Goal: Information Seeking & Learning: Learn about a topic

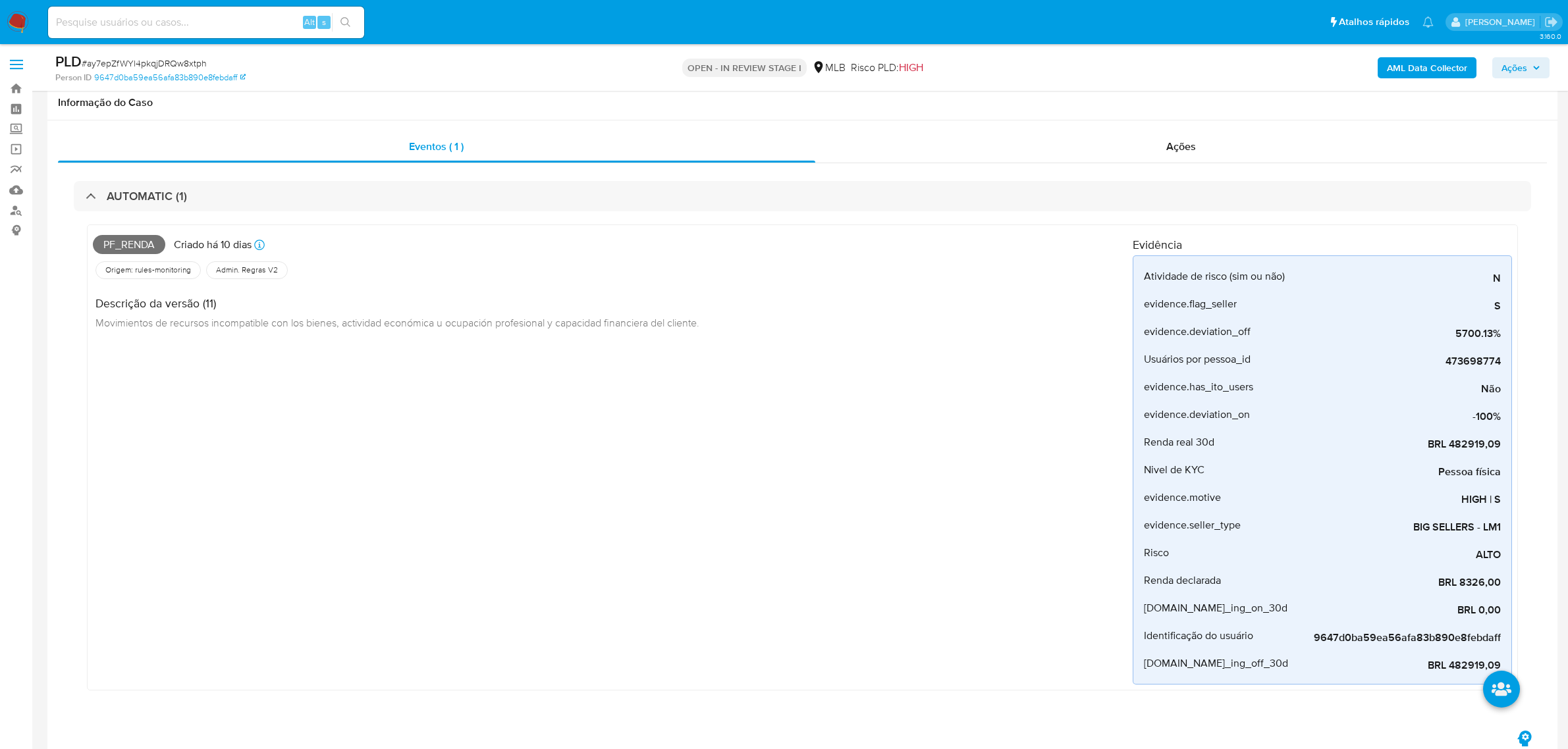
scroll to position [659, 0]
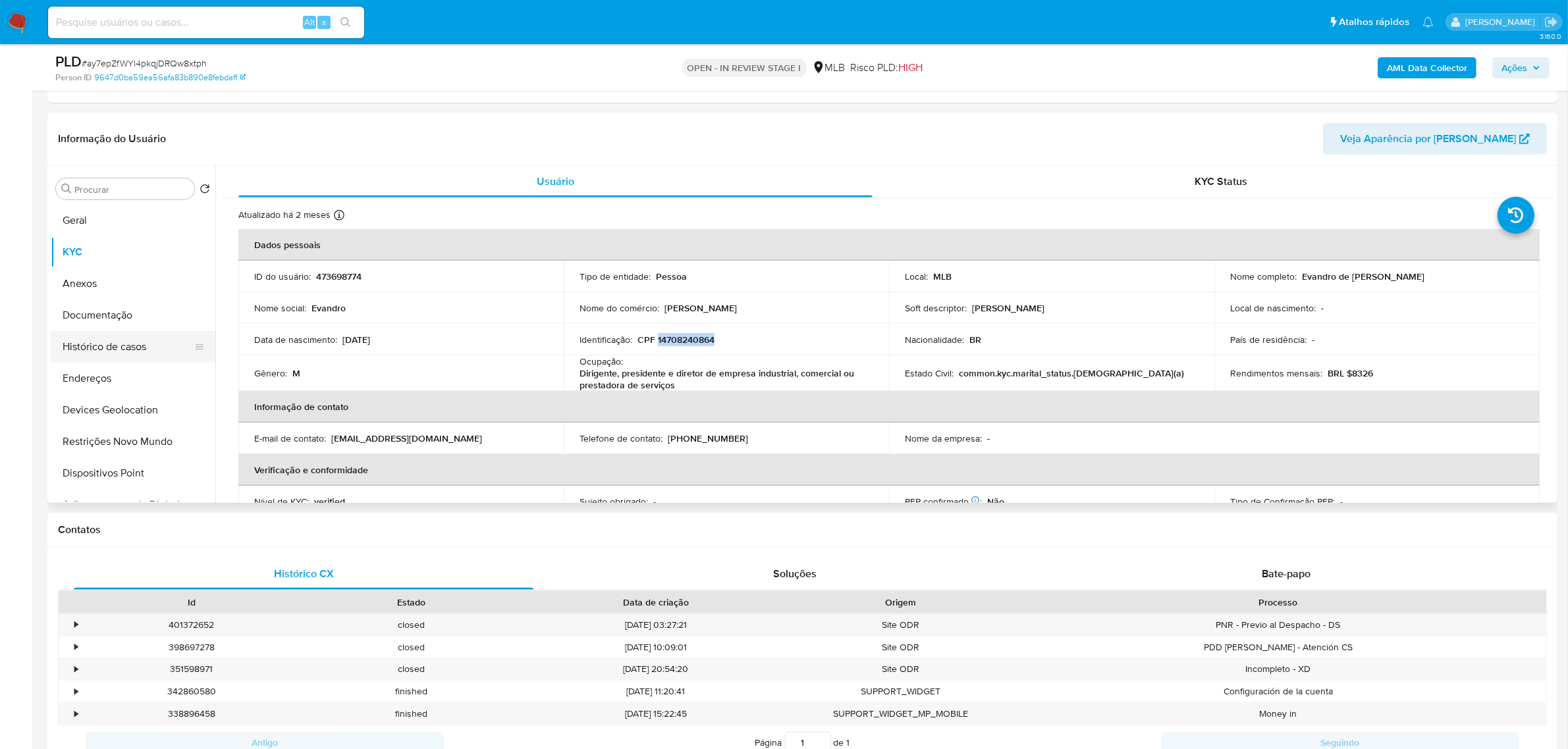
click at [99, 318] on button "Documentação" at bounding box center [133, 315] width 165 height 31
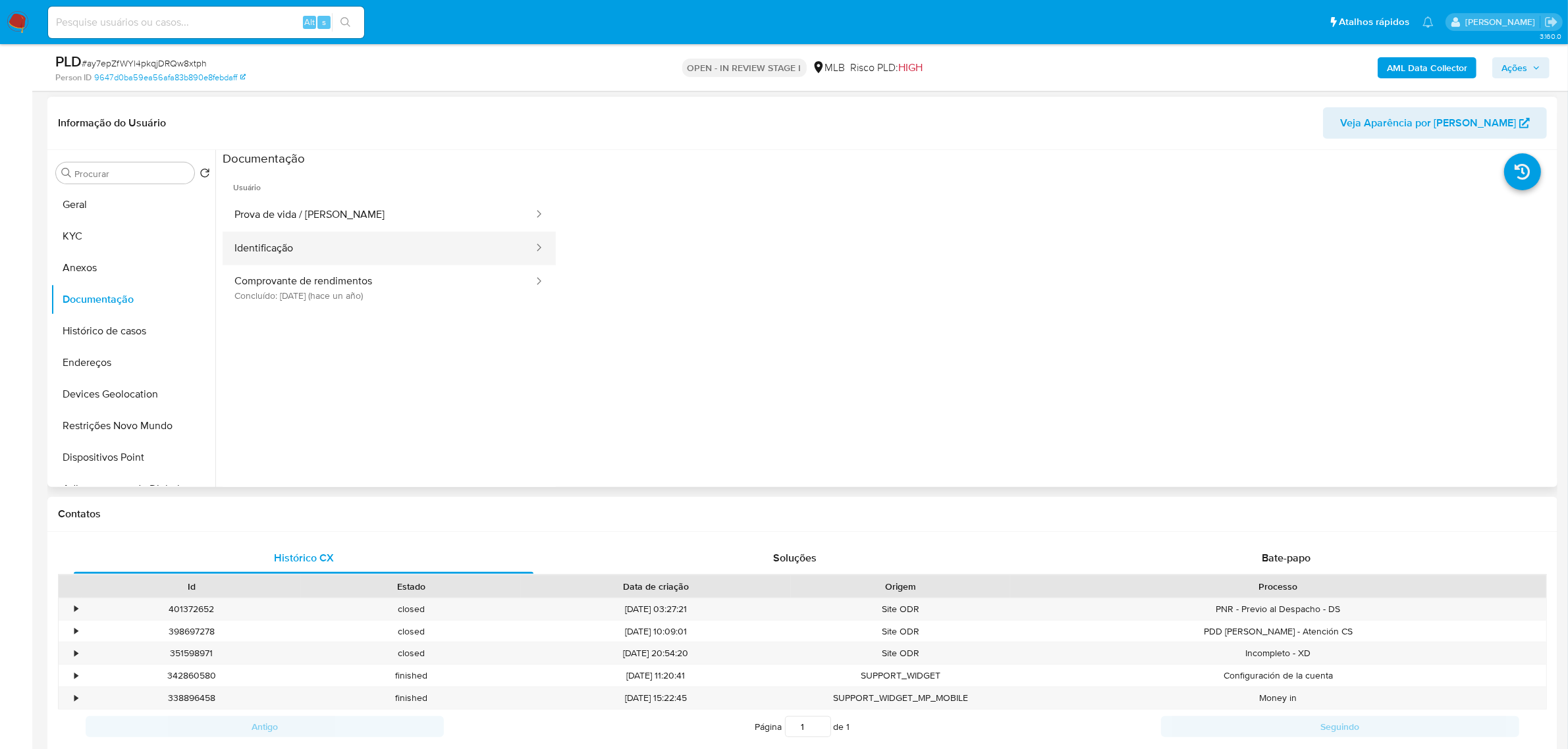
click at [377, 264] on button "Identificação" at bounding box center [378, 248] width 312 height 34
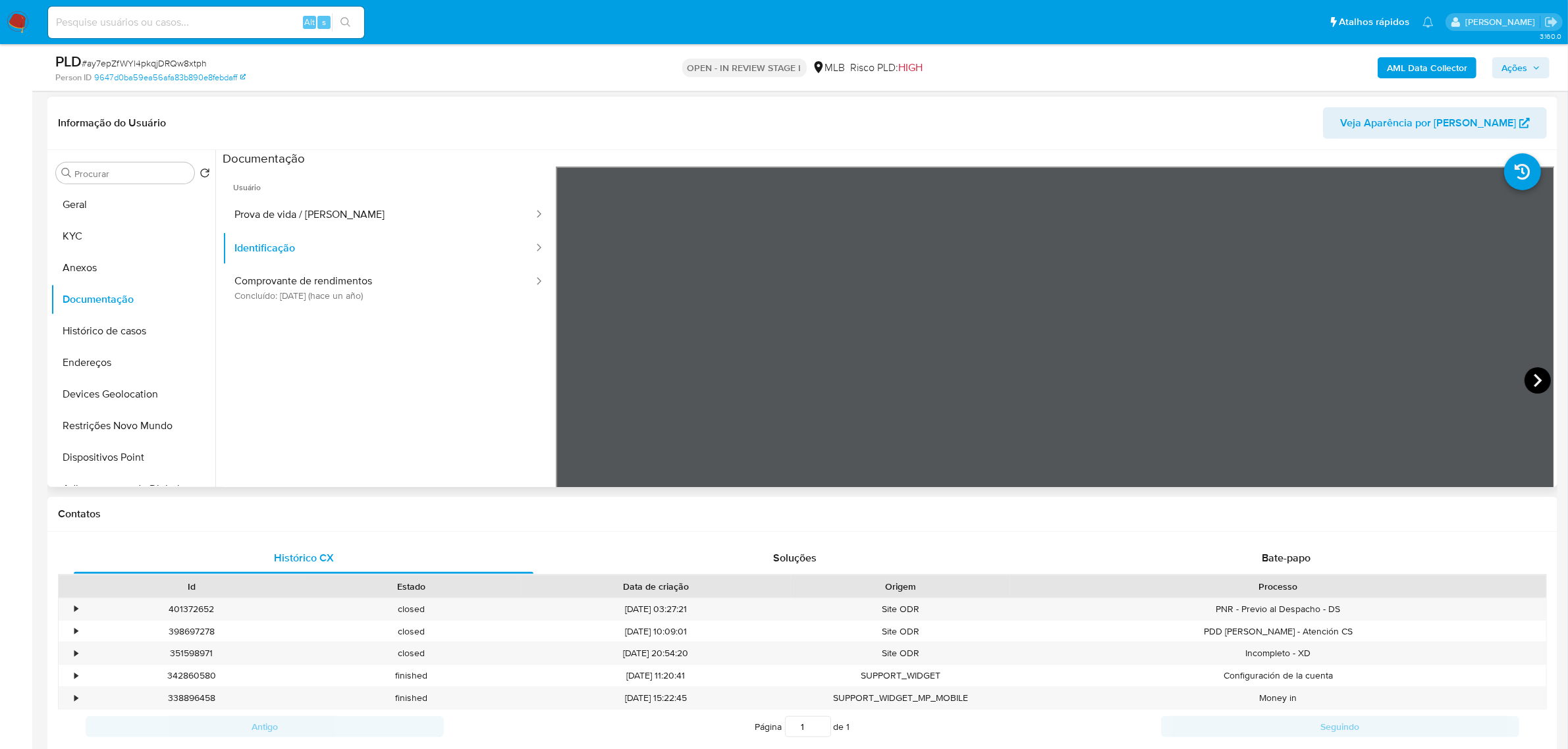
click at [1537, 377] on icon at bounding box center [1538, 381] width 27 height 27
click at [70, 241] on button "KYC" at bounding box center [127, 236] width 154 height 31
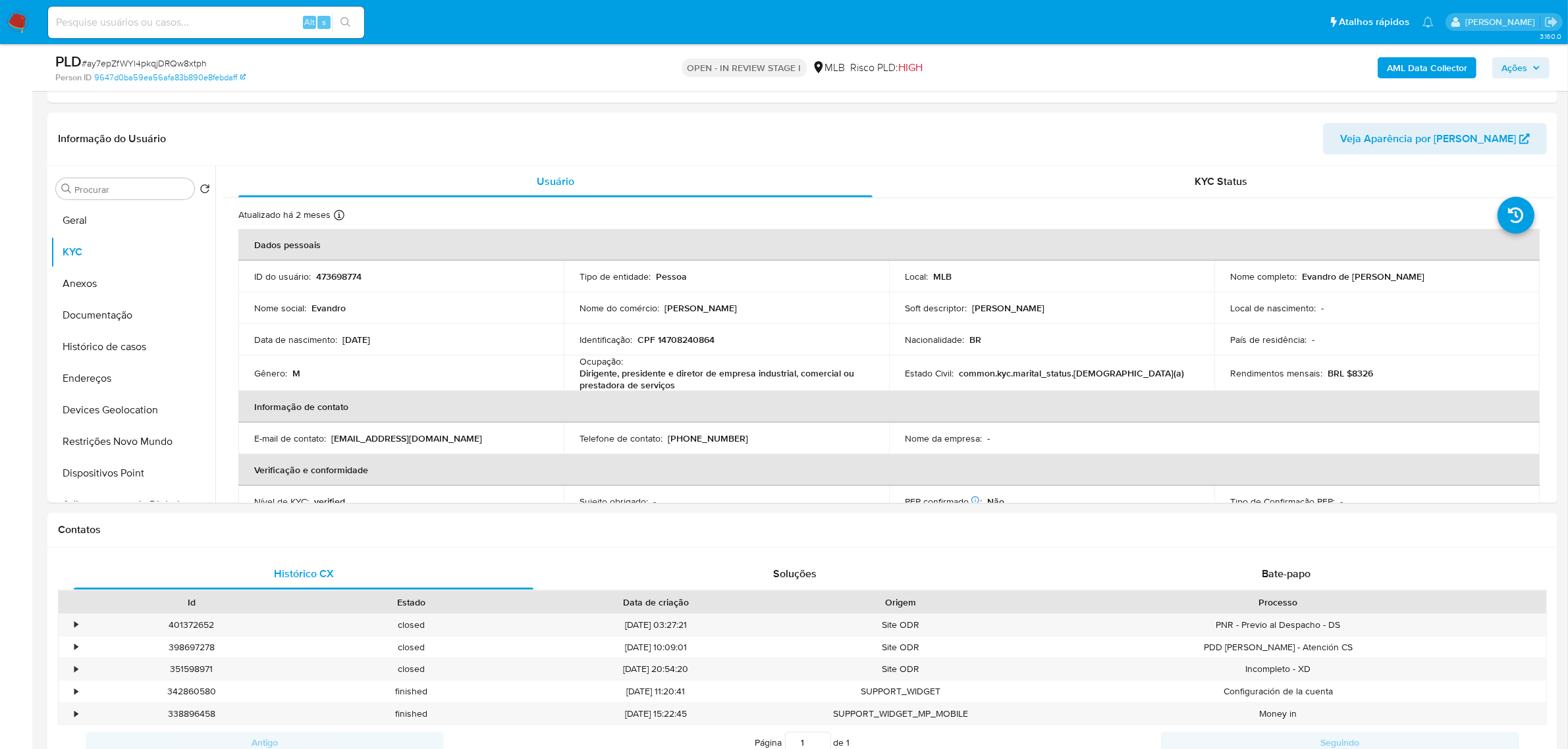
click at [685, 336] on p "CPF 14708240864" at bounding box center [677, 339] width 77 height 12
copy p "14708240864"
drag, startPoint x: 1298, startPoint y: 274, endPoint x: 1391, endPoint y: 274, distance: 93.0
click at [1391, 274] on div "Nome completo : Evandro de Joao" at bounding box center [1378, 277] width 294 height 12
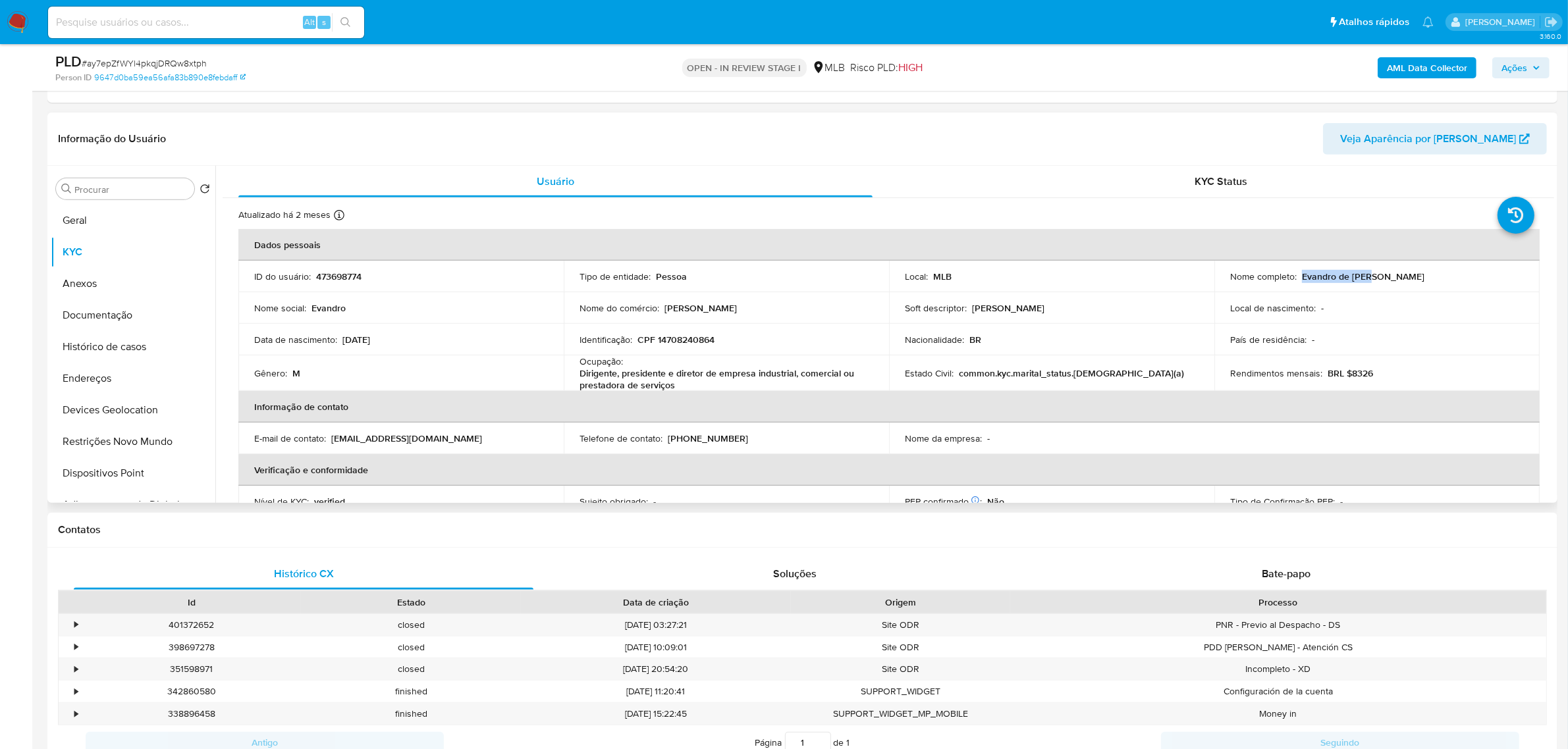
copy p "Evandro de Joao"
click at [695, 340] on p "CPF 14708240864" at bounding box center [677, 339] width 77 height 12
click at [695, 339] on p "CPF 14708240864" at bounding box center [677, 339] width 77 height 12
copy p "14708240864"
click at [122, 322] on button "Documentação" at bounding box center [133, 315] width 165 height 31
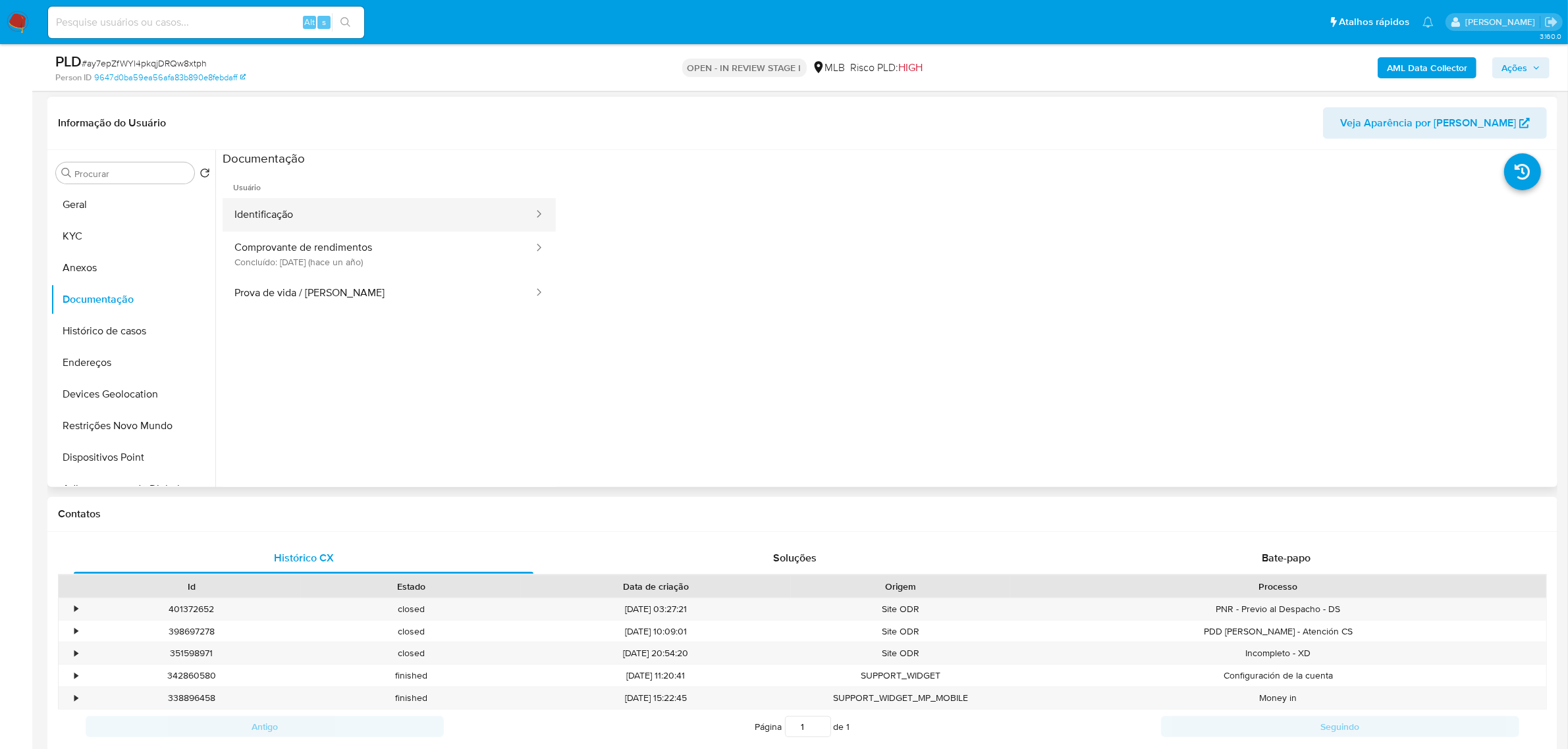
click at [445, 218] on button "Identificação" at bounding box center [378, 215] width 312 height 34
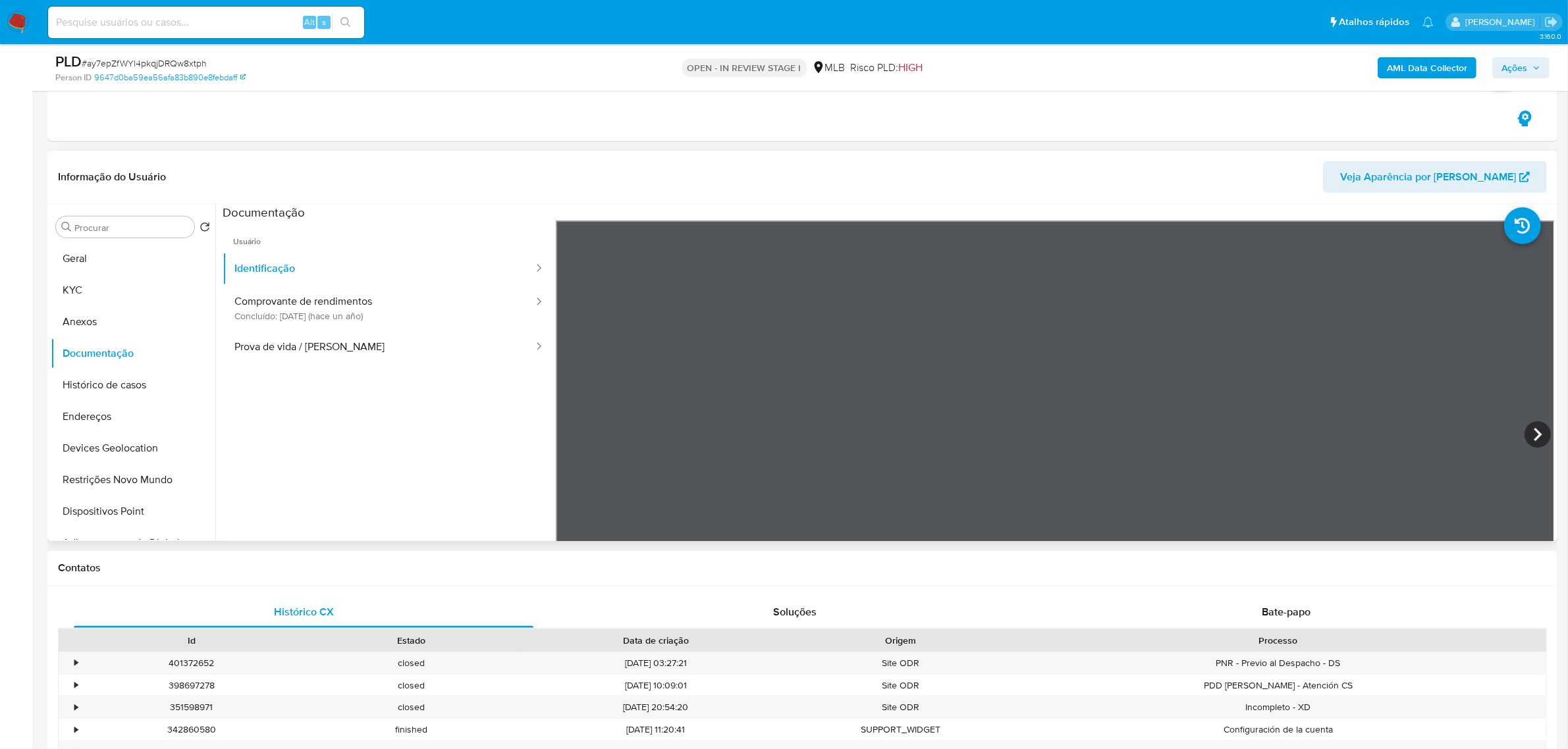
scroll to position [576, 0]
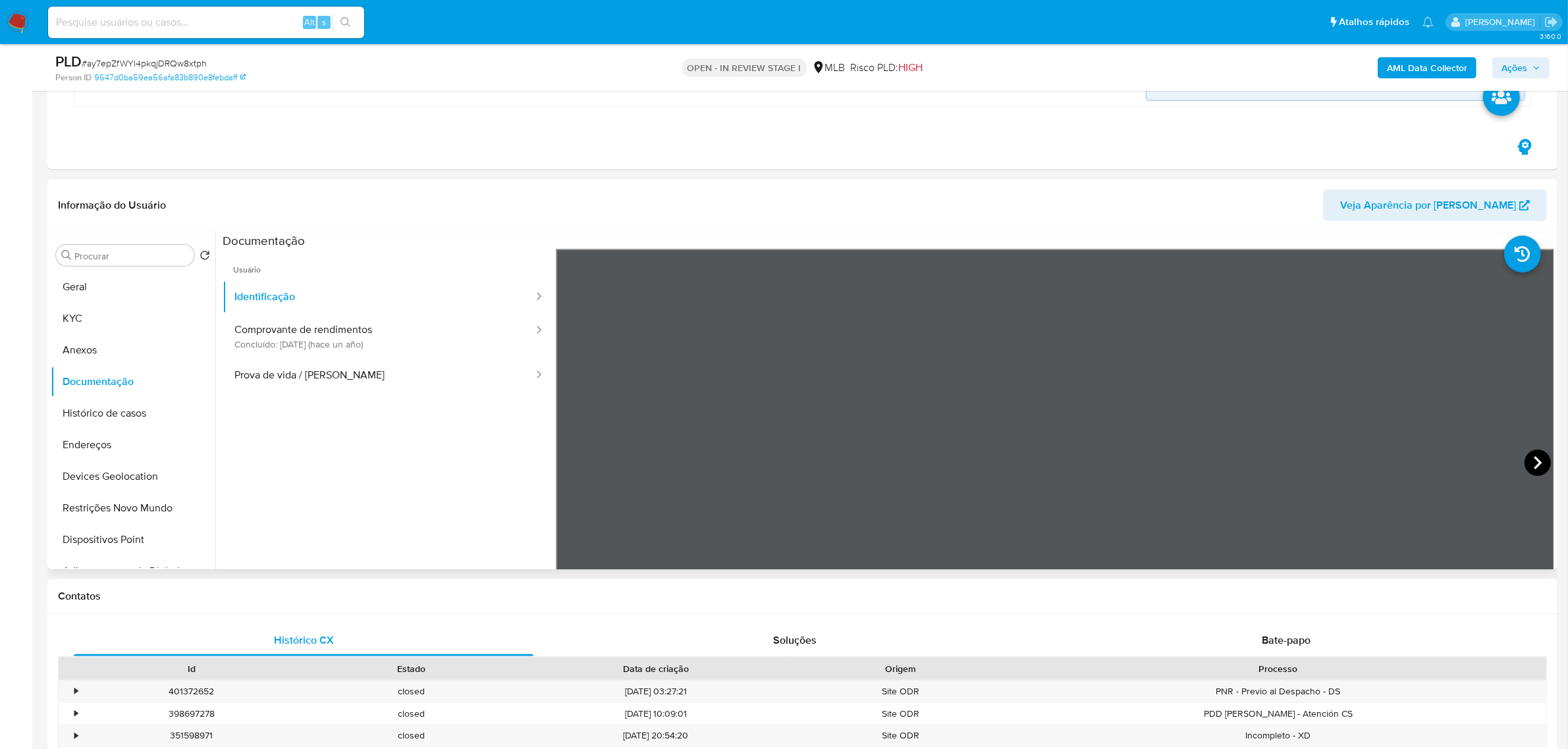
click at [1536, 459] on icon at bounding box center [1538, 463] width 27 height 27
click at [64, 320] on button "KYC" at bounding box center [127, 318] width 154 height 31
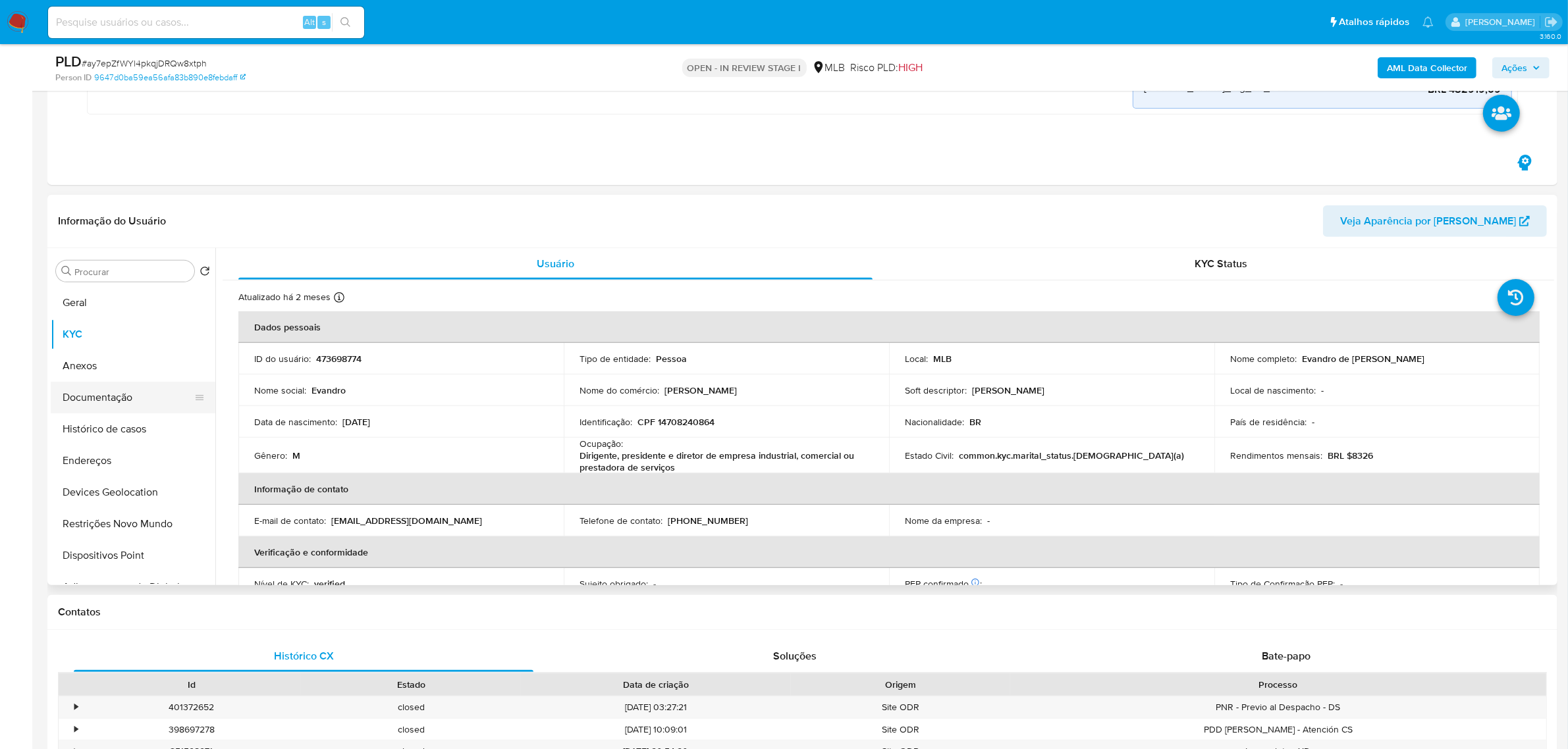
click at [136, 382] on button "Documentação" at bounding box center [127, 397] width 154 height 31
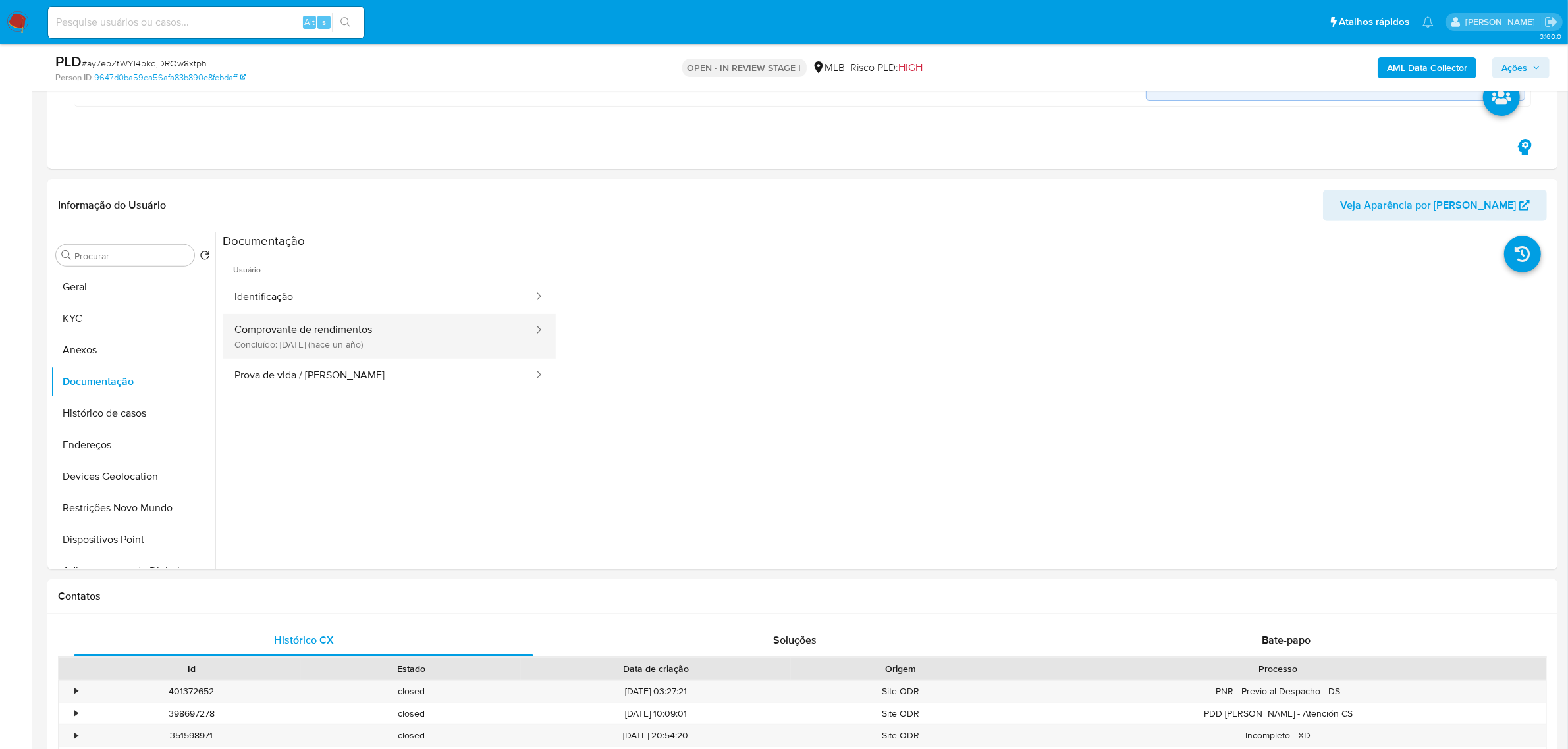
click at [462, 343] on button "Comprovante de rendimentos Concluído: 27/06/2024 (hace un año)" at bounding box center [378, 337] width 312 height 45
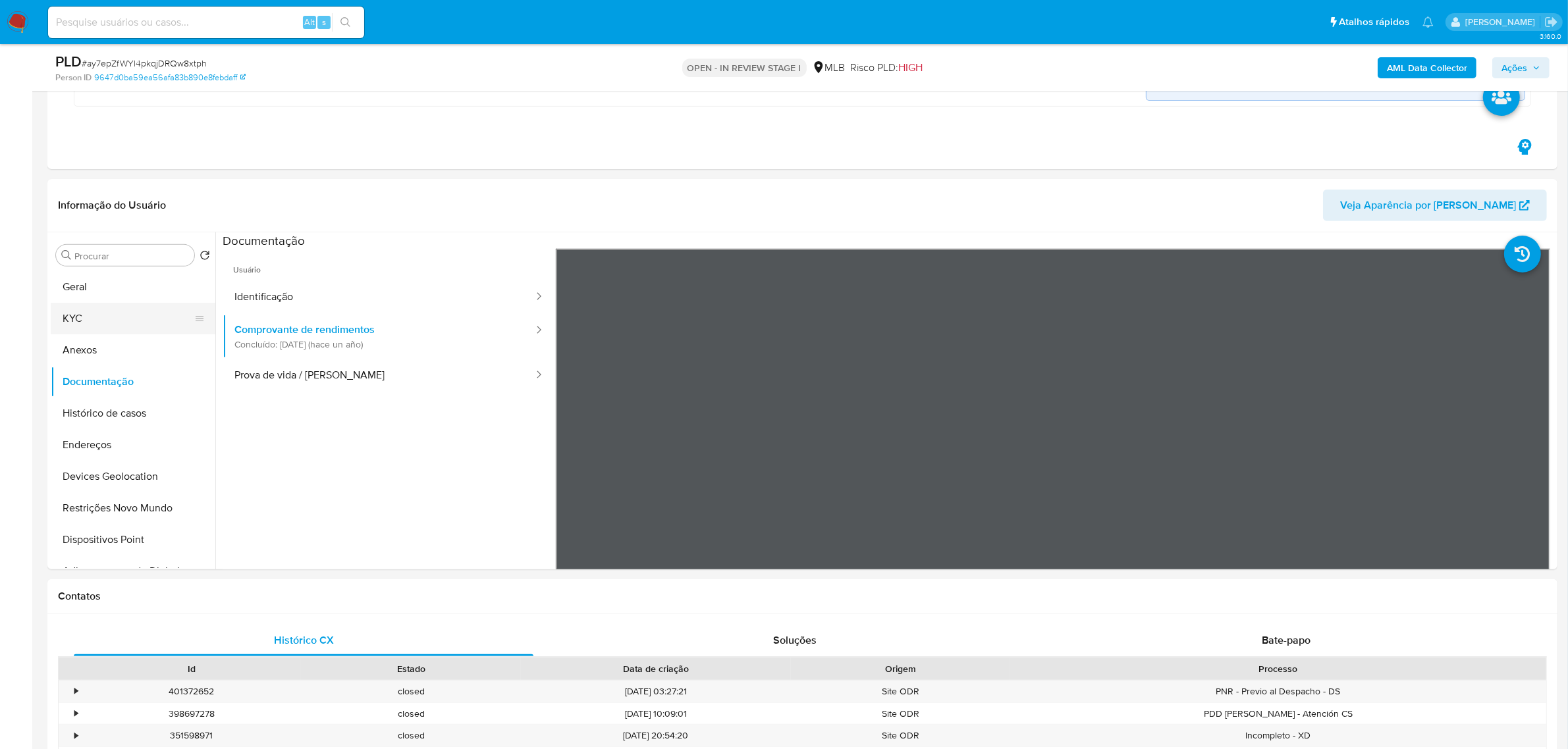
click at [131, 319] on button "KYC" at bounding box center [127, 318] width 154 height 31
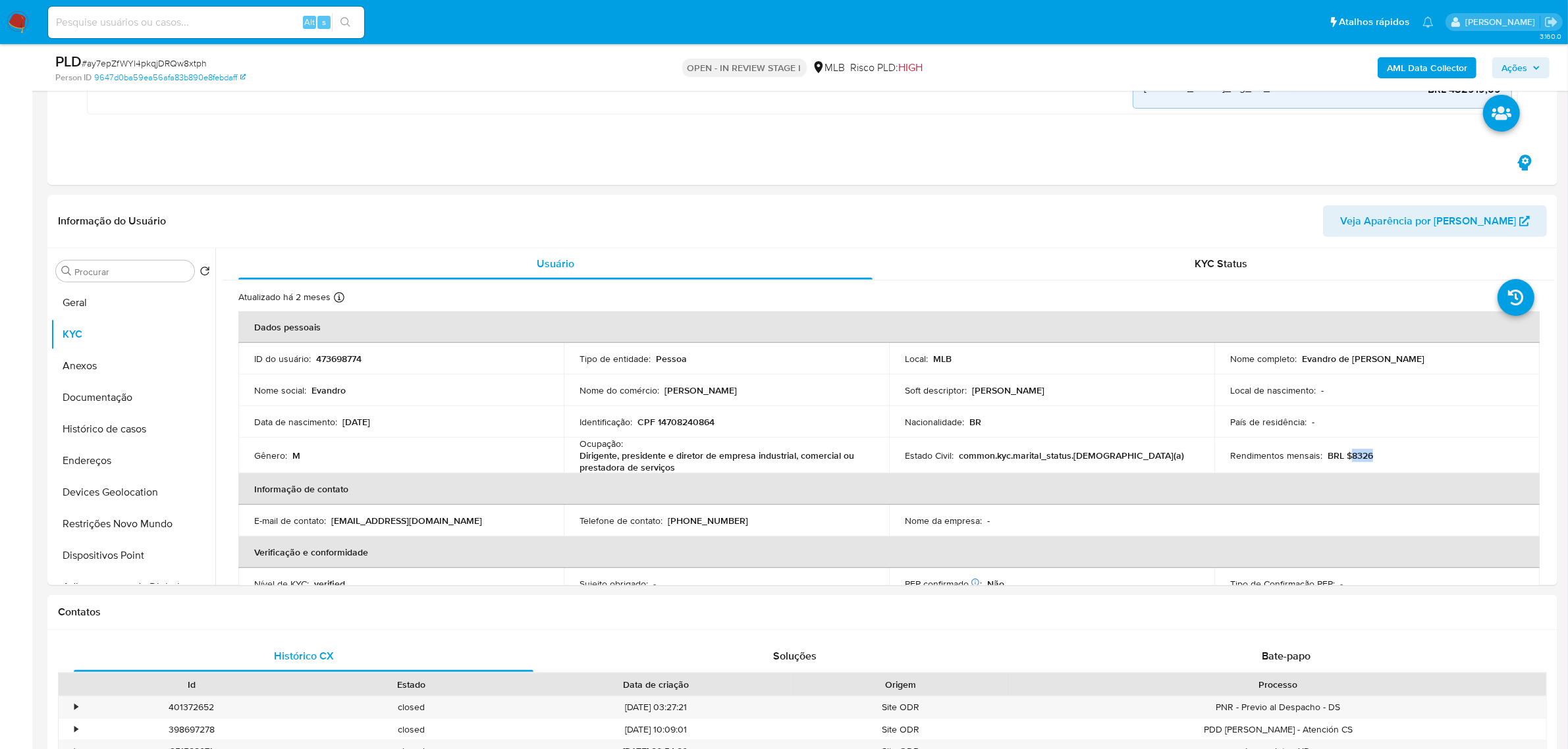
drag, startPoint x: 1348, startPoint y: 458, endPoint x: 1378, endPoint y: 458, distance: 30.0
click at [1378, 458] on div "Rendimentos mensais : BRL $8326" at bounding box center [1378, 456] width 294 height 12
copy p "8326"
click at [120, 531] on button "Restrições Novo Mundo" at bounding box center [133, 523] width 165 height 31
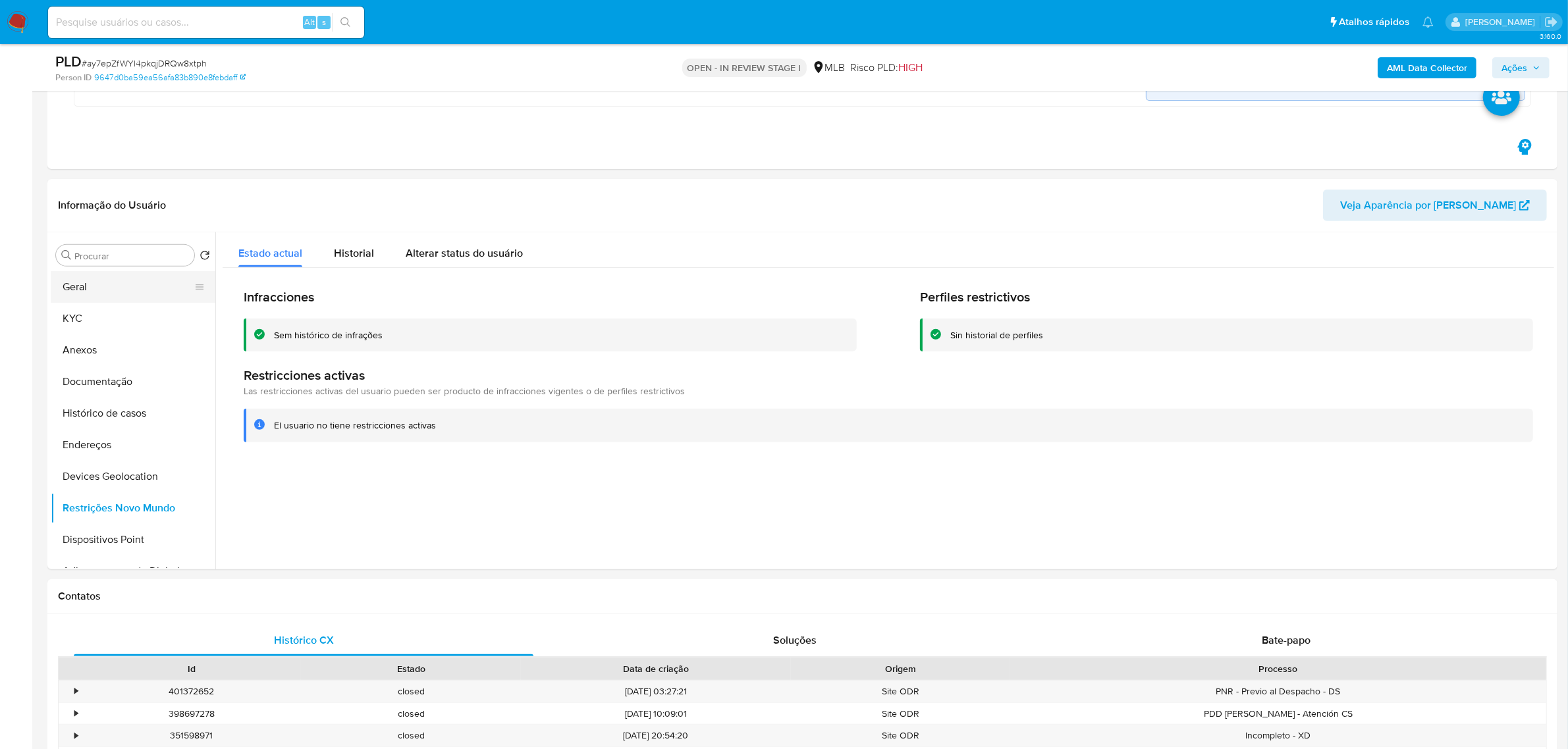
click at [60, 297] on button "Geral" at bounding box center [127, 286] width 154 height 31
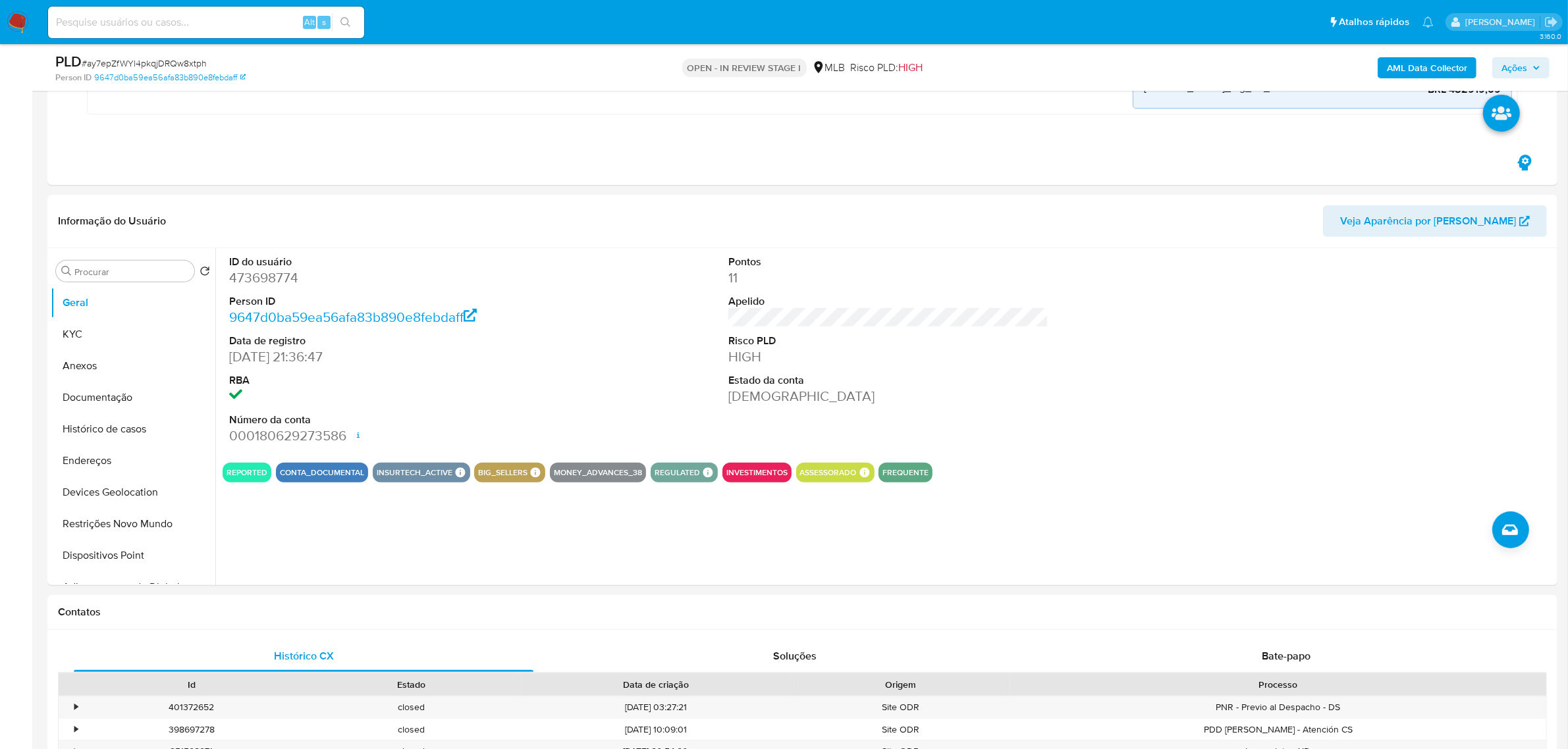
click at [448, 526] on div "ID do usuário 473698774 Person ID 9647d0ba59ea56afa83b890e8febdaff Data de regi…" at bounding box center [885, 417] width 1339 height 337
click at [119, 338] on button "KYC" at bounding box center [133, 334] width 165 height 31
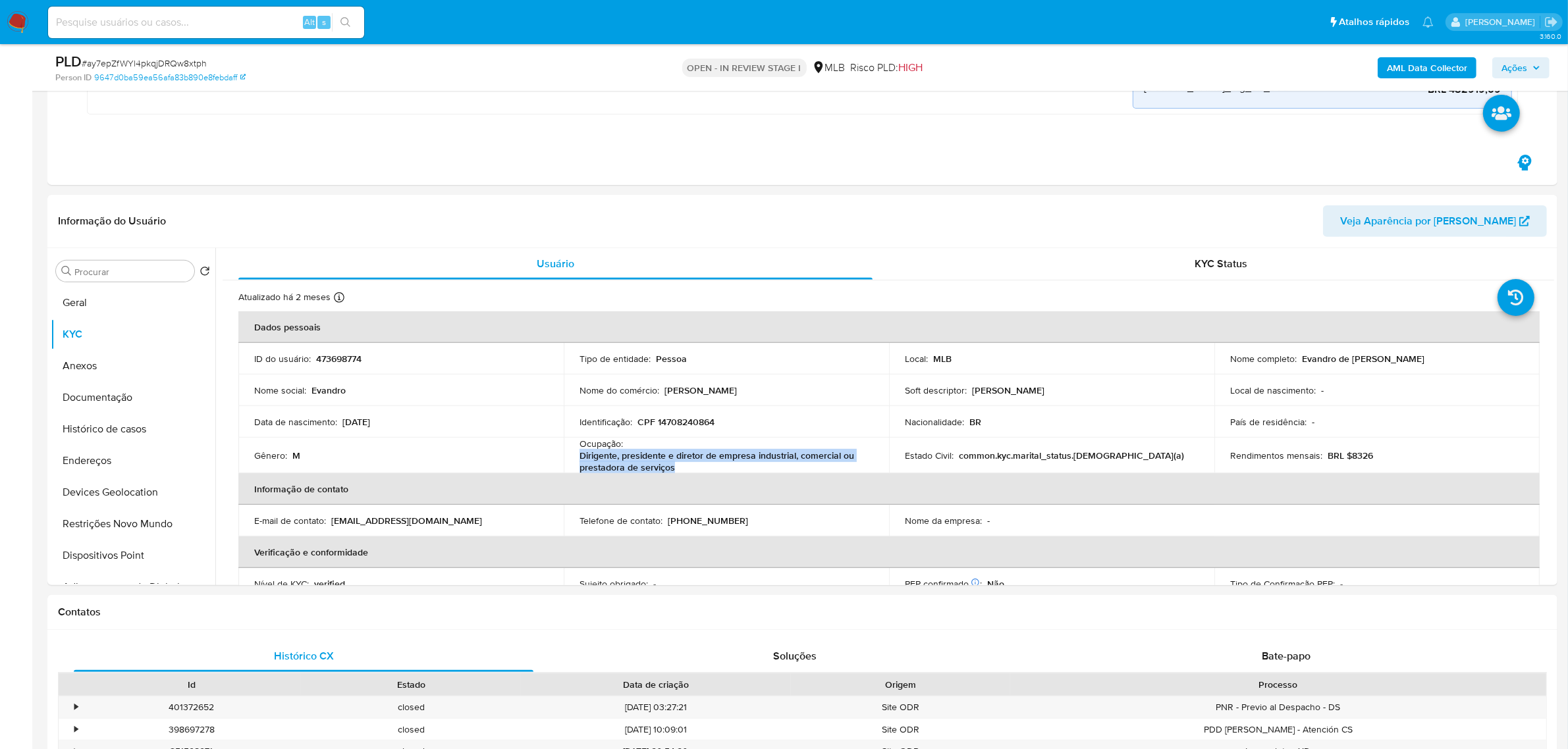
drag, startPoint x: 575, startPoint y: 462, endPoint x: 690, endPoint y: 471, distance: 115.4
click at [690, 471] on td "Ocupação : Dirigente, presidente e diretor de empresa industrial, comercial ou …" at bounding box center [726, 456] width 325 height 35
copy p "Dirigente, presidente e diretor de empresa industrial, comercial ou prestadora …"
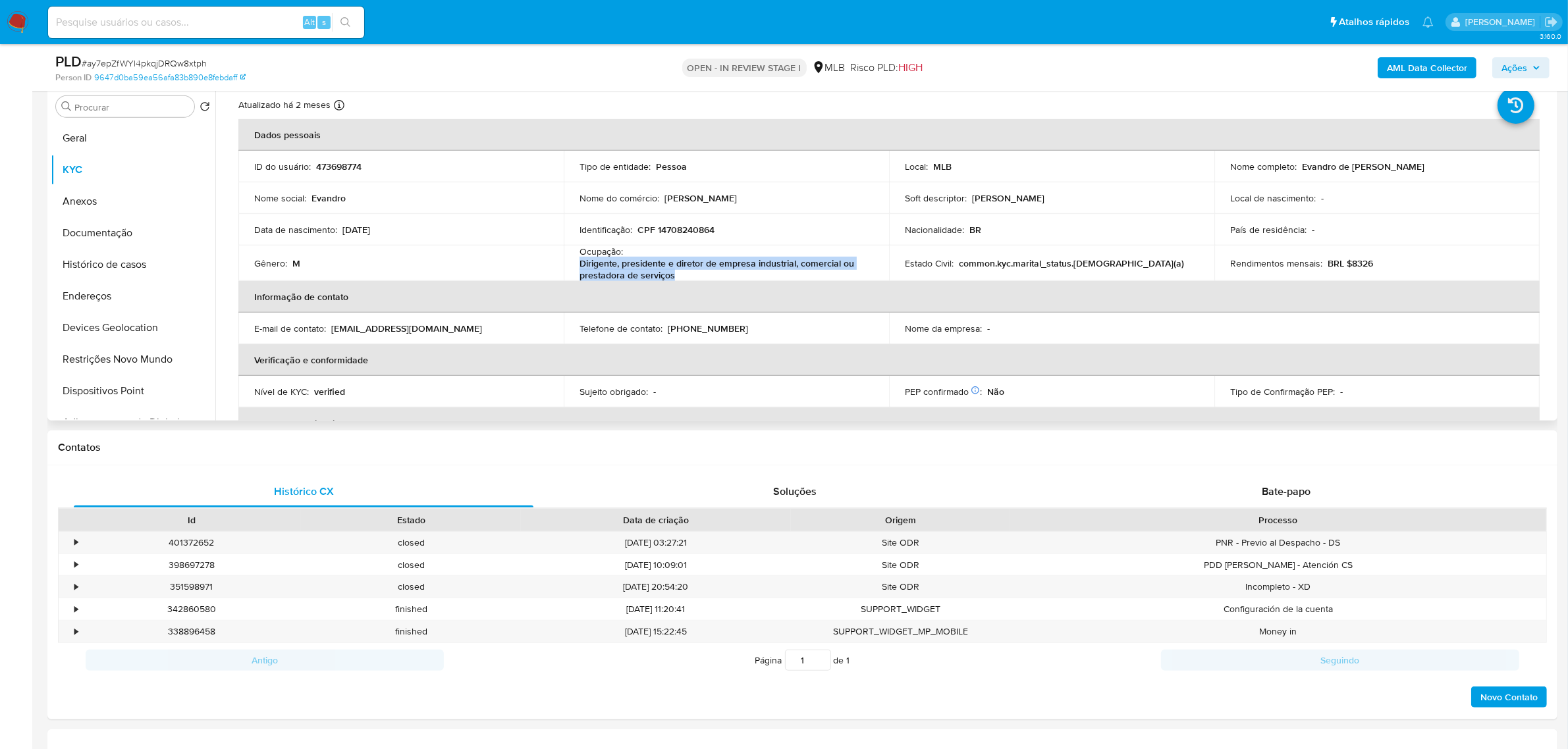
scroll to position [0, 0]
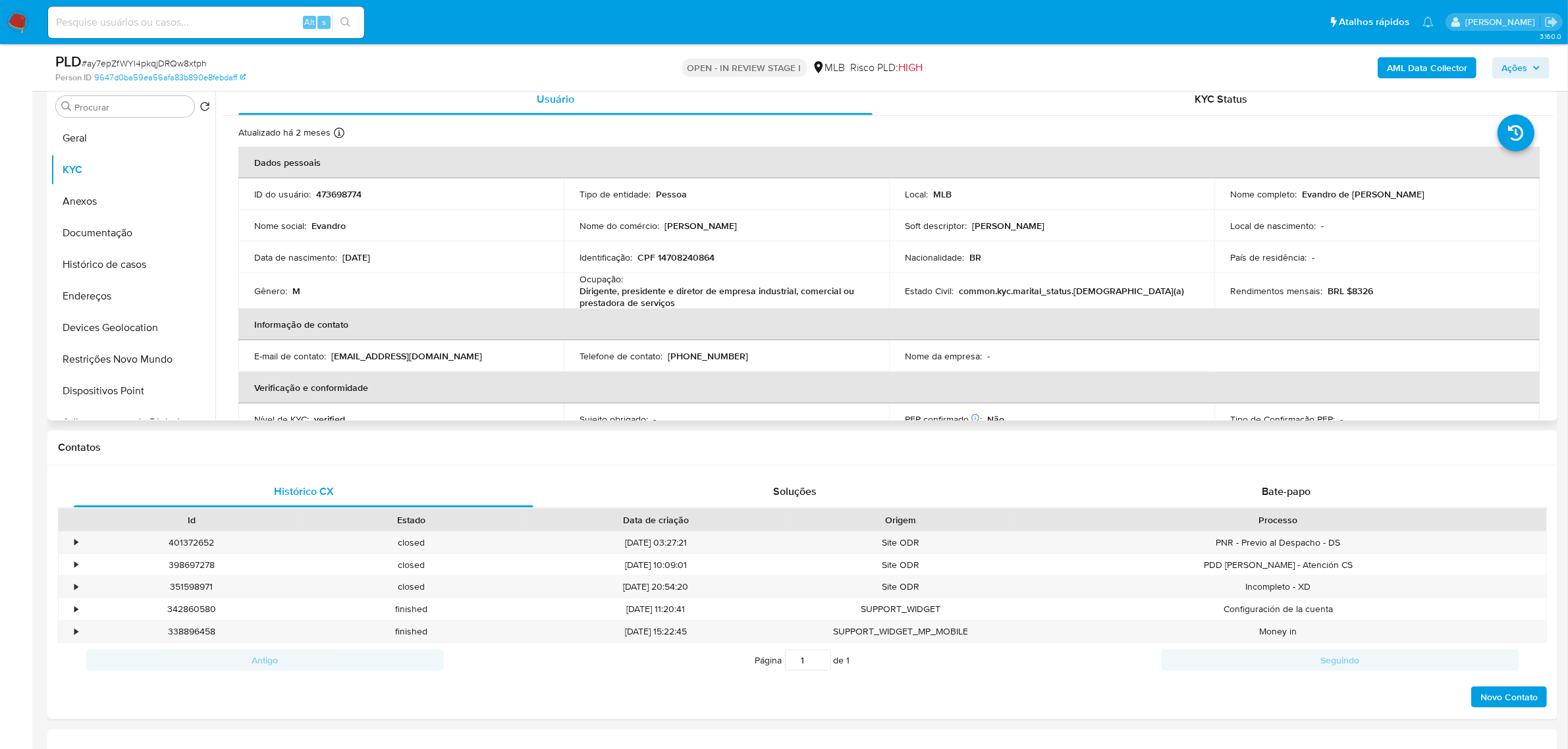
click at [680, 260] on p "CPF 14708240864" at bounding box center [677, 257] width 77 height 12
copy p "14708240864"
click at [1511, 64] on span "Ações" at bounding box center [1515, 68] width 26 height 21
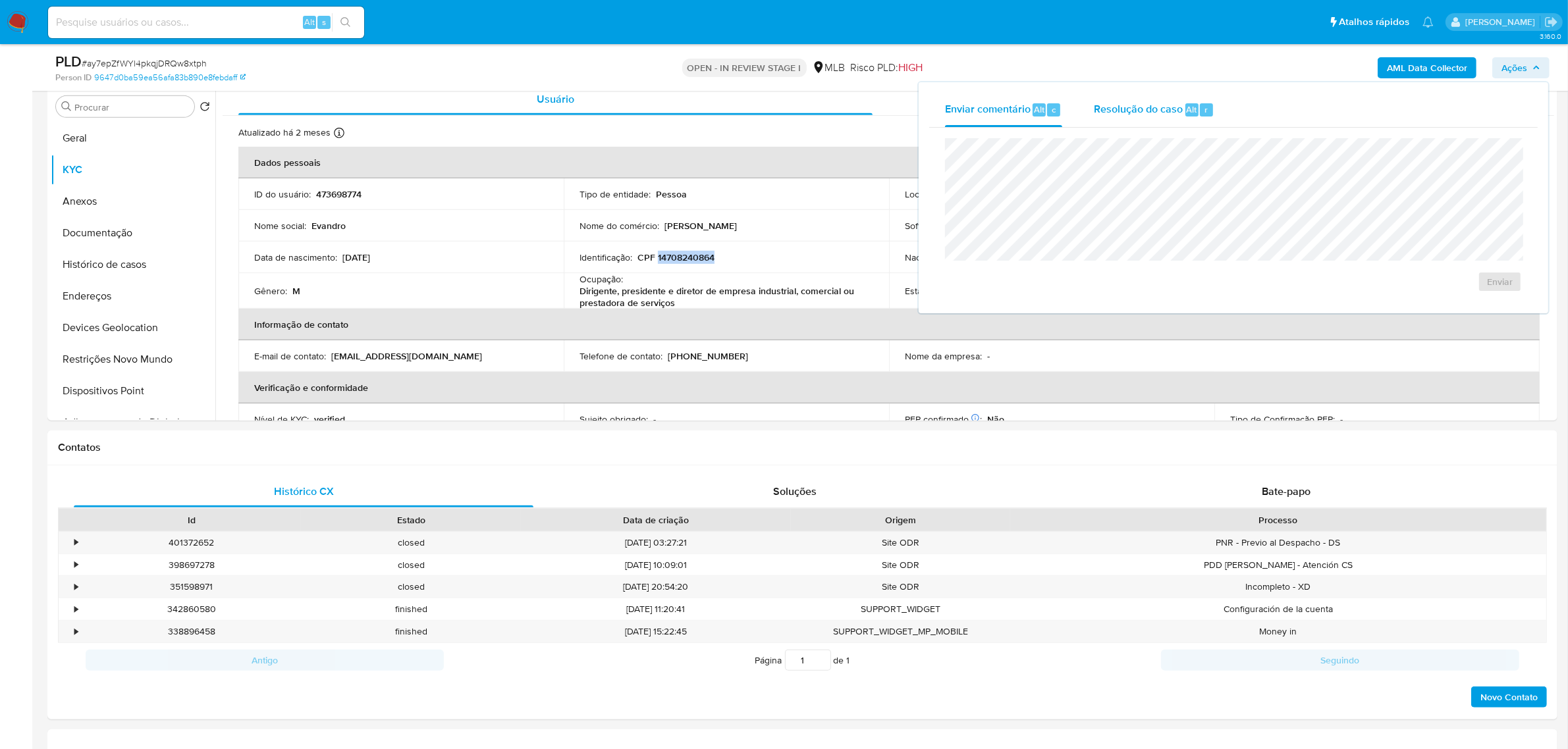
click at [1116, 104] on span "Resolução do caso" at bounding box center [1138, 109] width 89 height 15
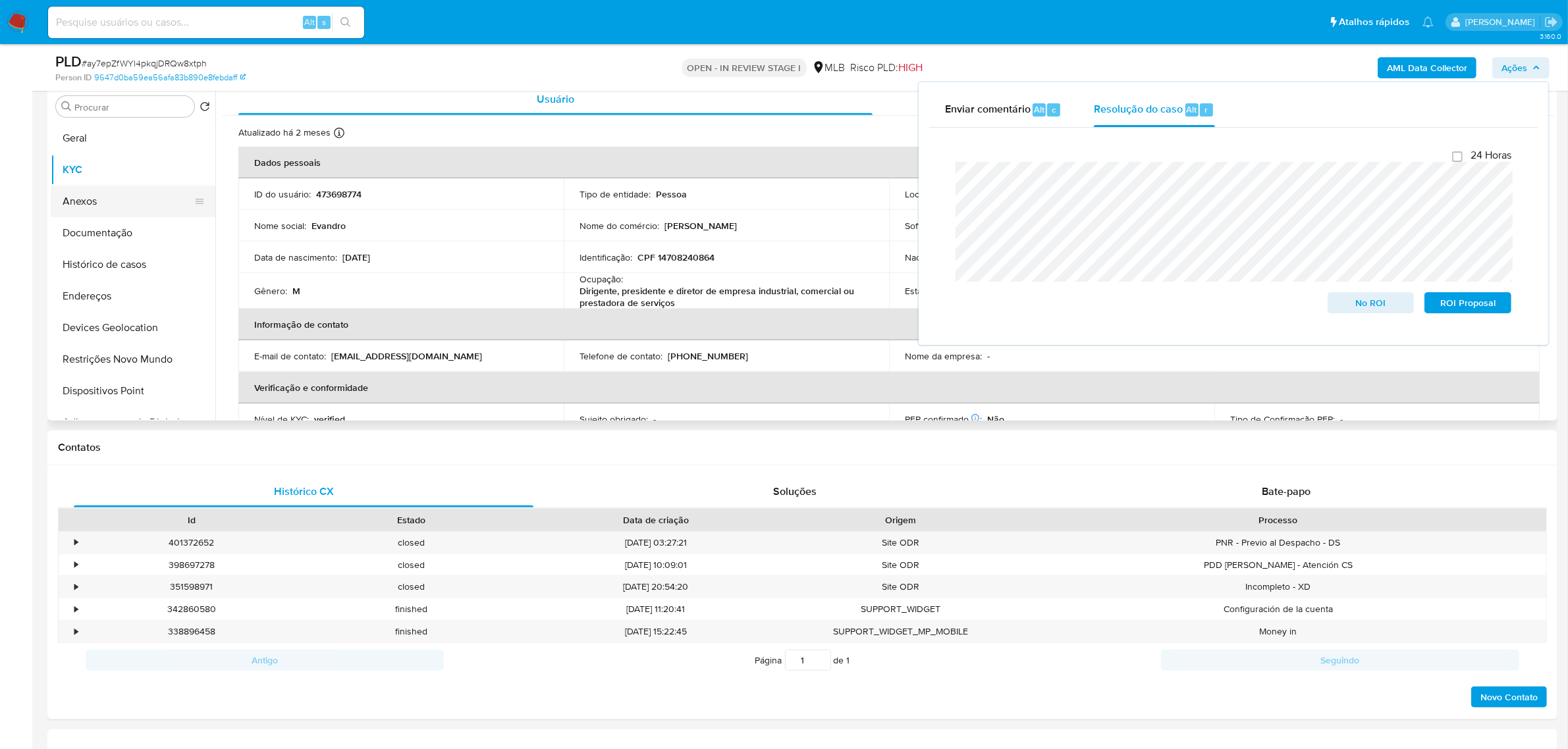
click at [107, 205] on button "Anexos" at bounding box center [127, 201] width 154 height 31
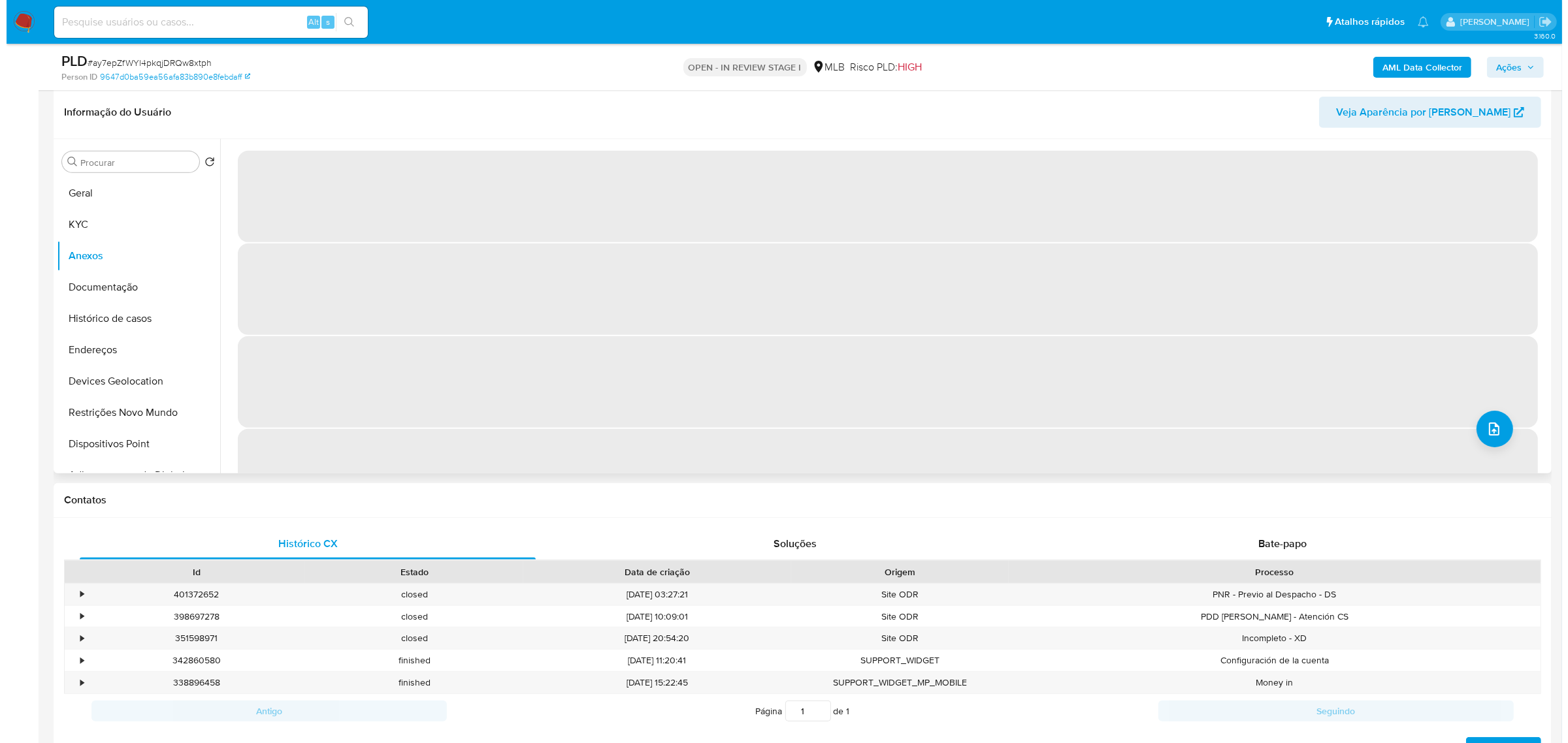
scroll to position [653, 0]
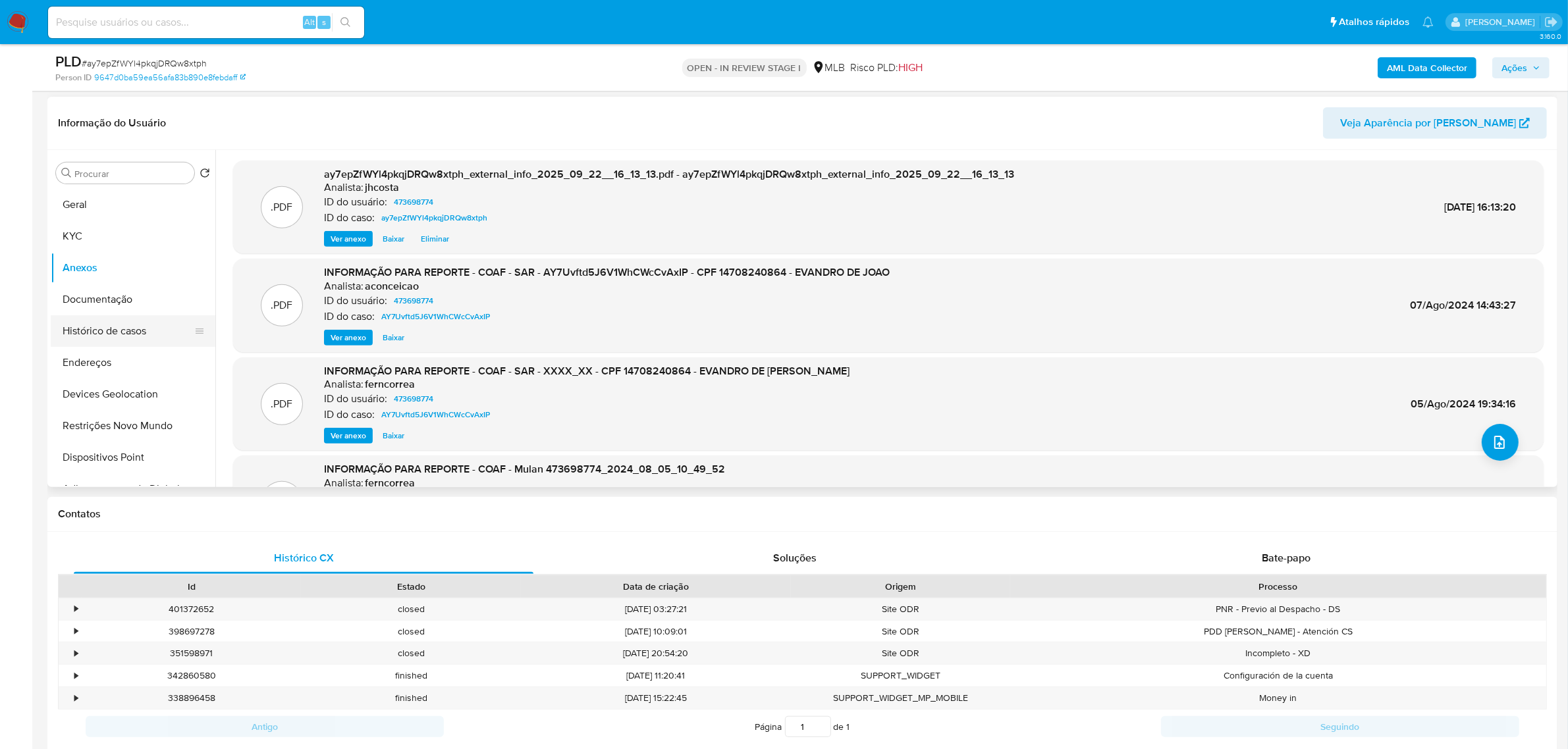
click at [114, 330] on button "Histórico de casos" at bounding box center [127, 331] width 154 height 31
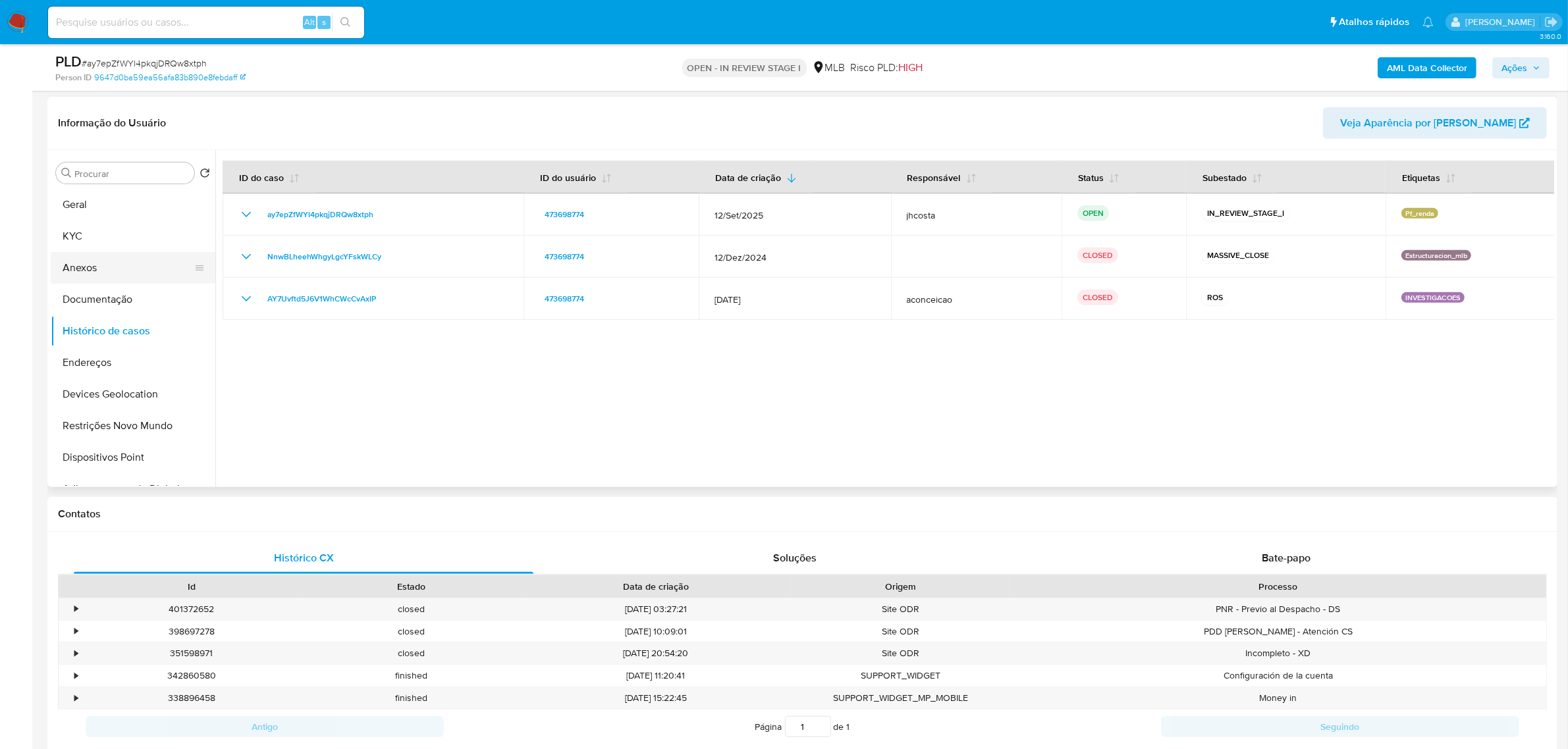
click at [99, 271] on button "Anexos" at bounding box center [127, 268] width 154 height 31
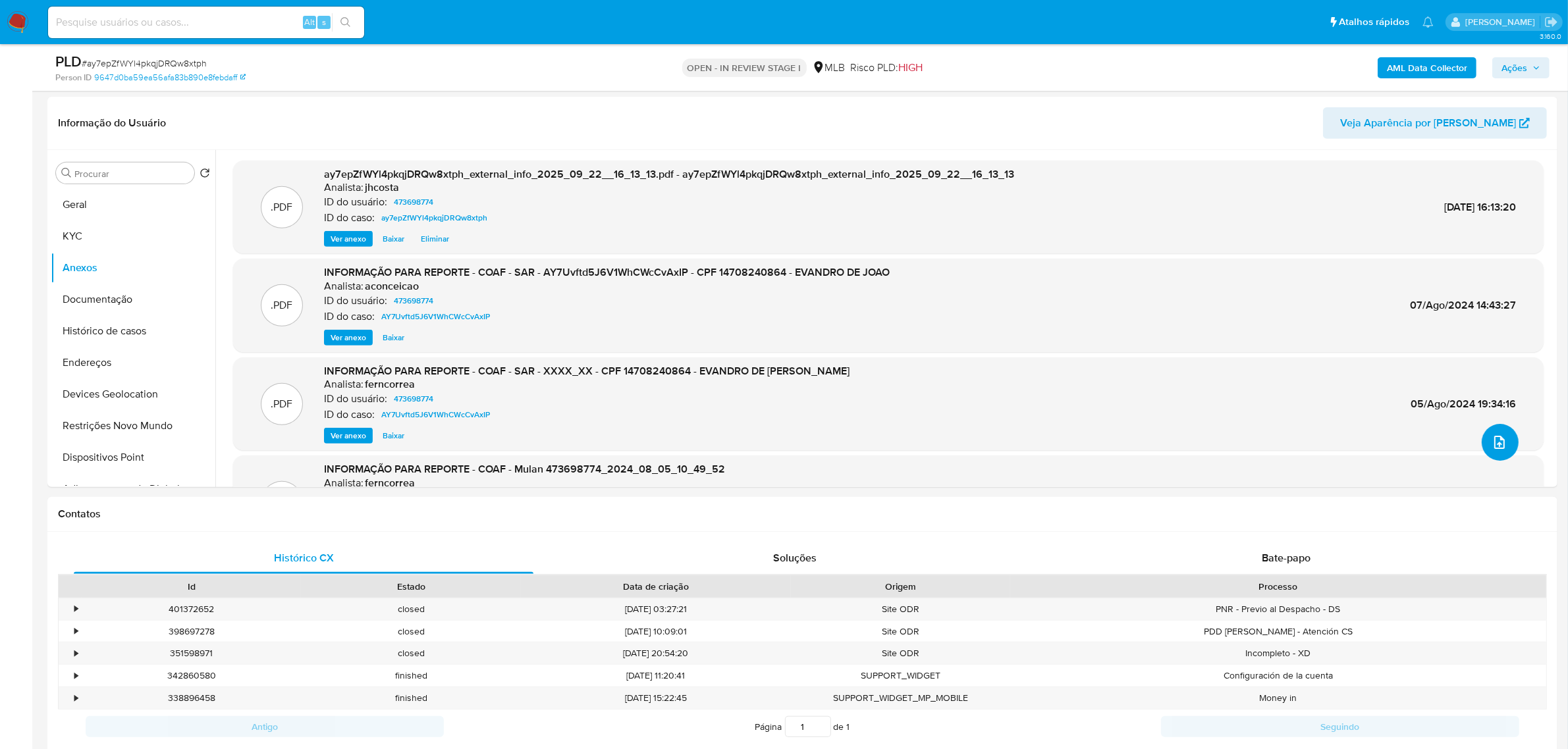
click at [1499, 436] on icon "upload-file" at bounding box center [1500, 443] width 16 height 16
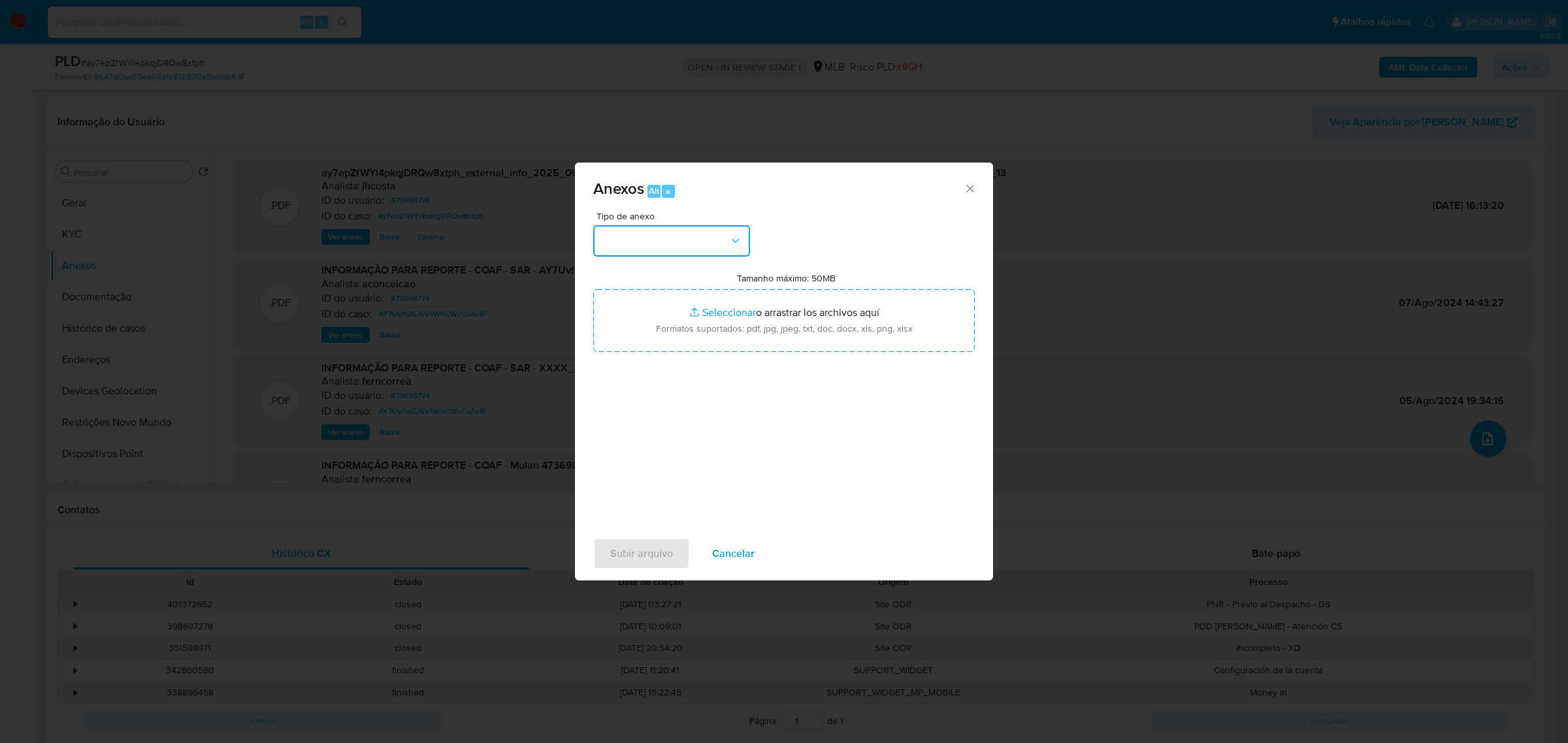
click at [628, 240] on button "button" at bounding box center [672, 241] width 157 height 31
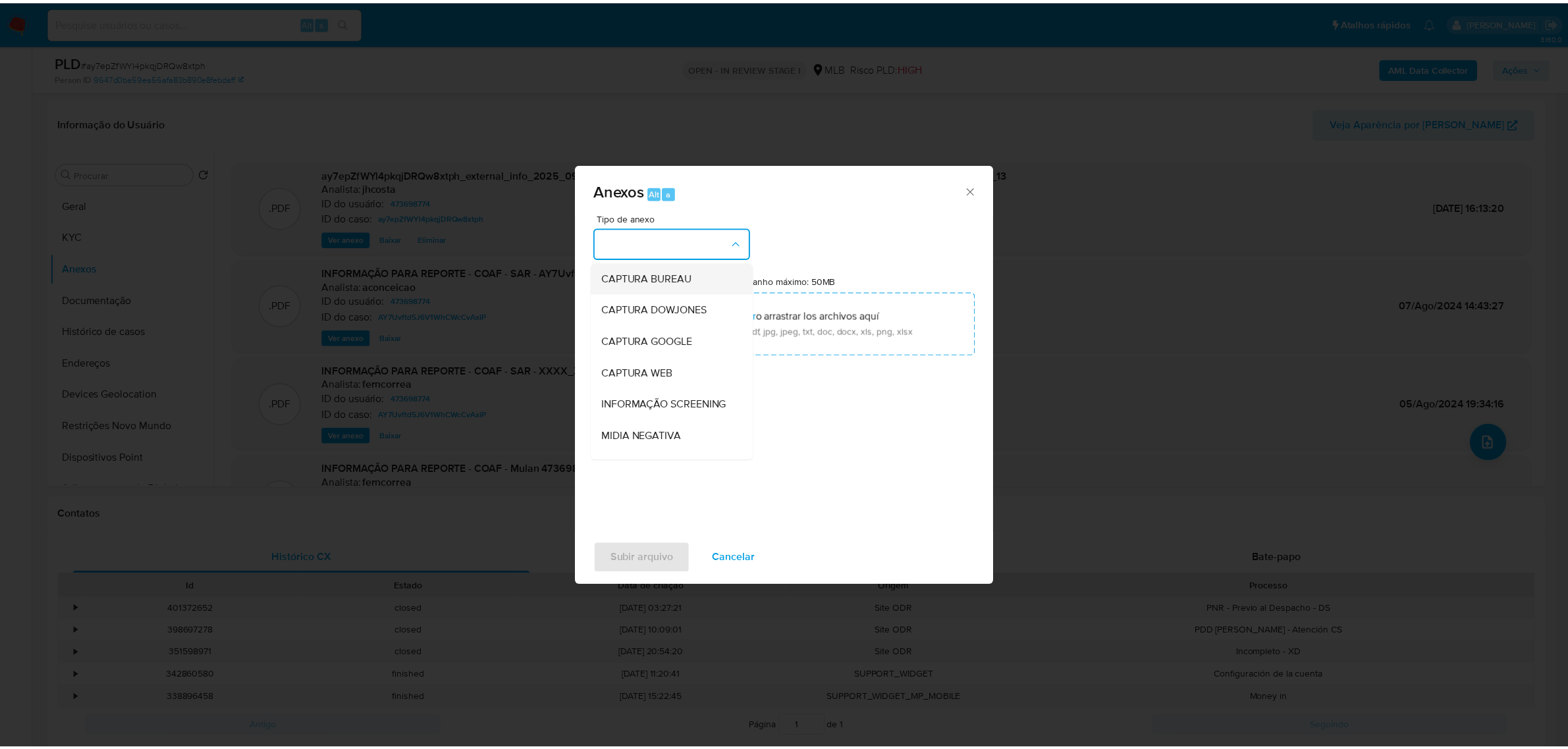
scroll to position [82, 0]
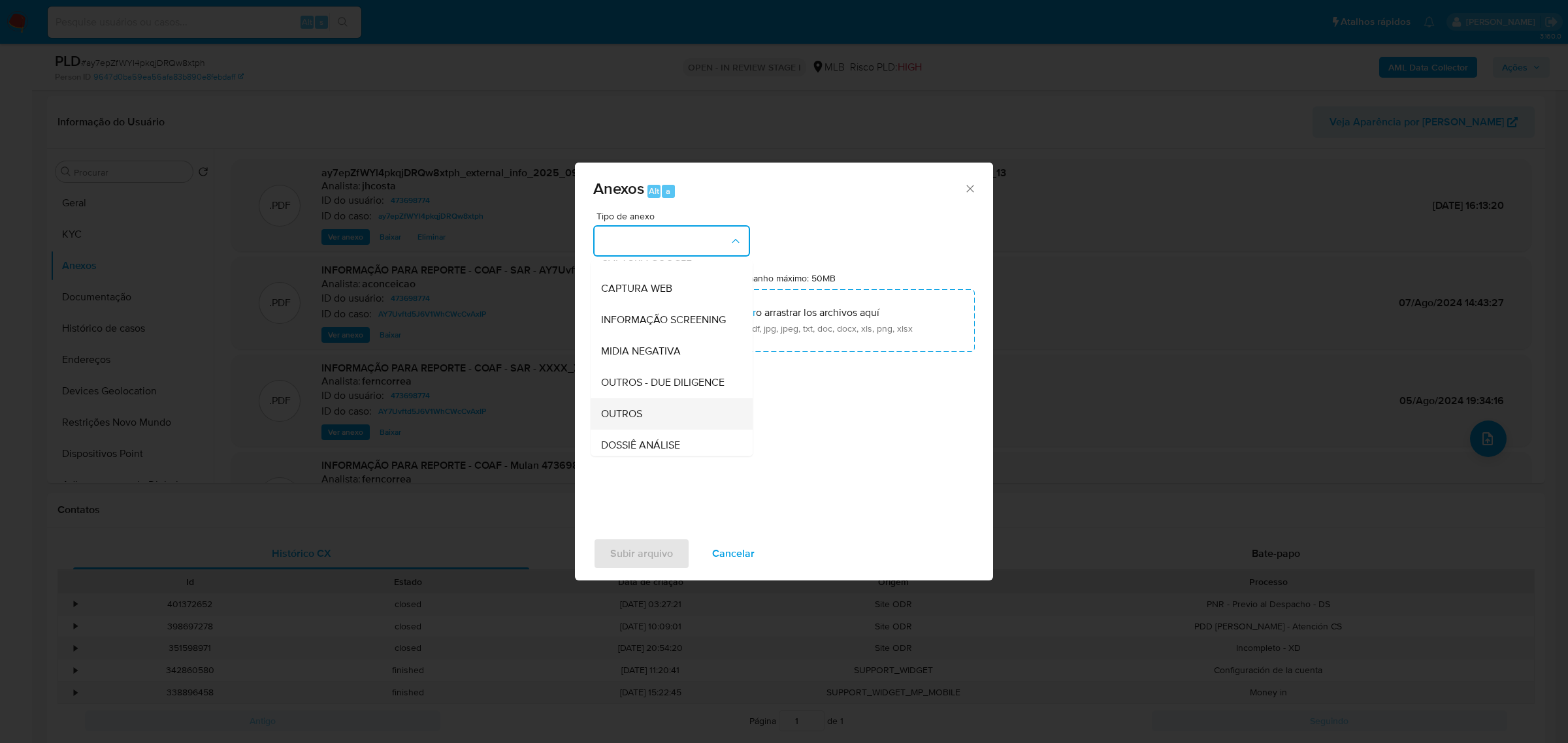
click at [658, 429] on div "OUTROS" at bounding box center [667, 413] width 134 height 31
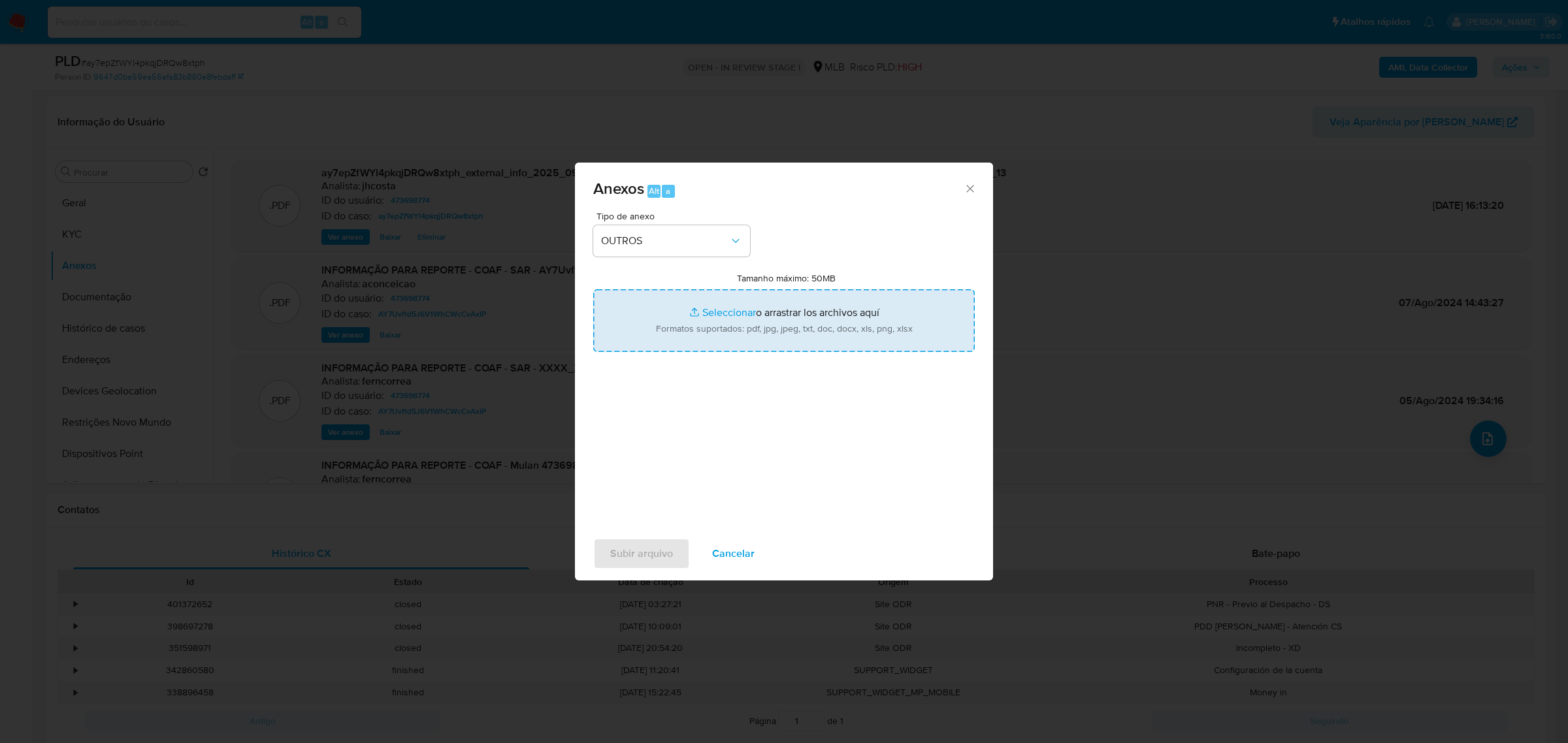
click at [756, 308] on input "Tamanho máximo: 50MB Seleccionar archivos" at bounding box center [784, 321] width 382 height 62
click at [743, 326] on input "Tamanho máximo: 50MB Seleccionar archivos" at bounding box center [784, 321] width 382 height 62
type input "C:\fakepath\Mulan 473698774_2025_09_22_08_17_50.xlsx"
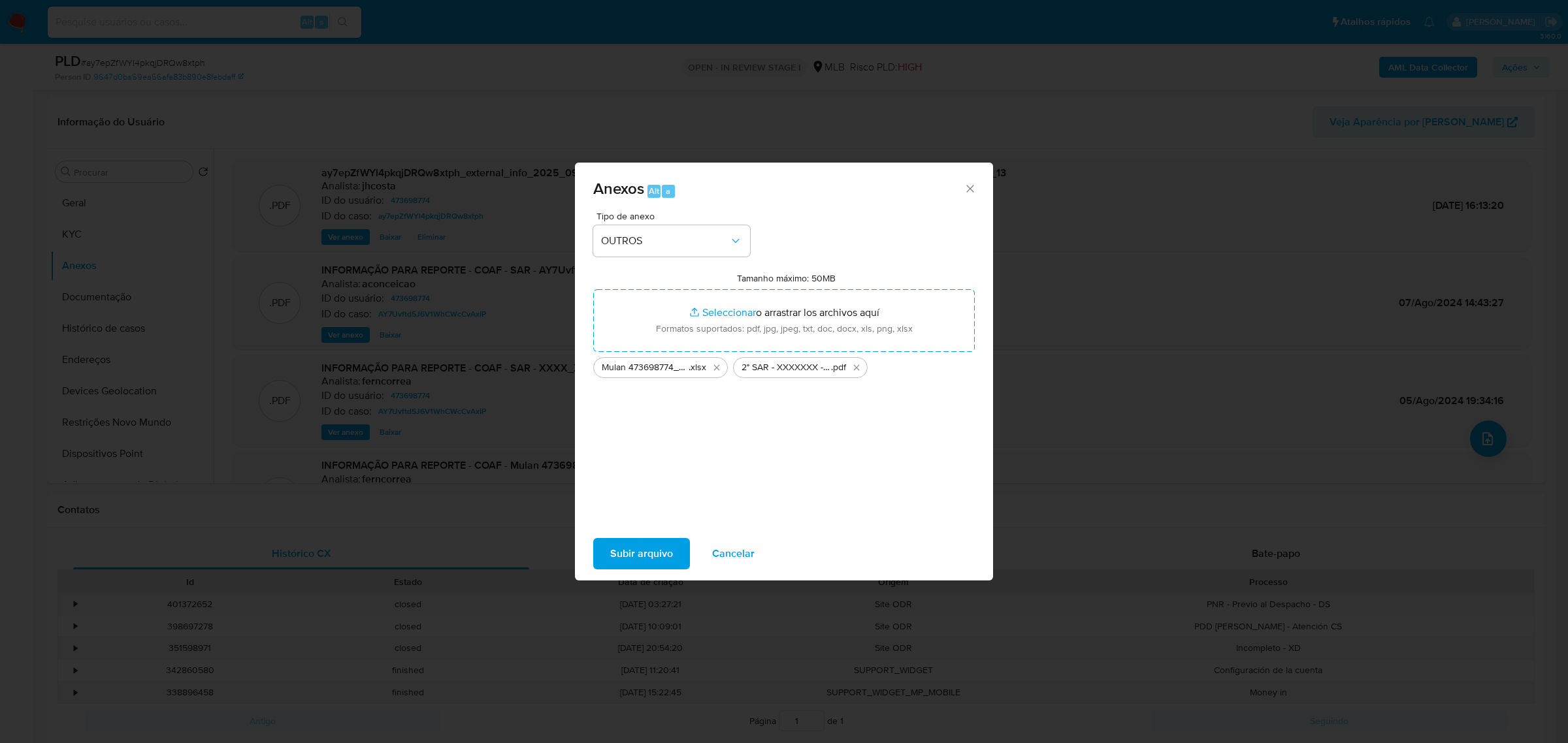
click at [645, 554] on span "Subir arquivo" at bounding box center [642, 554] width 62 height 29
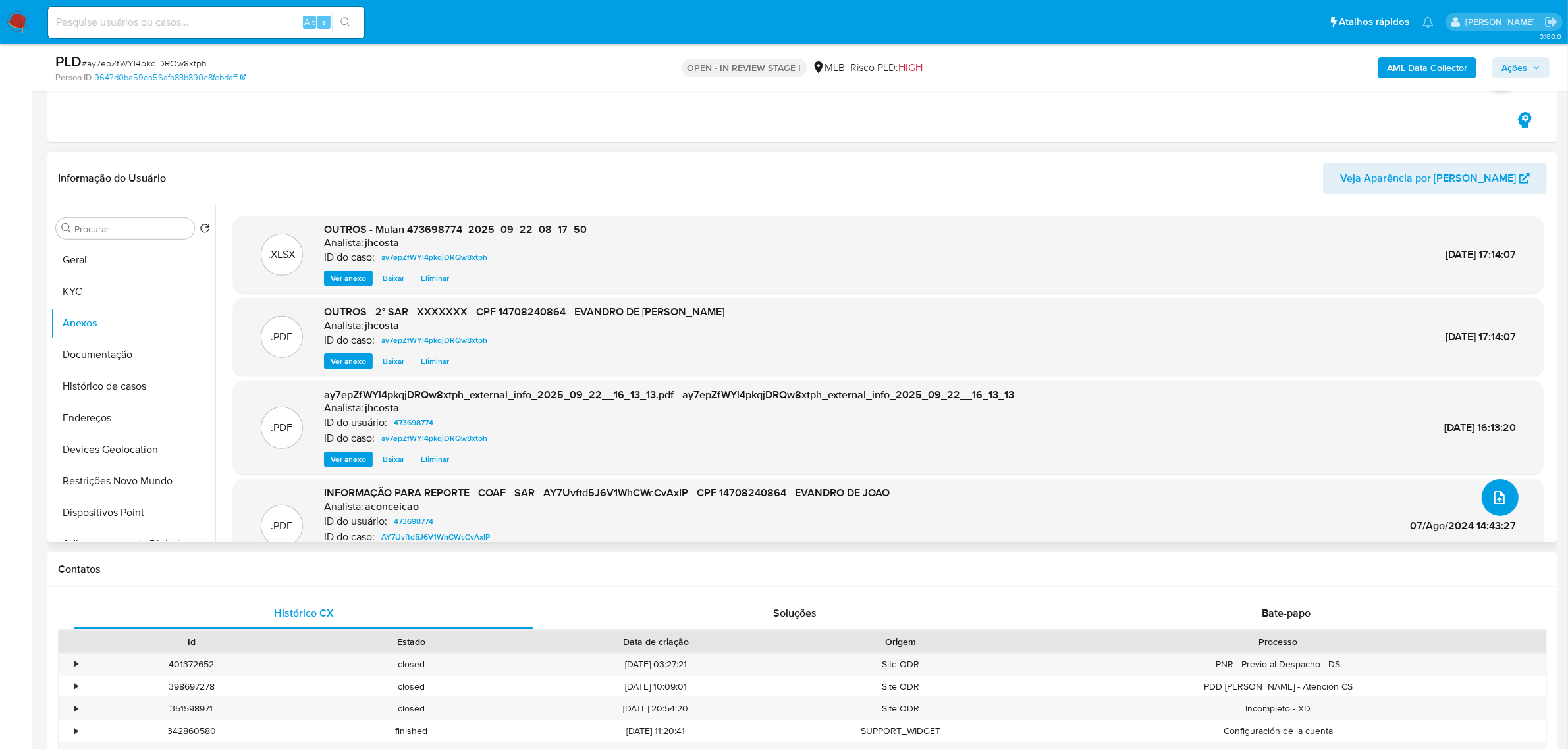
scroll to position [576, 0]
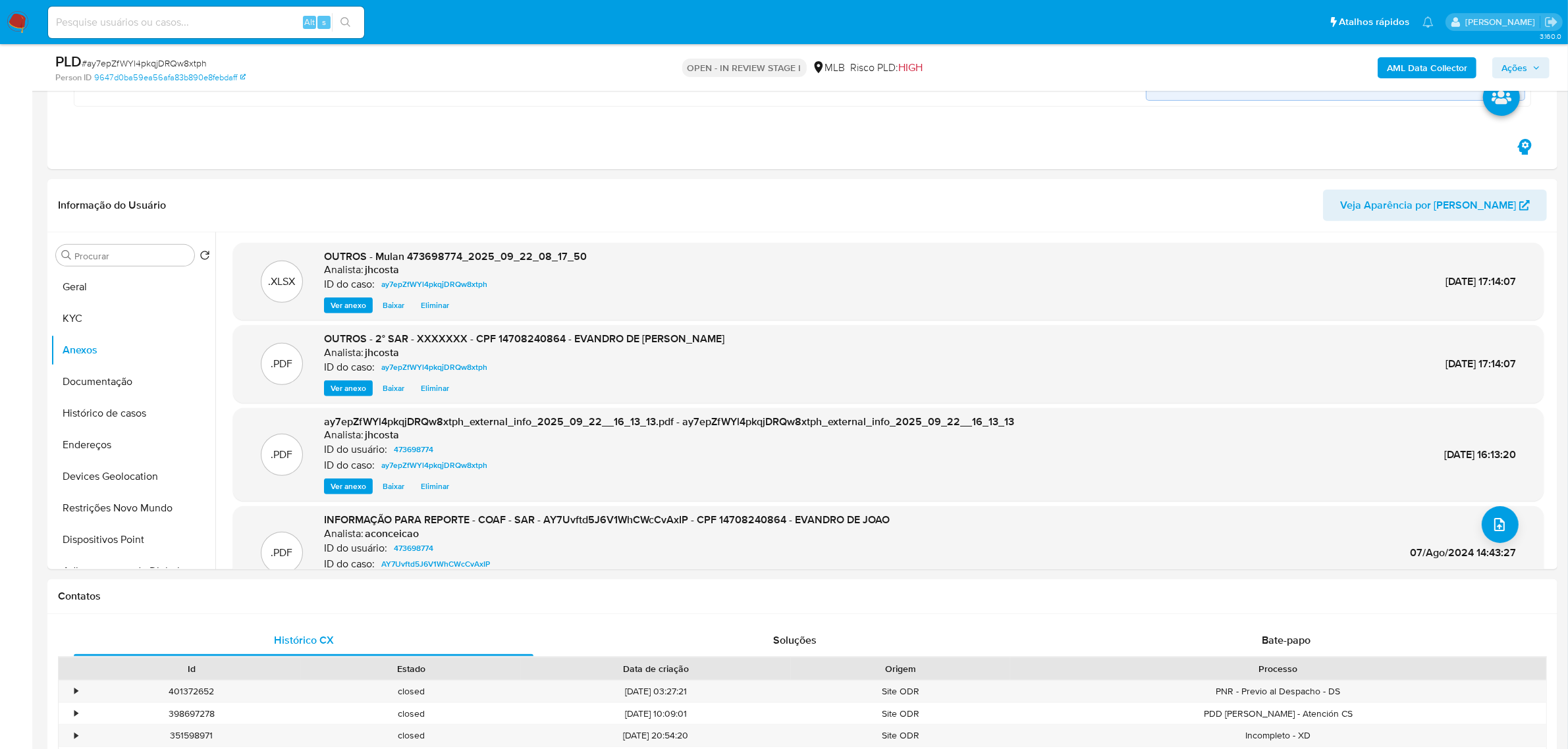
click at [1516, 63] on span "Ações" at bounding box center [1515, 68] width 26 height 21
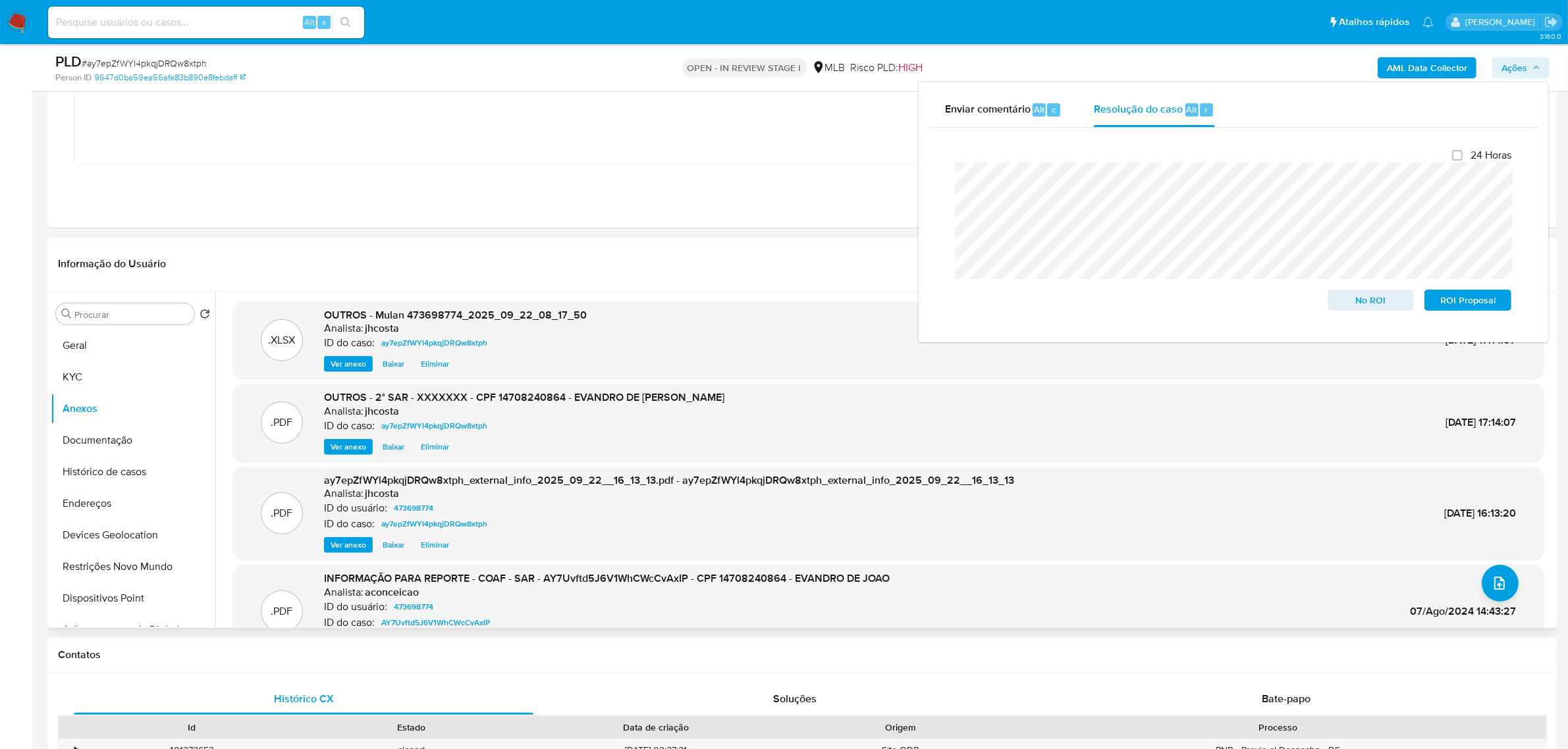
scroll to position [494, 0]
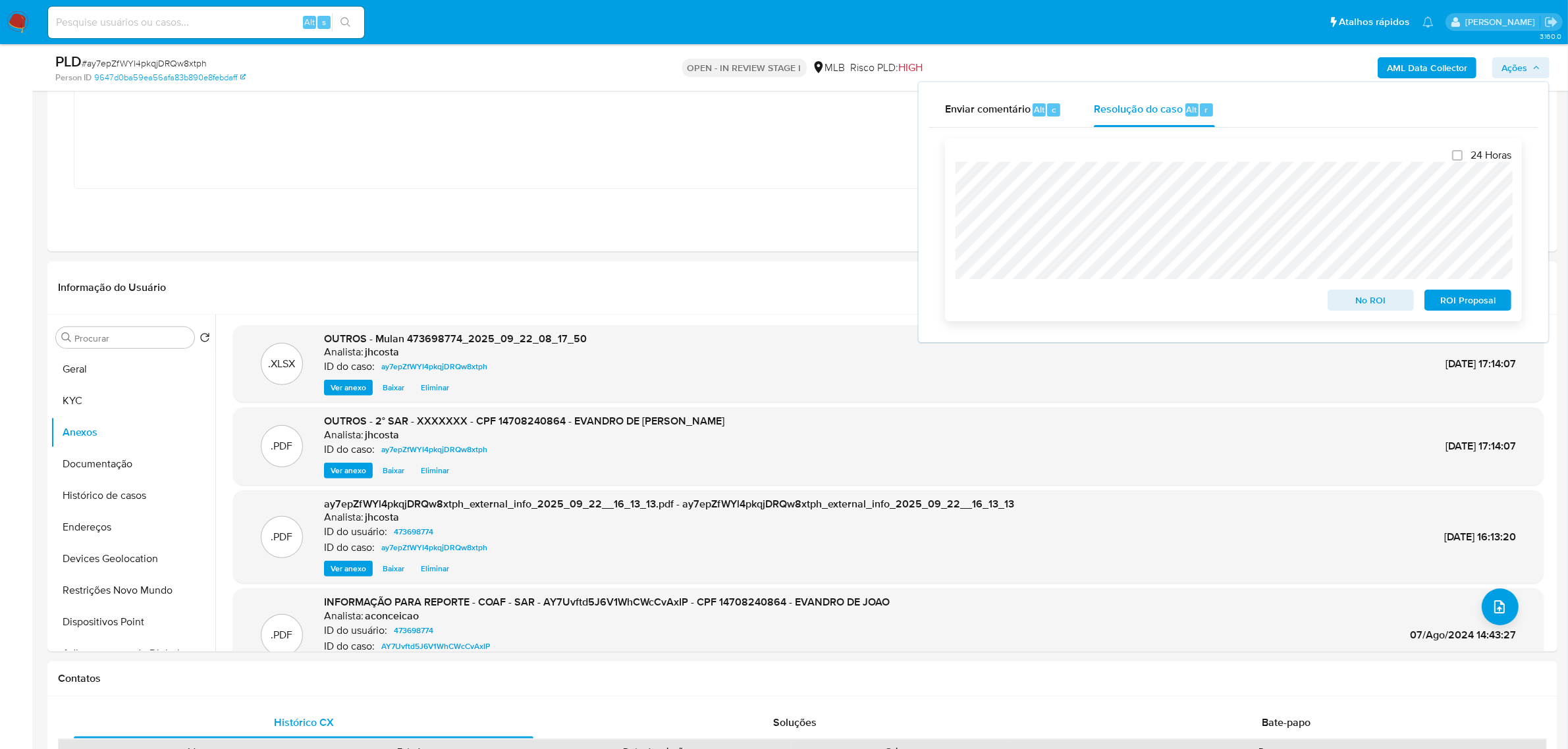
click at [1464, 303] on span "ROI Proposal" at bounding box center [1468, 300] width 69 height 19
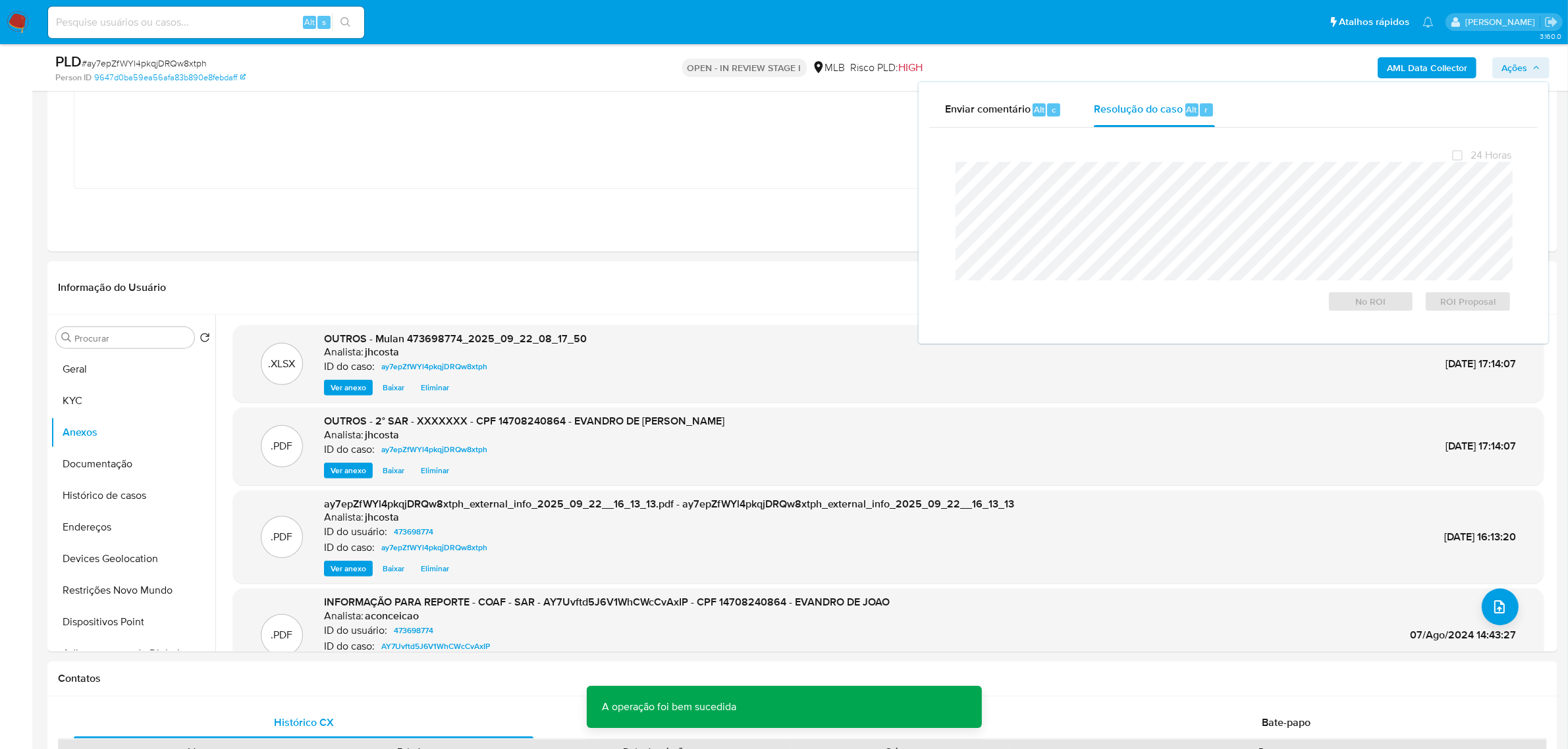
click at [153, 53] on div "PLD # ay7epZfWYl4pkqjDRQw8xtph" at bounding box center [302, 62] width 494 height 20
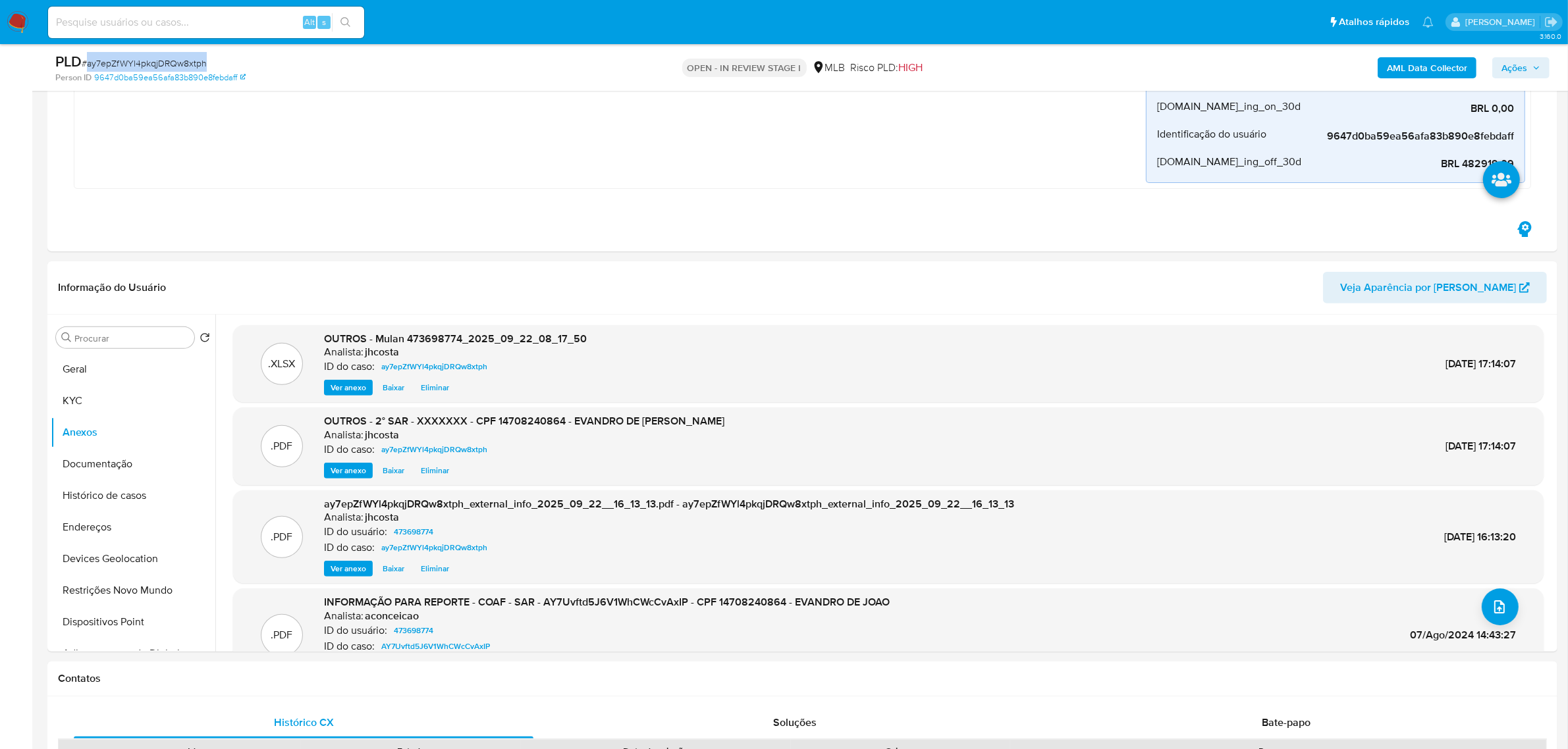
click at [153, 53] on div "PLD # ay7epZfWYl4pkqjDRQw8xtph" at bounding box center [302, 62] width 494 height 20
click at [164, 66] on span "# ay7epZfWYl4pkqjDRQw8xtph" at bounding box center [144, 63] width 125 height 13
click at [164, 64] on span "# ay7epZfWYl4pkqjDRQw8xtph" at bounding box center [144, 63] width 125 height 13
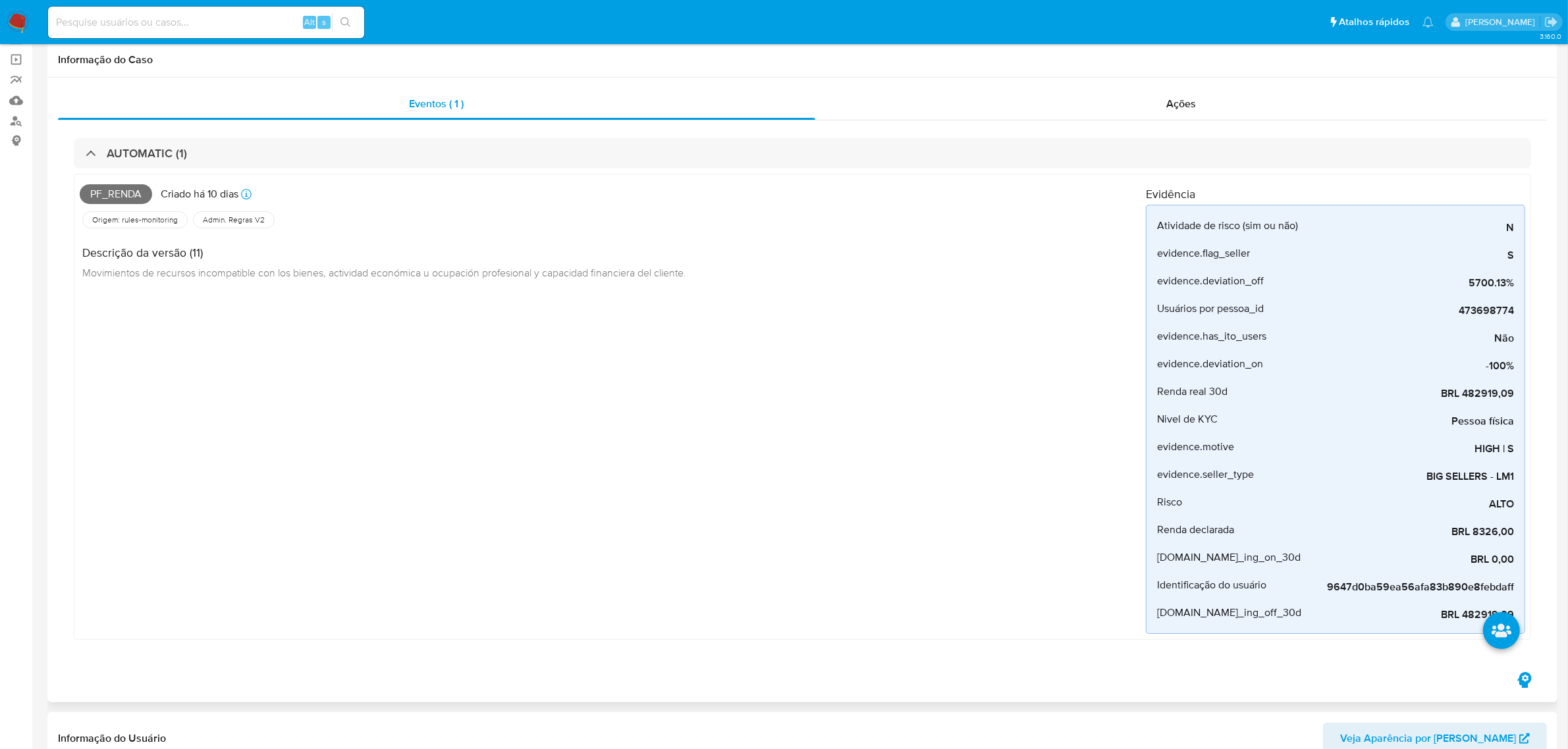
scroll to position [0, 0]
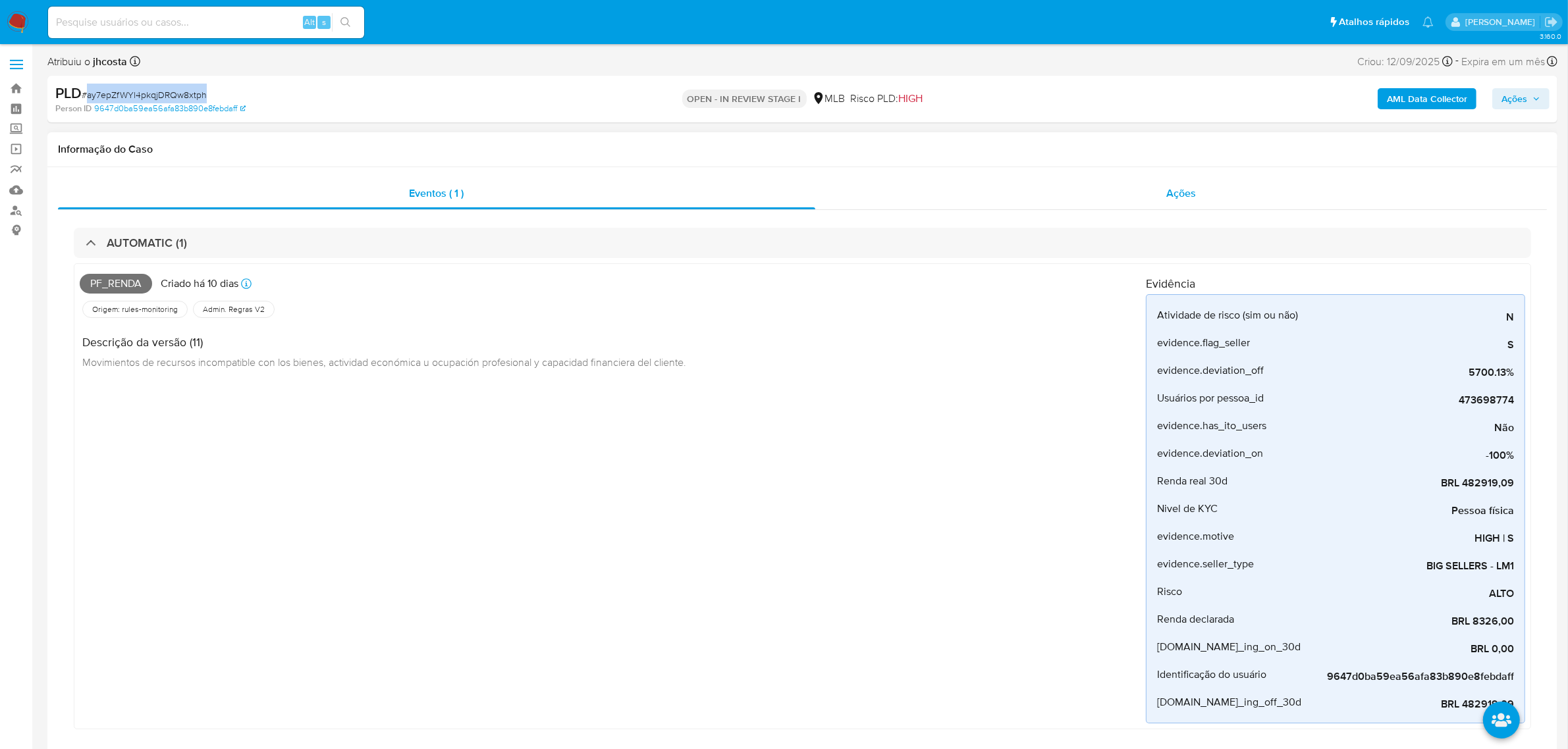
click at [1187, 194] on span "Ações" at bounding box center [1181, 193] width 30 height 15
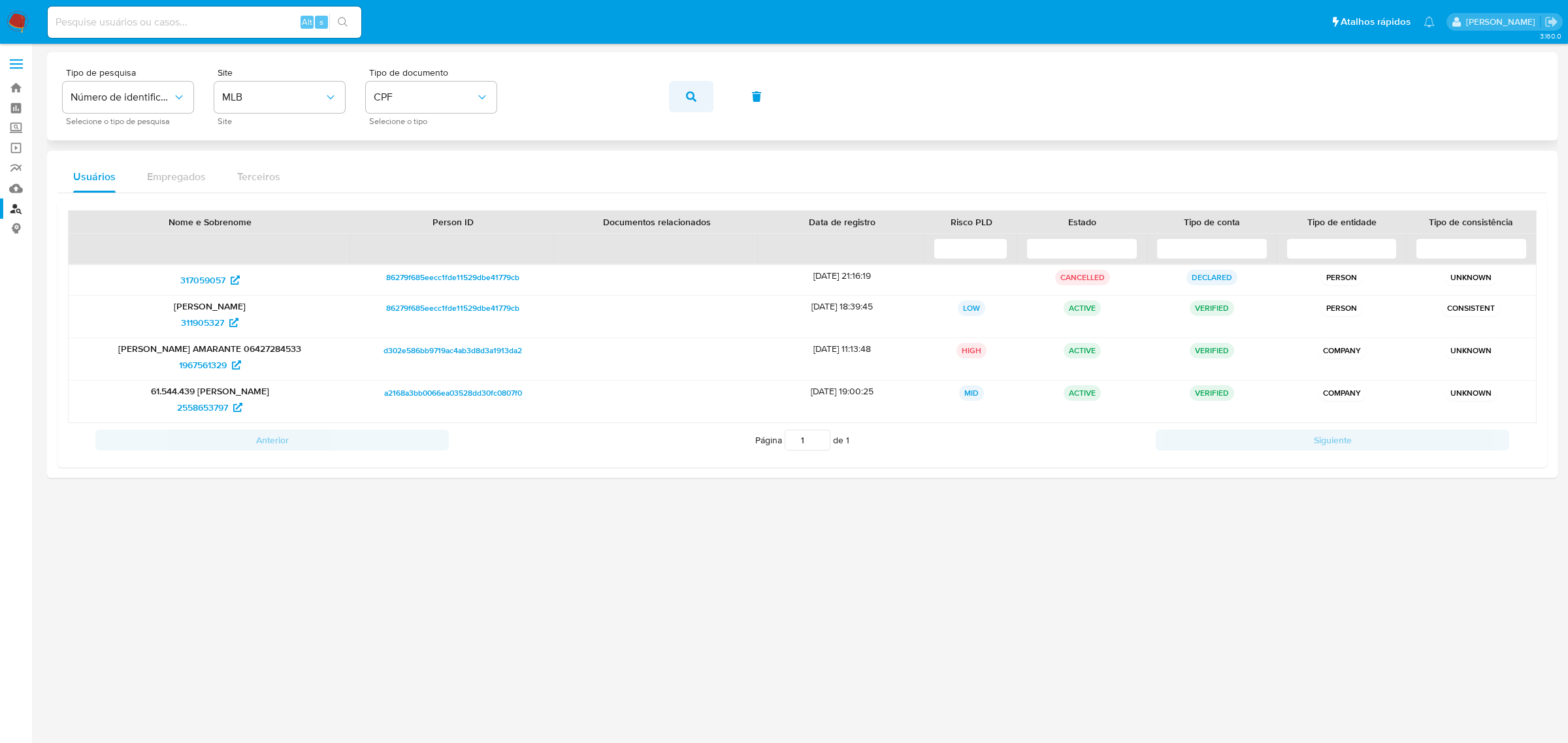
click at [700, 98] on button "button" at bounding box center [691, 96] width 45 height 31
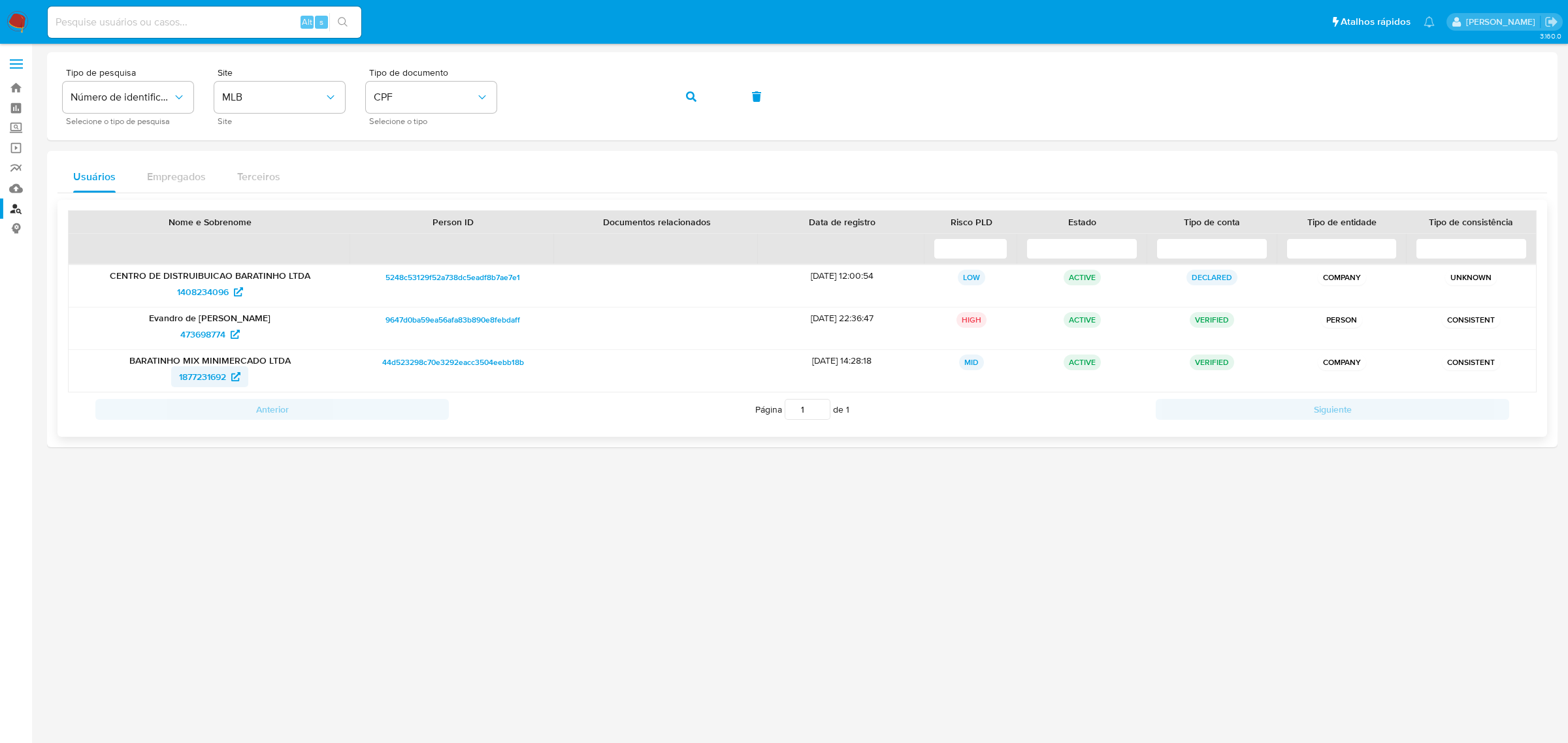
click at [219, 371] on span "1877231692" at bounding box center [202, 377] width 47 height 21
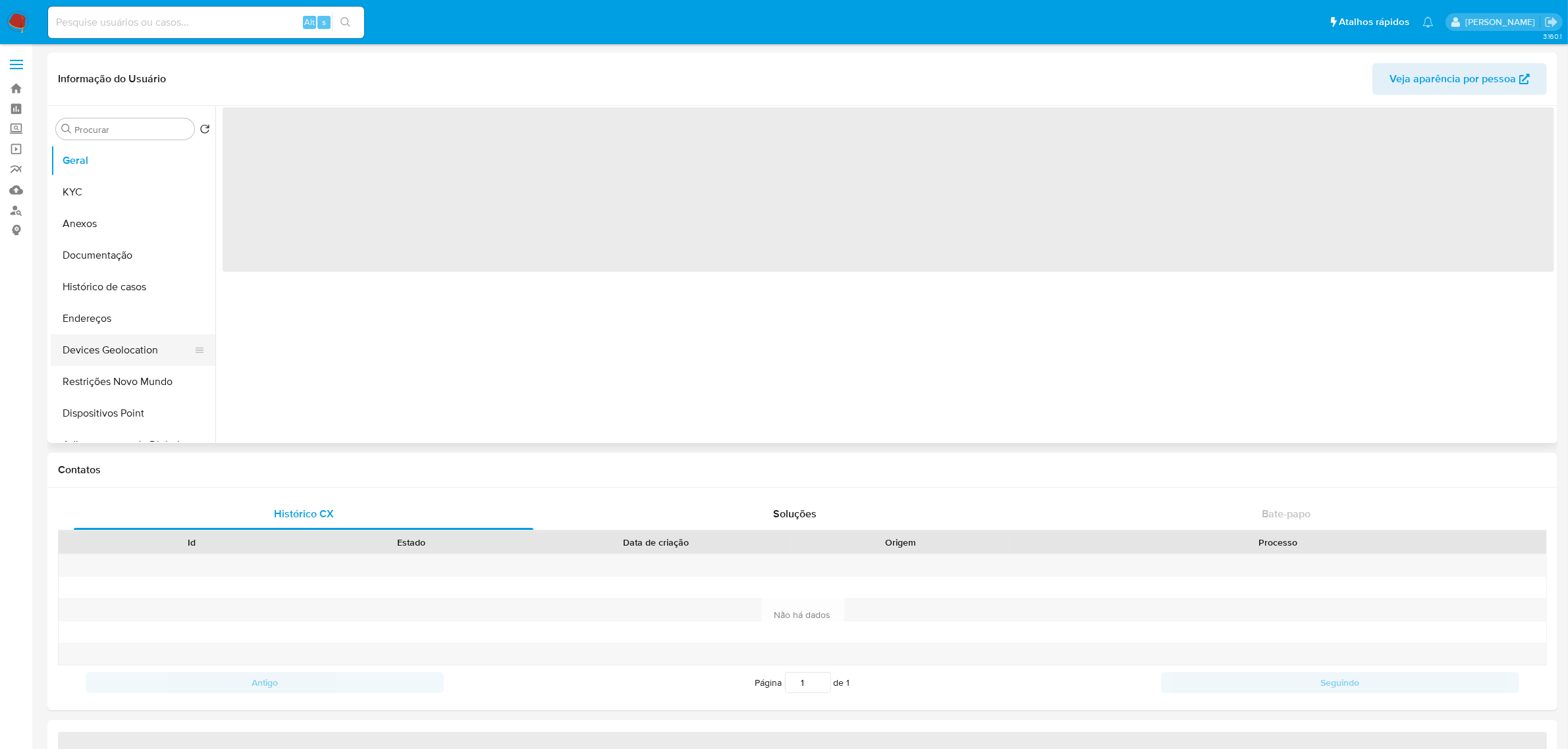
select select "10"
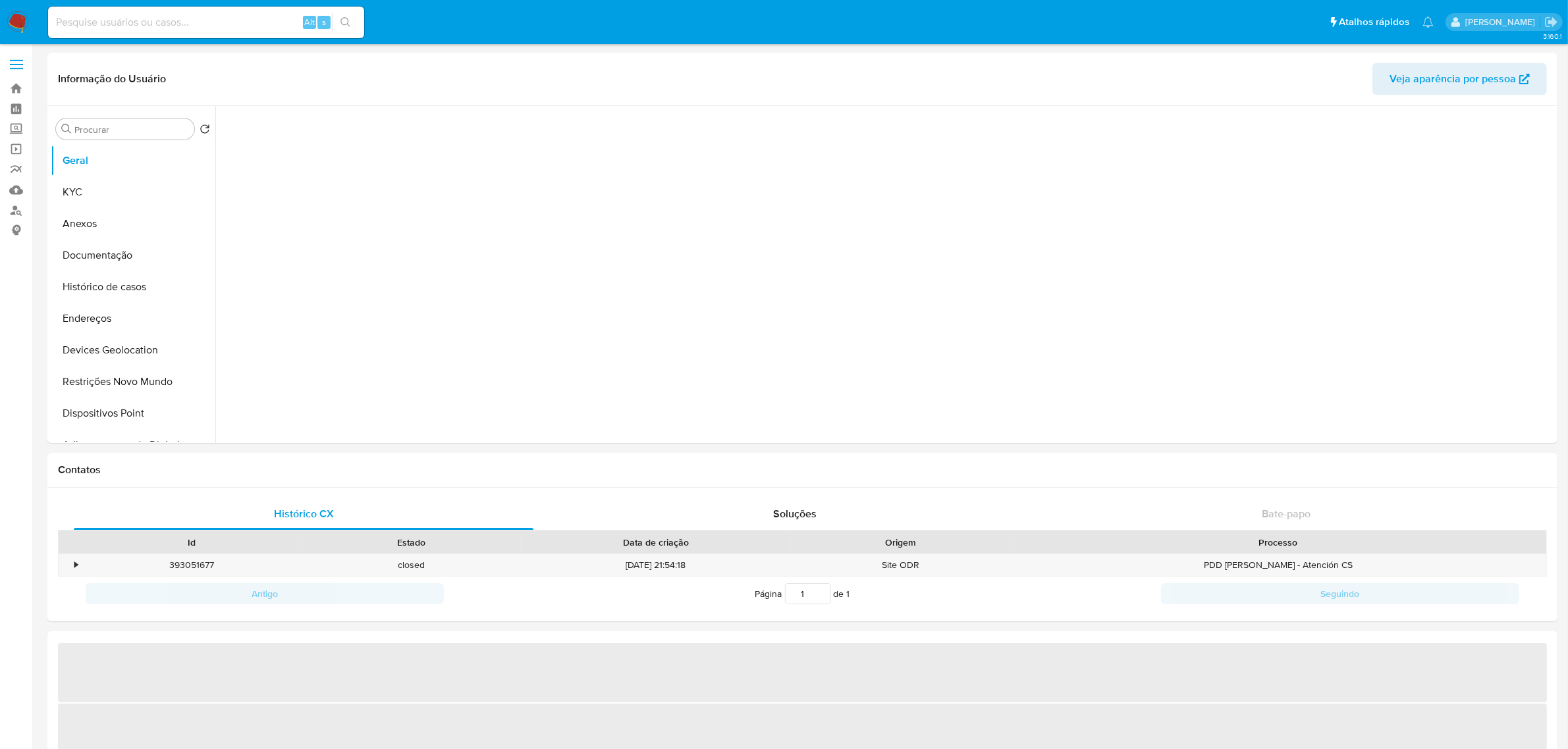
select select "10"
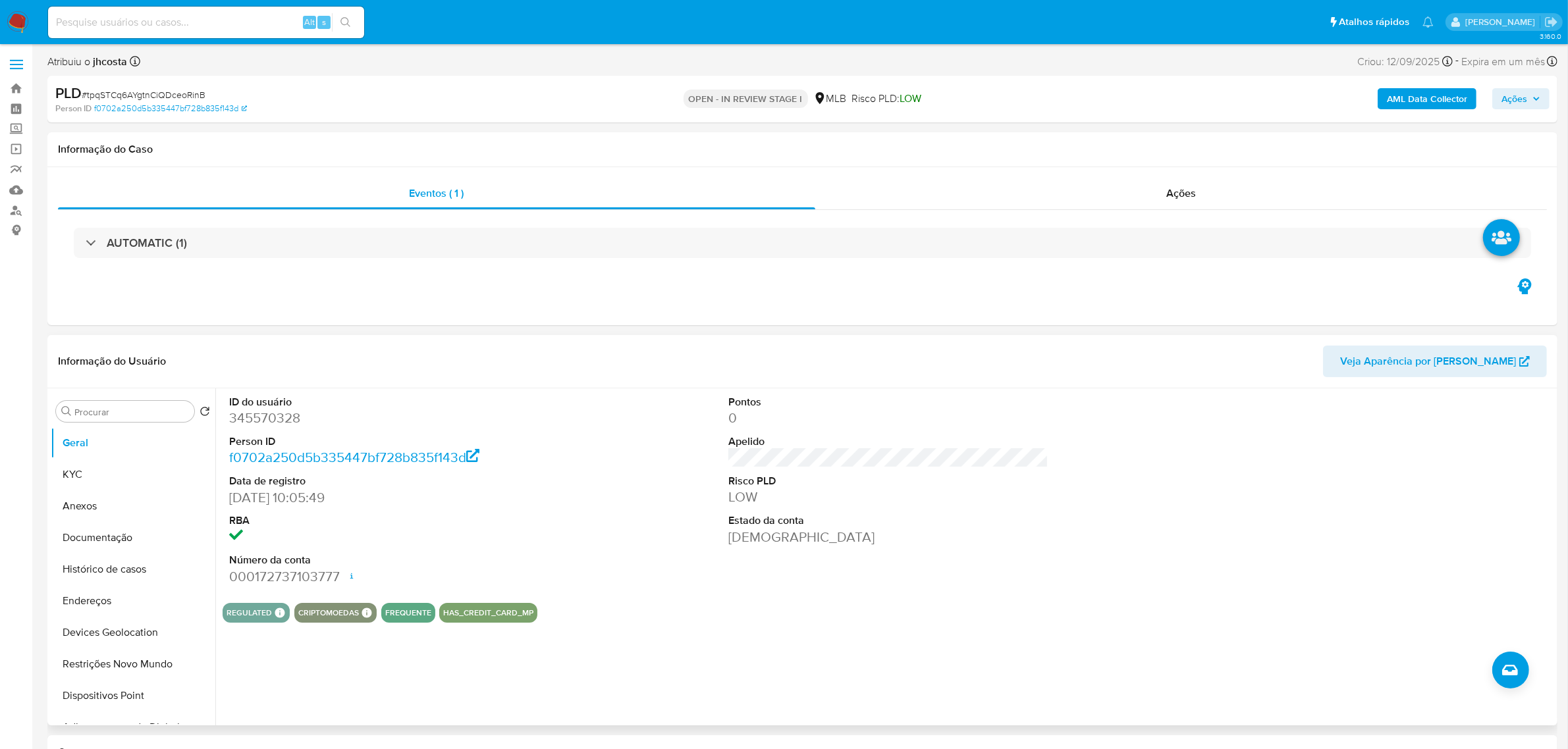
click at [252, 422] on dd "345570328" at bounding box center [389, 418] width 320 height 19
copy dd "345570328"
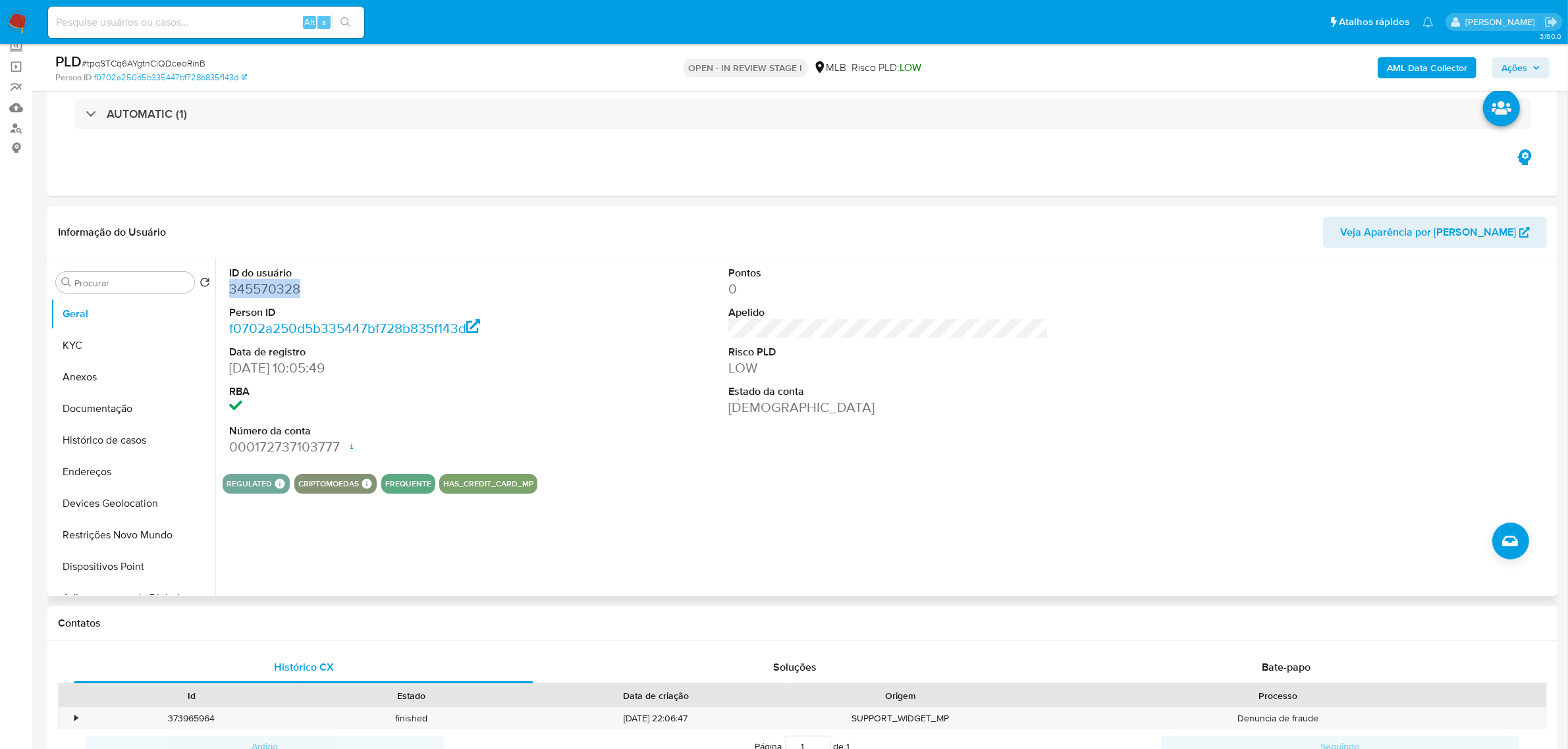
scroll to position [164, 0]
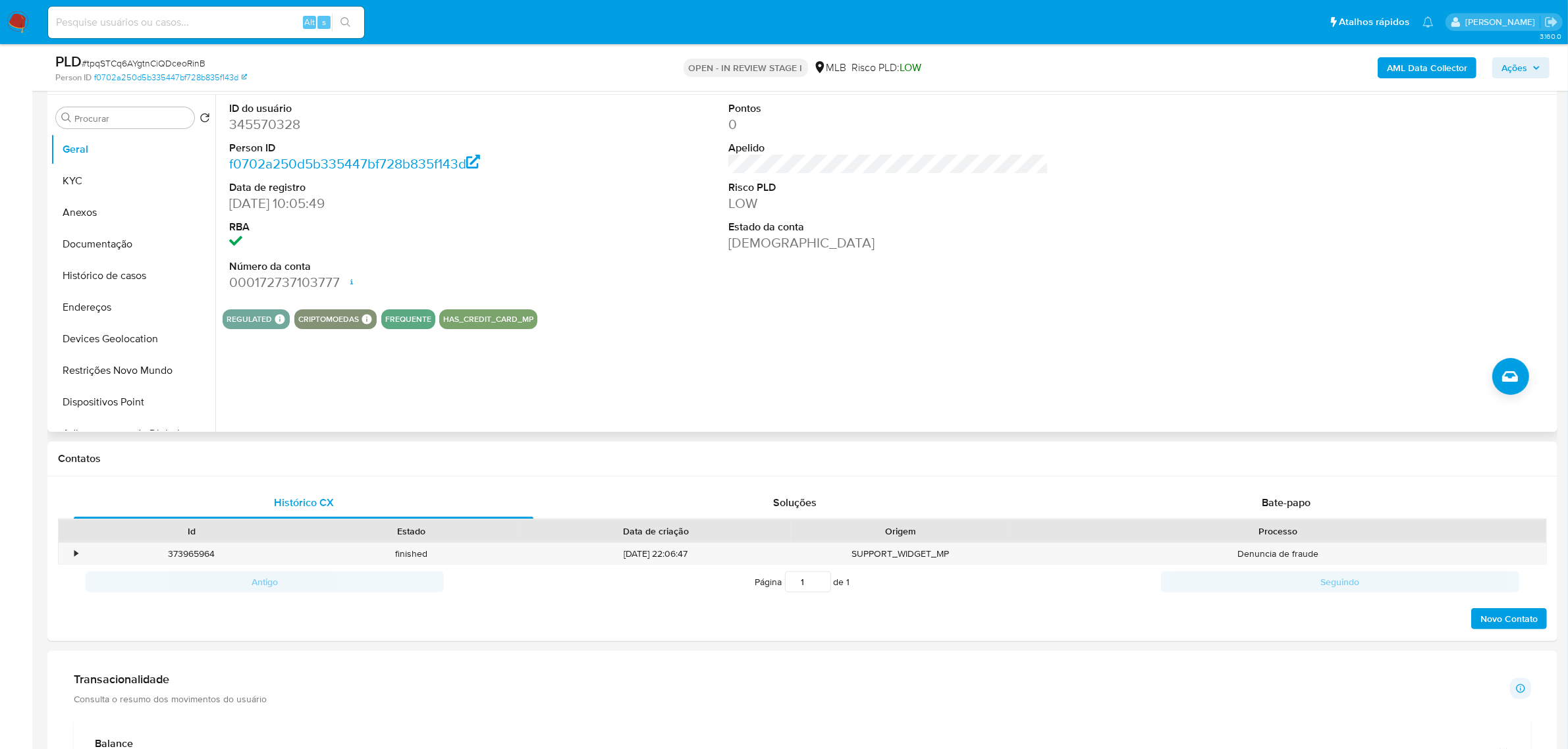
click at [637, 246] on div "ID do usuário 345570328 Person ID f0702a250d5b335447bf728b835f143d Data de regi…" at bounding box center [888, 197] width 1332 height 204
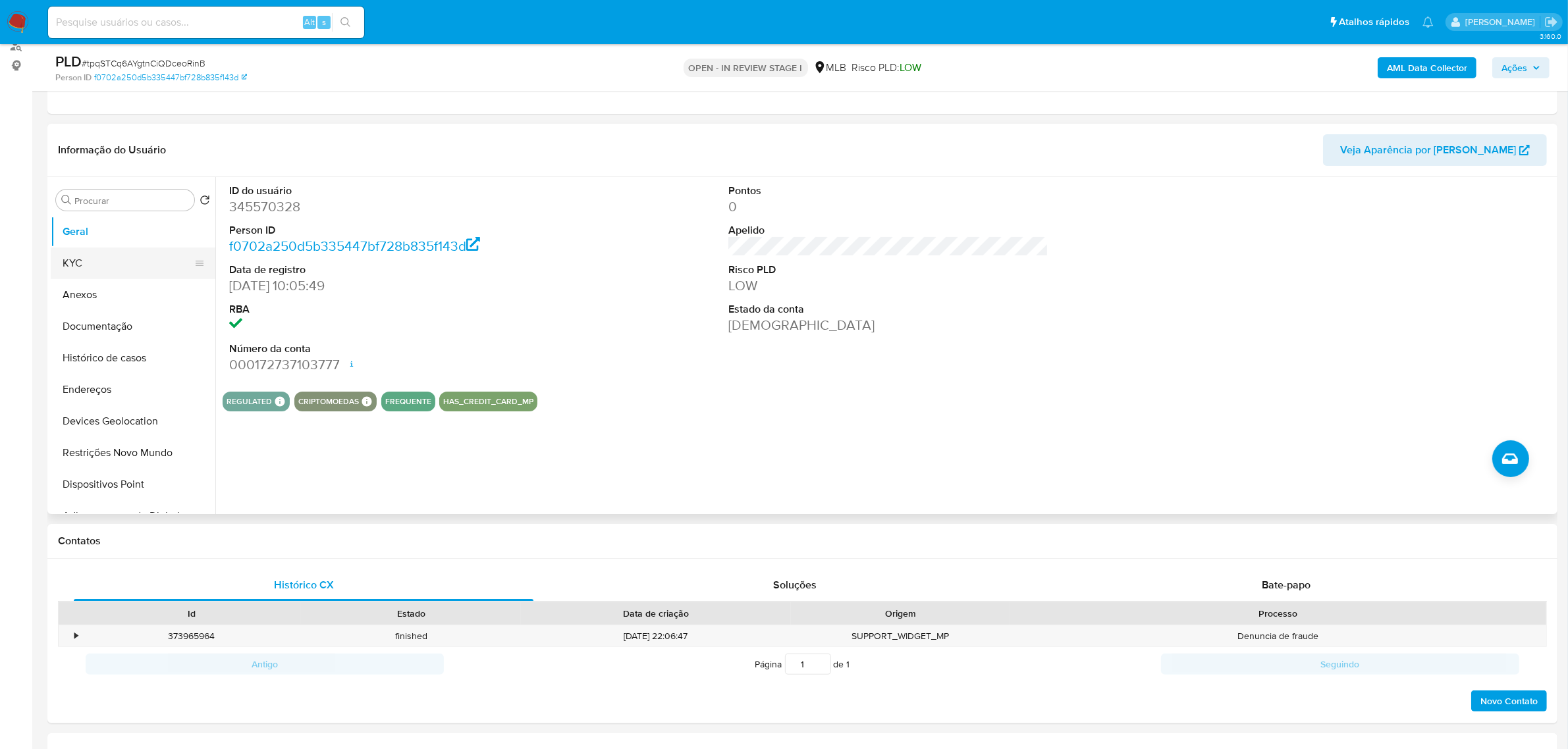
click at [122, 274] on button "KYC" at bounding box center [127, 263] width 154 height 31
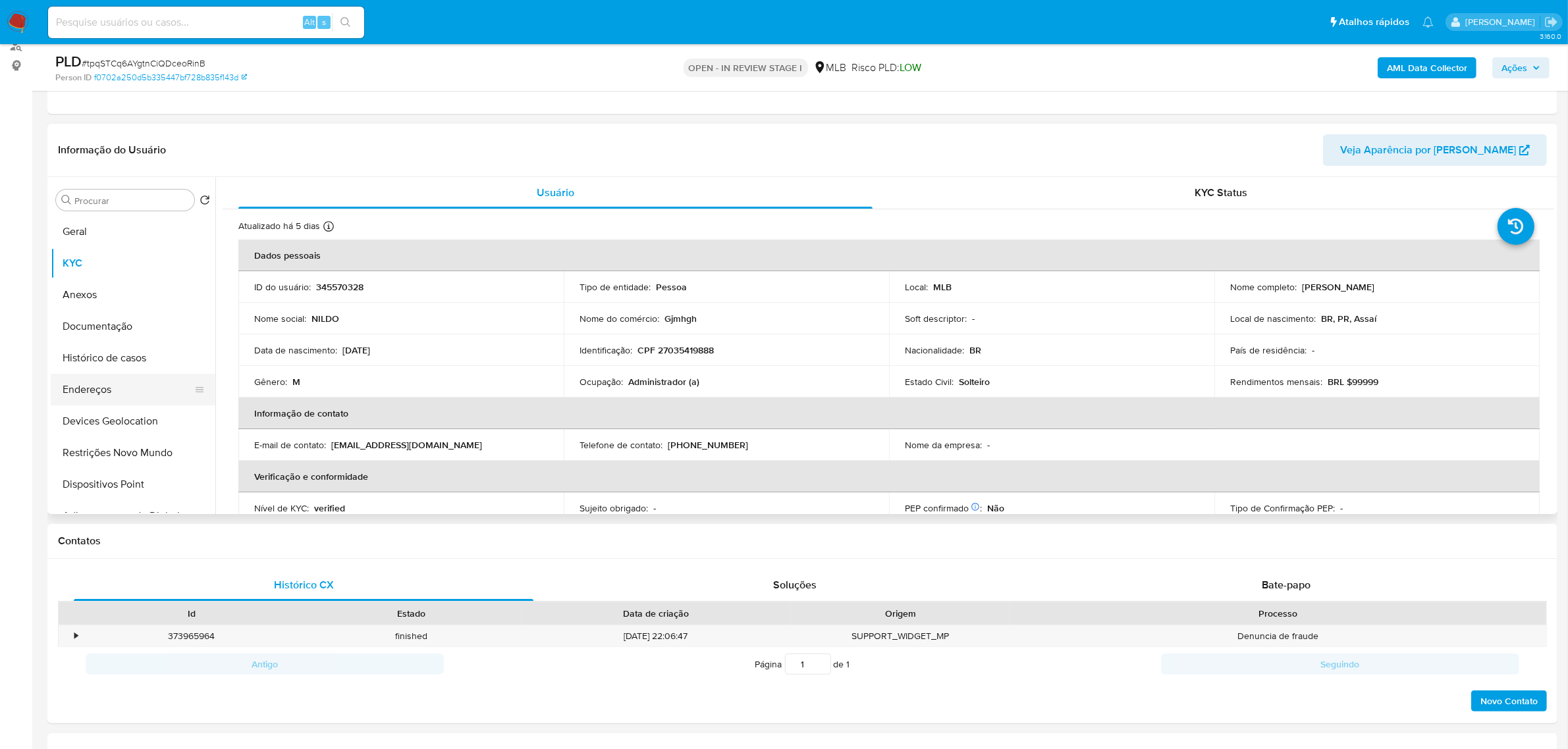
click at [97, 399] on button "Endereços" at bounding box center [127, 389] width 154 height 31
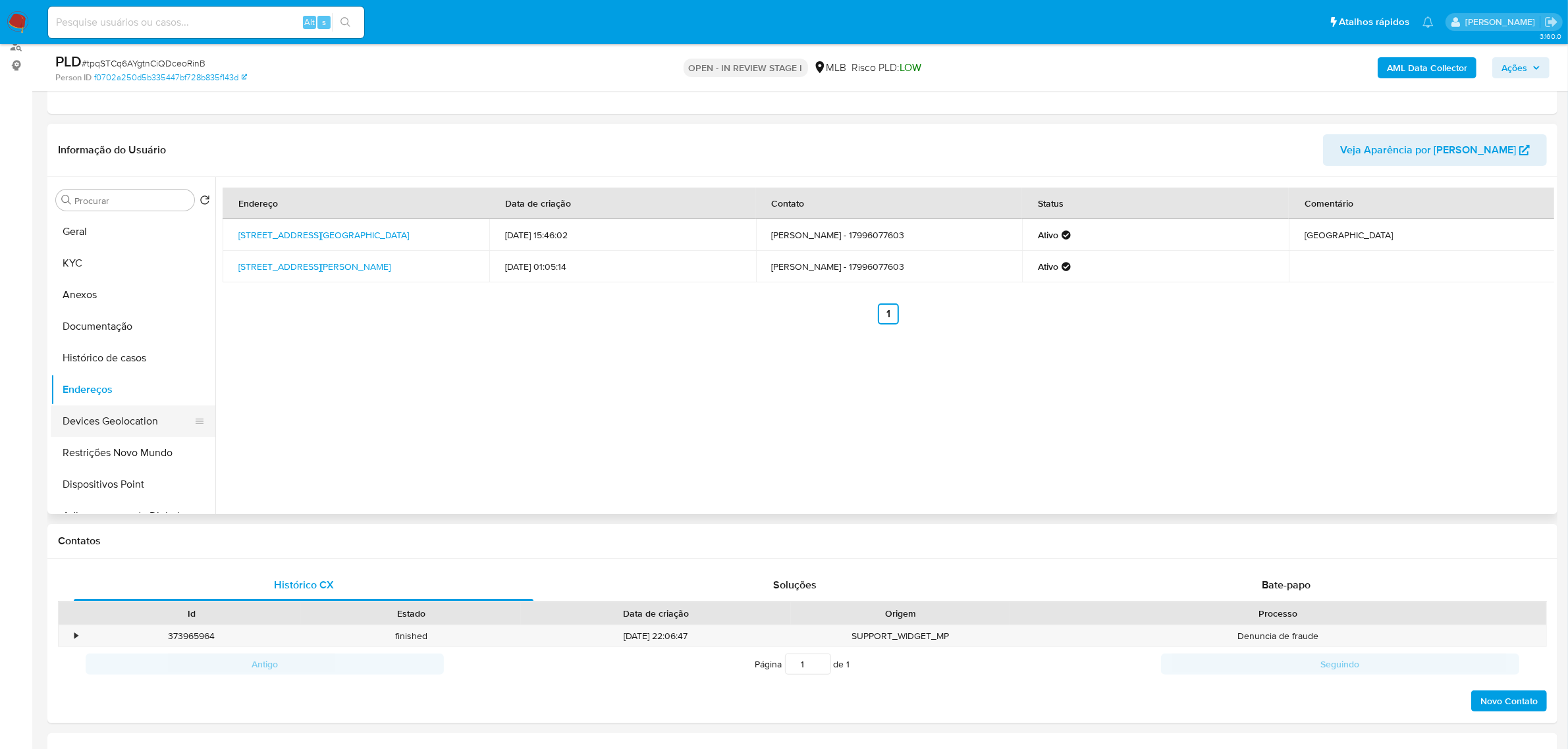
click at [161, 425] on button "Devices Geolocation" at bounding box center [127, 421] width 154 height 31
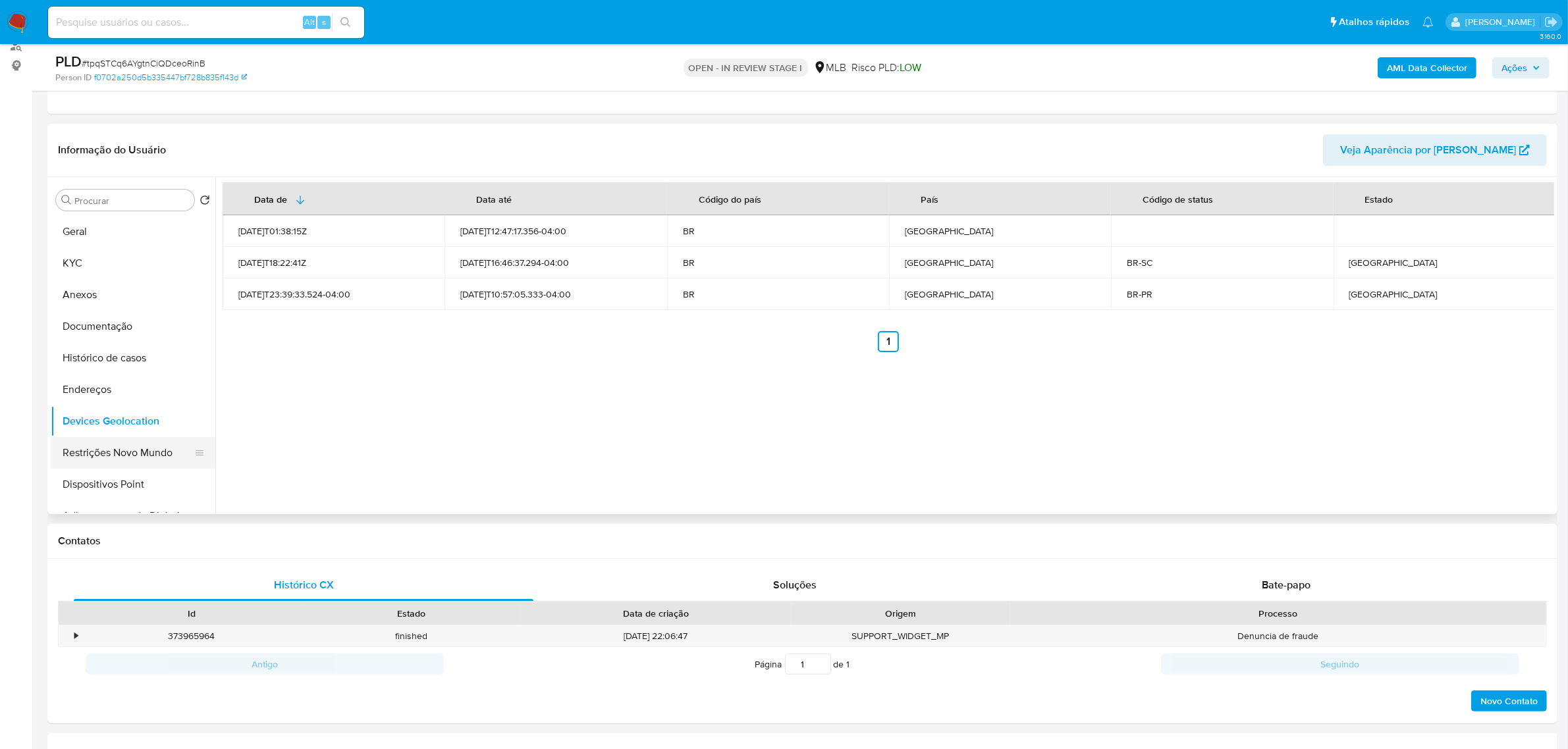
click at [136, 458] on button "Restrições Novo Mundo" at bounding box center [127, 452] width 154 height 31
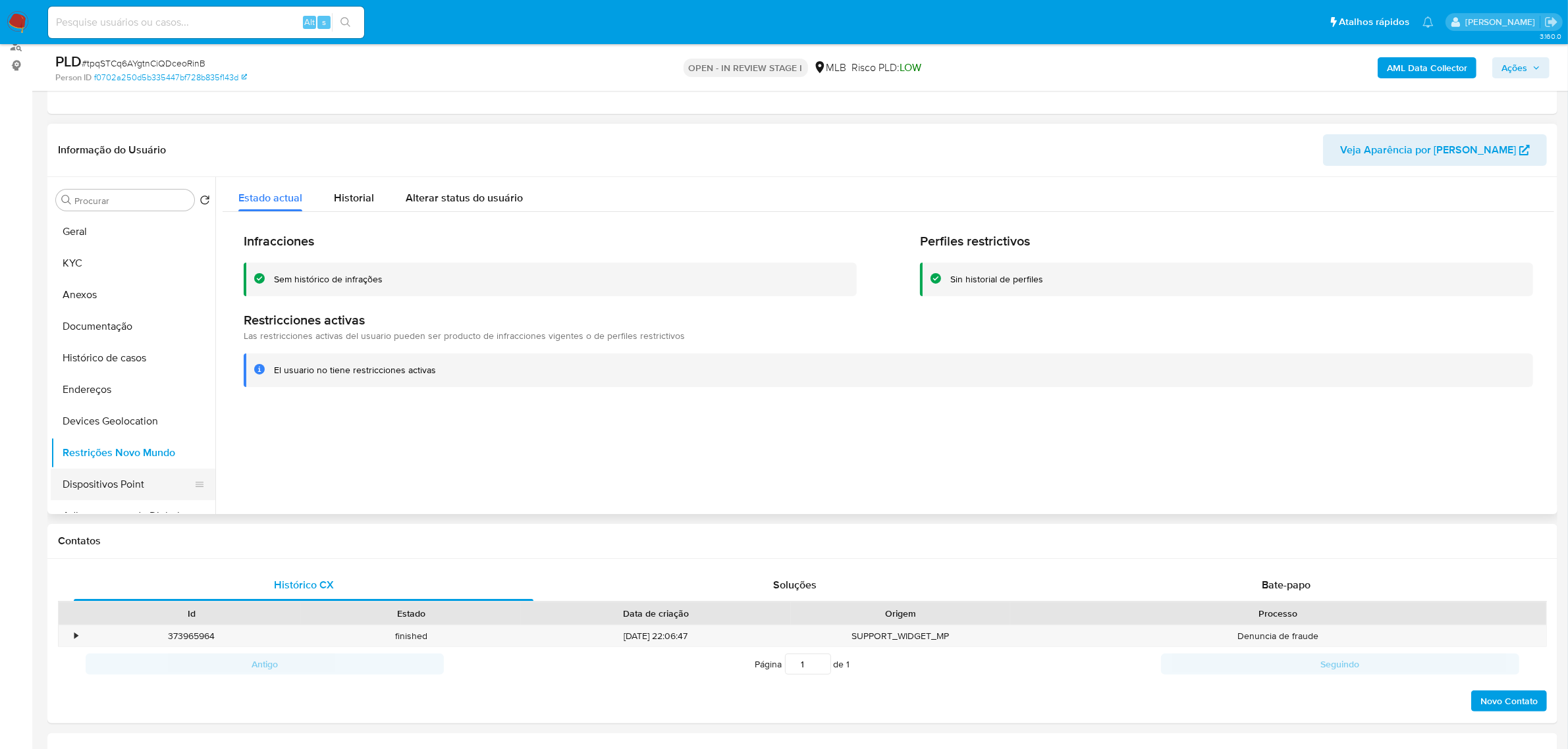
click at [112, 483] on button "Dispositivos Point" at bounding box center [127, 484] width 154 height 31
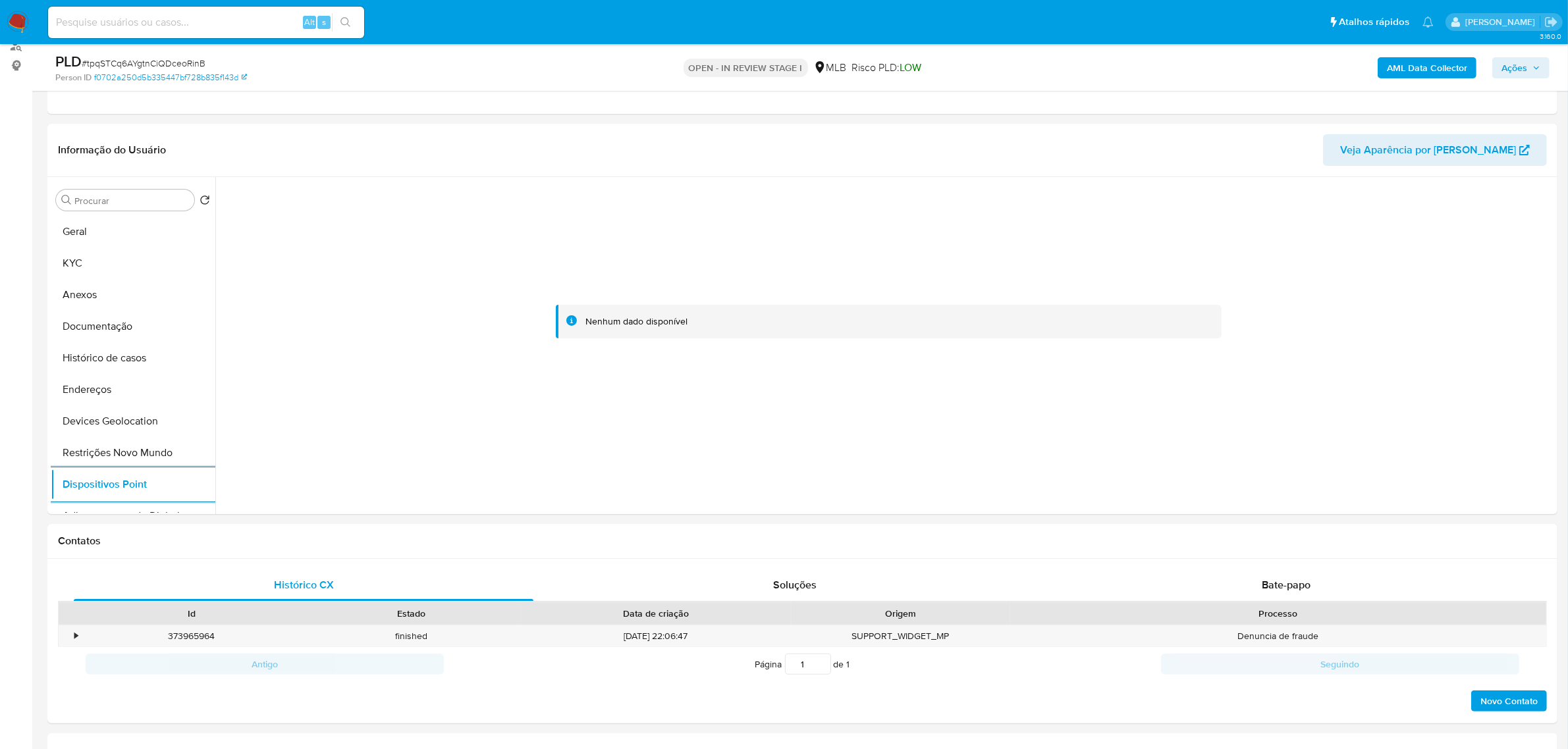
click at [1401, 70] on b "AML Data Collector" at bounding box center [1428, 68] width 81 height 21
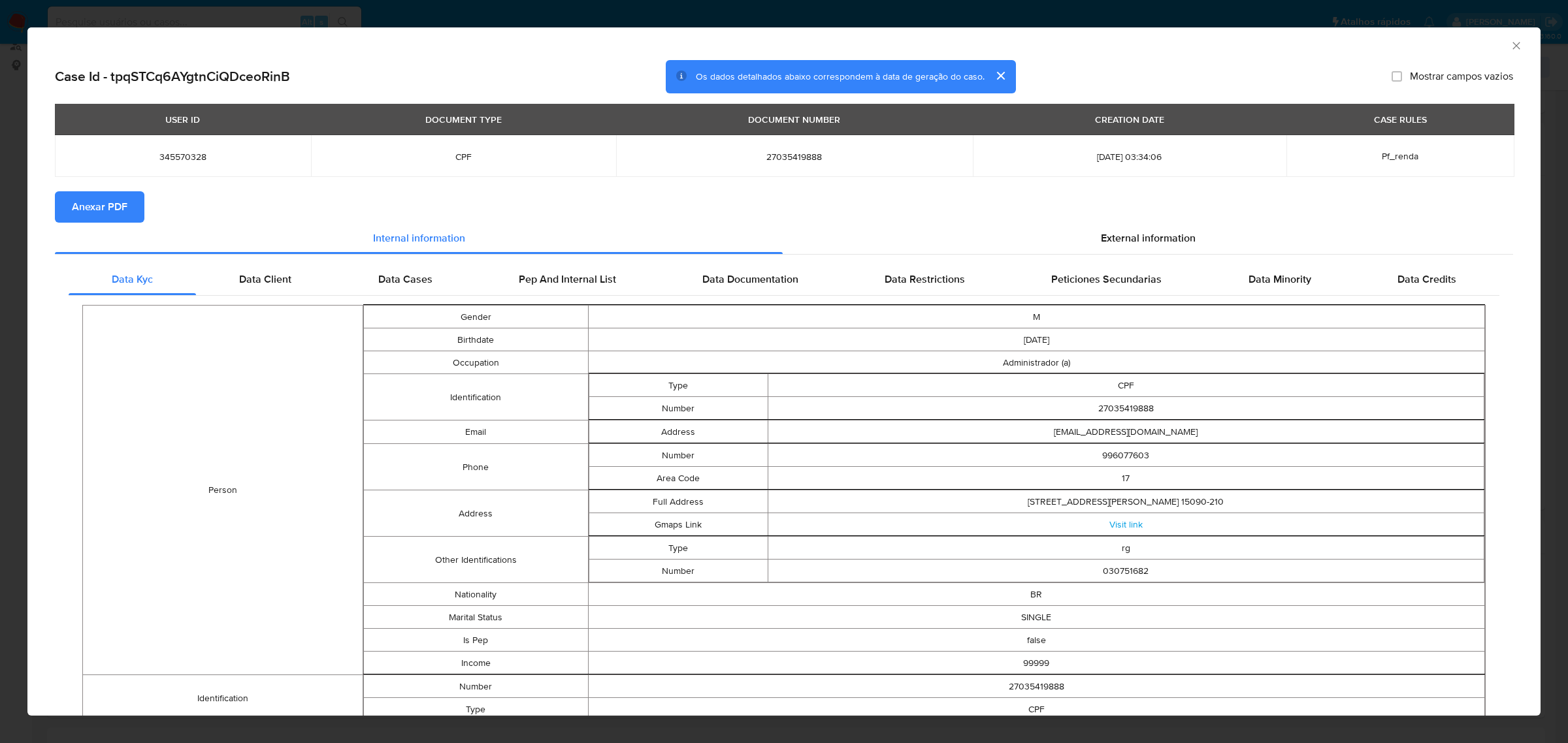
click at [114, 206] on span "Anexar PDF" at bounding box center [99, 207] width 55 height 29
click at [1157, 237] on span "External information" at bounding box center [1148, 241] width 94 height 15
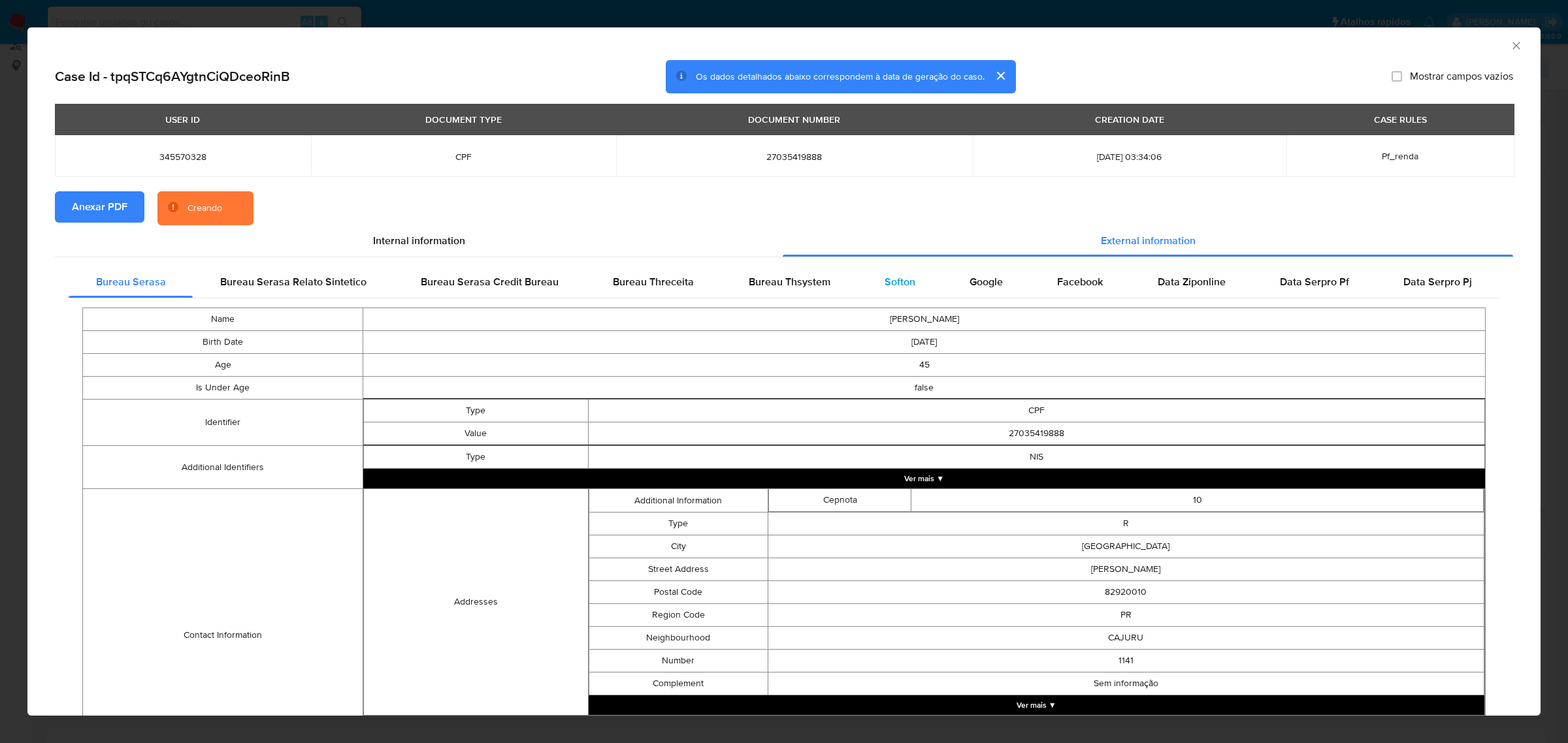
click at [893, 279] on span "Softon" at bounding box center [900, 282] width 30 height 15
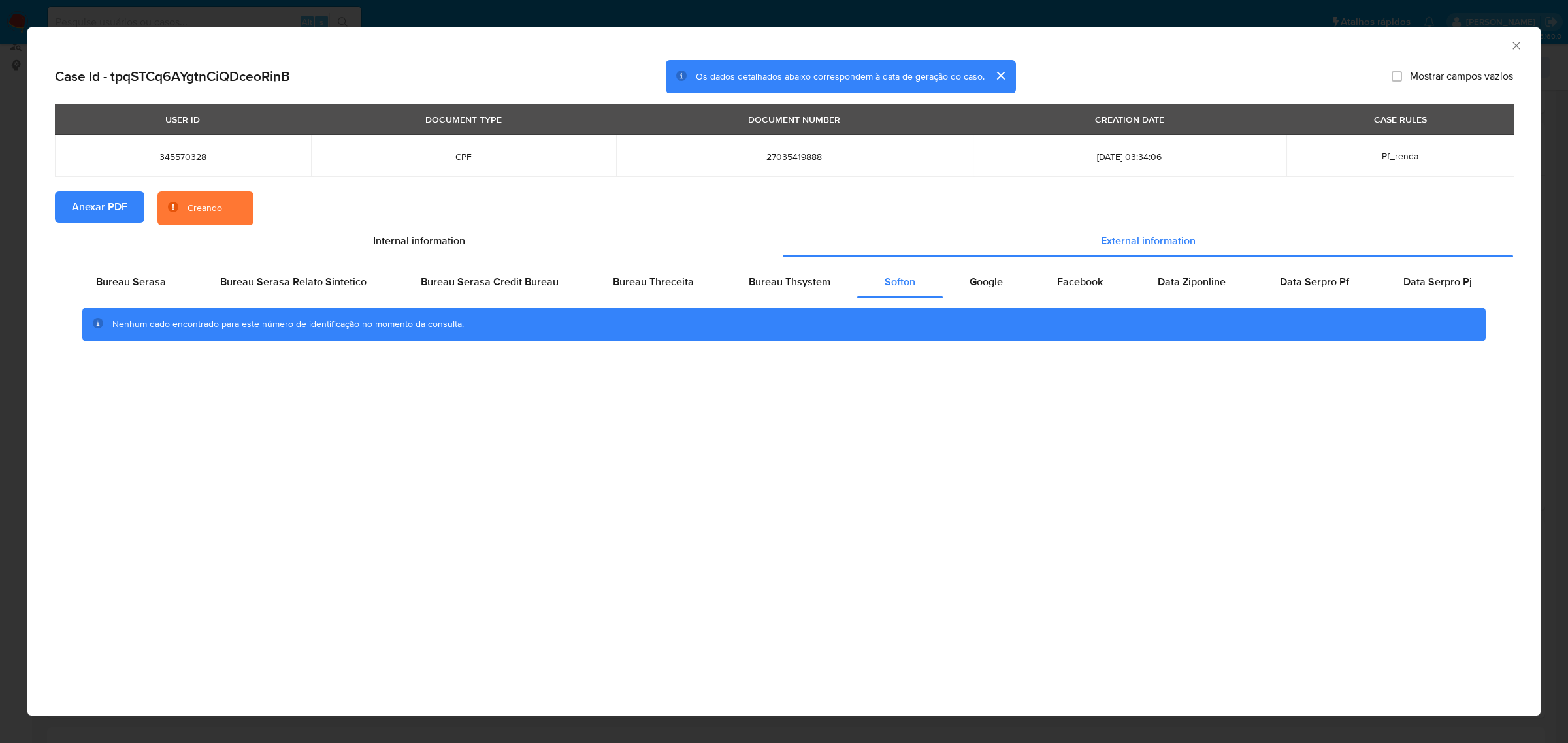
click at [1513, 46] on icon "Fechar a janela" at bounding box center [1516, 46] width 13 height 13
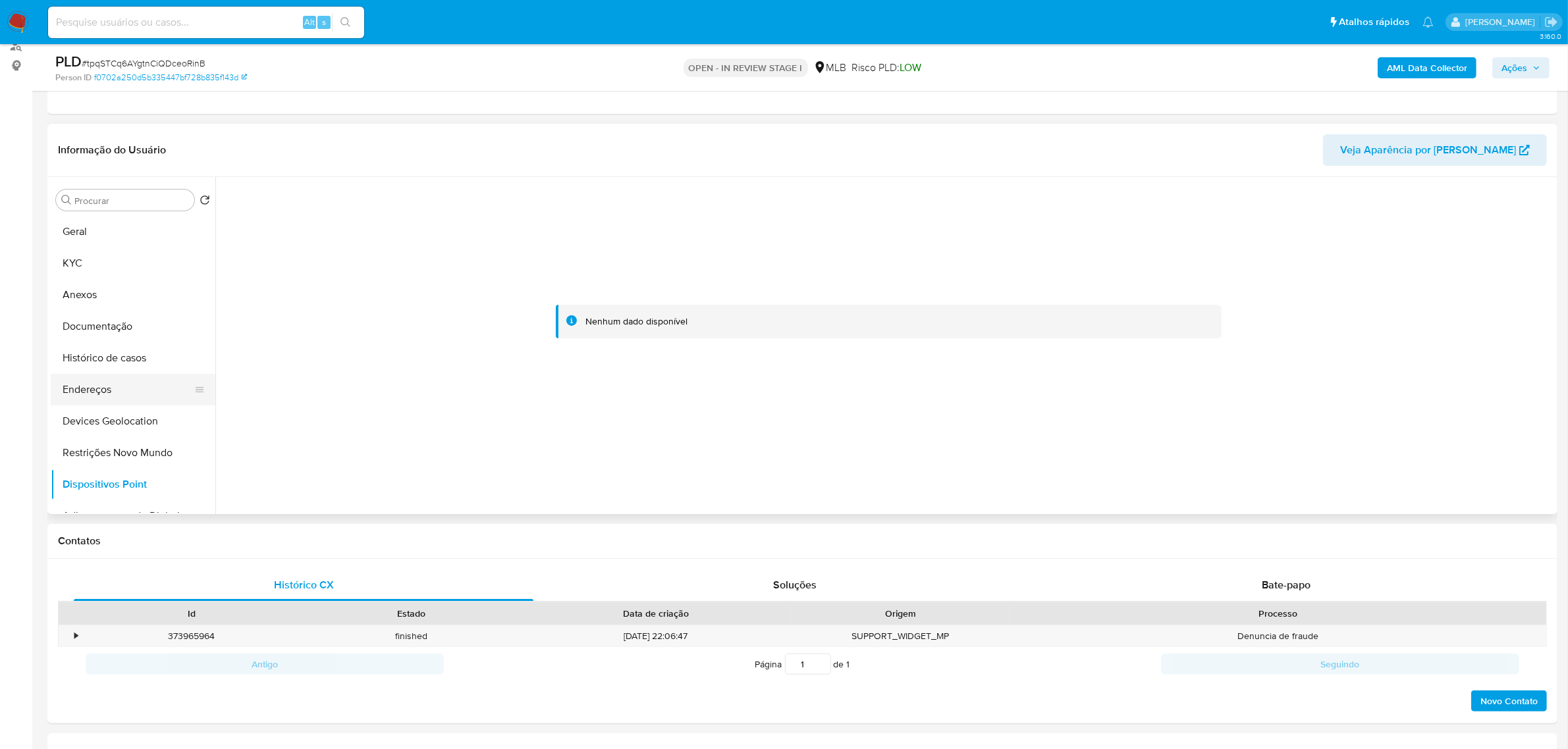
click at [113, 379] on button "Endereços" at bounding box center [127, 389] width 154 height 31
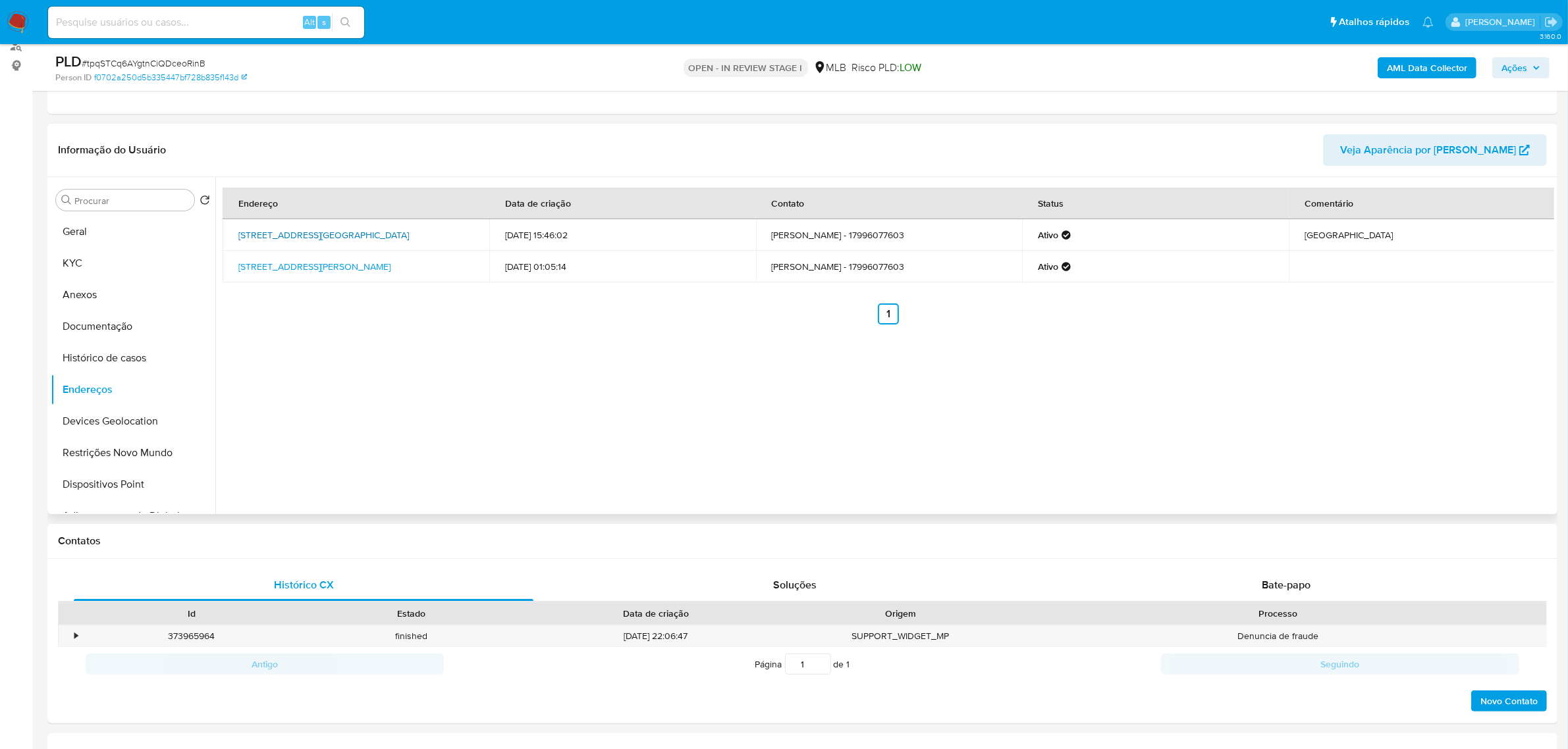
drag, startPoint x: 231, startPoint y: 237, endPoint x: 406, endPoint y: 241, distance: 175.0
click at [407, 231] on td "Rua Ivaí 891, Mamborê, Paraná, 87340000, Brasil 891" at bounding box center [356, 235] width 267 height 31
copy link "Rua Ivaí 891, Mamborê, Paraná, 87340000"
click at [396, 240] on link "Rua Ivaí 891, Mamborê, Paraná, 87340000, Brasil 891" at bounding box center [324, 235] width 171 height 13
click at [117, 256] on button "KYC" at bounding box center [127, 263] width 154 height 31
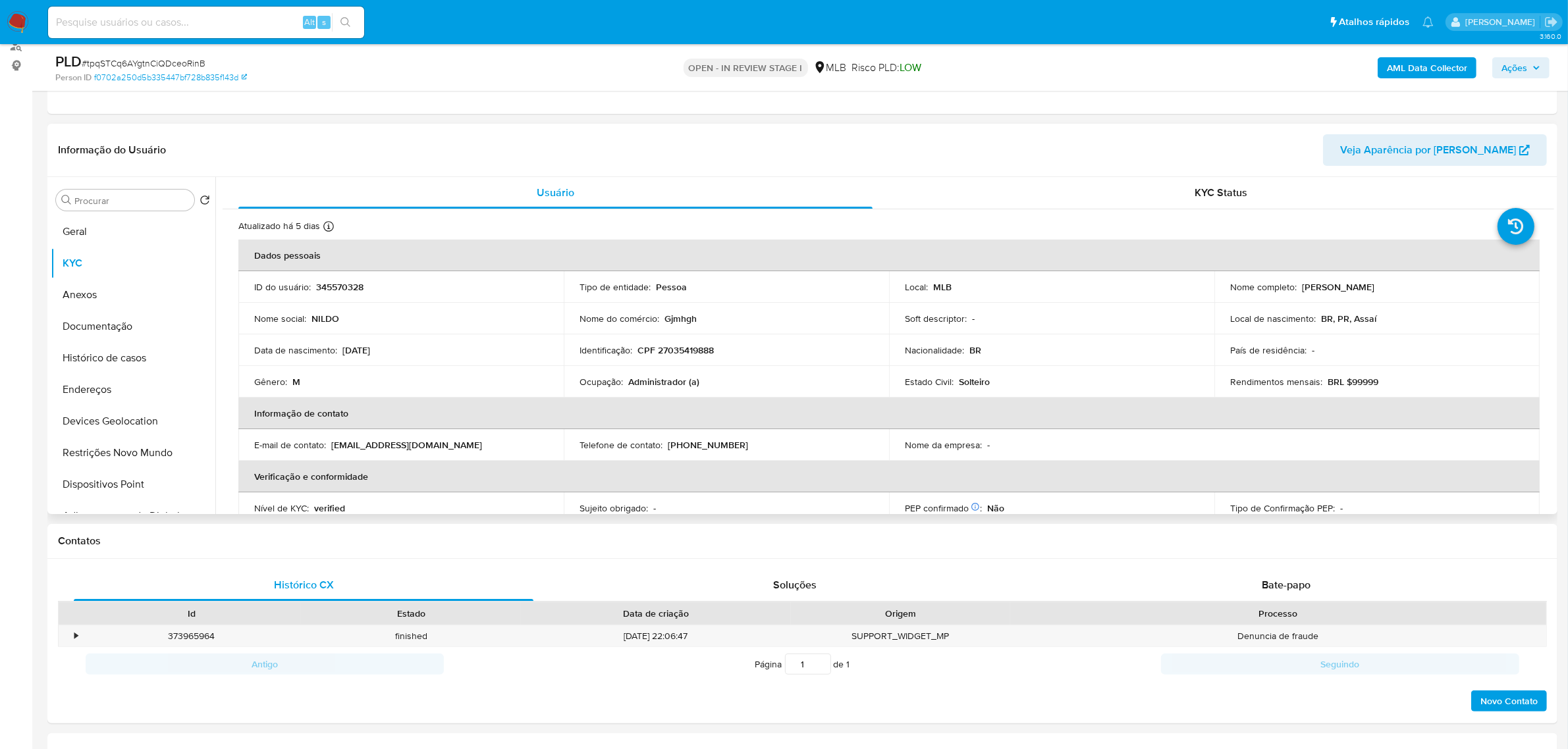
click at [689, 343] on td "Identificação : CPF 27035419888" at bounding box center [726, 350] width 325 height 31
click at [689, 347] on p "CPF 27035419888" at bounding box center [676, 350] width 77 height 12
copy p "27035419888"
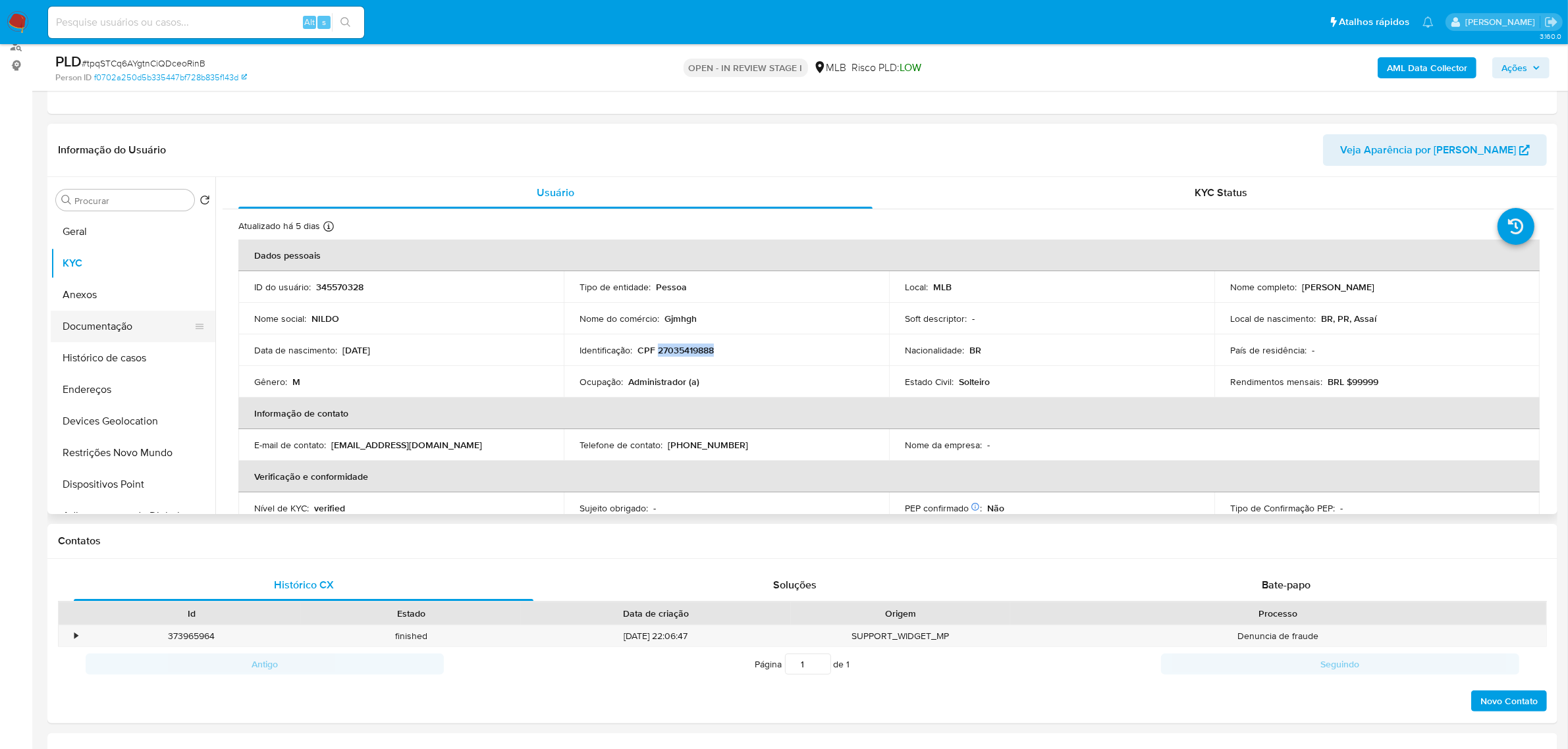
click at [150, 332] on button "Documentação" at bounding box center [127, 326] width 154 height 31
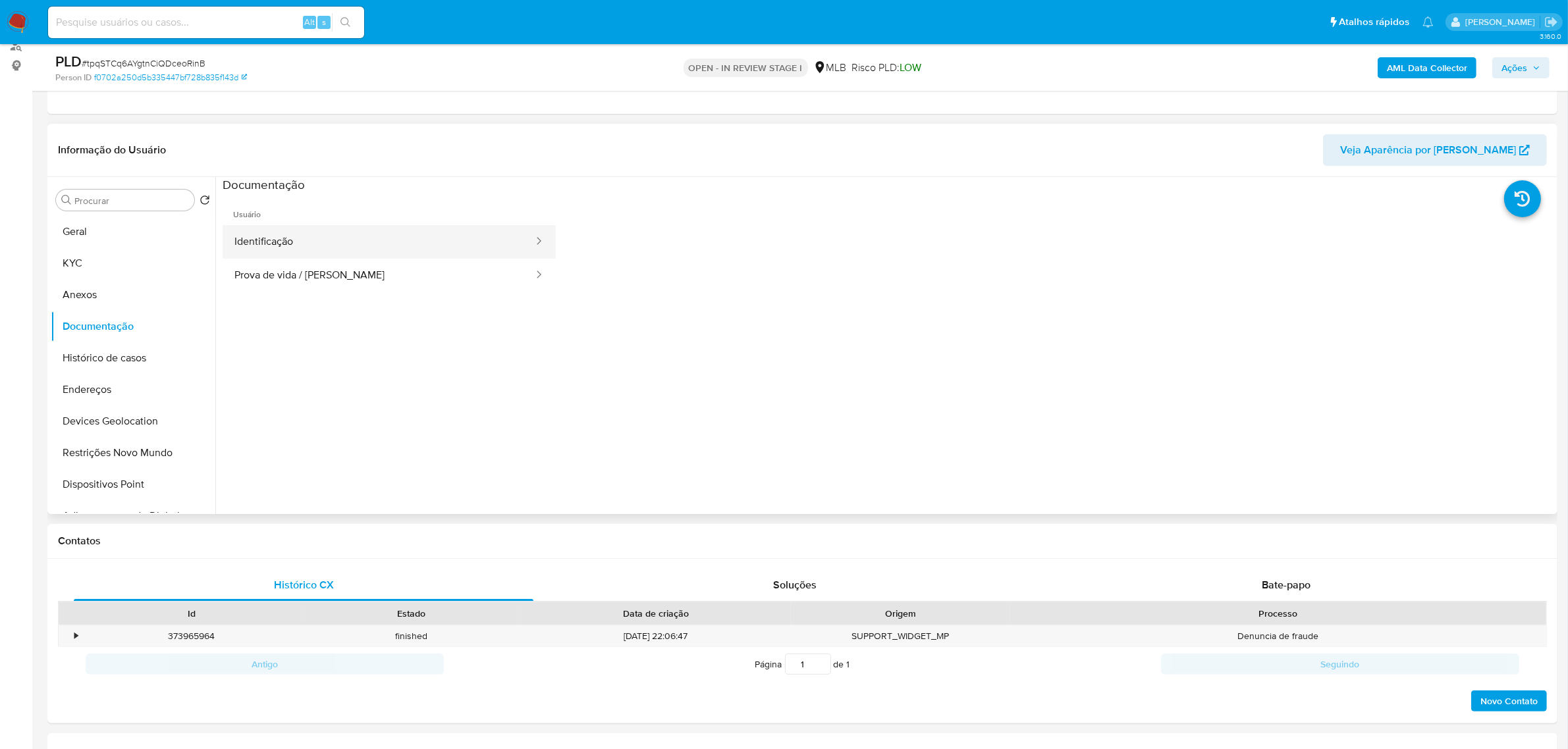
click at [357, 238] on button "Identificação" at bounding box center [378, 242] width 312 height 34
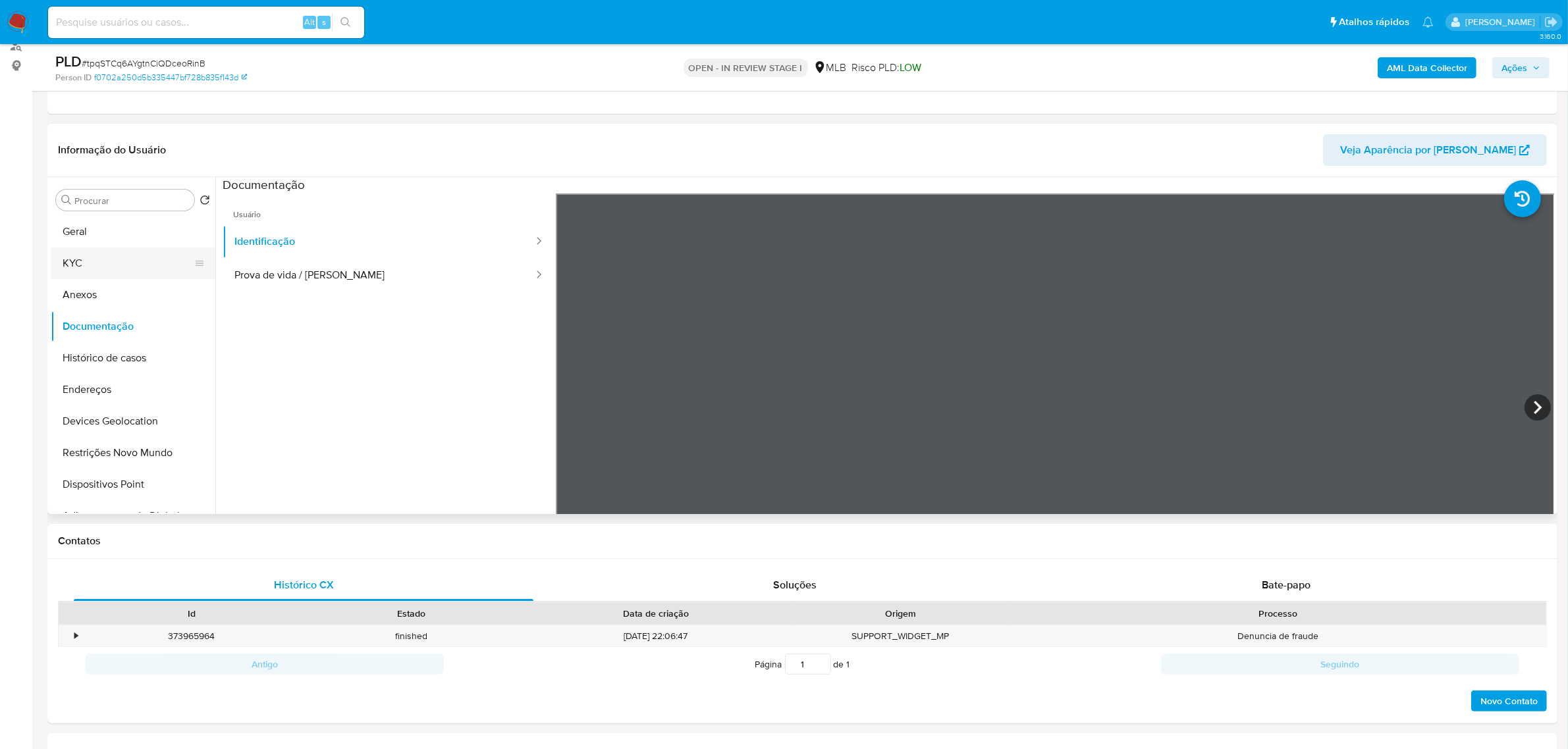
click at [116, 265] on button "KYC" at bounding box center [127, 263] width 154 height 31
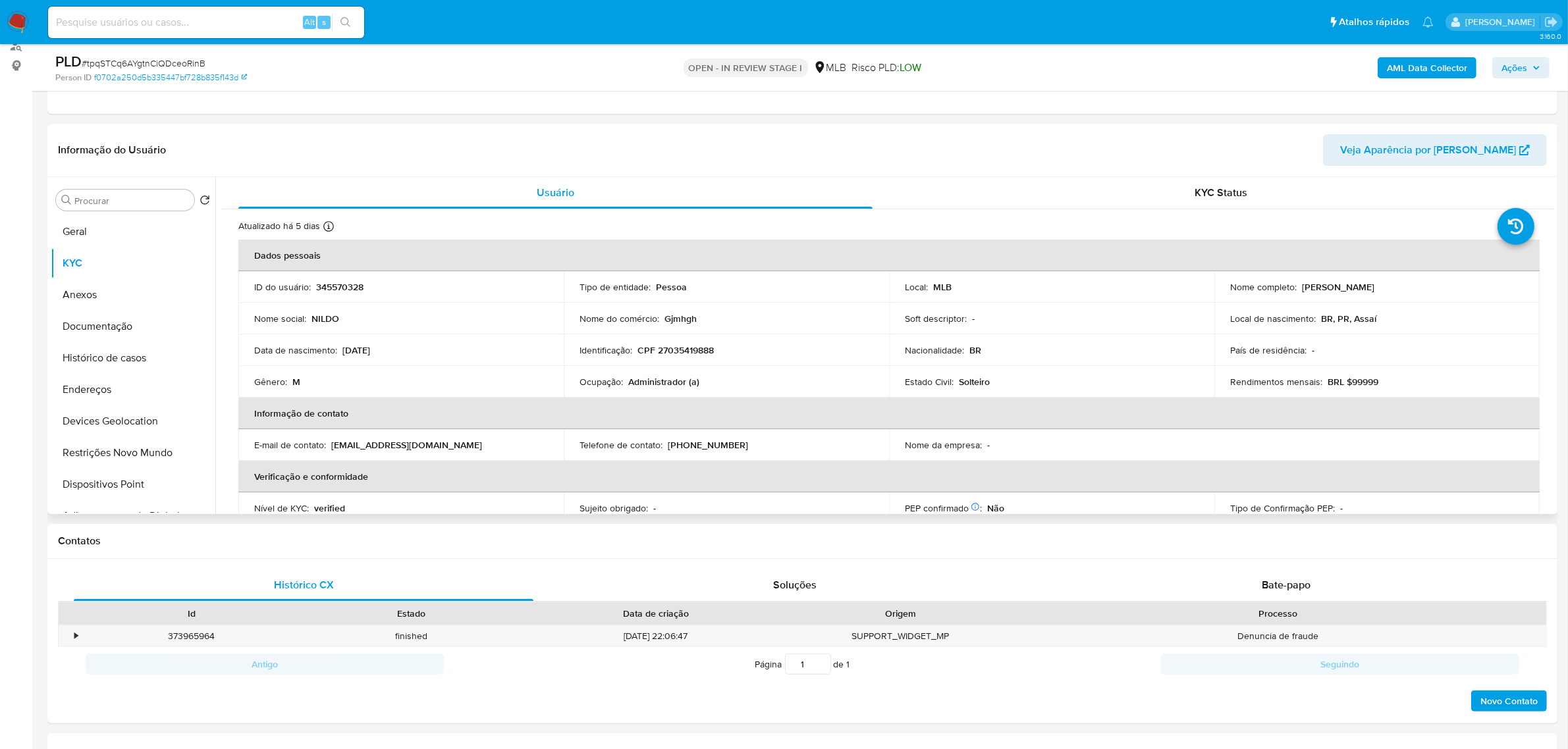
click at [681, 347] on p "CPF 27035419888" at bounding box center [676, 350] width 77 height 12
click at [681, 347] on p "CPF 27035419888" at bounding box center [676, 350] width 77 height 12
copy p "27035419888"
drag, startPoint x: 1299, startPoint y: 289, endPoint x: 1436, endPoint y: 291, distance: 137.0
click at [1436, 291] on div "Nome completo : Nildo Sampaio Dos Santos" at bounding box center [1378, 287] width 294 height 12
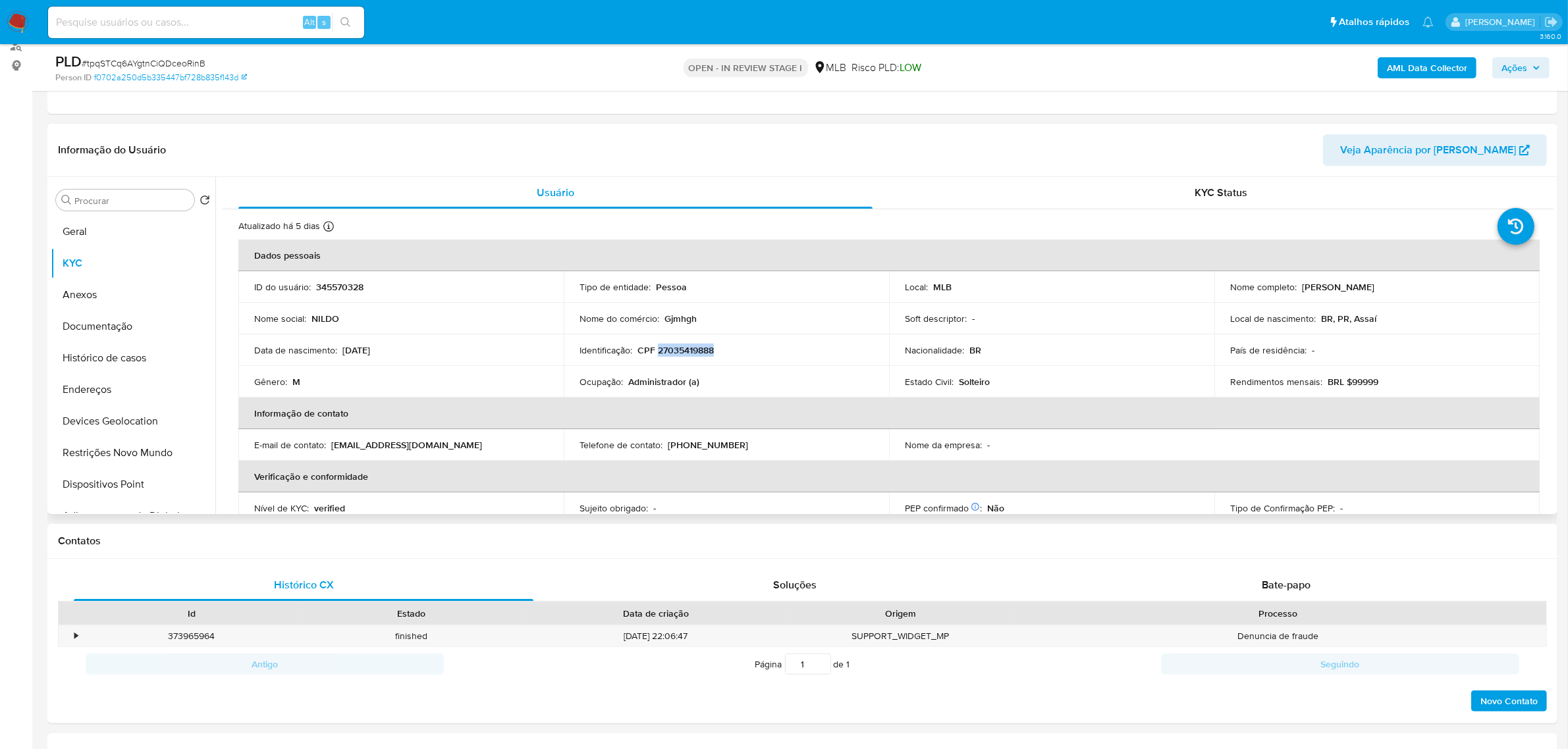
copy p "Nildo Sampaio Dos Santos"
click at [125, 327] on button "Documentação" at bounding box center [127, 326] width 154 height 31
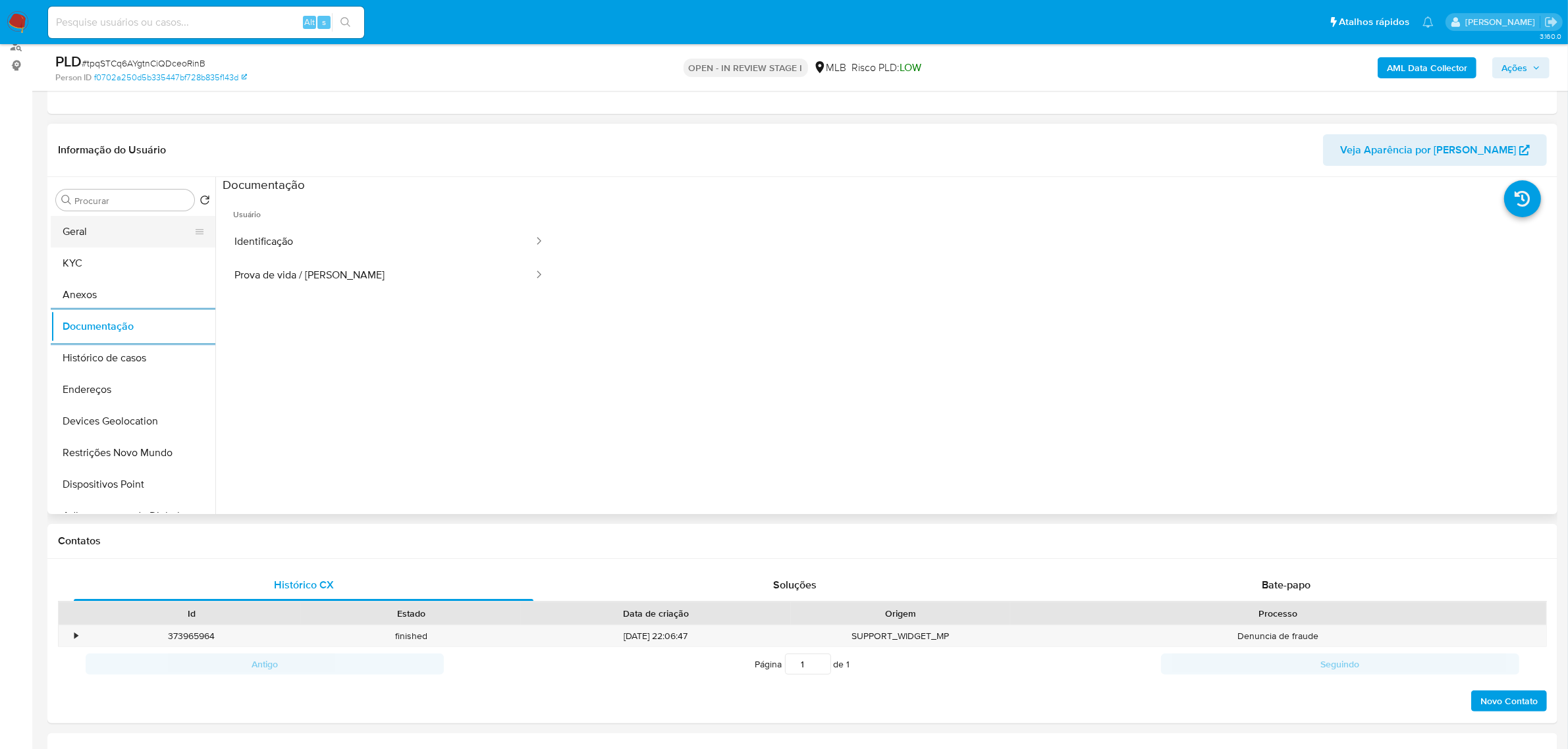
click at [99, 237] on button "Geral" at bounding box center [127, 231] width 154 height 31
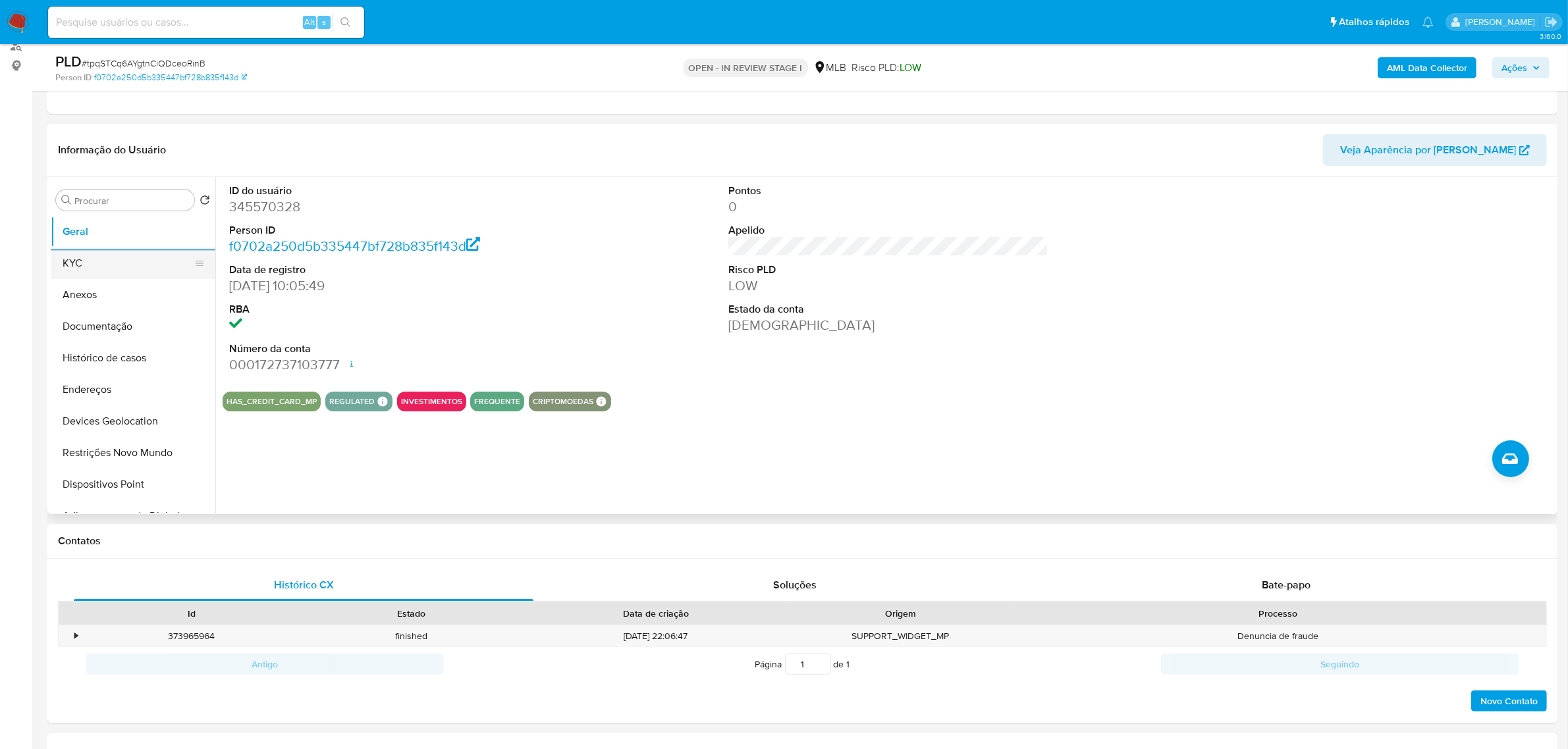
click at [125, 261] on button "KYC" at bounding box center [127, 263] width 154 height 31
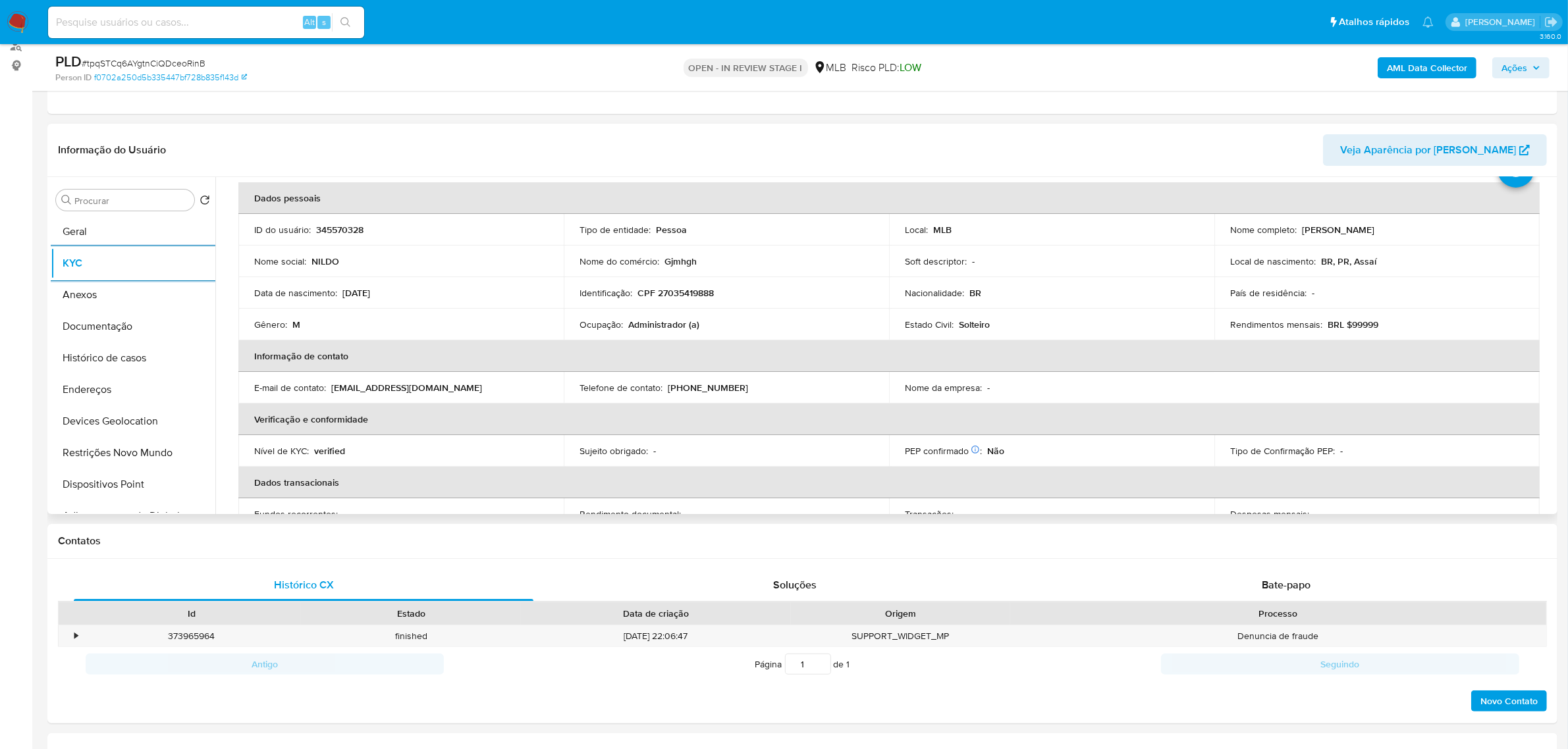
scroll to position [82, 0]
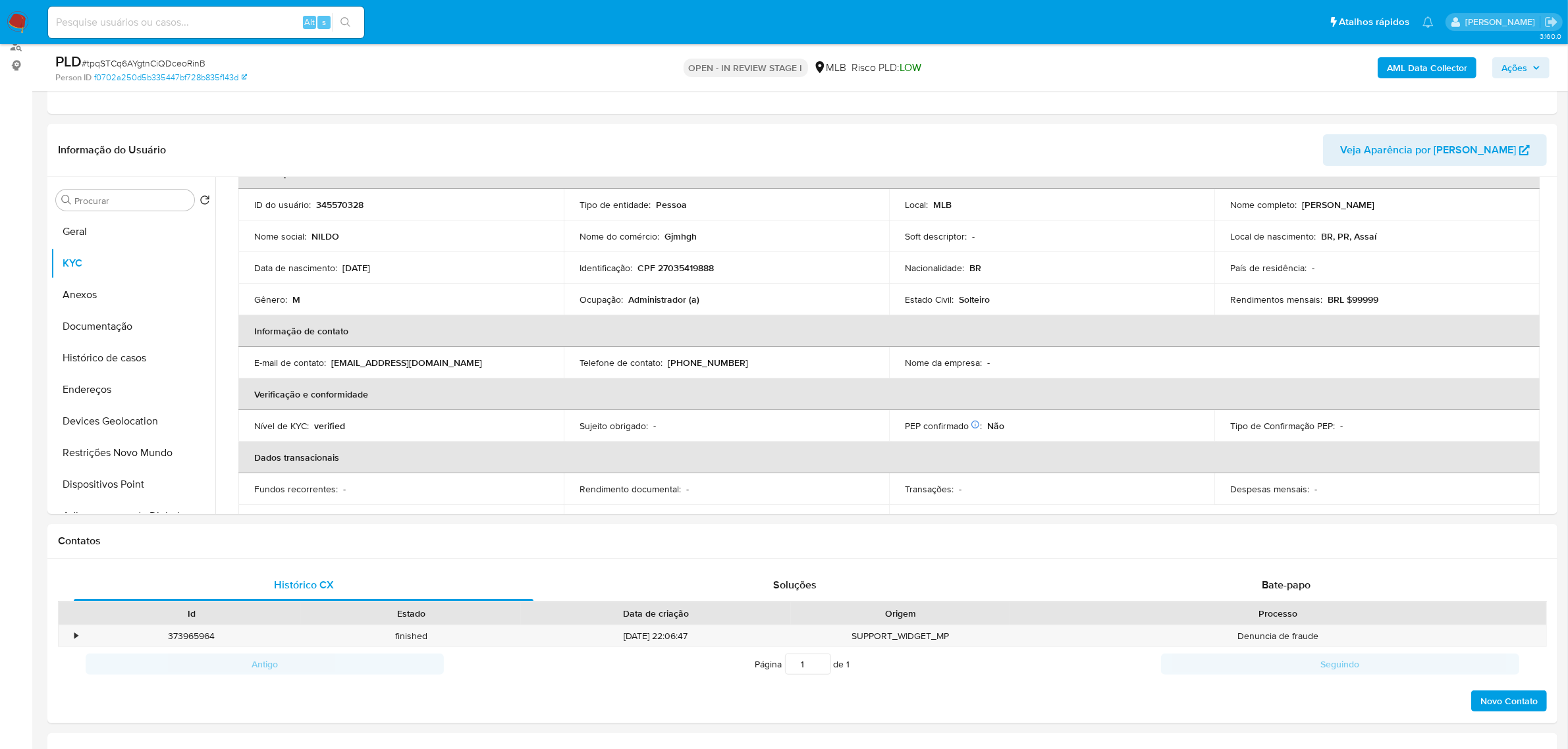
click at [1515, 64] on span "Ações" at bounding box center [1515, 68] width 26 height 21
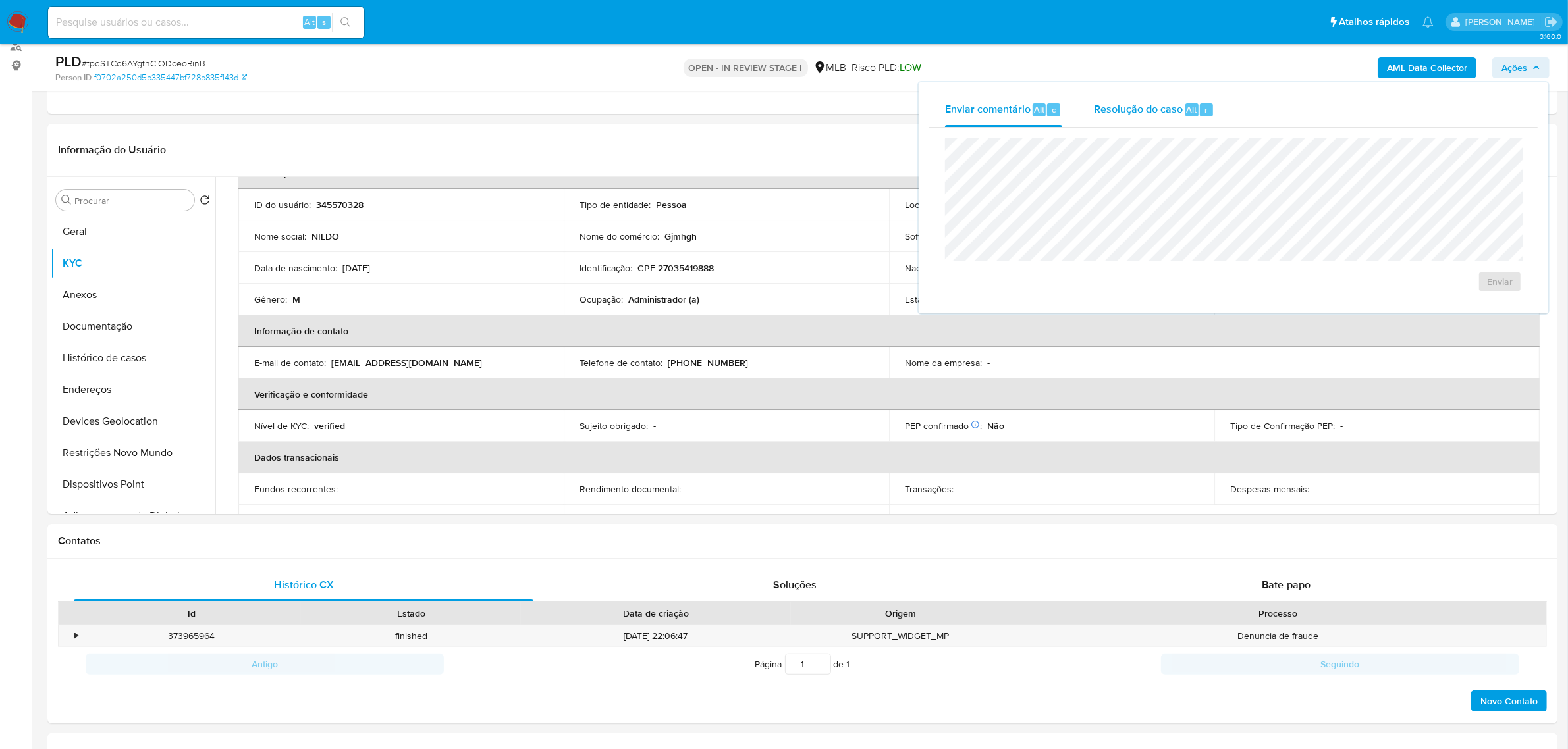
click at [1160, 103] on span "Resolução do caso" at bounding box center [1138, 109] width 89 height 15
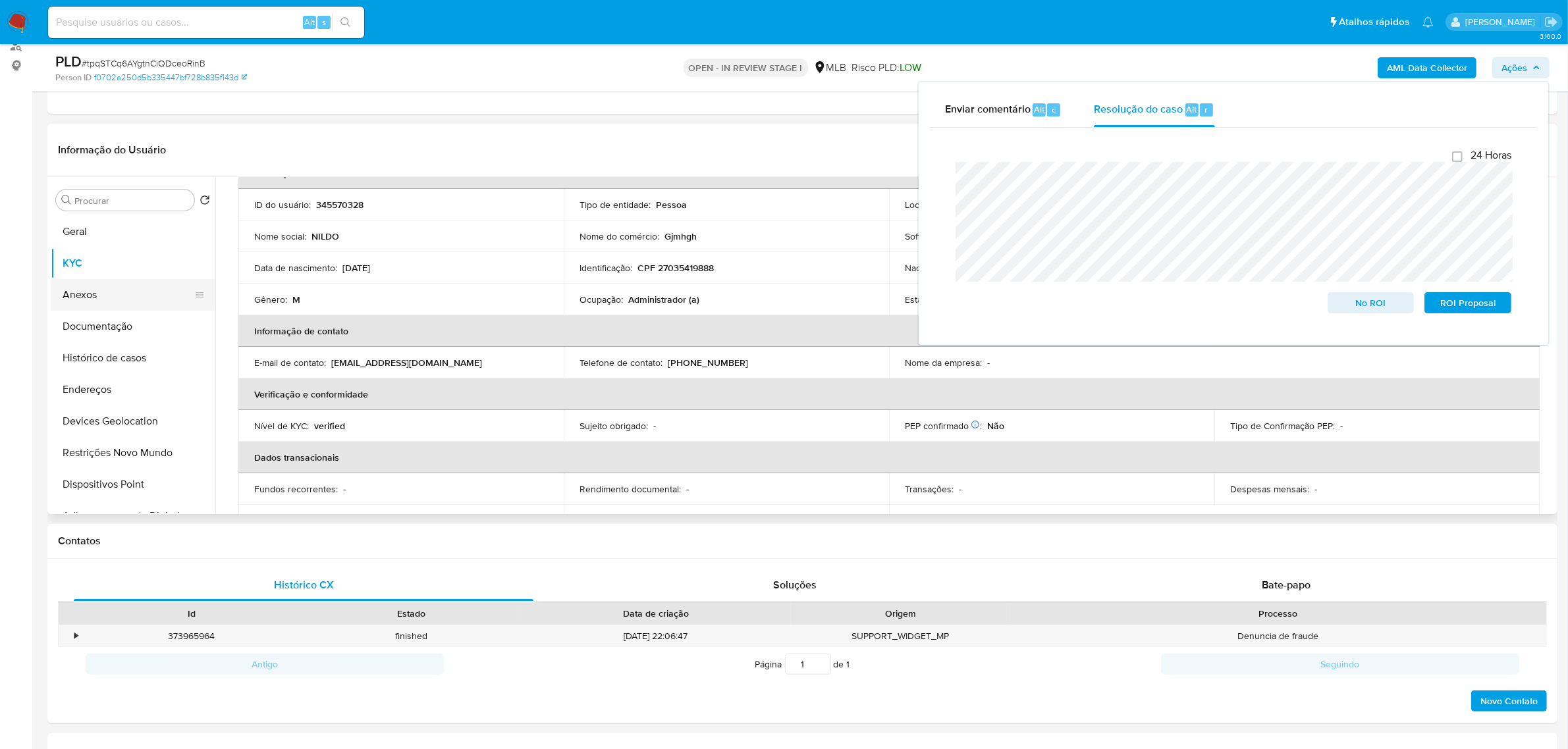
click at [110, 297] on button "Anexos" at bounding box center [127, 294] width 154 height 31
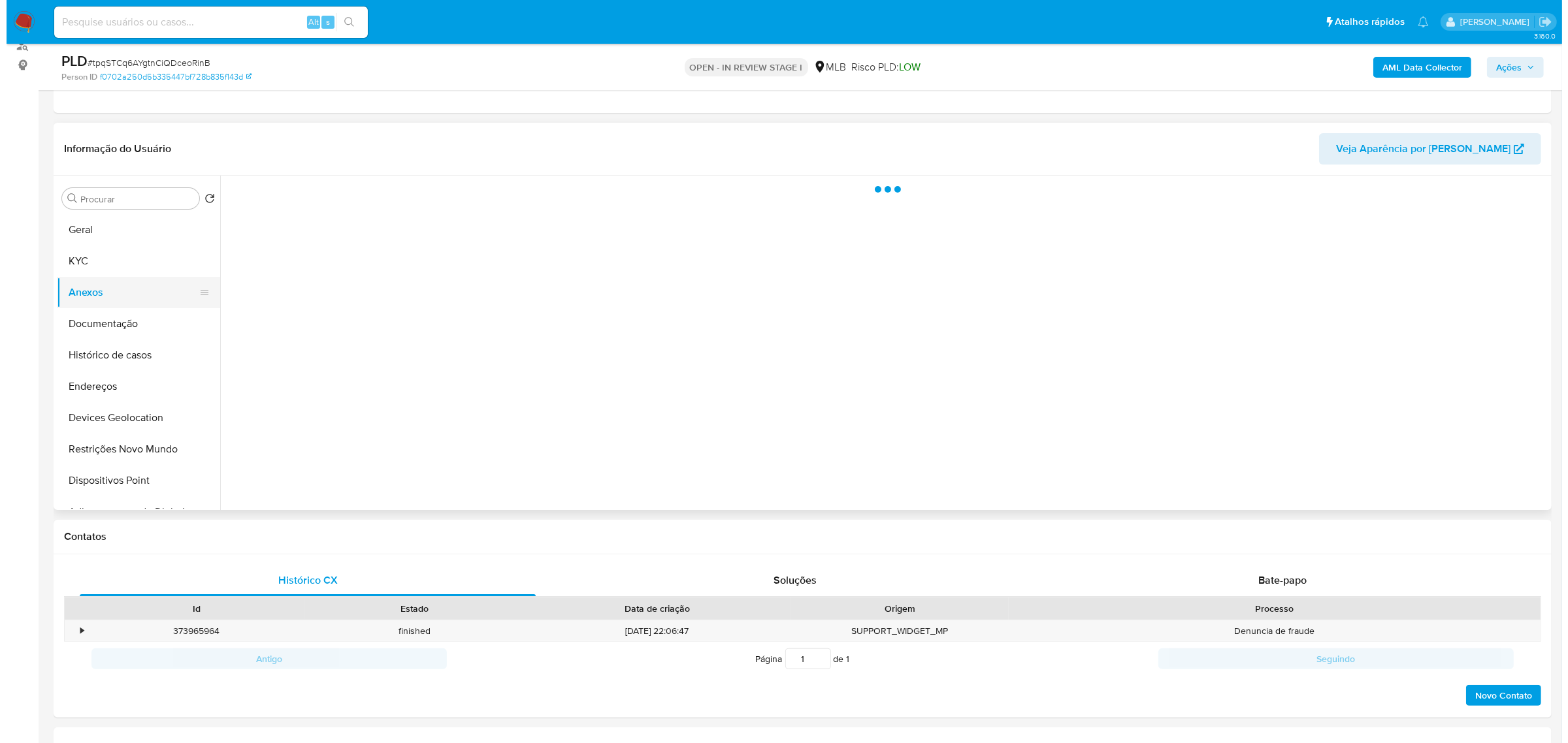
scroll to position [0, 0]
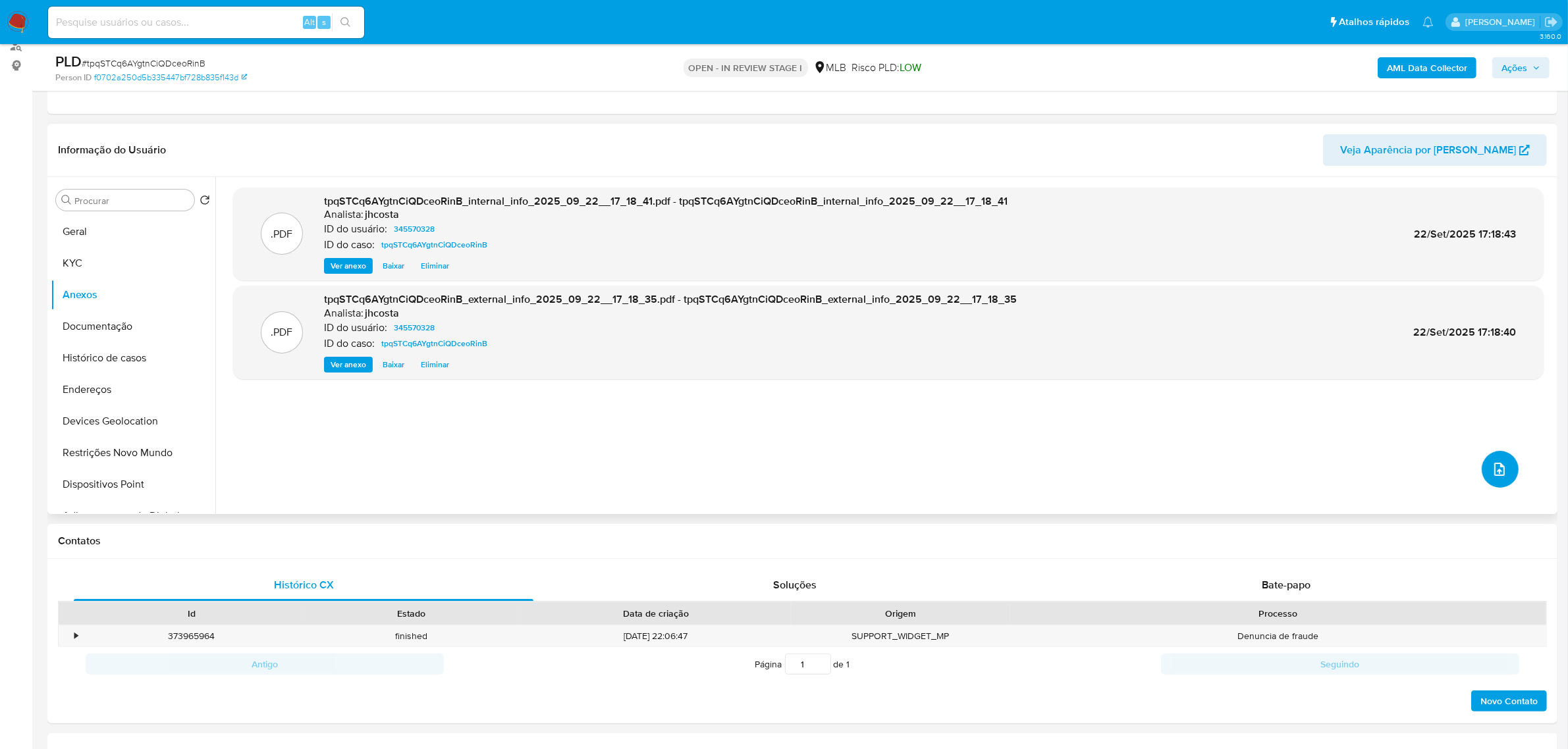
click at [1496, 469] on icon "upload-file" at bounding box center [1500, 469] width 16 height 16
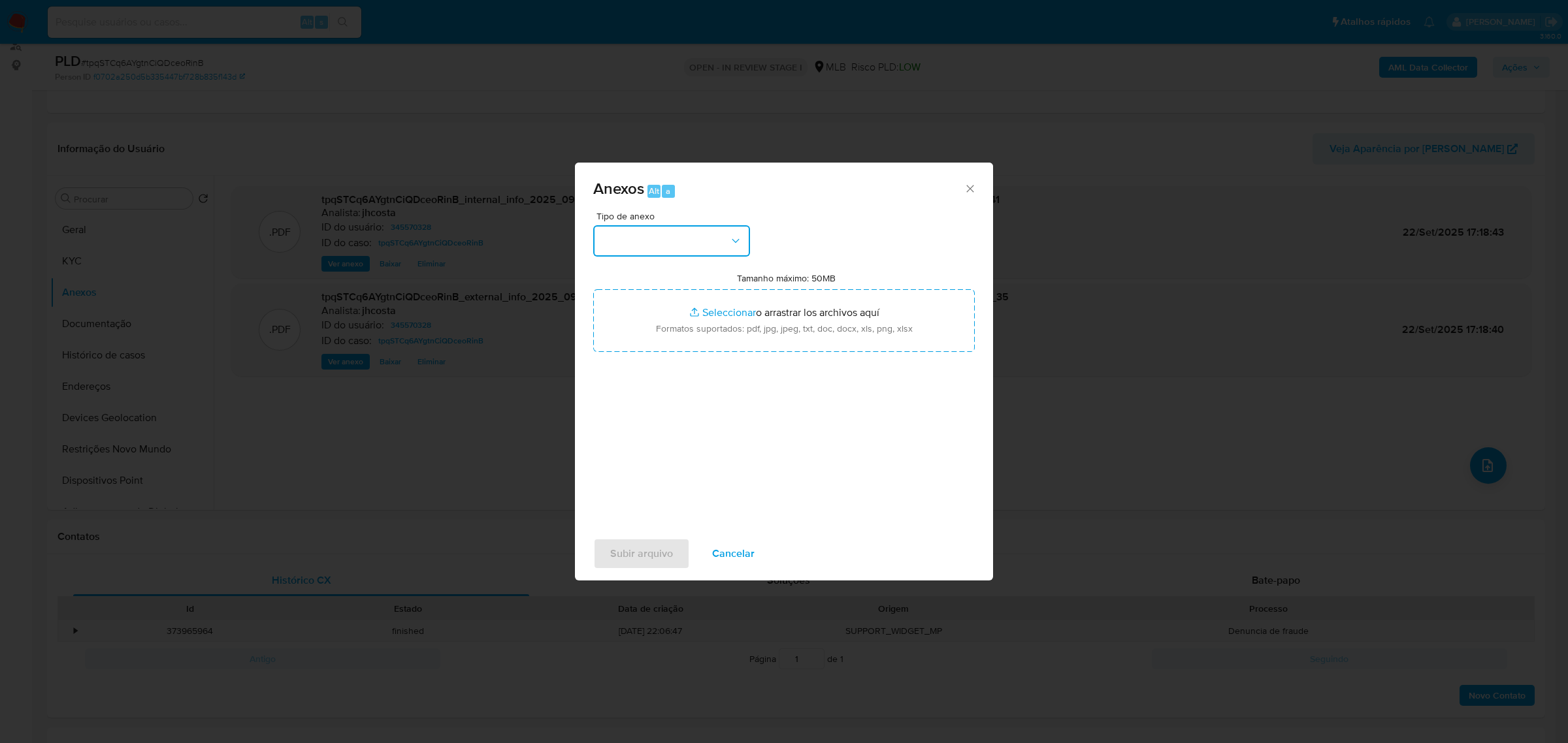
click at [682, 233] on button "button" at bounding box center [672, 241] width 157 height 31
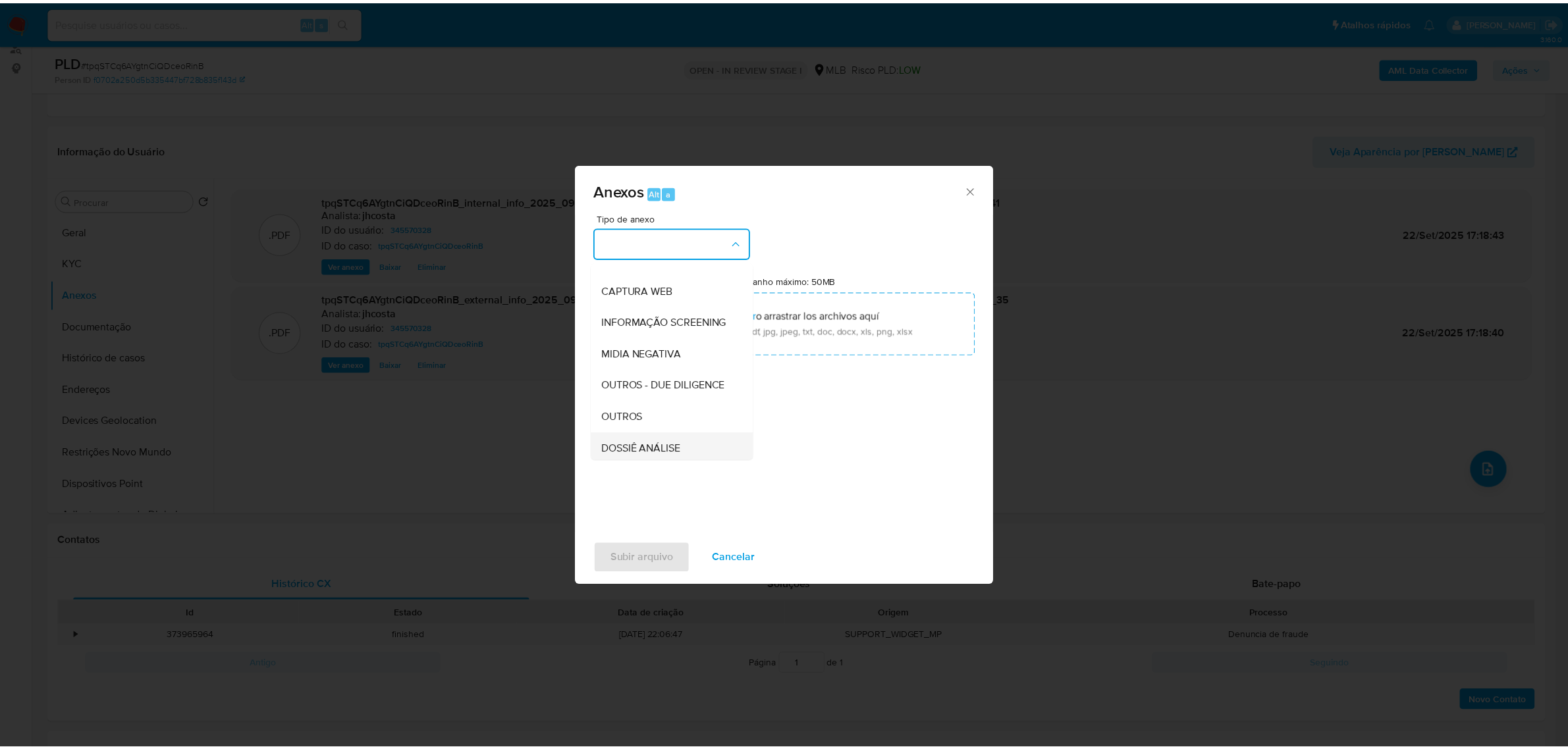
scroll to position [202, 0]
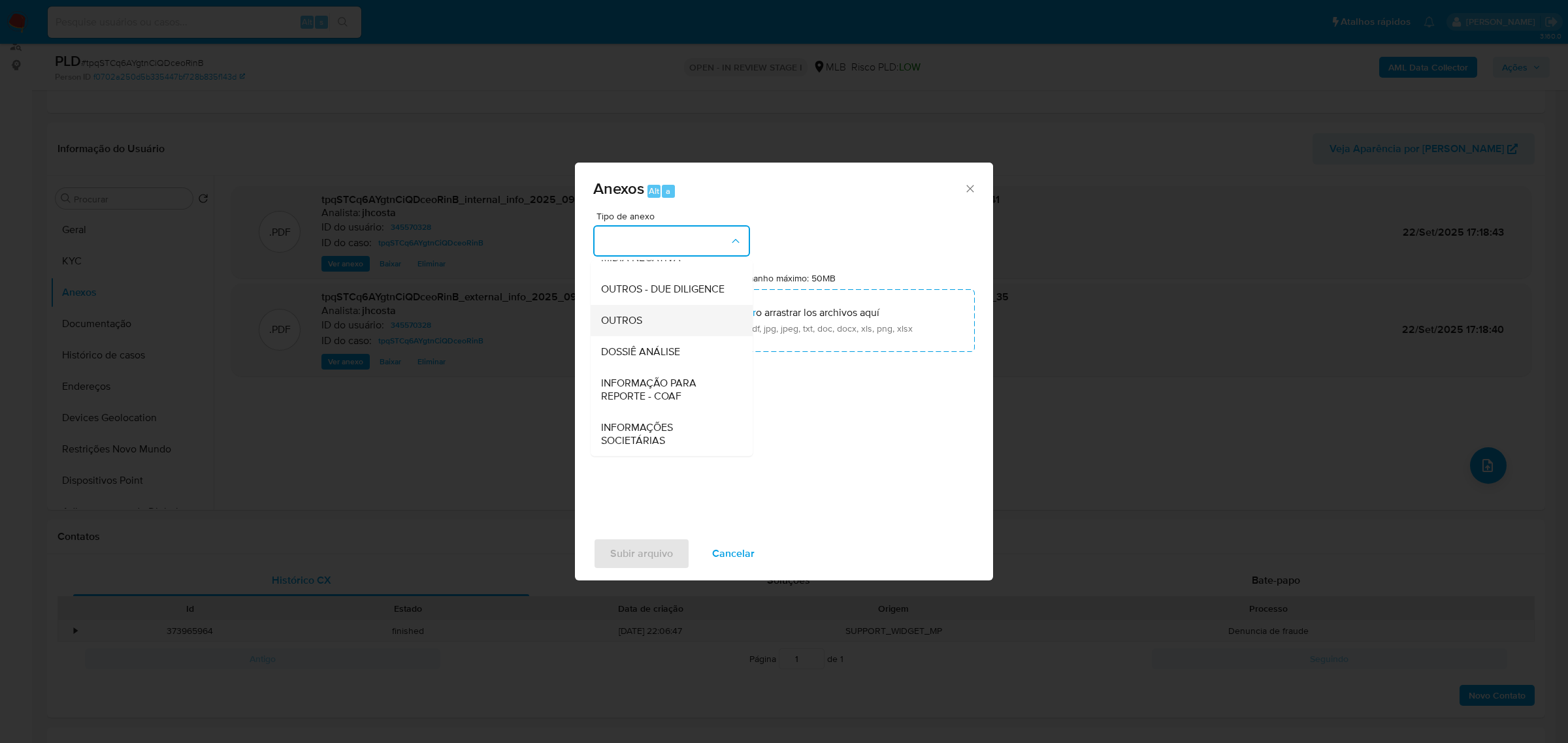
click at [638, 322] on span "OUTROS" at bounding box center [621, 320] width 41 height 13
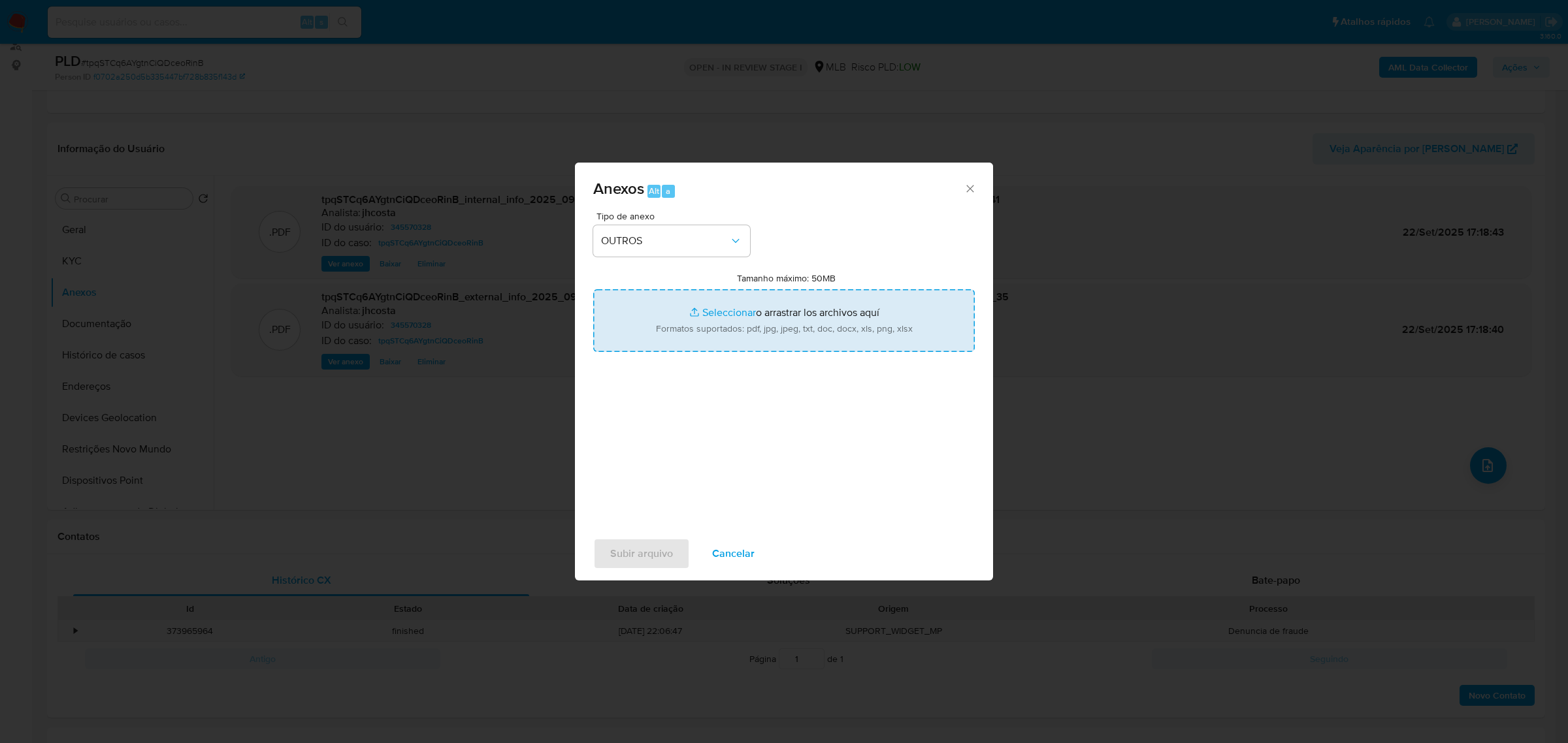
click at [743, 326] on input "Tamanho máximo: 50MB Seleccionar archivos" at bounding box center [784, 321] width 382 height 62
type input "C:\fakepath\Mulan 345570328_2025_09_22_08_22_20.xlsx"
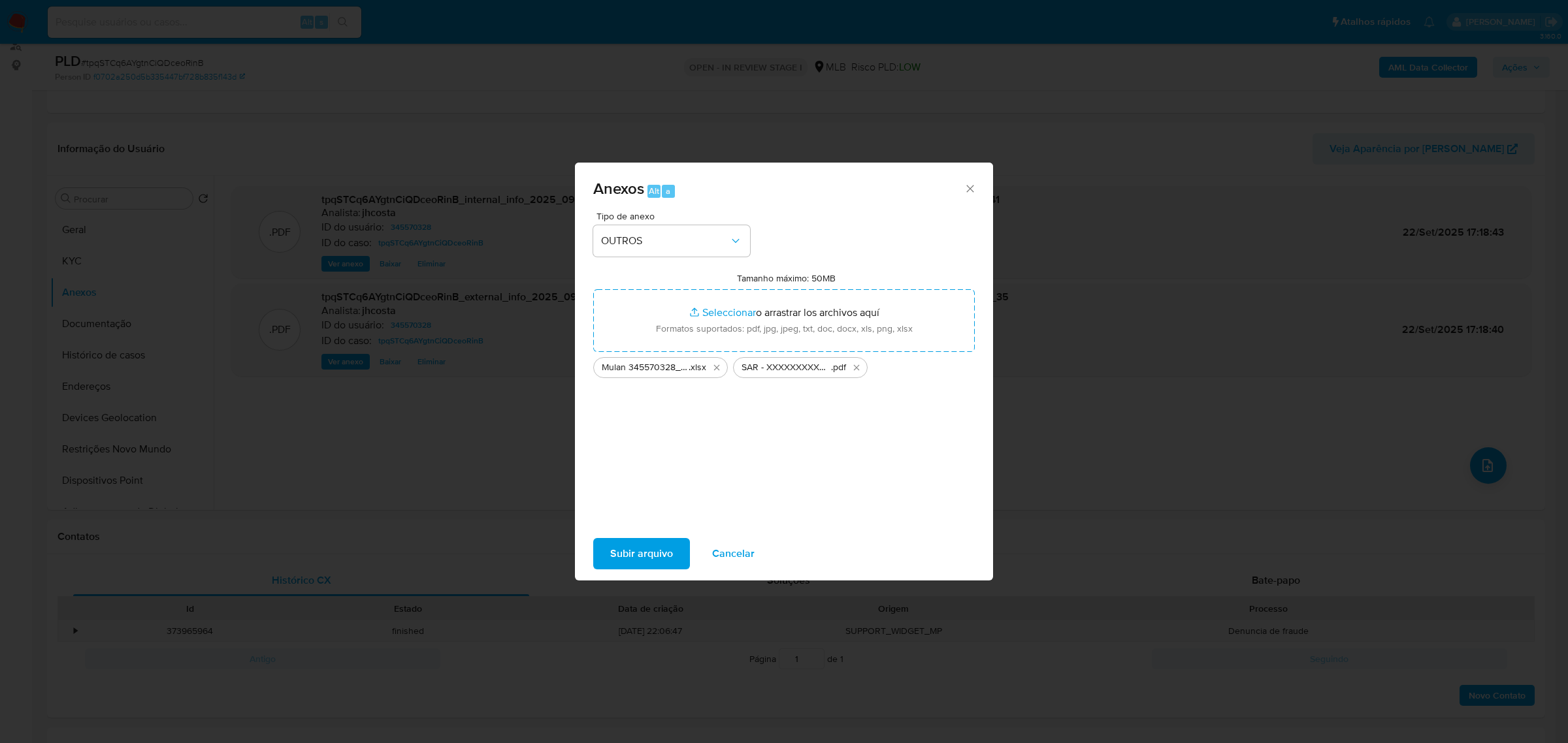
click at [654, 555] on span "Subir arquivo" at bounding box center [642, 554] width 62 height 29
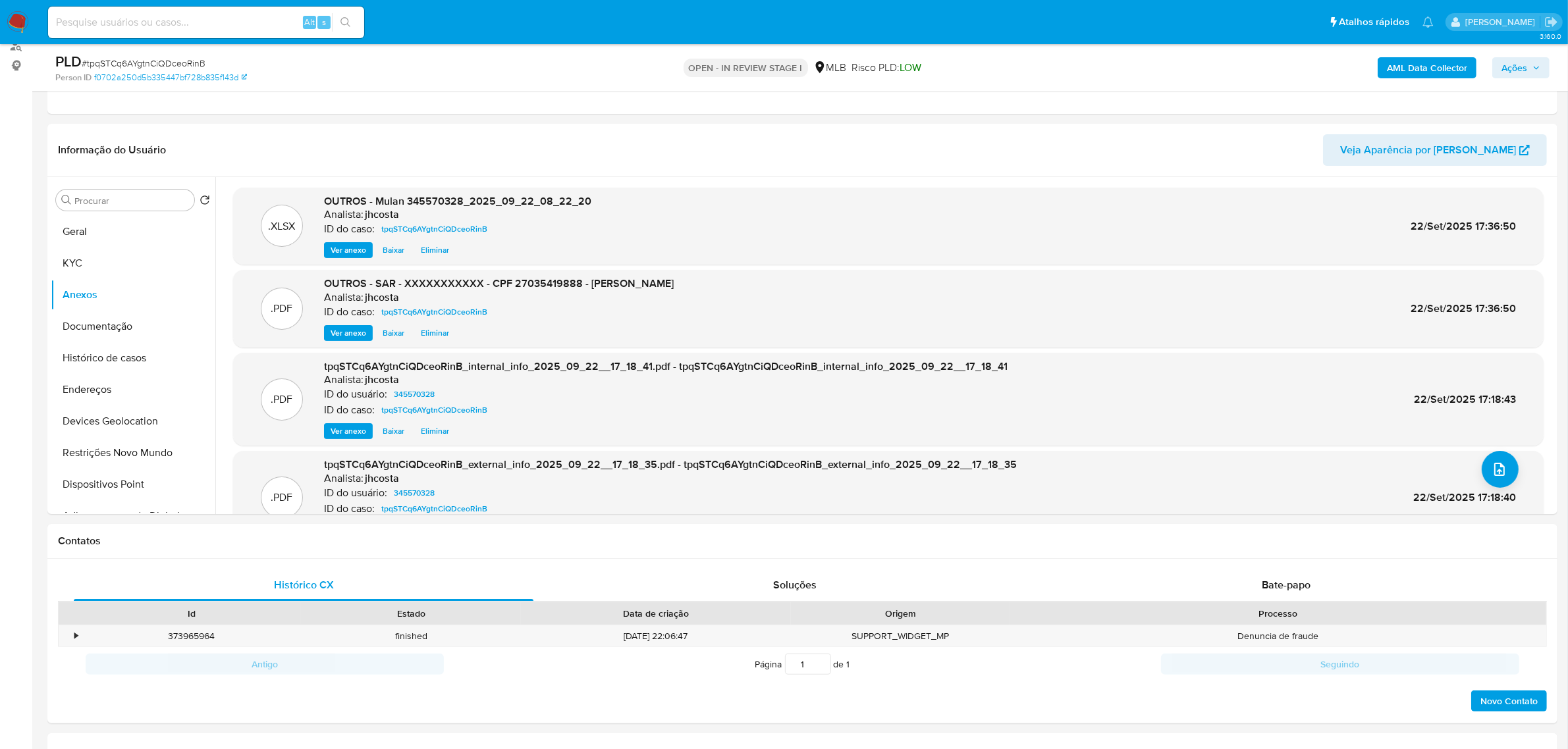
click at [1527, 67] on span "Ações" at bounding box center [1515, 68] width 26 height 21
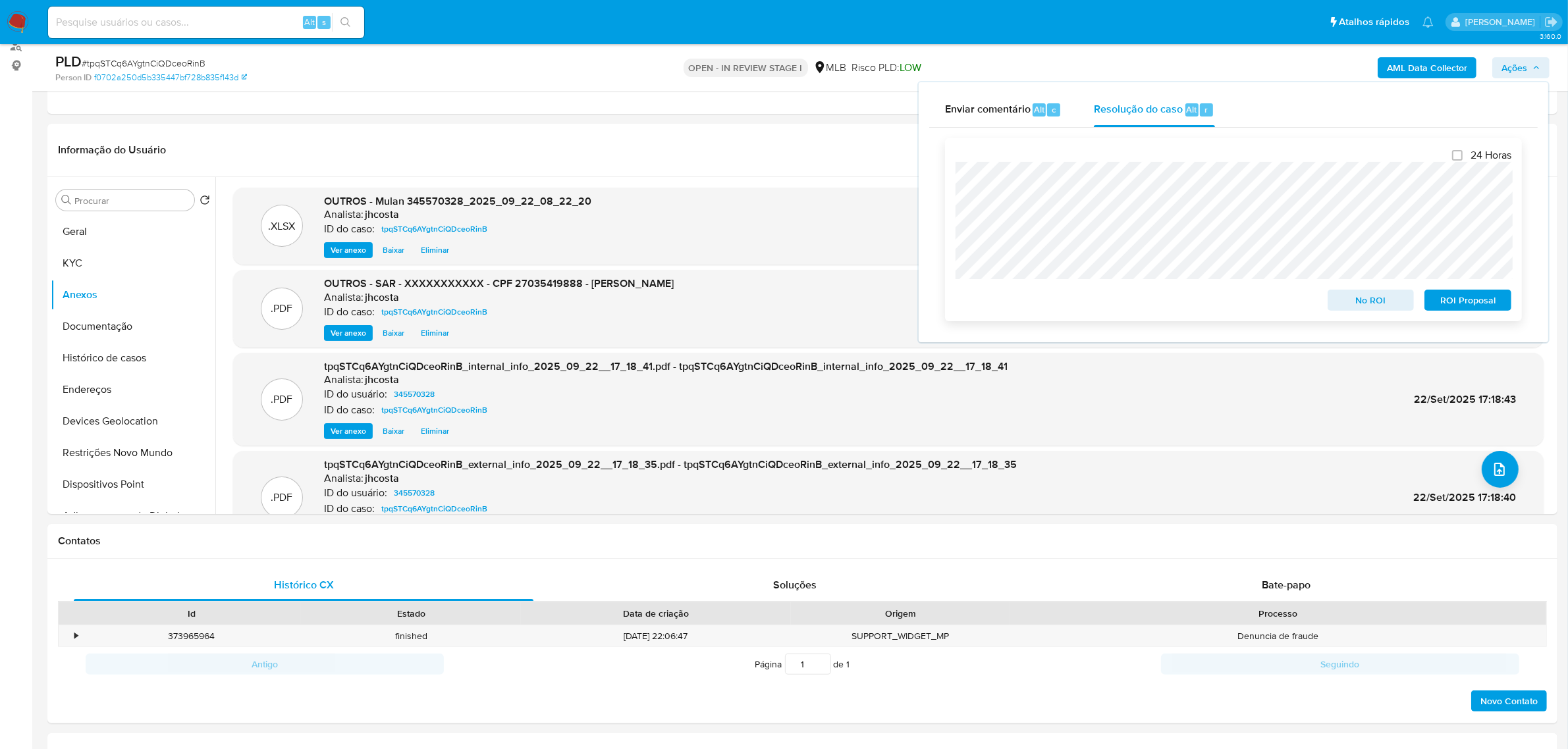
click at [1467, 304] on span "ROI Proposal" at bounding box center [1468, 300] width 69 height 19
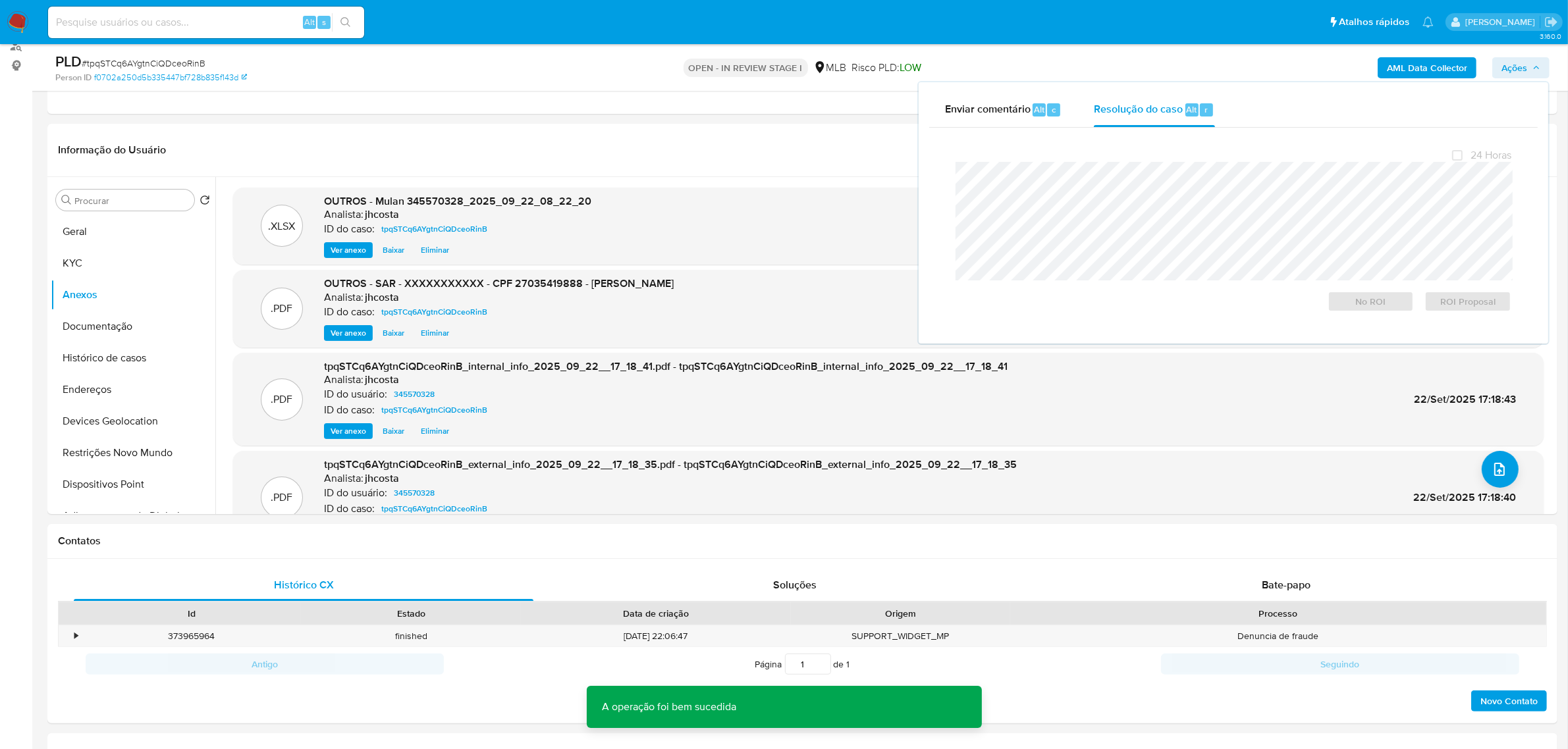
click at [168, 68] on span "# tpqSTCq6AYgtnCiQDceoRinB" at bounding box center [144, 63] width 124 height 13
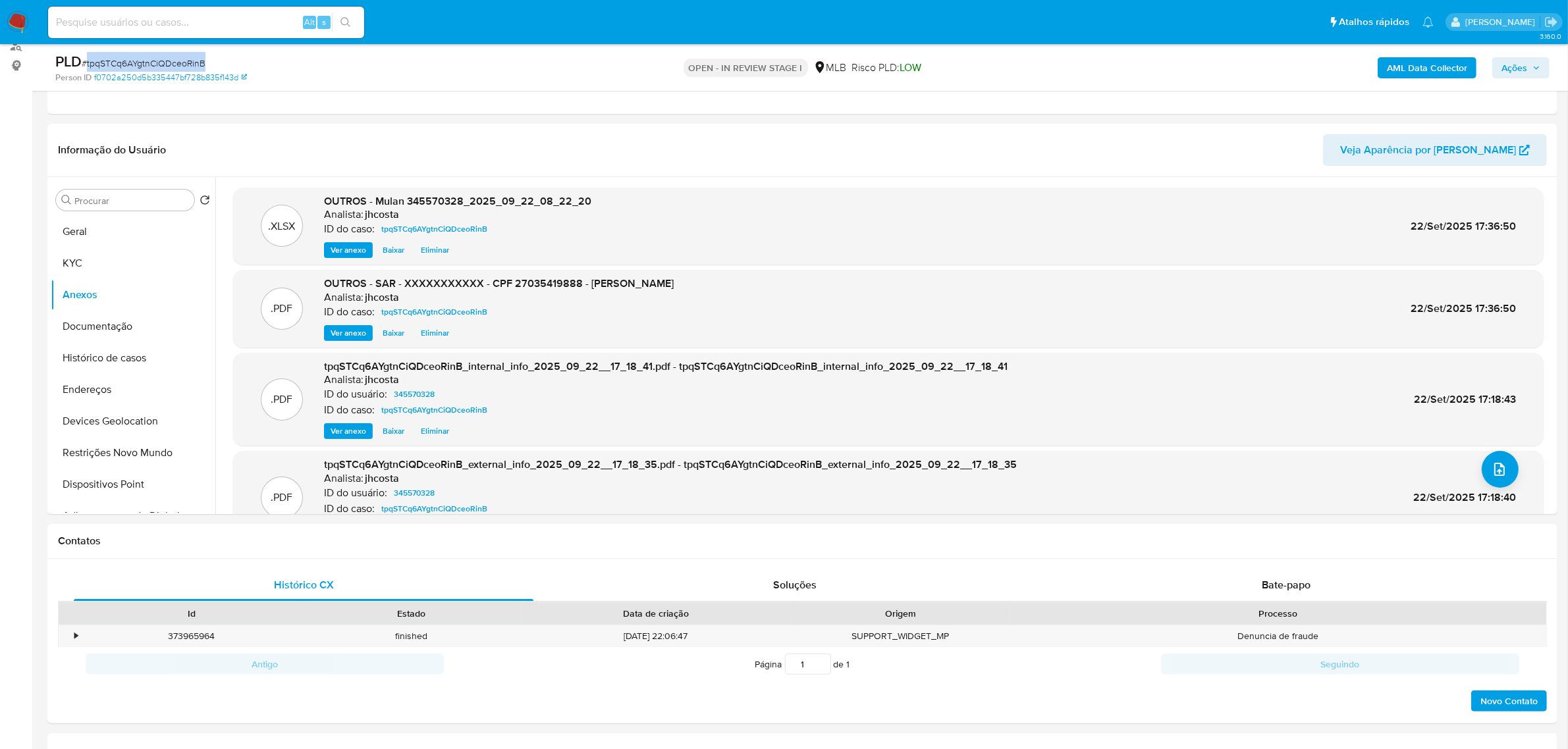
click at [168, 68] on span "# tpqSTCq6AYgtnCiQDceoRinB" at bounding box center [144, 63] width 124 height 13
copy span "tpqSTCq6AYgtnCiQDceoRinB"
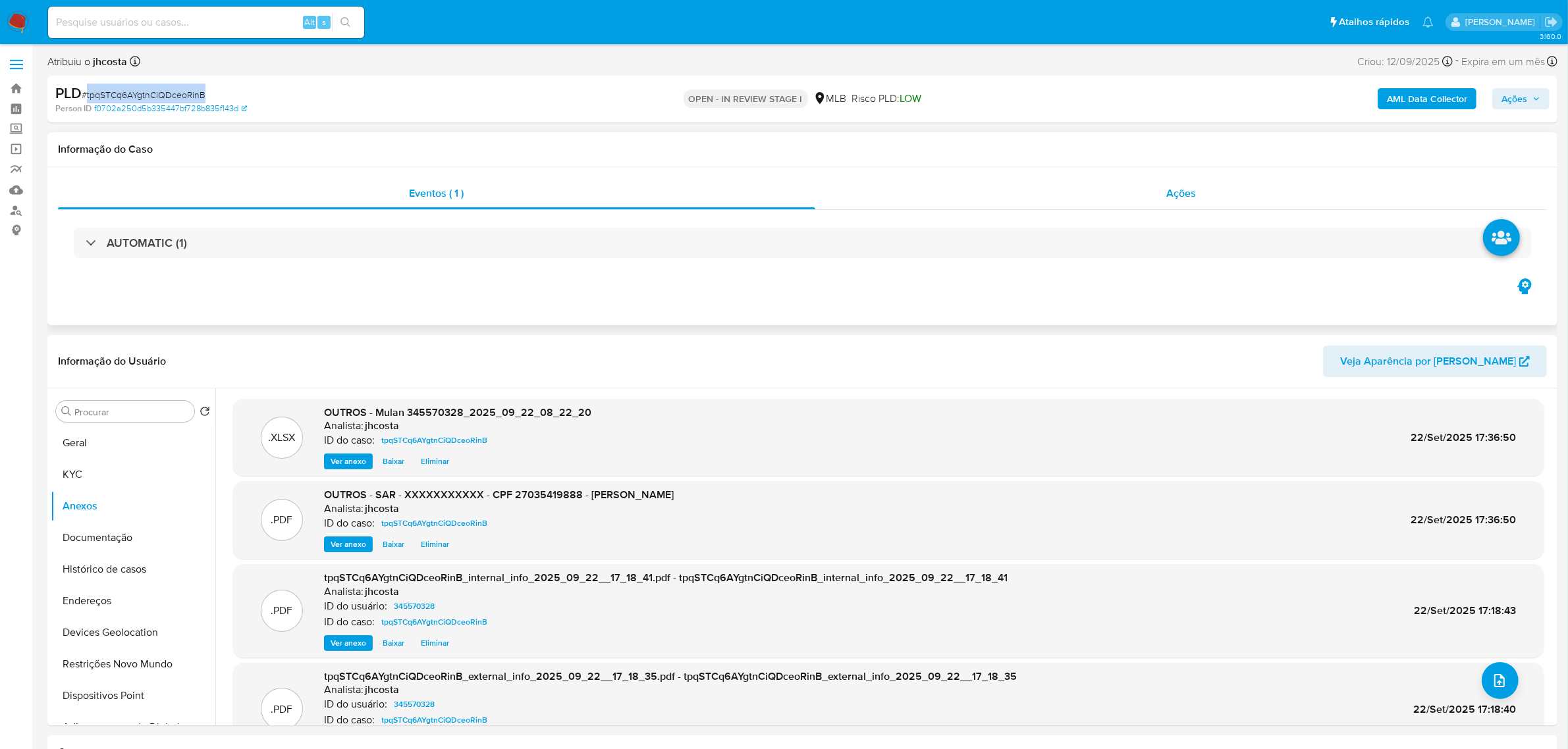
click at [1120, 189] on div "Ações" at bounding box center [1182, 193] width 732 height 31
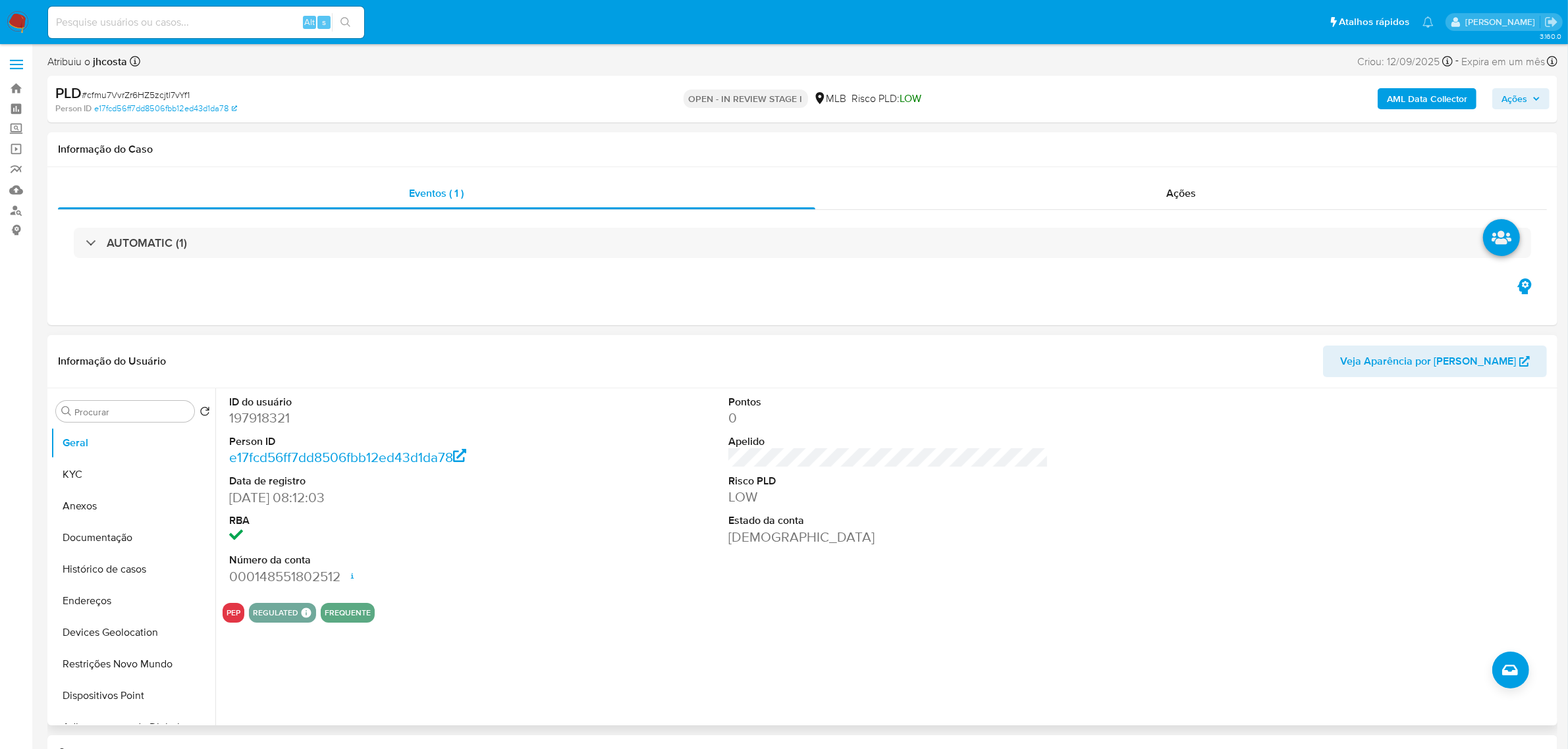
click at [264, 406] on dt "ID do usuário" at bounding box center [389, 402] width 320 height 15
click at [264, 415] on dd "197918321" at bounding box center [389, 418] width 320 height 19
click at [264, 414] on dd "197918321" at bounding box center [389, 418] width 320 height 19
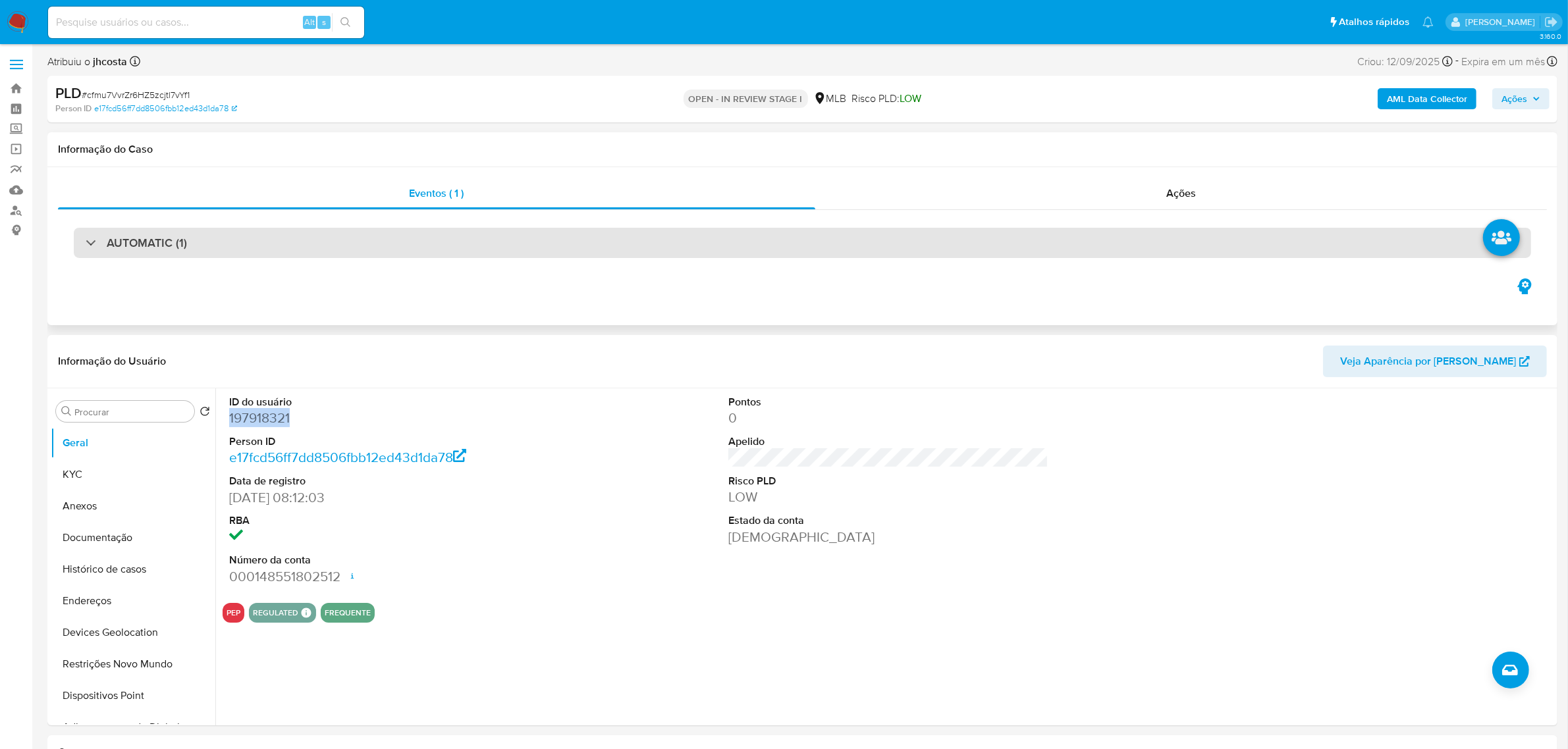
copy dd "197918321"
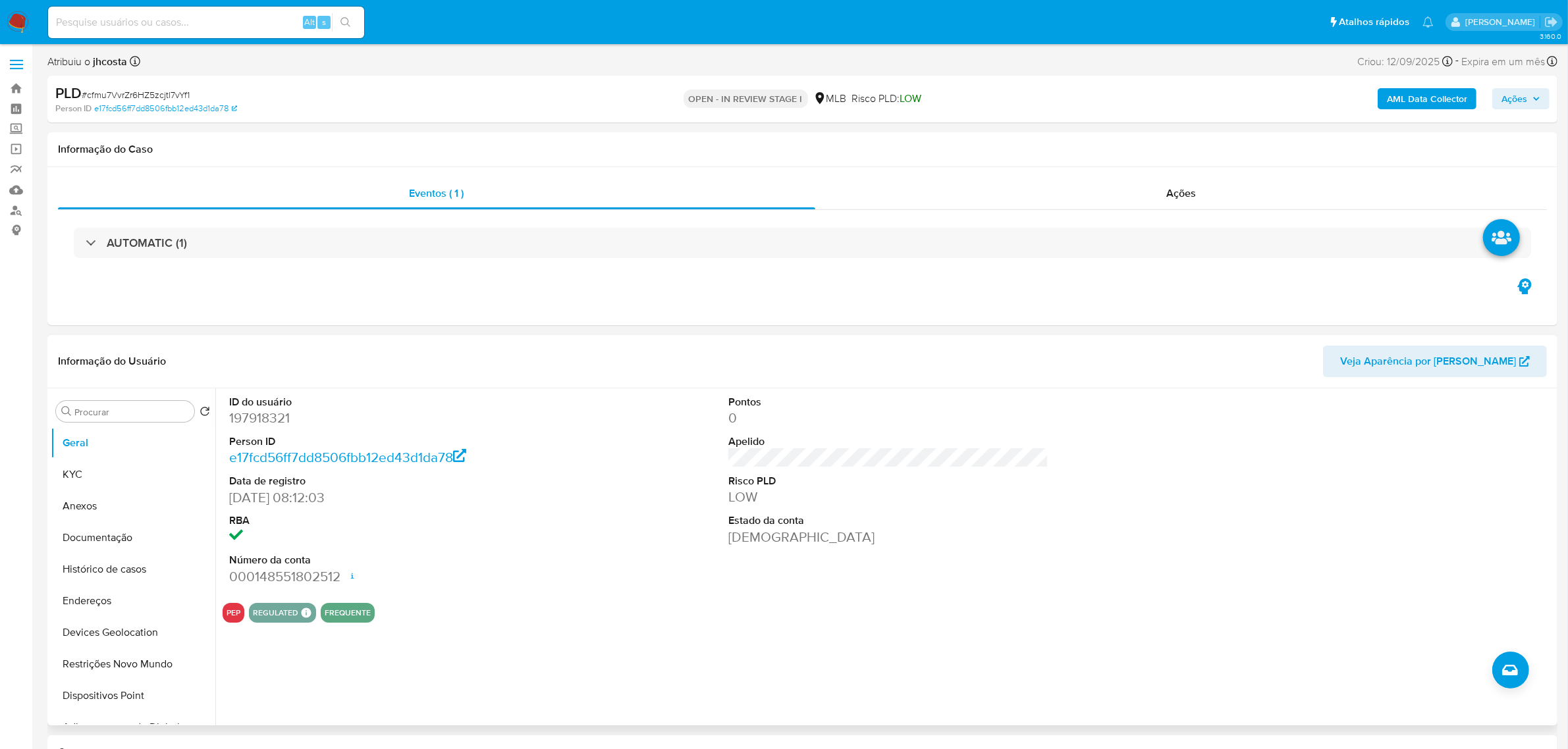
click at [537, 386] on div "Informação do Usuário Veja Aparência por Pessoa" at bounding box center [803, 362] width 1511 height 53
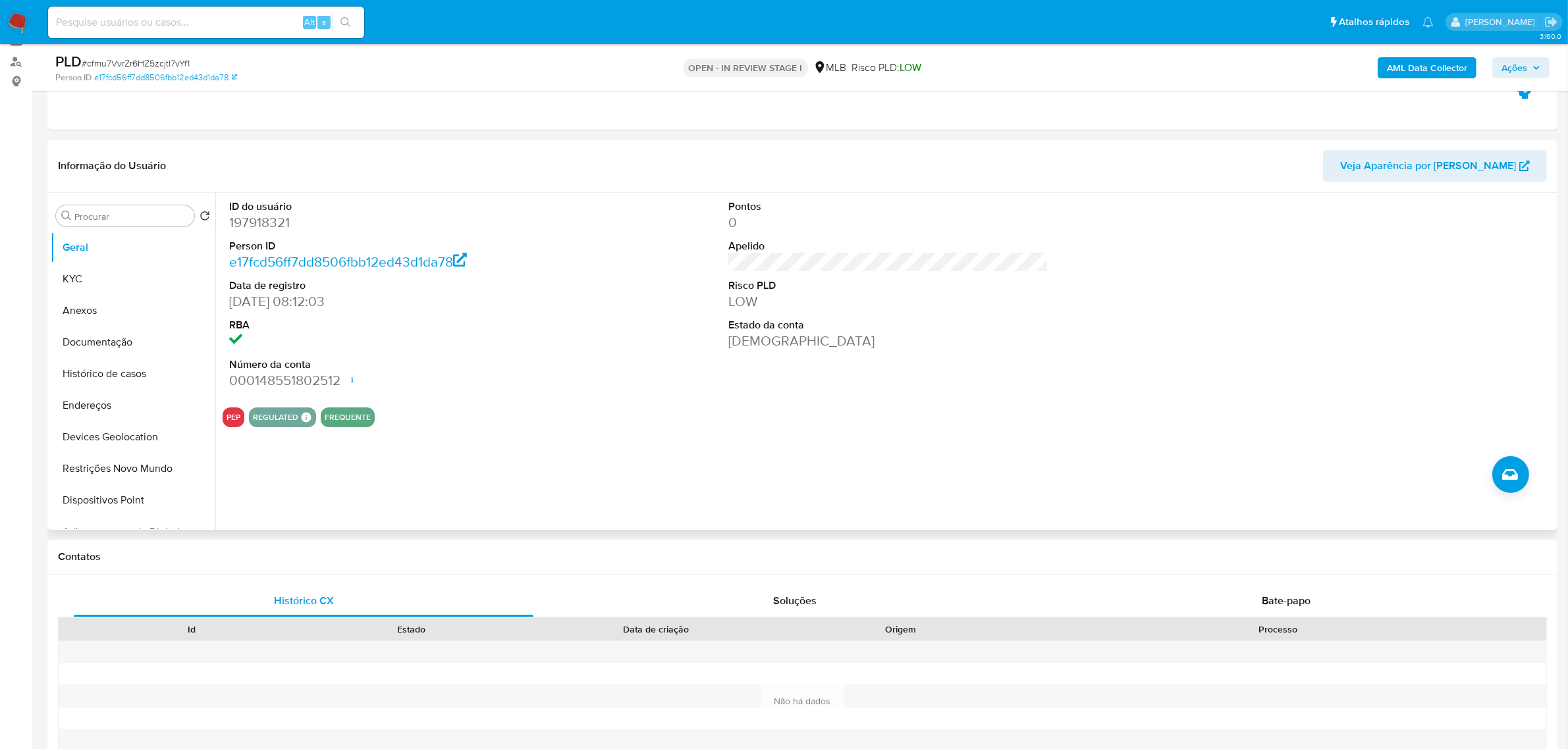
scroll to position [164, 0]
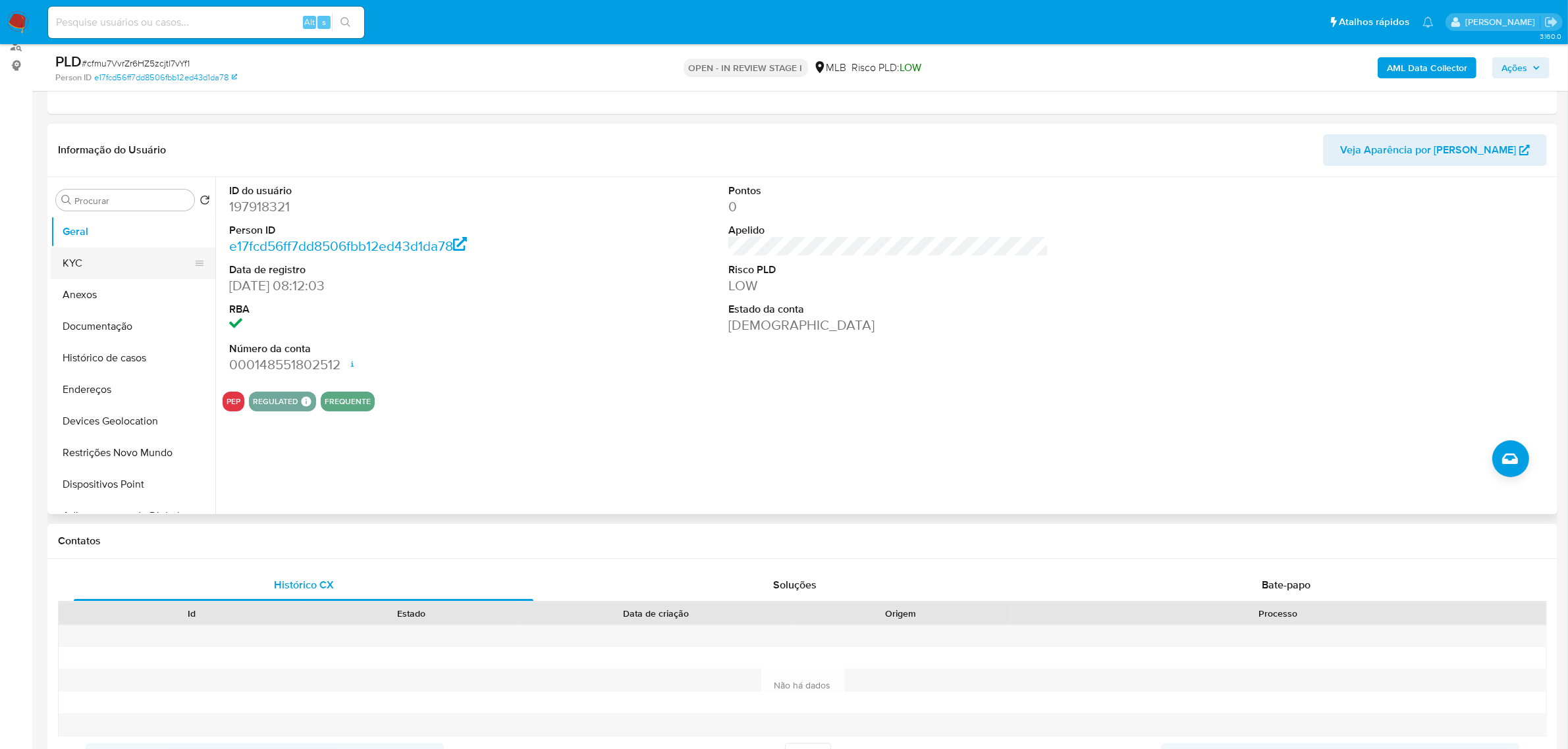
click at [63, 268] on button "KYC" at bounding box center [127, 263] width 154 height 31
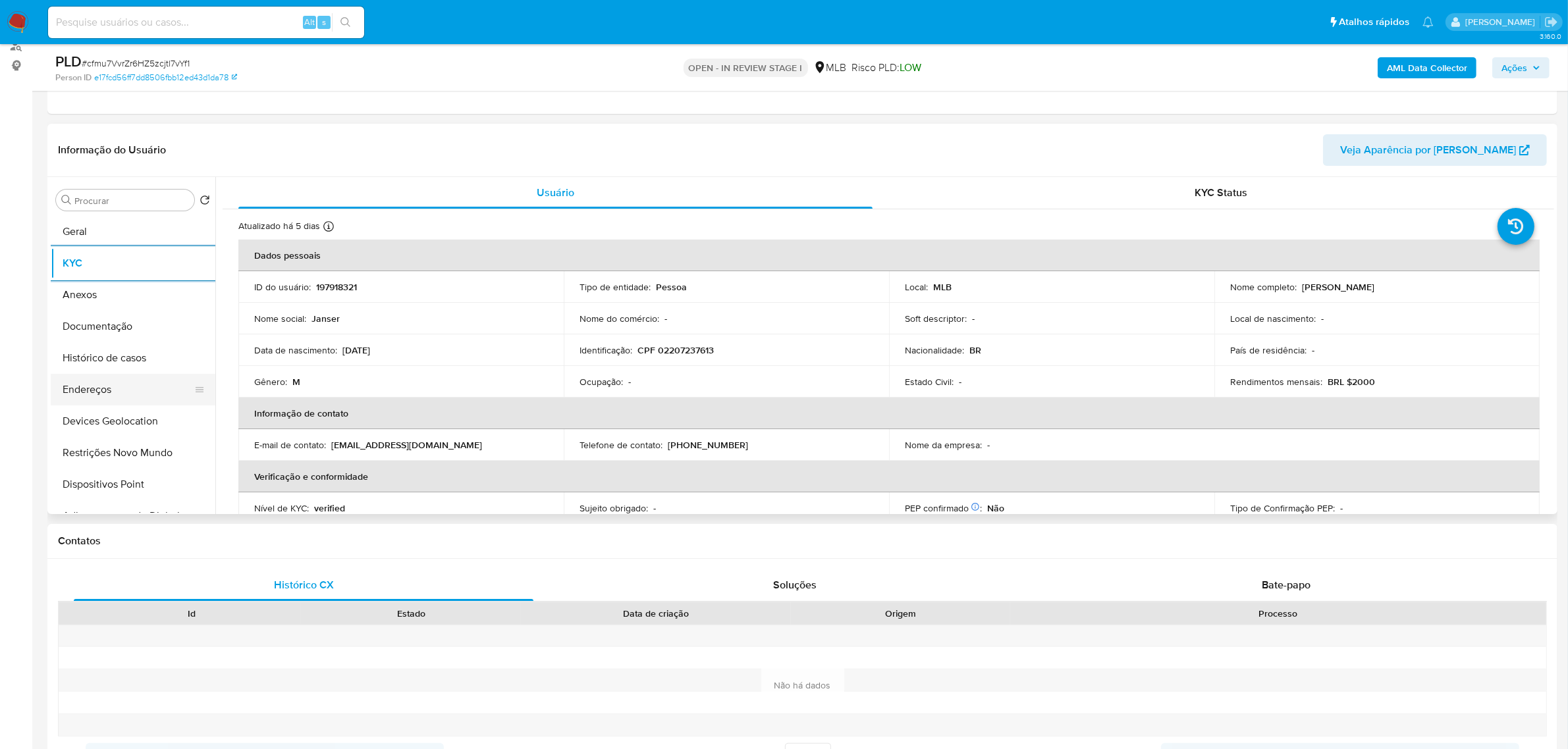
click at [101, 389] on button "Endereços" at bounding box center [127, 389] width 154 height 31
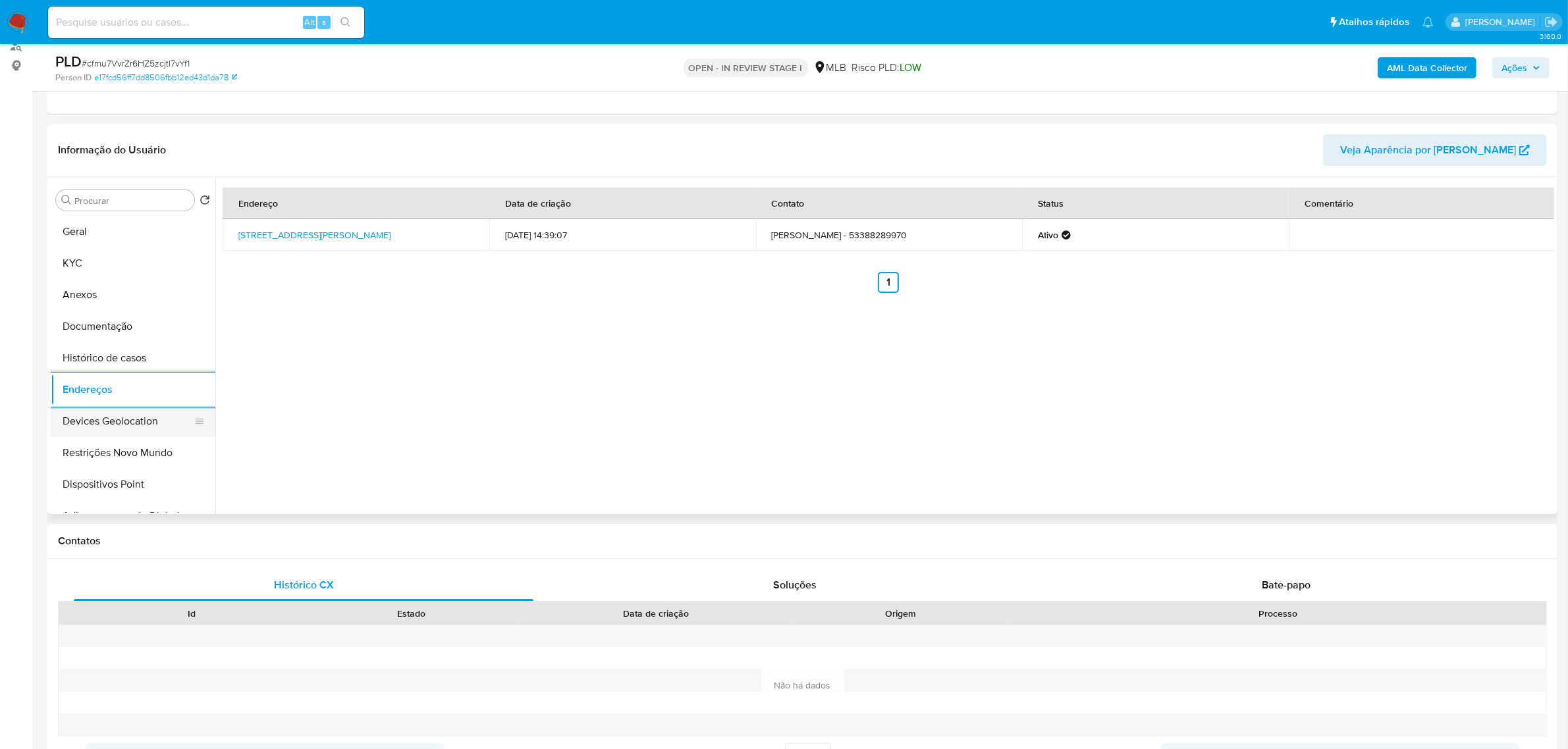
click at [165, 411] on button "Devices Geolocation" at bounding box center [127, 421] width 154 height 31
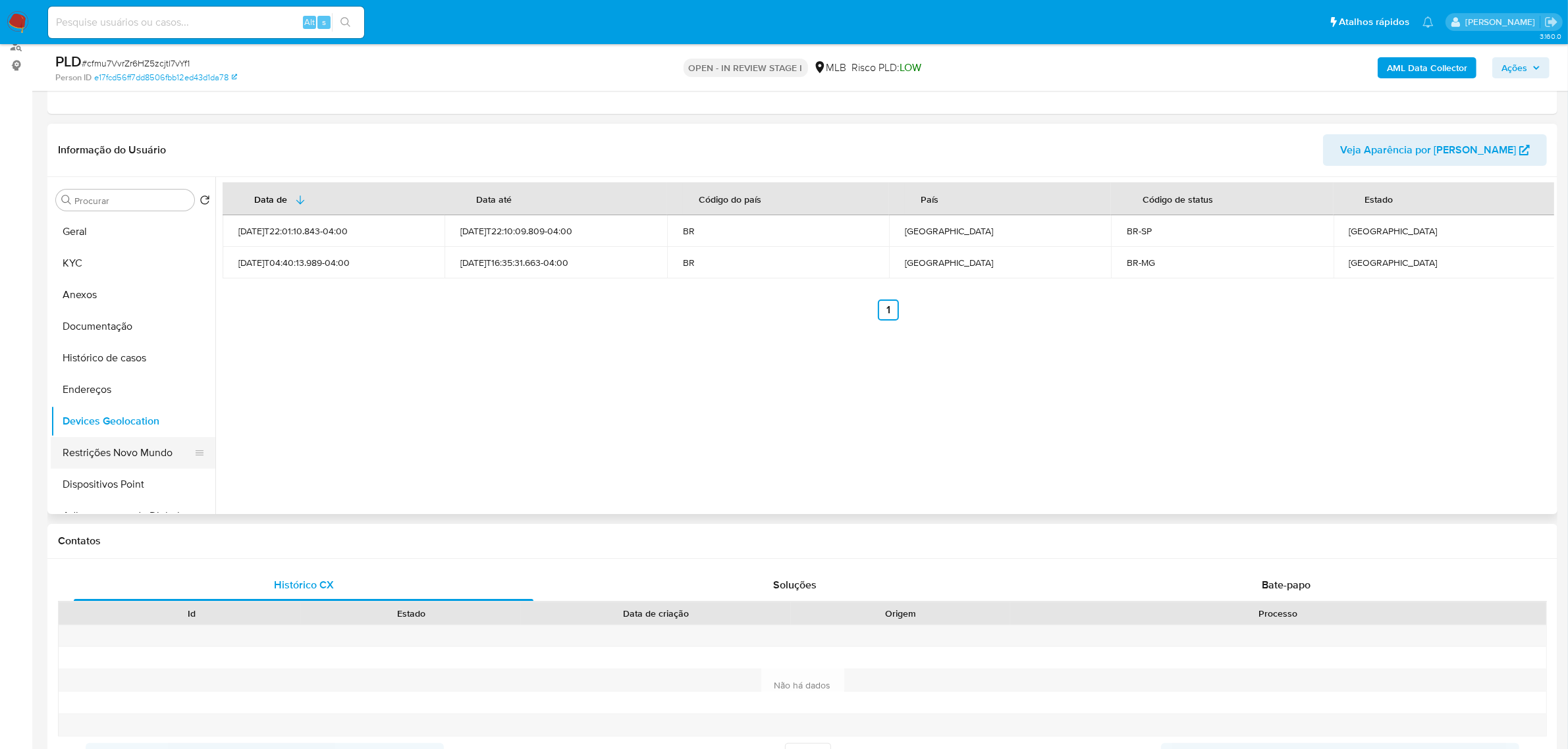
click at [134, 459] on button "Restrições Novo Mundo" at bounding box center [127, 452] width 154 height 31
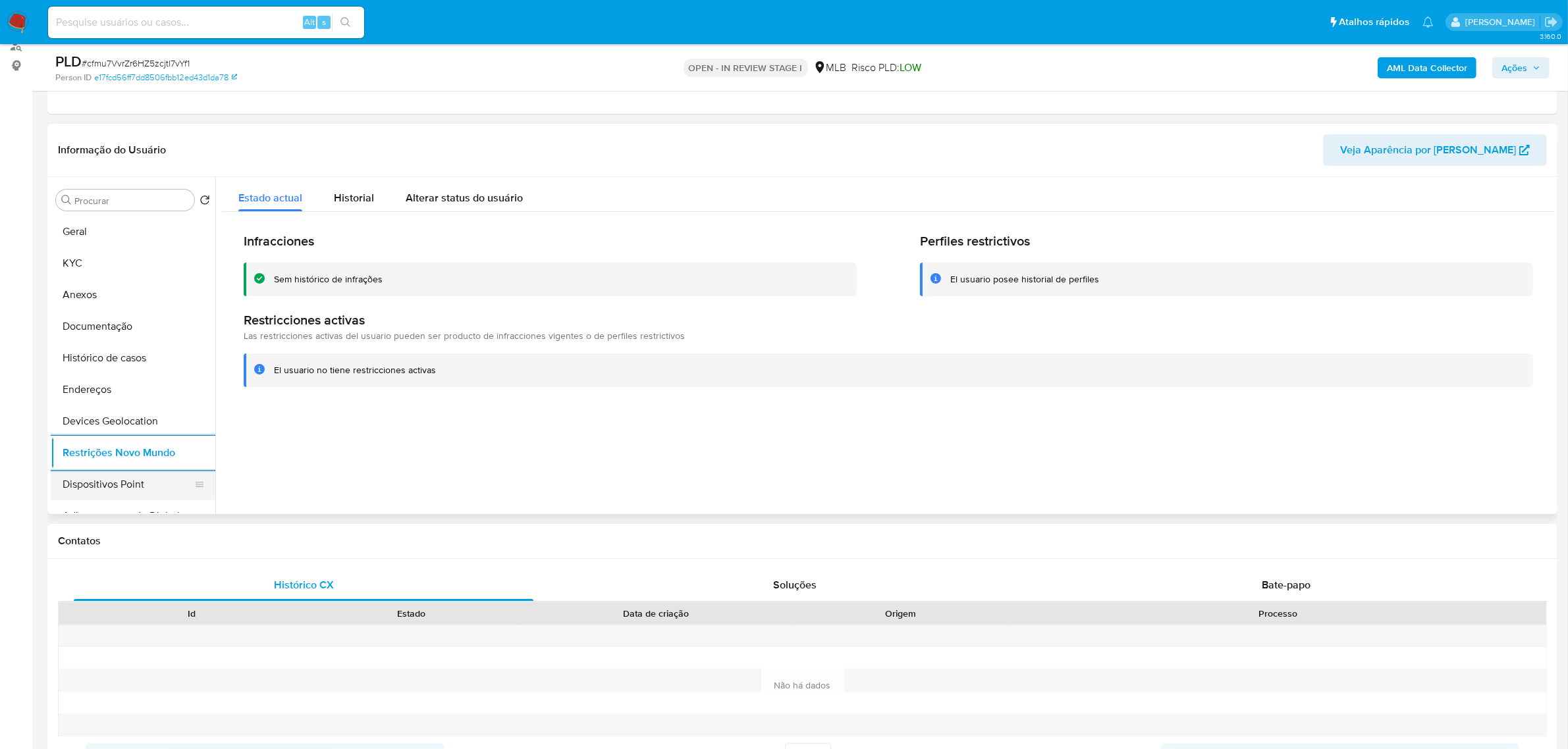
click at [158, 485] on button "Dispositivos Point" at bounding box center [127, 484] width 154 height 31
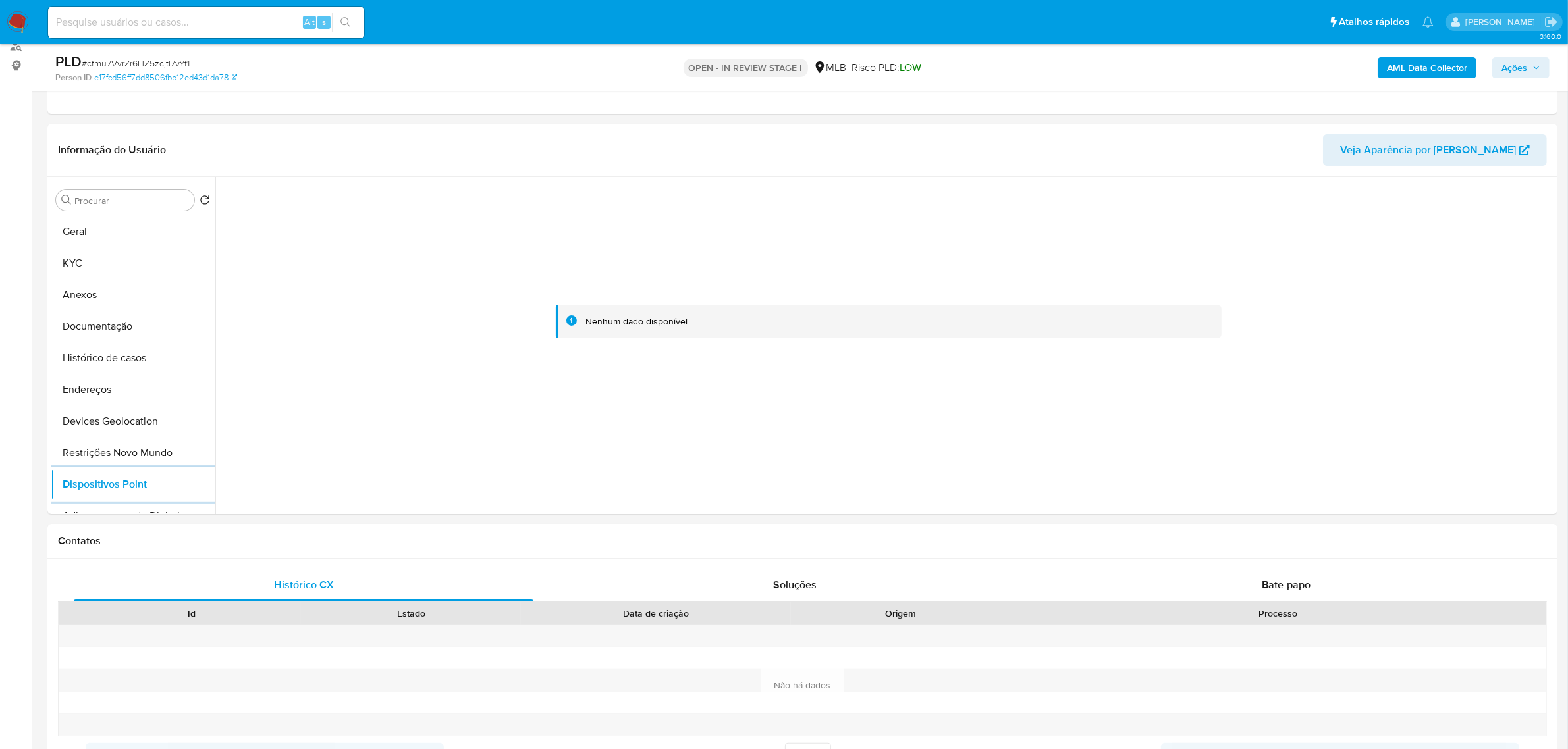
click at [1446, 60] on b "AML Data Collector" at bounding box center [1428, 68] width 81 height 21
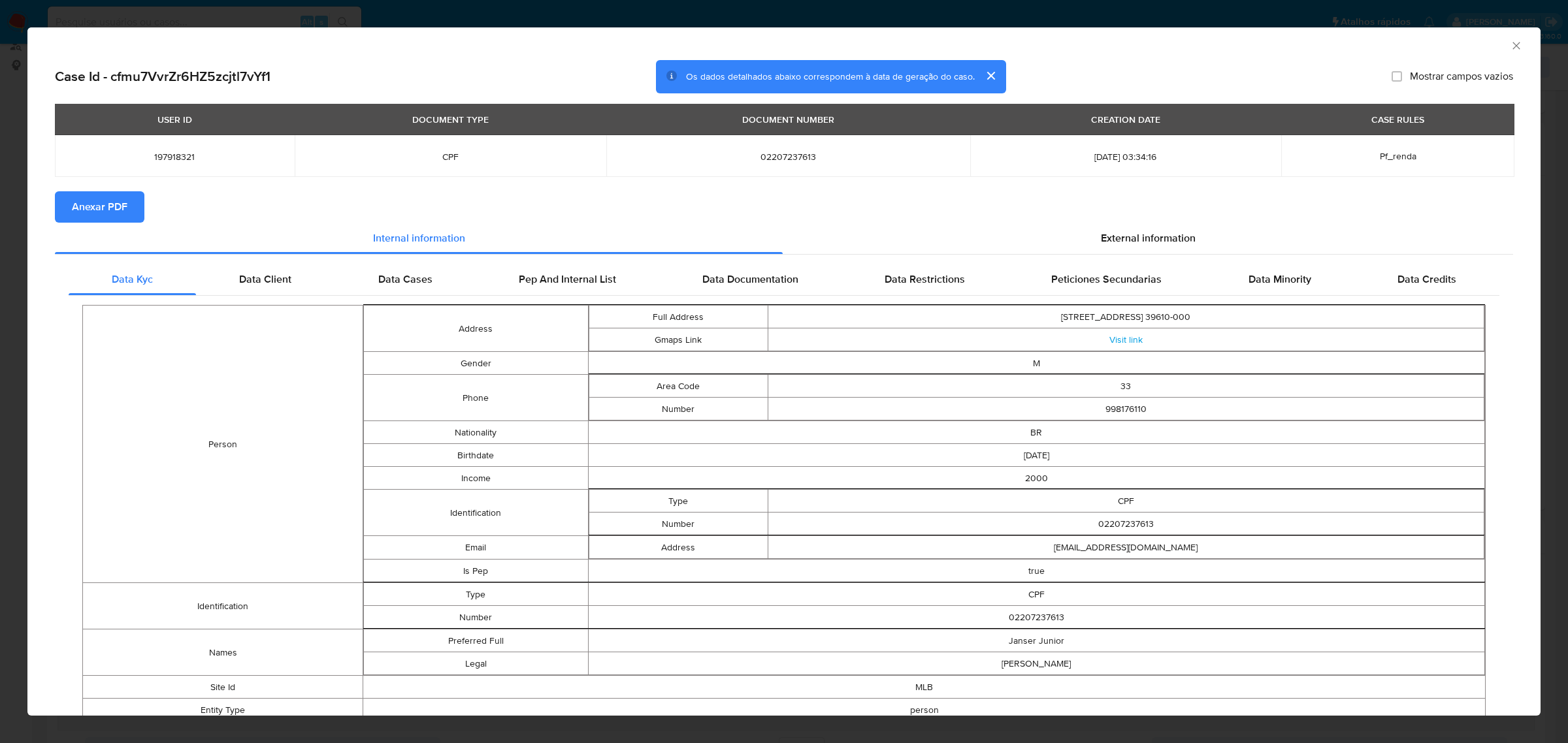
click at [118, 211] on span "Anexar PDF" at bounding box center [99, 207] width 55 height 29
click at [1194, 239] on div "External information" at bounding box center [1147, 241] width 730 height 31
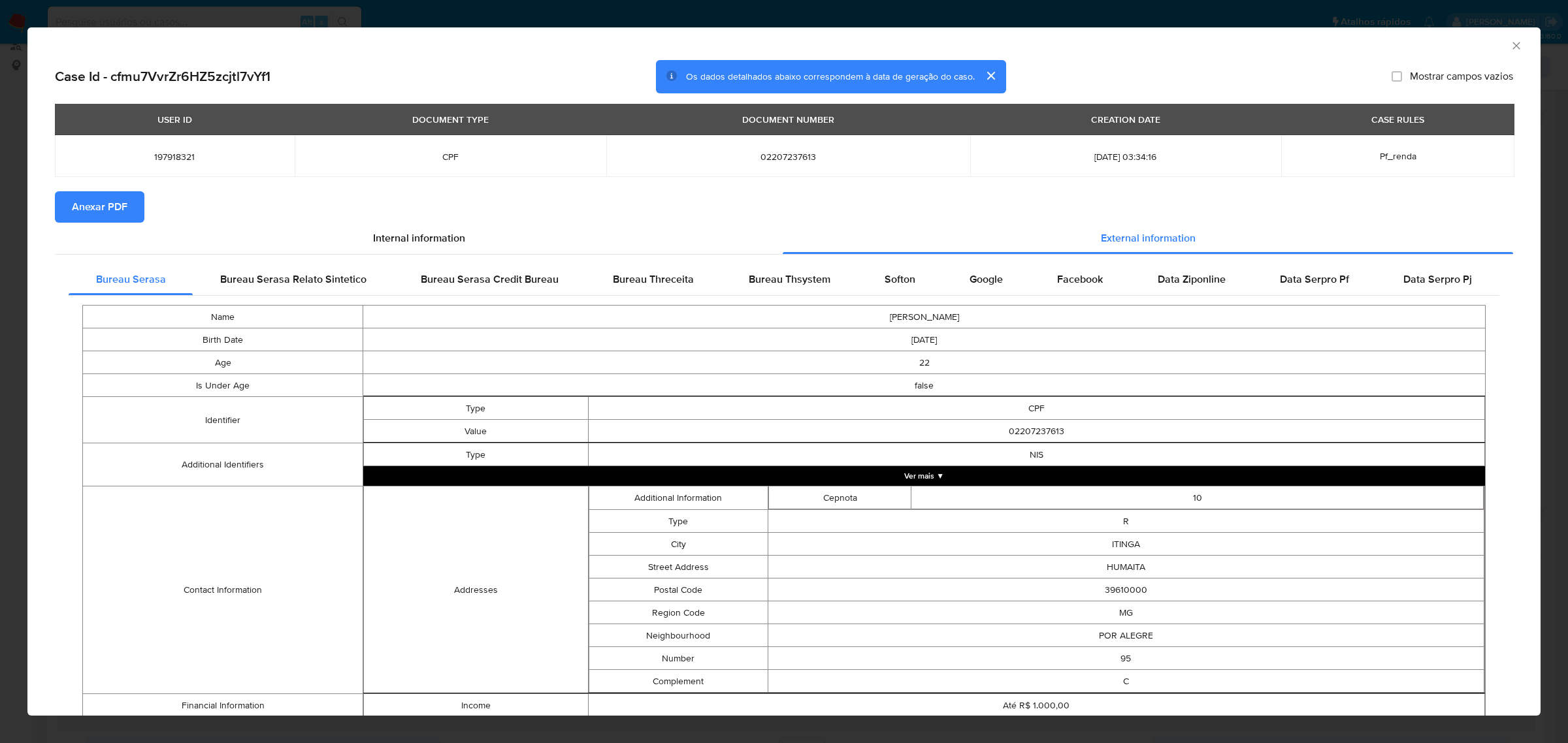
click at [110, 206] on span "Anexar PDF" at bounding box center [99, 207] width 55 height 29
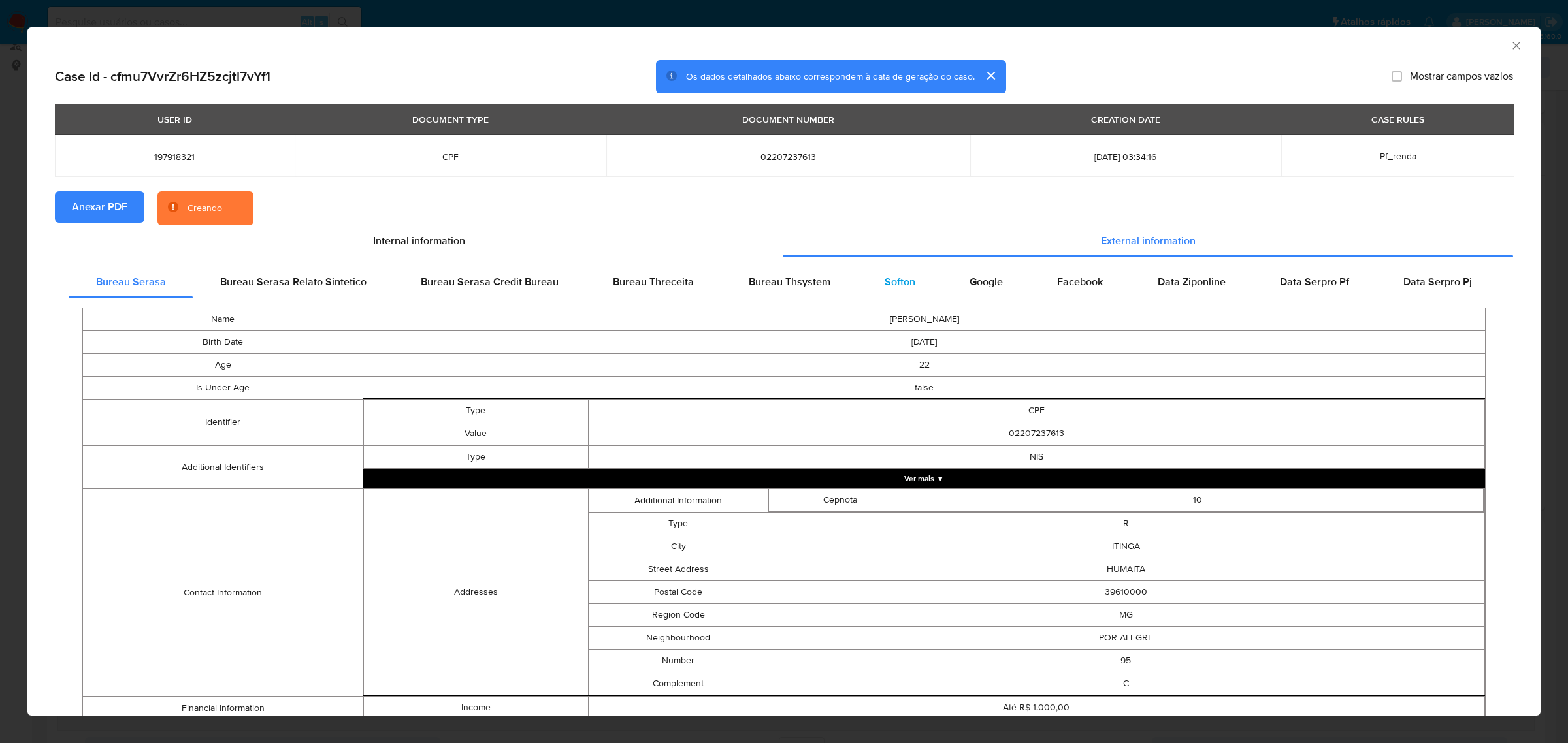
click at [887, 288] on div "Softon" at bounding box center [899, 282] width 85 height 31
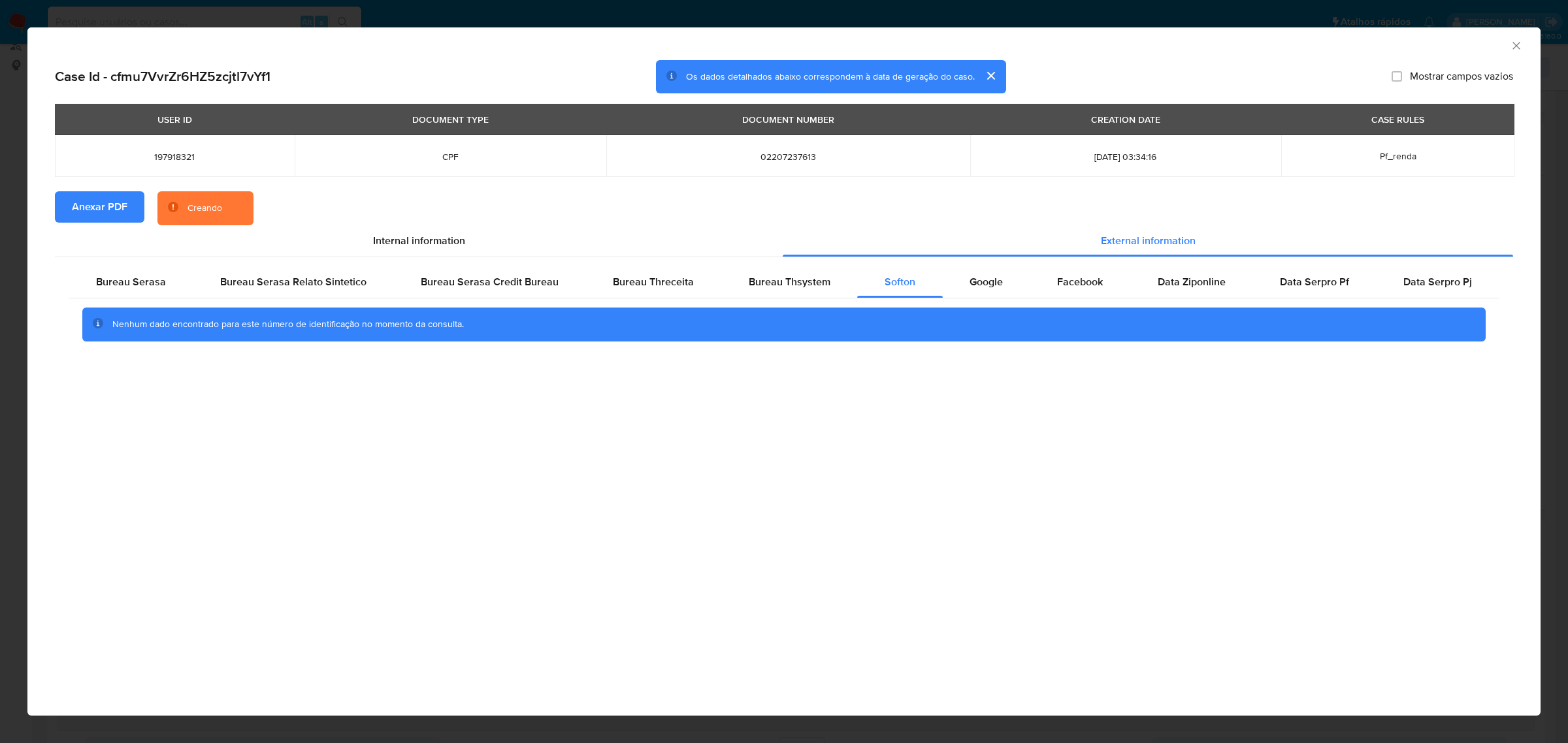
click at [1150, 10] on div "AML Data Collector Case Id - cfmu7VvrZr6HZ5zcjtl7vYf1 Os dados detalhados abaix…" at bounding box center [784, 371] width 1568 height 743
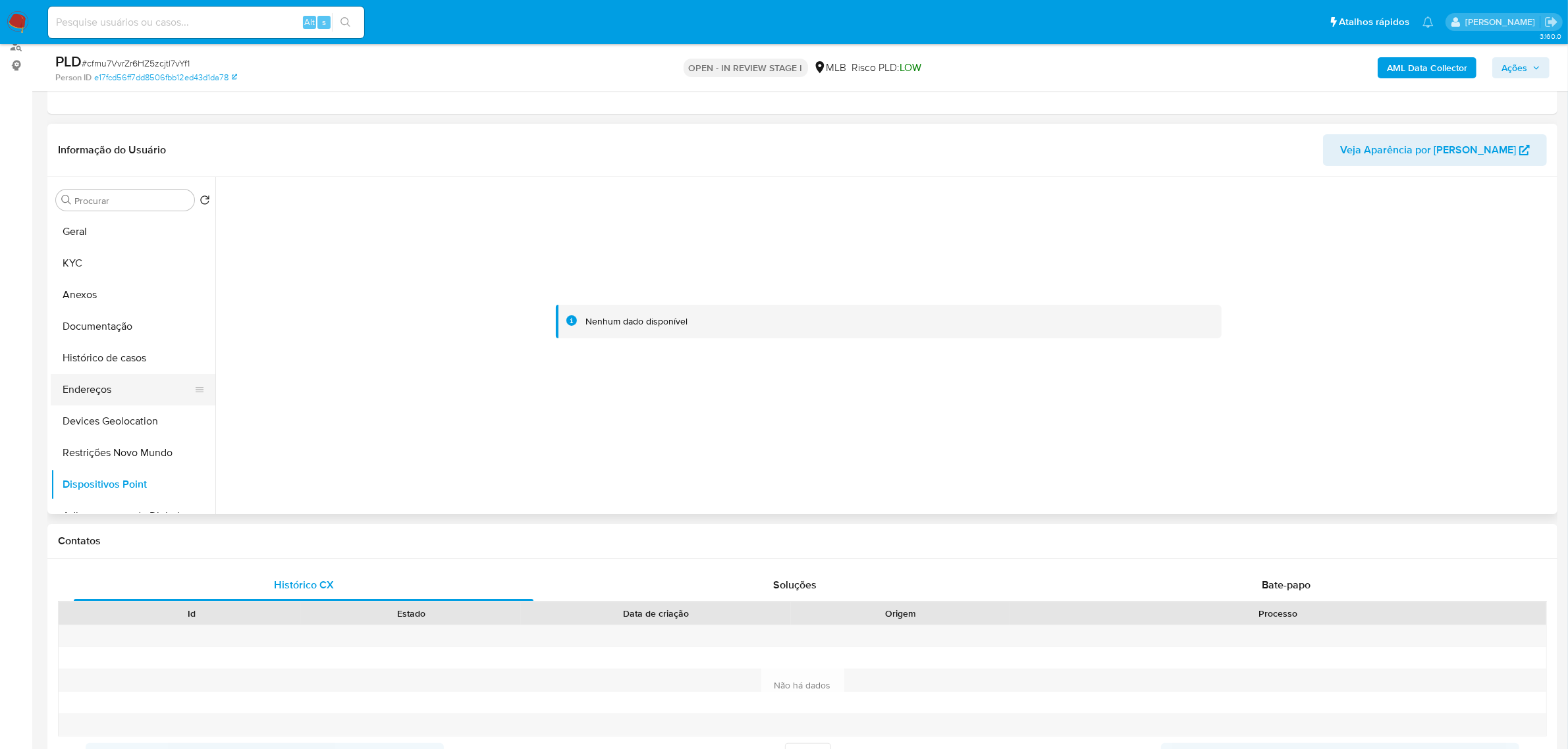
click at [120, 393] on button "Endereços" at bounding box center [127, 389] width 154 height 31
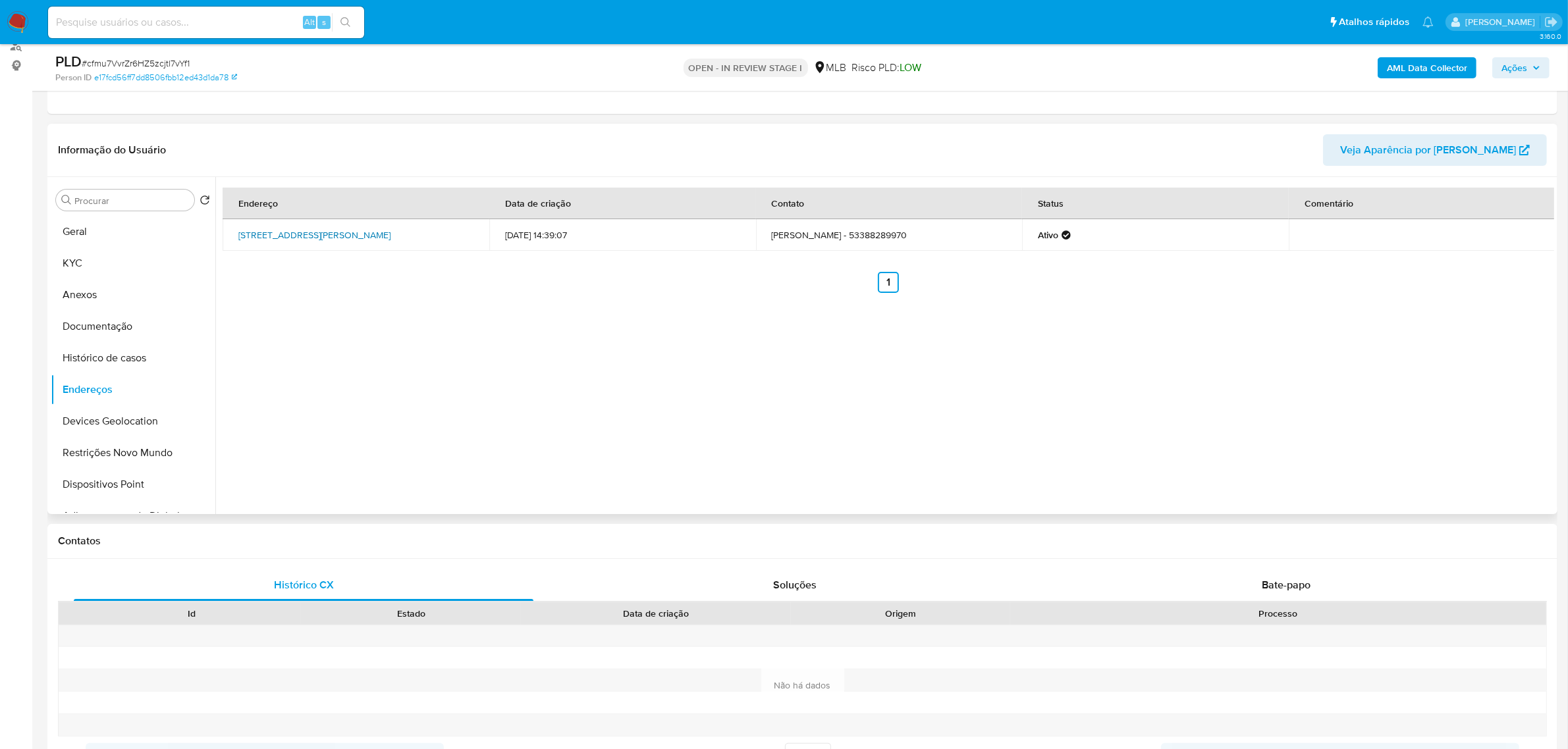
drag, startPoint x: 228, startPoint y: 225, endPoint x: 450, endPoint y: 228, distance: 222.0
click at [450, 228] on td "Rua Jose Menezes 2, Itinga, Minas Gerais, 39610000, Brasil 2" at bounding box center [356, 235] width 267 height 31
copy link "Rua Jose Menezes 2, Itinga, Minas Gerais, 39610000"
click at [390, 228] on link "Rua Jose Menezes 2, Itinga, Minas Gerais, 39610000, Brasil 2" at bounding box center [315, 235] width 152 height 13
click at [66, 260] on button "KYC" at bounding box center [127, 263] width 154 height 31
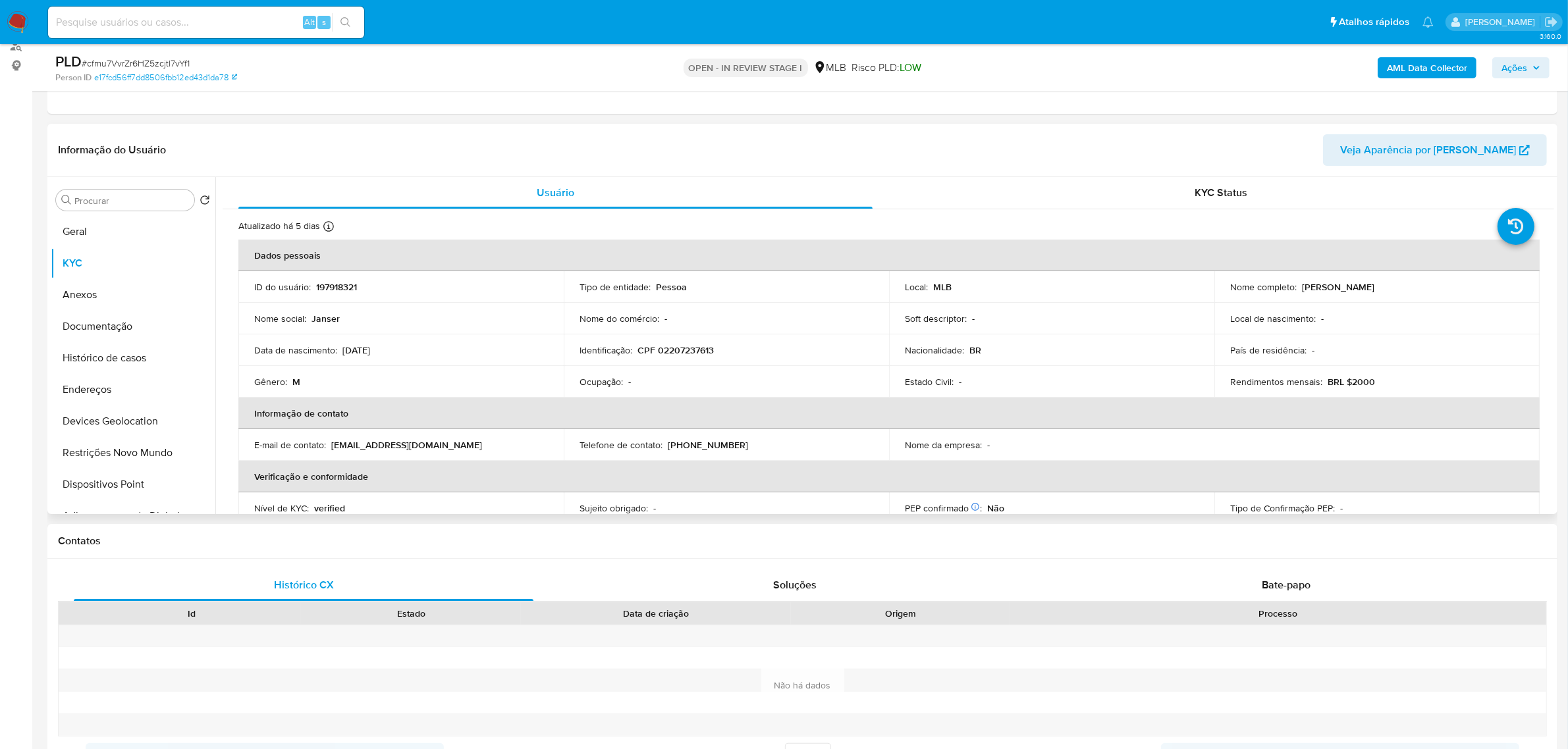
click at [680, 356] on p "CPF 02207237613" at bounding box center [676, 350] width 77 height 12
copy p "02207237613"
click at [699, 349] on p "CPF 02207237613" at bounding box center [676, 350] width 77 height 12
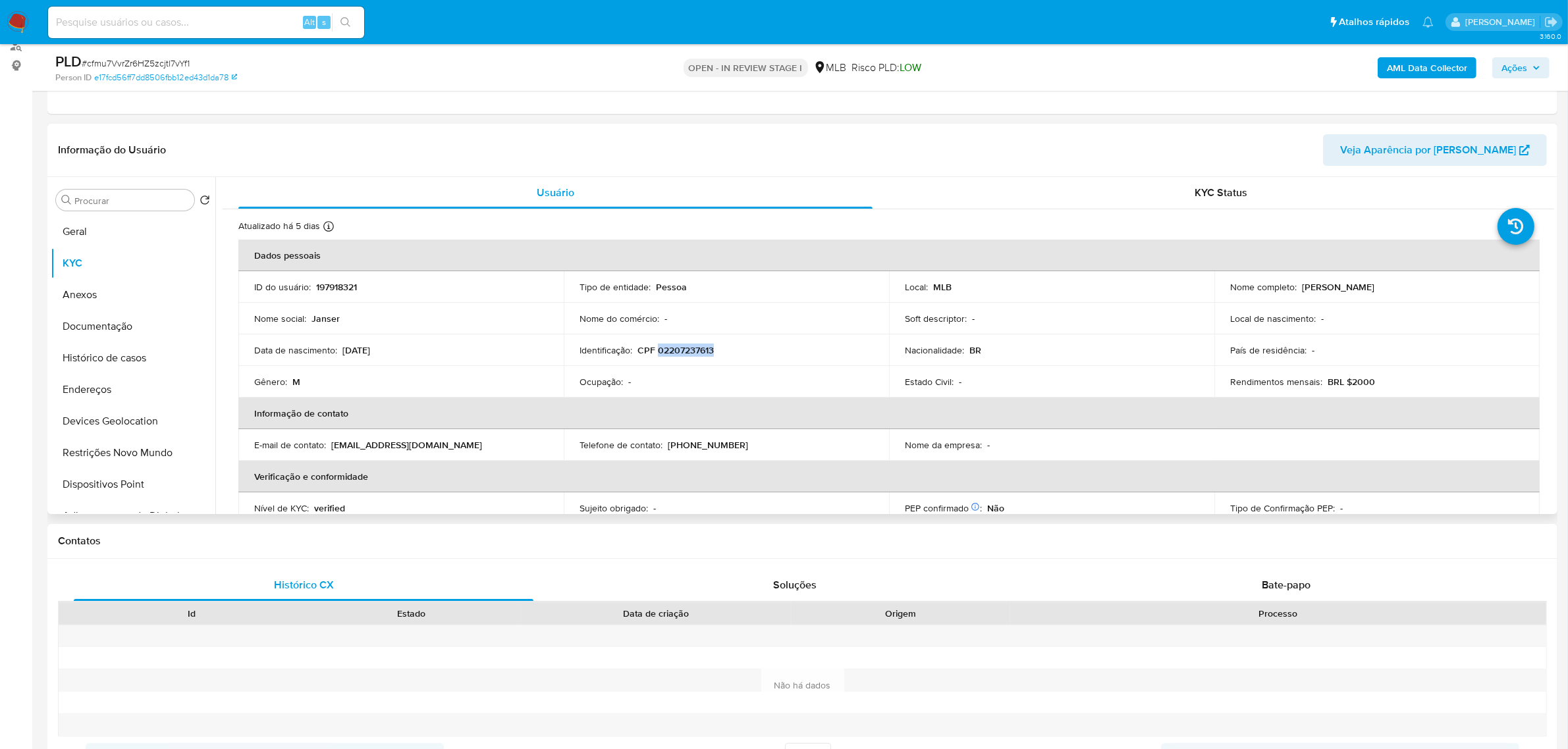
click at [699, 349] on p "CPF 02207237613" at bounding box center [676, 350] width 77 height 12
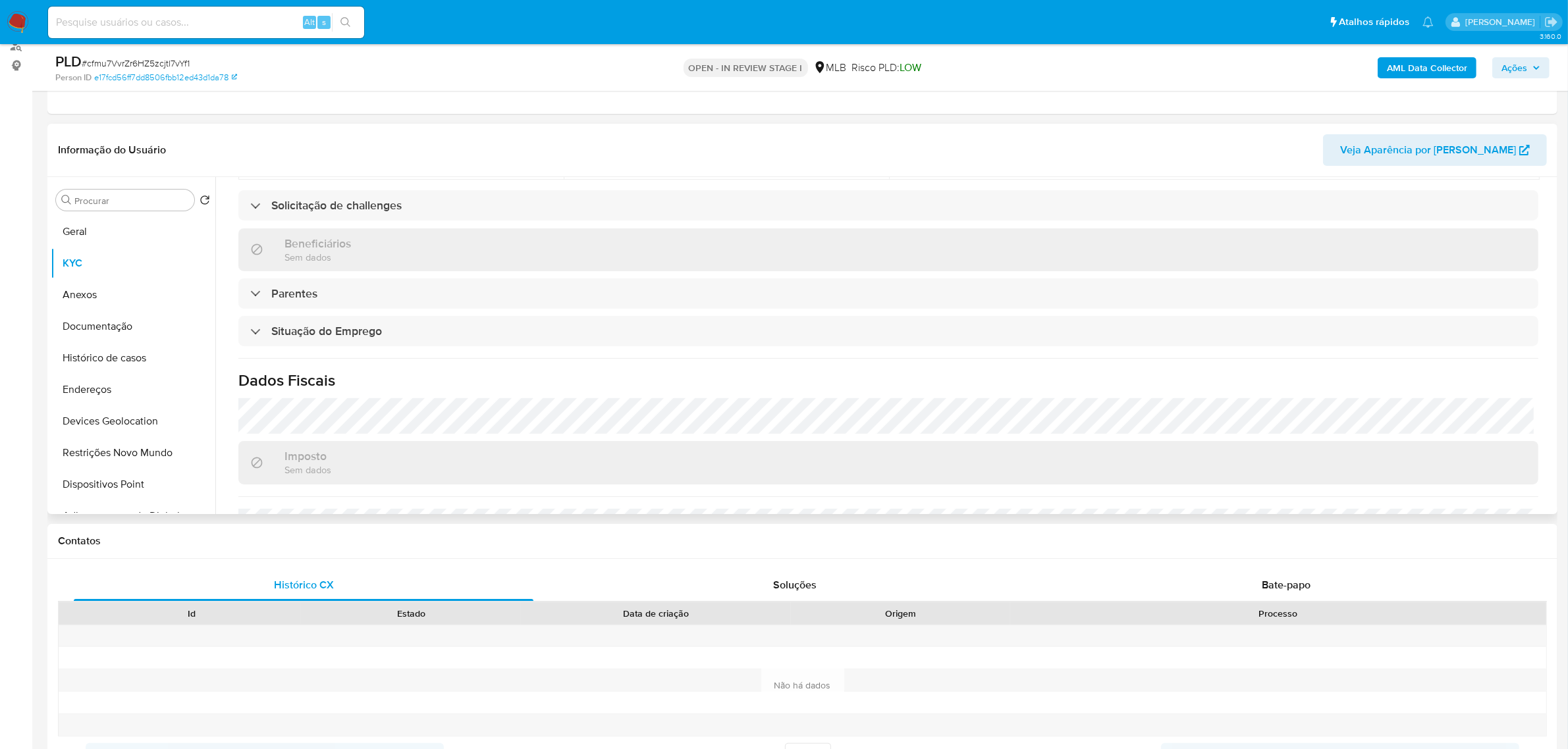
scroll to position [547, 0]
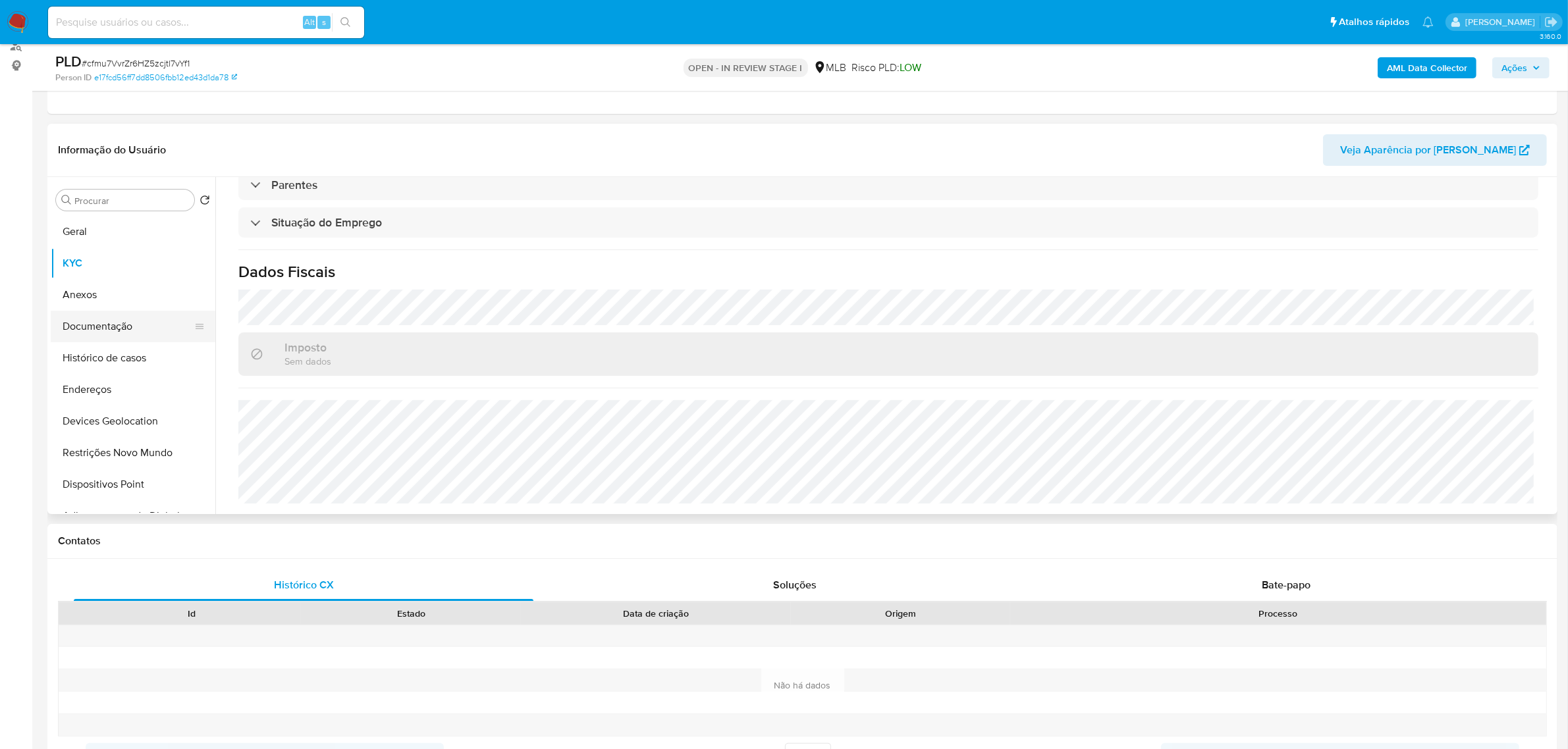
click at [82, 327] on button "Documentação" at bounding box center [127, 326] width 154 height 31
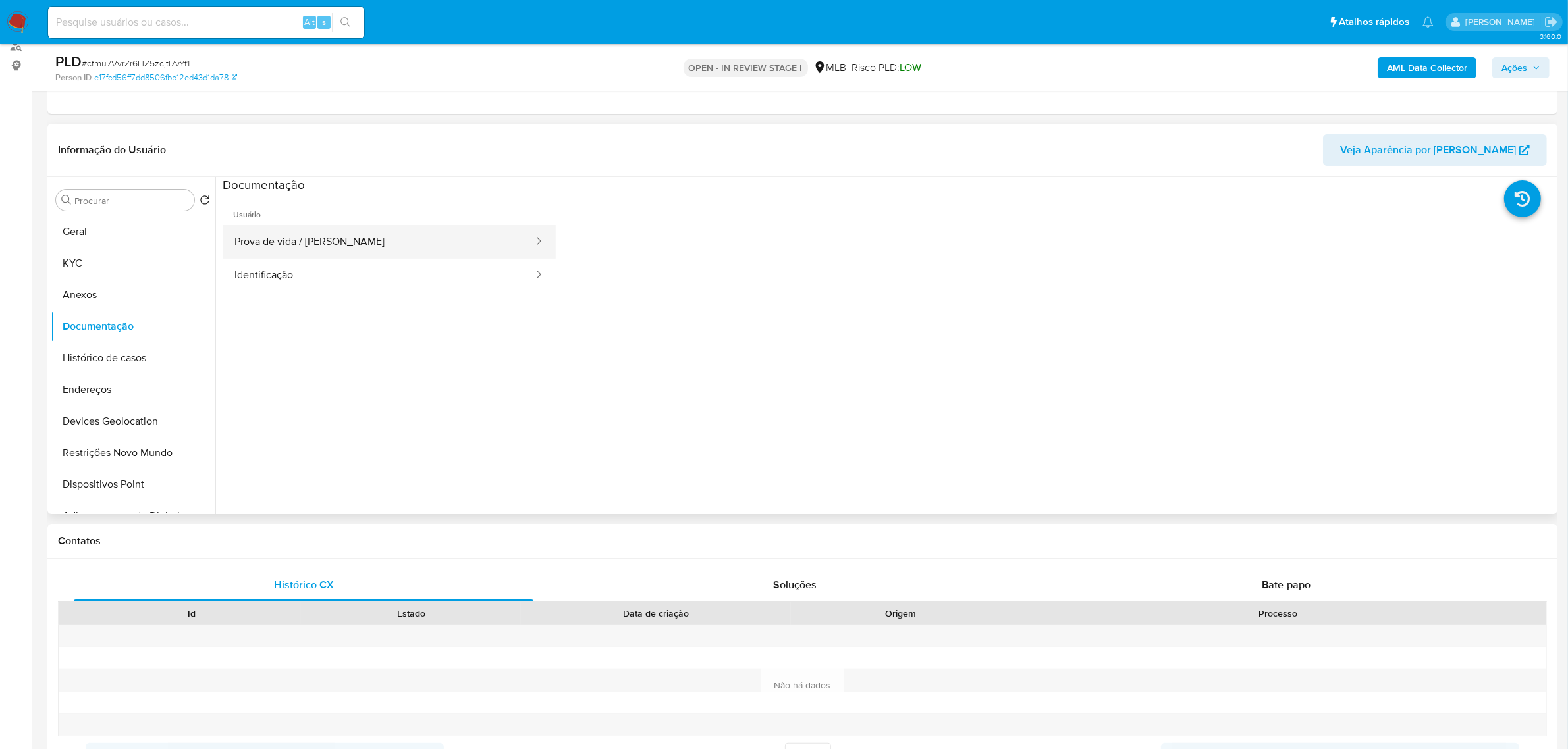
click at [389, 249] on button "Prova de vida / [PERSON_NAME]" at bounding box center [378, 242] width 312 height 34
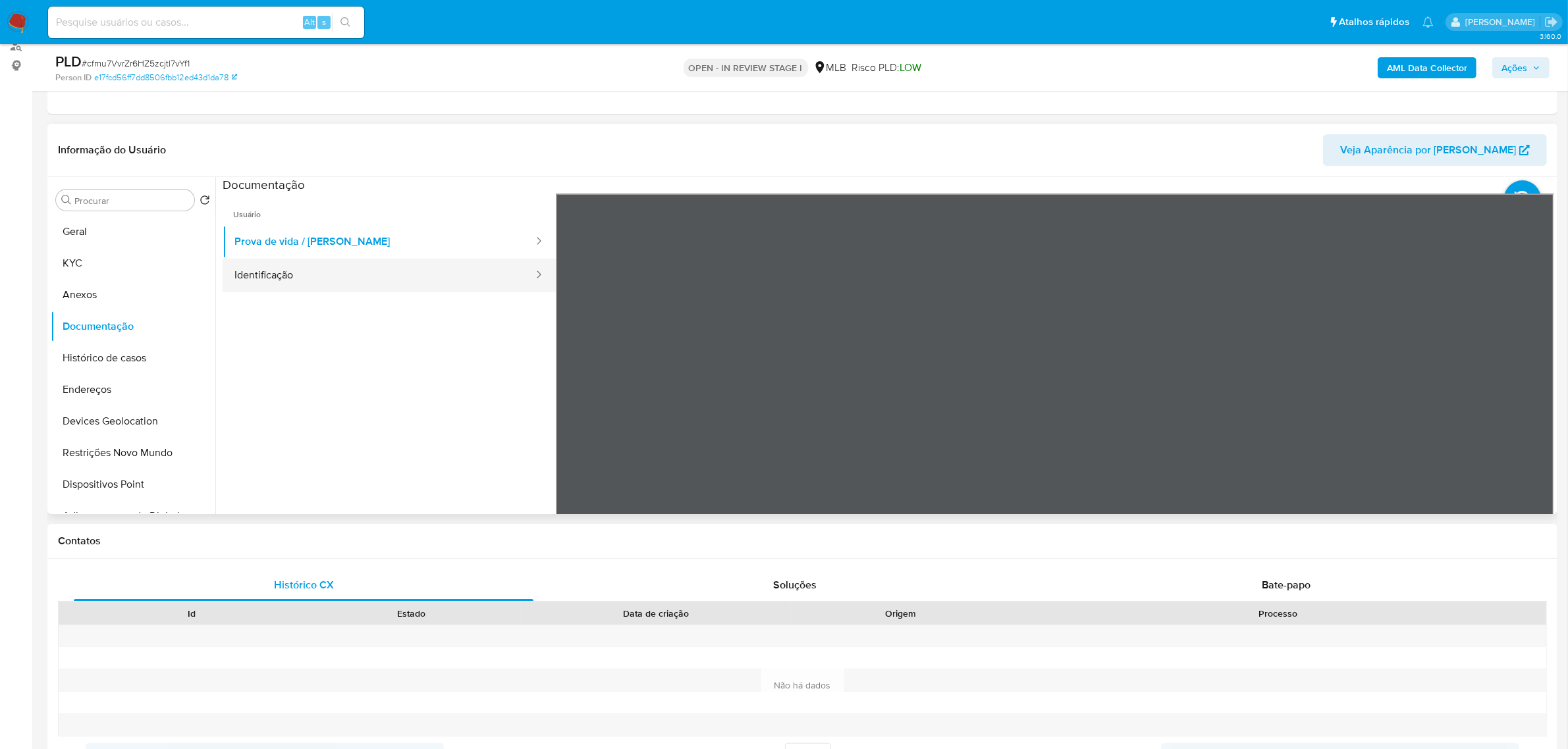
click at [390, 282] on button "Identificação" at bounding box center [378, 276] width 312 height 34
click at [1536, 402] on icon at bounding box center [1538, 407] width 27 height 27
click at [131, 248] on button "KYC" at bounding box center [127, 263] width 154 height 31
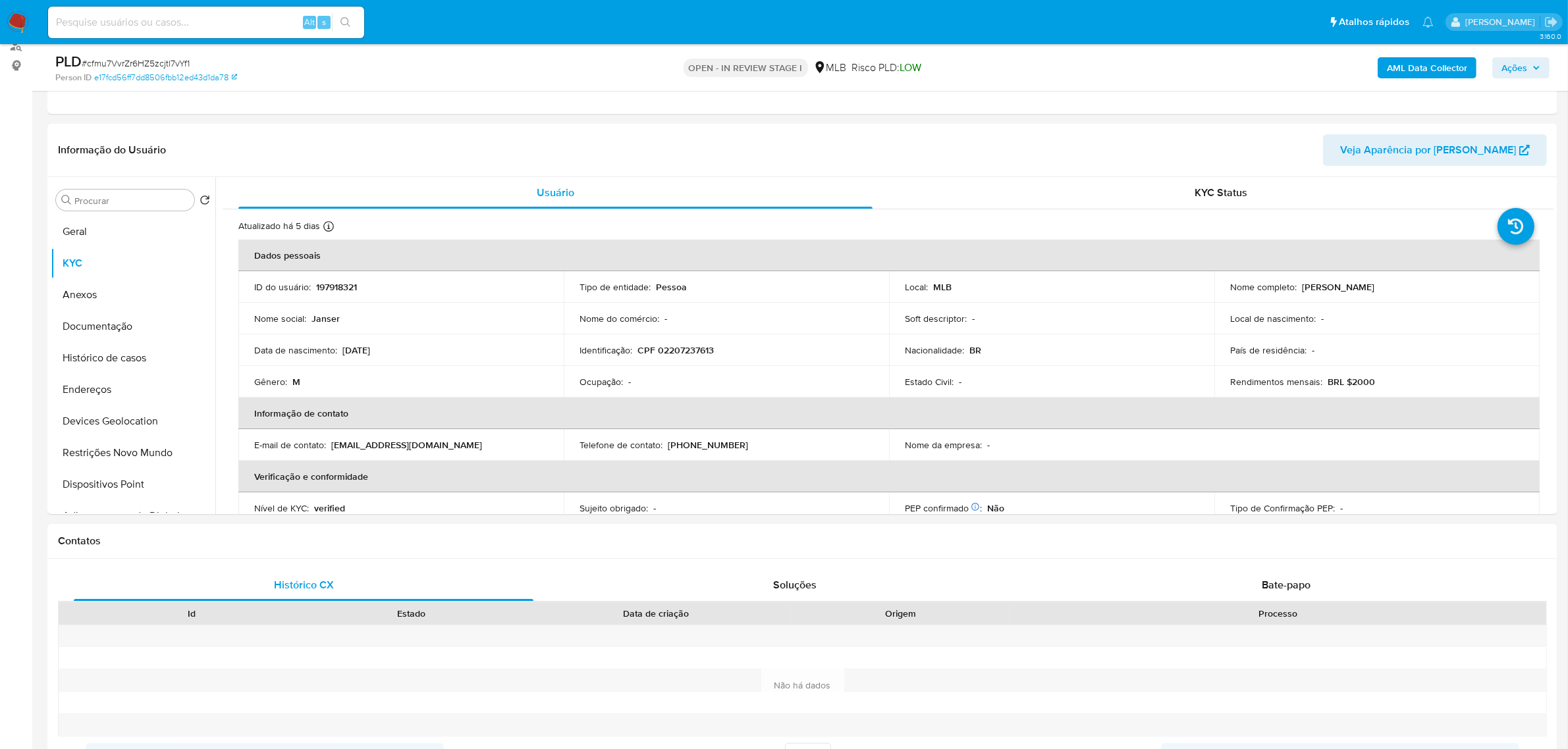
click at [682, 357] on td "Identificação : CPF 02207237613" at bounding box center [726, 350] width 325 height 31
click at [684, 349] on p "CPF 02207237613" at bounding box center [676, 350] width 77 height 12
copy p "02207237613"
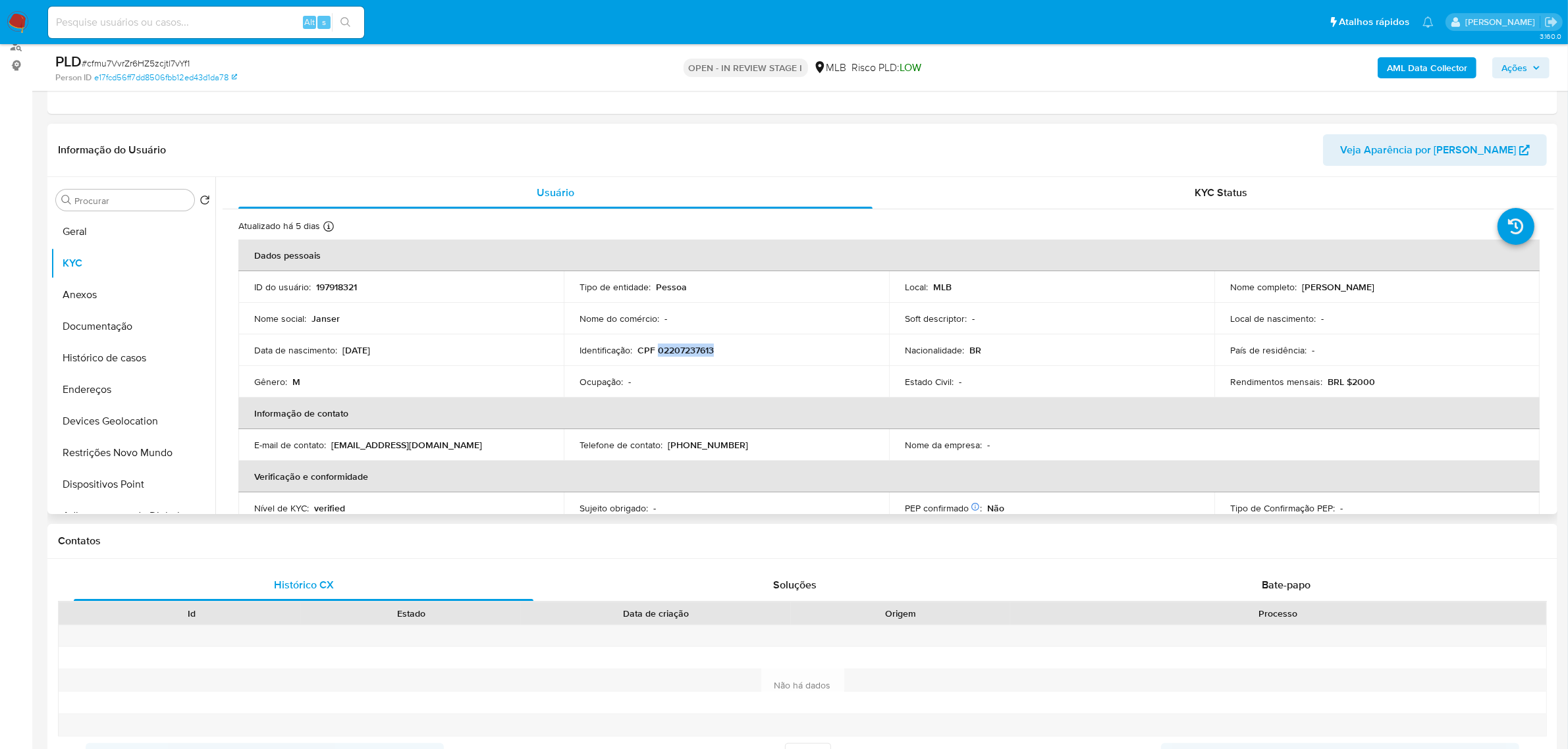
drag, startPoint x: 1299, startPoint y: 286, endPoint x: 1440, endPoint y: 284, distance: 141.0
click at [1440, 284] on div "Nome completo : Jannser Soares Ornelas Junior" at bounding box center [1378, 287] width 294 height 12
copy p "Jannser Soares Ornelas Junior"
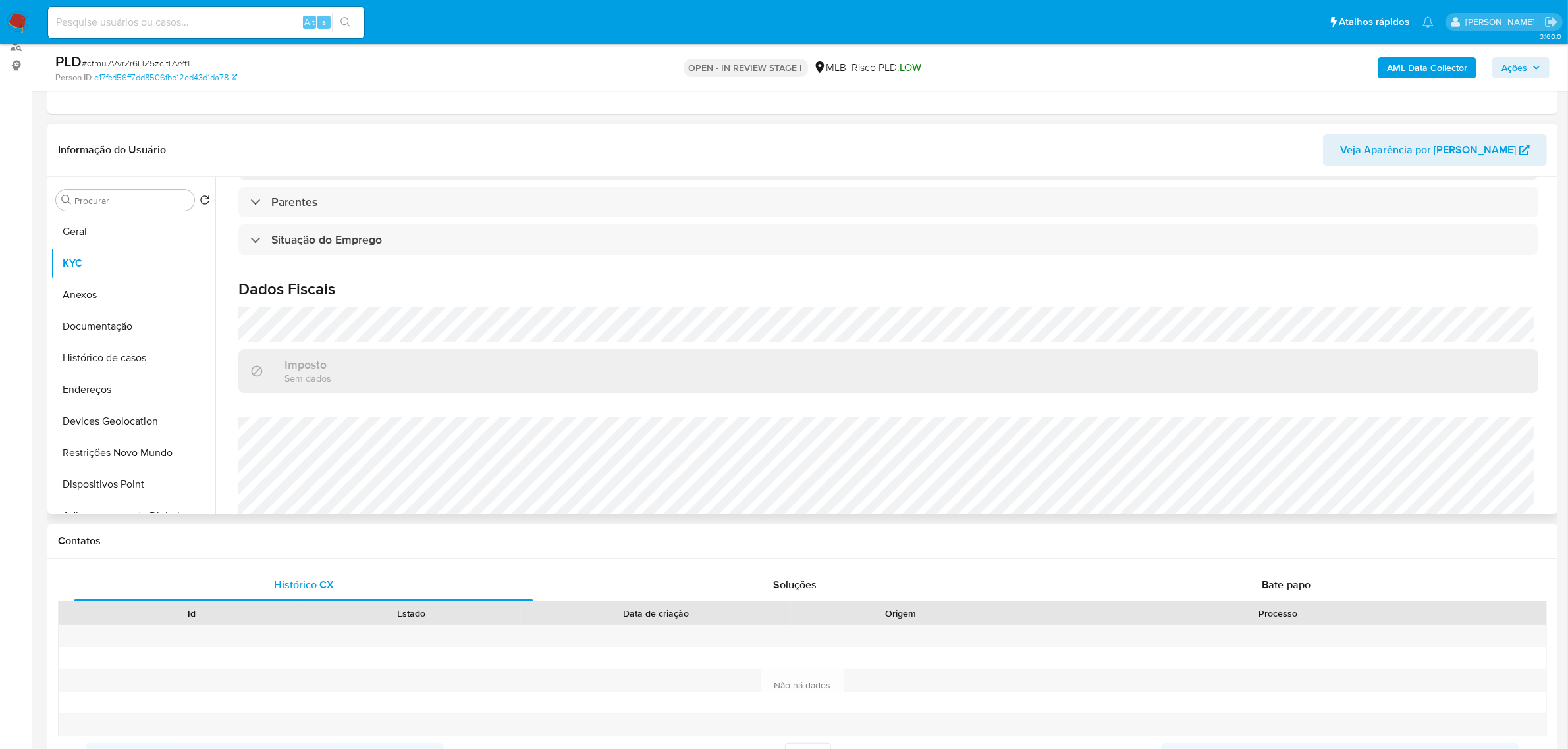
scroll to position [547, 0]
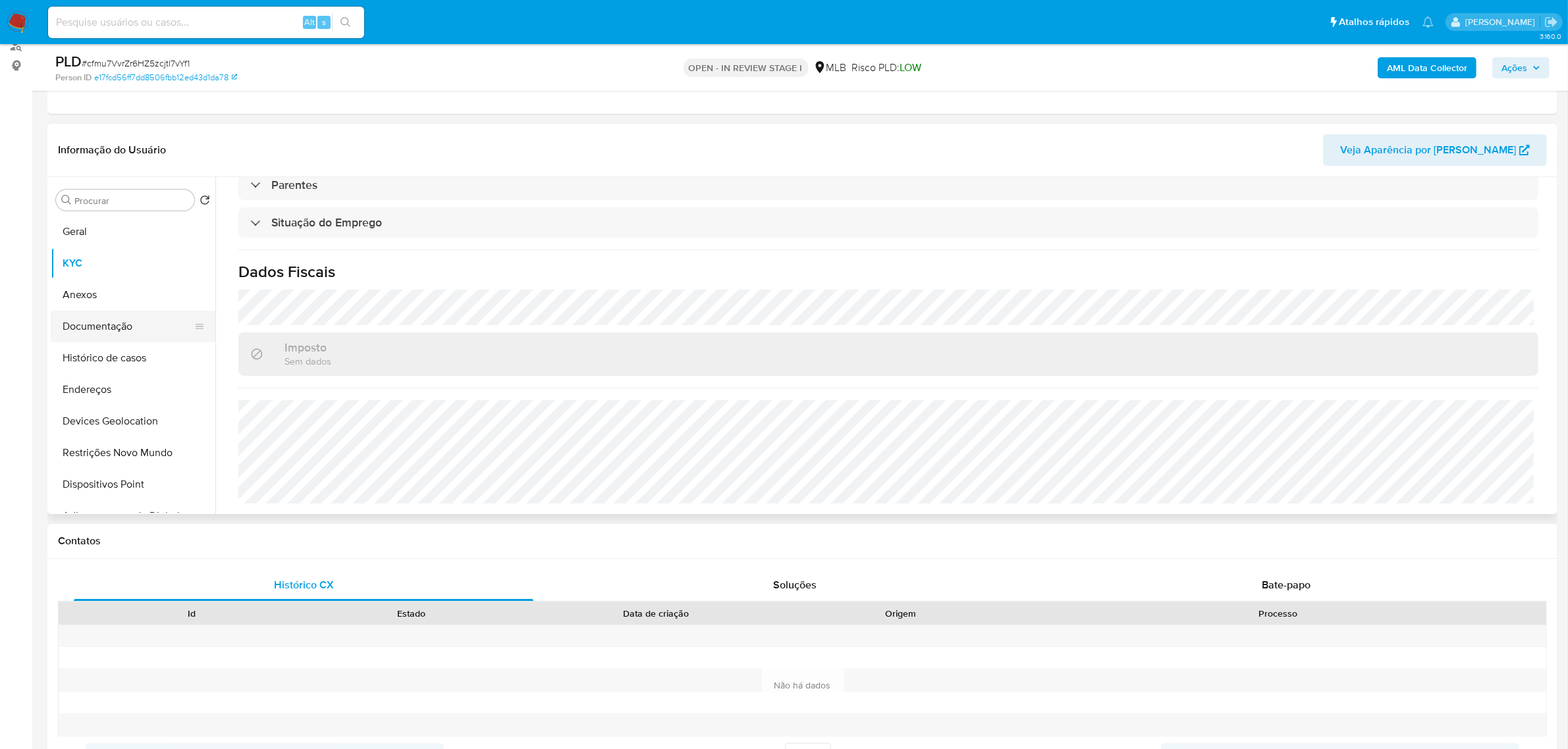
click at [112, 313] on button "Documentação" at bounding box center [127, 326] width 154 height 31
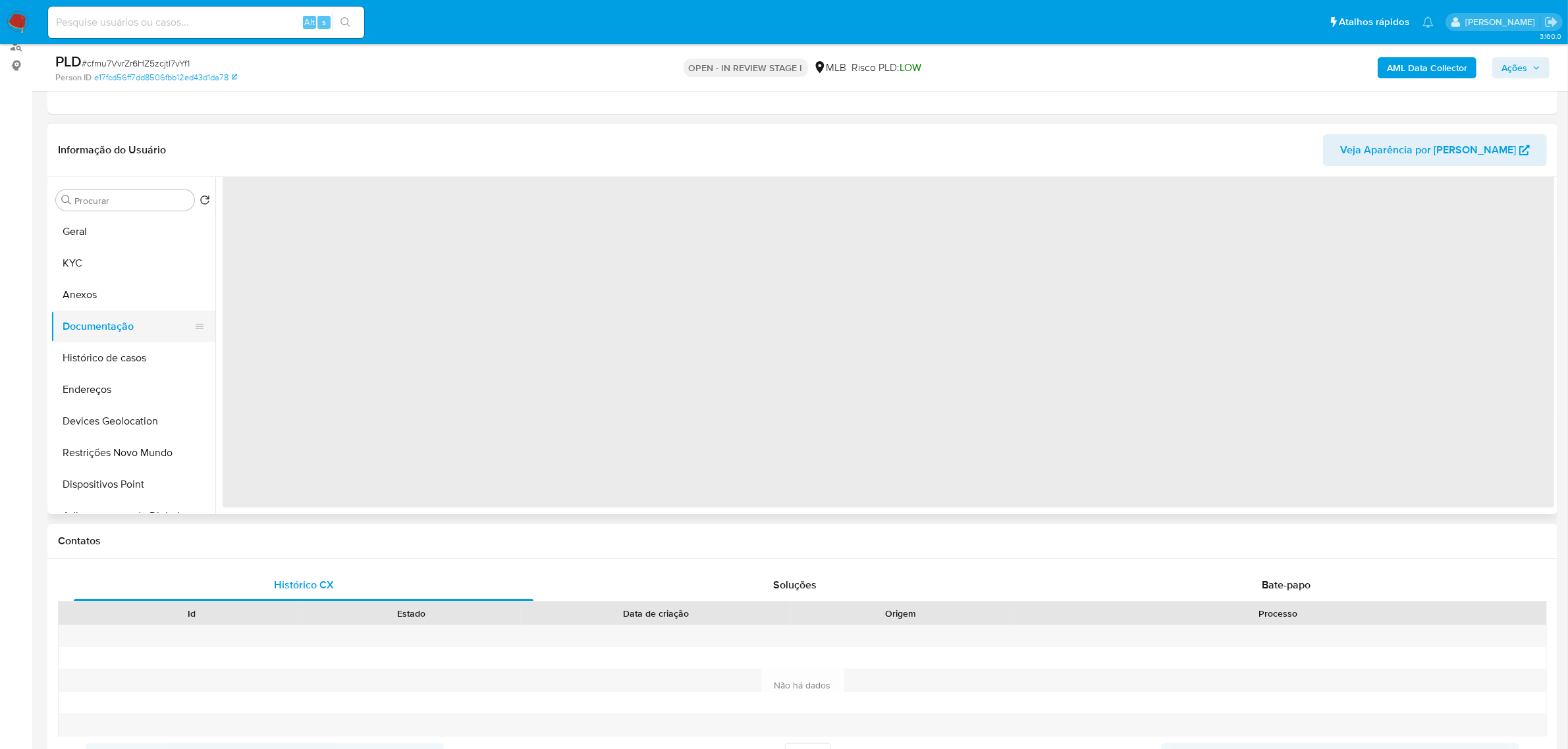
scroll to position [0, 0]
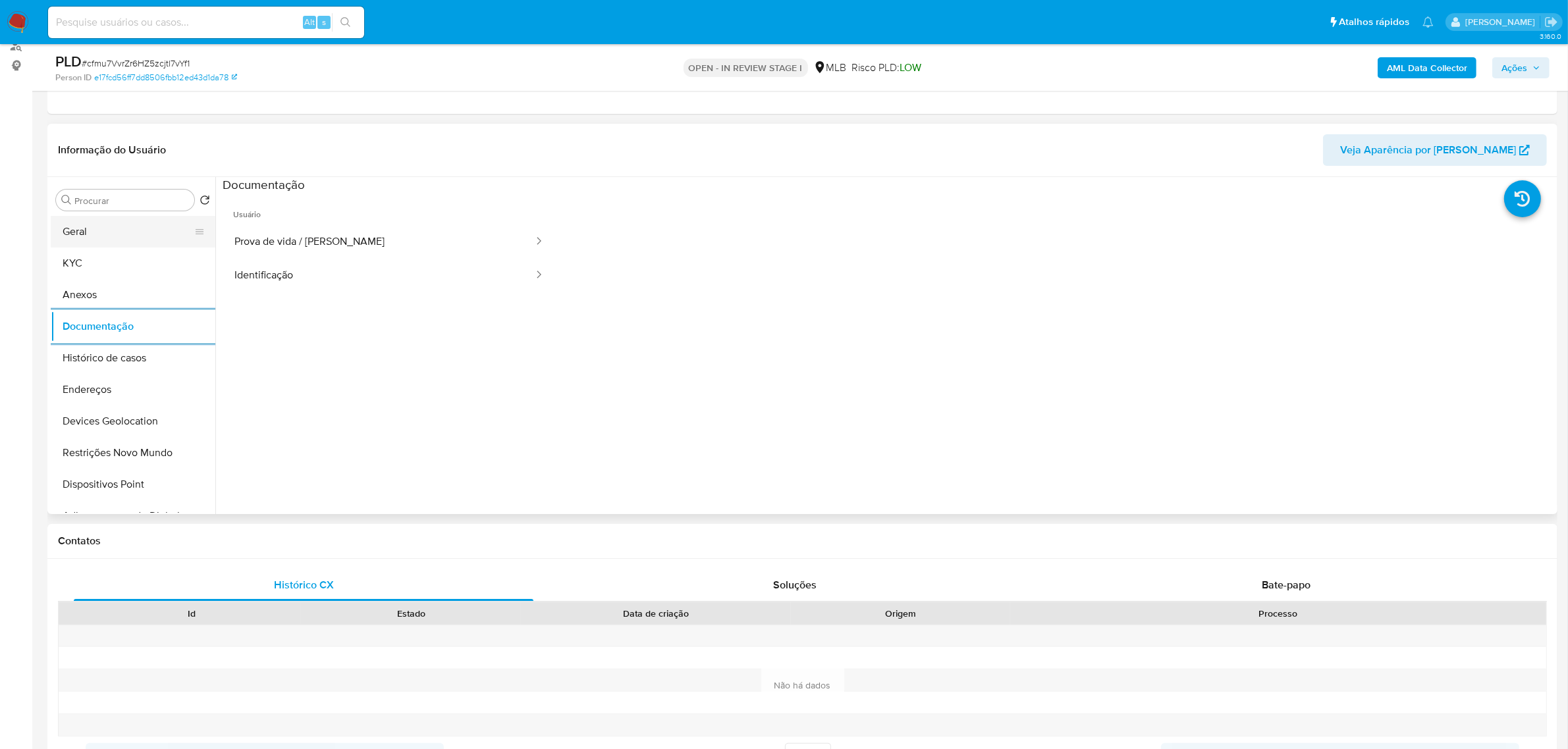
click at [127, 238] on button "Geral" at bounding box center [127, 231] width 154 height 31
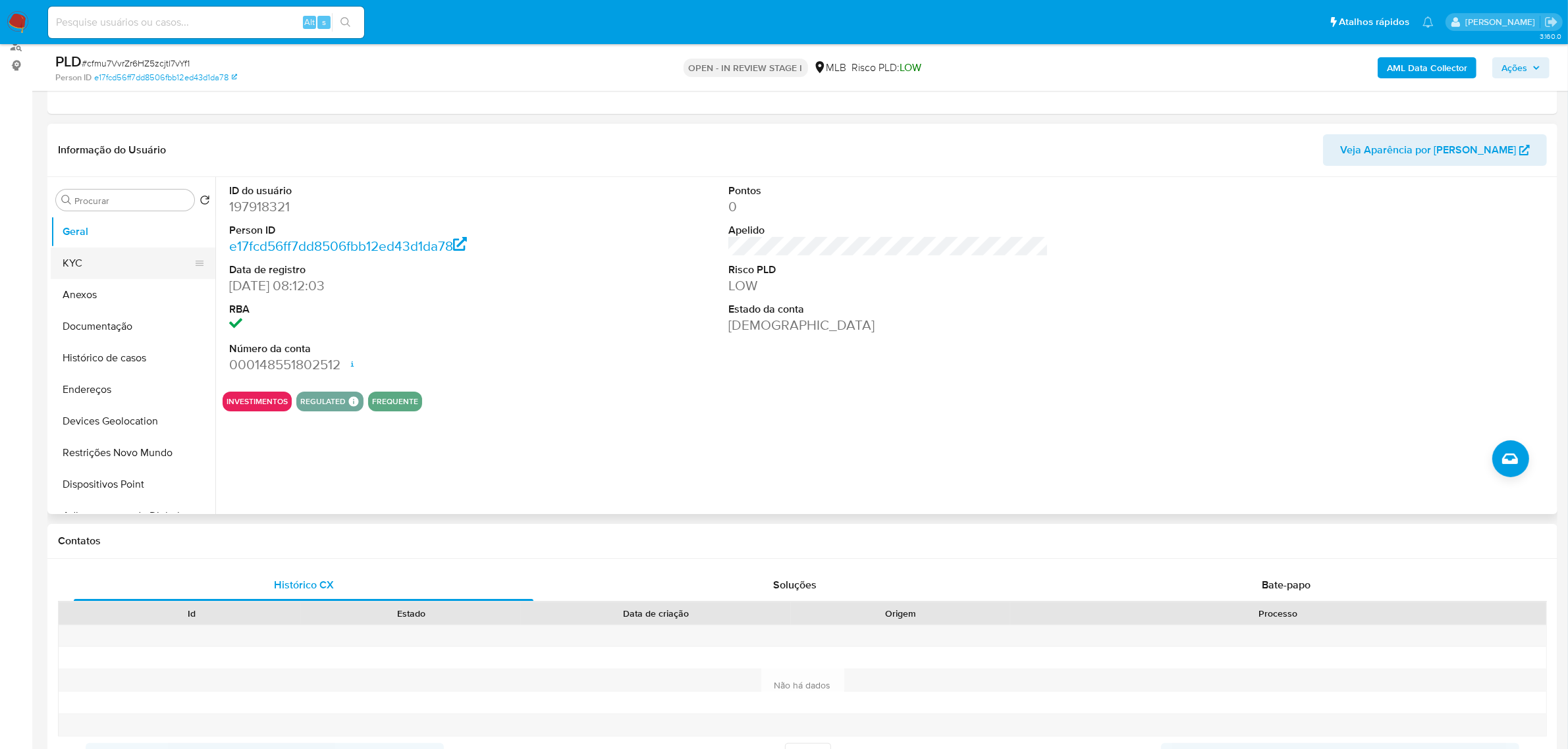
drag, startPoint x: 103, startPoint y: 257, endPoint x: 57, endPoint y: 259, distance: 46.0
click at [102, 256] on button "KYC" at bounding box center [127, 263] width 154 height 31
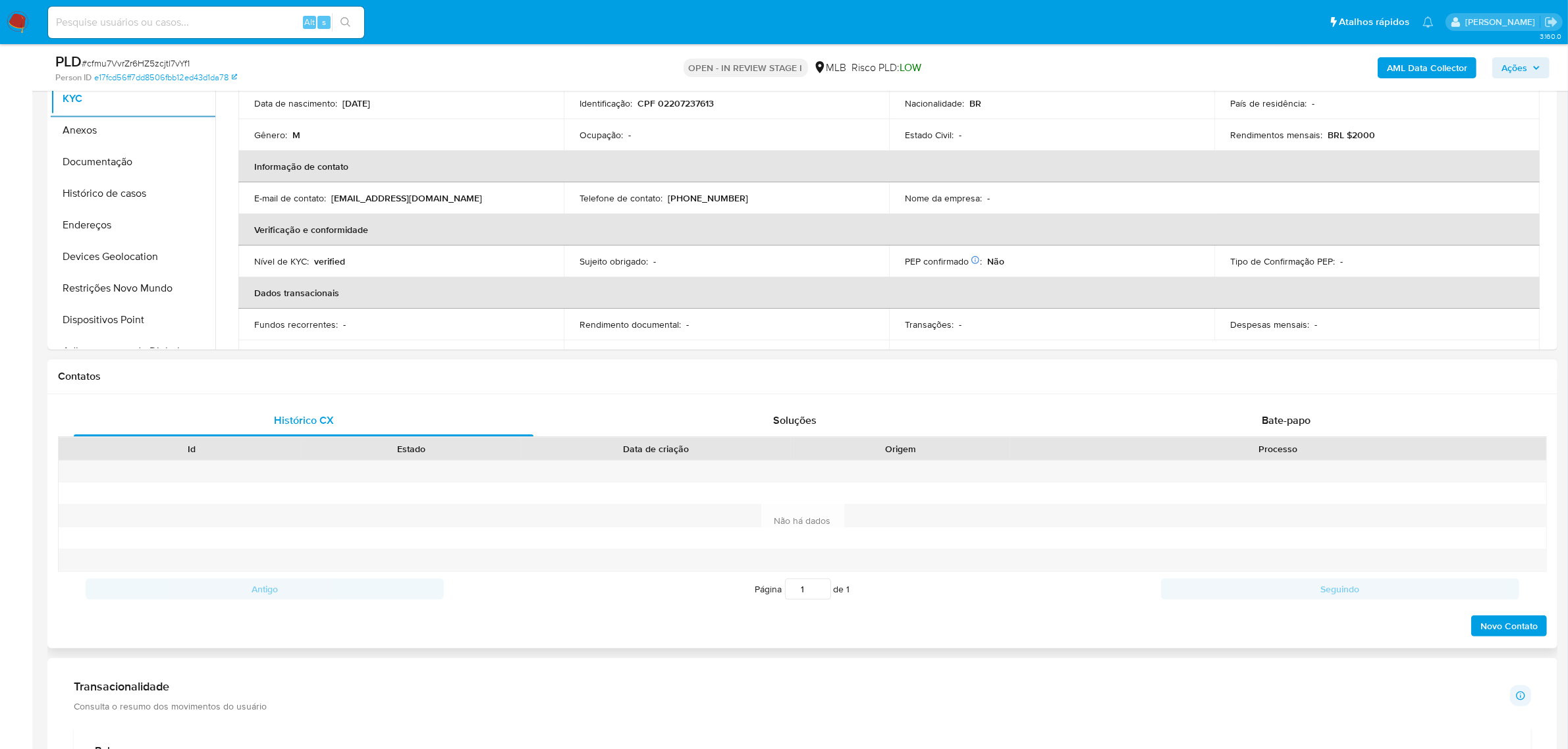
scroll to position [247, 0]
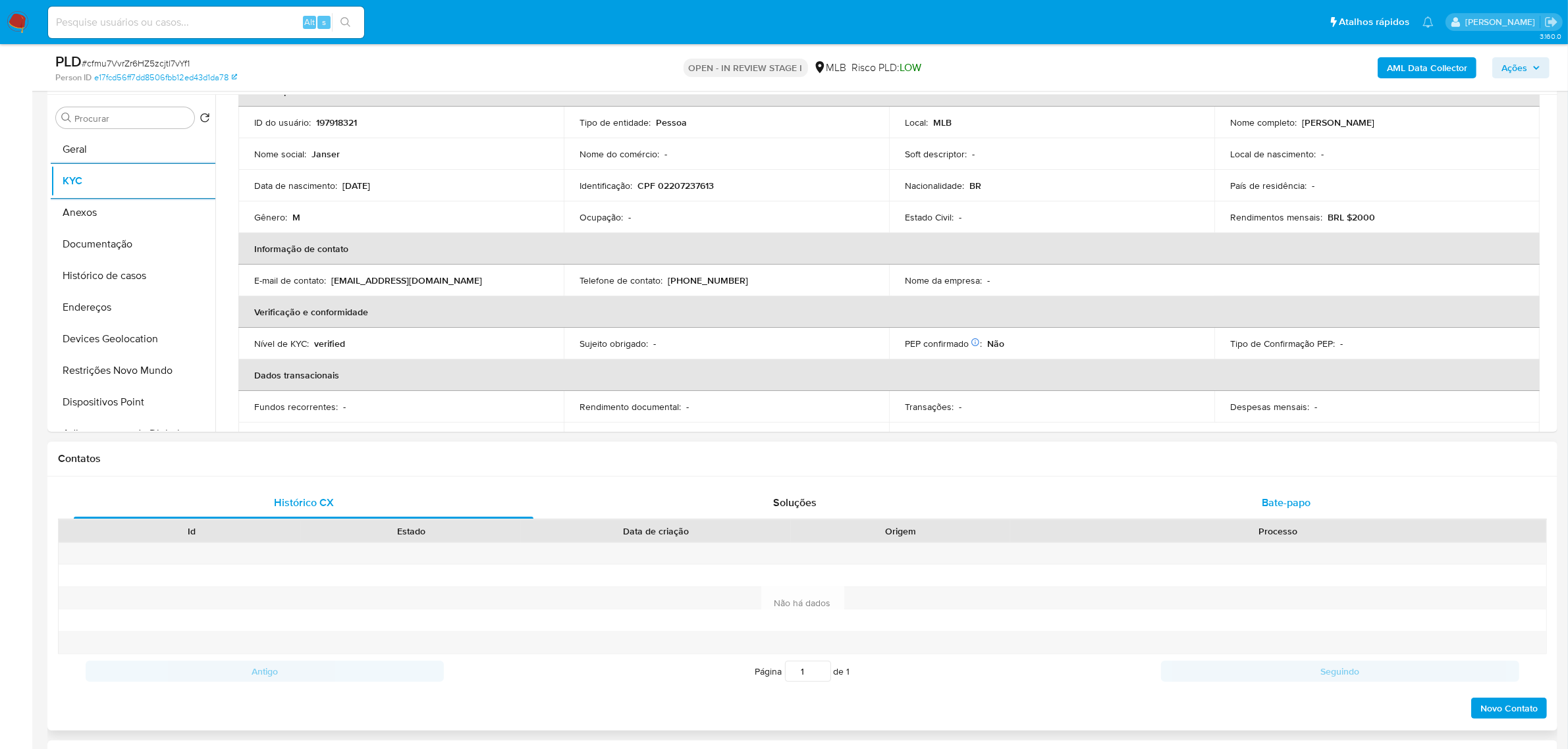
click at [1296, 508] on span "Bate-papo" at bounding box center [1287, 502] width 48 height 15
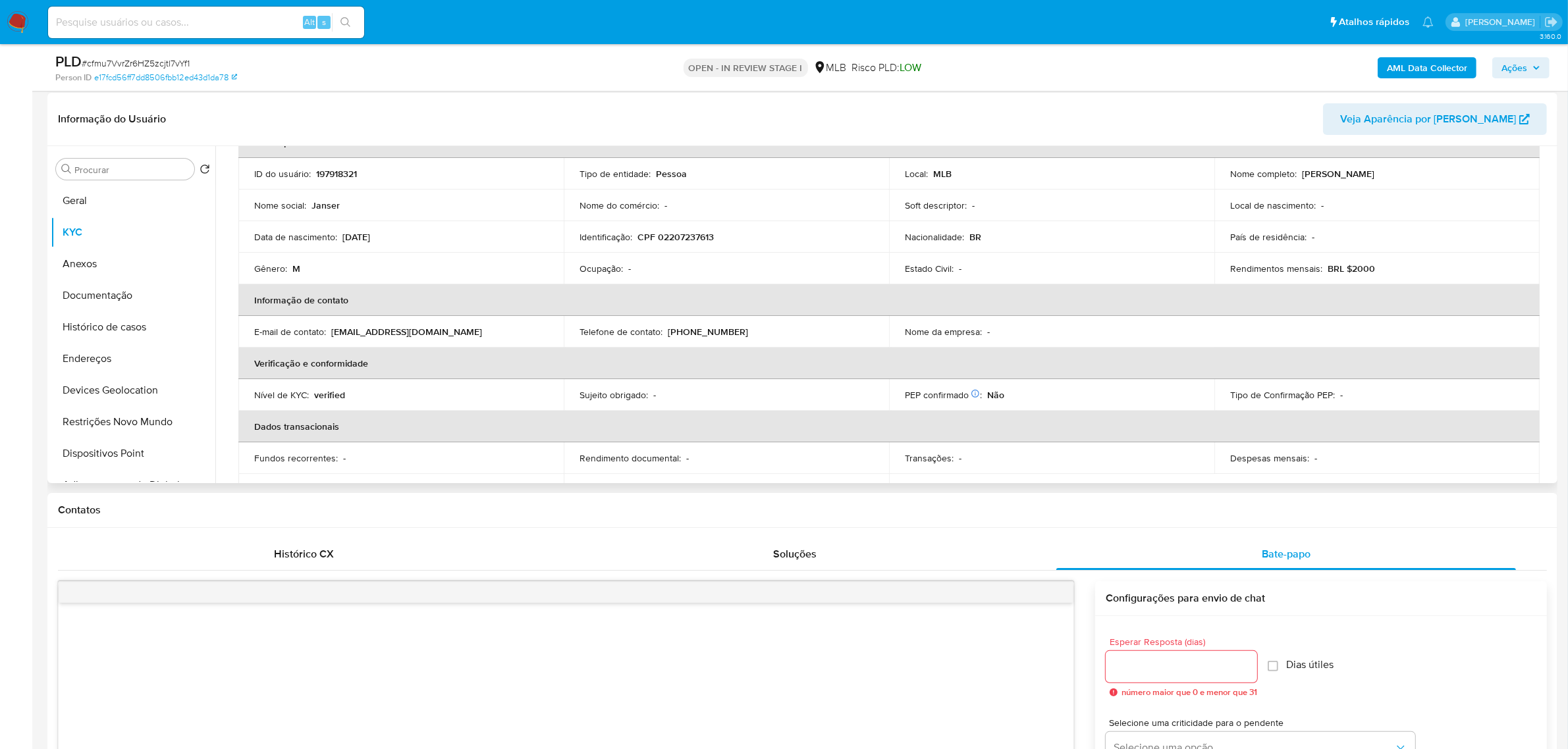
scroll to position [164, 0]
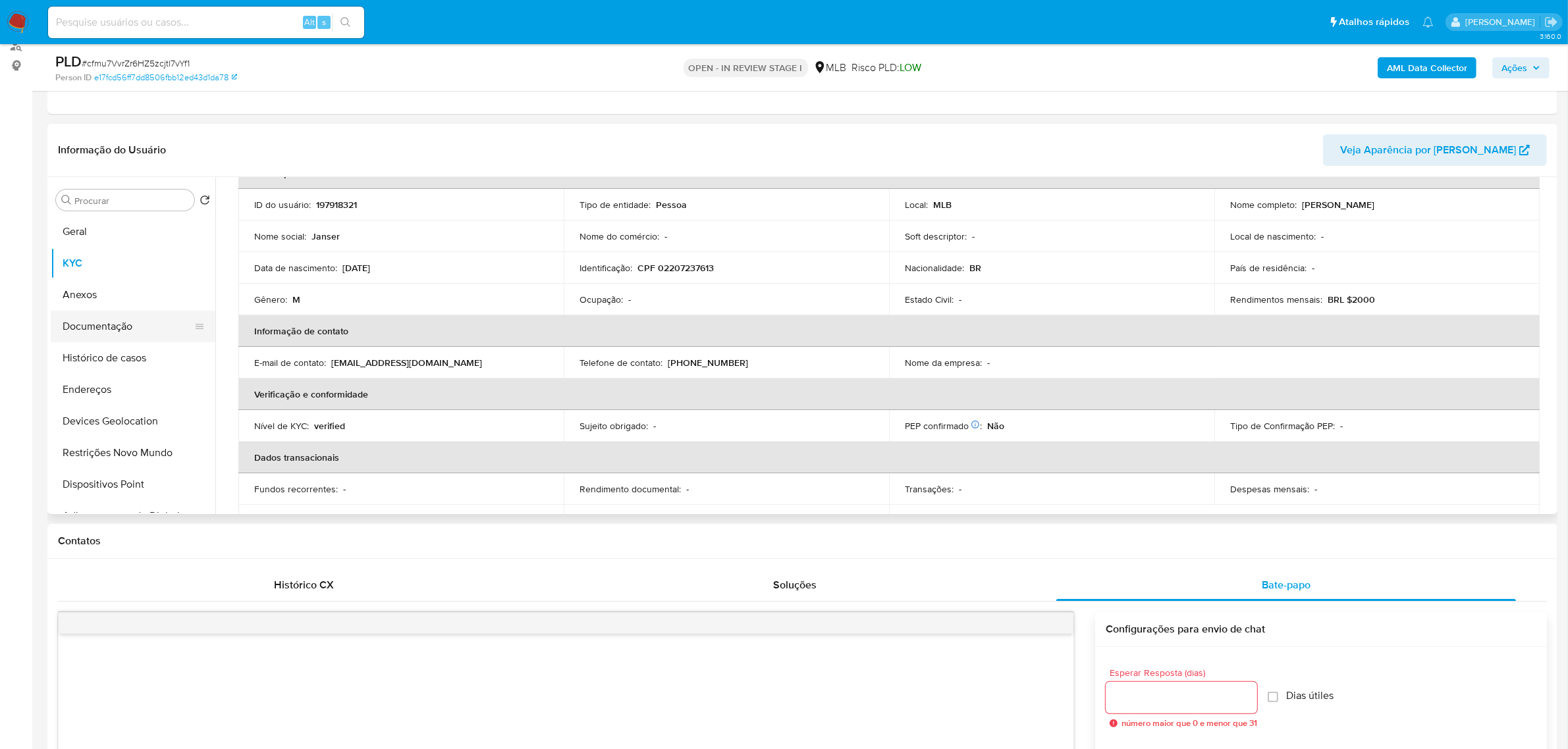
click at [112, 325] on button "Documentação" at bounding box center [127, 326] width 154 height 31
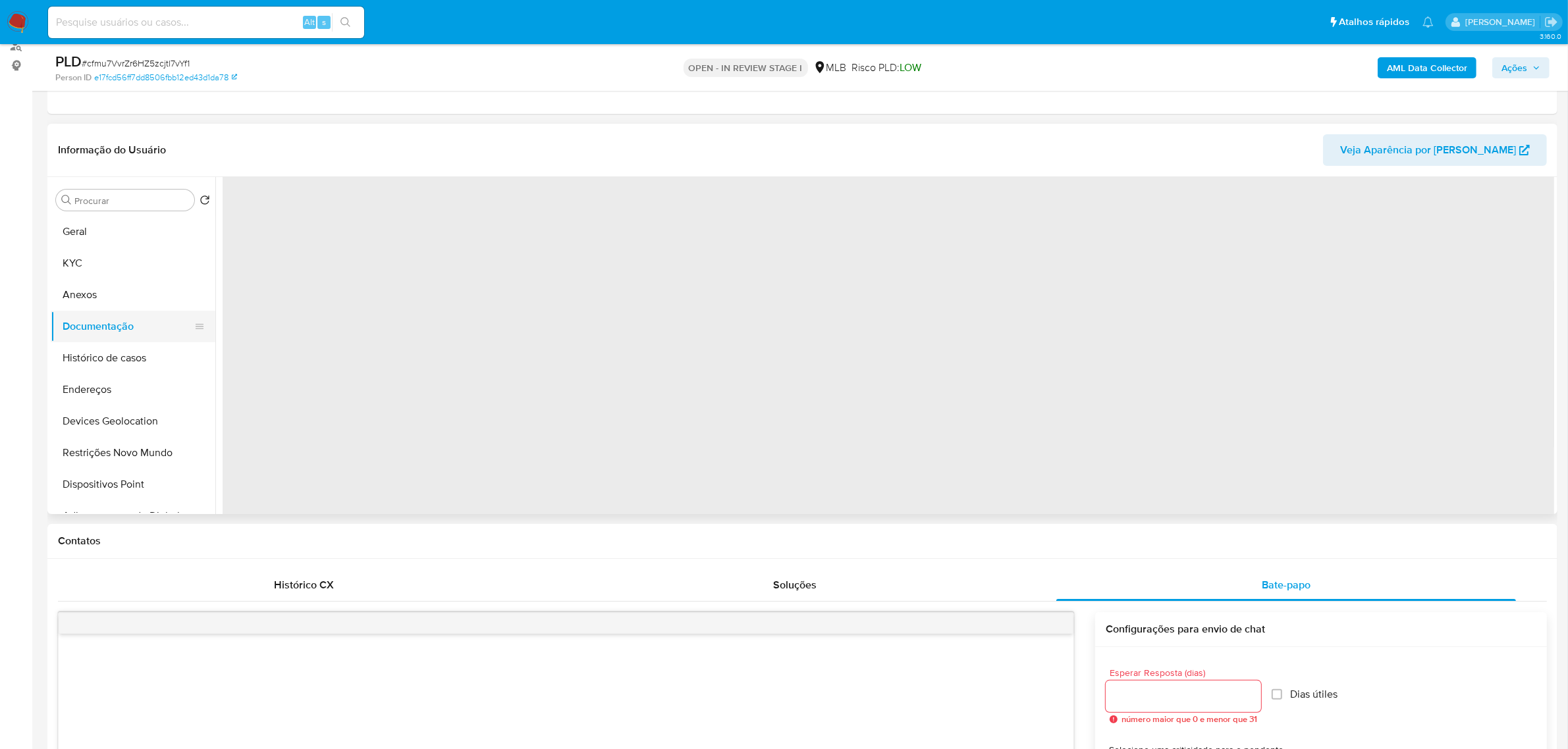
scroll to position [0, 0]
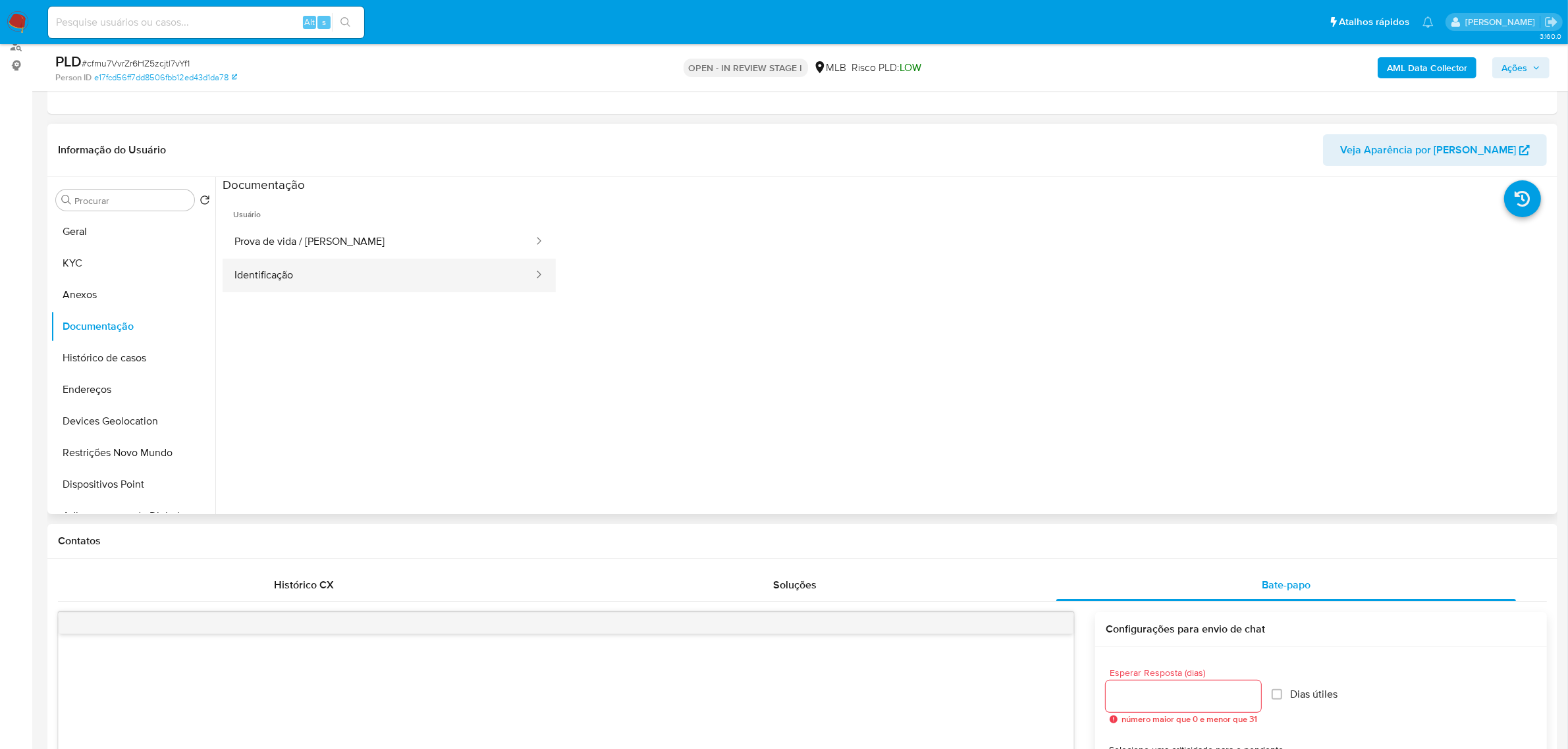
click at [302, 267] on button "Identificação" at bounding box center [378, 276] width 312 height 34
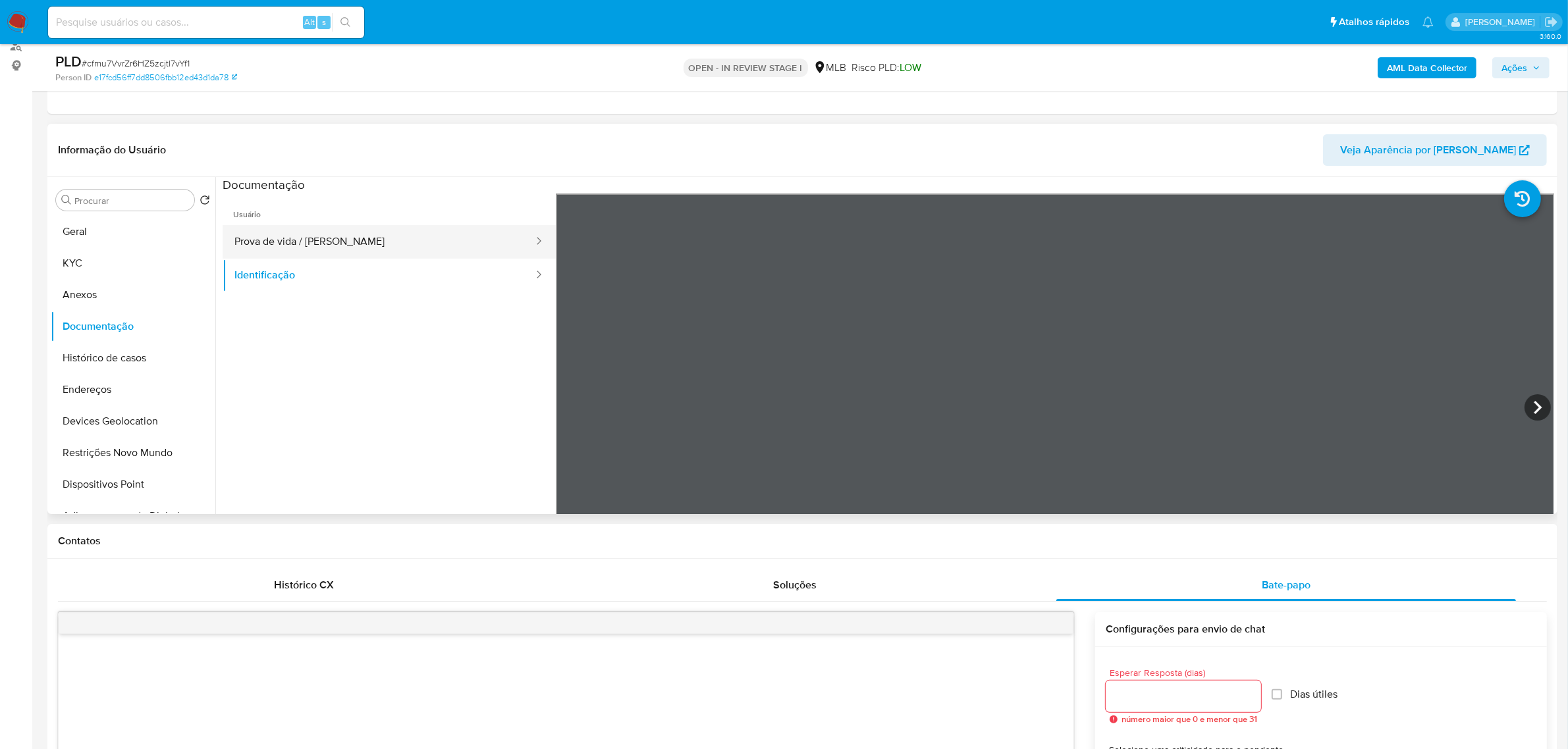
click at [343, 246] on button "Prova de vida / Selfie" at bounding box center [378, 242] width 312 height 34
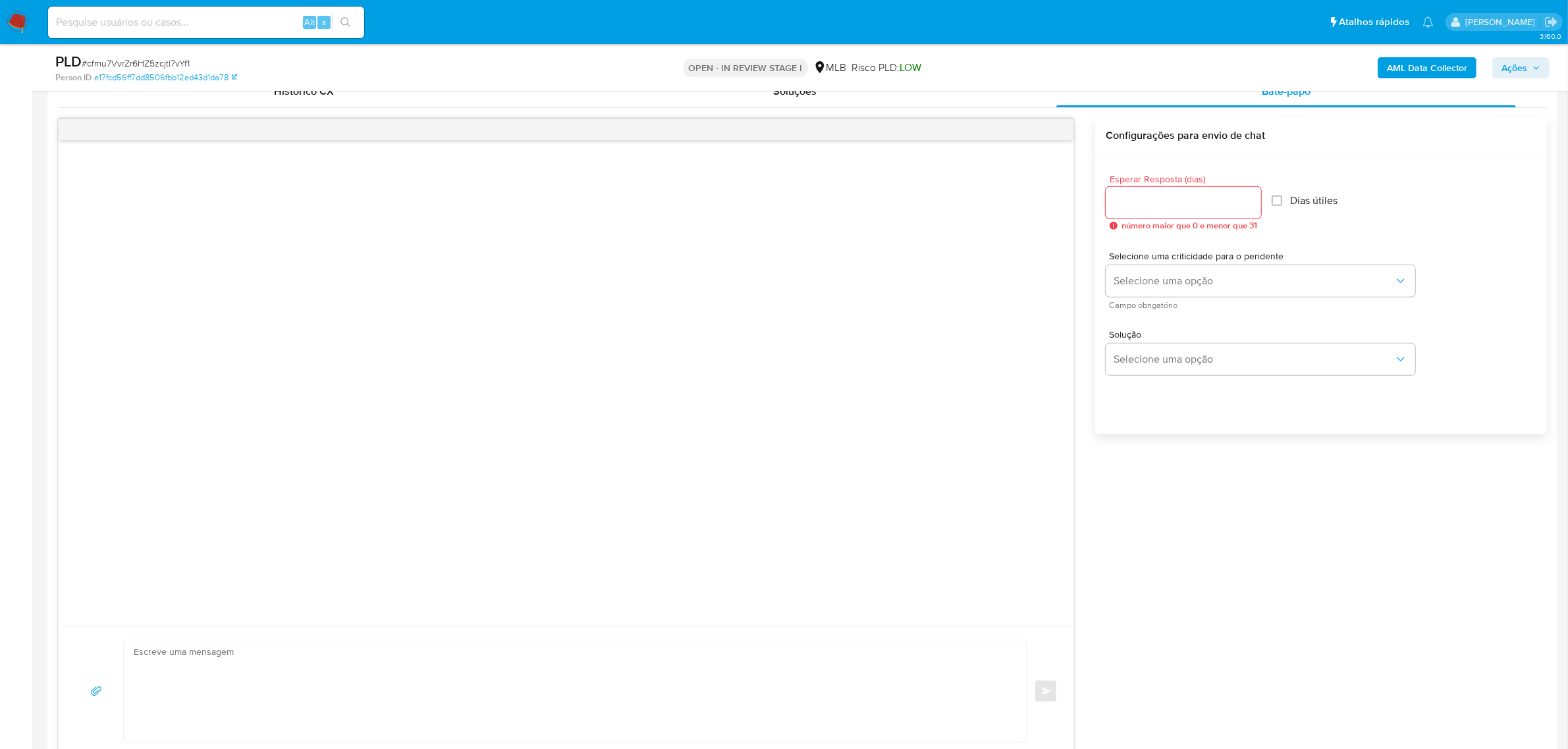
scroll to position [741, 0]
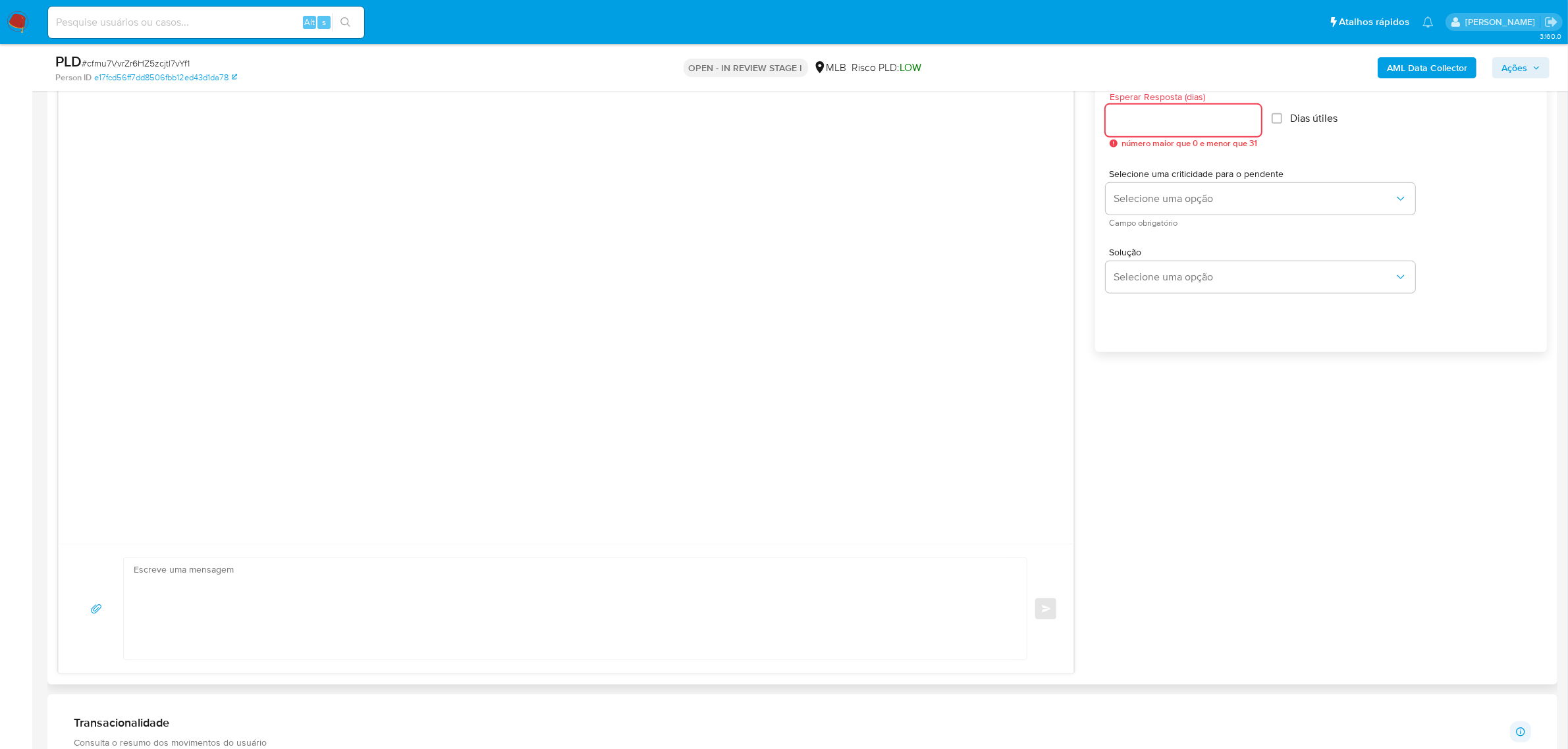
click at [1155, 114] on input "Esperar Resposta (dias)" at bounding box center [1183, 120] width 156 height 17
type input "3"
click at [868, 261] on div at bounding box center [566, 301] width 1015 height 486
click at [1241, 196] on span "Selecione uma opção" at bounding box center [1254, 198] width 281 height 13
click at [1242, 205] on div "LOW" at bounding box center [1255, 200] width 281 height 27
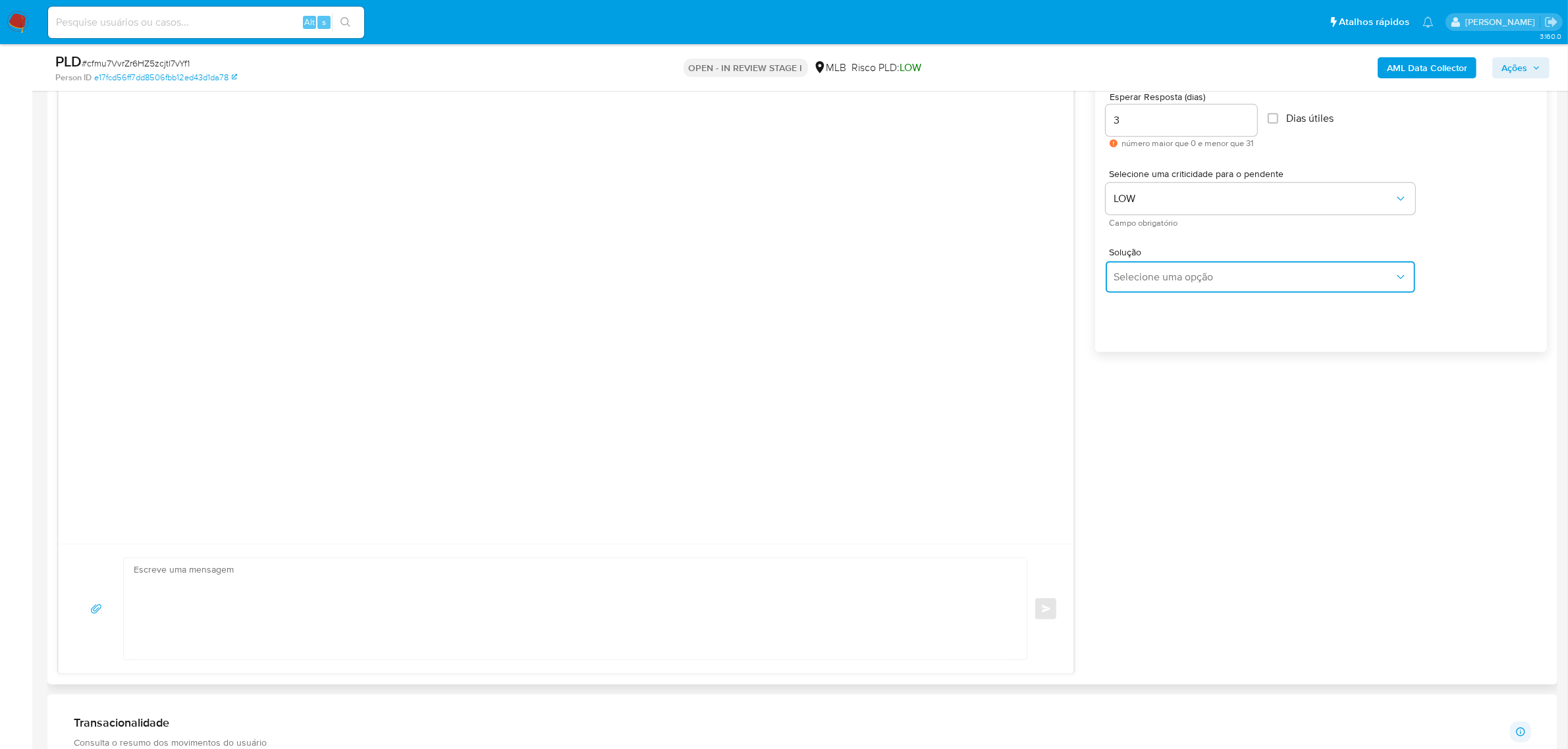
click at [1270, 282] on span "Selecione uma opção" at bounding box center [1254, 277] width 281 height 13
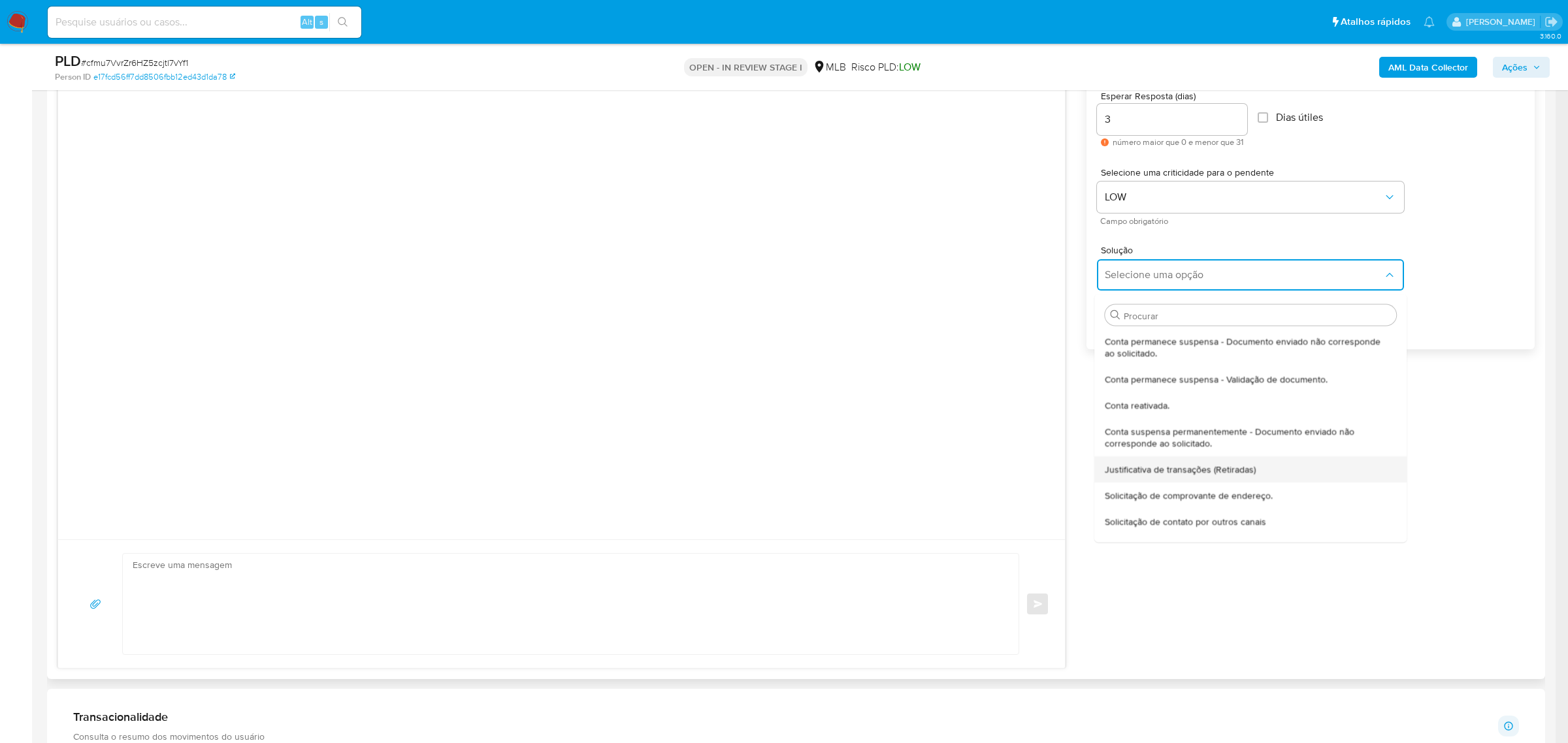
click at [1230, 471] on span "Justificativa de transações (Retiradas)" at bounding box center [1181, 469] width 151 height 12
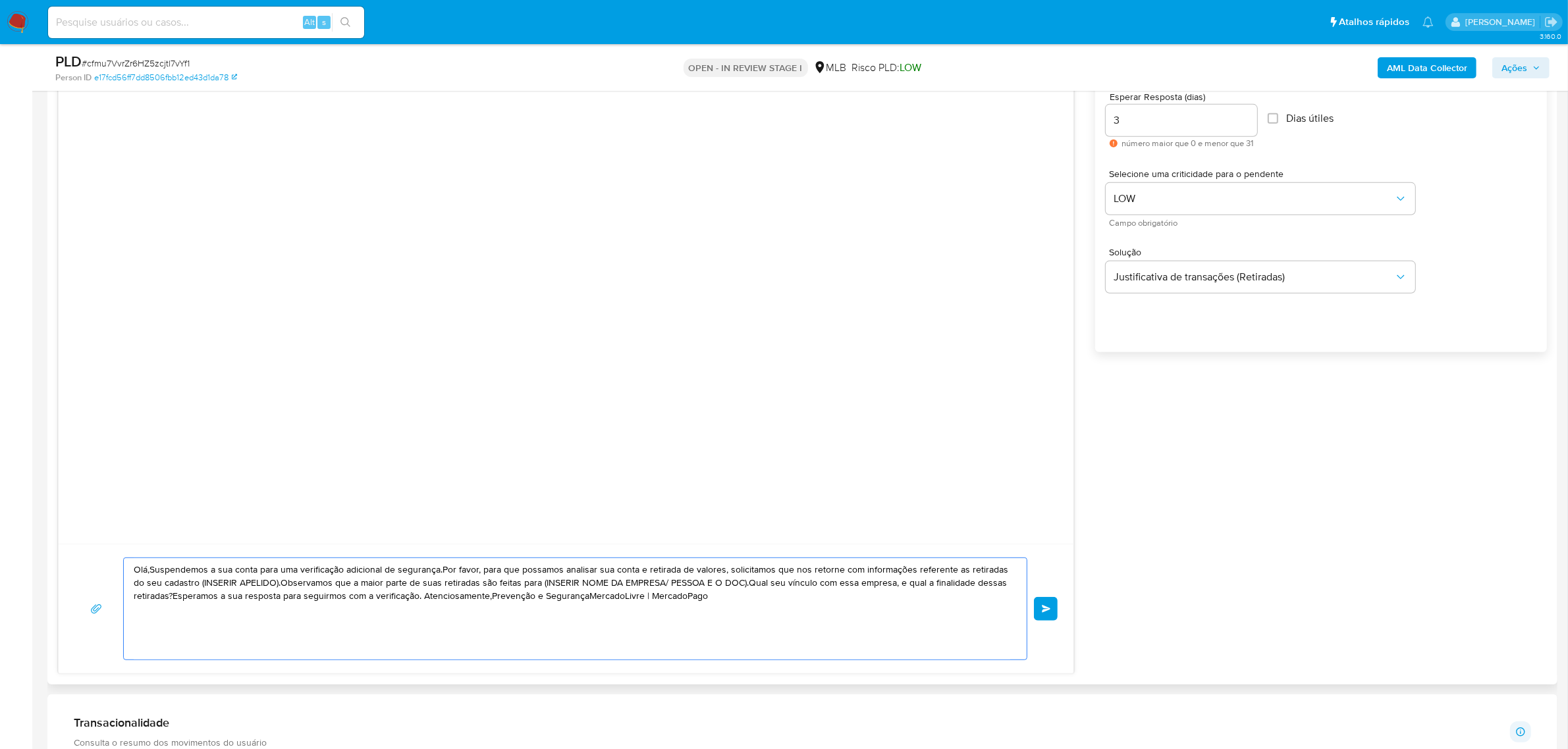
drag, startPoint x: 724, startPoint y: 601, endPoint x: 81, endPoint y: 497, distance: 651.4
click at [81, 499] on div "Olá,Suspendemos a sua conta para uma verificação adicional de segurança.Por fav…" at bounding box center [566, 355] width 1016 height 638
paste textarea "a, Guido Estamos realizando uma verificação adicional de segurança em contas de…"
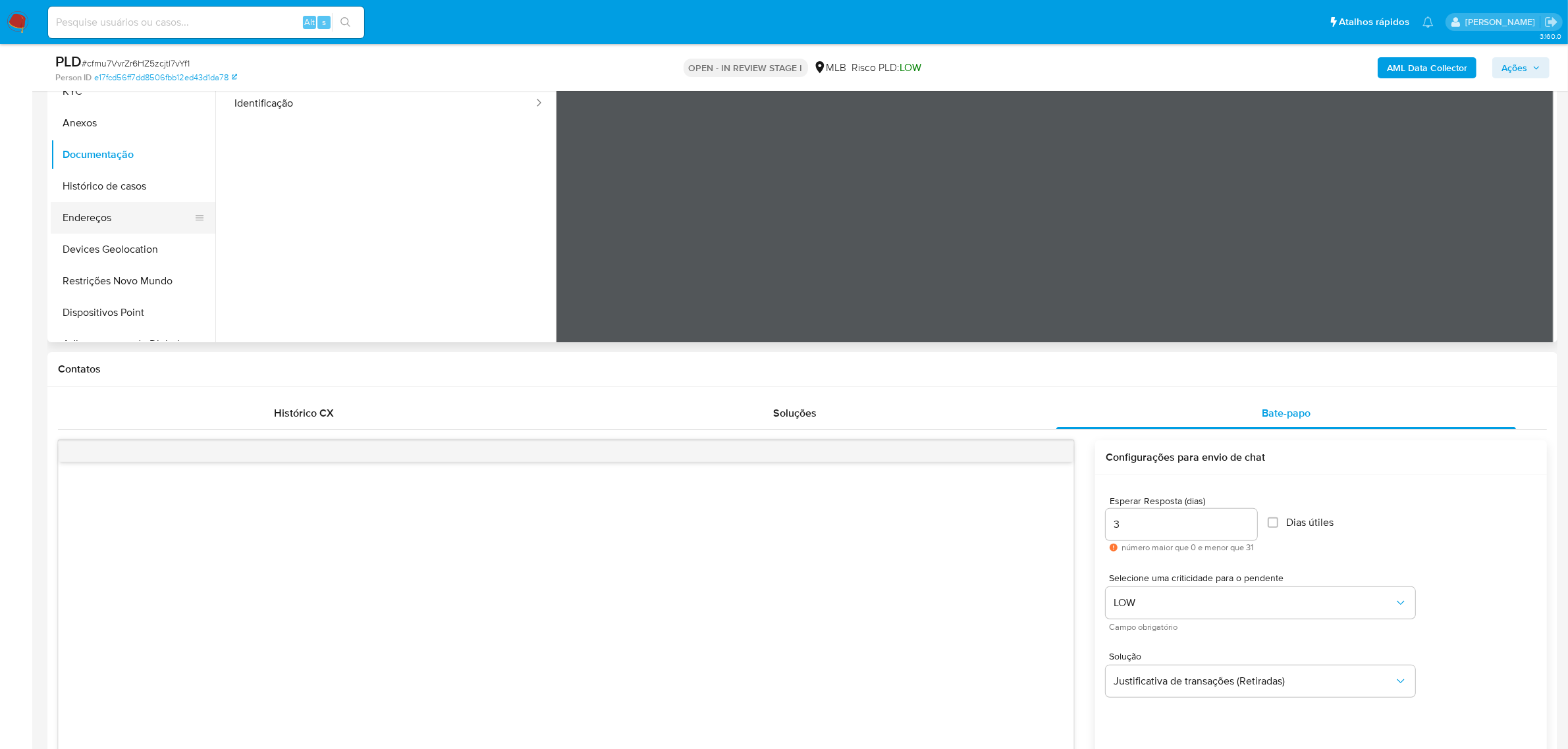
scroll to position [164, 0]
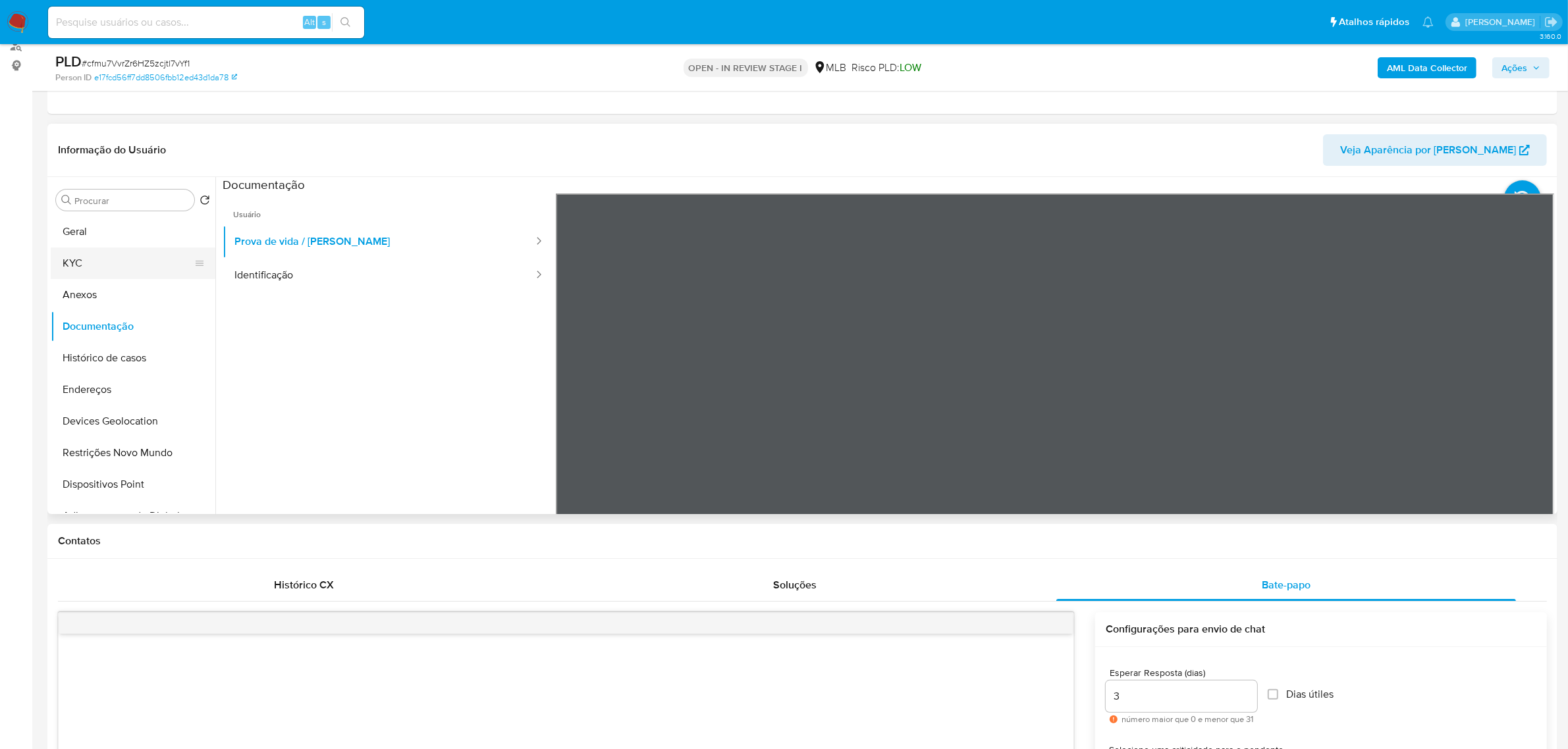
click at [94, 252] on button "KYC" at bounding box center [127, 263] width 154 height 31
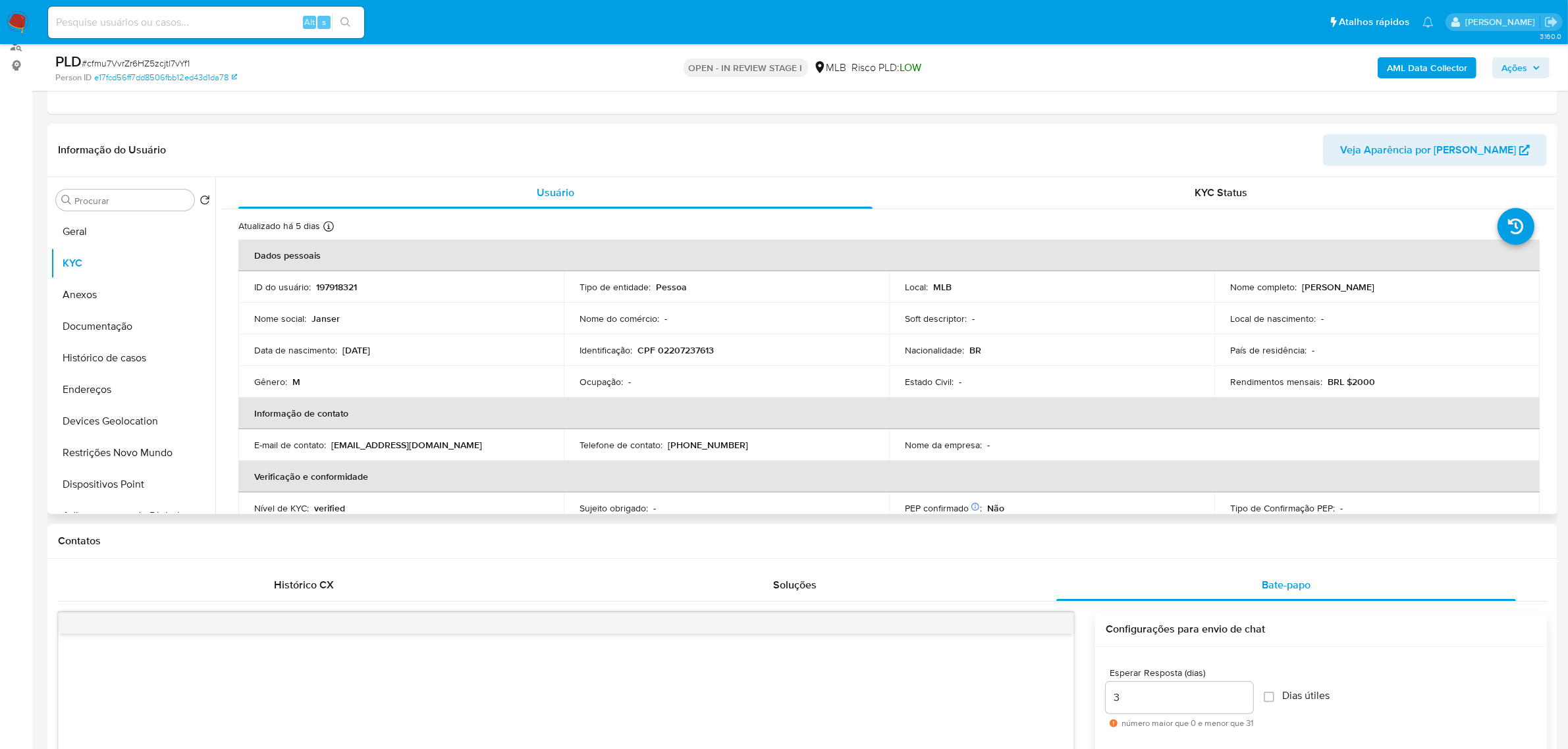
click at [1306, 288] on p "Jannser Soares Ornelas Junior" at bounding box center [1339, 287] width 73 height 12
copy p "Jannser"
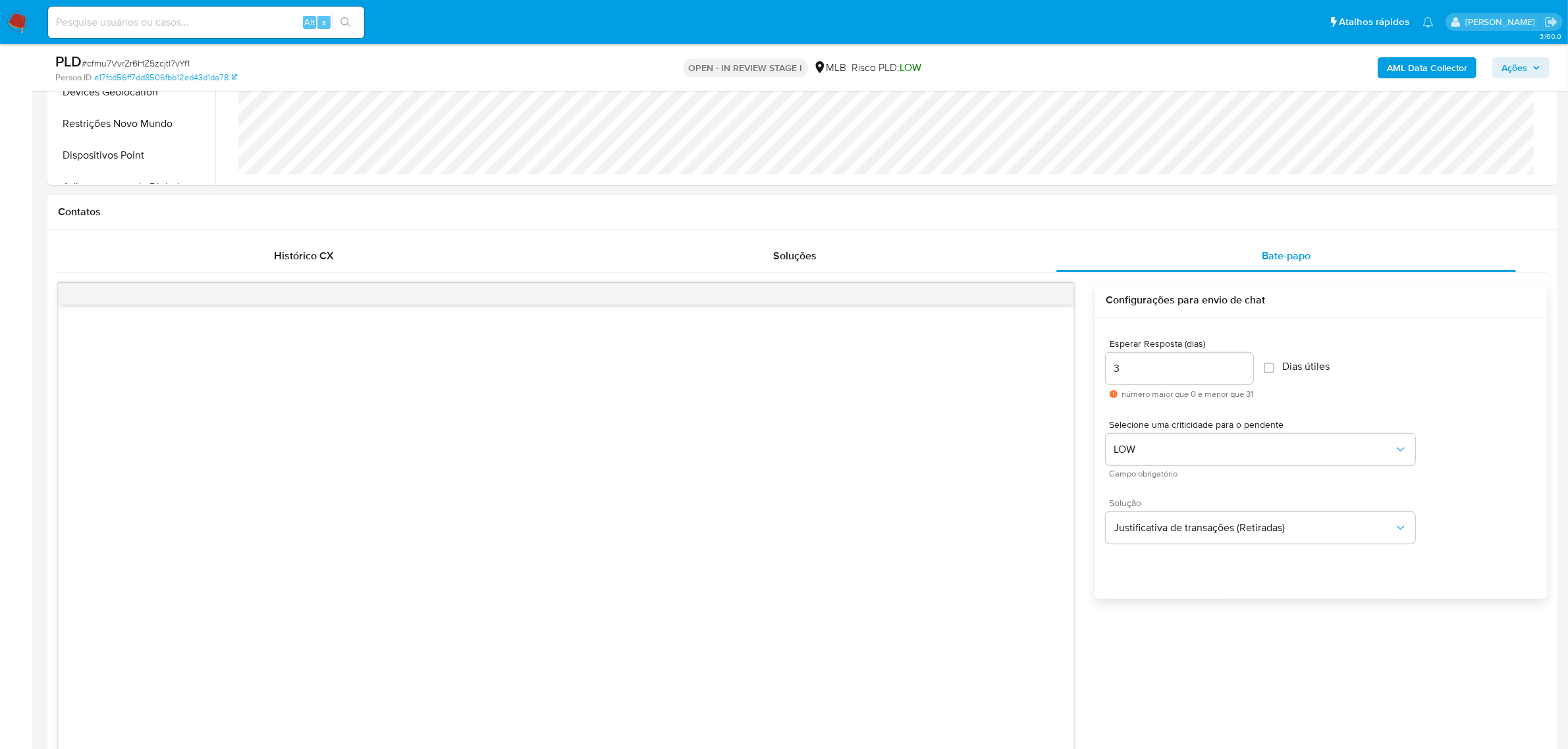
scroll to position [905, 0]
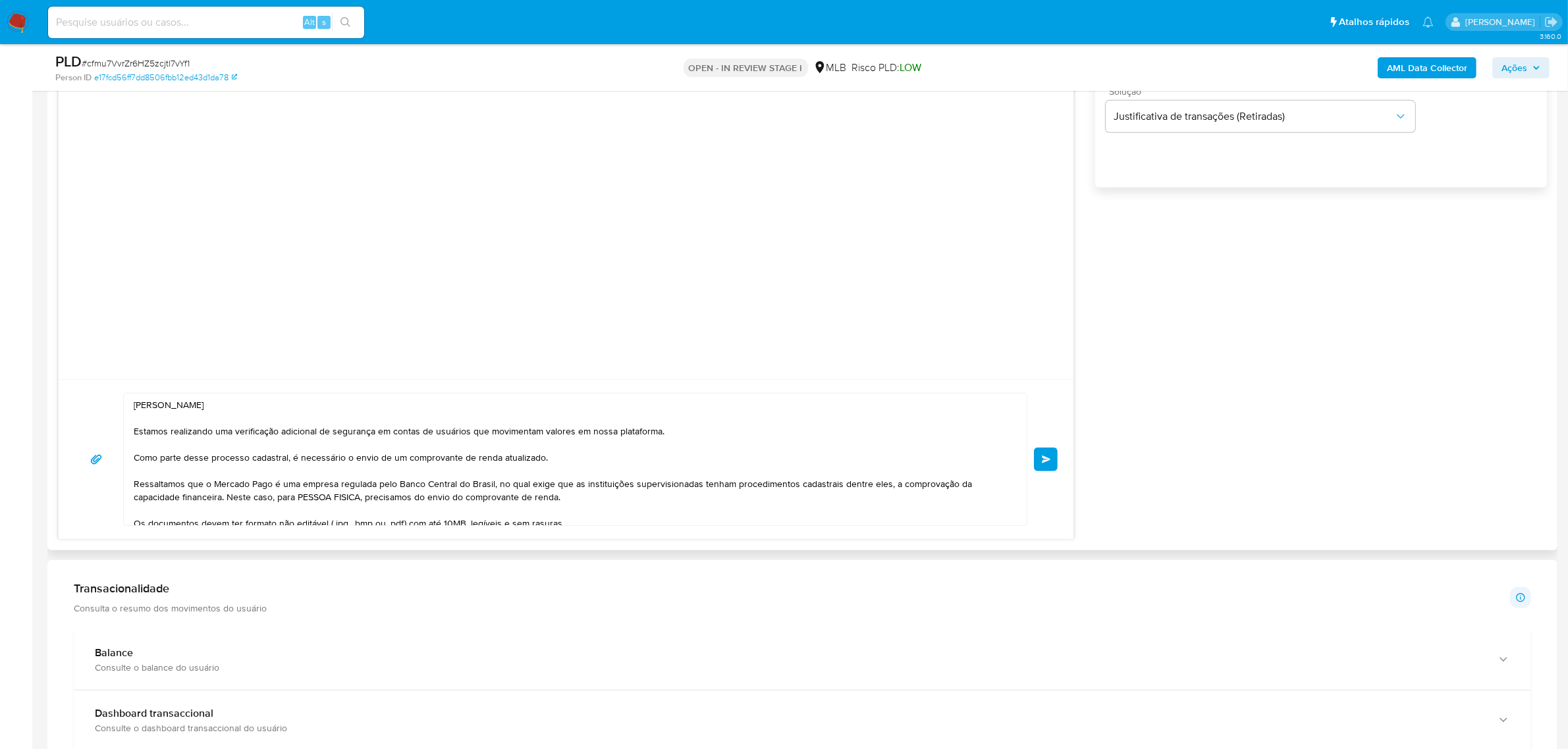
click at [160, 406] on textarea "Ola, Guido Estamos realizando uma verificação adicional de segurança em contas …" at bounding box center [572, 459] width 877 height 131
paste textarea "Jannser"
click at [186, 420] on textarea "Ola, Jannser Estamos realizando uma verificação adicional de segurança em conta…" at bounding box center [572, 459] width 877 height 131
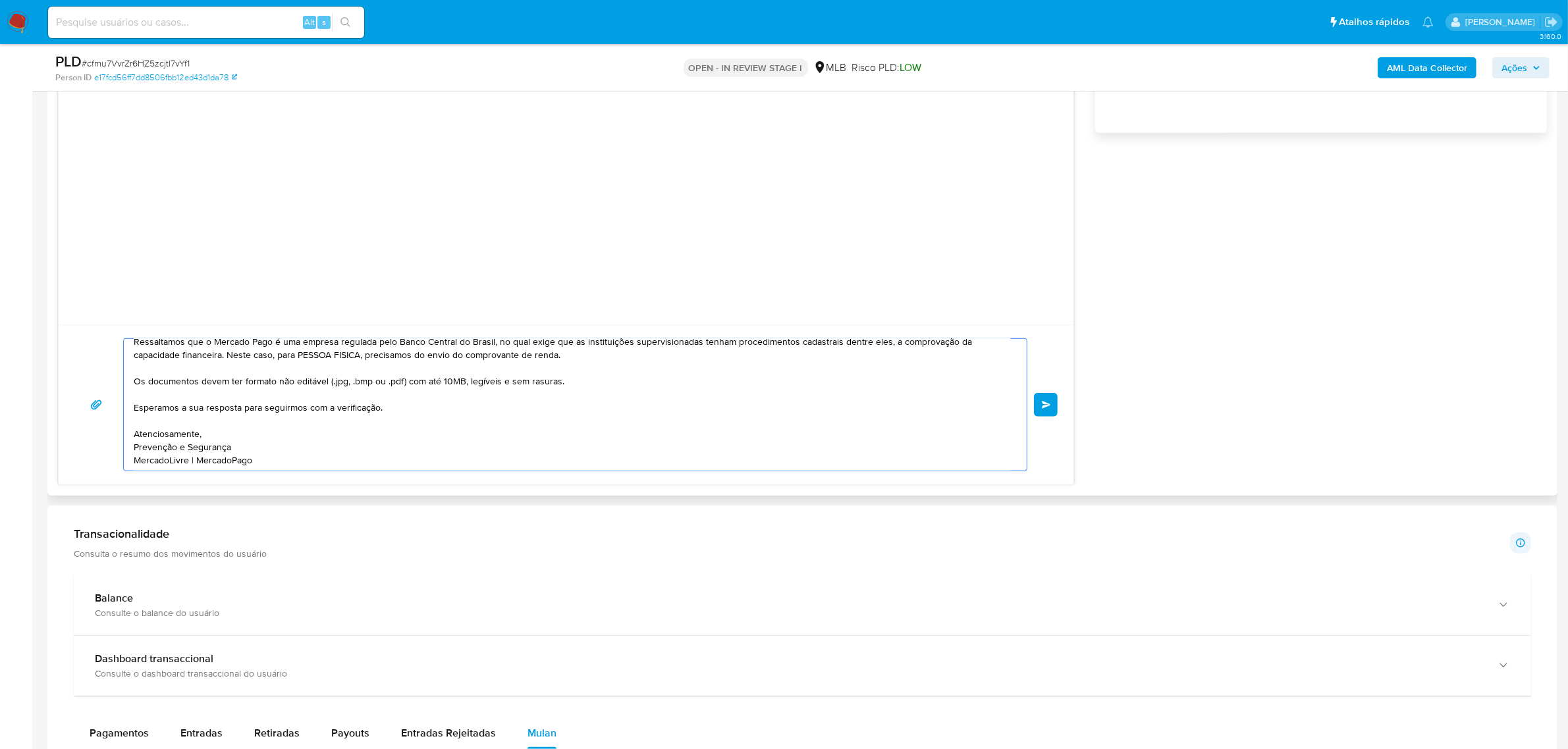
scroll to position [988, 0]
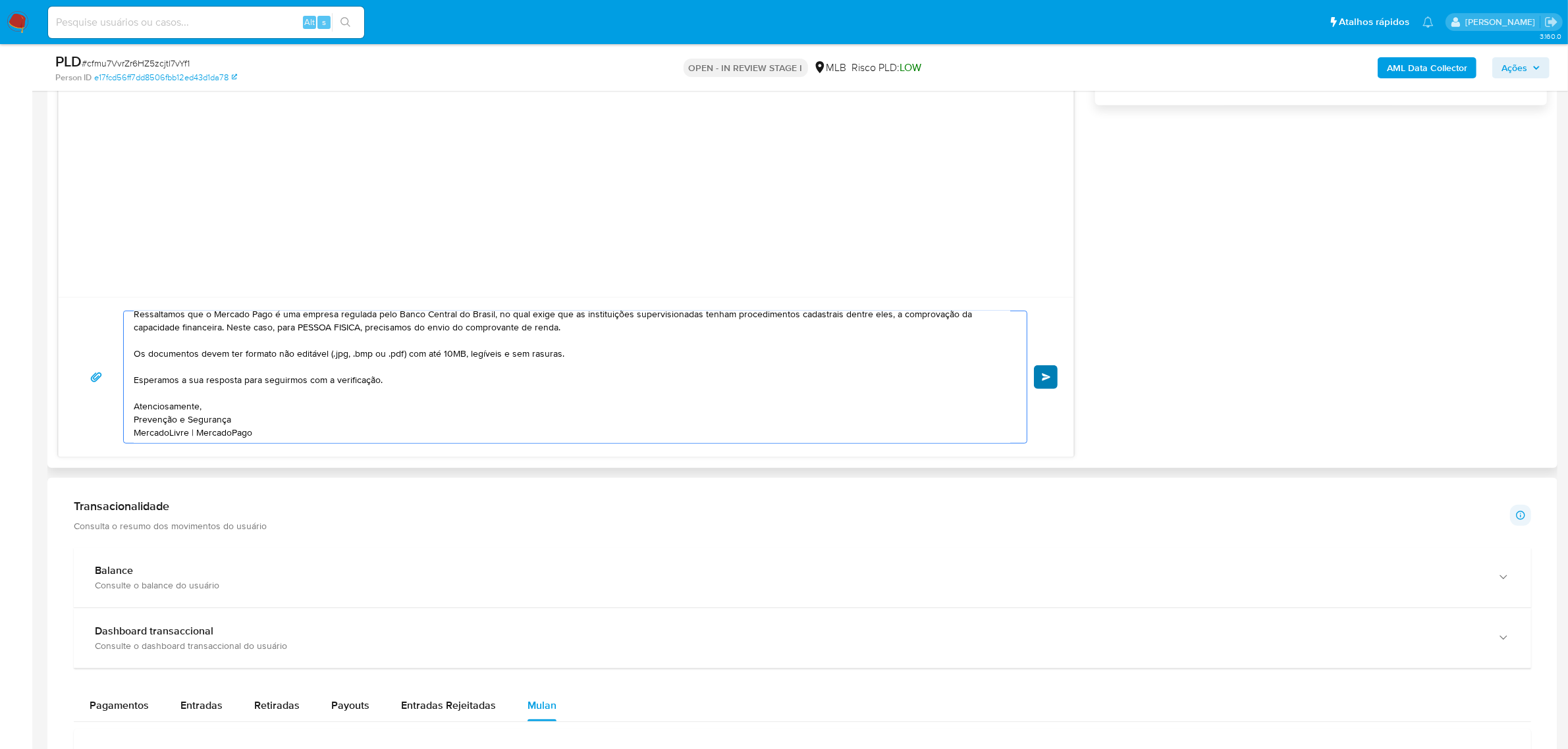
type textarea "Ola, Jannser Estamos realizando uma verificação adicional de segurança em conta…"
click at [1045, 379] on span "common.send" at bounding box center [1046, 377] width 9 height 8
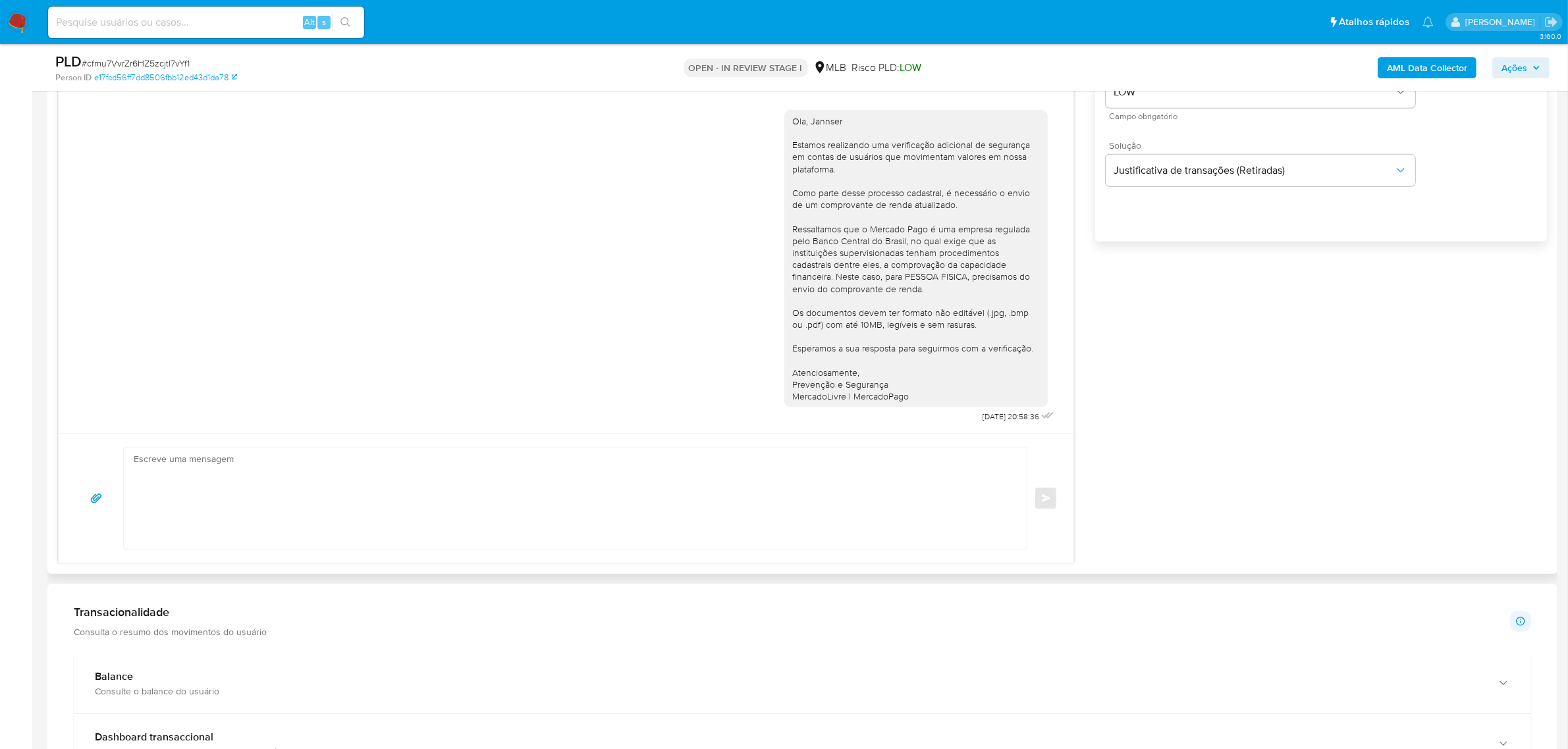
scroll to position [823, 0]
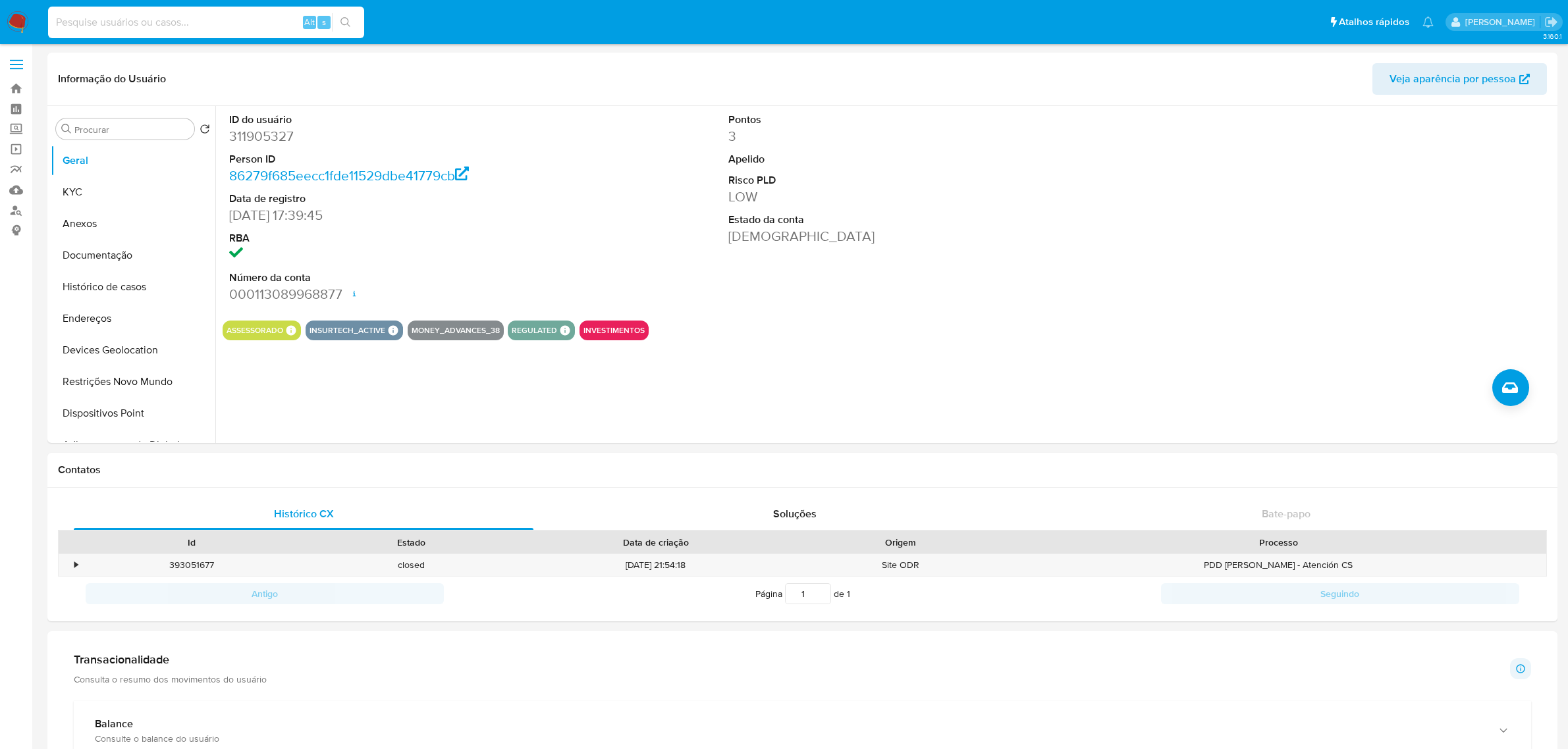
select select "10"
type input "lxEhcAgcv9YRKJlFGxKVl8tj"
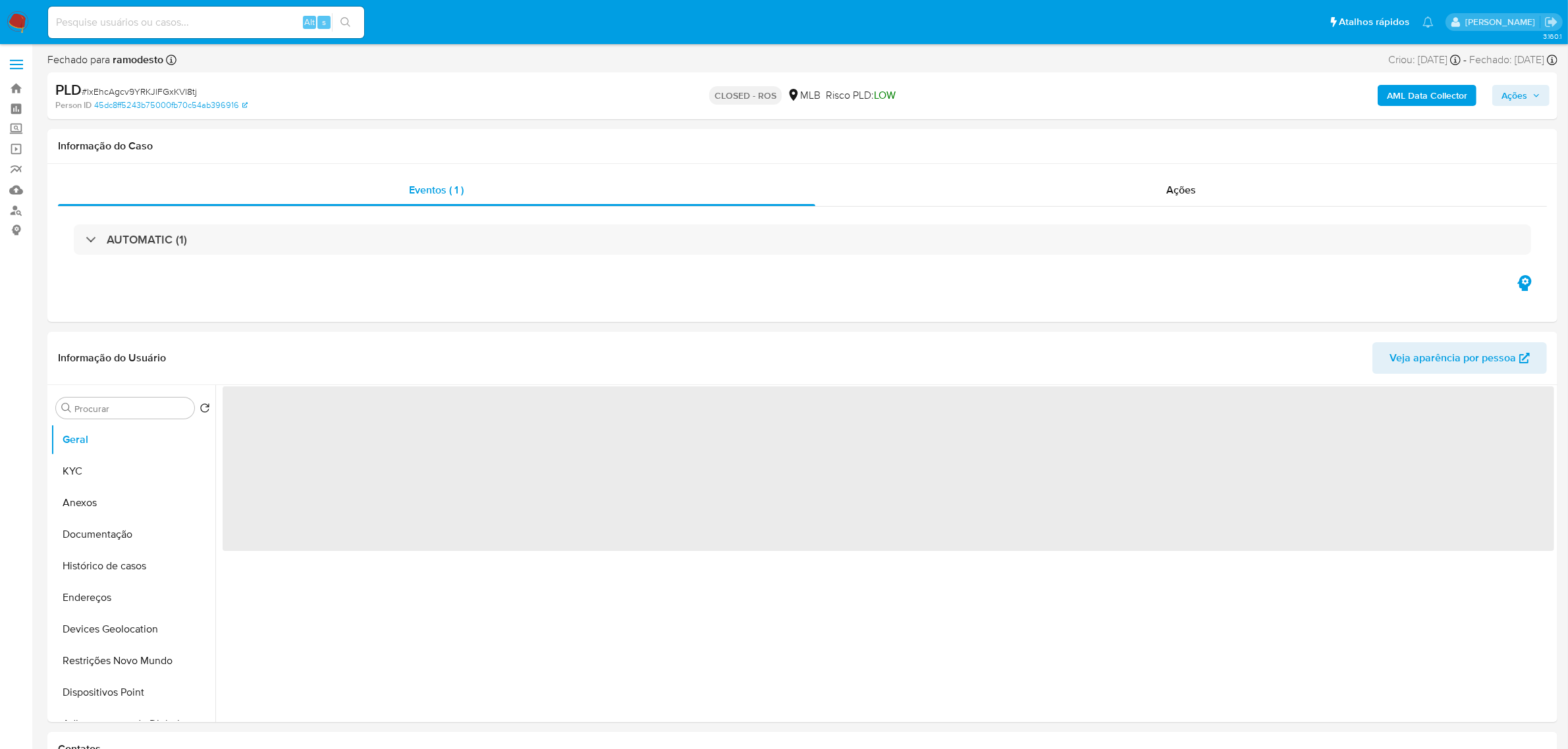
select select "10"
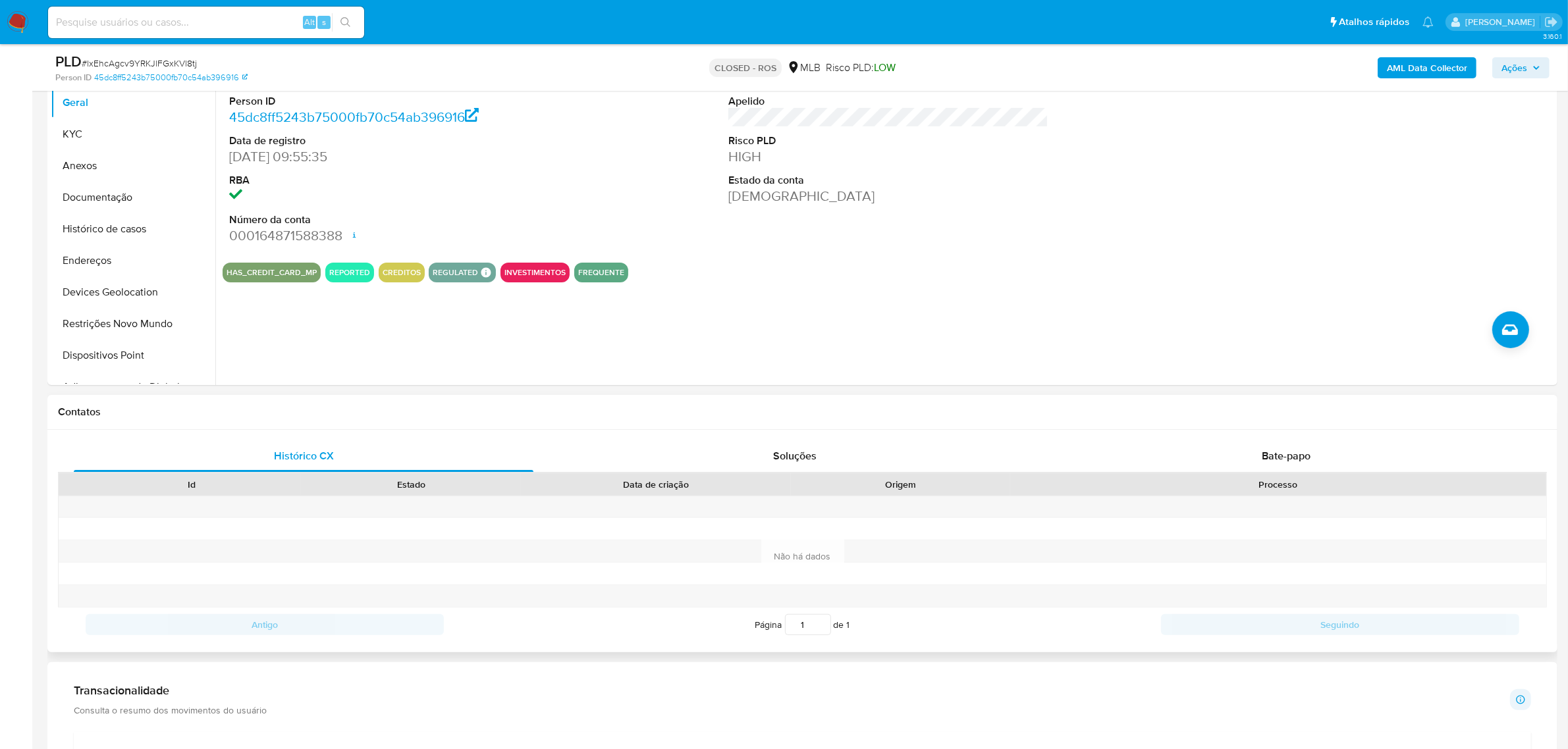
scroll to position [411, 0]
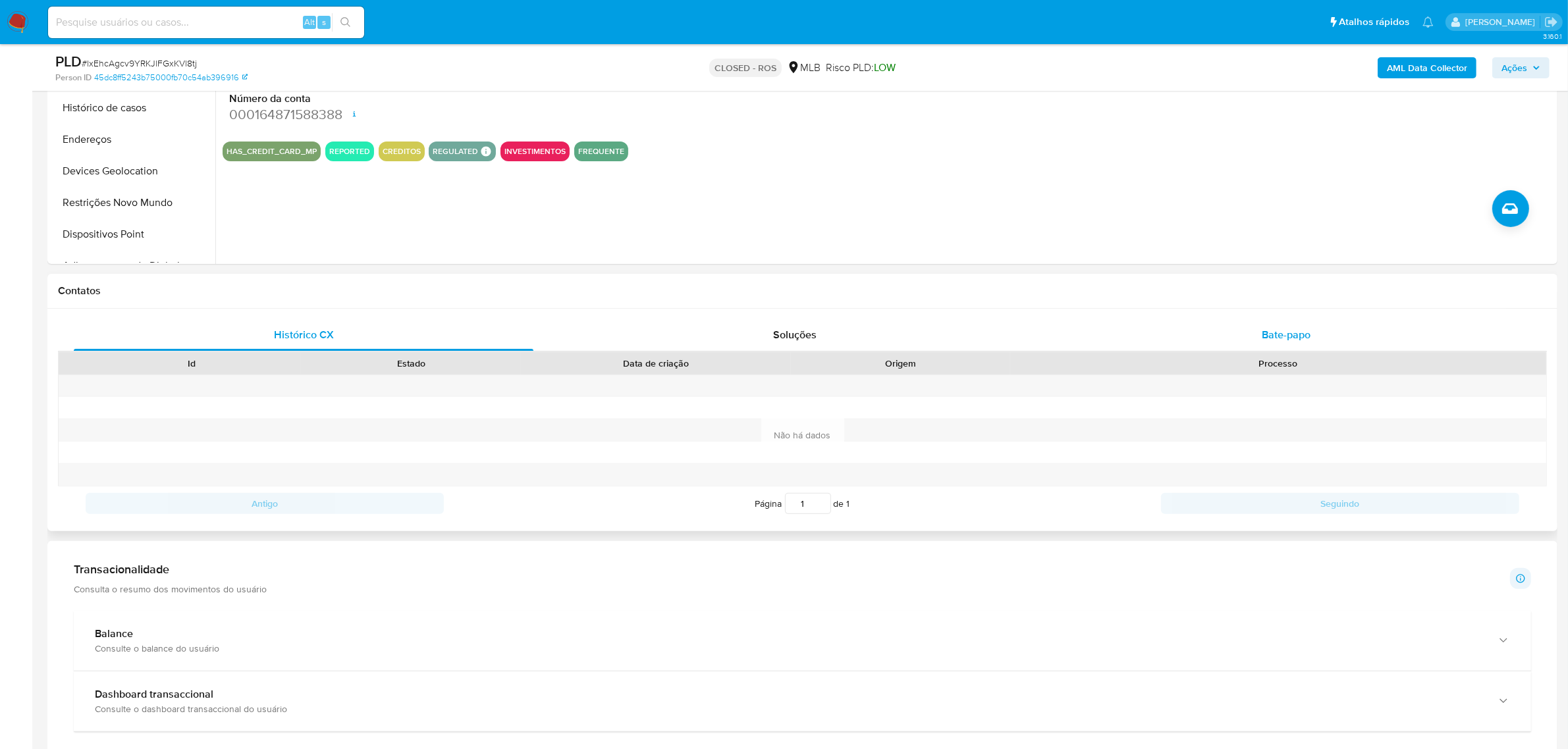
drag, startPoint x: 1285, startPoint y: 322, endPoint x: 1268, endPoint y: 327, distance: 17.7
click at [1285, 322] on div "Bate-papo" at bounding box center [1287, 335] width 460 height 31
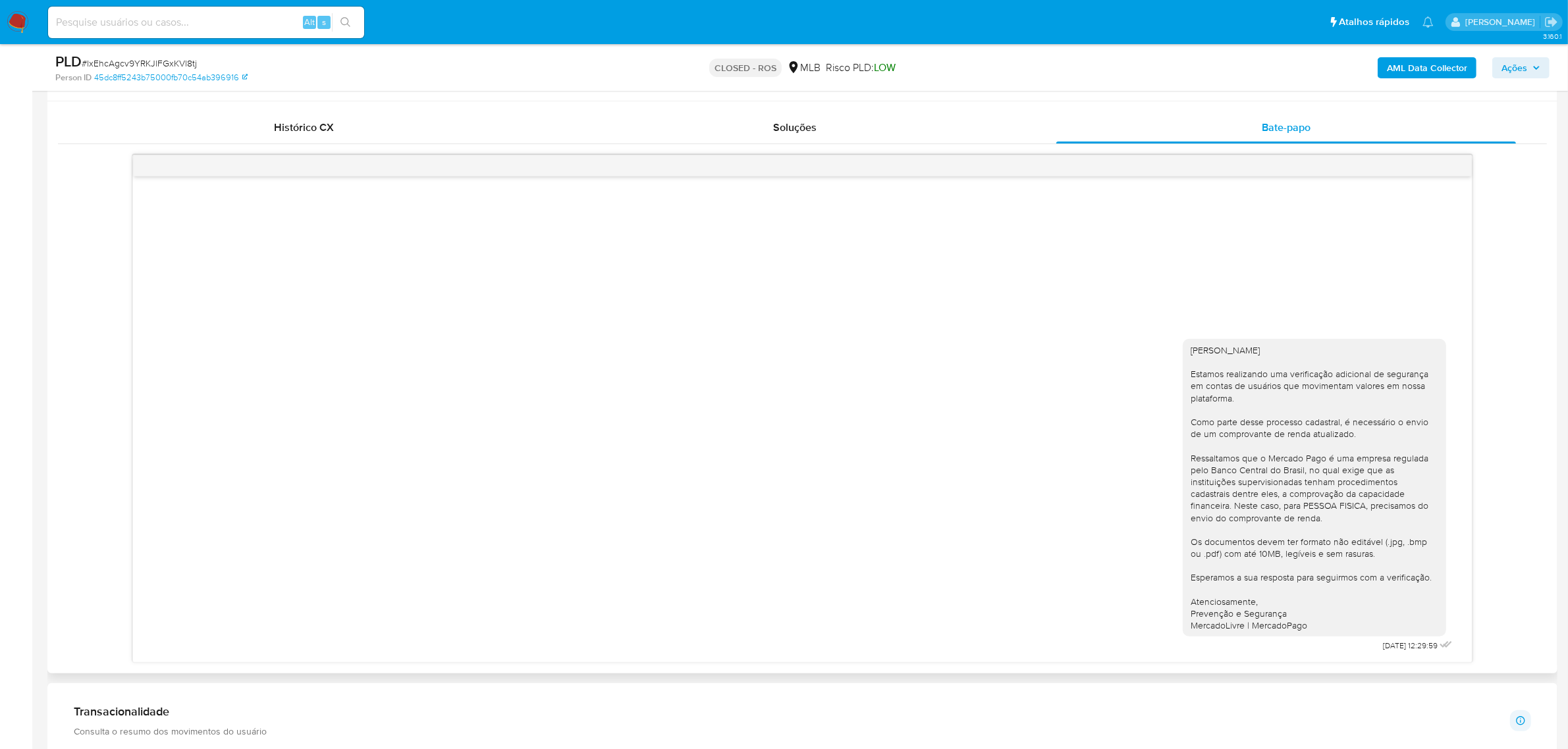
scroll to position [659, 0]
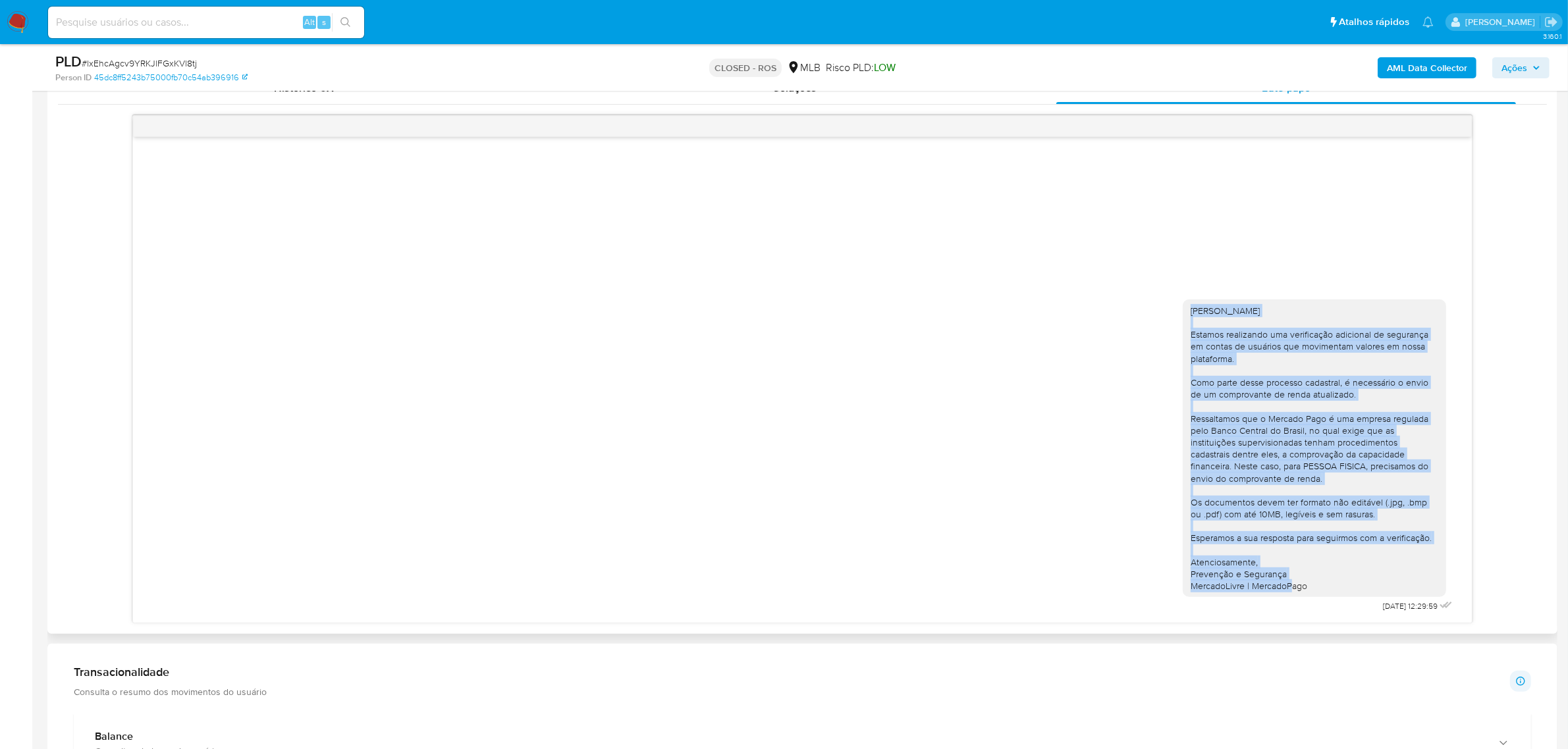
drag, startPoint x: 1187, startPoint y: 310, endPoint x: 1347, endPoint y: 597, distance: 328.6
click at [1347, 597] on div "[PERSON_NAME] Estamos realizando uma verificação adicional de segurança em cont…" at bounding box center [1315, 449] width 264 height 298
copy div "[PERSON_NAME], [PERSON_NAME] realizando uma verificação adicional de segurança …"
click at [1353, 360] on div "[PERSON_NAME] Estamos realizando uma verificação adicional de segurança em cont…" at bounding box center [1315, 448] width 248 height 288
drag, startPoint x: 1206, startPoint y: 307, endPoint x: 1190, endPoint y: 310, distance: 16.3
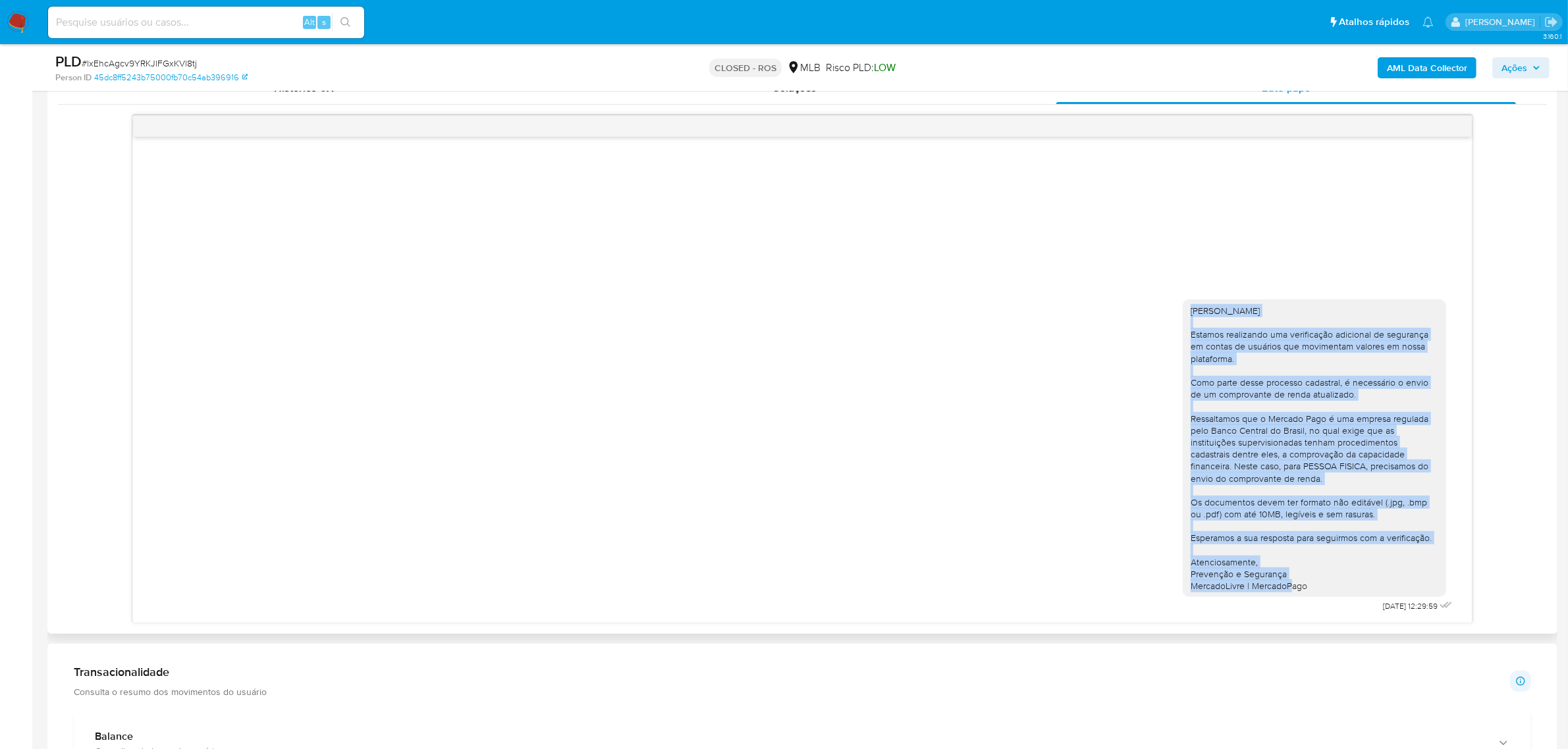
click at [1206, 307] on div "[PERSON_NAME] Estamos realizando uma verificação adicional de segurança em cont…" at bounding box center [1315, 448] width 248 height 288
click at [1190, 310] on div "[PERSON_NAME] Estamos realizando uma verificação adicional de segurança em cont…" at bounding box center [1315, 449] width 264 height 298
drag, startPoint x: 1191, startPoint y: 310, endPoint x: 1242, endPoint y: 464, distance: 162.2
click at [1316, 588] on div "[PERSON_NAME] Estamos realizando uma verificação adicional de segurança em cont…" at bounding box center [1315, 448] width 248 height 288
copy div "[PERSON_NAME], [PERSON_NAME] realizando uma verificação adicional de segurança …"
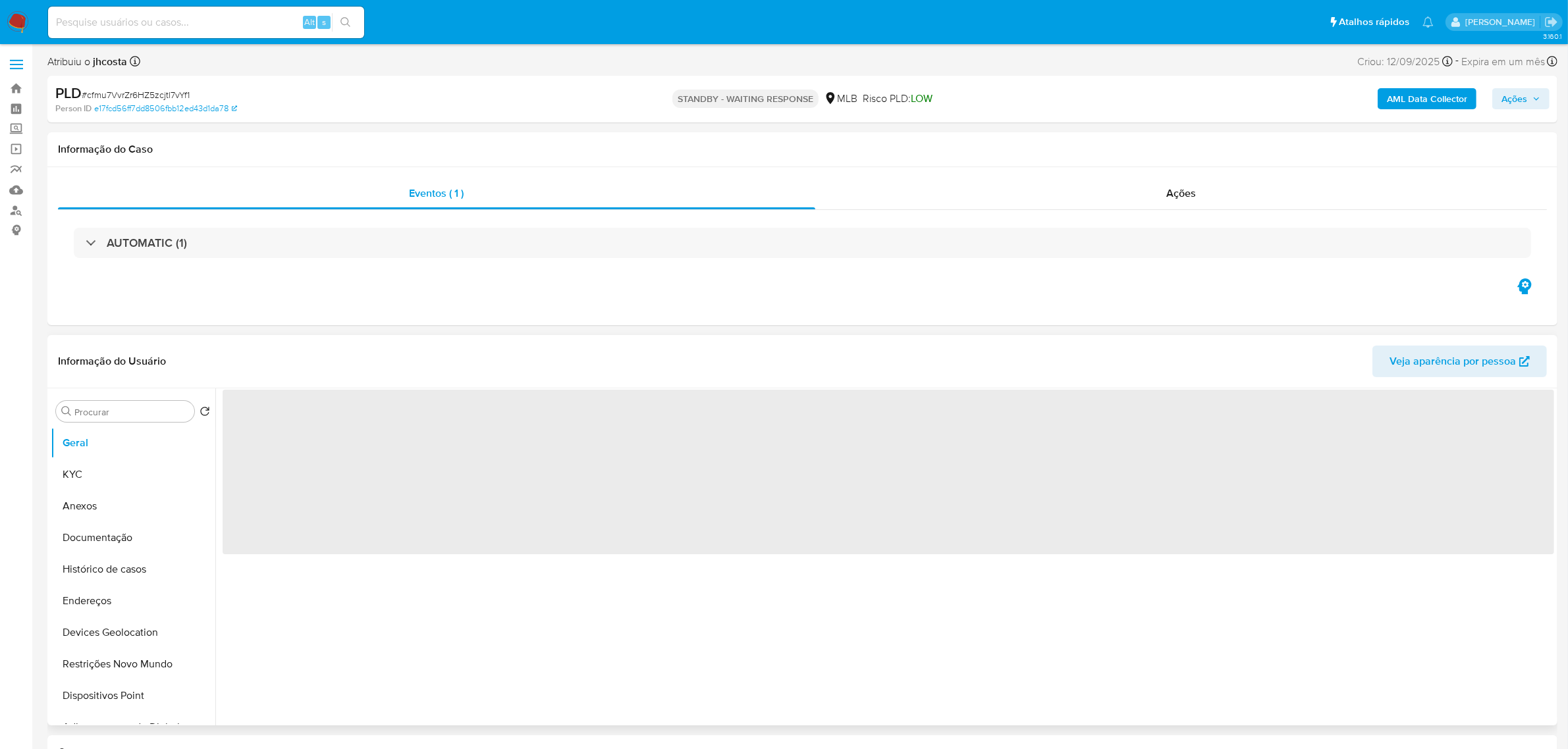
select select "10"
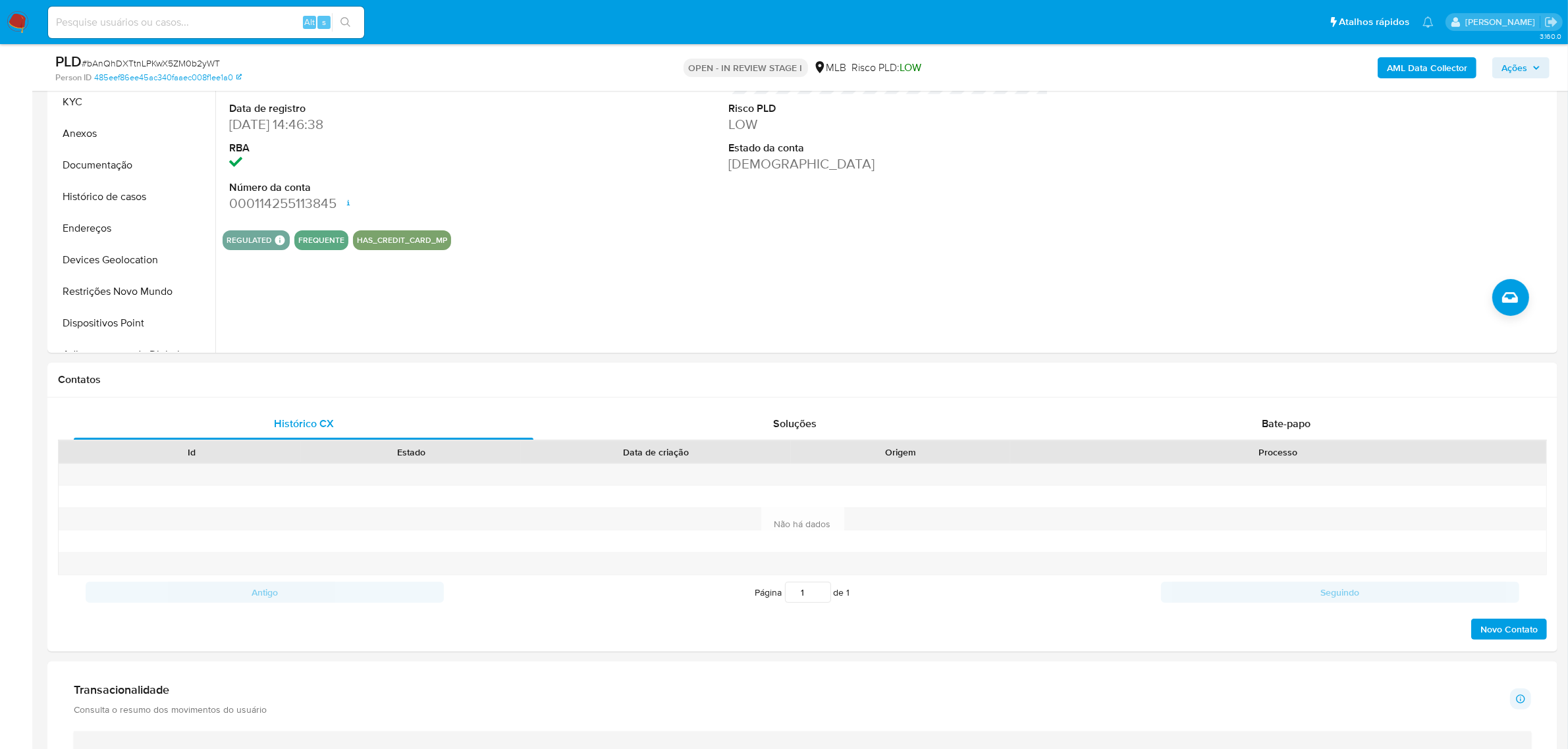
scroll to position [49, 0]
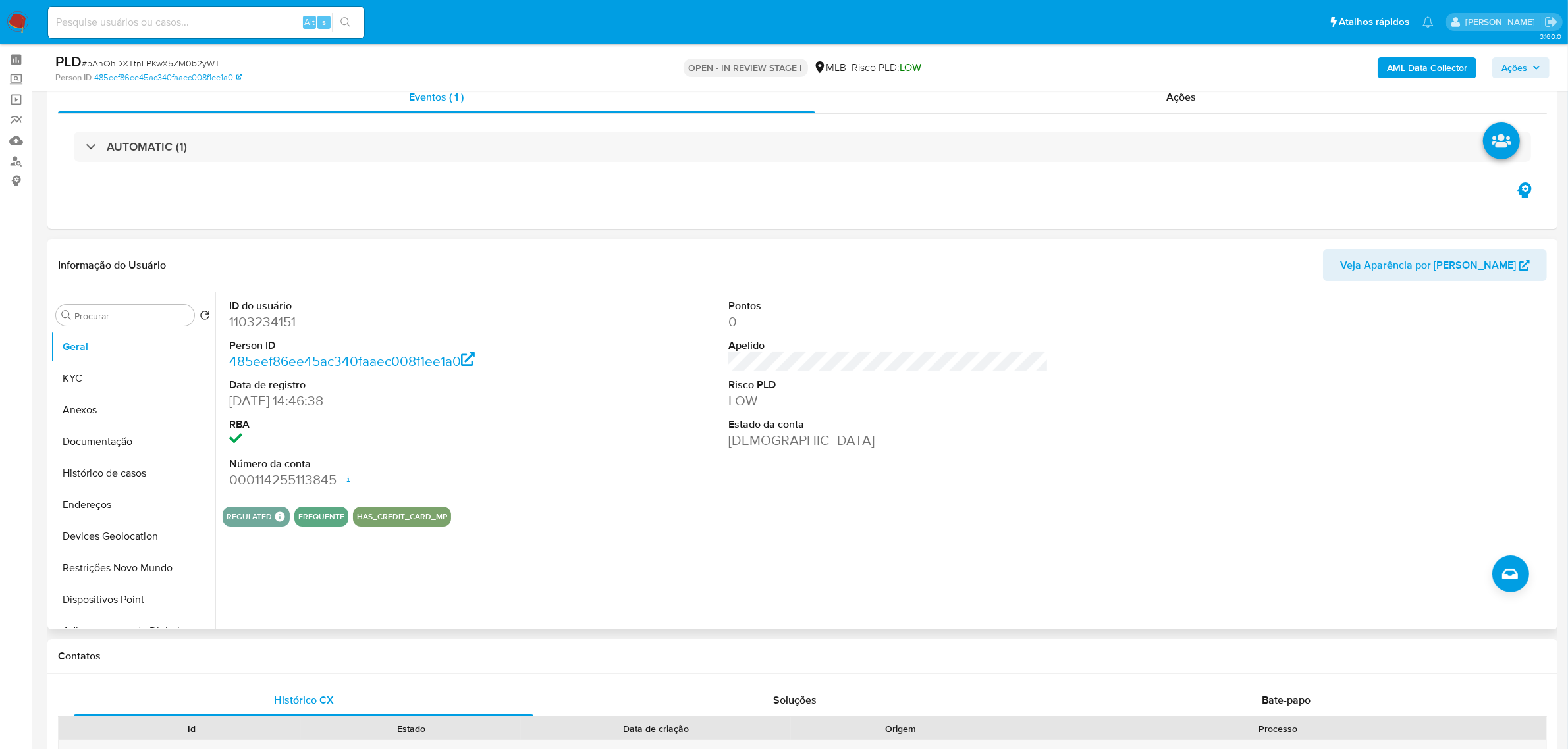
click at [275, 324] on dd "1103234151" at bounding box center [389, 322] width 320 height 19
copy dd "1103234151"
click at [578, 362] on div "ID do usuário 1103234151 Person ID 485eef86ee45ac340faaec008f1ee1a0 Data de reg…" at bounding box center [888, 394] width 1332 height 204
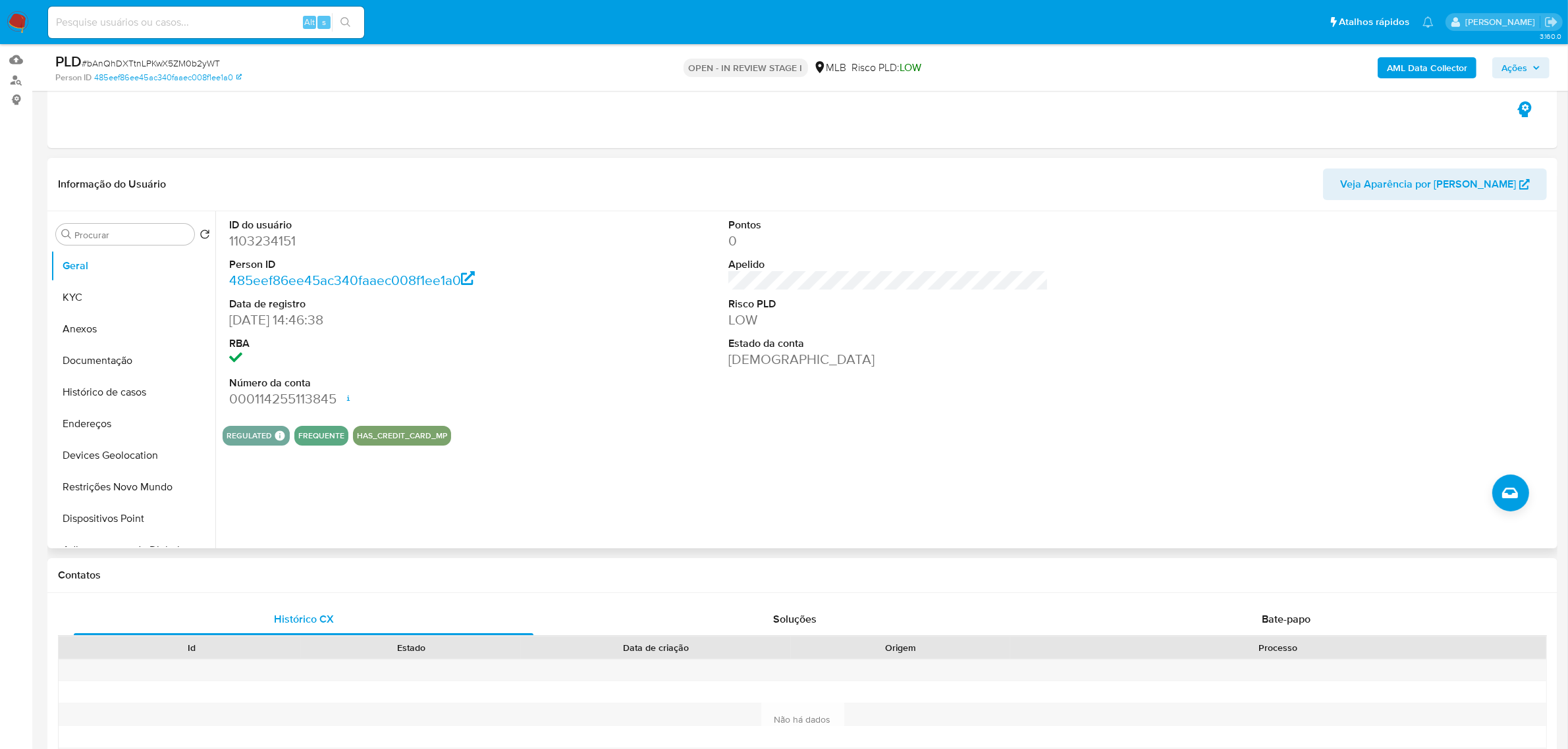
scroll to position [131, 0]
click at [94, 285] on button "KYC" at bounding box center [127, 296] width 154 height 31
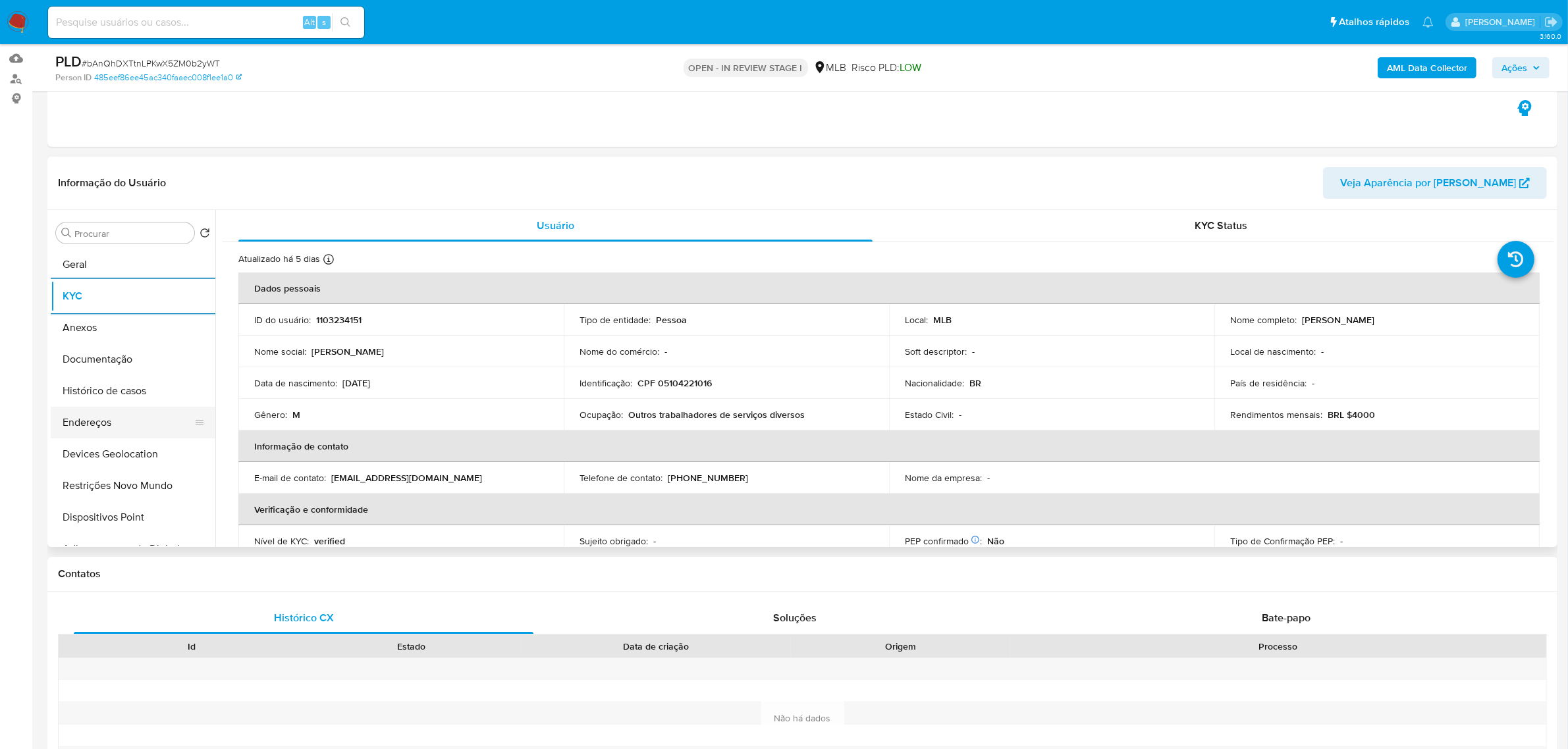
click at [76, 430] on button "Endereços" at bounding box center [127, 422] width 154 height 31
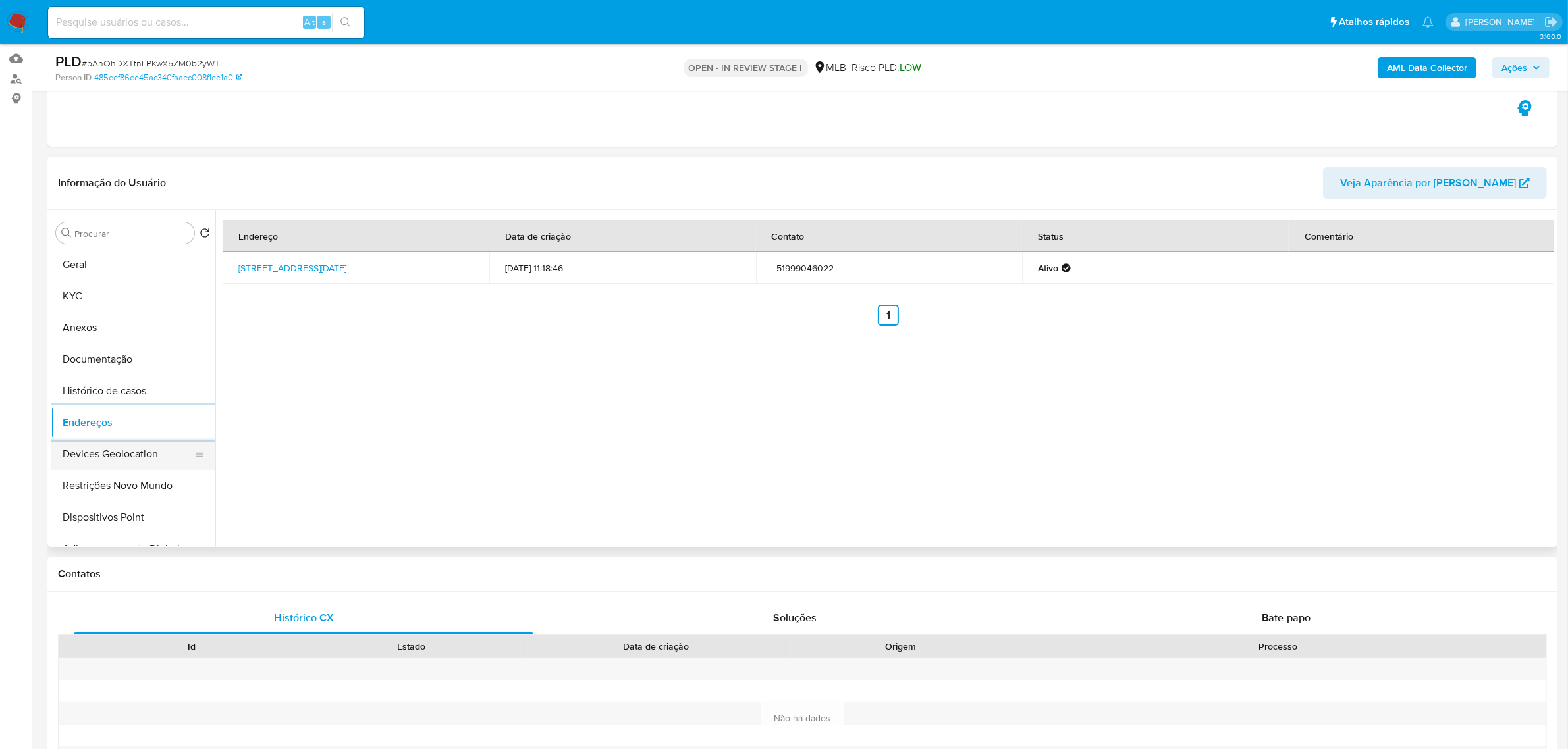
click at [145, 450] on button "Devices Geolocation" at bounding box center [127, 454] width 154 height 31
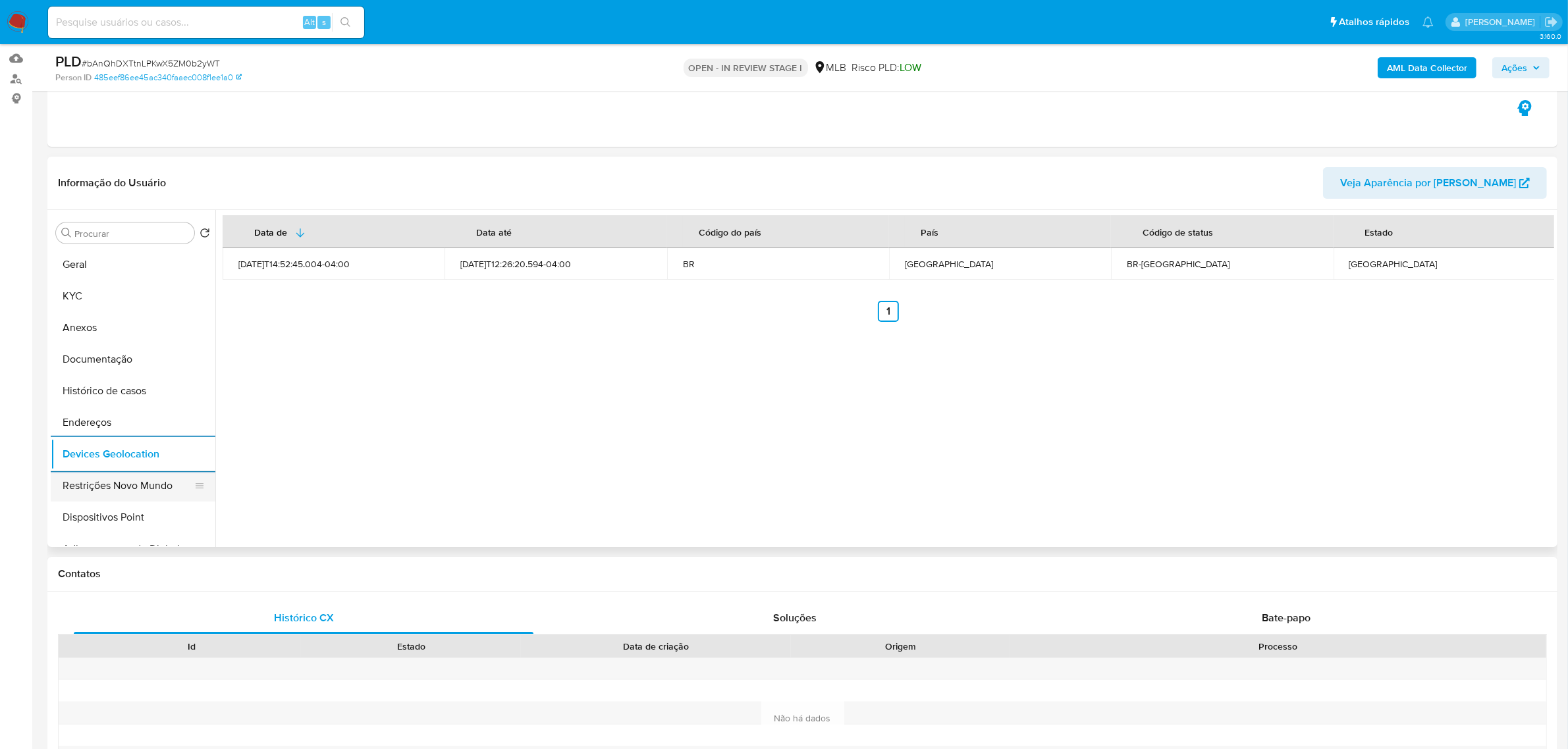
click at [177, 482] on button "Restrições Novo Mundo" at bounding box center [127, 485] width 154 height 31
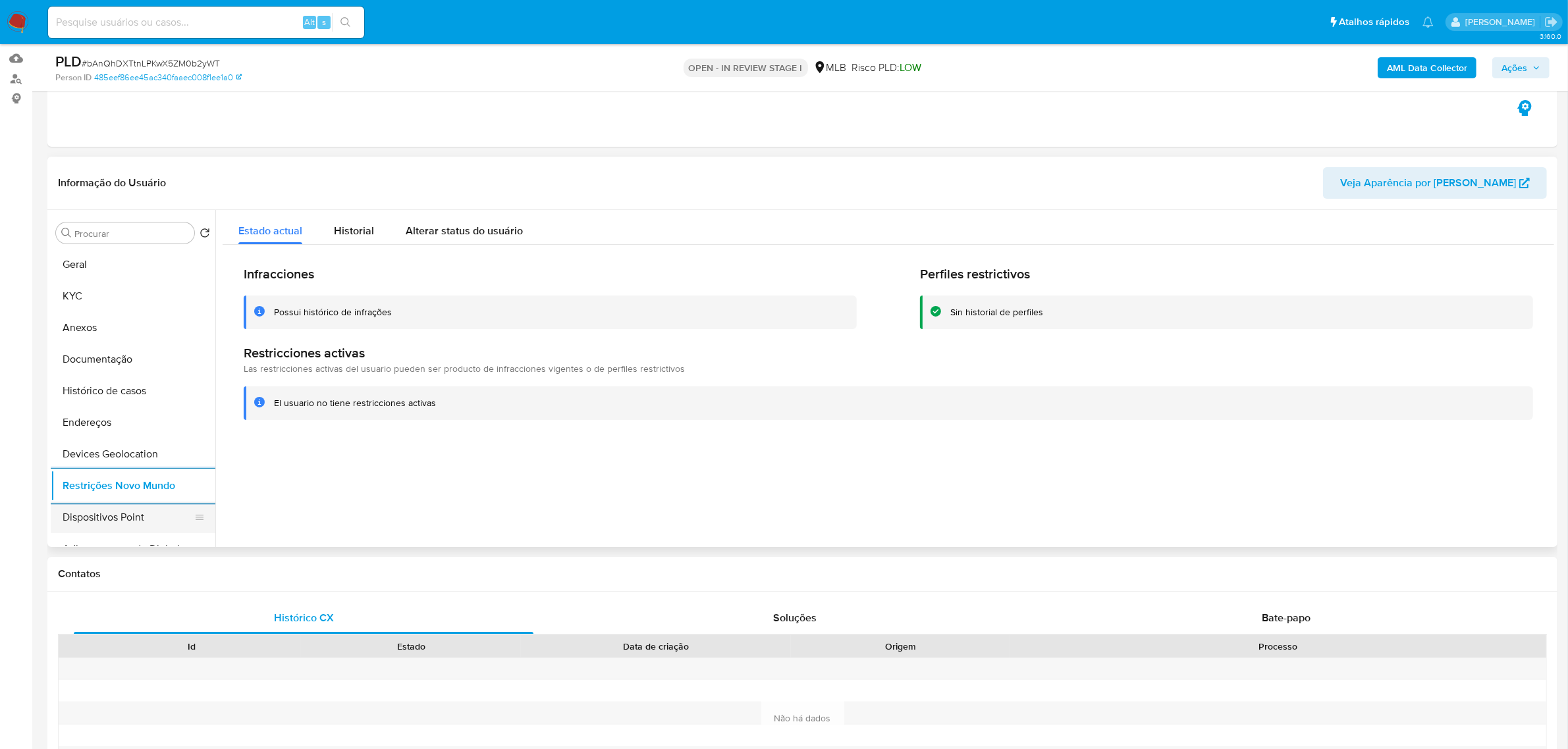
click at [156, 518] on button "Dispositivos Point" at bounding box center [127, 517] width 154 height 31
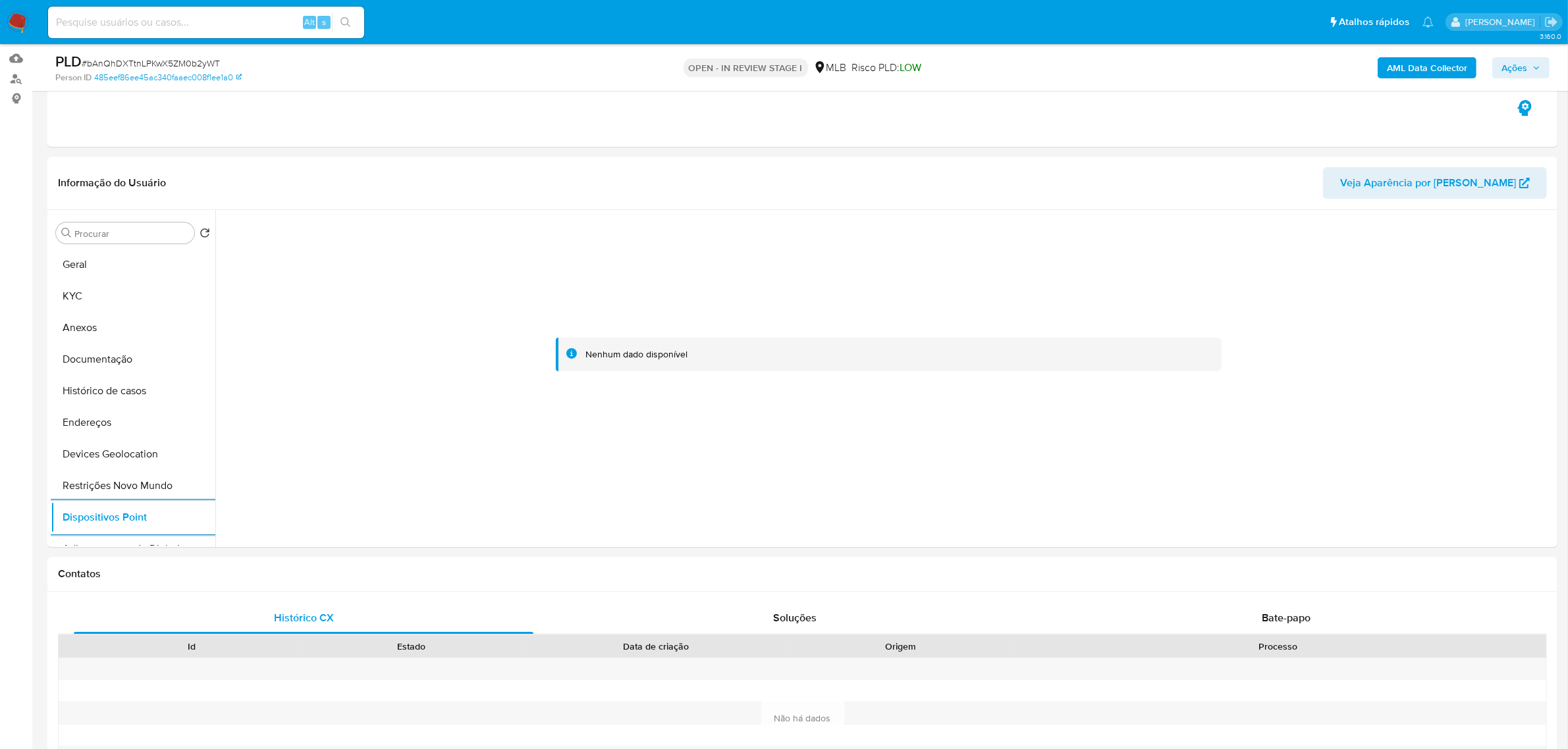
click at [1400, 73] on b "AML Data Collector" at bounding box center [1428, 68] width 81 height 21
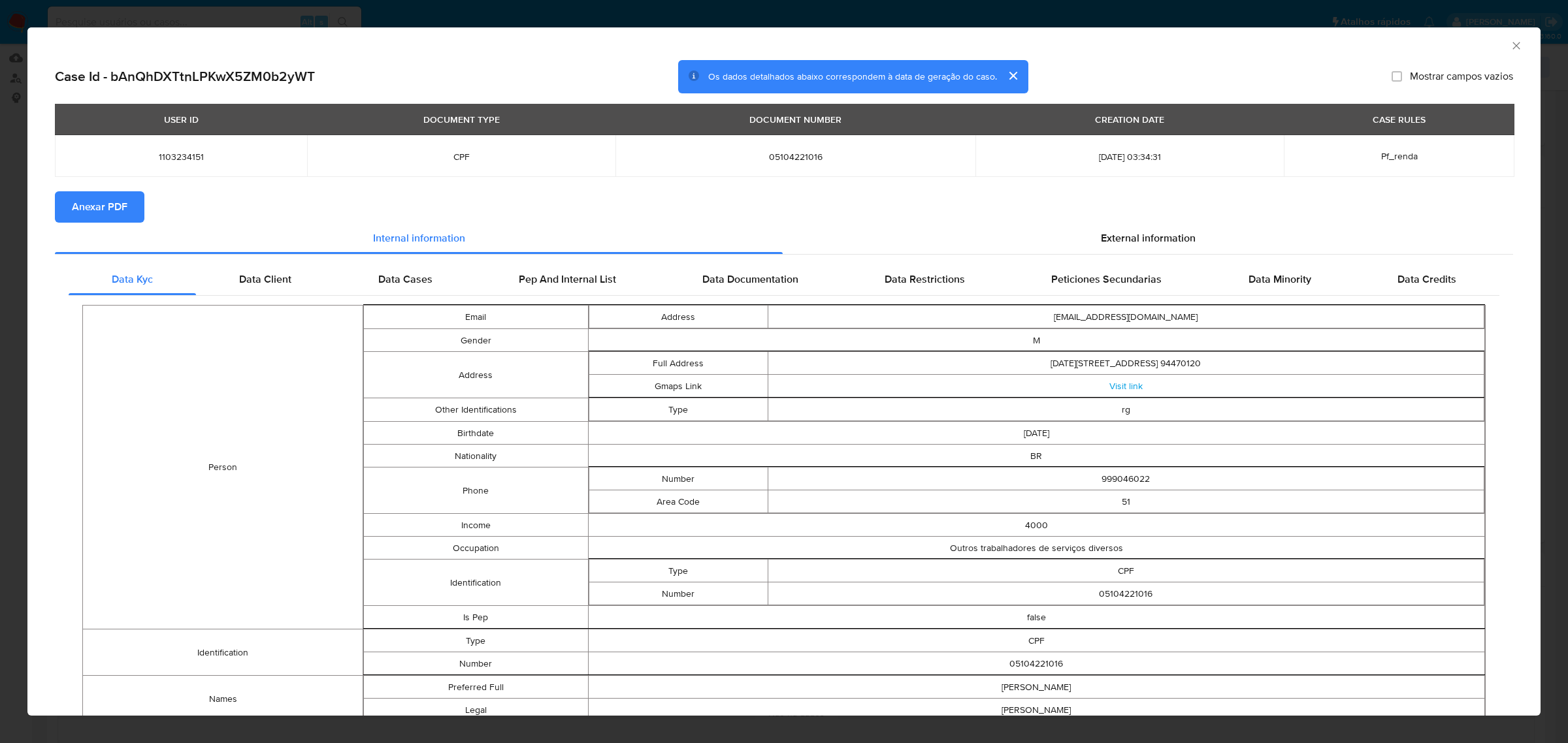
click at [102, 210] on span "Anexar PDF" at bounding box center [99, 207] width 55 height 29
click at [1114, 238] on span "External information" at bounding box center [1148, 241] width 94 height 15
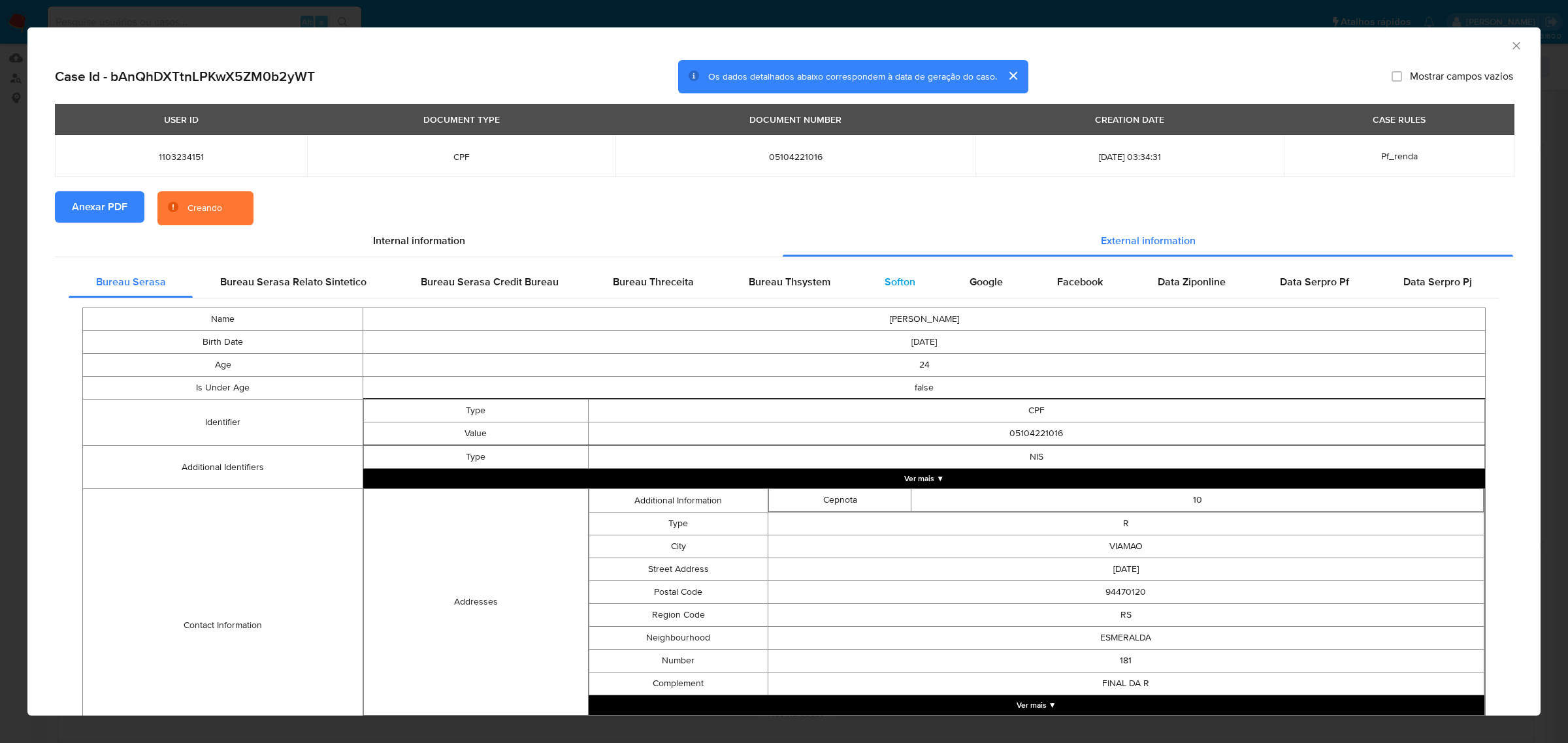
click at [885, 280] on span "Softon" at bounding box center [900, 282] width 30 height 15
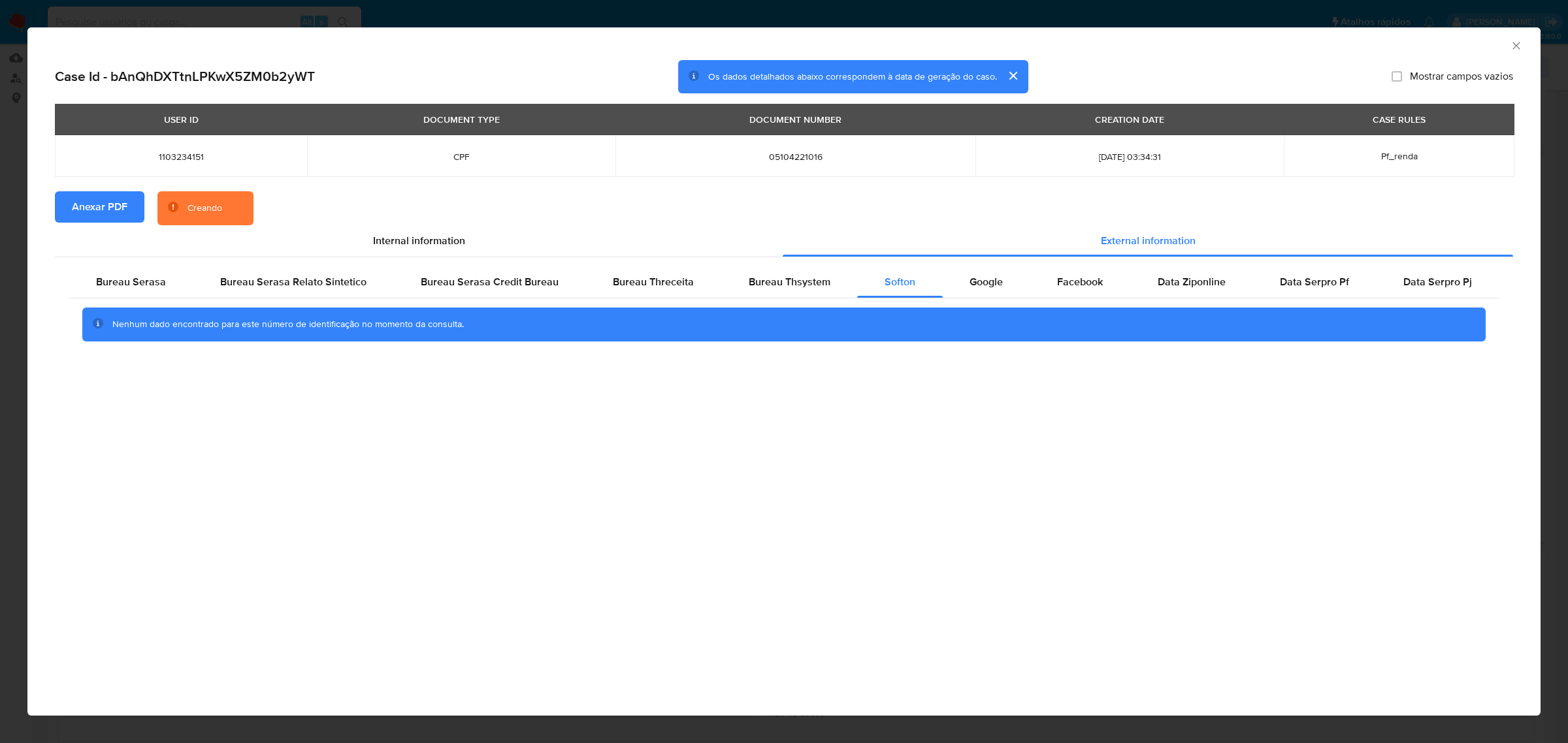
click at [962, 14] on div "AML Data Collector Case Id - bAnQhDXTtnLPKwX5ZM0b2yWT Os dados detalhados abaix…" at bounding box center [784, 371] width 1568 height 743
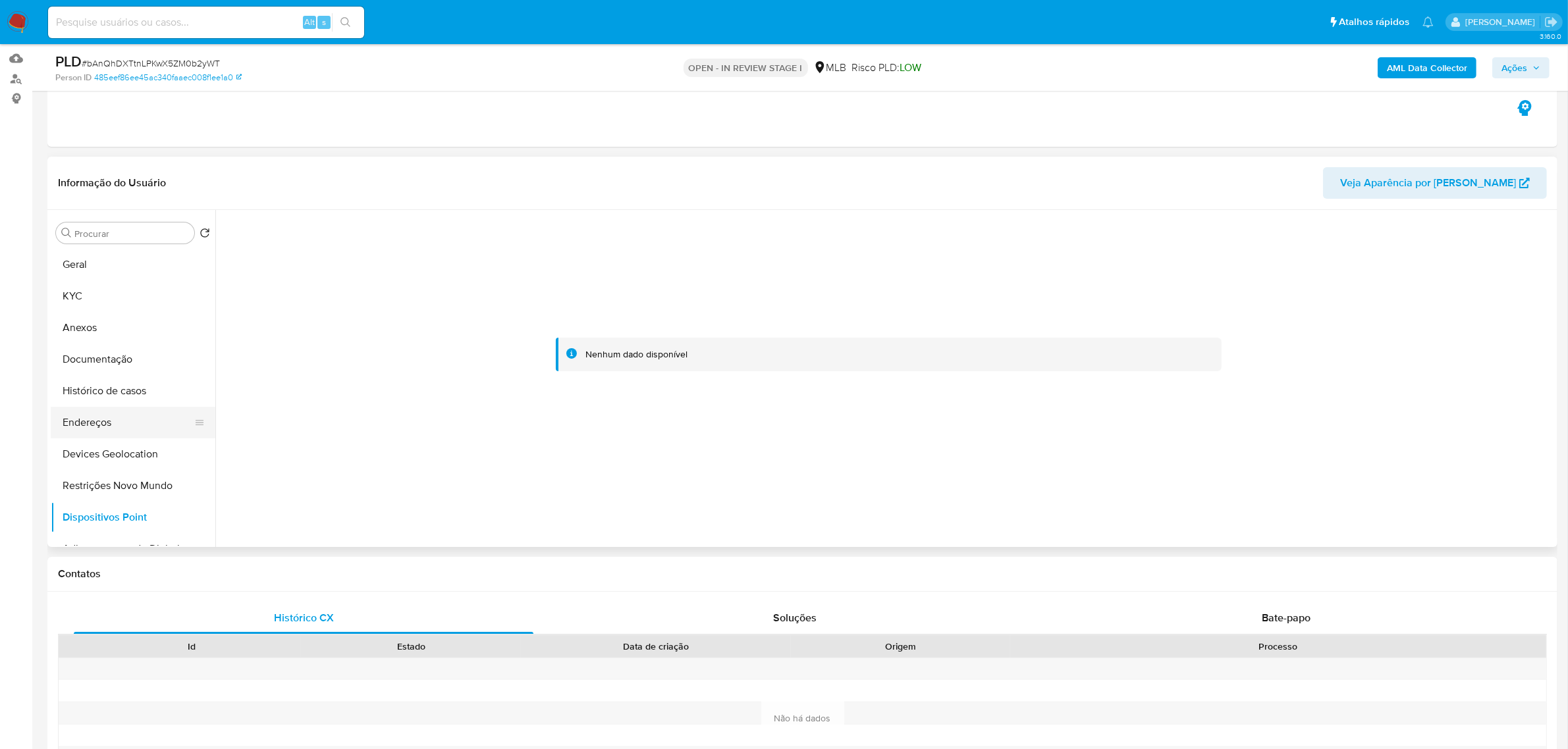
click at [110, 422] on button "Endereços" at bounding box center [127, 422] width 154 height 31
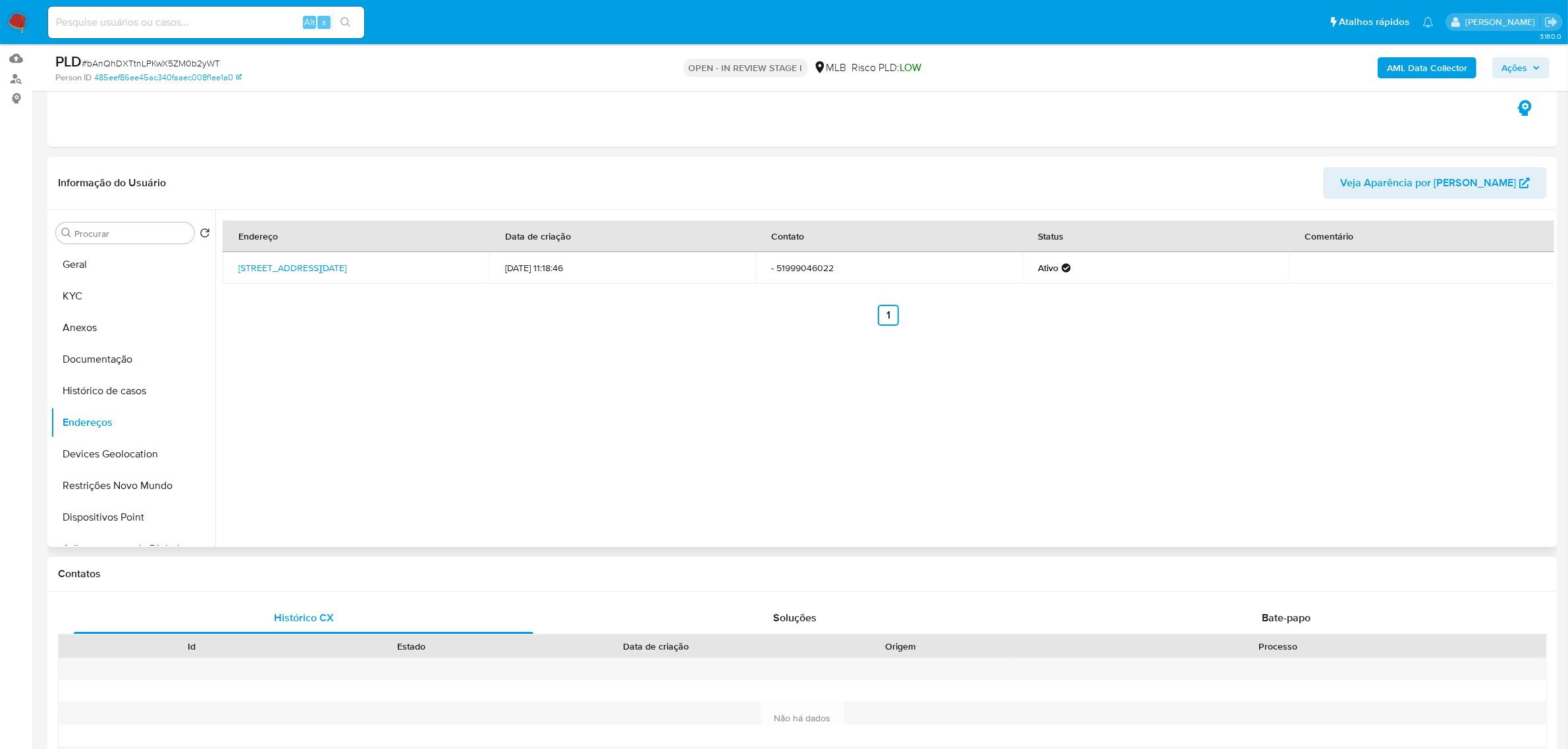
drag, startPoint x: 235, startPoint y: 260, endPoint x: 278, endPoint y: 281, distance: 47.9
click at [278, 281] on td "[STREET_ADDRESS][DATE]" at bounding box center [356, 268] width 267 height 31
copy link "[STREET_ADDRESS][DATE]"
click at [261, 268] on link "[STREET_ADDRESS][DATE]" at bounding box center [293, 268] width 108 height 13
click at [84, 289] on button "KYC" at bounding box center [127, 296] width 154 height 31
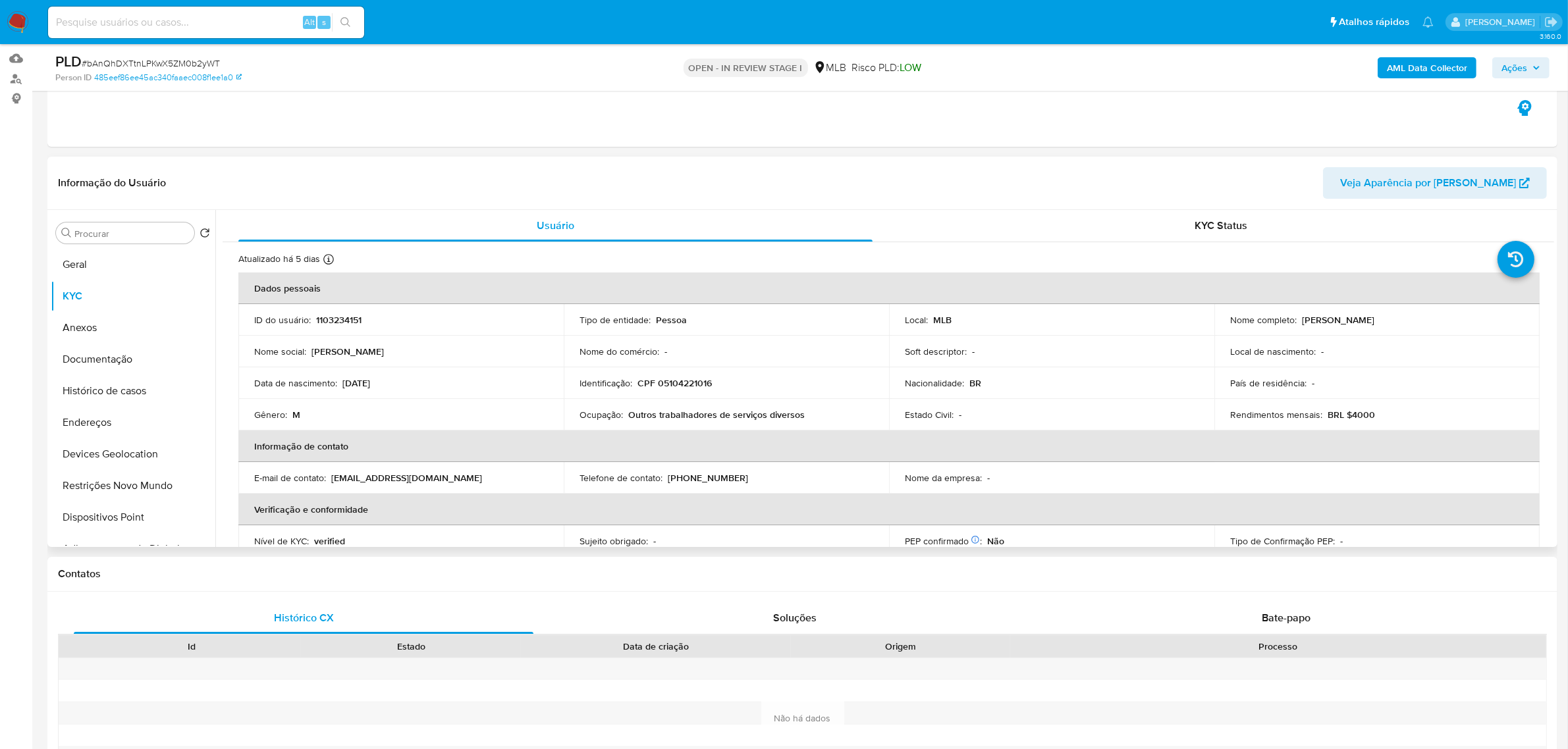
click at [686, 382] on p "CPF 05104221016" at bounding box center [675, 383] width 74 height 12
copy p "05104221016"
click at [136, 366] on button "Documentação" at bounding box center [127, 359] width 154 height 31
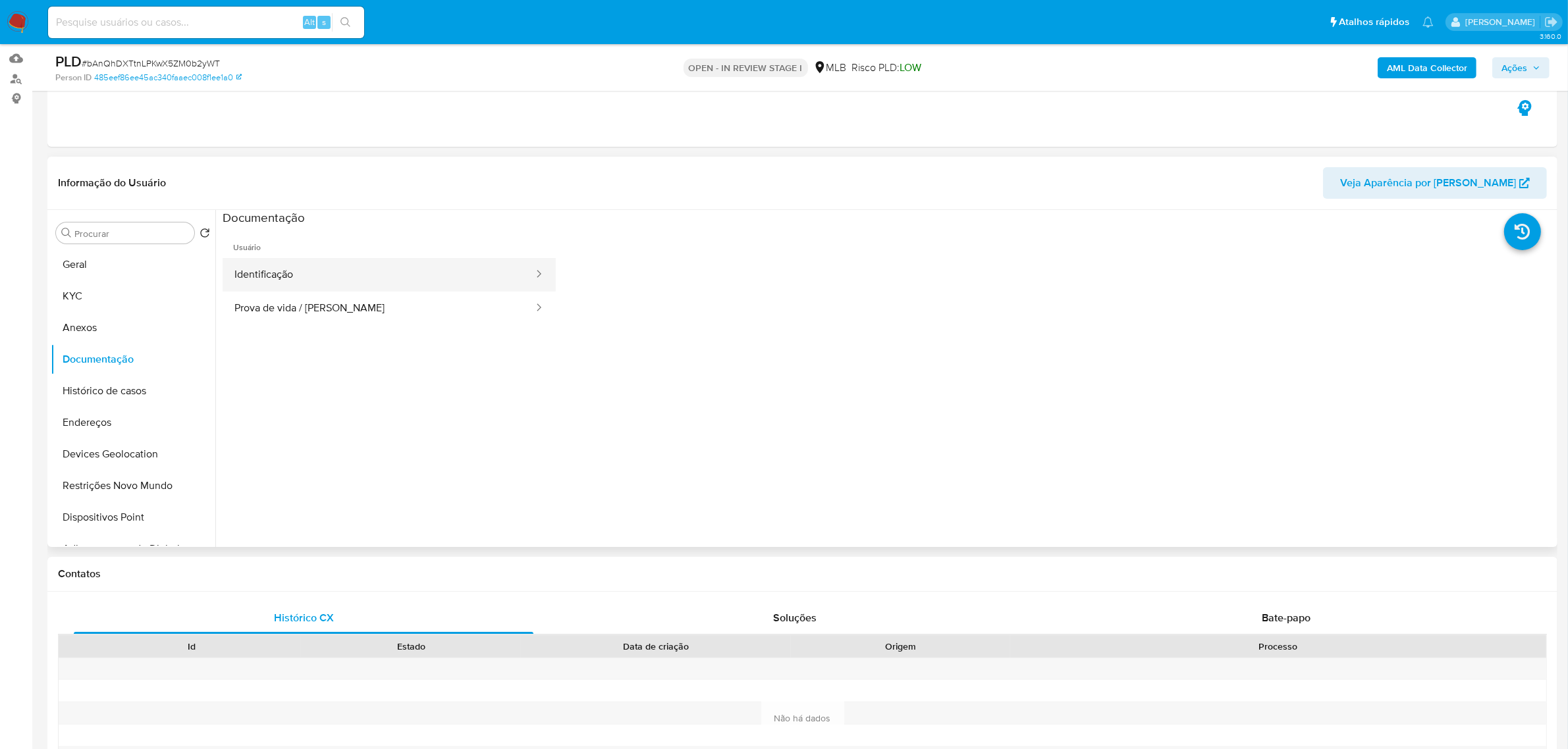
click at [334, 274] on button "Identificação" at bounding box center [378, 275] width 312 height 34
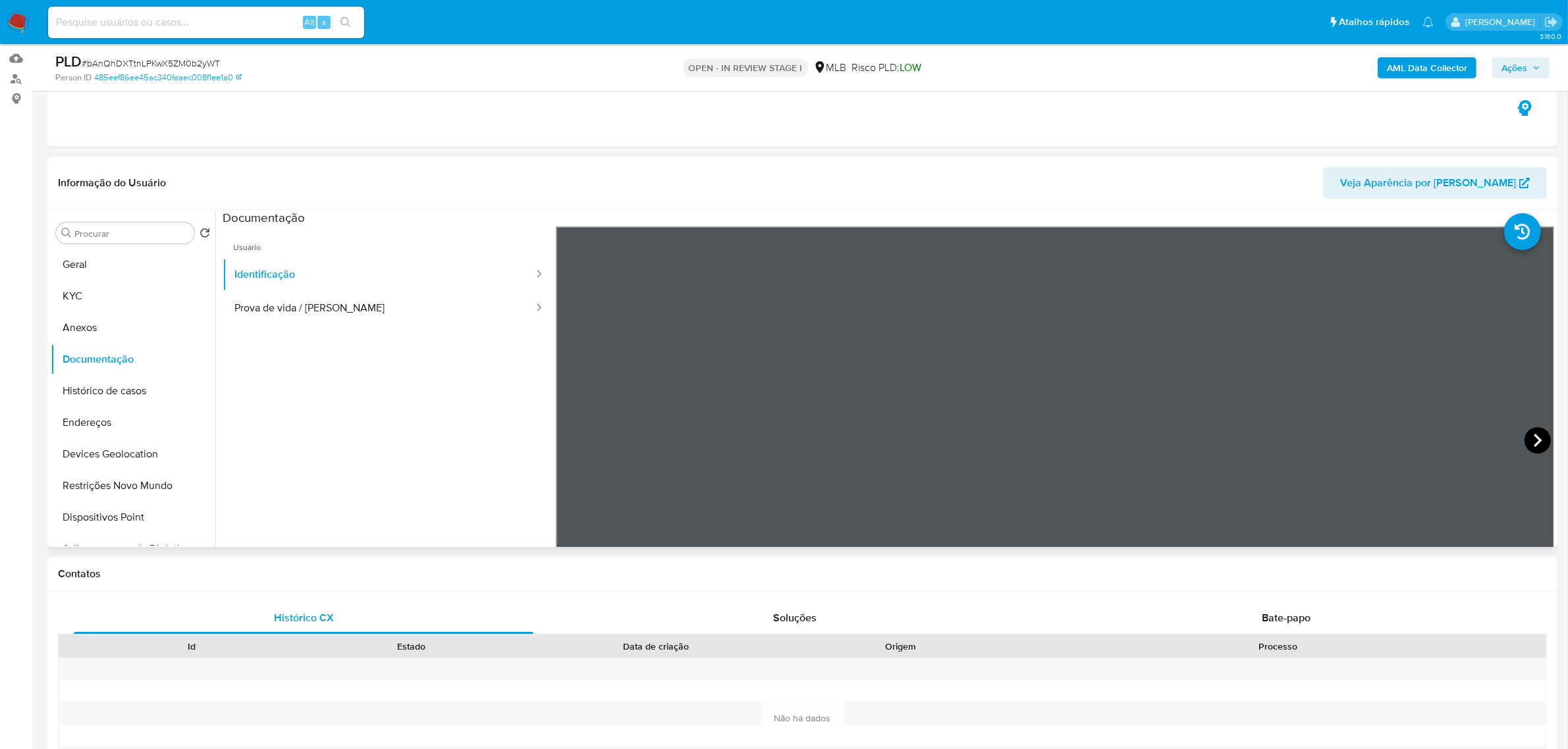
click at [1532, 440] on icon at bounding box center [1538, 440] width 27 height 27
click at [89, 288] on button "KYC" at bounding box center [127, 296] width 154 height 31
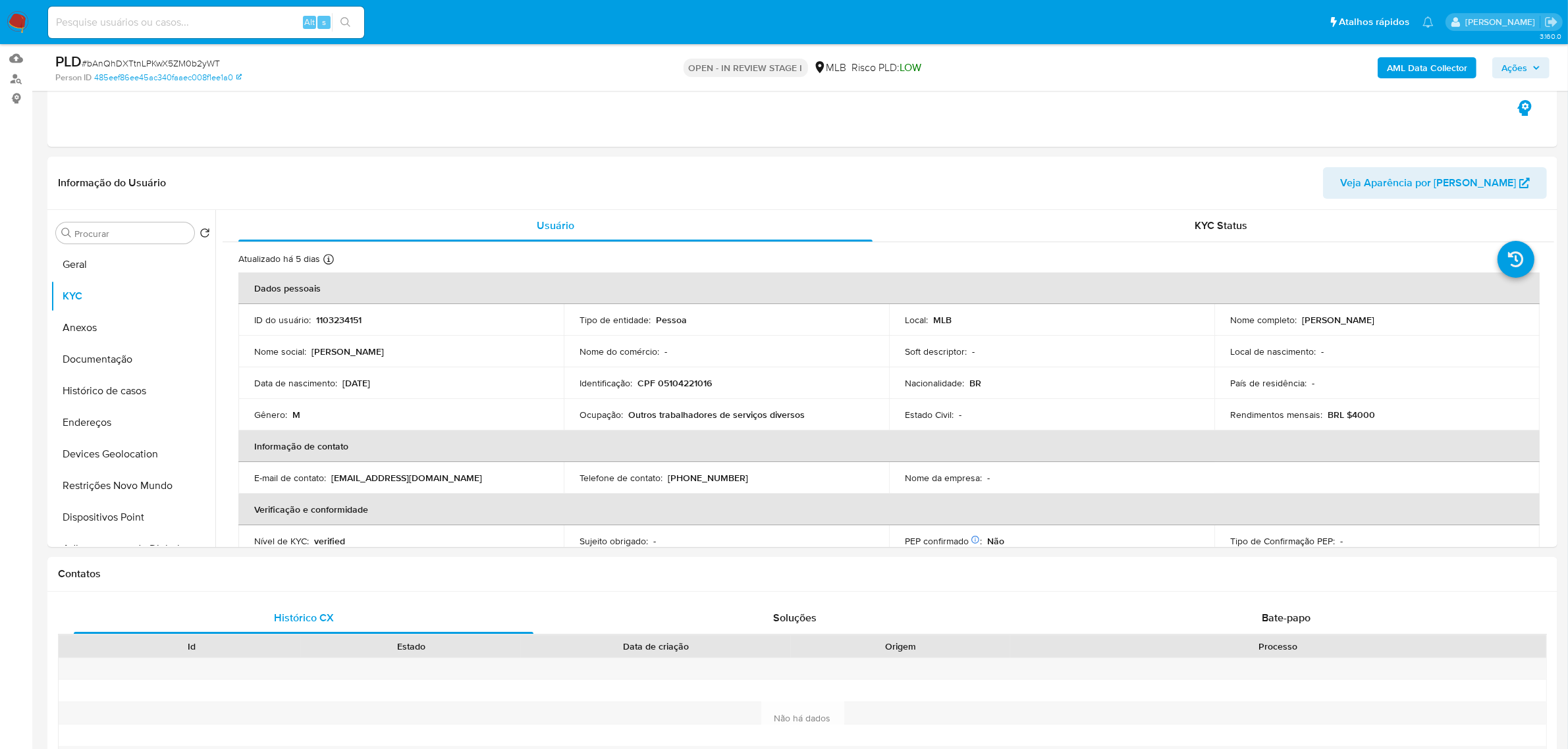
click at [703, 385] on p "CPF 05104221016" at bounding box center [675, 383] width 74 height 12
copy p "05104221016"
drag, startPoint x: 1304, startPoint y: 320, endPoint x: 1387, endPoint y: 264, distance: 100.1
click at [1445, 321] on div "Nome completo : Daniel Lemos de Moraes" at bounding box center [1378, 320] width 294 height 12
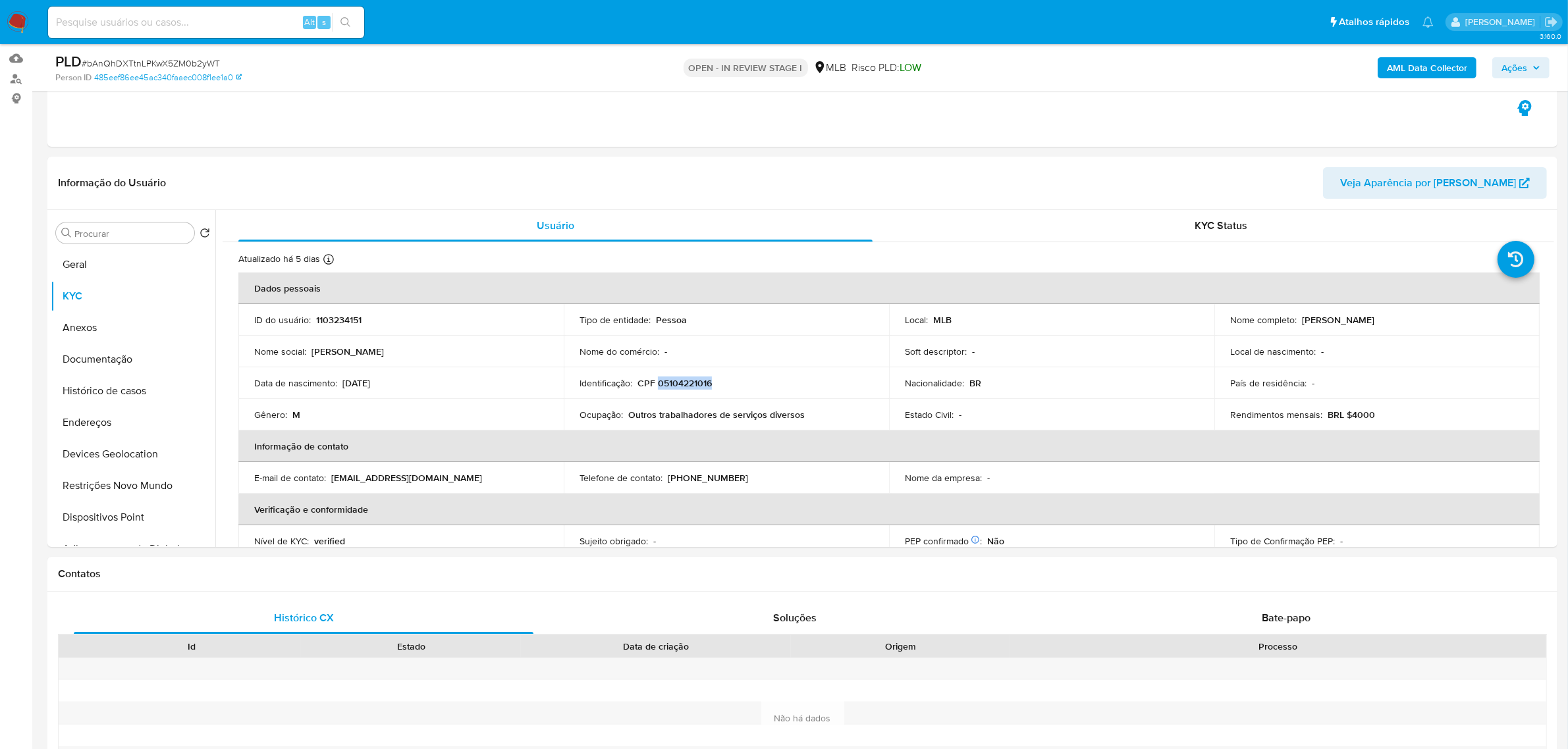
copy p "Daniel Lemos de Moraes"
click at [660, 379] on p "CPF 05104221016" at bounding box center [675, 383] width 74 height 12
copy p "05104221016"
click at [114, 356] on button "Documentação" at bounding box center [127, 359] width 154 height 31
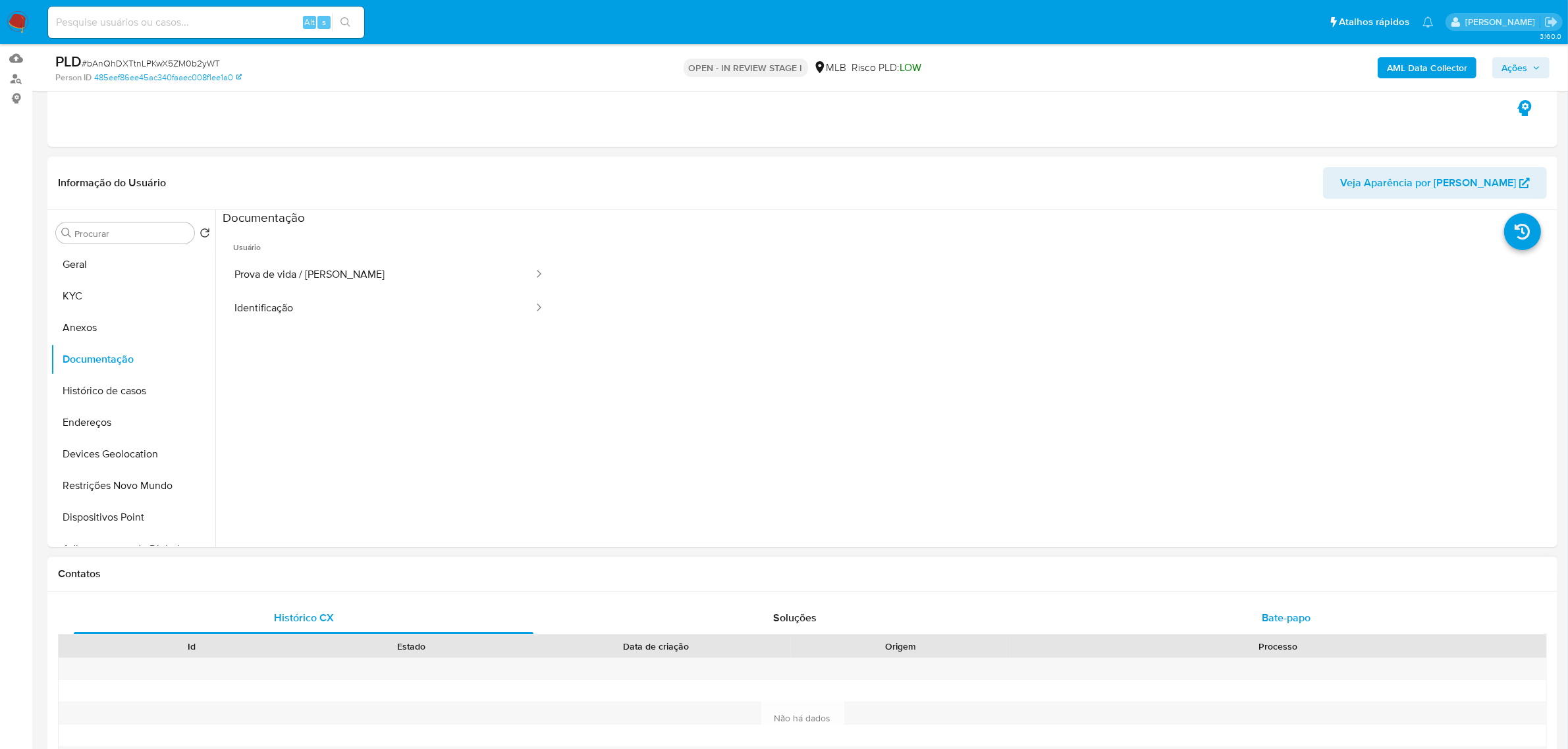
click at [1291, 618] on span "Bate-papo" at bounding box center [1287, 618] width 48 height 15
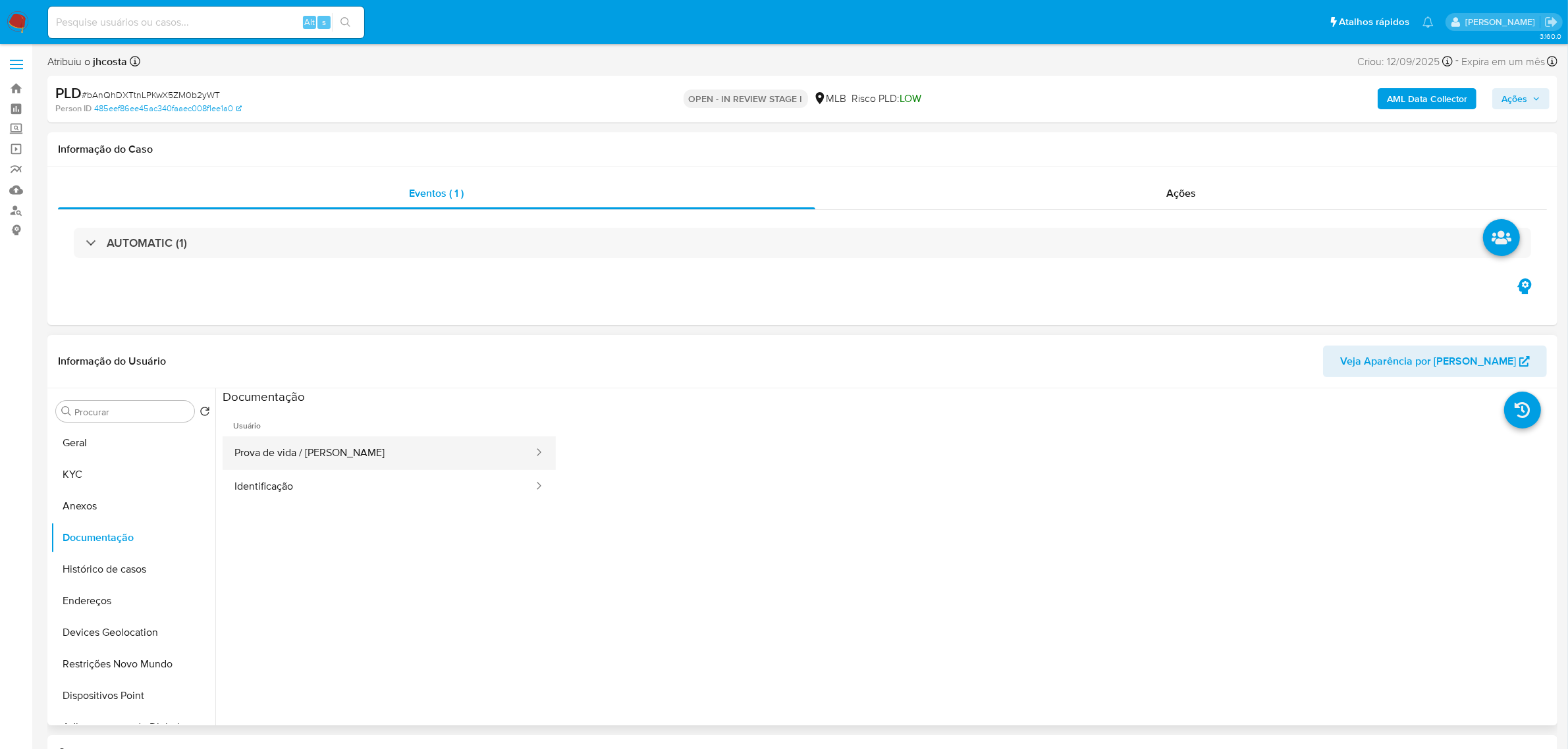
scroll to position [164, 0]
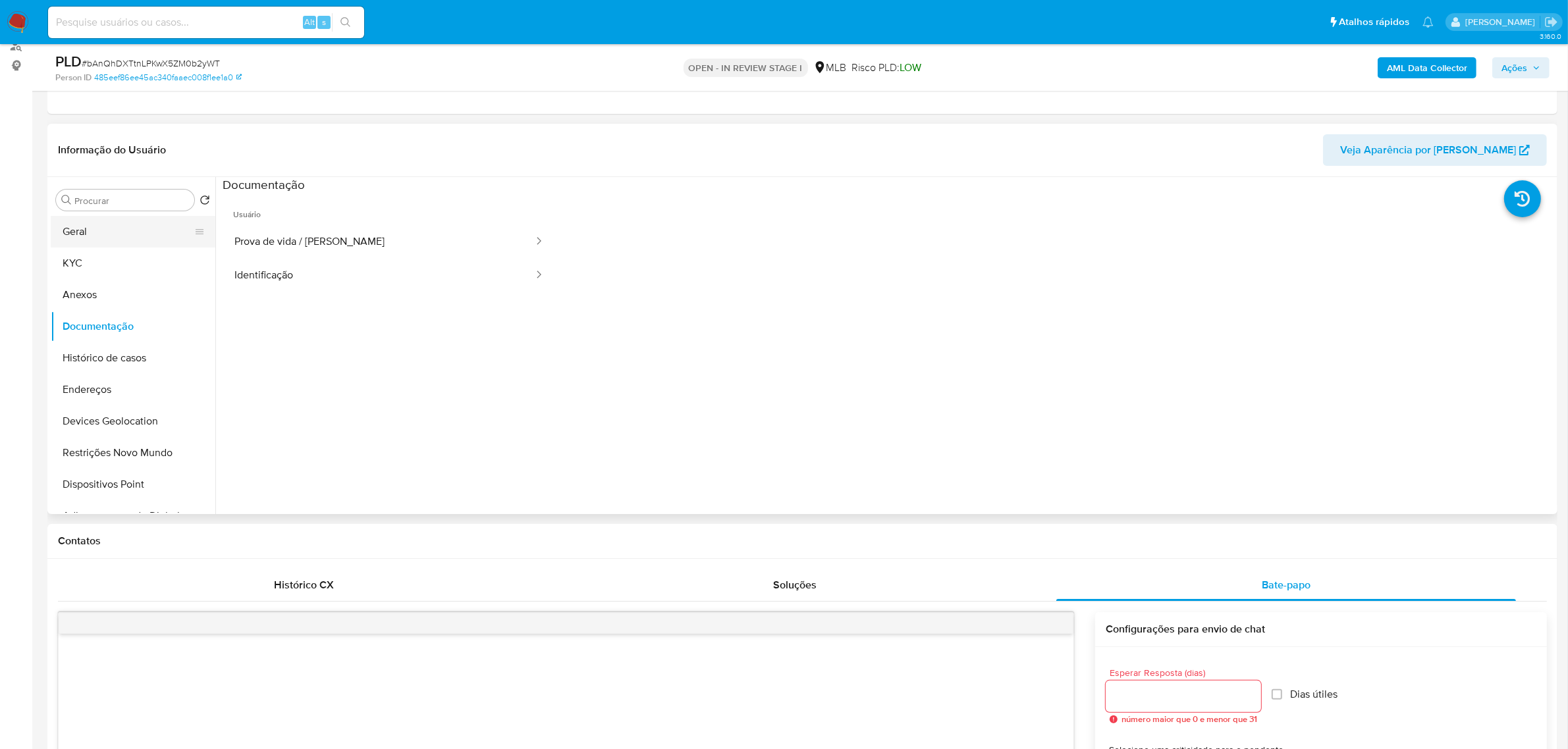
click at [113, 232] on button "Geral" at bounding box center [127, 231] width 154 height 31
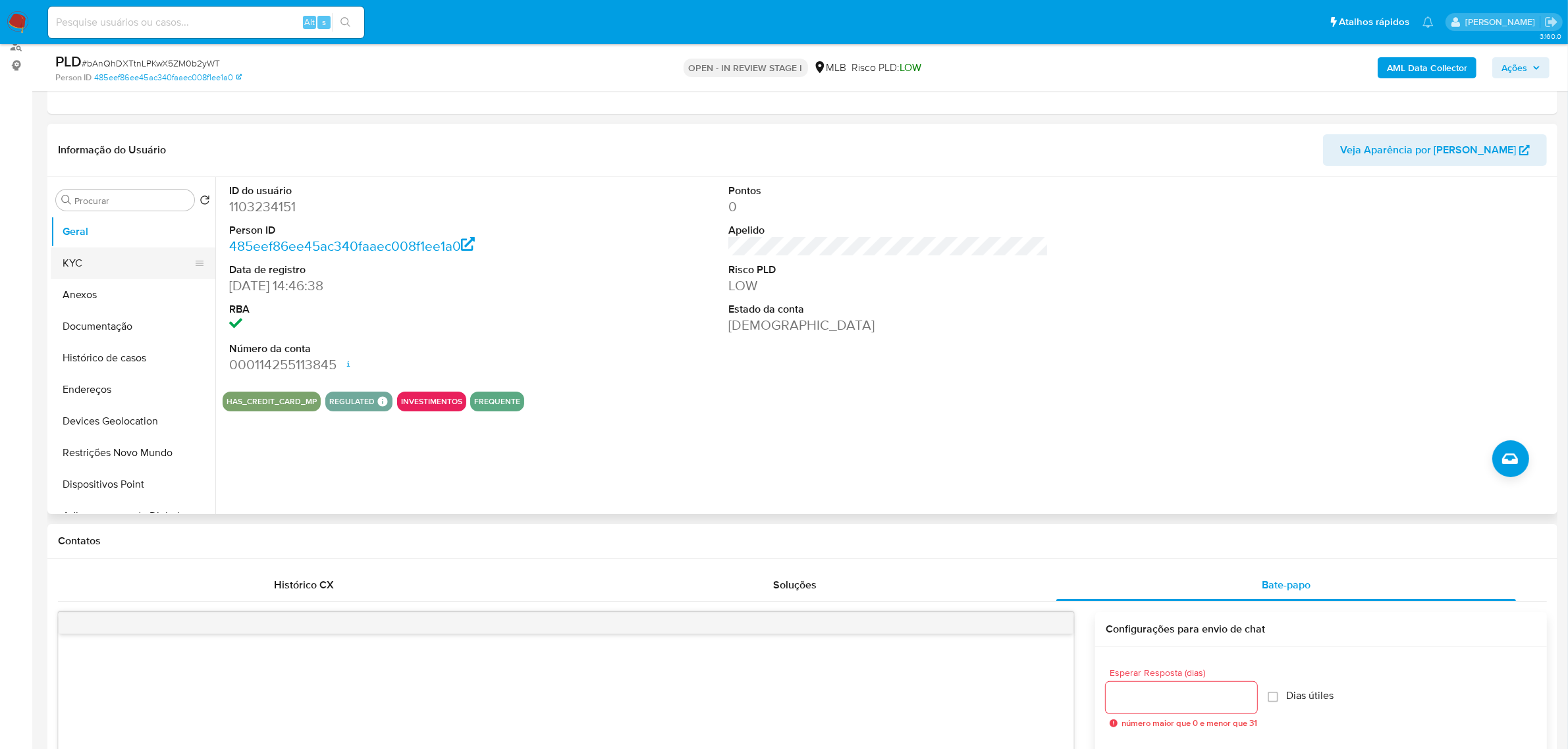
click at [92, 275] on button "KYC" at bounding box center [127, 263] width 154 height 31
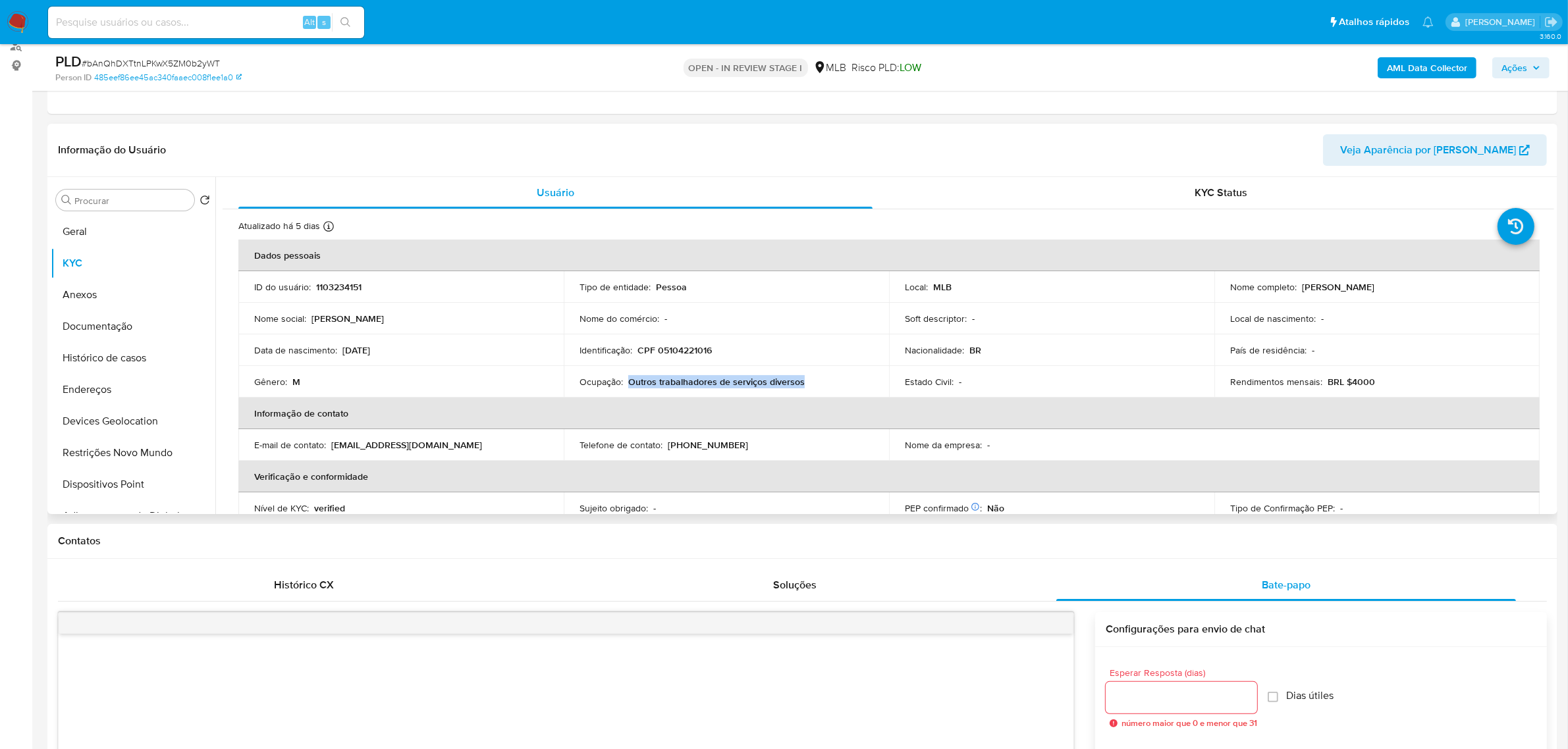
drag, startPoint x: 642, startPoint y: 385, endPoint x: 843, endPoint y: 387, distance: 201.0
click at [843, 387] on div "Ocupação : Outros trabalhadores de serviços diversos" at bounding box center [727, 381] width 294 height 12
copy p "Outros trabalhadores de serviços diversos"
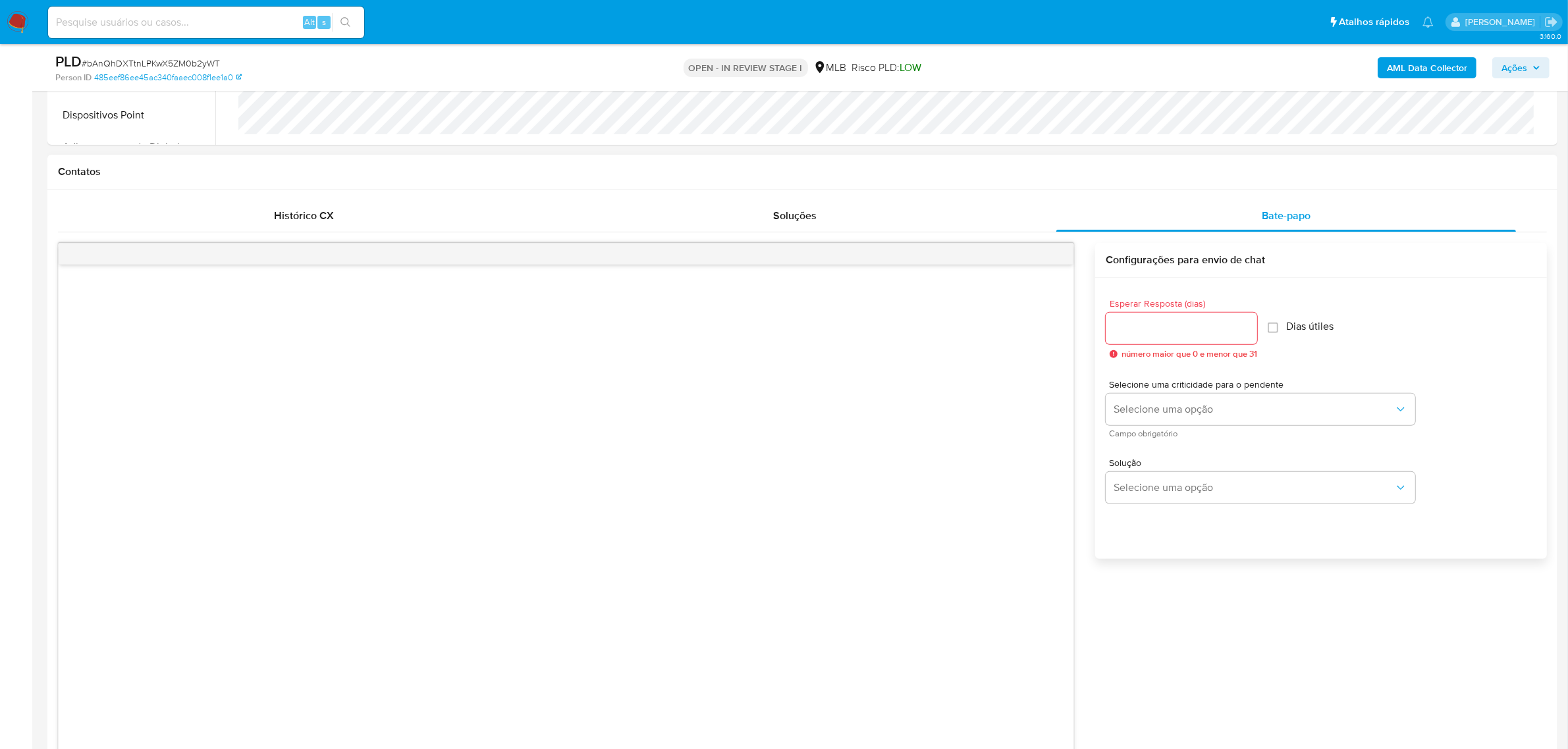
scroll to position [659, 0]
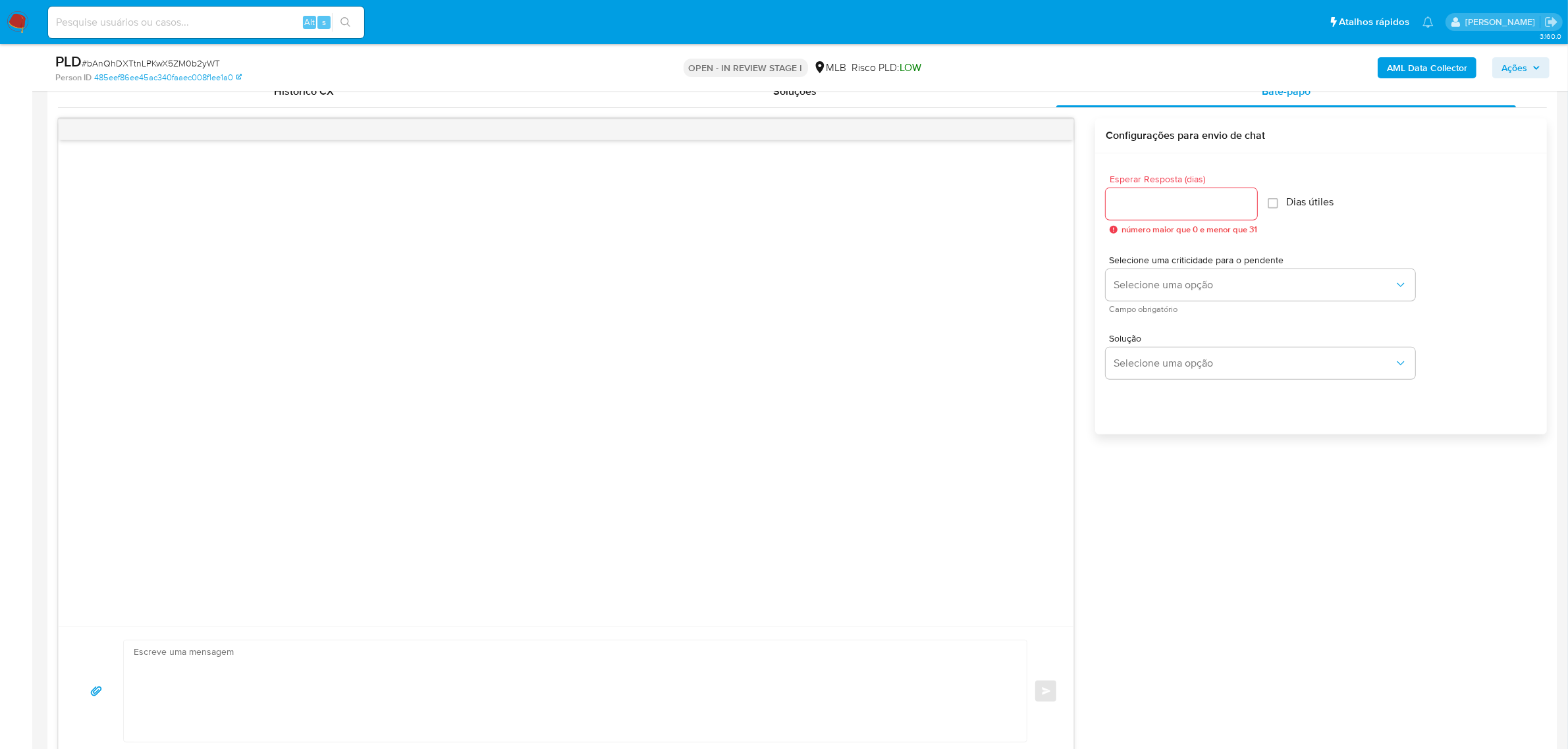
click at [1147, 203] on input "Esperar Resposta (dias)" at bounding box center [1182, 204] width 152 height 17
type input "3"
click at [754, 291] on div at bounding box center [566, 383] width 1015 height 486
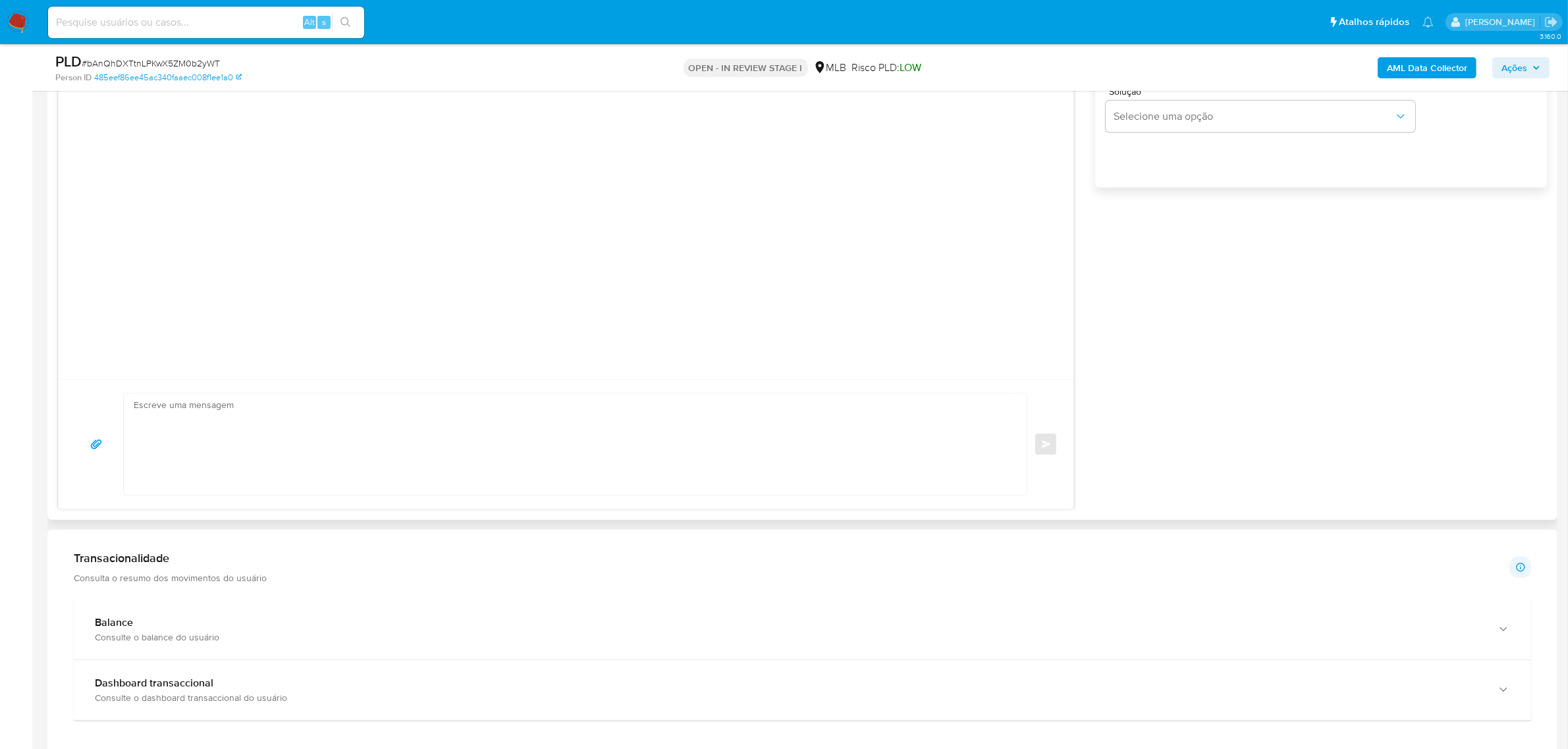
scroll to position [741, 0]
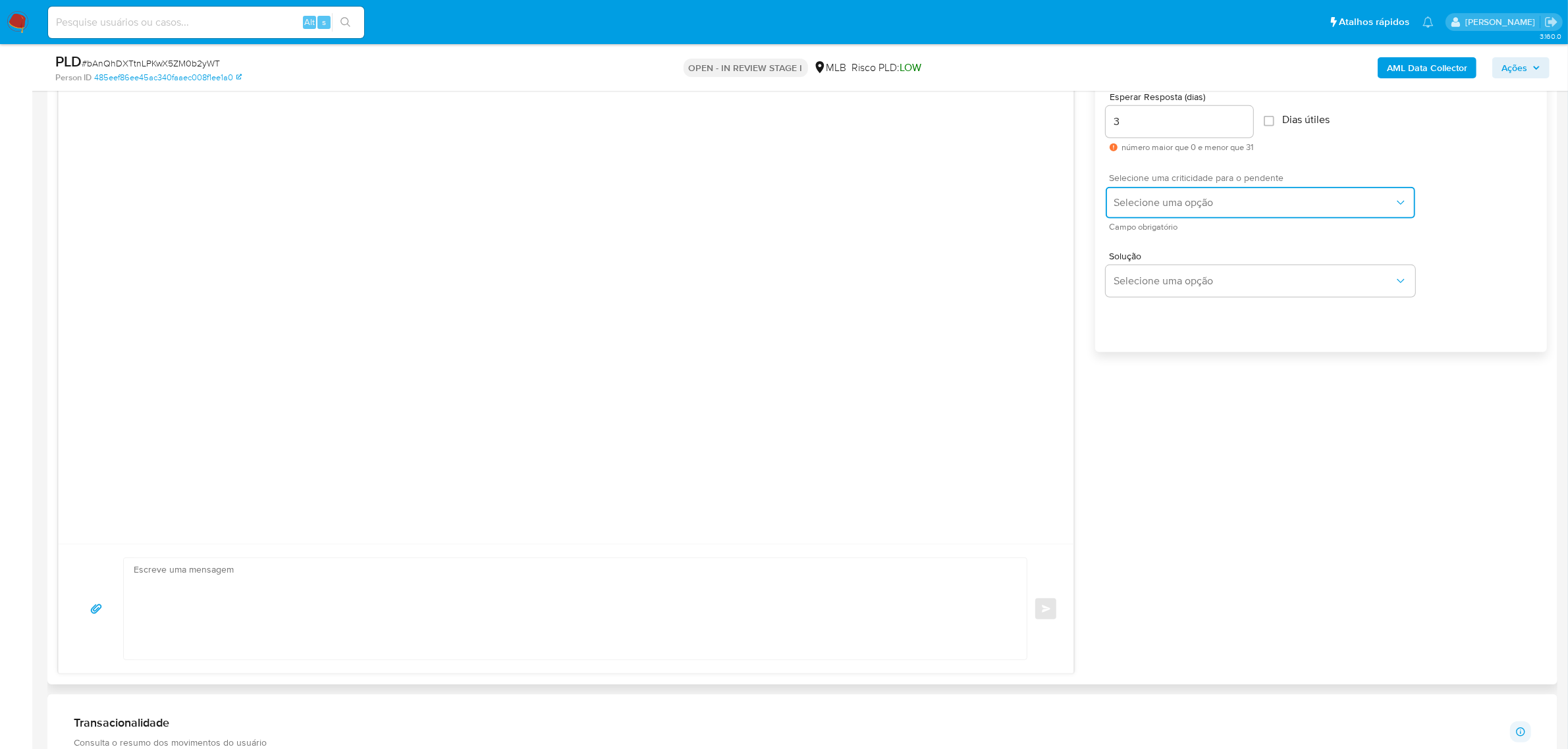
click at [1252, 214] on button "Selecione uma opção" at bounding box center [1261, 202] width 310 height 31
click at [1235, 208] on div "LOW" at bounding box center [1259, 204] width 289 height 27
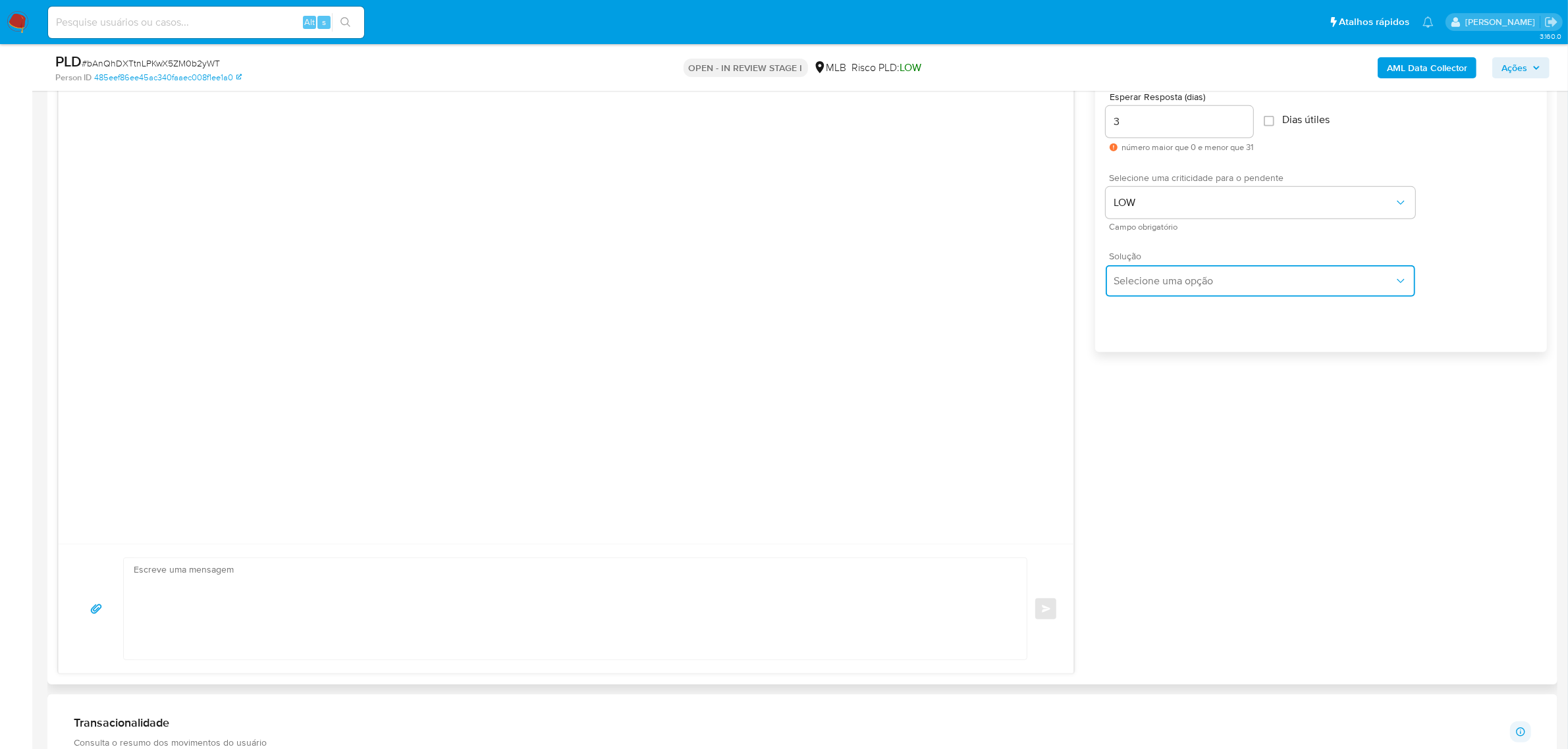
click at [1247, 277] on span "Selecione uma opção" at bounding box center [1254, 281] width 281 height 13
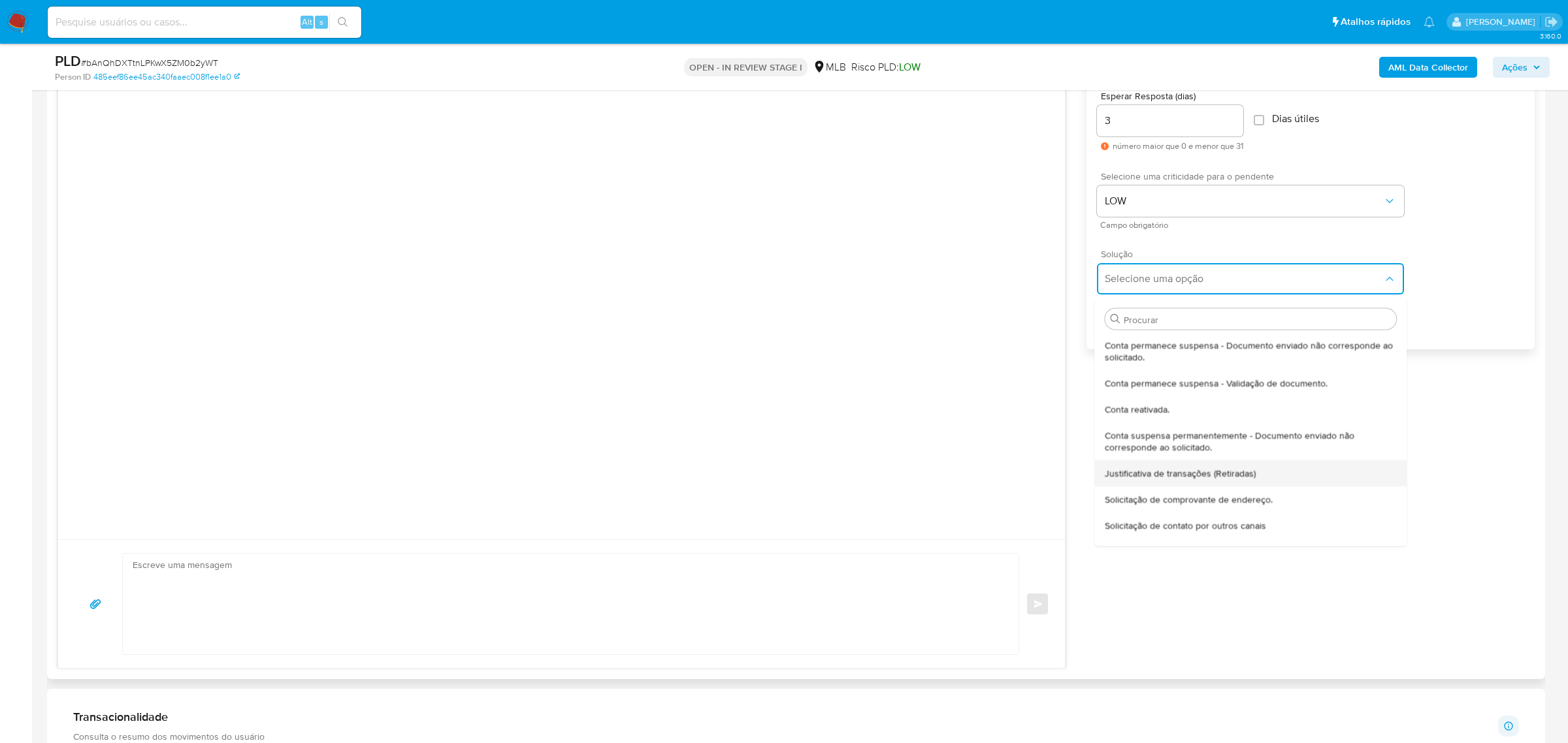
click at [1187, 476] on span "Justificativa de transações (Retiradas)" at bounding box center [1181, 473] width 151 height 12
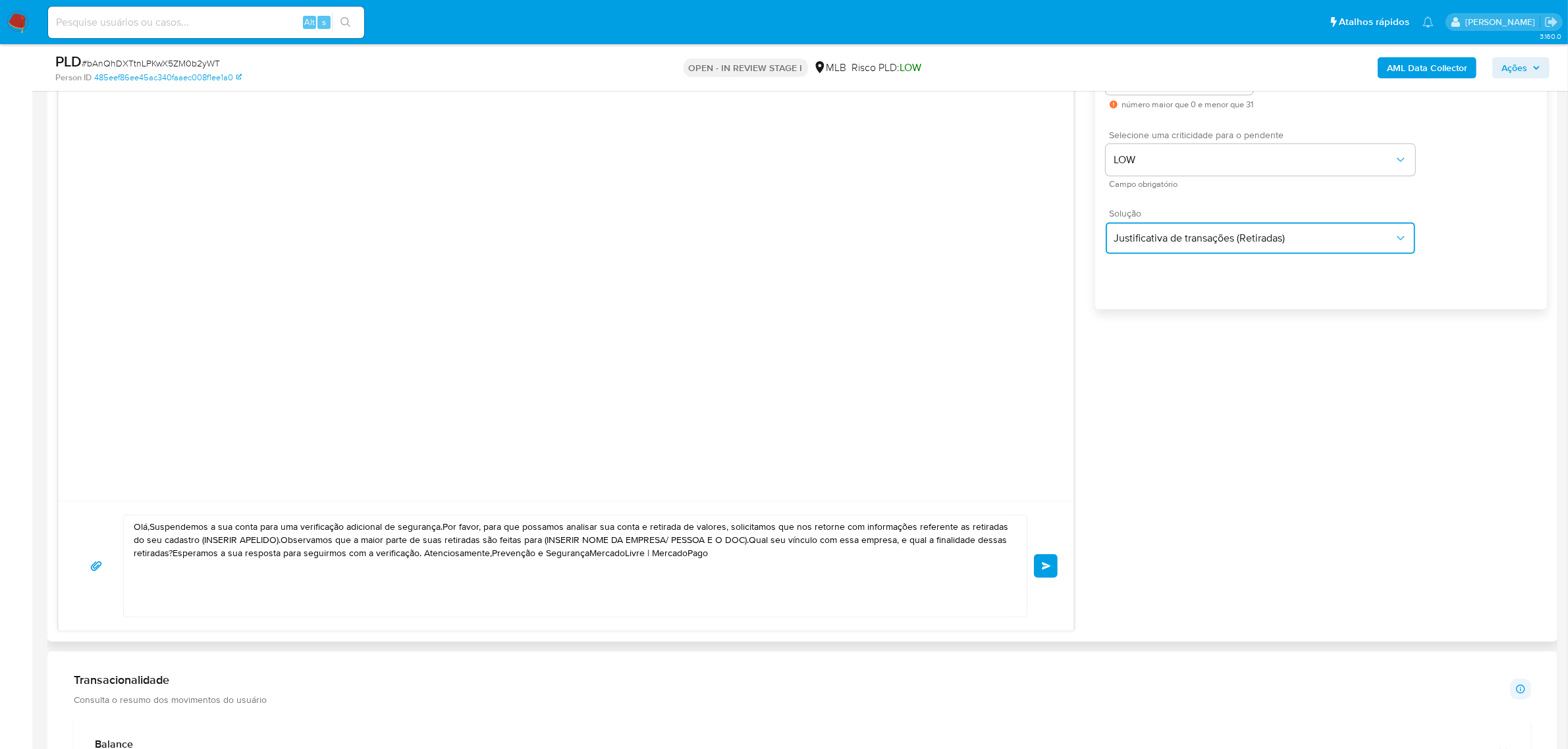
scroll to position [823, 0]
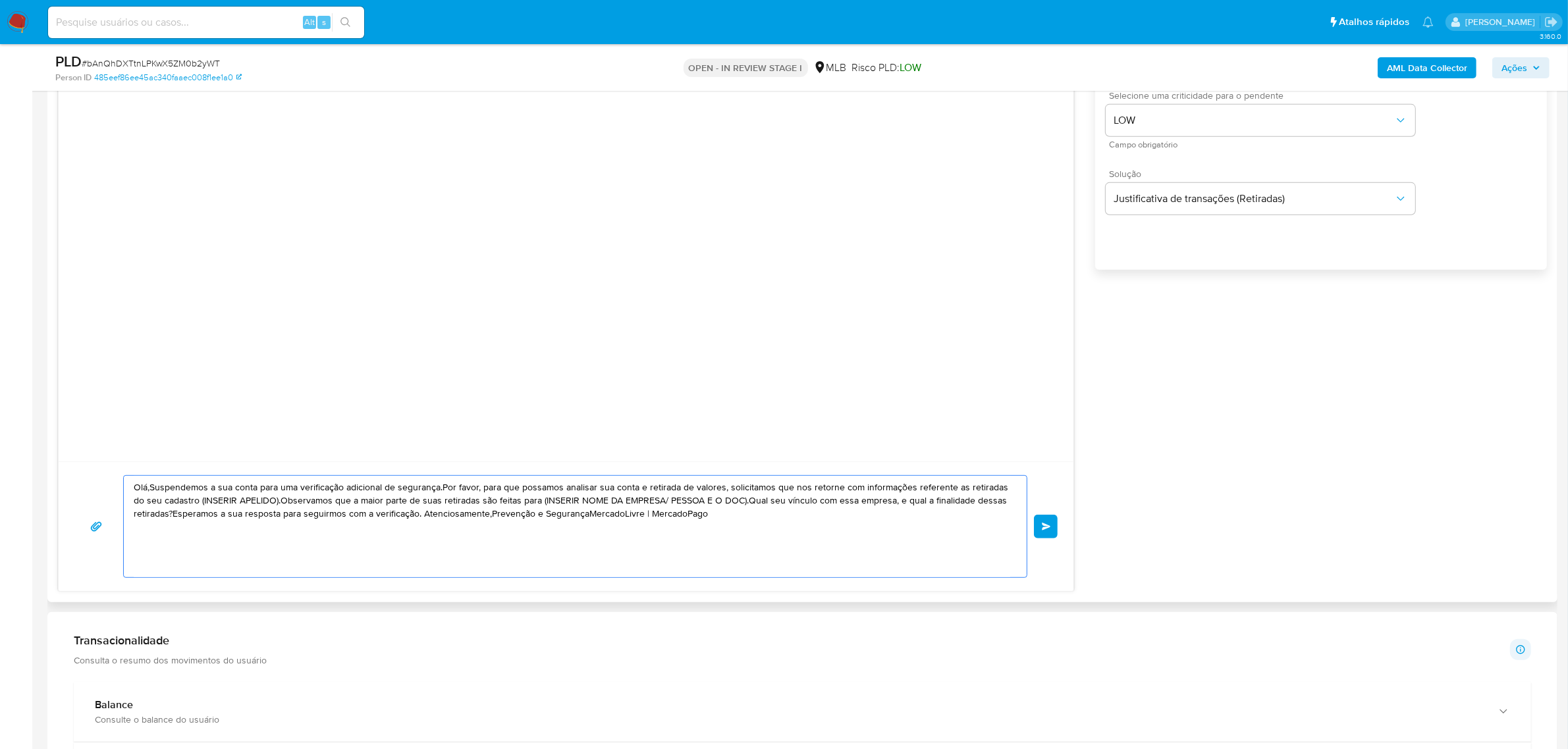
drag, startPoint x: 706, startPoint y: 521, endPoint x: 113, endPoint y: 445, distance: 597.9
click at [113, 445] on div "Olá,Suspendemos a sua conta para uma verificação adicional de segurança.Por fav…" at bounding box center [566, 273] width 1016 height 638
paste textarea "a, Guido Estamos realizando uma verificação adicional de segurança em contas de…"
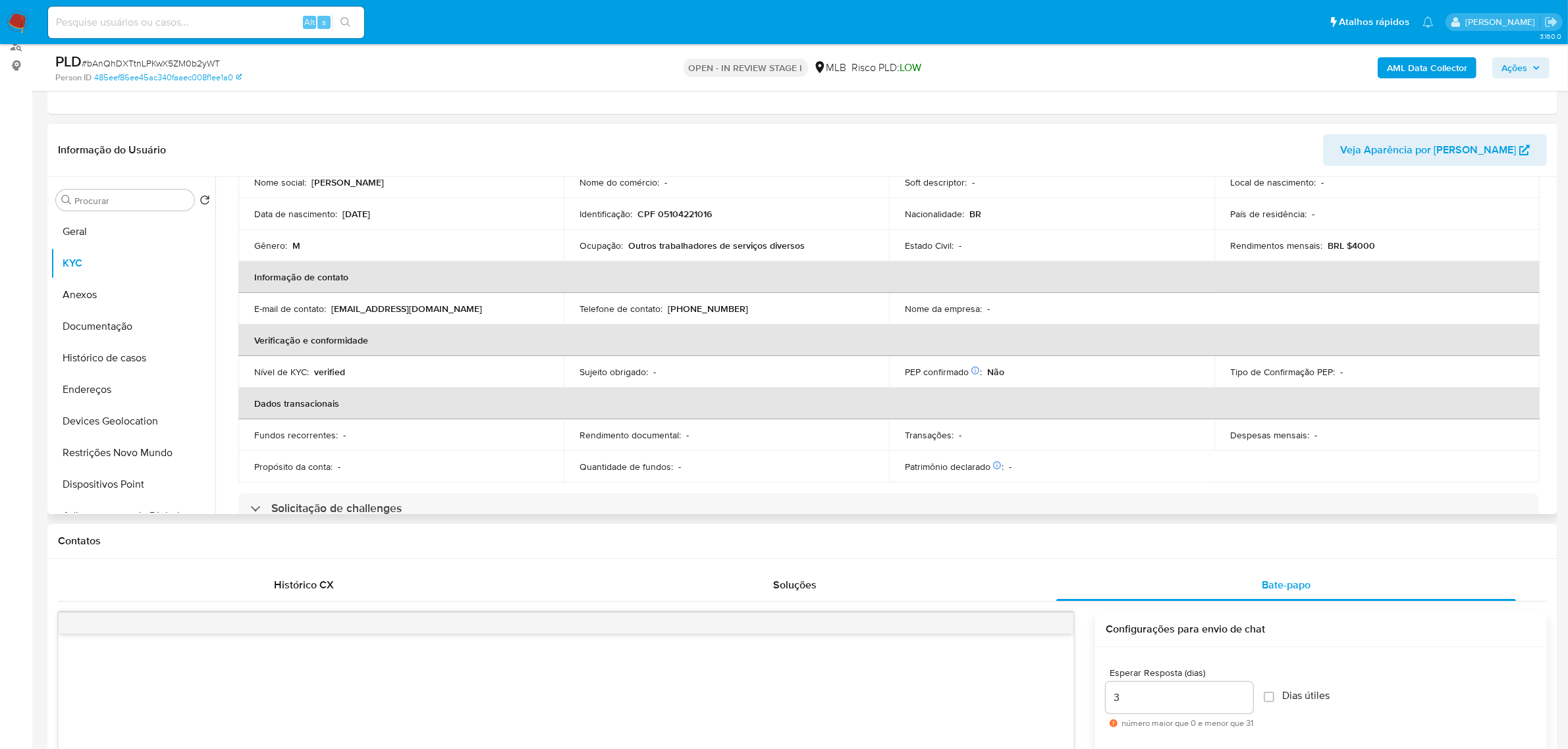
scroll to position [0, 0]
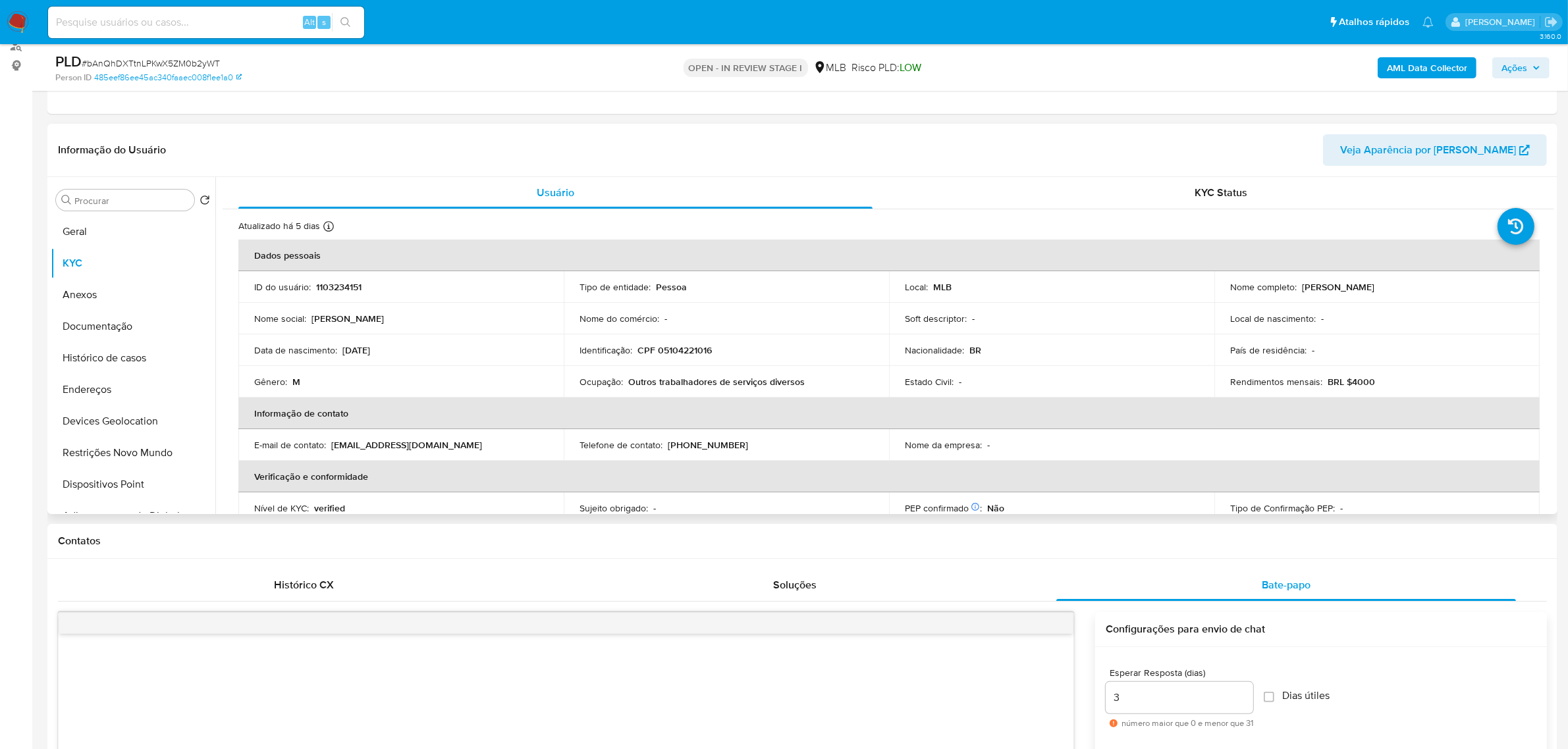
click at [1305, 290] on p "Daniel Lemos de Moraes" at bounding box center [1339, 287] width 73 height 12
copy p "Daniel"
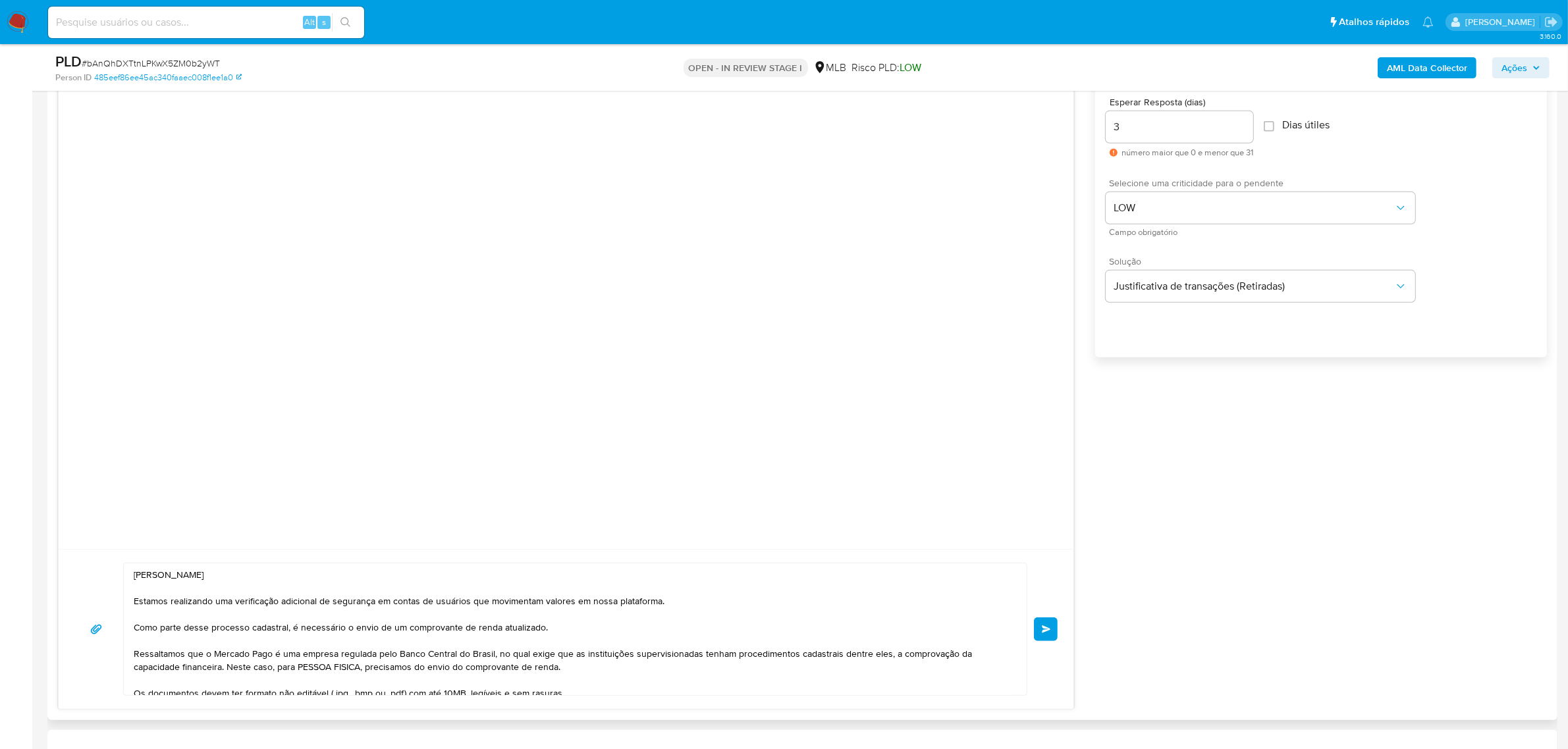
scroll to position [741, 0]
click at [165, 573] on textarea "Ola, Guido Estamos realizando uma verificação adicional de segurança em contas …" at bounding box center [572, 624] width 877 height 131
paste textarea "Daniel"
click at [231, 591] on textarea "Ola, Daniel Estamos realizando uma verificação adicional de segurança em contas…" at bounding box center [572, 624] width 877 height 131
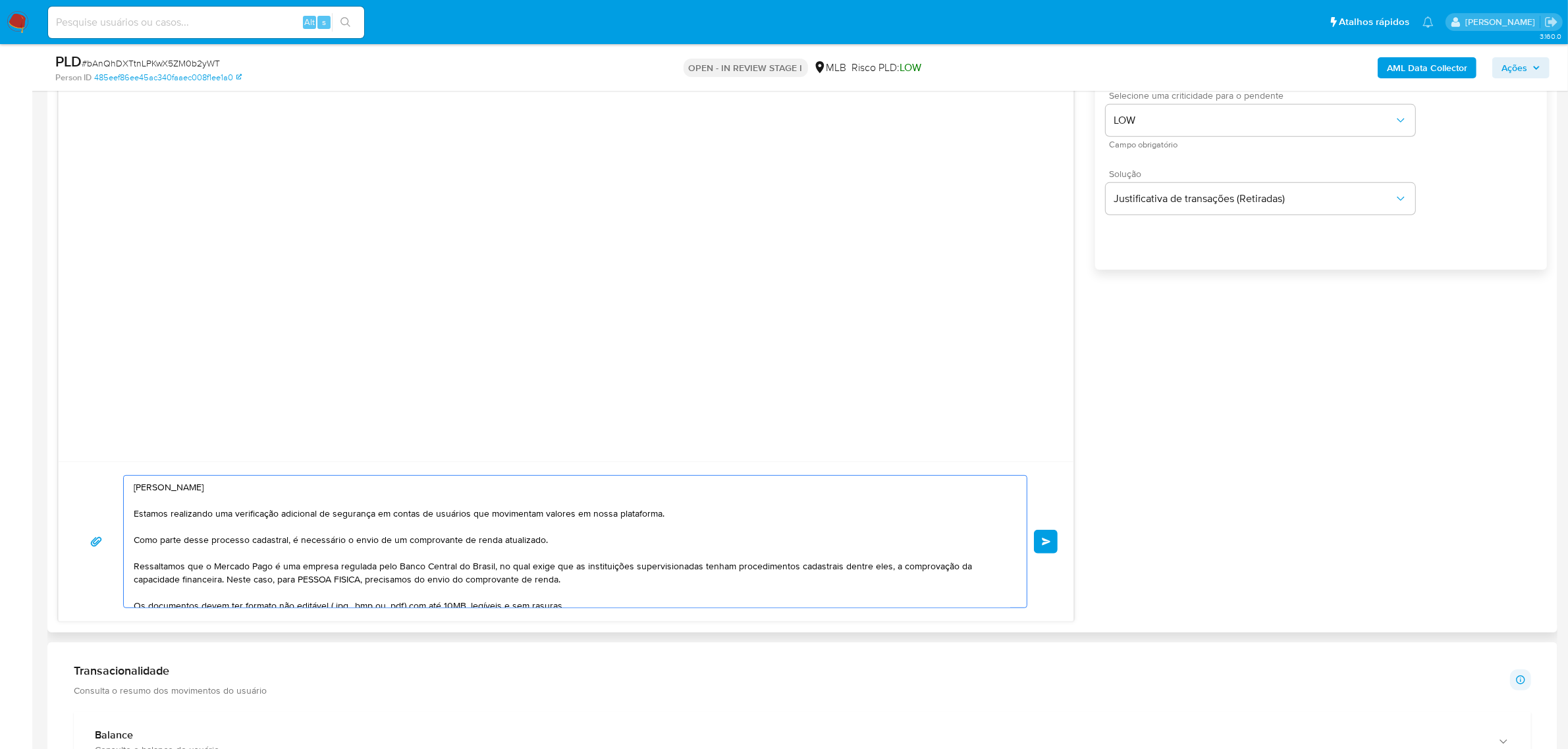
scroll to position [905, 0]
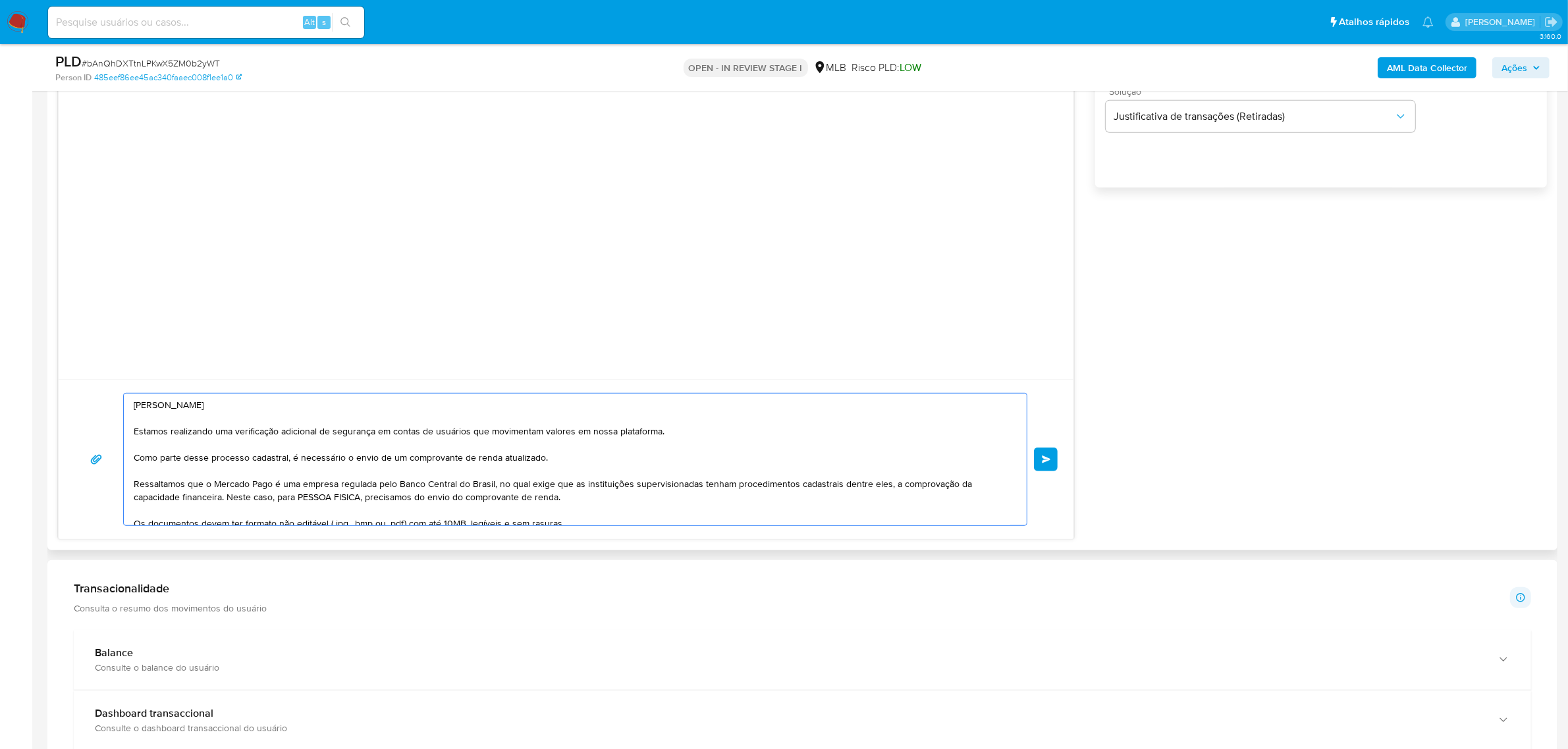
click at [140, 404] on textarea "Ola, Daniel Estamos realizando uma verificação adicional de segurança em contas…" at bounding box center [572, 459] width 877 height 131
click at [0, 0] on lt-strong "á" at bounding box center [0, 0] width 0 height 0
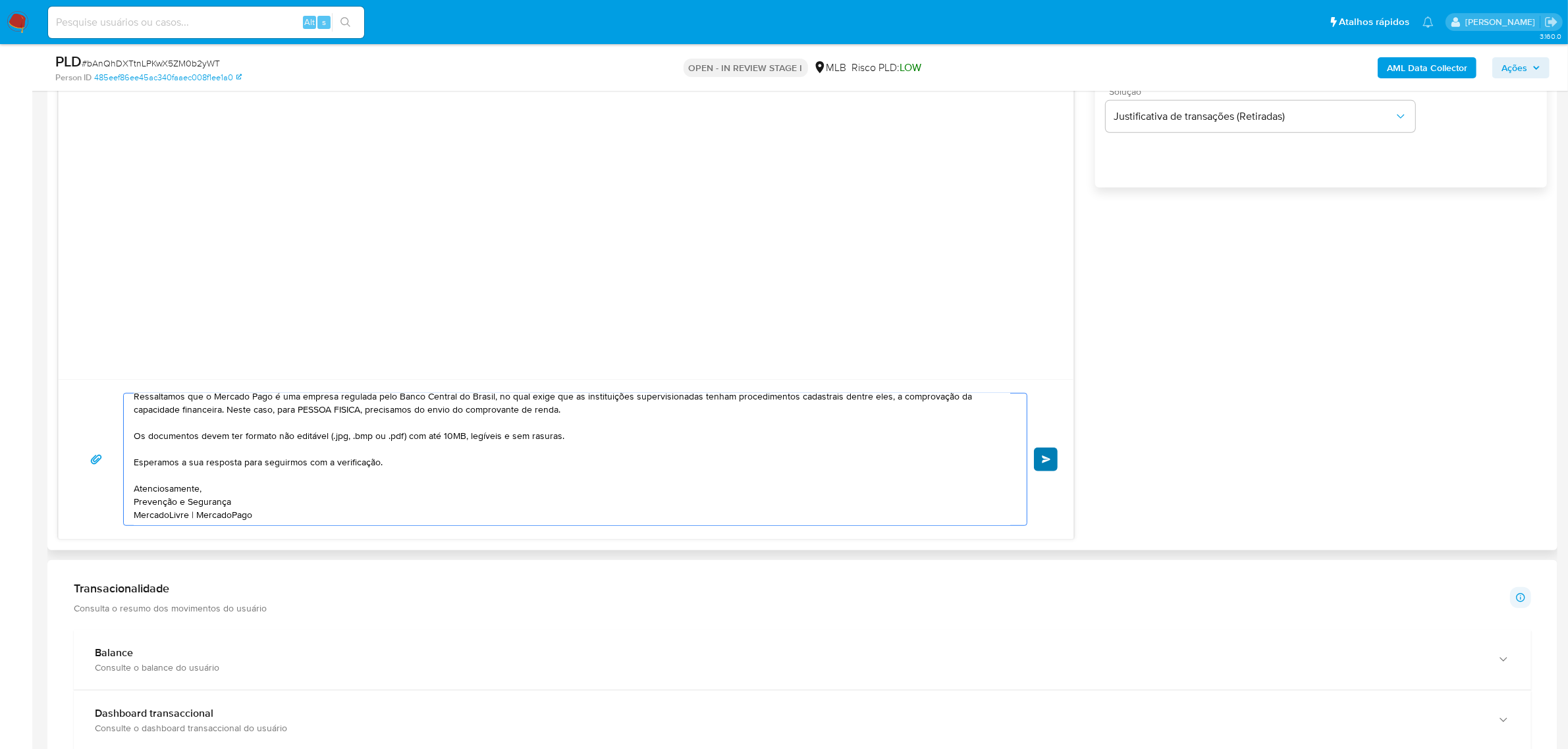
type textarea "Olá, Daniel Estamos realizando uma verificação adicional de segurança em contas…"
click at [1051, 461] on span "common.send" at bounding box center [1046, 460] width 9 height 8
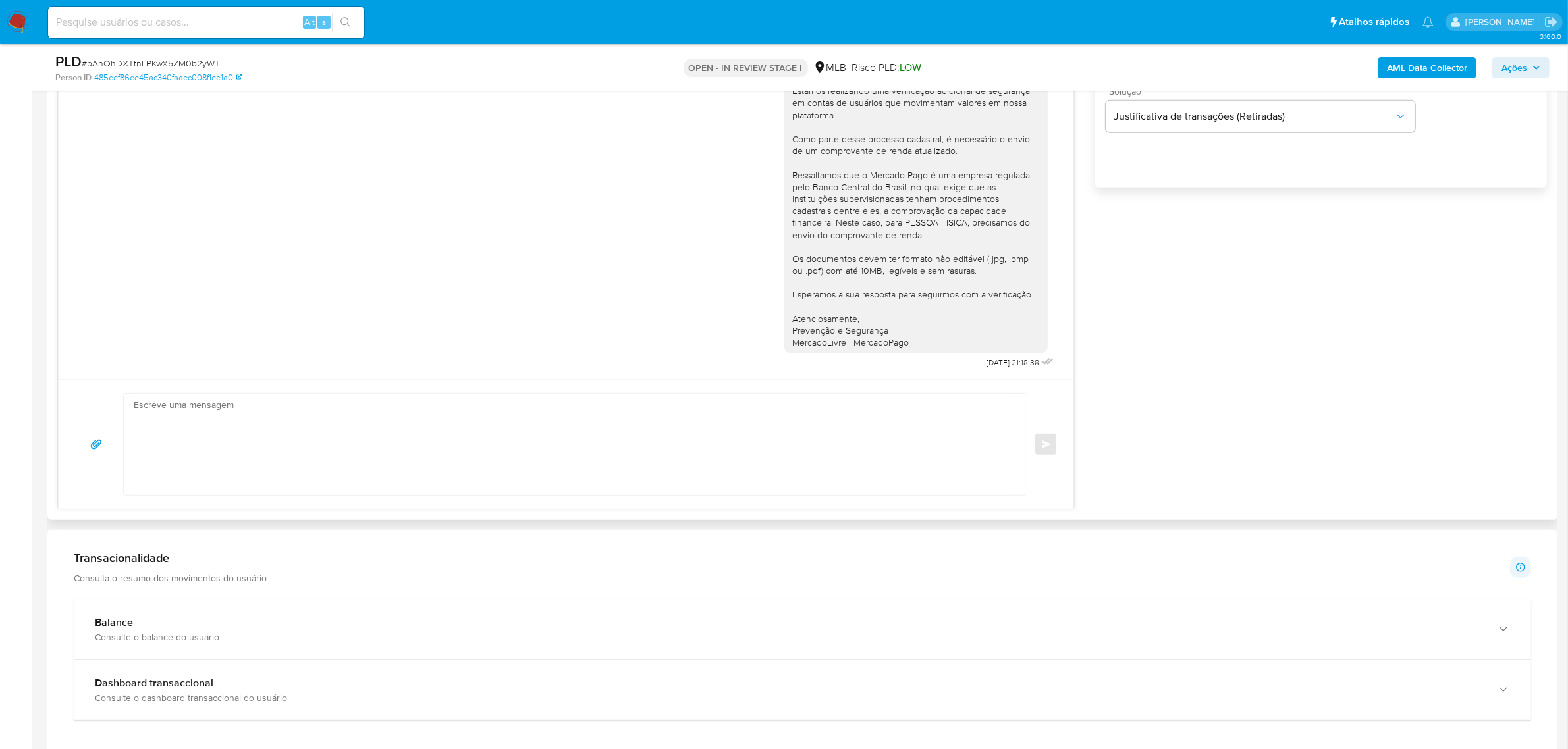
scroll to position [0, 0]
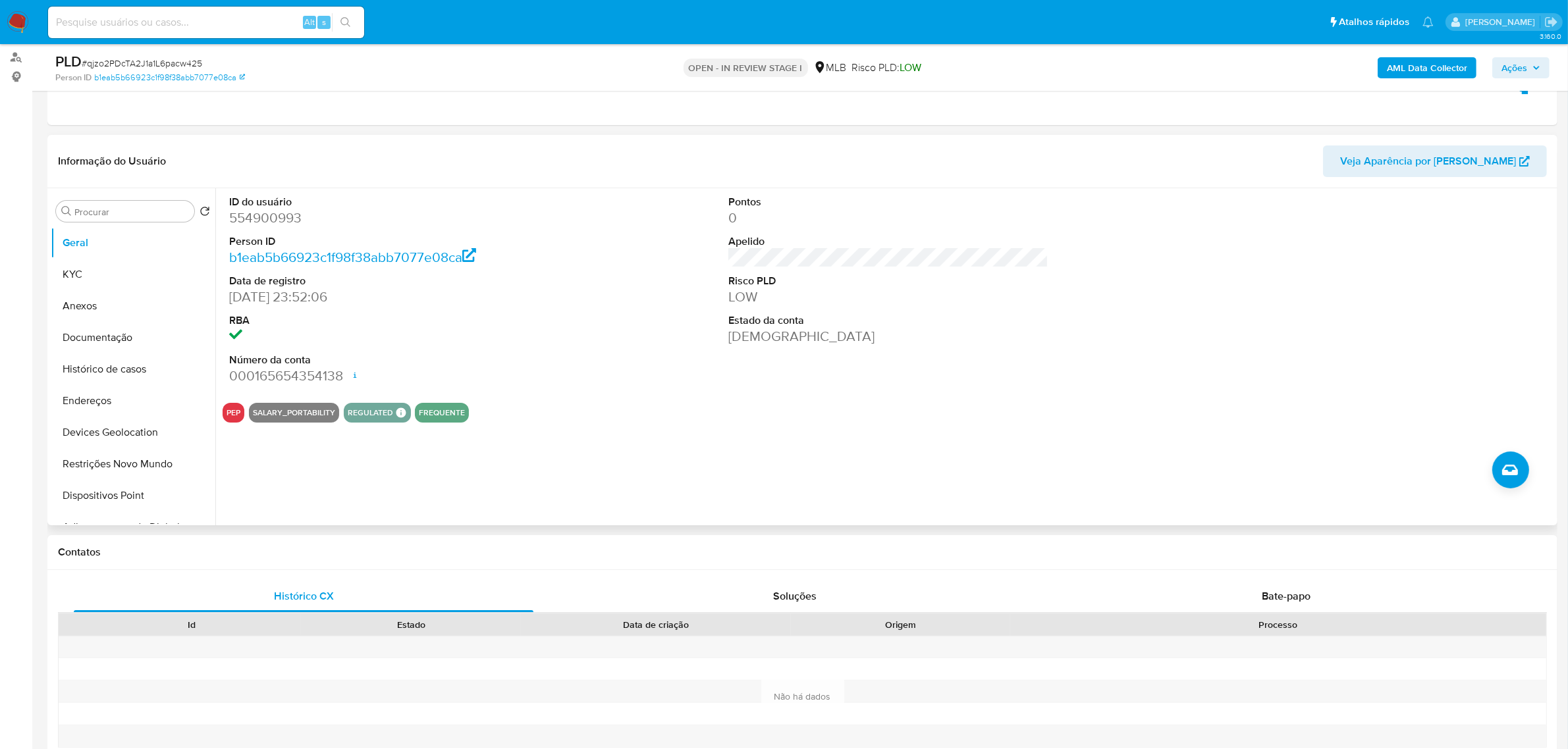
scroll to position [49, 0]
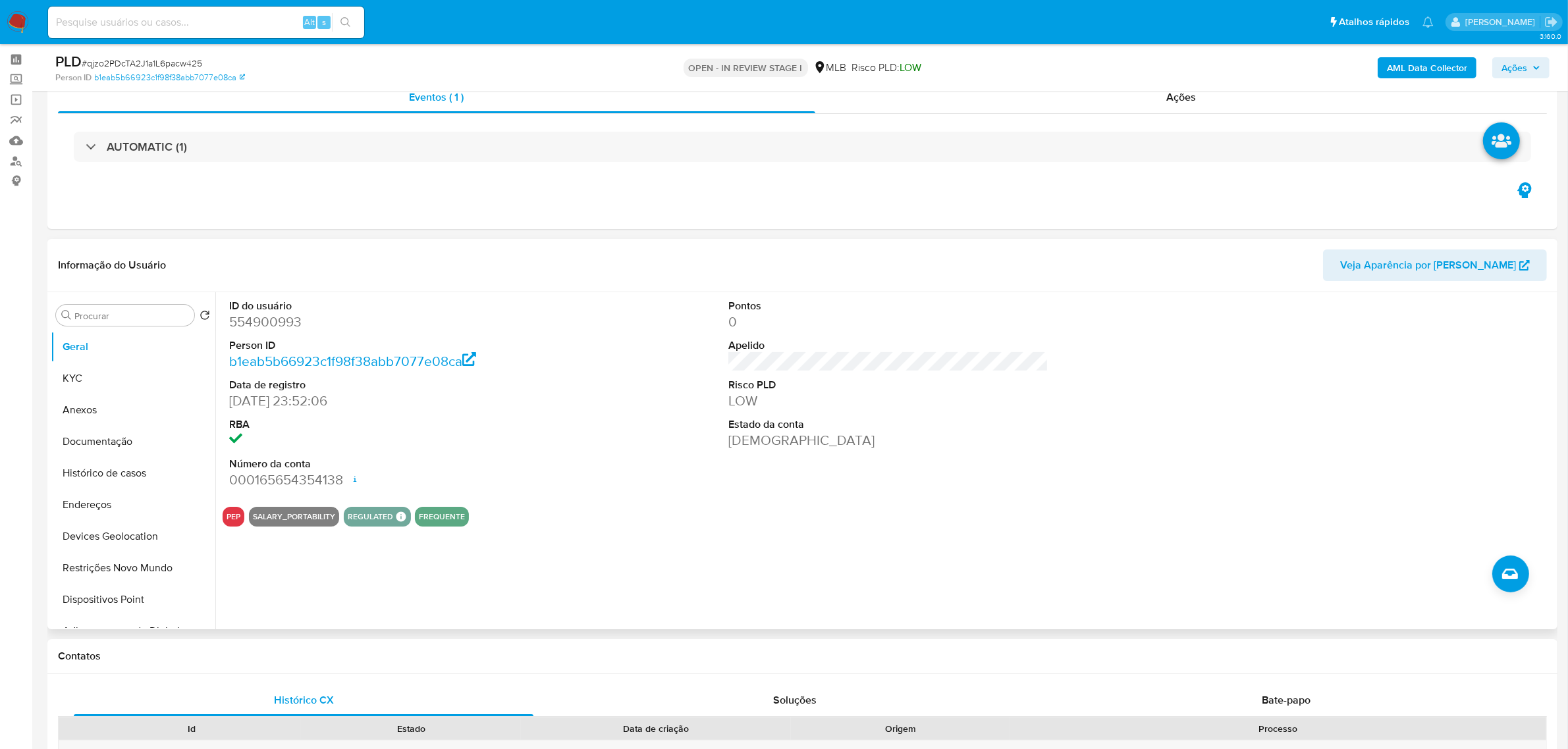
click at [275, 326] on dd "554900993" at bounding box center [389, 322] width 320 height 19
copy dd "554900993"
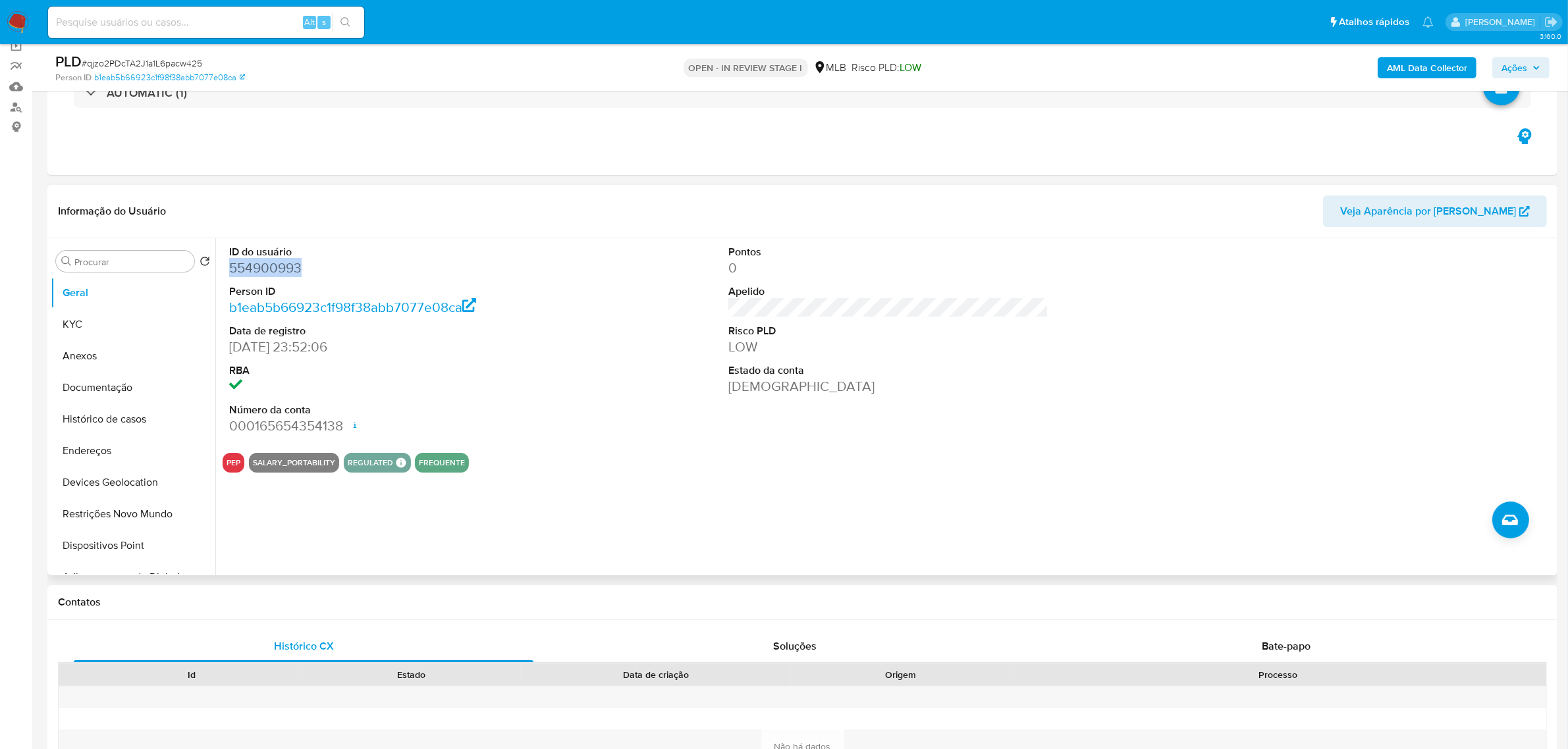
scroll to position [131, 0]
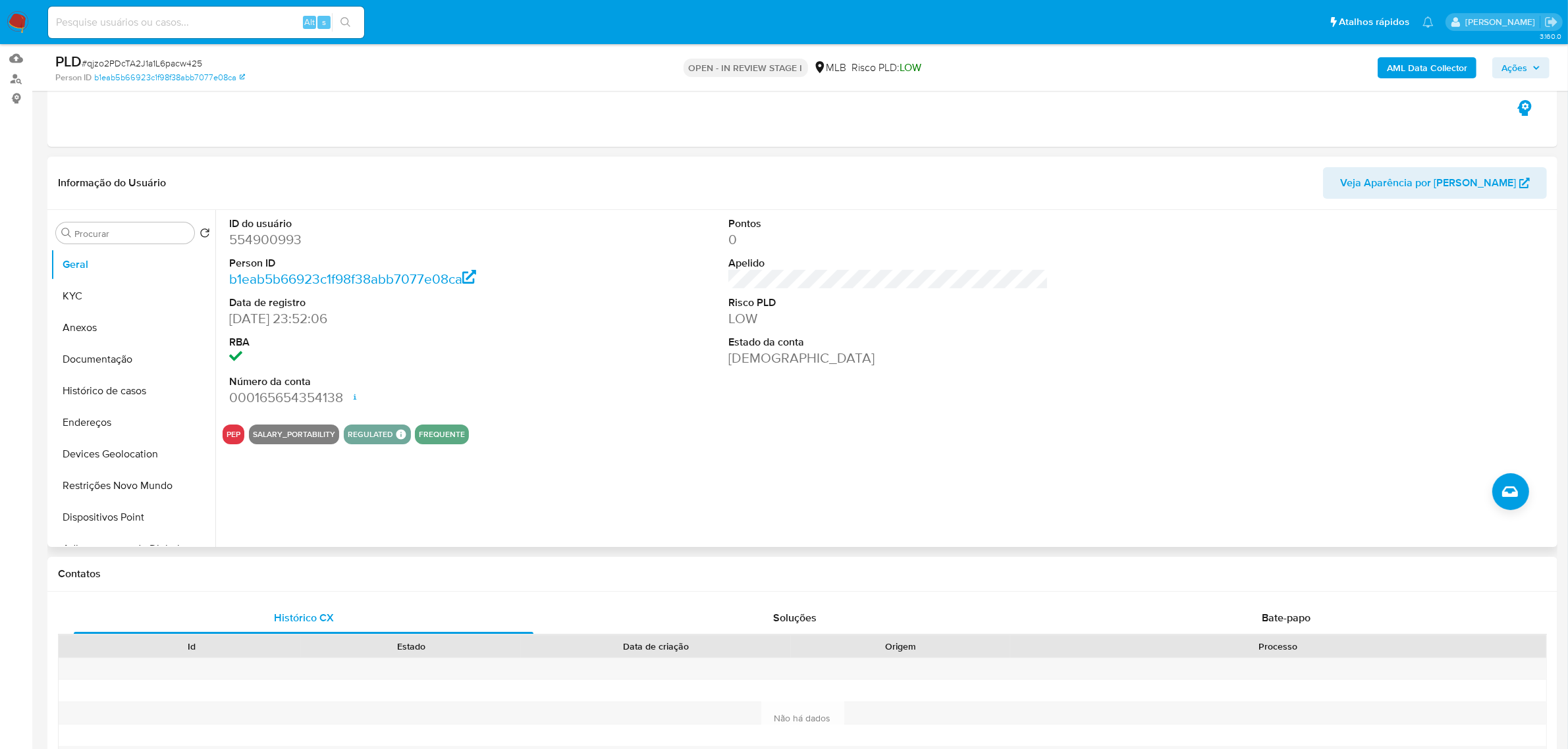
click at [600, 281] on div "ID do usuário 554900993 Person ID b1eab5b66923c1f98f38abb7077e08ca Data de regi…" at bounding box center [888, 312] width 1332 height 204
click at [140, 303] on button "KYC" at bounding box center [127, 296] width 154 height 31
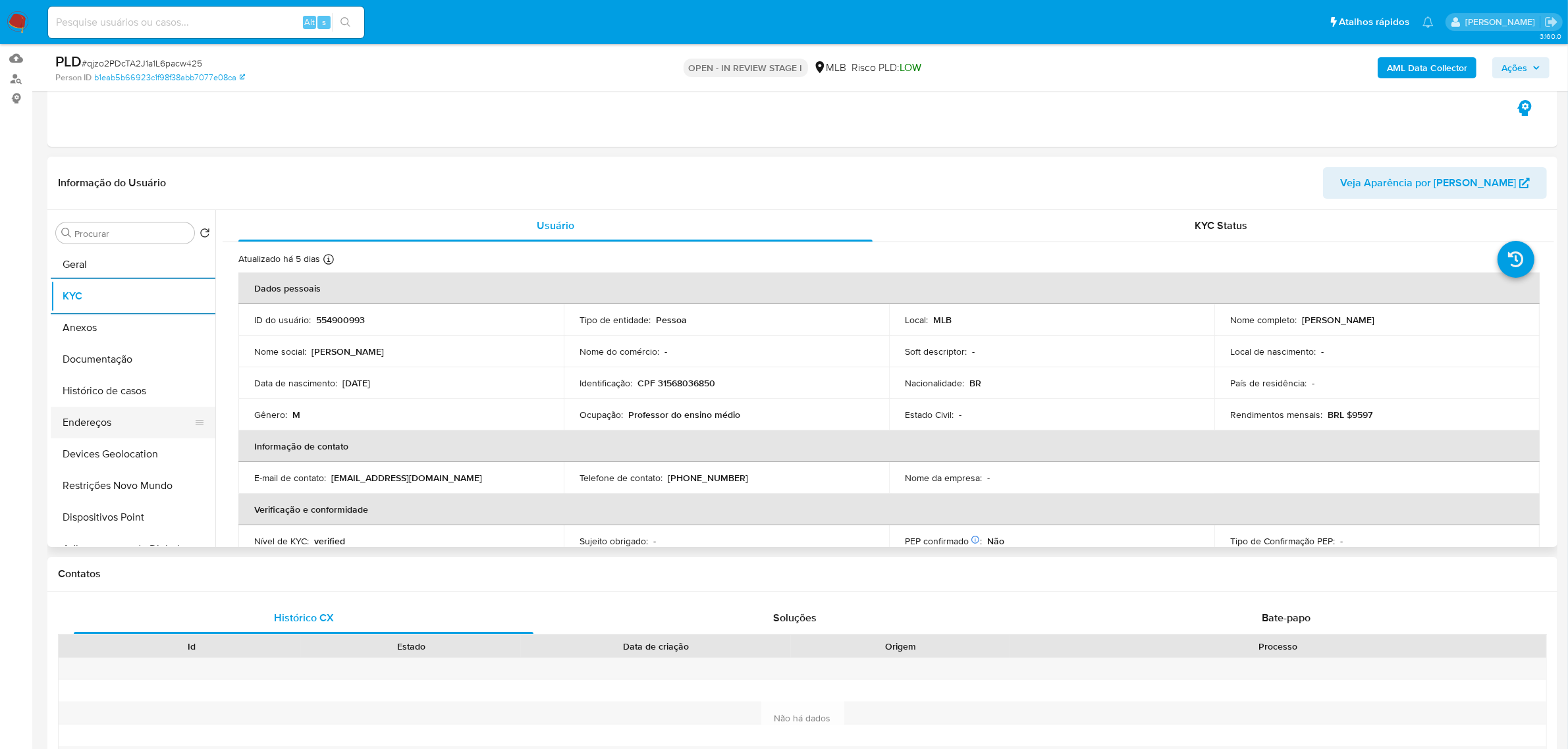
click at [99, 418] on button "Endereços" at bounding box center [127, 422] width 154 height 31
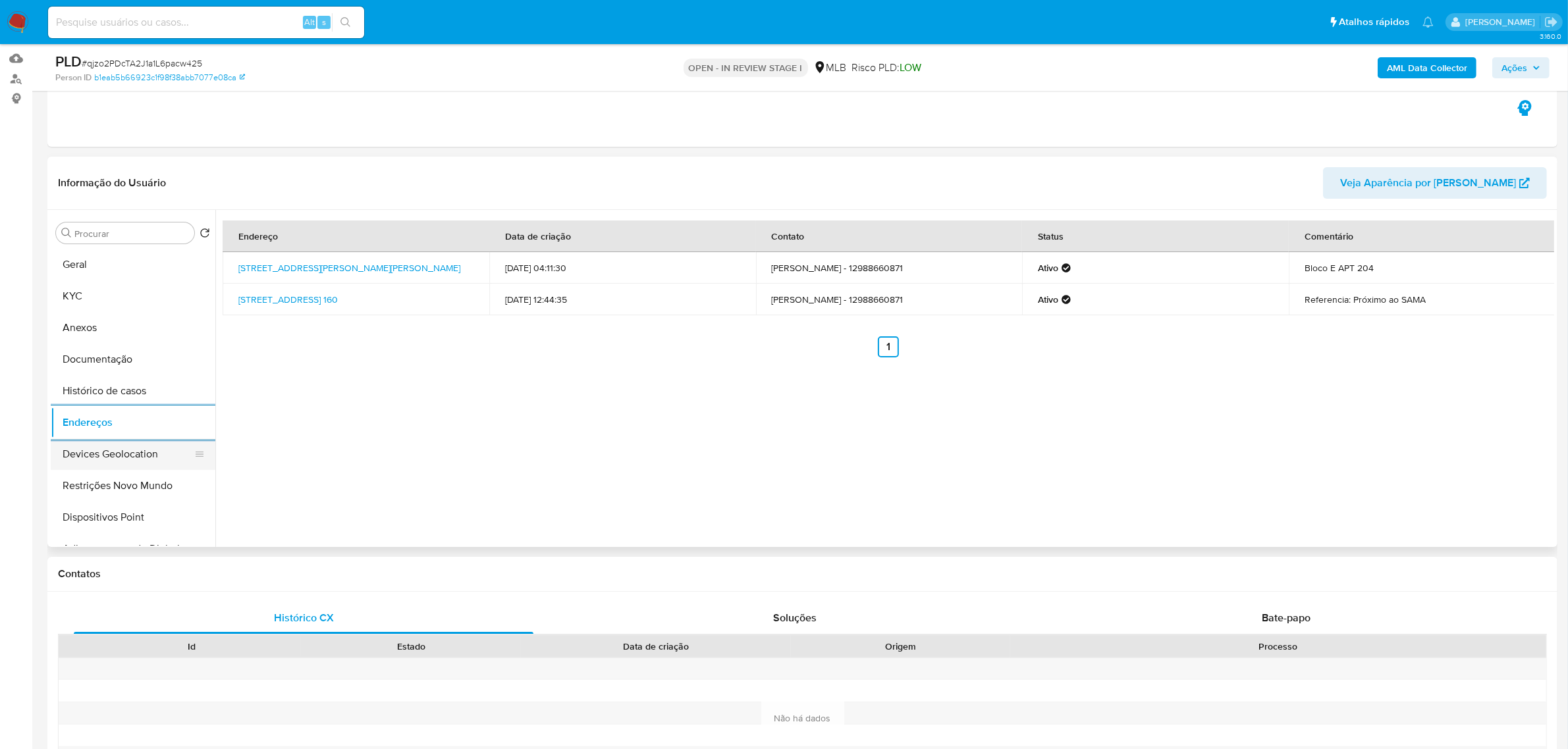
click at [162, 446] on button "Devices Geolocation" at bounding box center [127, 454] width 154 height 31
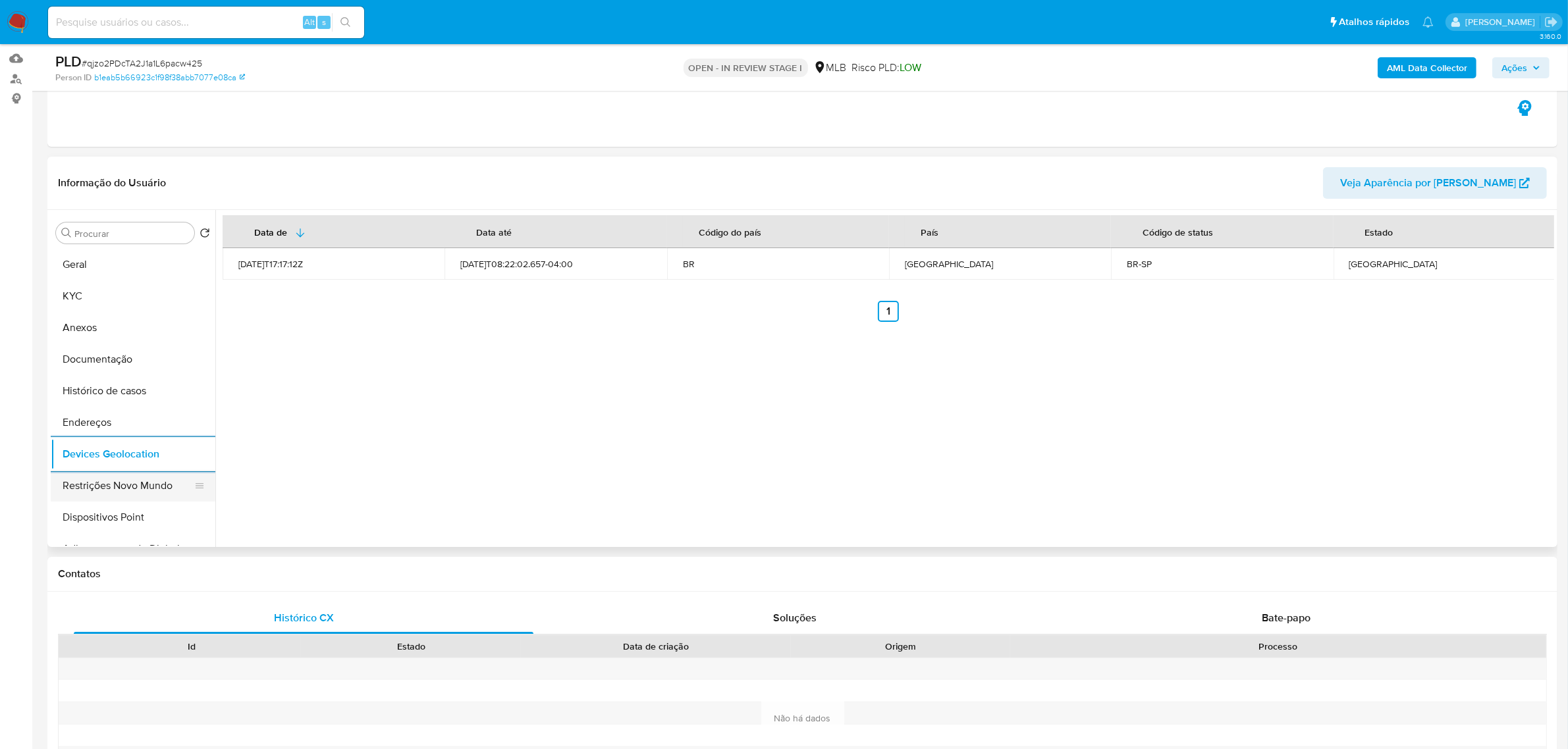
click at [127, 484] on button "Restrições Novo Mundo" at bounding box center [127, 485] width 154 height 31
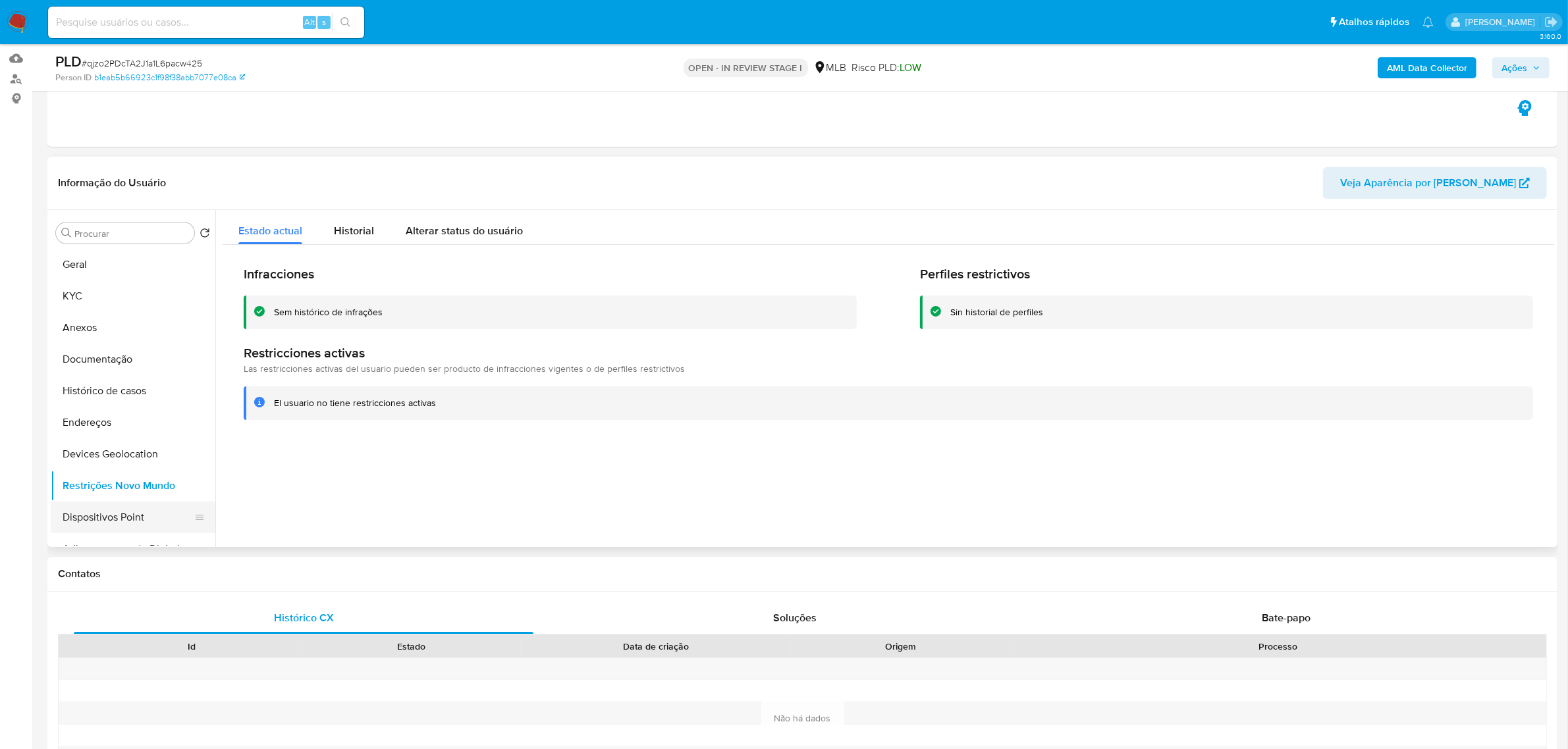
click at [120, 527] on button "Dispositivos Point" at bounding box center [127, 517] width 154 height 31
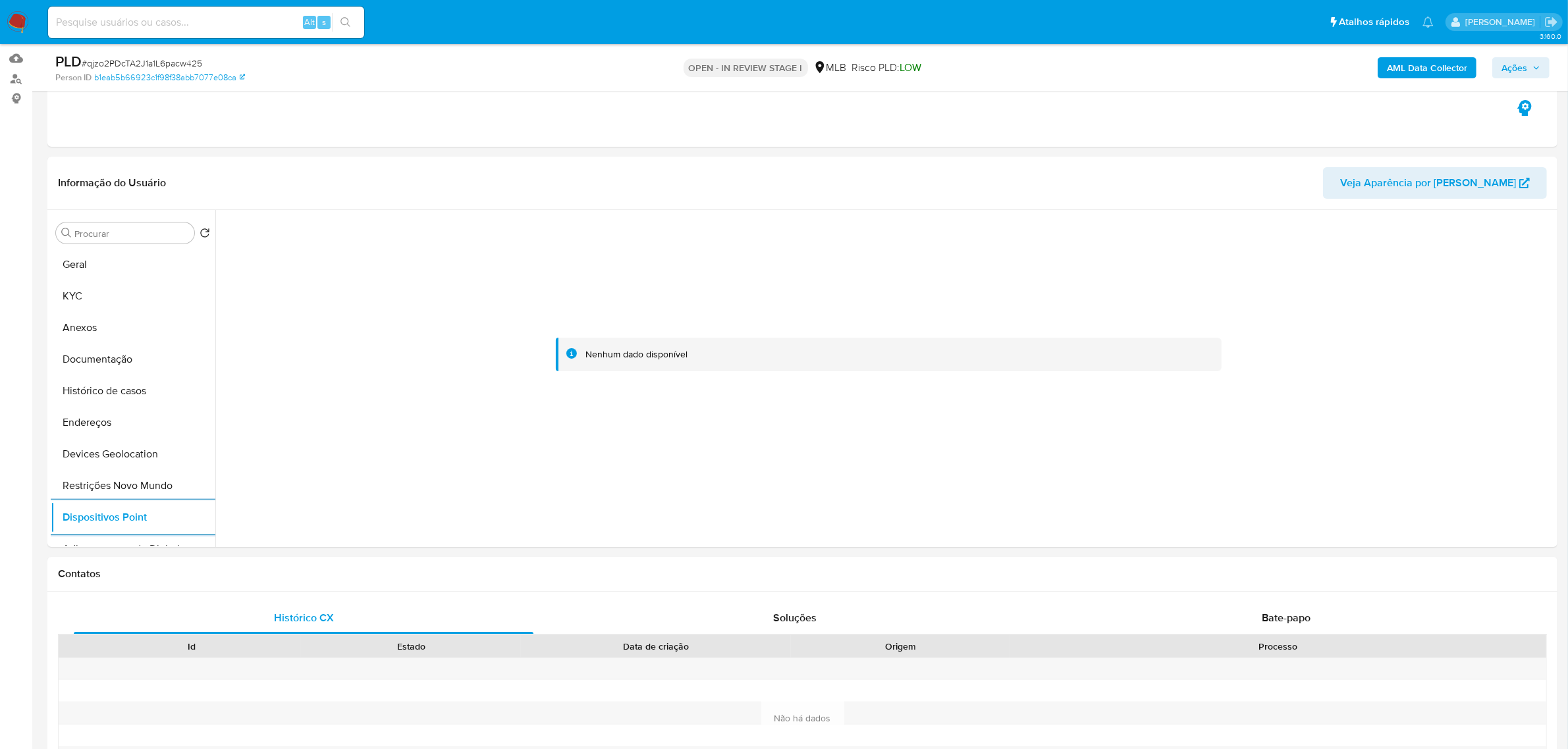
click at [1424, 61] on b "AML Data Collector" at bounding box center [1428, 68] width 81 height 21
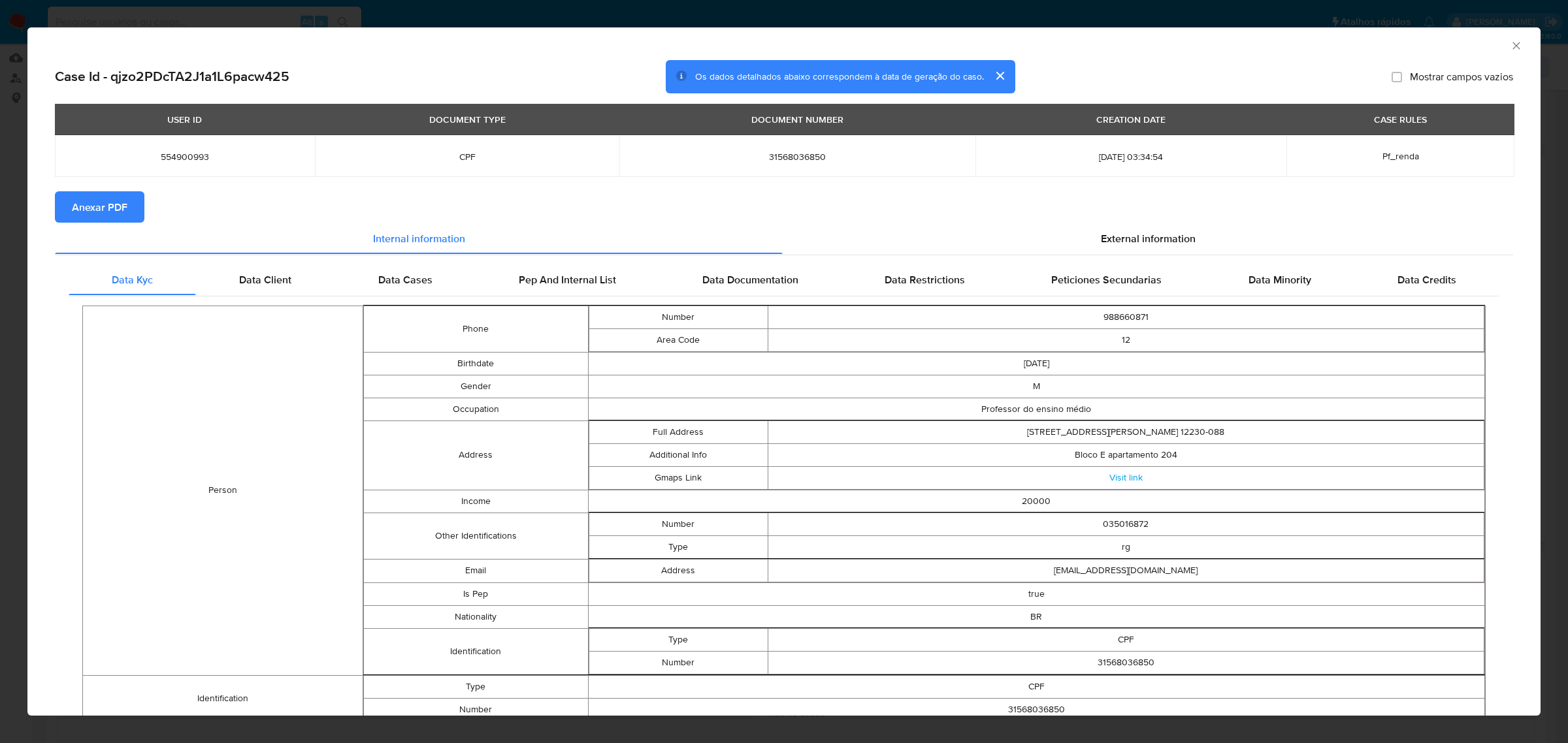
drag, startPoint x: 102, startPoint y: 204, endPoint x: 112, endPoint y: 206, distance: 10.2
click at [102, 203] on span "Anexar PDF" at bounding box center [99, 207] width 55 height 29
click at [1121, 235] on span "External information" at bounding box center [1148, 241] width 94 height 15
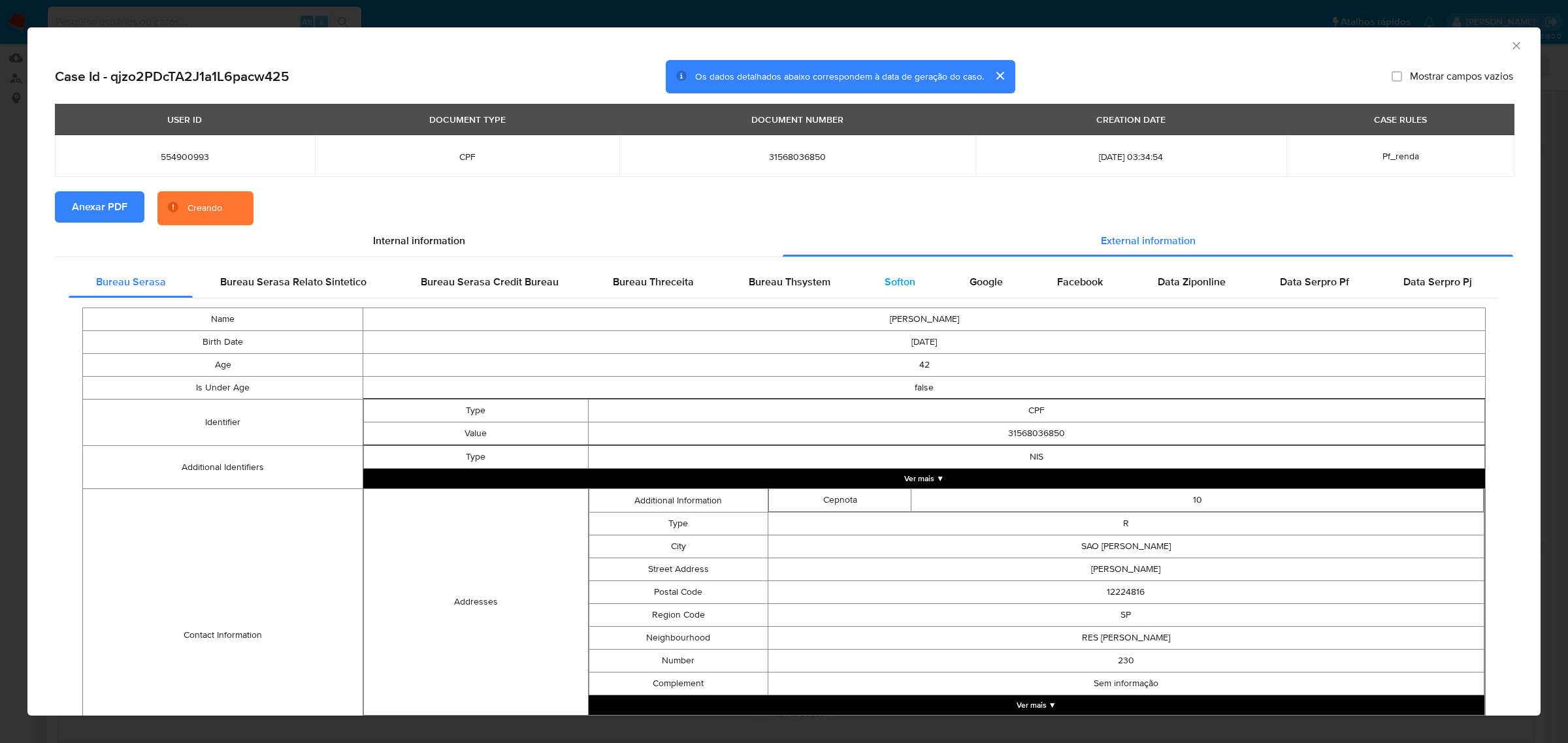
click at [874, 288] on div "Softon" at bounding box center [899, 282] width 85 height 31
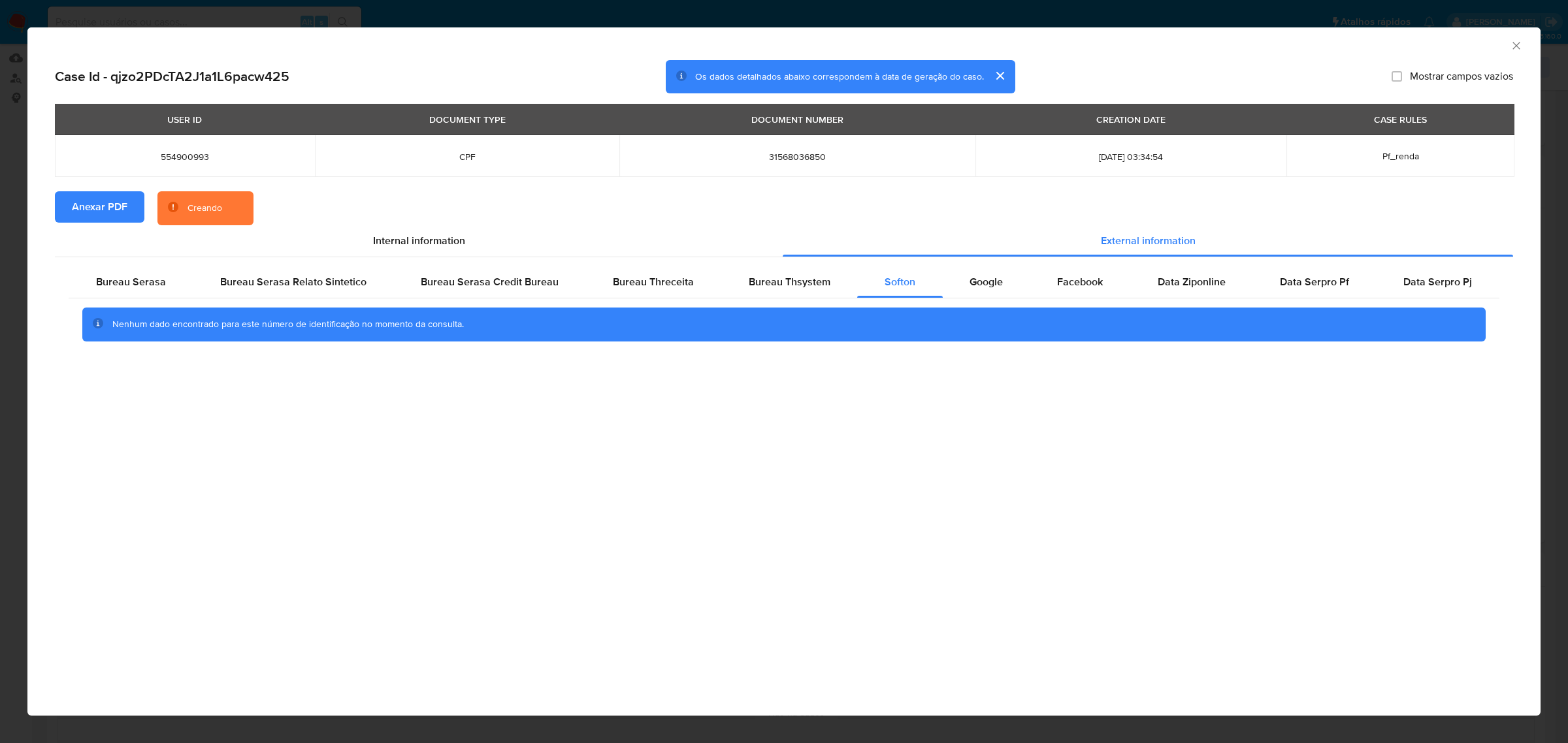
click at [1526, 44] on div "AML Data Collector" at bounding box center [783, 43] width 1513 height 33
click at [1514, 54] on div "AML Data Collector" at bounding box center [783, 43] width 1513 height 33
click at [1514, 43] on icon "Fechar a janela" at bounding box center [1516, 46] width 13 height 13
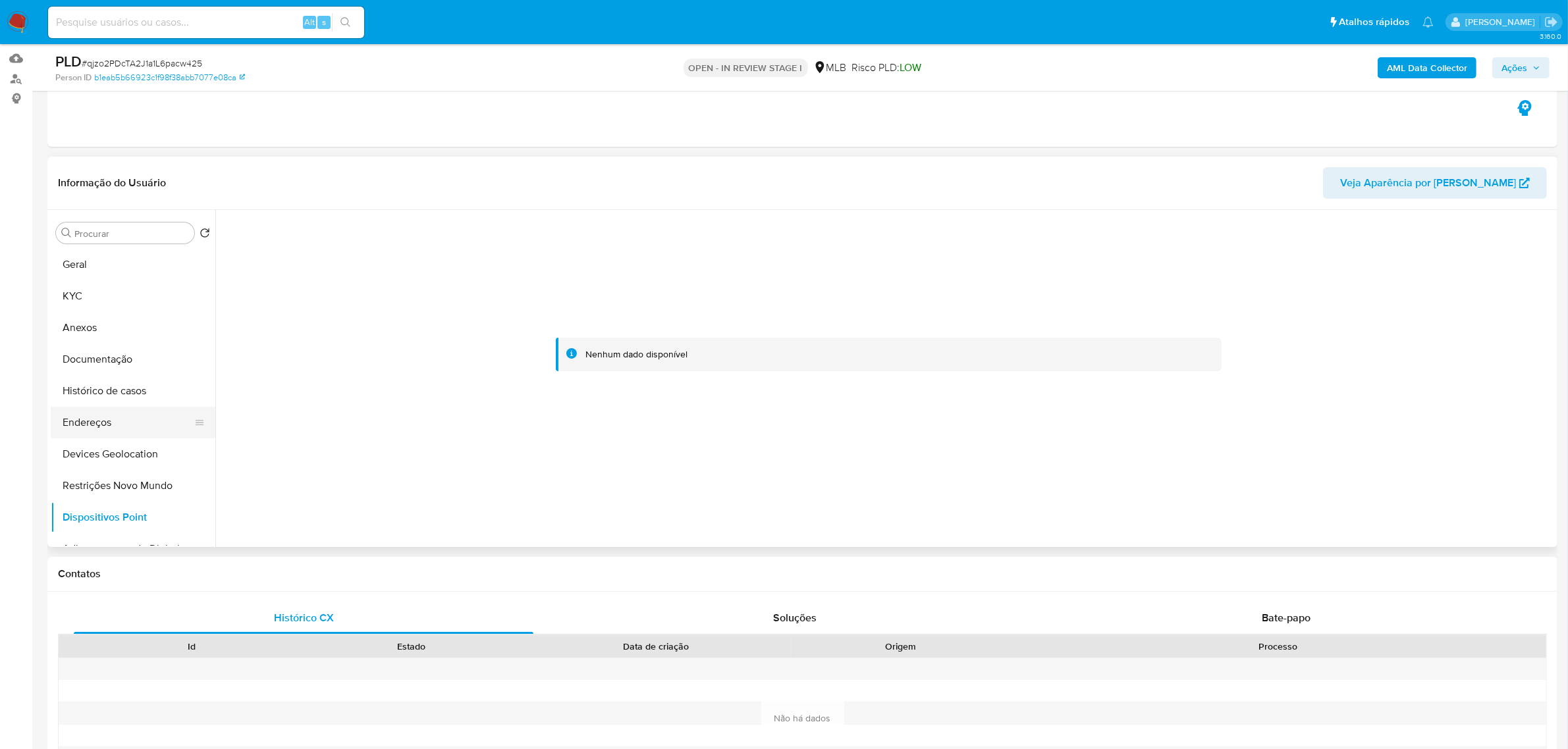
click at [98, 433] on button "Endereços" at bounding box center [127, 422] width 154 height 31
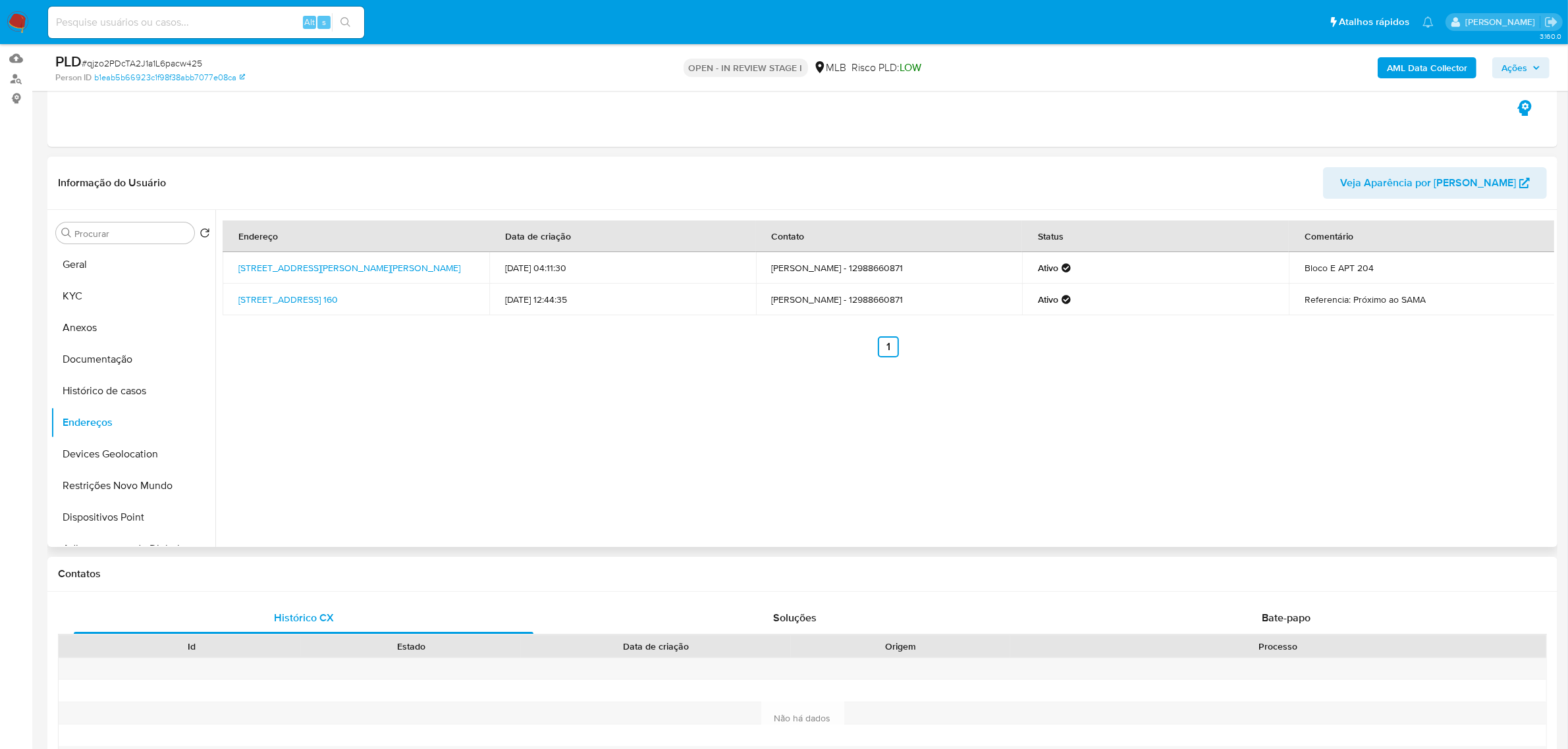
drag, startPoint x: 231, startPoint y: 261, endPoint x: 363, endPoint y: 281, distance: 133.5
click at [363, 281] on td "Rua João Fonseca Dos Santos 109, São José Dos Campos, São Paulo, 12230088, Bras…" at bounding box center [356, 268] width 267 height 31
copy link "Rua João Fonseca Dos Santos 109, São José Dos Campos, São Paulo, 12230088"
click at [344, 271] on link "Rua João Fonseca Dos Santos 109, São José Dos Campos, São Paulo, 12230088, Bras…" at bounding box center [349, 268] width 222 height 13
click at [91, 293] on button "KYC" at bounding box center [127, 296] width 154 height 31
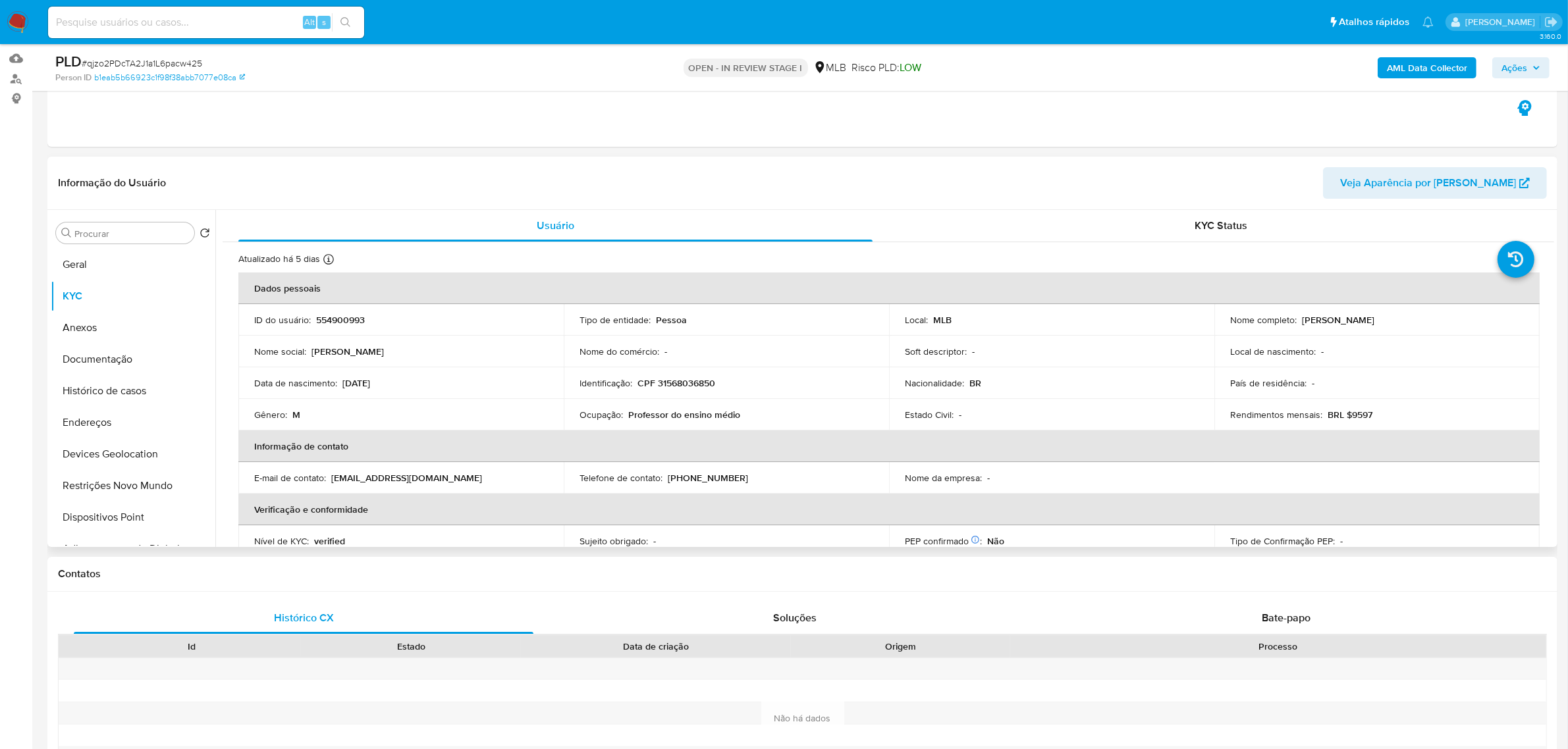
click at [688, 379] on p "CPF 31568036850" at bounding box center [677, 383] width 77 height 12
copy p "31568036850"
click at [131, 372] on button "Documentação" at bounding box center [127, 359] width 154 height 31
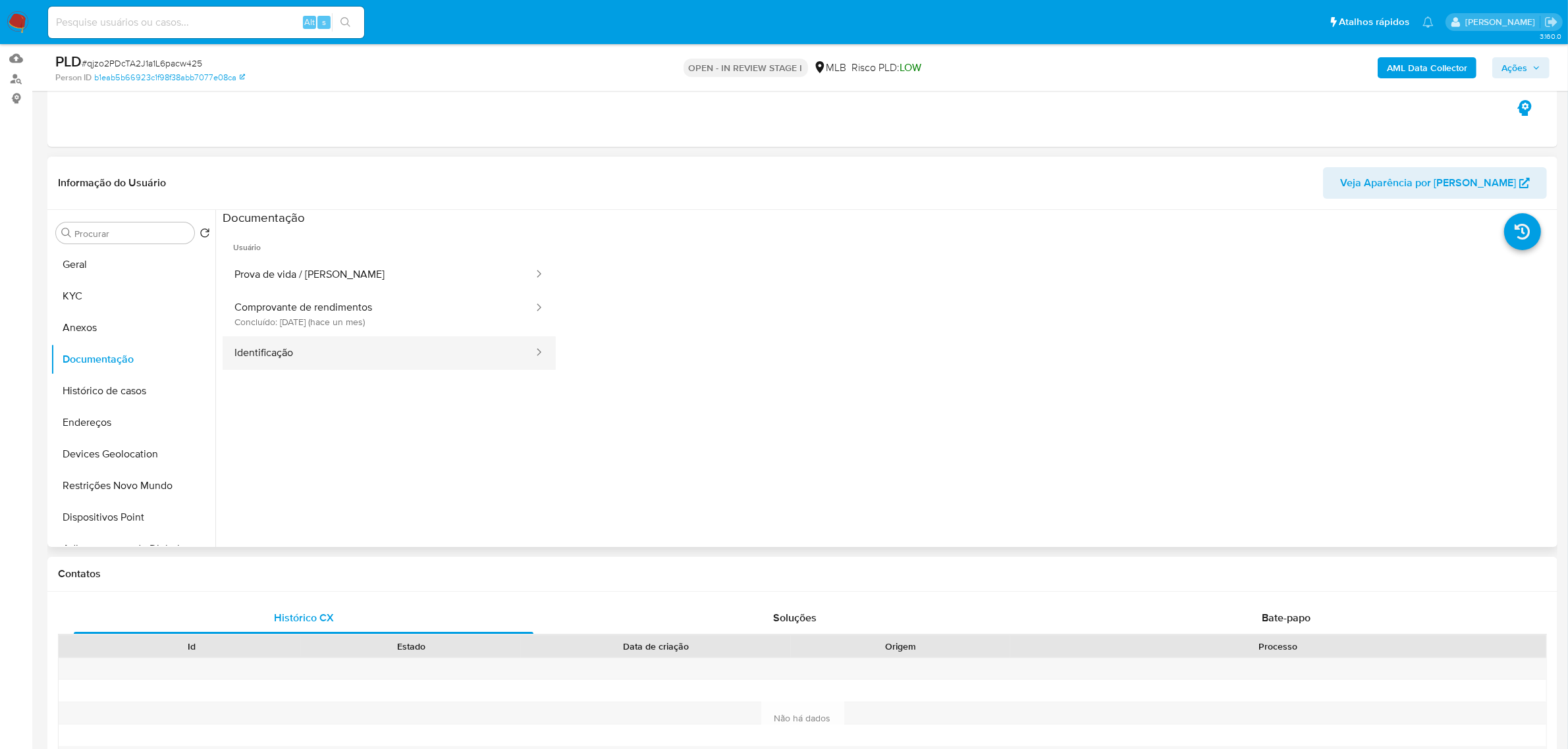
click at [311, 347] on button "Identificação" at bounding box center [378, 353] width 312 height 34
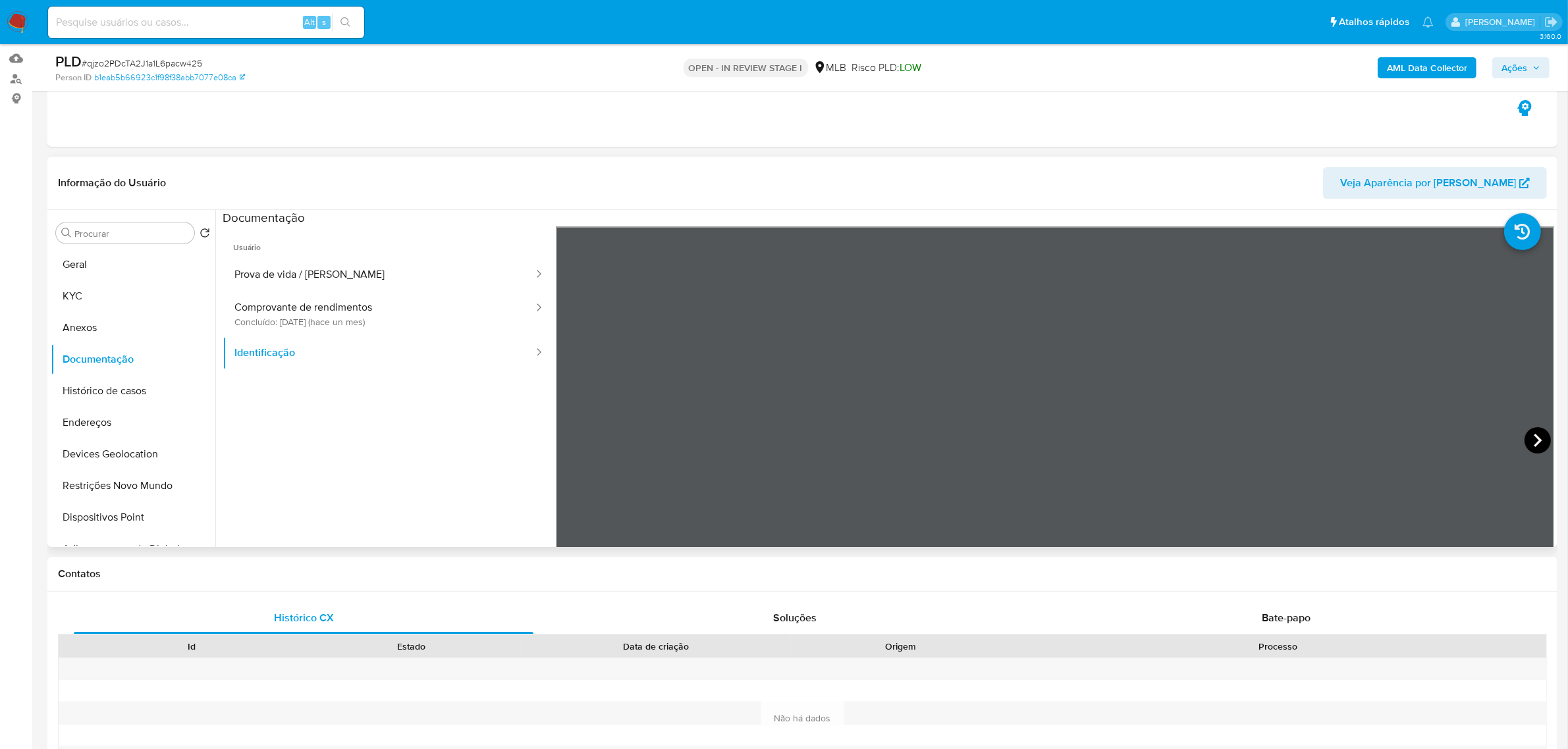
click at [1528, 438] on icon at bounding box center [1538, 440] width 27 height 27
click at [93, 293] on button "KYC" at bounding box center [127, 296] width 154 height 31
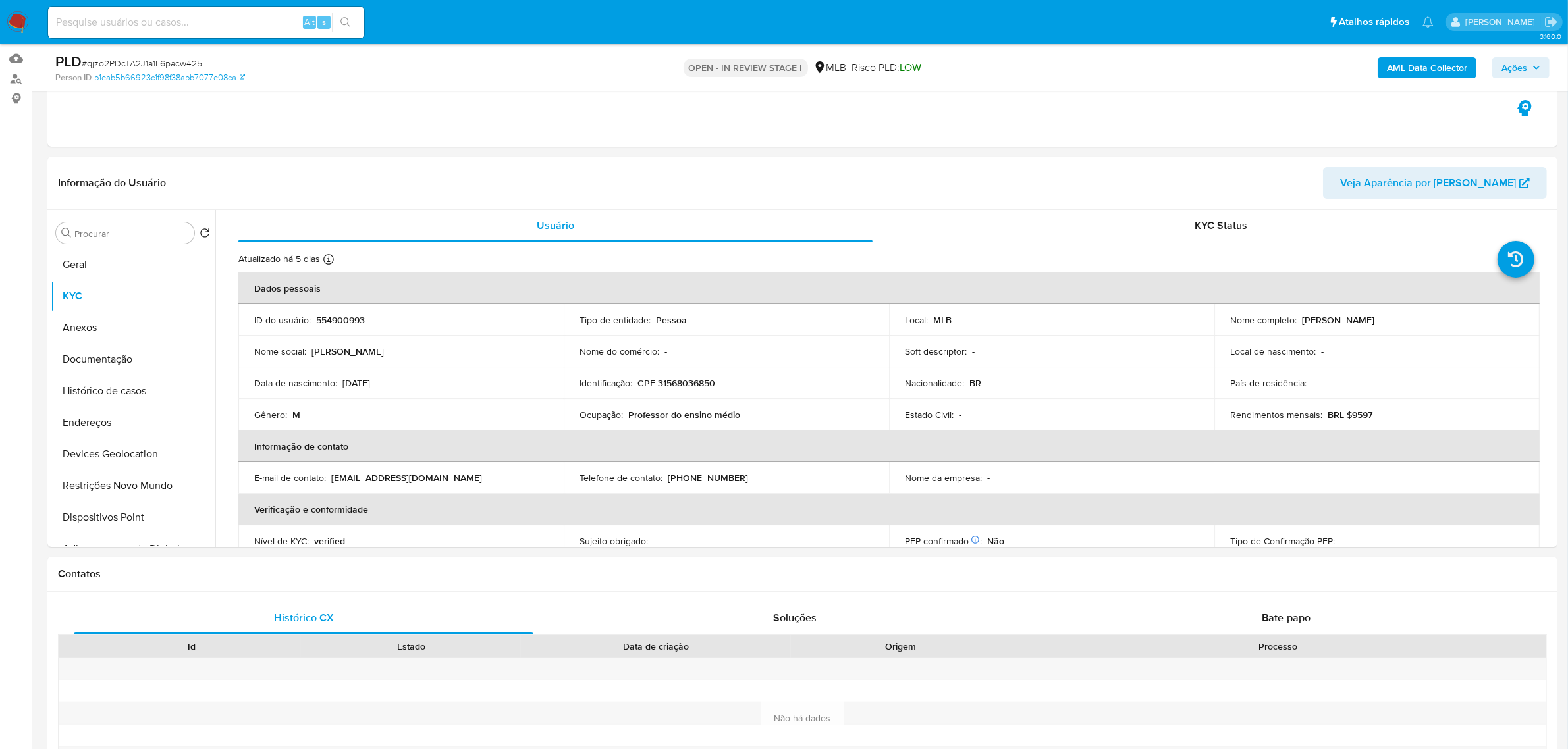
click at [675, 381] on p "CPF 31568036850" at bounding box center [677, 383] width 77 height 12
copy p "31568036850"
click at [681, 382] on p "CPF 31568036850" at bounding box center [677, 383] width 77 height 12
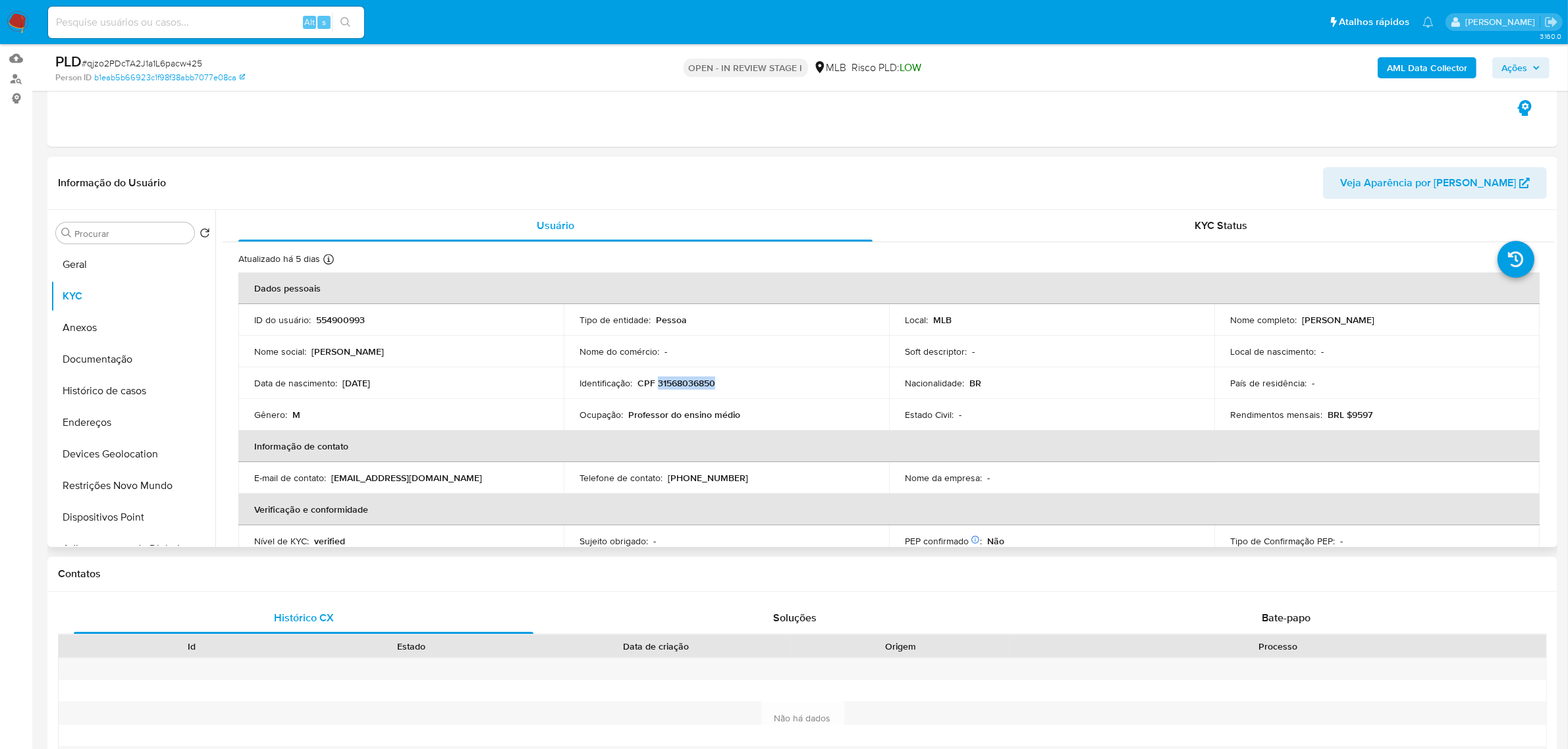
drag, startPoint x: 1299, startPoint y: 319, endPoint x: 1395, endPoint y: 318, distance: 96.0
click at [1395, 318] on div "Nome completo : Luiz Gustavo Teixeira" at bounding box center [1378, 320] width 294 height 12
click at [106, 359] on button "Documentação" at bounding box center [127, 359] width 154 height 31
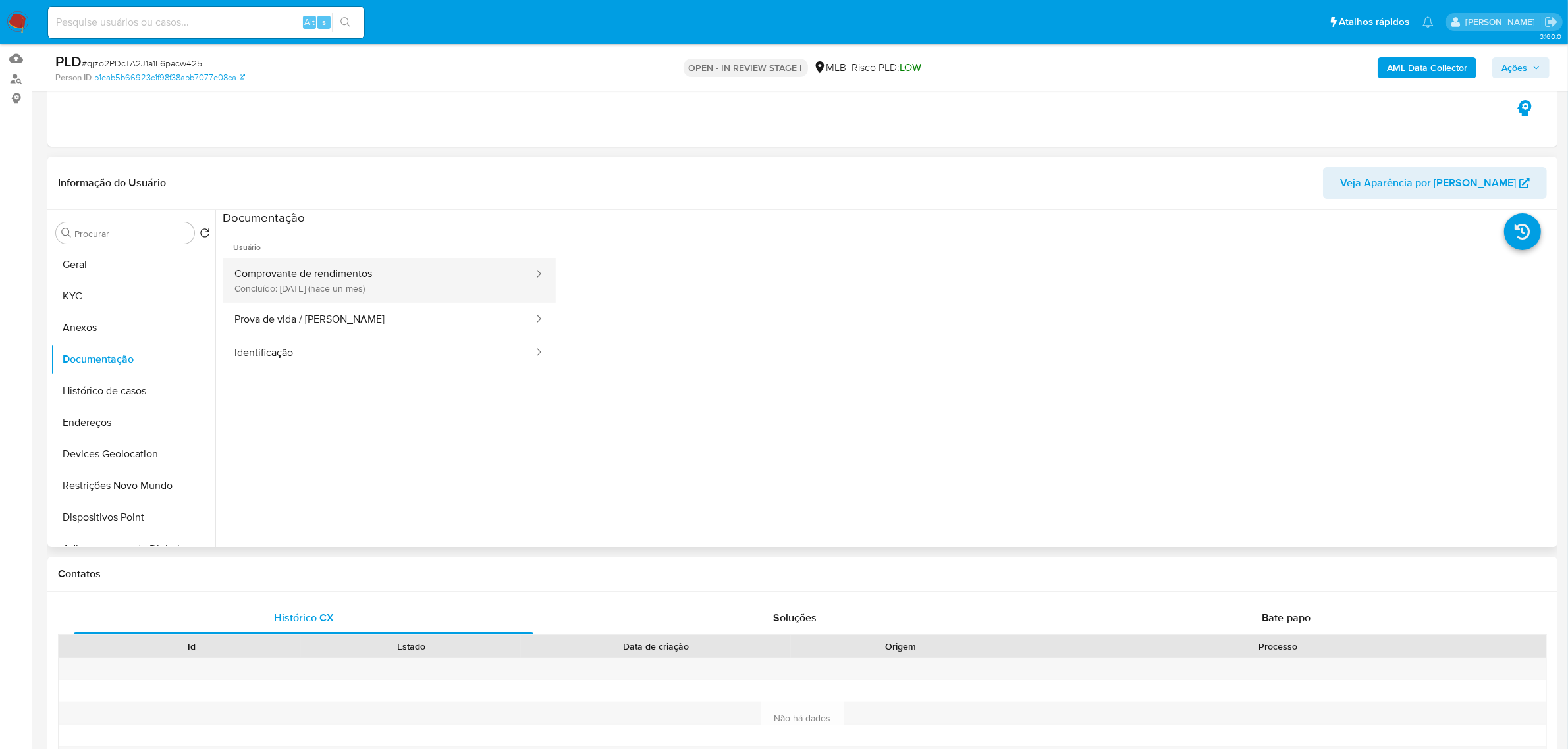
click at [419, 281] on button "Comprovante de rendimentos Concluído: 24/08/2025 (hace un mes)" at bounding box center [378, 281] width 312 height 45
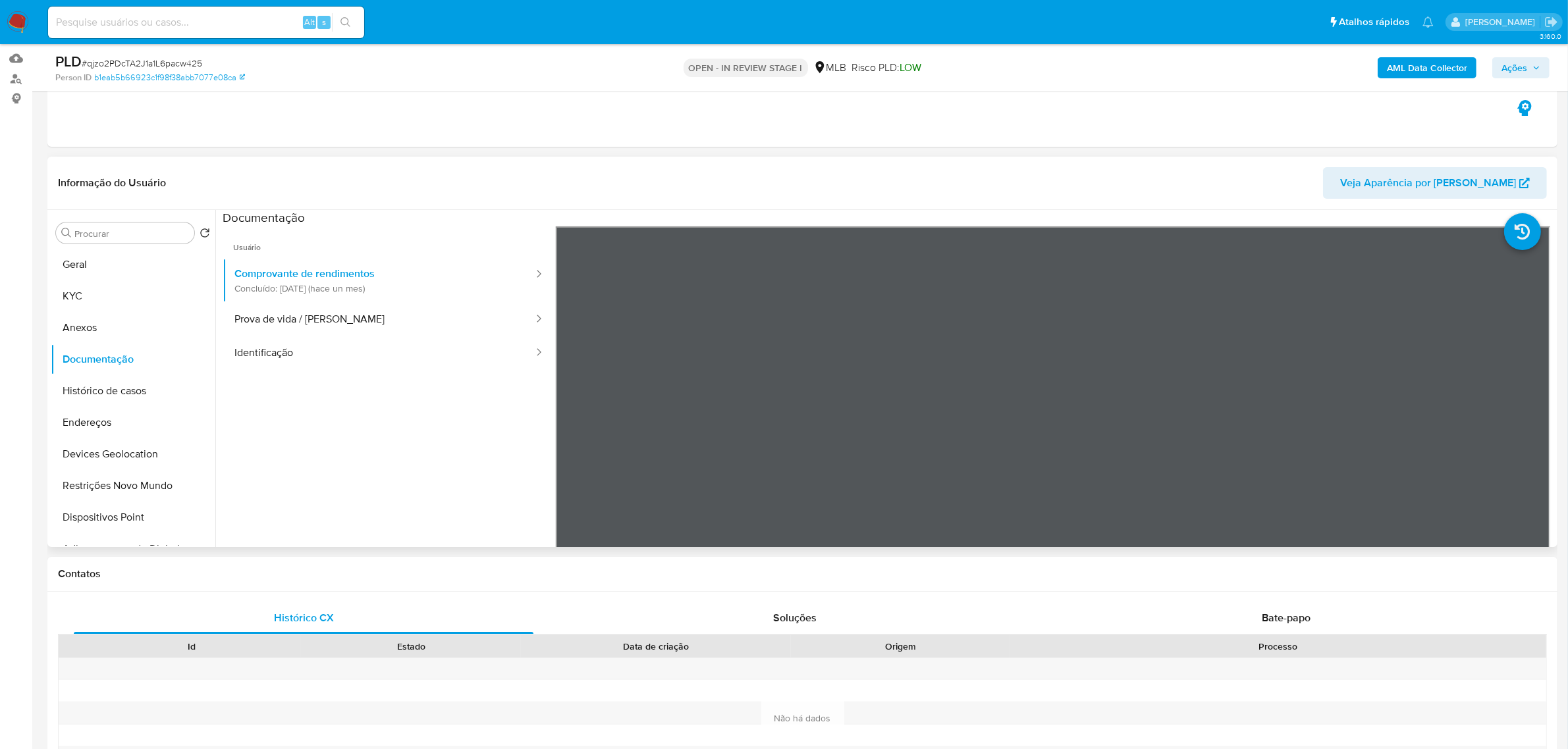
scroll to position [114, 0]
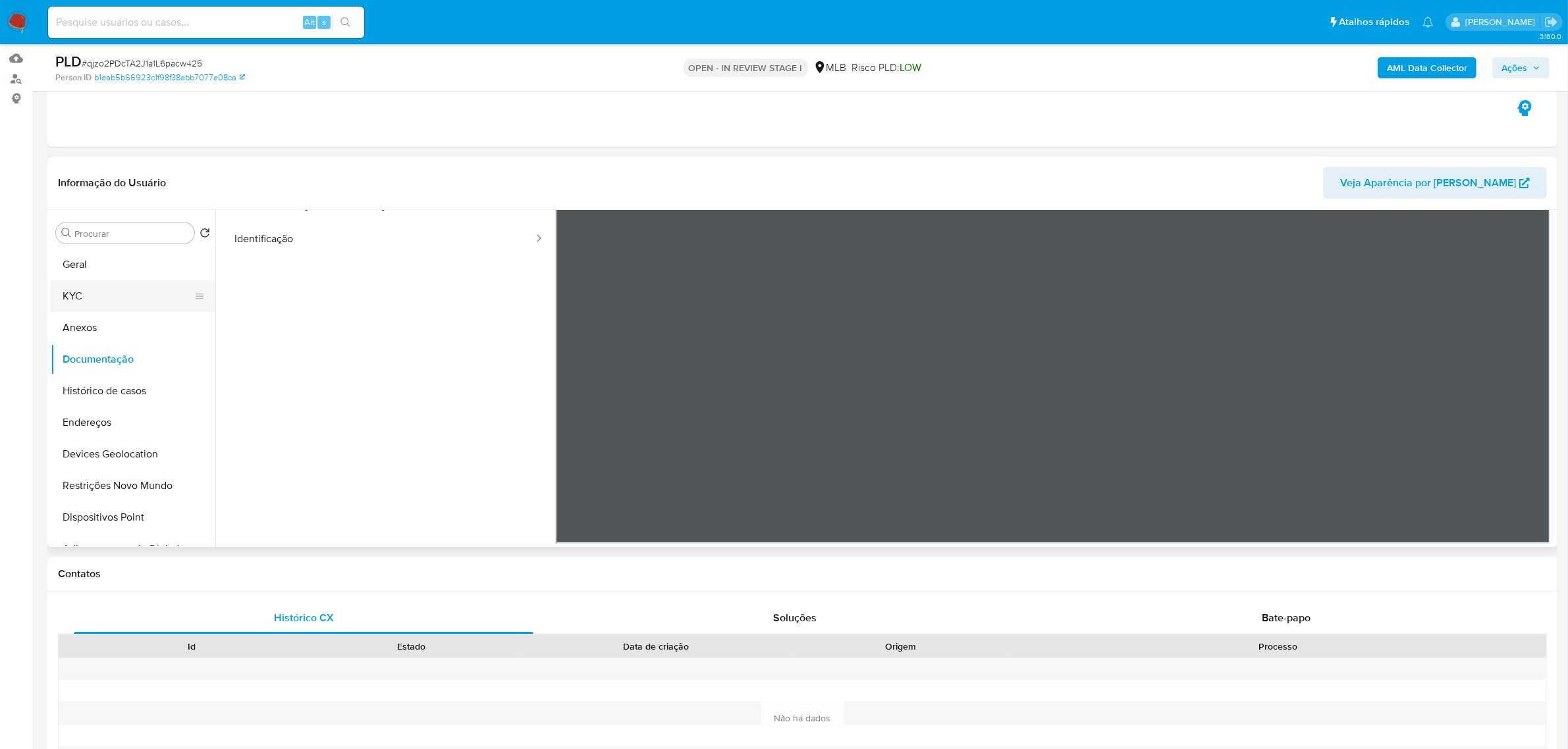
click at [114, 290] on button "KYC" at bounding box center [127, 296] width 154 height 31
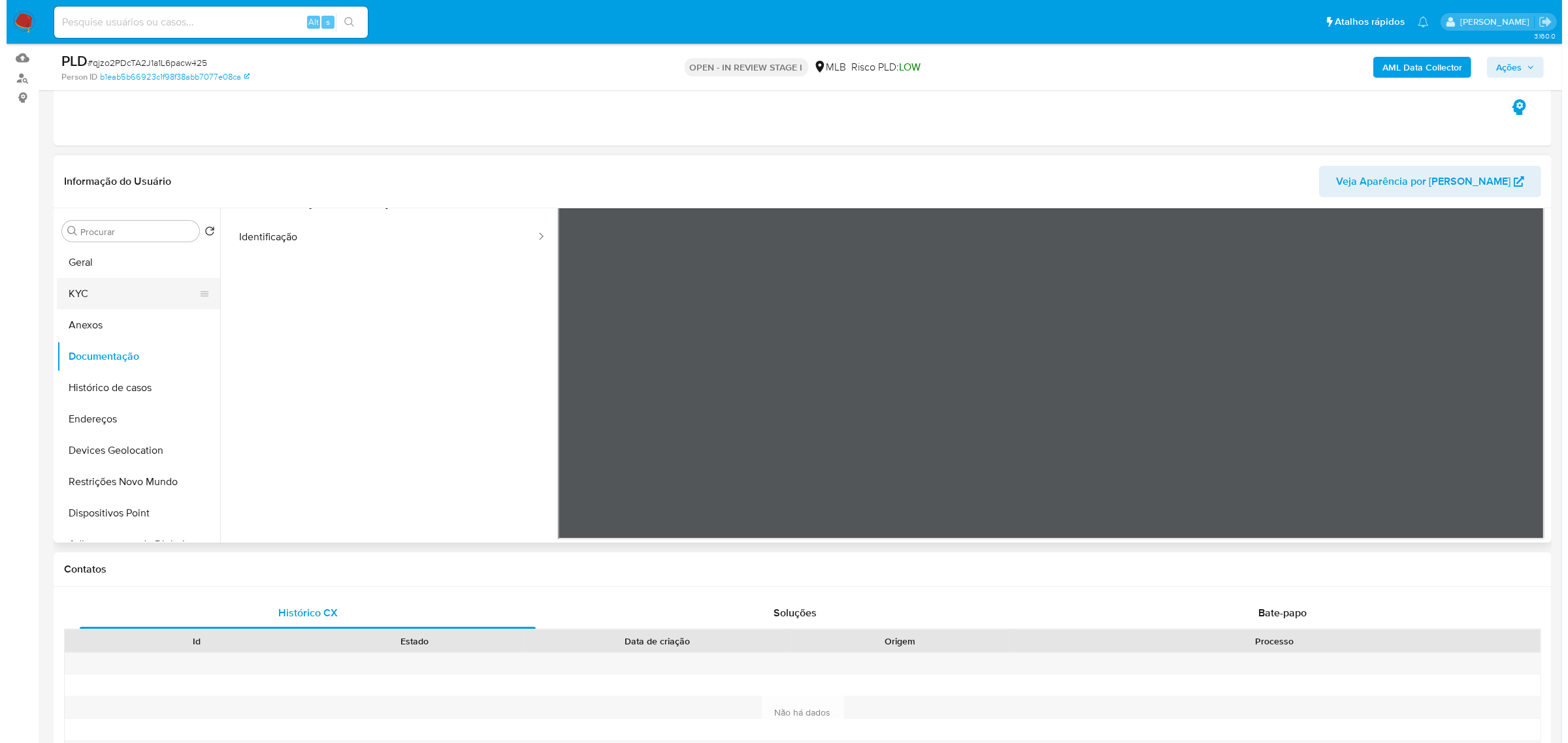
scroll to position [0, 0]
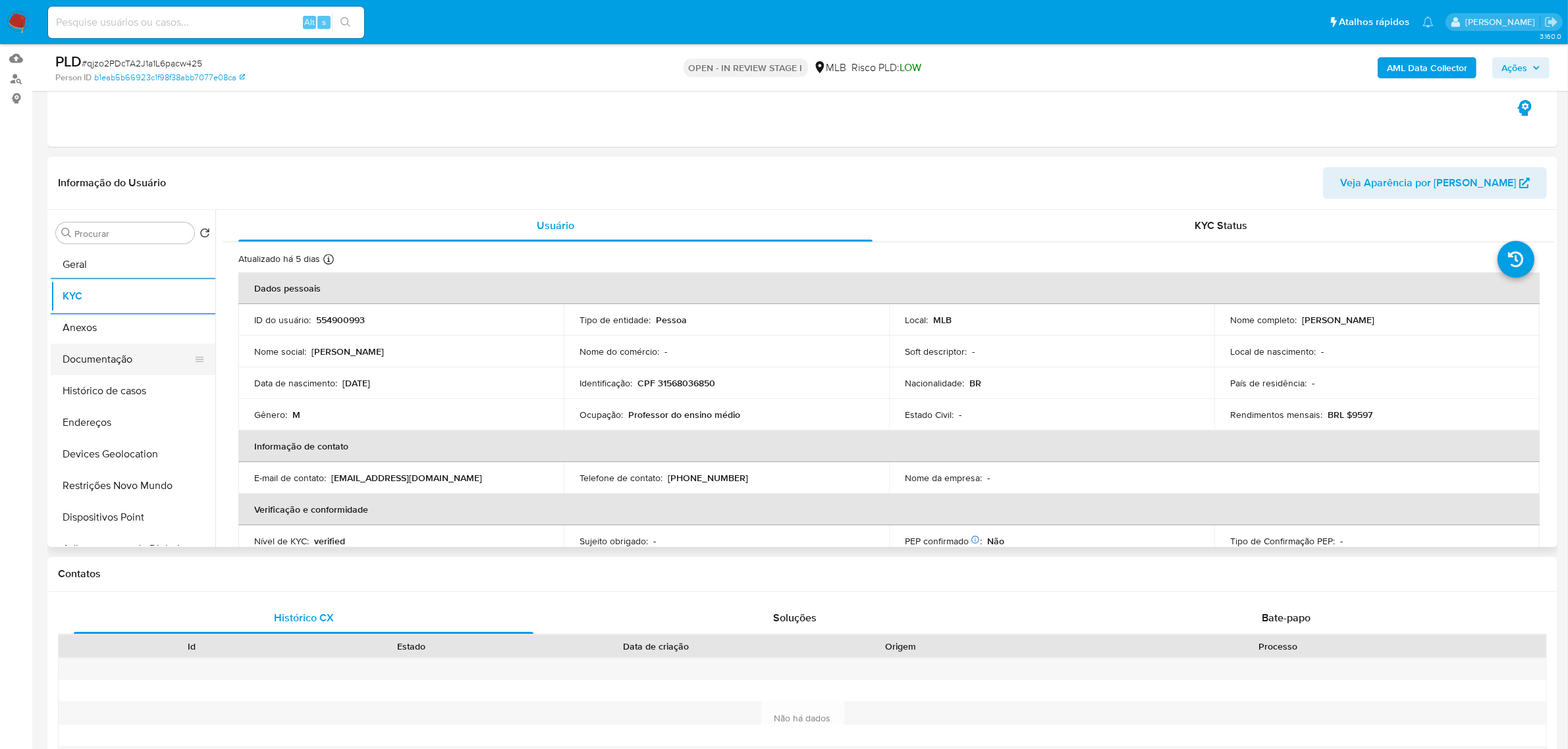
click at [122, 363] on button "Documentação" at bounding box center [127, 359] width 154 height 31
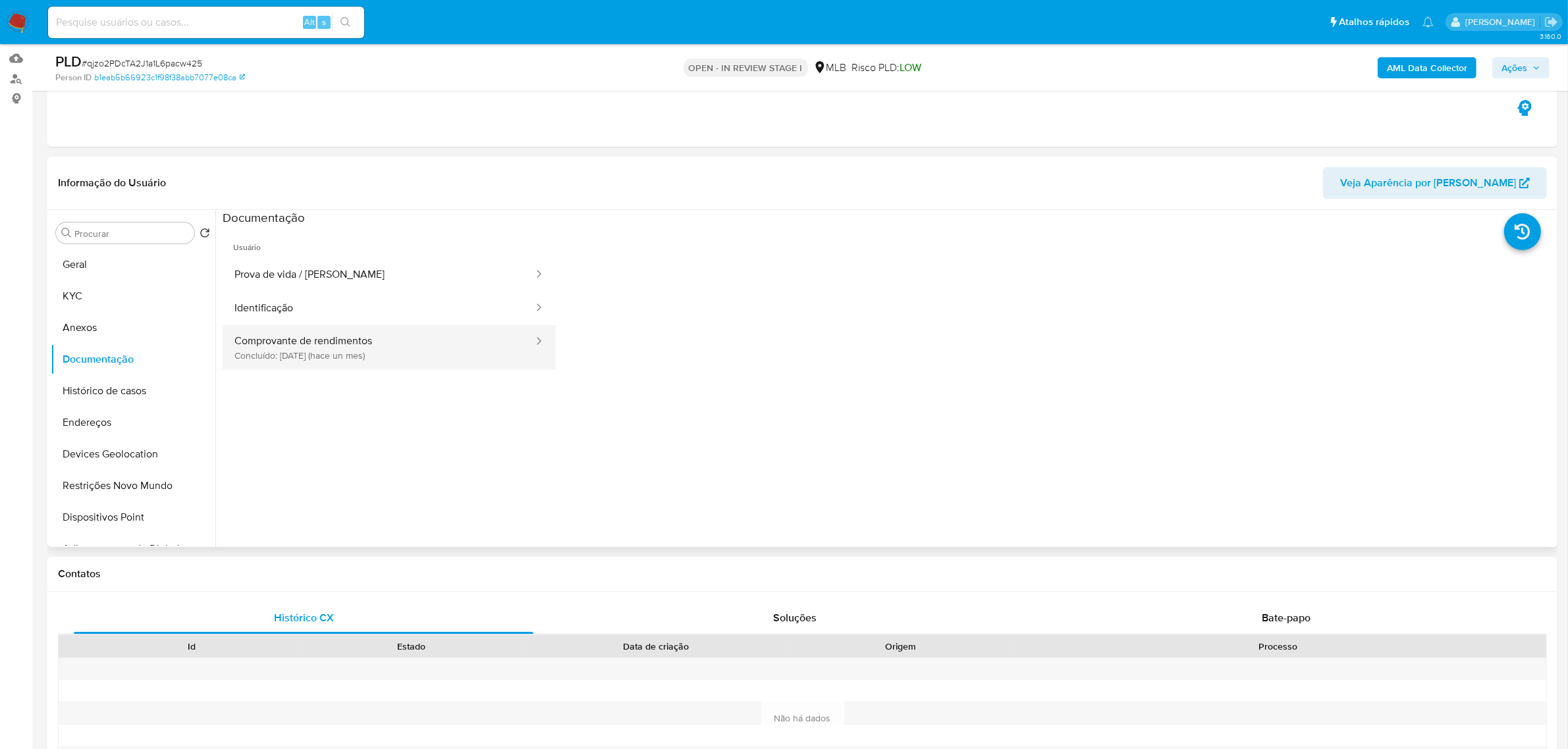
click at [350, 347] on button "Comprovante de rendimentos Concluído: 24/08/2025 (hace un mes)" at bounding box center [378, 347] width 312 height 45
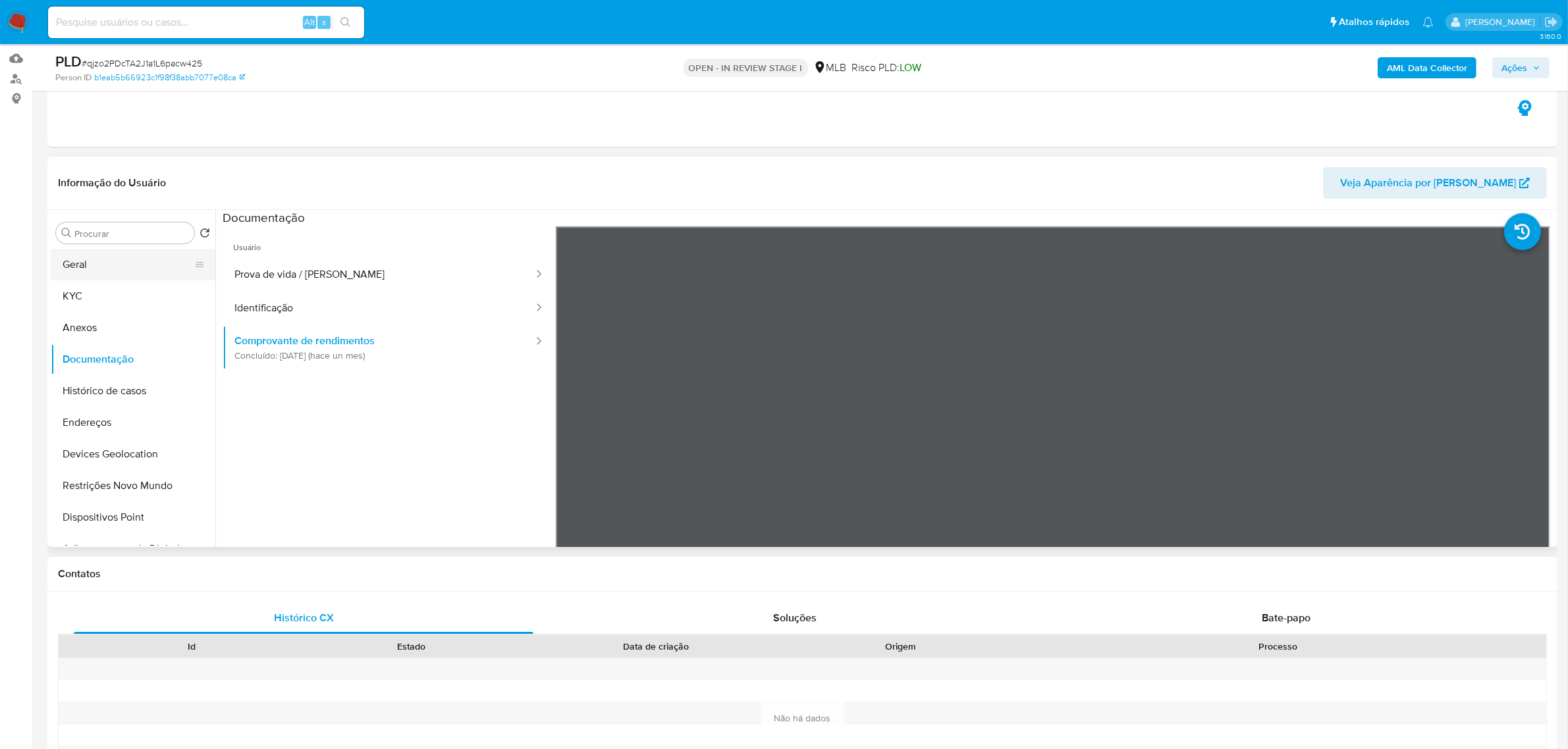
click at [81, 261] on button "Geral" at bounding box center [127, 264] width 154 height 31
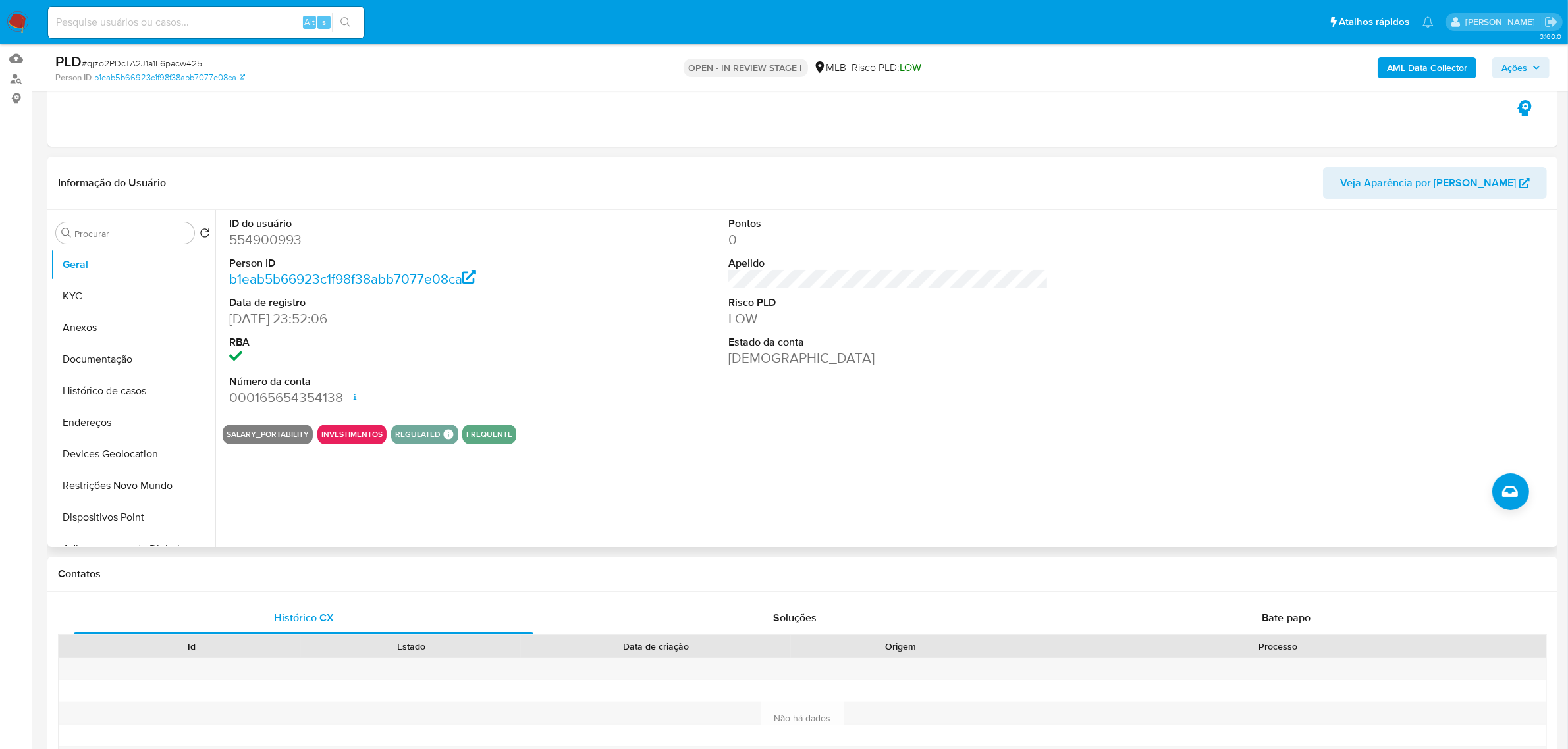
click at [290, 478] on div "ID do usuário 554900993 Person ID b1eab5b66923c1f98f38abb7077e08ca Data de regi…" at bounding box center [885, 379] width 1339 height 337
click at [66, 305] on button "KYC" at bounding box center [127, 296] width 154 height 31
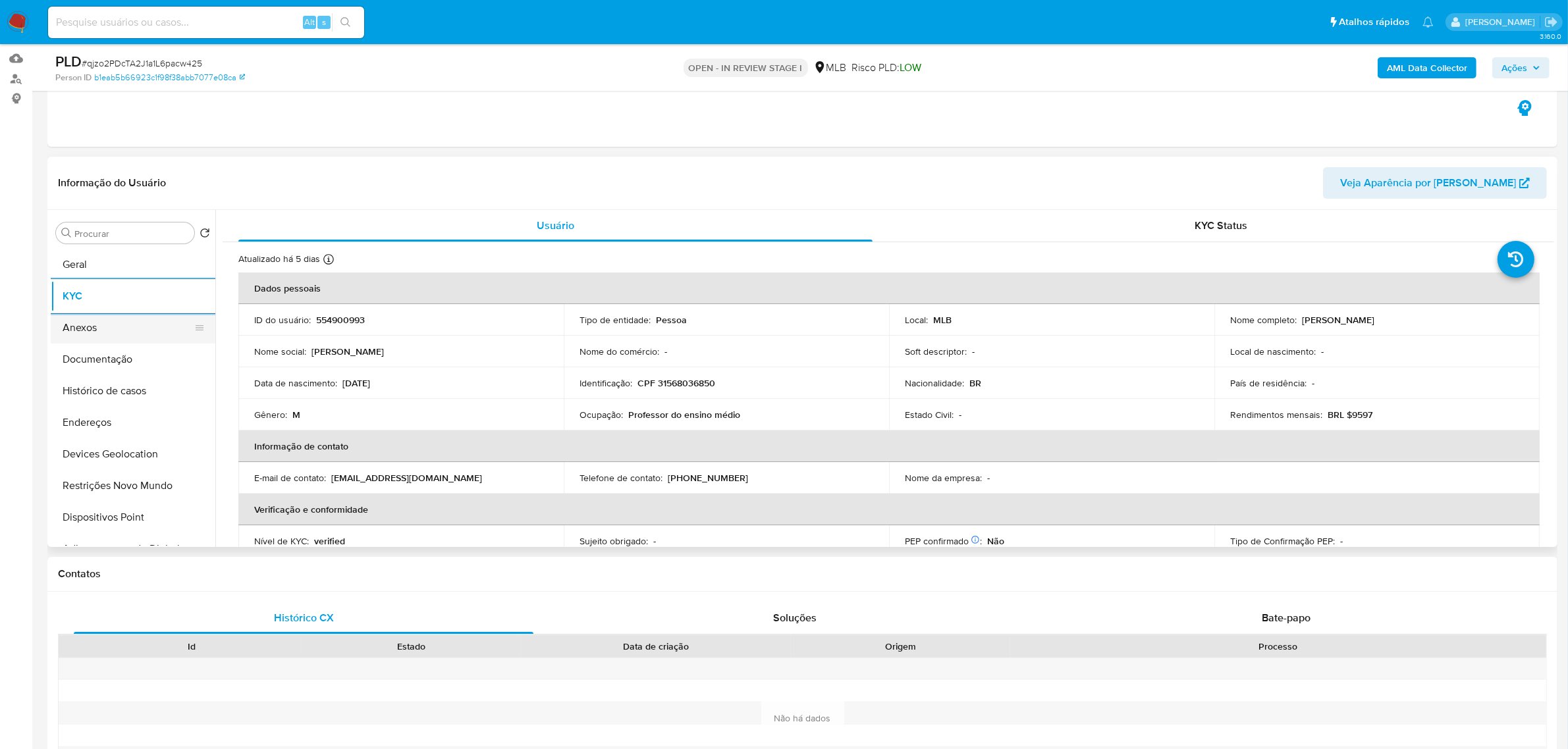
click at [113, 319] on button "Anexos" at bounding box center [127, 327] width 154 height 31
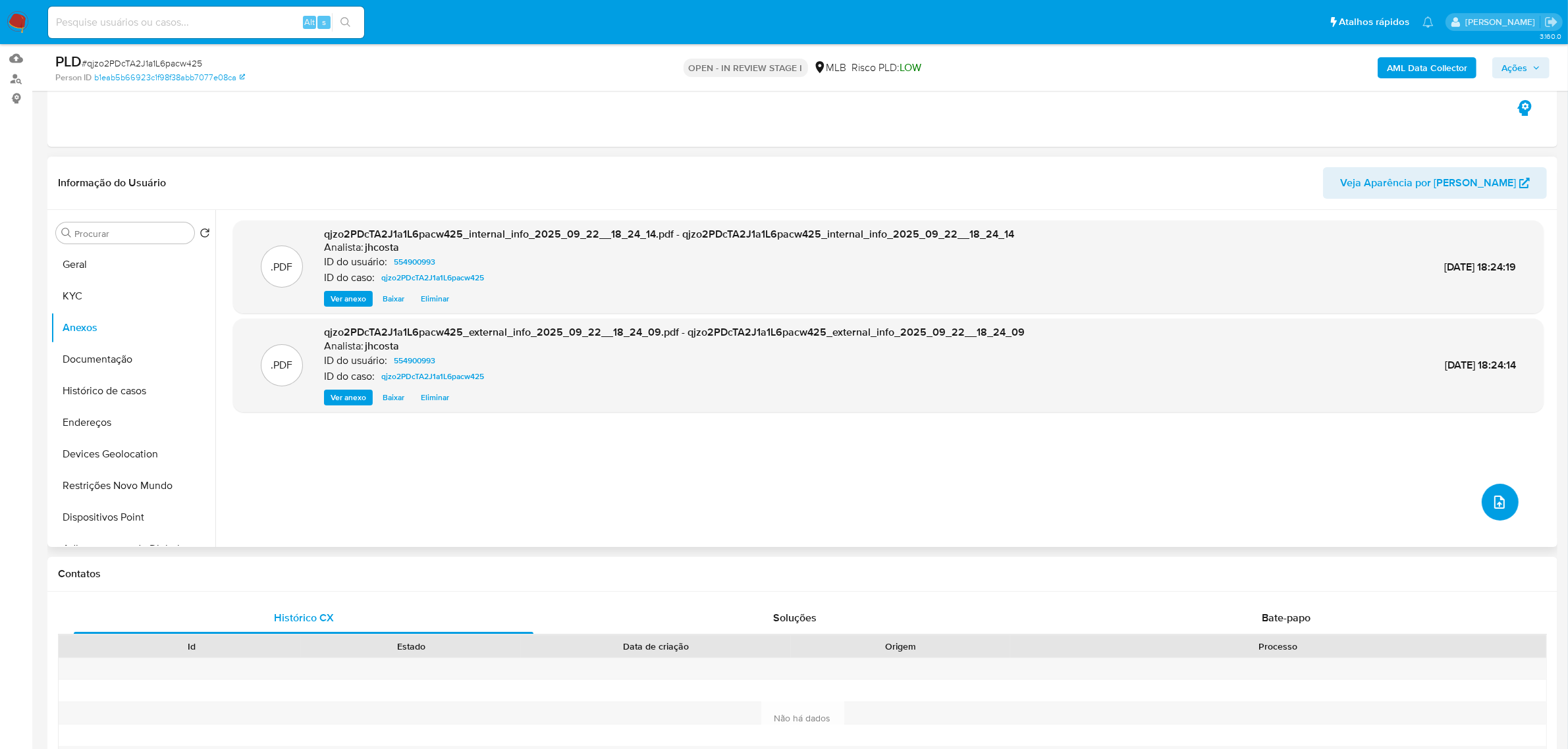
click at [1492, 512] on button "upload-file" at bounding box center [1501, 502] width 37 height 37
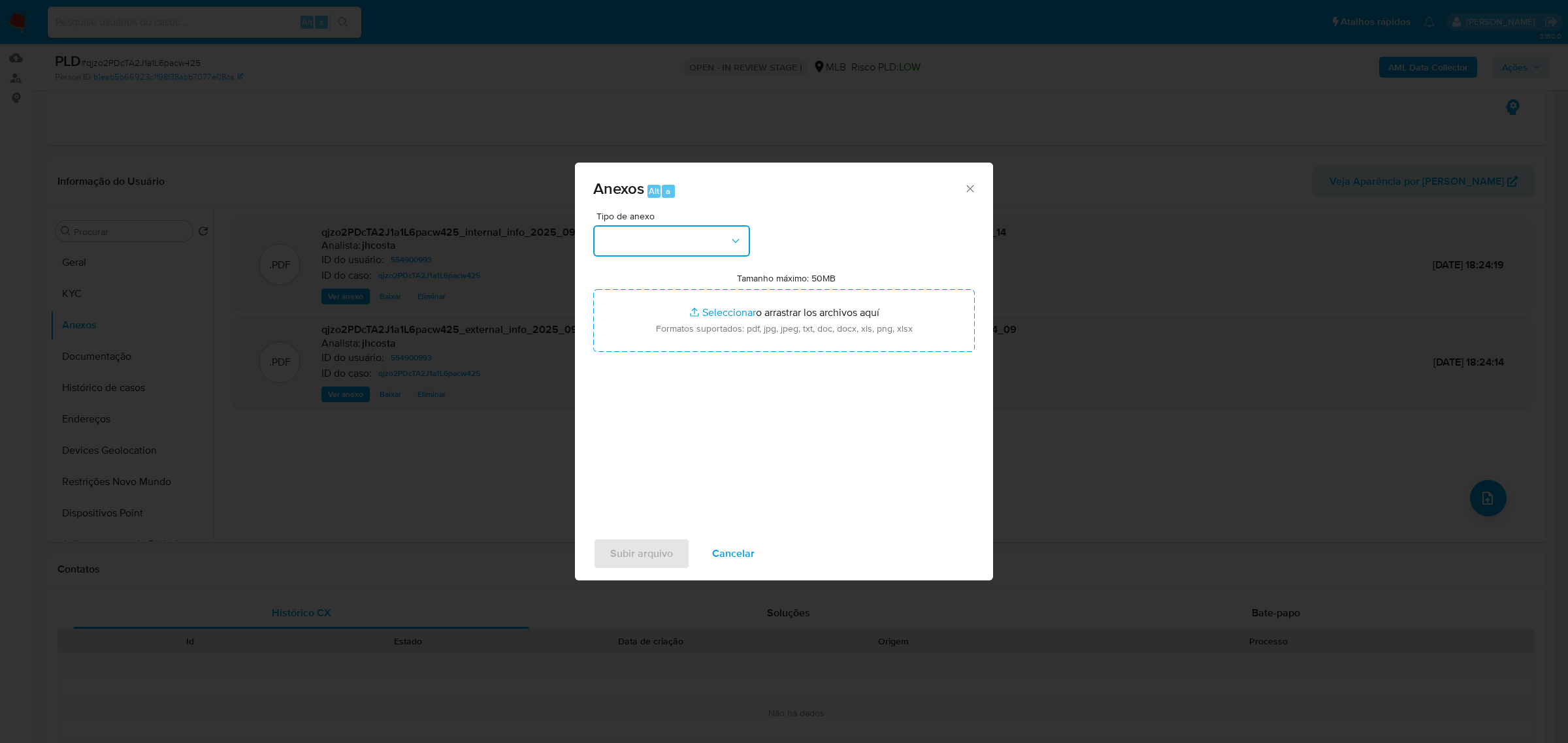
click at [714, 235] on button "button" at bounding box center [672, 241] width 157 height 31
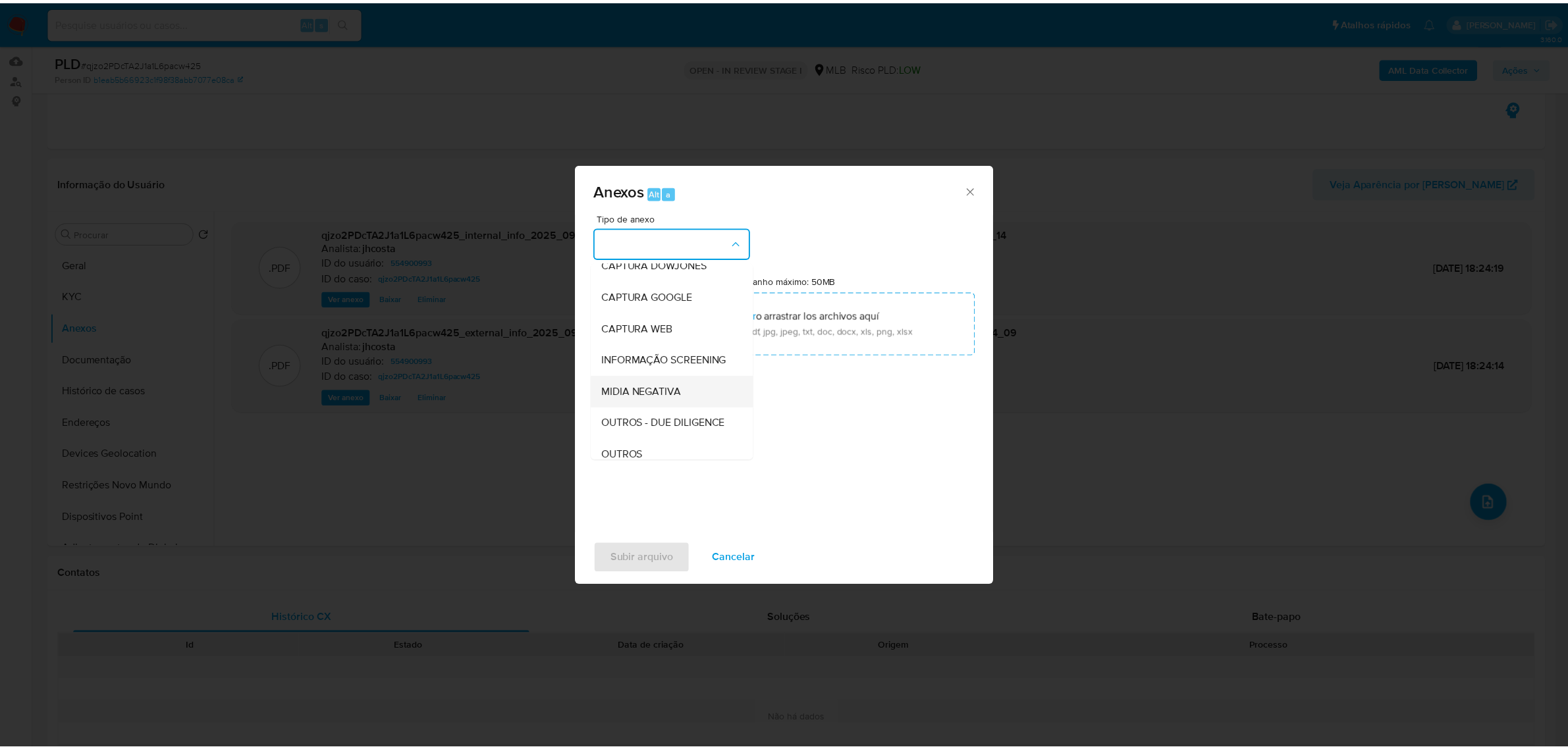
scroll to position [82, 0]
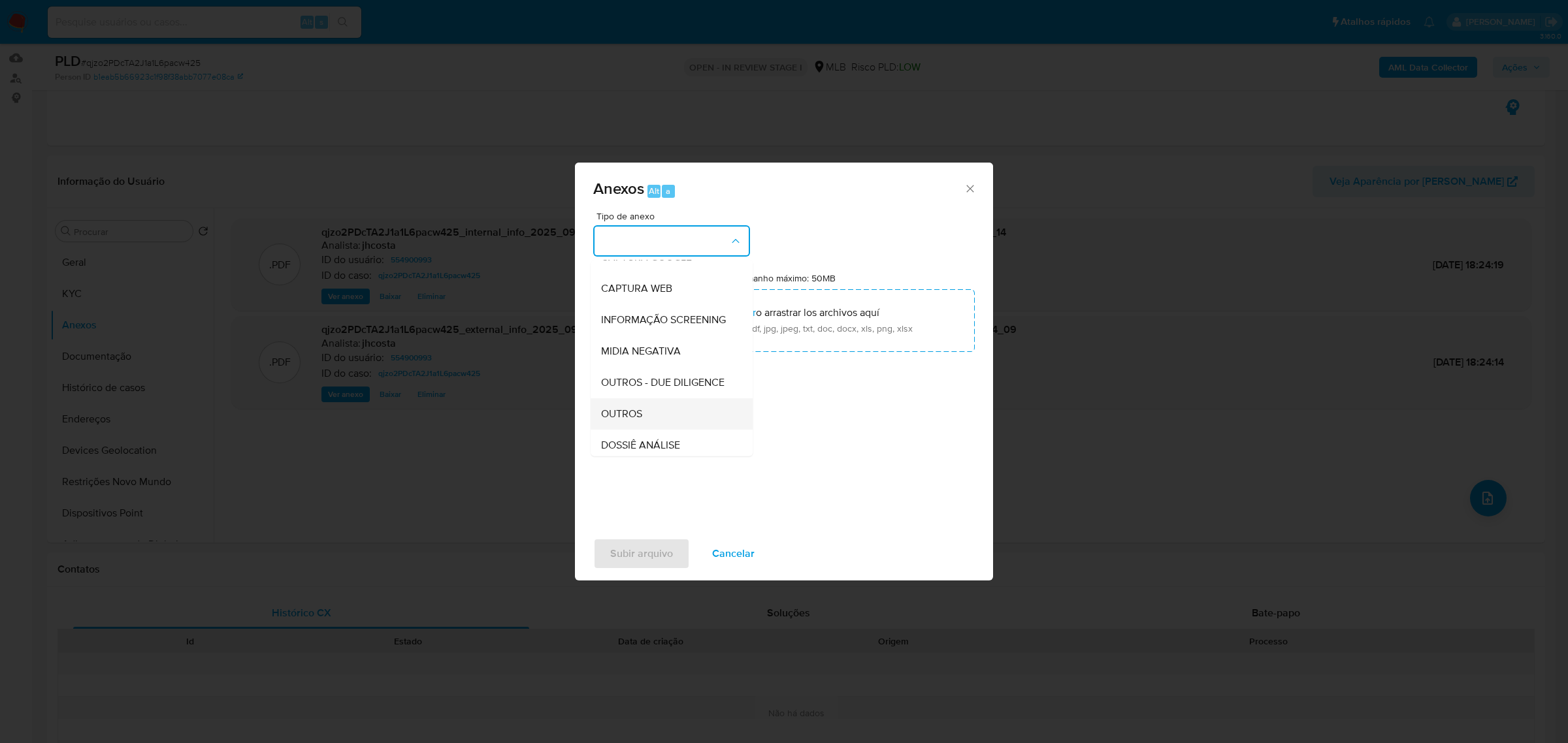
click at [654, 429] on div "OUTROS" at bounding box center [667, 413] width 134 height 31
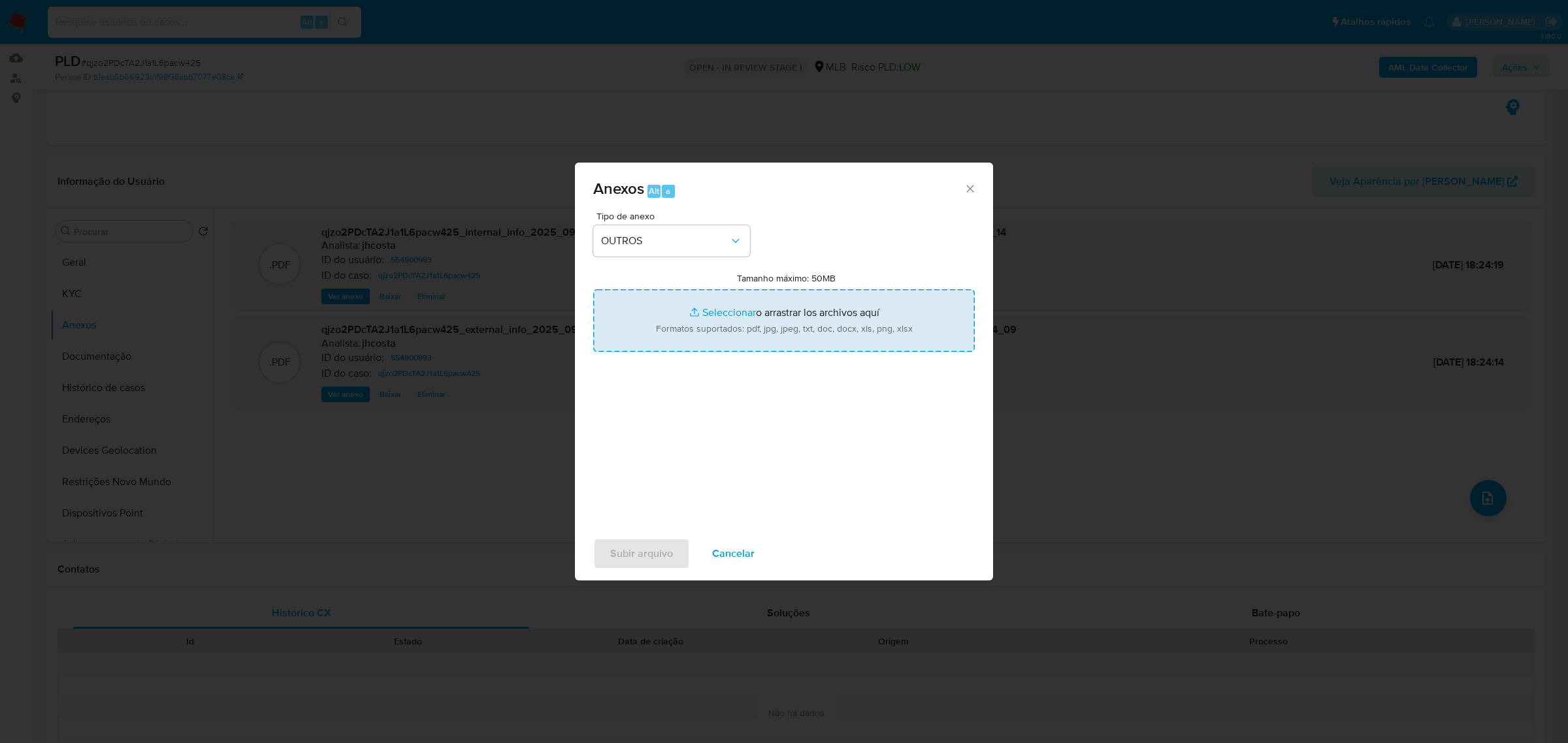
click at [804, 322] on input "Tamanho máximo: 50MB Seleccionar archivos" at bounding box center [784, 321] width 382 height 62
type input "C:\fakepath\Mulan 554900993_2025_09_22_08_17_58.xlsx"
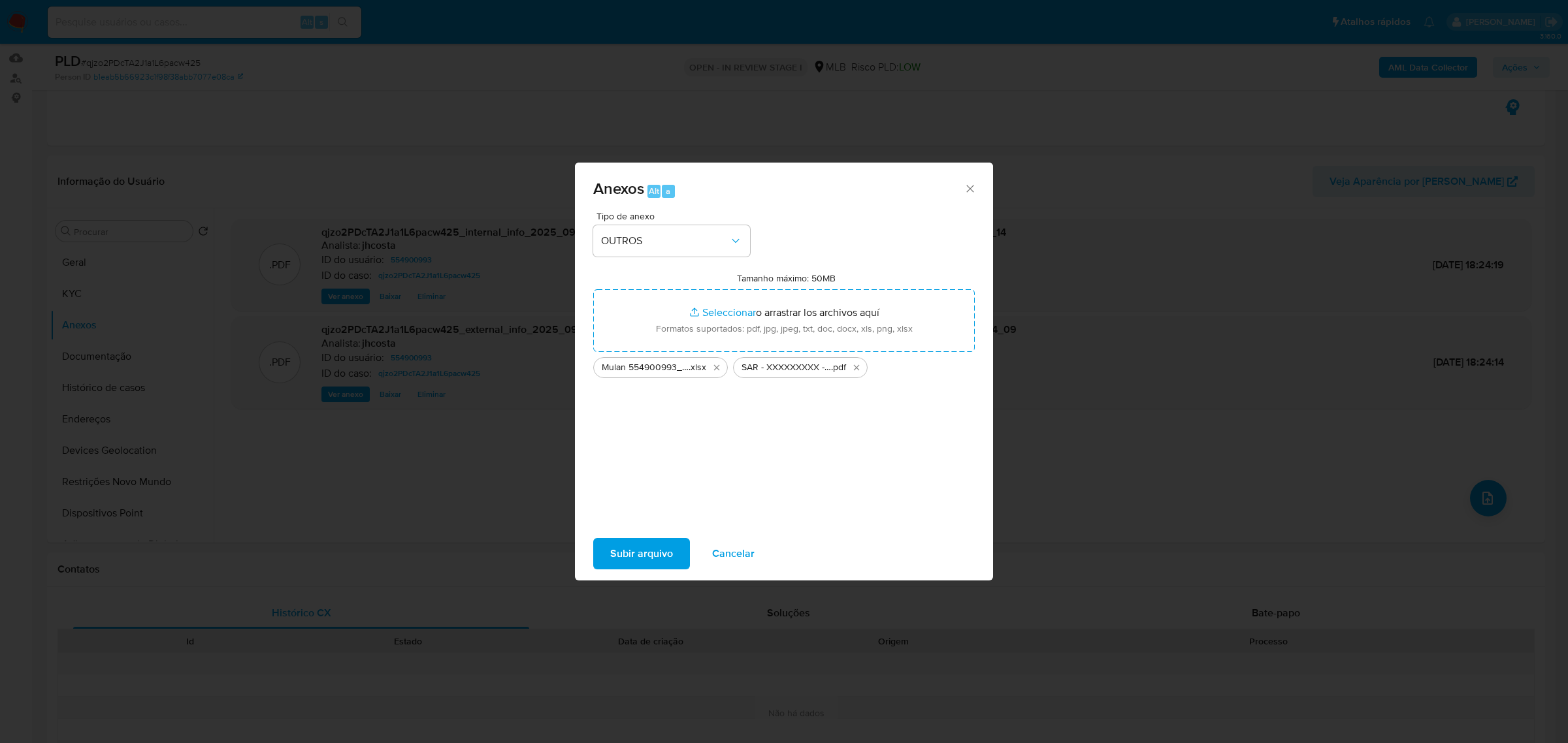
click at [640, 552] on span "Subir arquivo" at bounding box center [642, 554] width 62 height 29
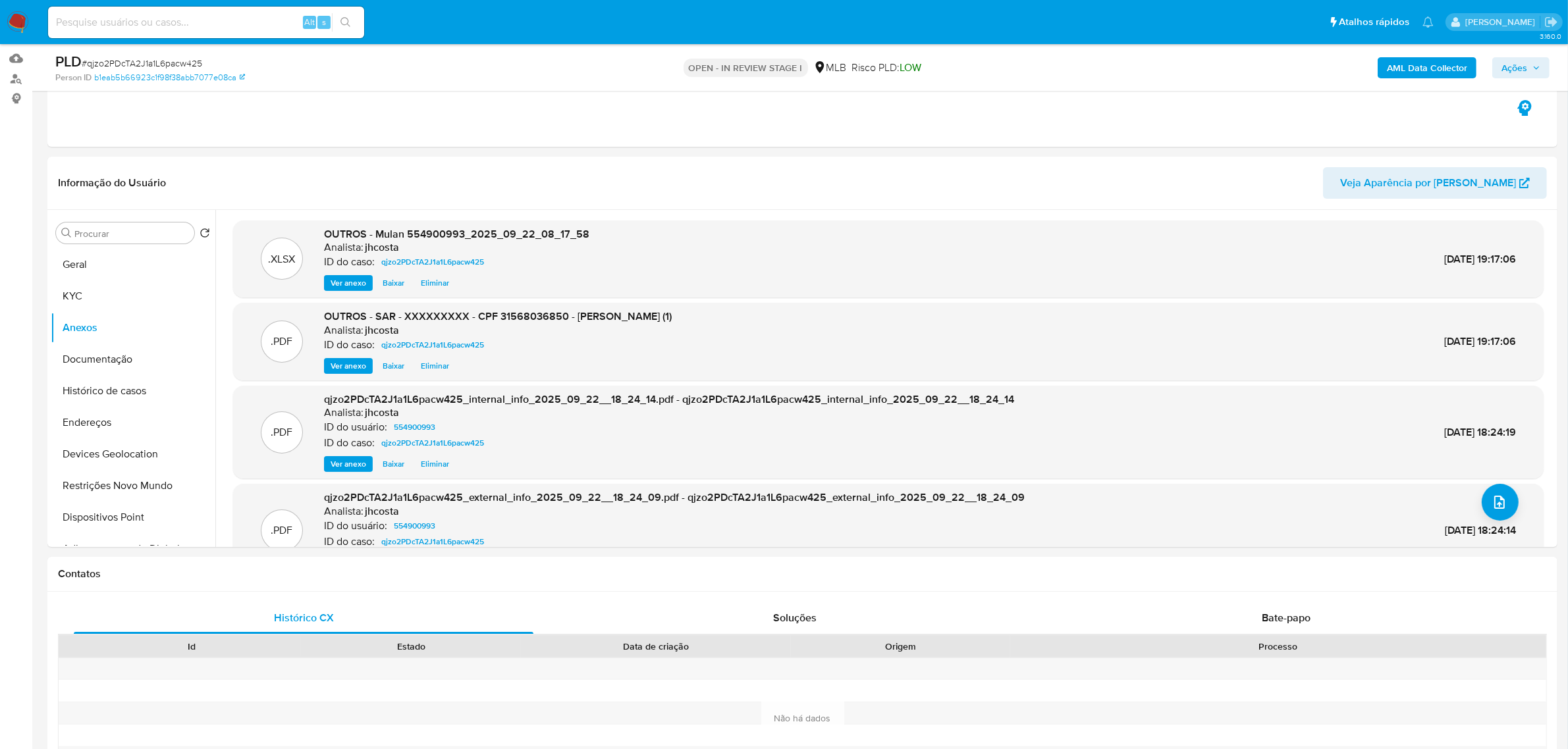
click at [1533, 49] on div "PLD # qjzo2PDcTA2J1a1L6pacw425 Person ID b1eab5b66923c1f98f38abb7077e08ca OPEN …" at bounding box center [803, 68] width 1511 height 47
click at [1528, 69] on span "Ações" at bounding box center [1521, 68] width 39 height 19
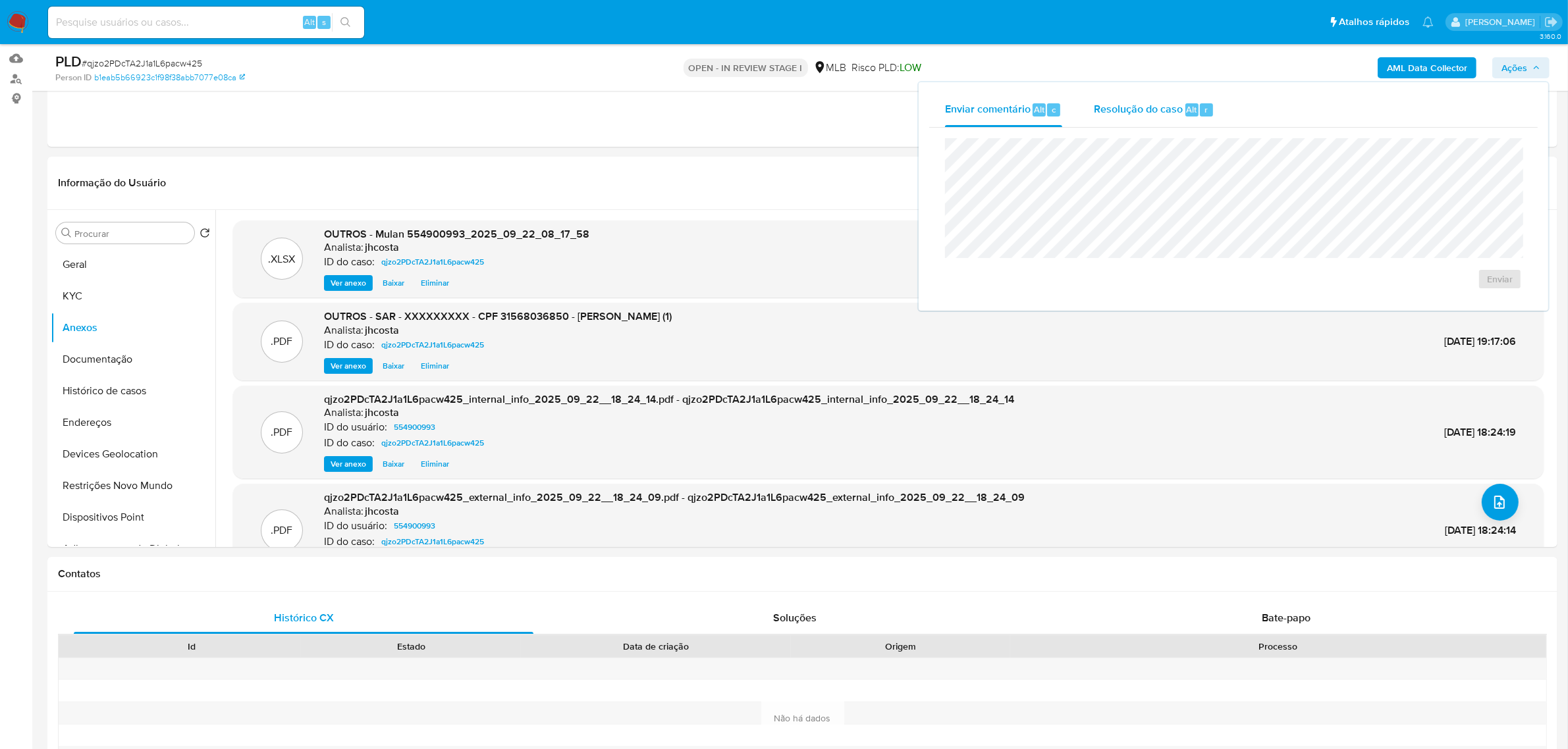
click at [1137, 110] on span "Resolução do caso" at bounding box center [1138, 109] width 89 height 15
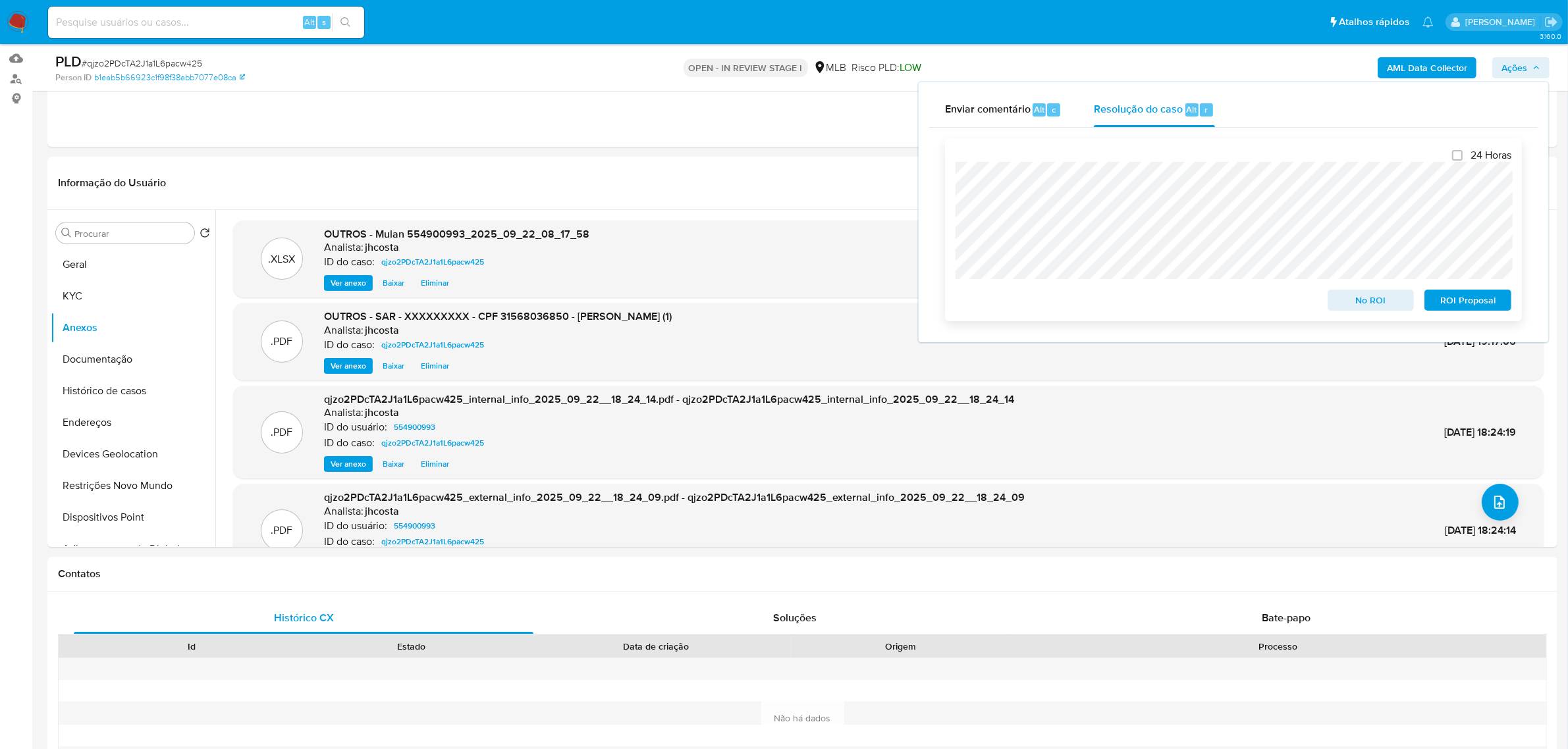
click at [1480, 298] on span "ROI Proposal" at bounding box center [1468, 300] width 69 height 19
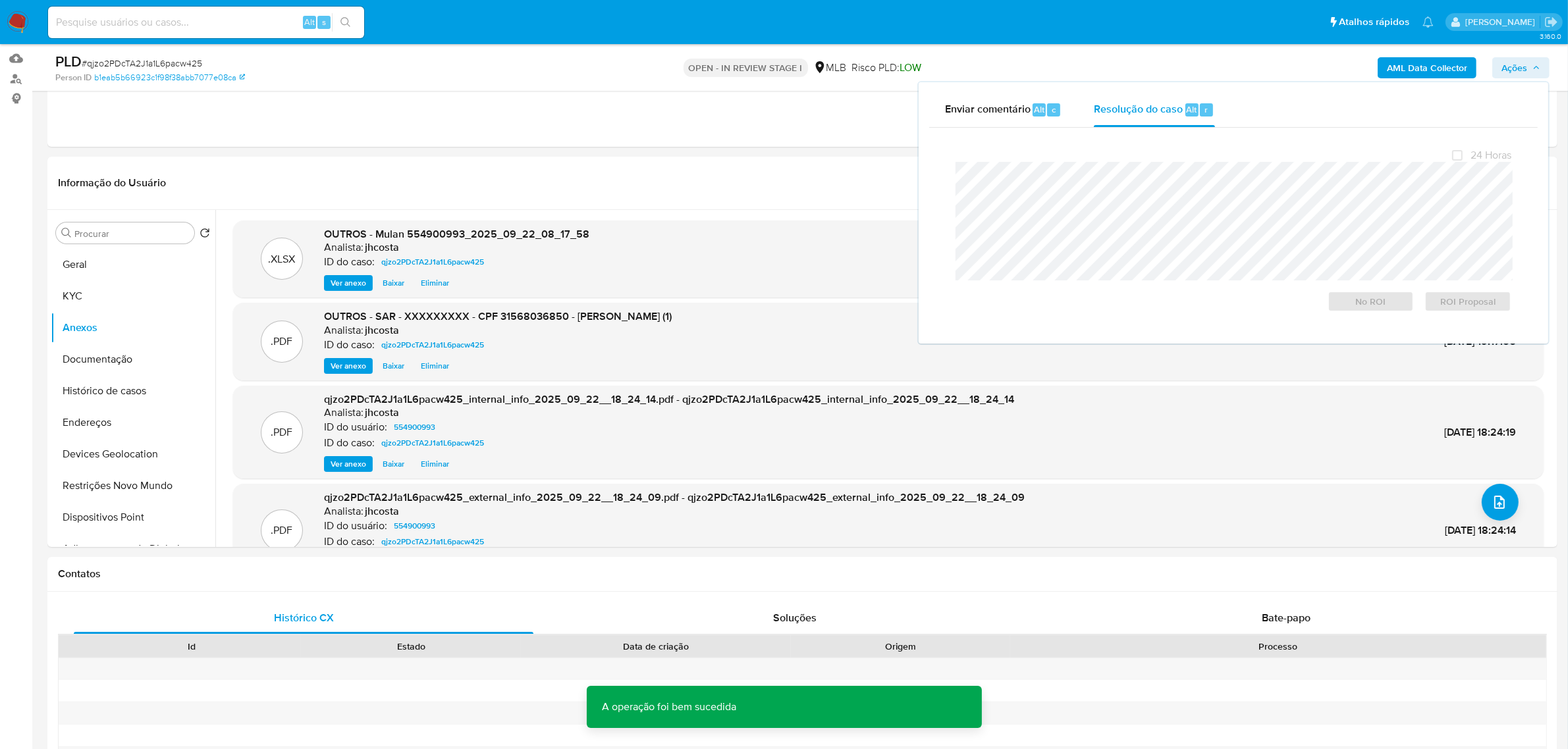
click at [191, 61] on span "# qjzo2PDcTA2J1a1L6pacw425" at bounding box center [141, 63] width 120 height 13
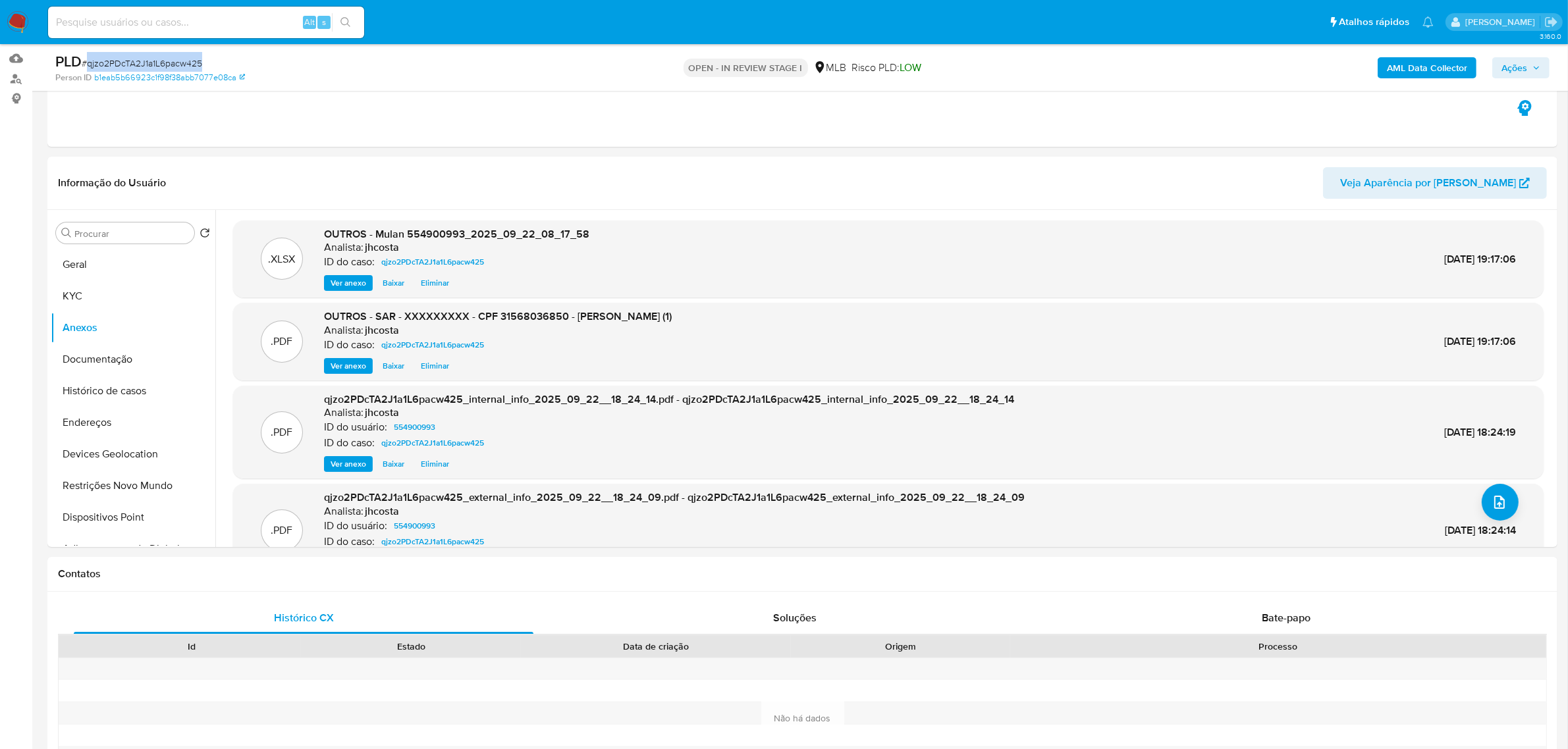
click at [191, 61] on span "# qjzo2PDcTA2J1a1L6pacw425" at bounding box center [141, 63] width 120 height 13
copy span "qjzo2PDcTA2J1a1L6pacw425"
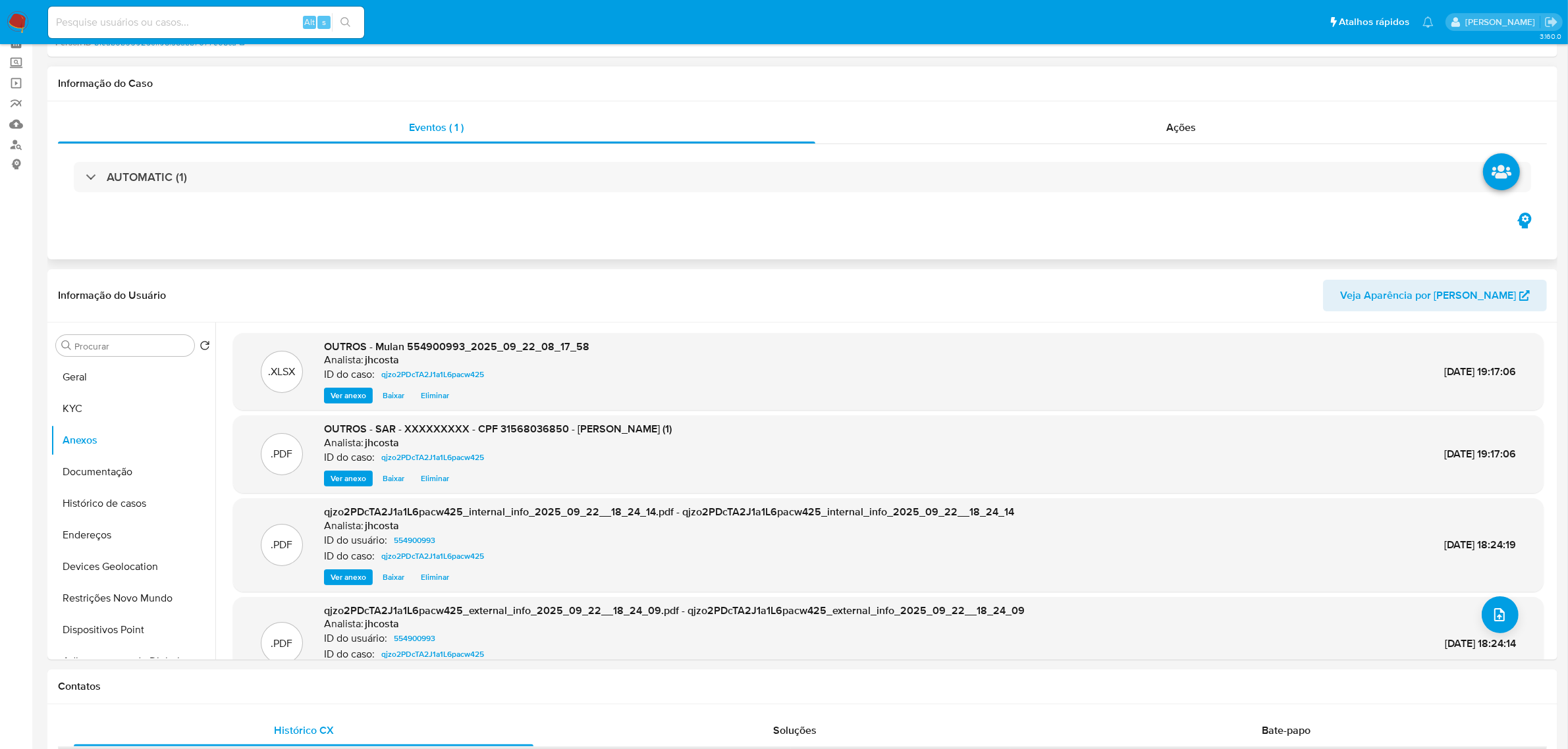
scroll to position [0, 0]
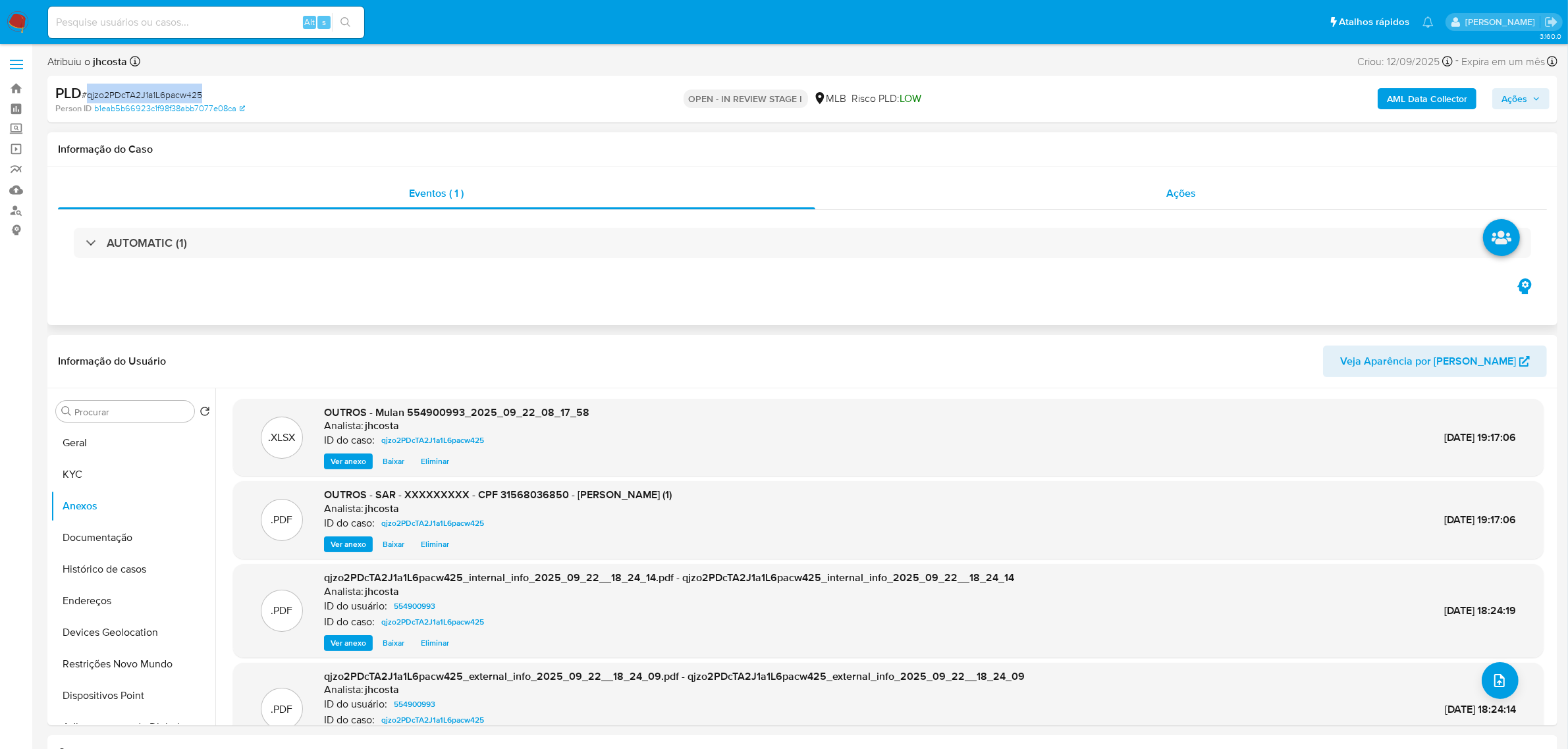
click at [1148, 202] on div "Ações" at bounding box center [1182, 193] width 732 height 31
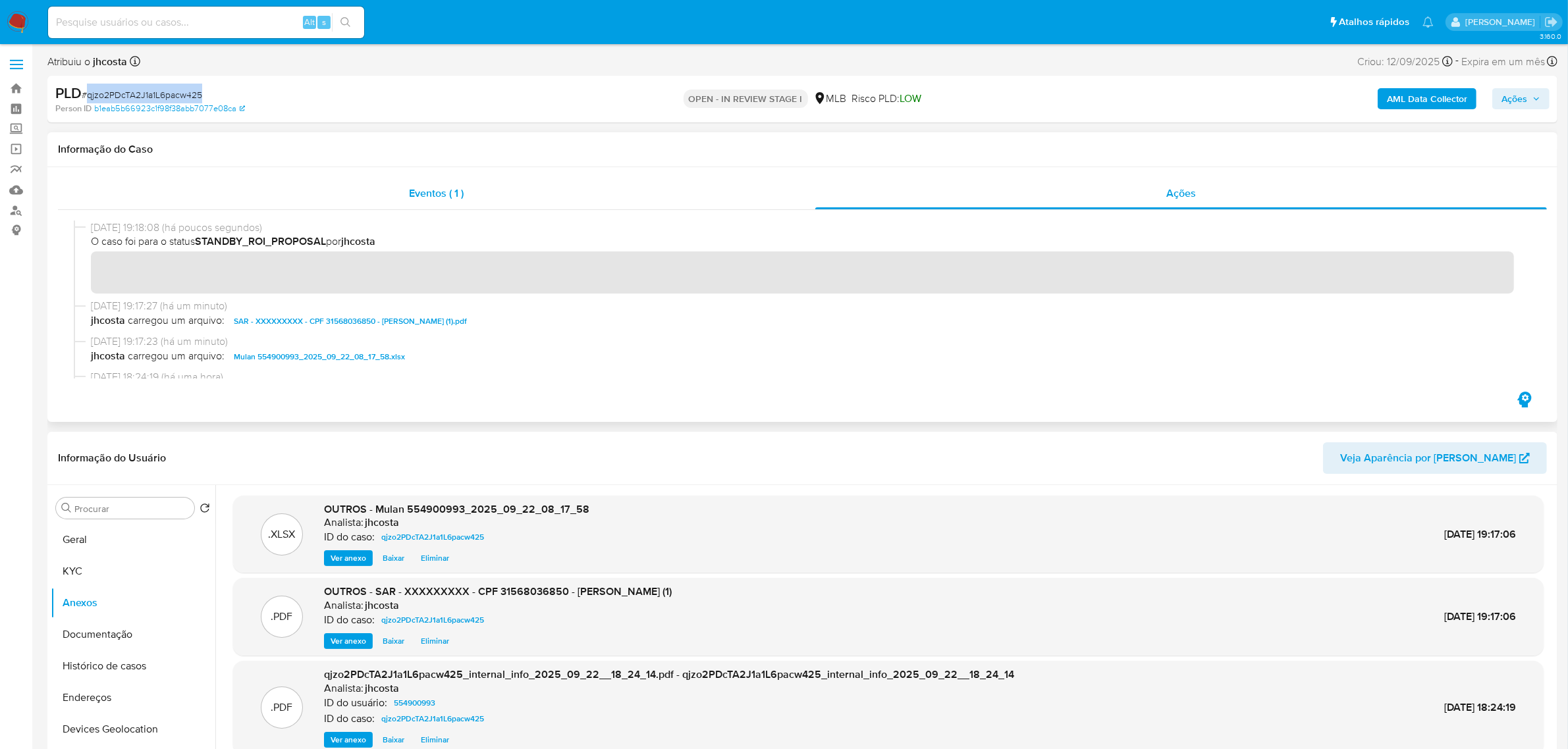
click at [452, 195] on span "Eventos ( 1 )" at bounding box center [436, 193] width 55 height 15
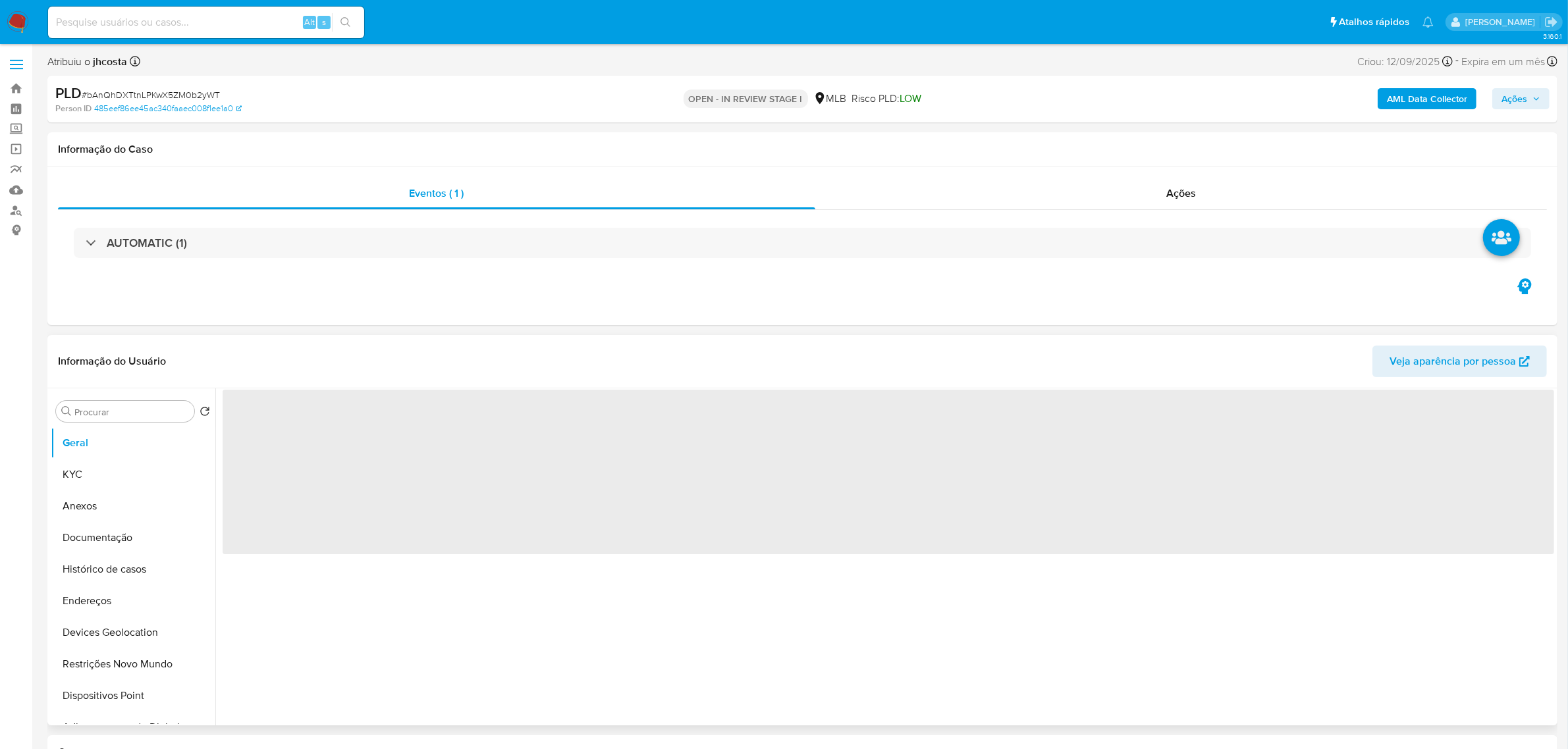
select select "10"
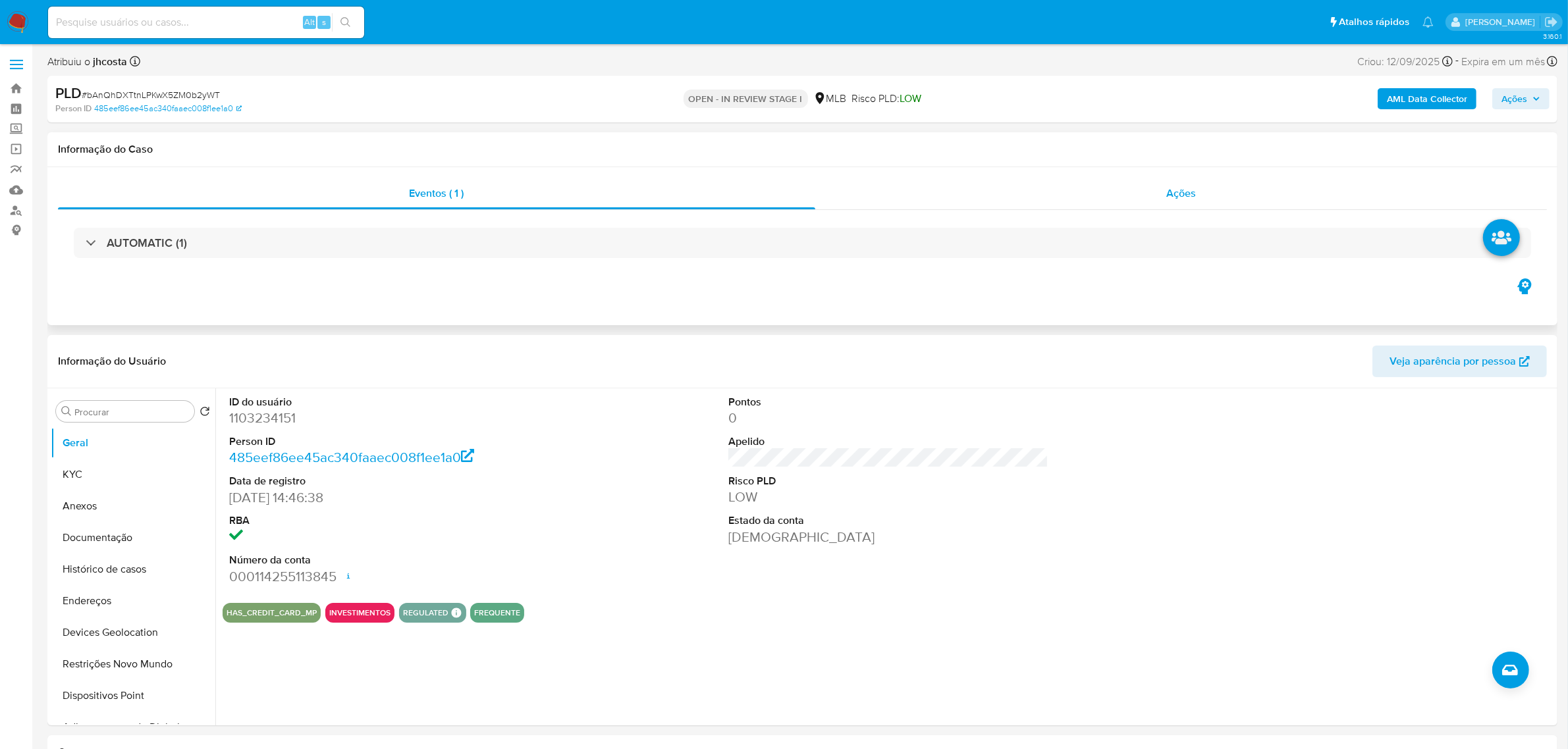
click at [1141, 199] on div "Ações" at bounding box center [1182, 193] width 732 height 31
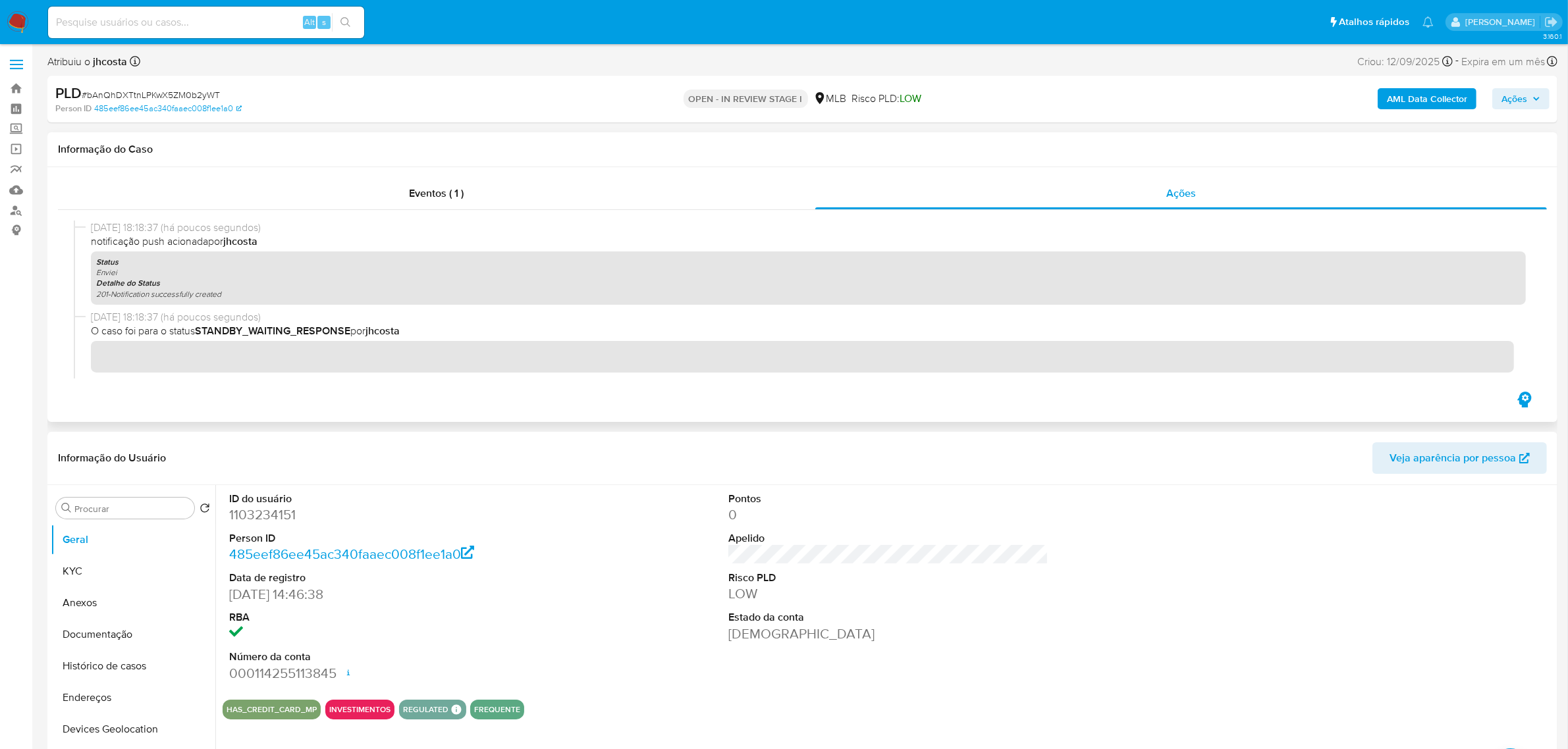
drag, startPoint x: 106, startPoint y: 292, endPoint x: 251, endPoint y: 292, distance: 145.0
click at [251, 292] on div "Status Enviei Detalhe do Status 201-Notification successfully created" at bounding box center [809, 278] width 1436 height 53
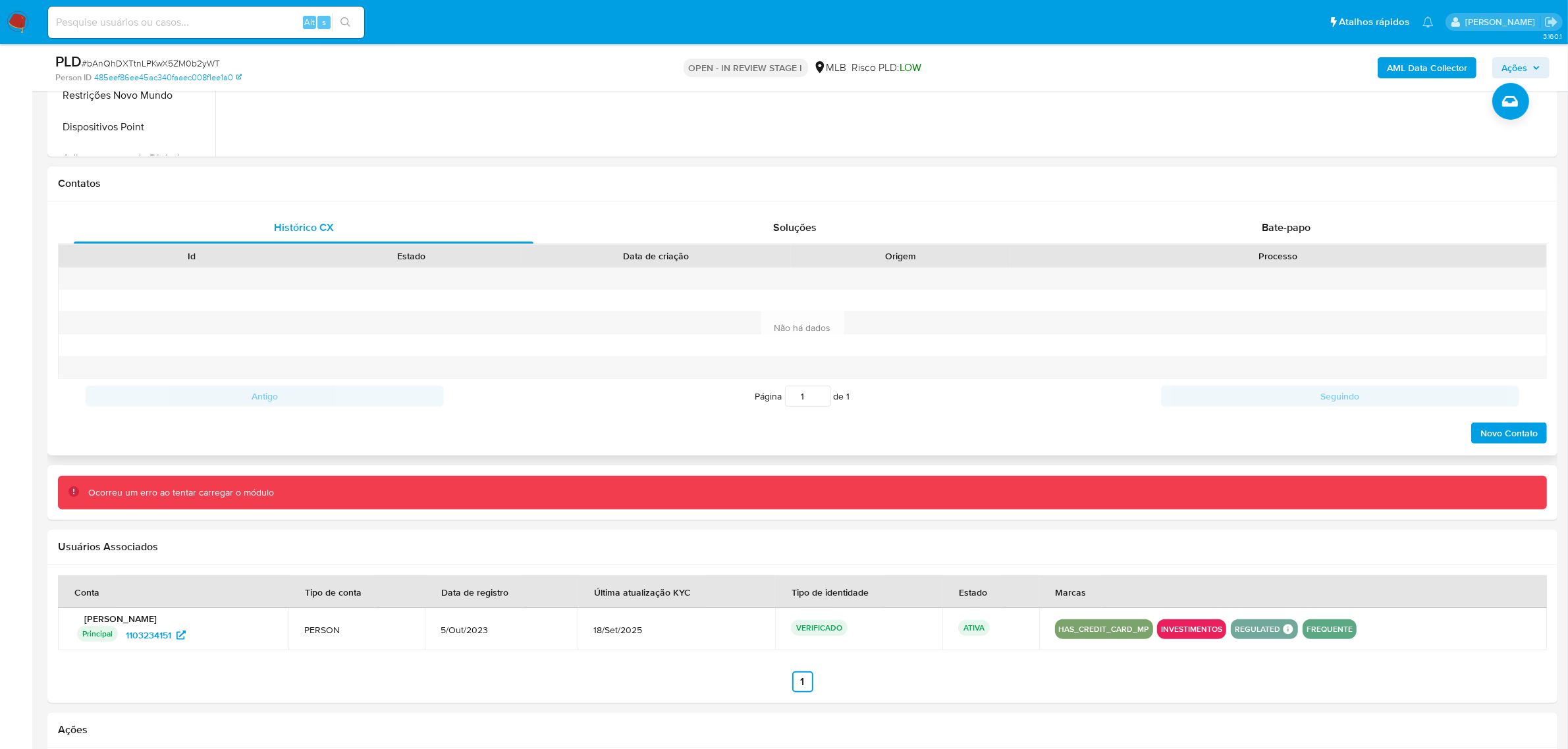
scroll to position [494, 0]
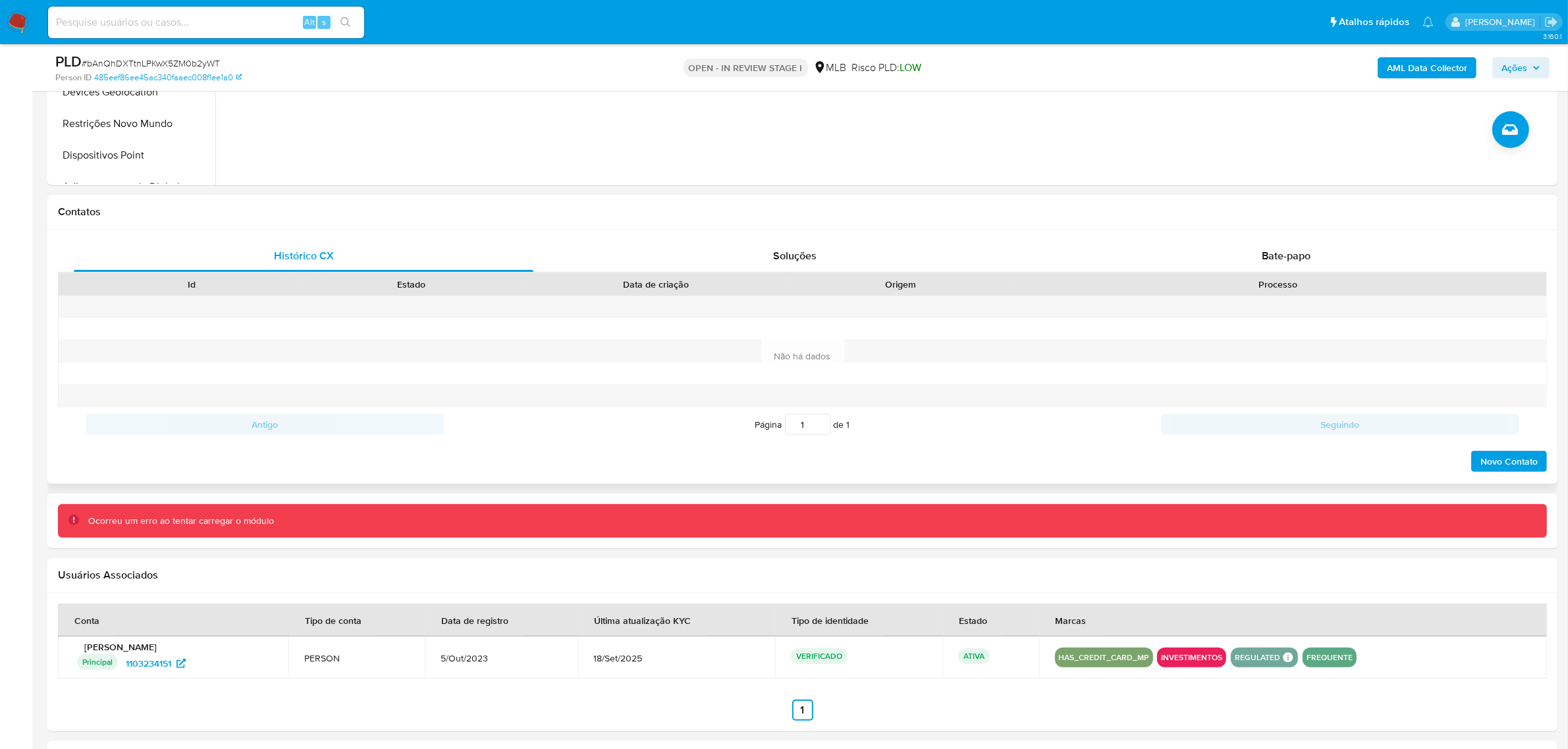
click at [1289, 237] on div "Histórico CX Soluções Bate-papo Id Estado Data de criação Origem Processo Antig…" at bounding box center [803, 356] width 1511 height 254
click at [1289, 244] on div "Bate-papo" at bounding box center [1287, 256] width 460 height 31
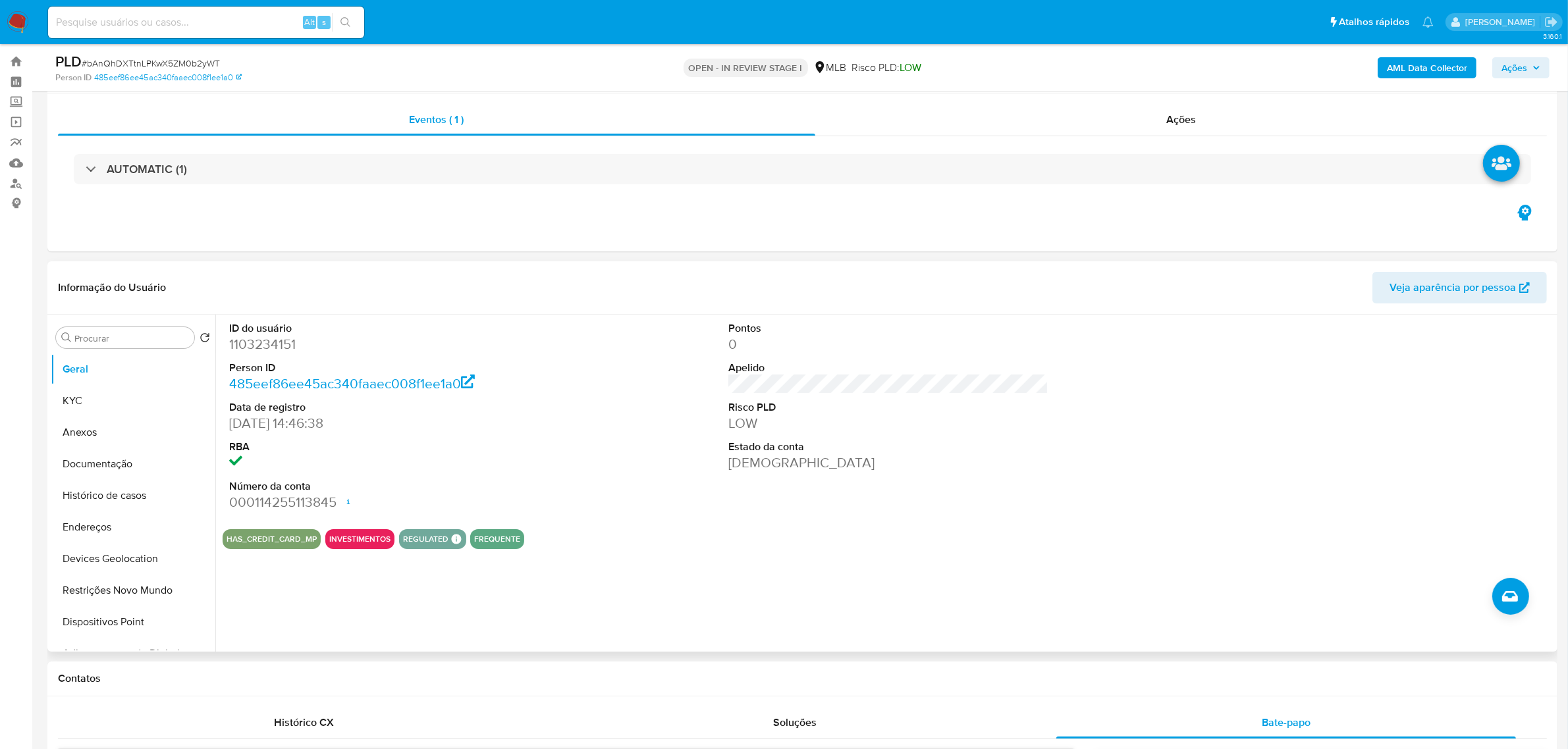
scroll to position [0, 0]
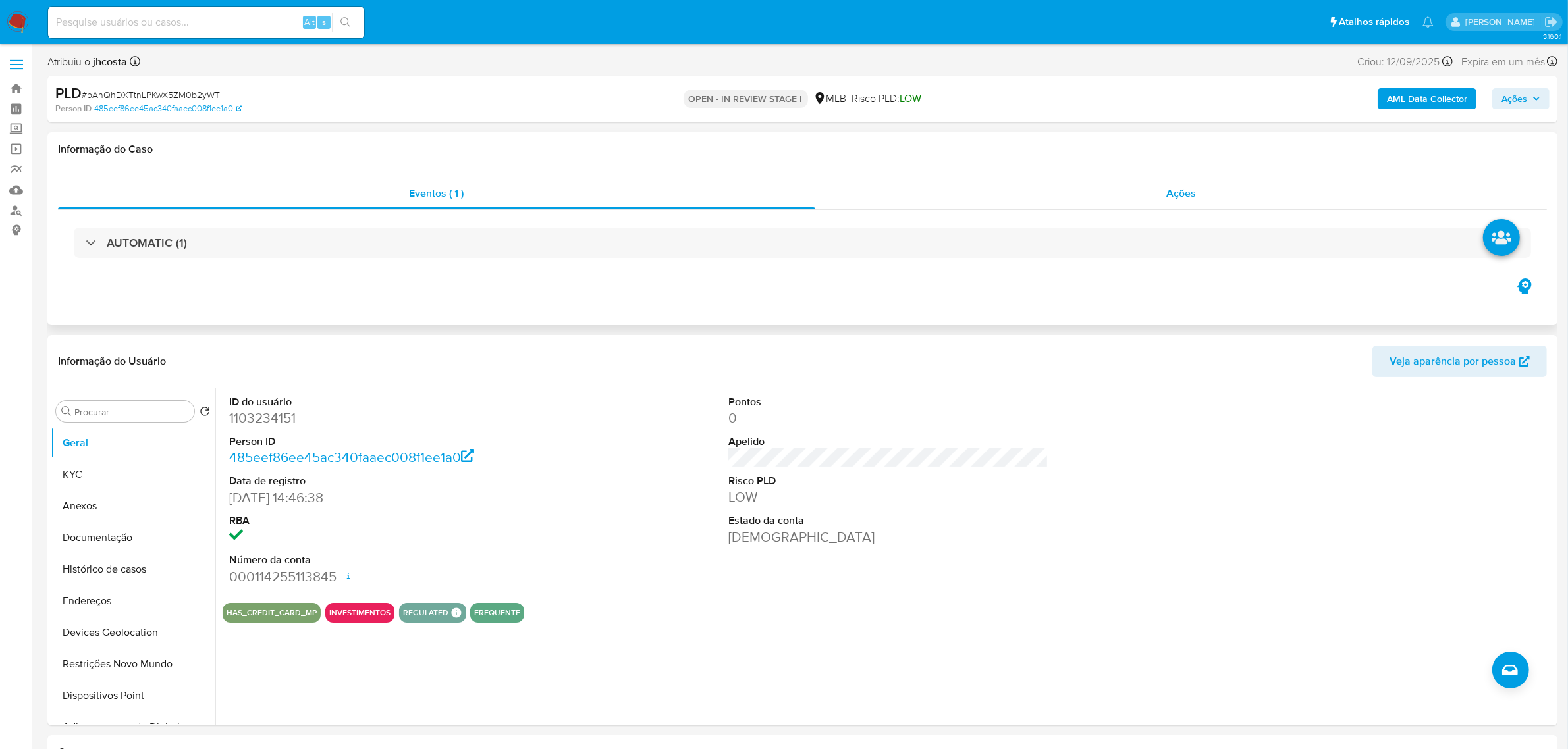
click at [1071, 186] on div "Ações" at bounding box center [1182, 193] width 732 height 31
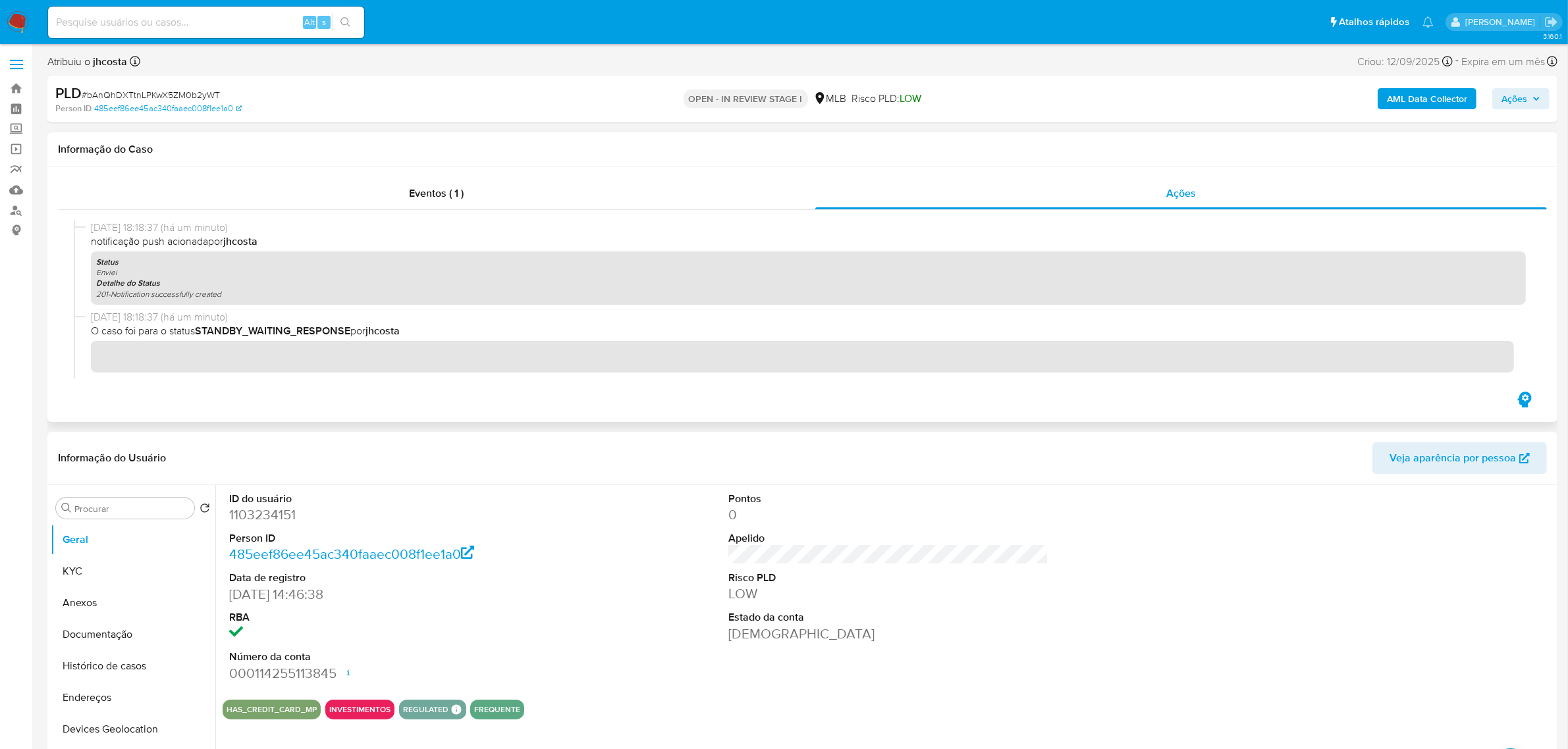
drag, startPoint x: 176, startPoint y: 237, endPoint x: 283, endPoint y: 255, distance: 108.5
click at [281, 245] on span "notificação push acionada por [PERSON_NAME]" at bounding box center [809, 242] width 1436 height 15
click at [198, 93] on span "# bAnQhDXTtnLPKwX5ZM0b2yWT" at bounding box center [151, 94] width 139 height 13
copy span "bAnQhDXTtnLPKwX5ZM0b2yWT"
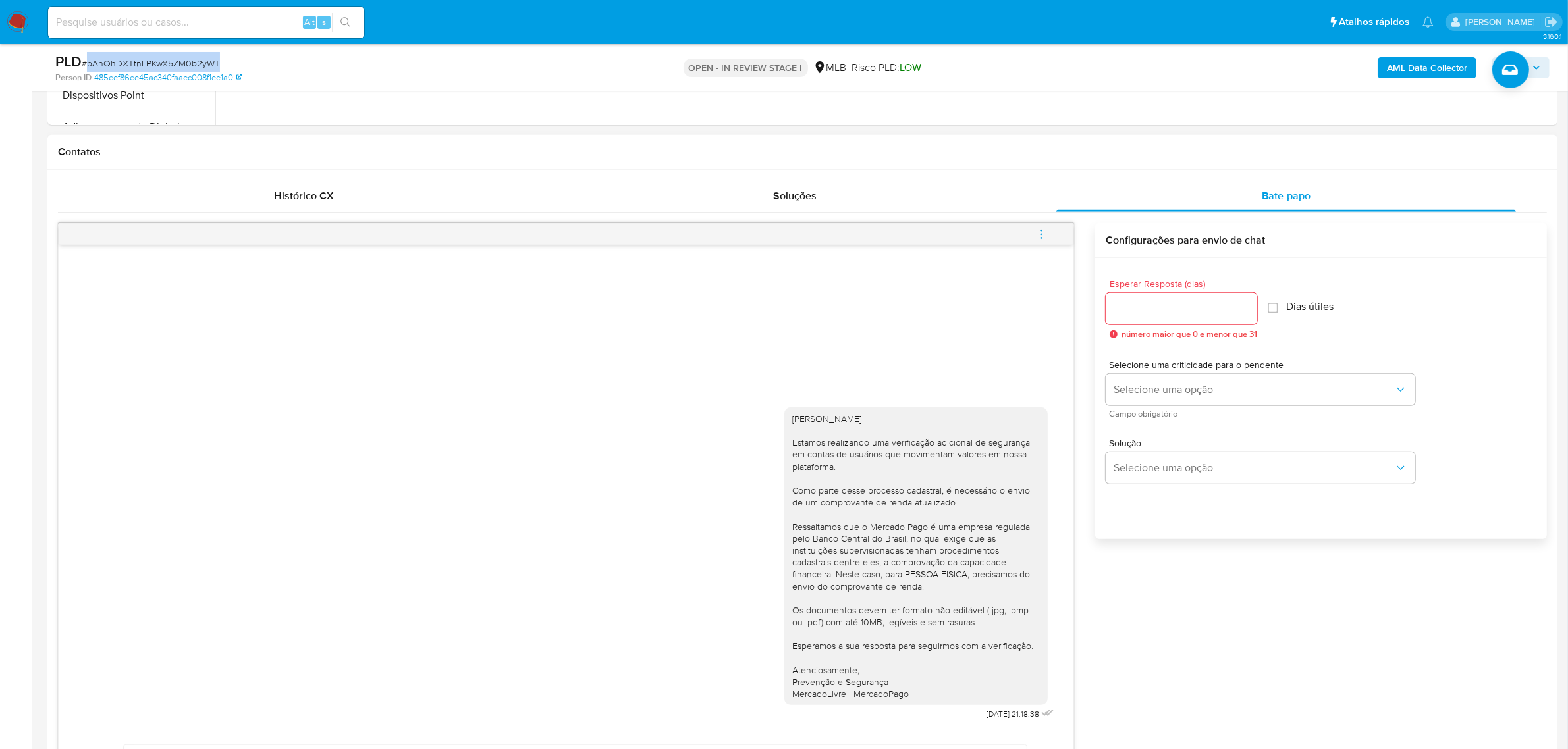
scroll to position [823, 0]
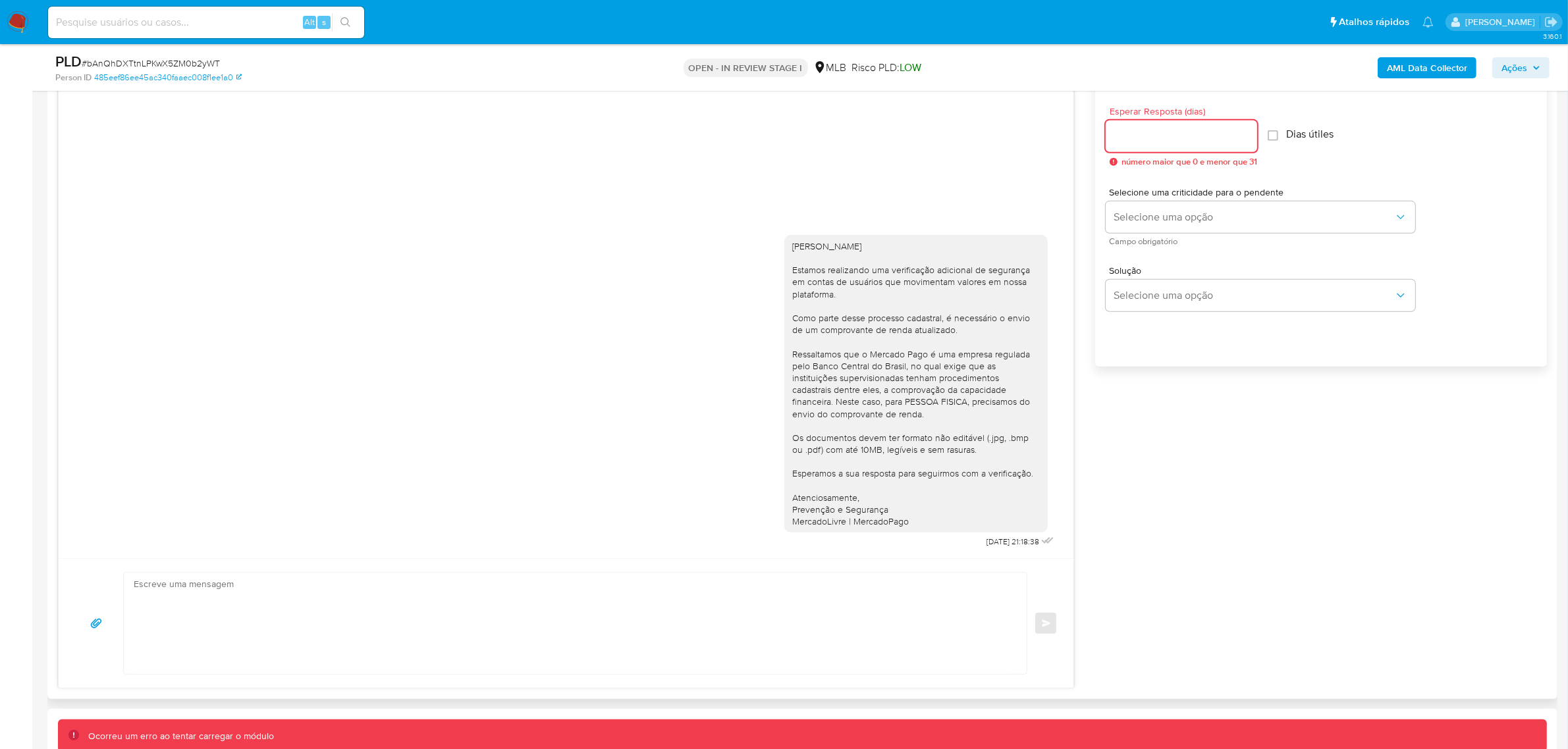
click at [1202, 135] on input "Esperar Resposta (dias)" at bounding box center [1182, 135] width 152 height 17
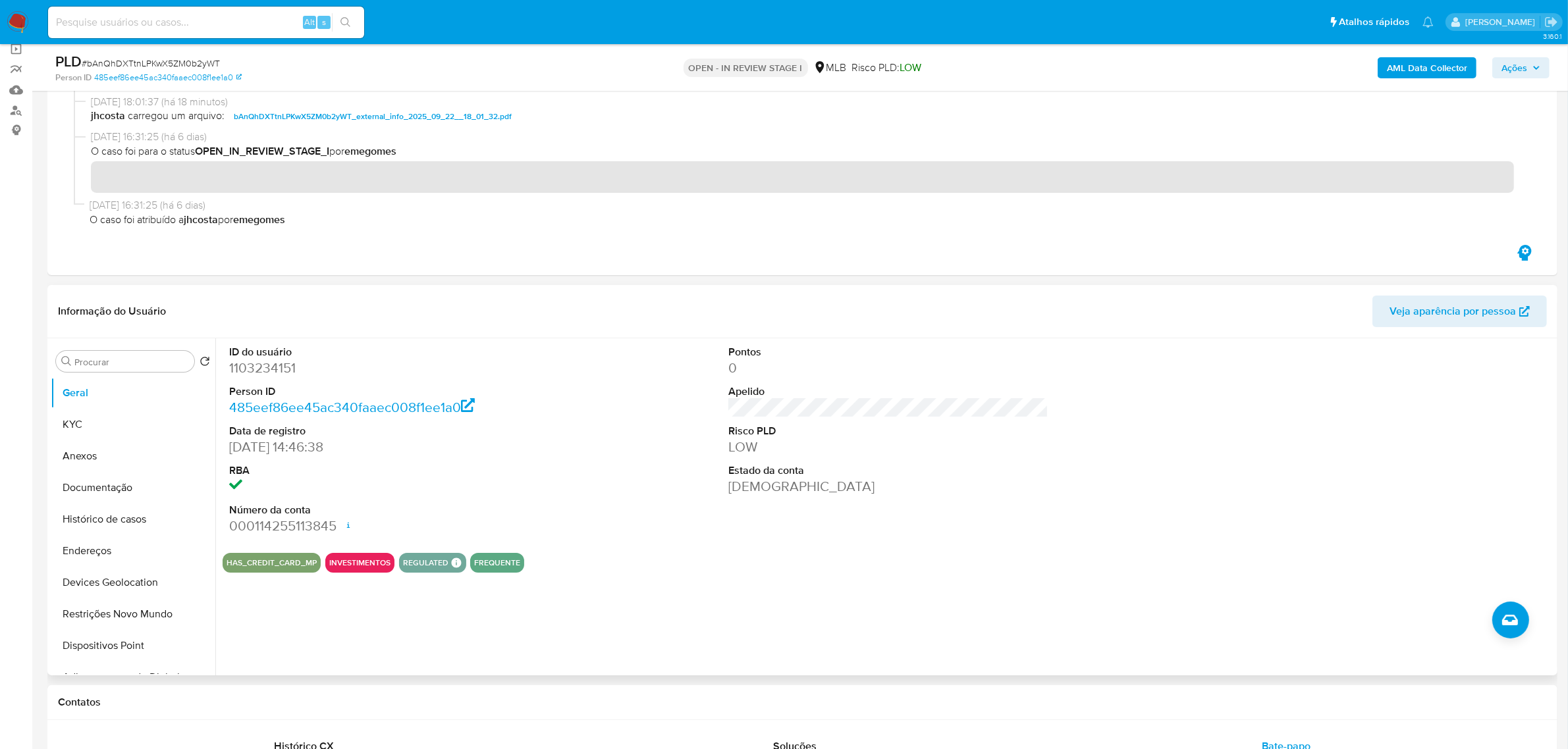
scroll to position [247, 0]
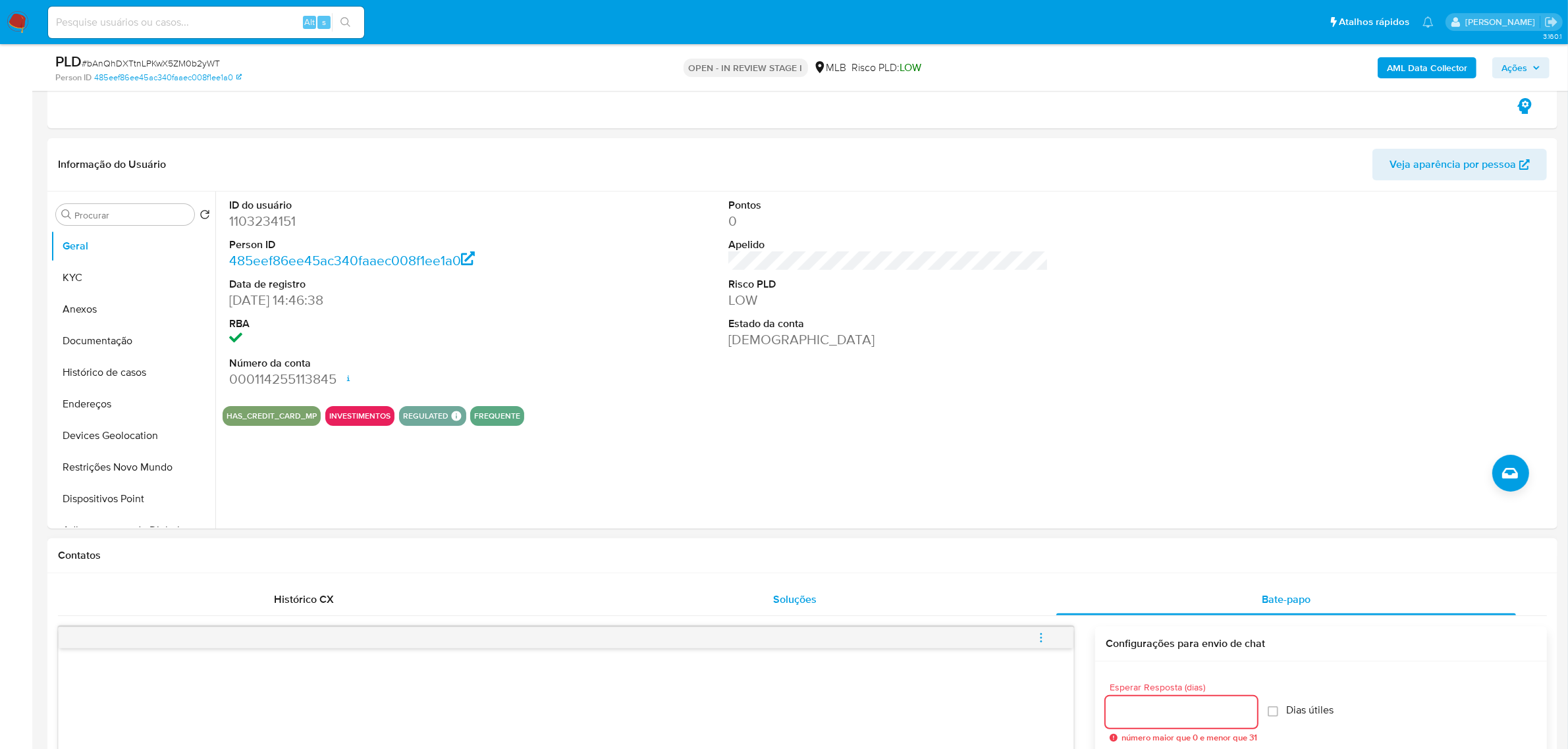
click at [804, 589] on div "Soluções" at bounding box center [795, 599] width 460 height 31
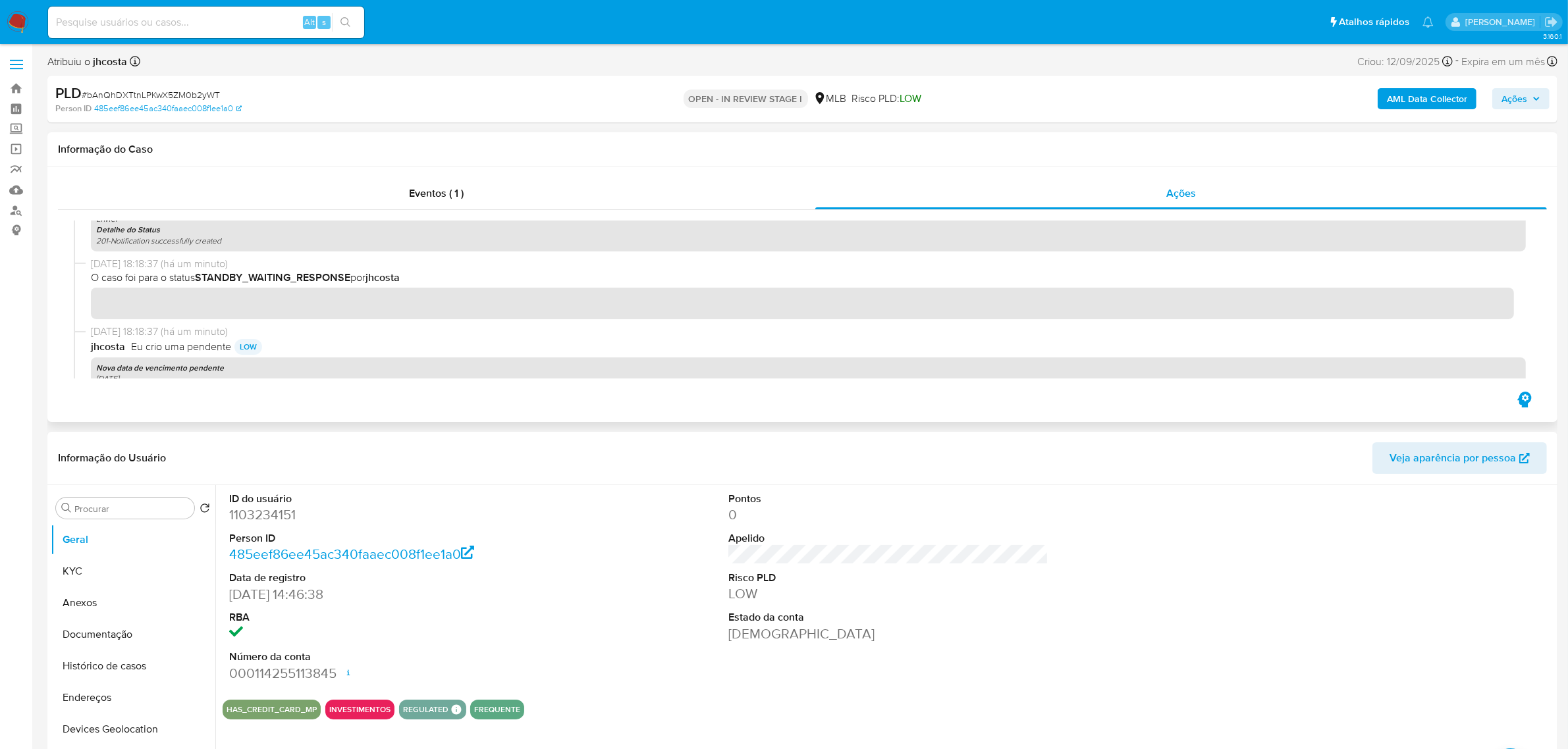
scroll to position [82, 0]
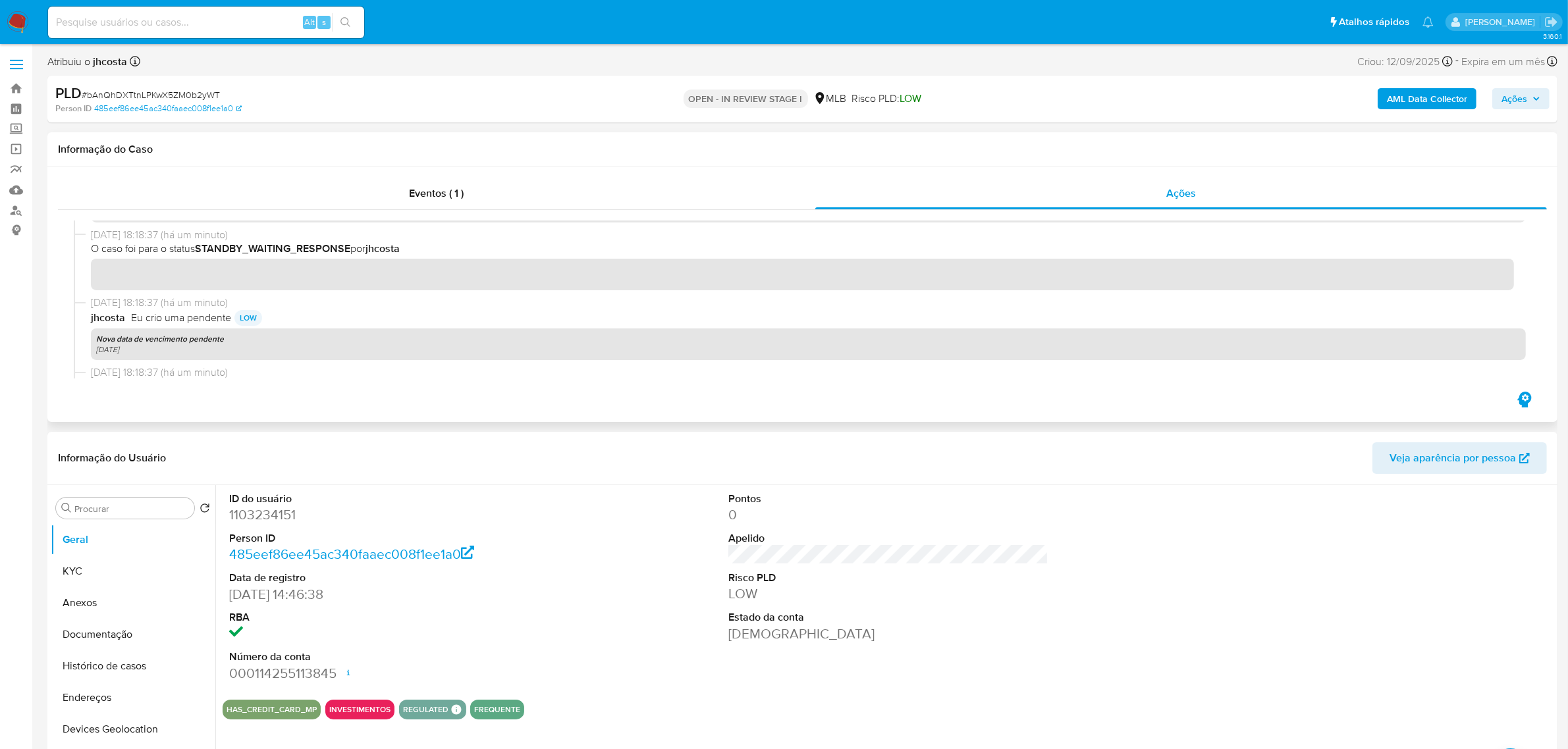
drag, startPoint x: 202, startPoint y: 253, endPoint x: 471, endPoint y: 253, distance: 269.0
click at [471, 253] on span "O caso foi para o status STANDBY_WAITING_RESPONSE por [PERSON_NAME]" at bounding box center [809, 249] width 1436 height 15
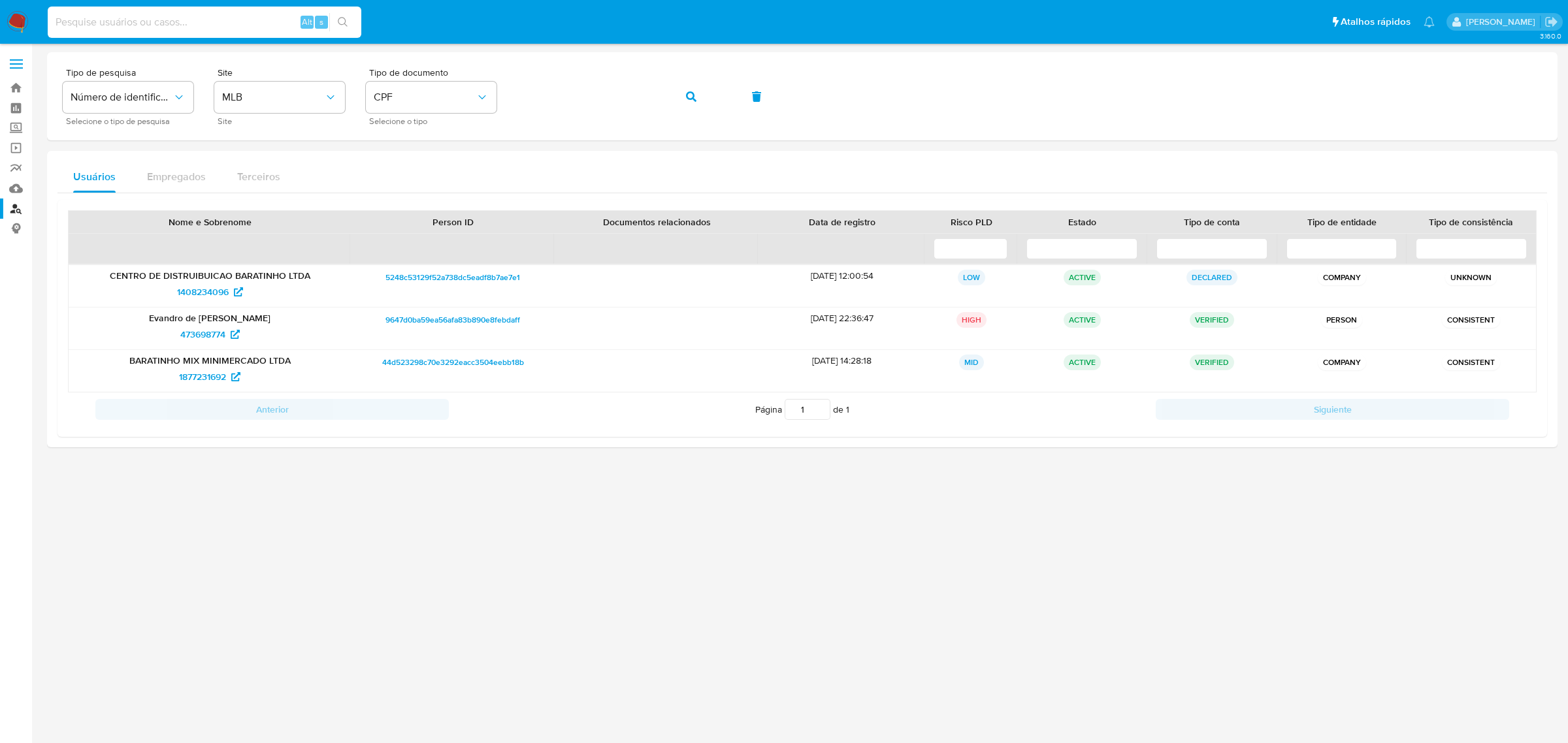
click at [180, 22] on input at bounding box center [205, 22] width 314 height 17
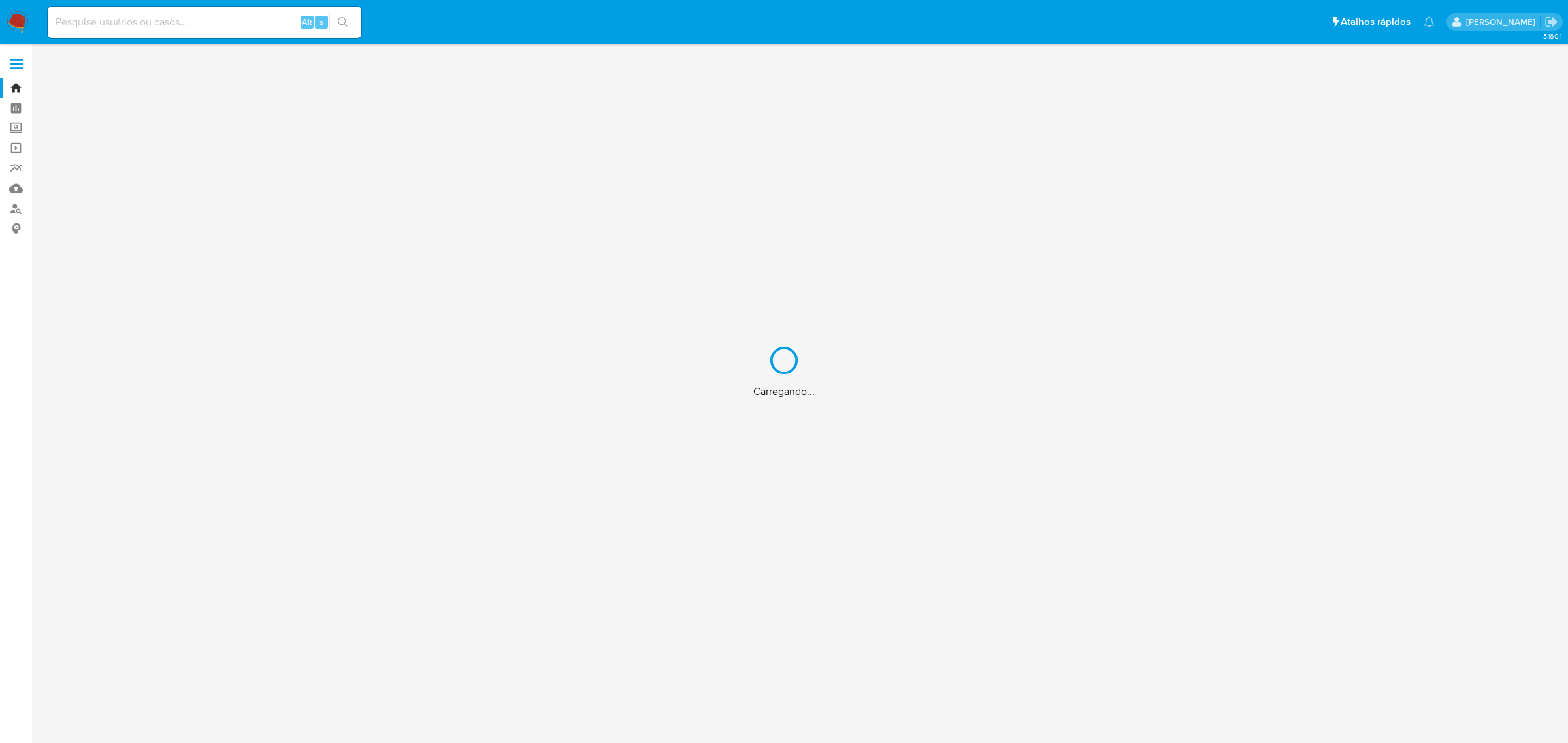
click at [188, 18] on div "Carregando..." at bounding box center [784, 371] width 1568 height 743
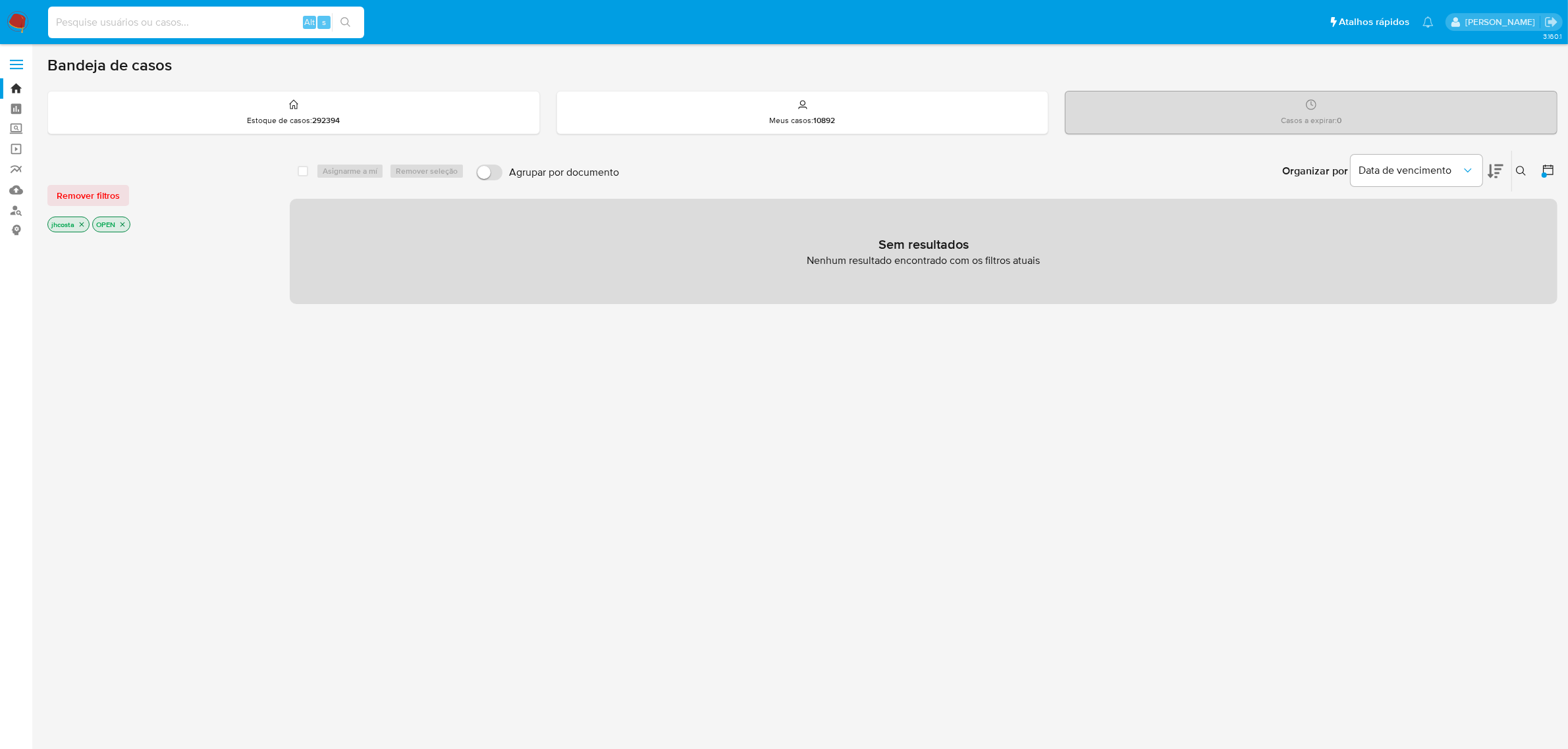
click at [191, 20] on input at bounding box center [206, 22] width 316 height 17
paste input "bAnQhDXTtnLPKwX5ZM0b2yWT"
type input "bAnQhDXTtnLPKwX5ZM0b2yWT"
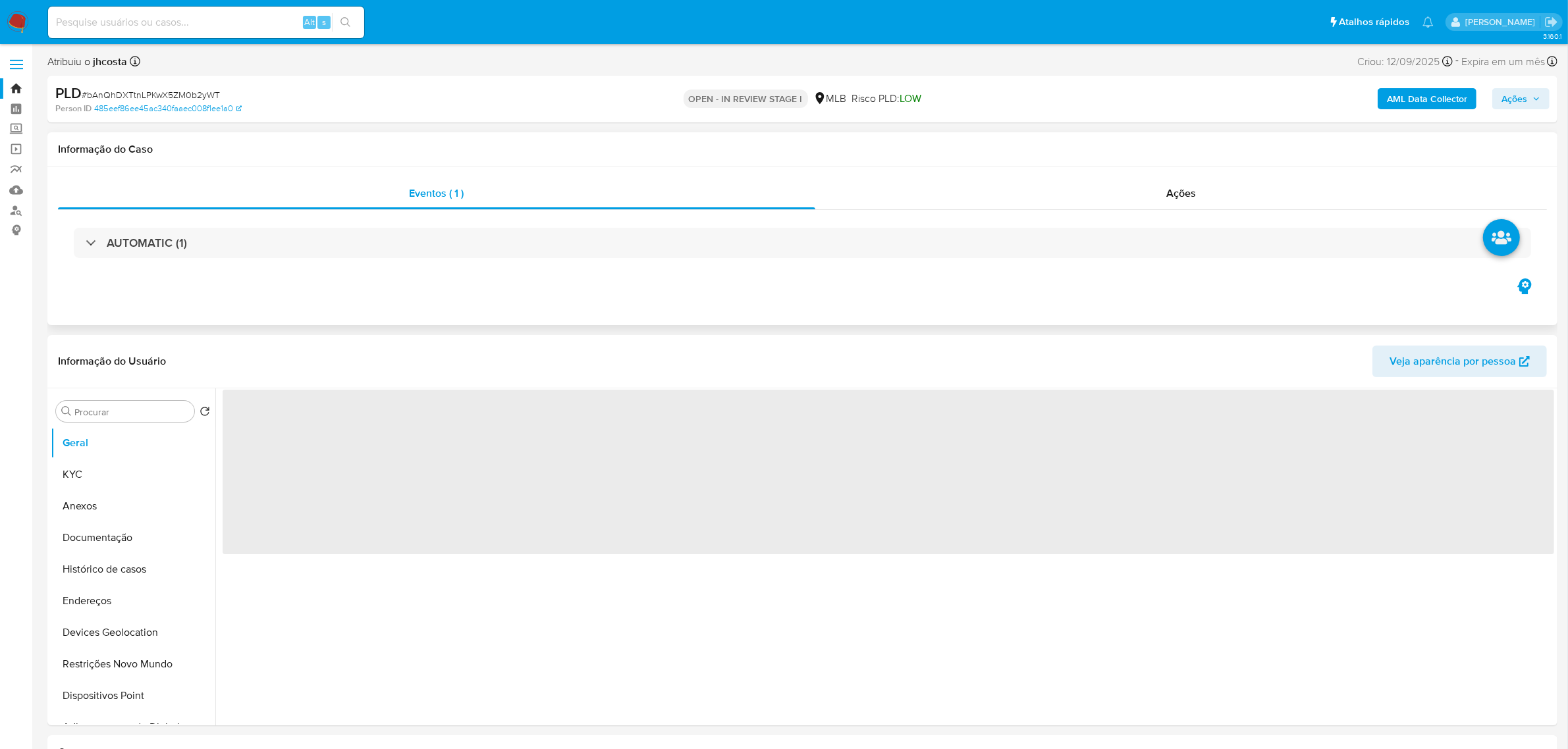
select select "10"
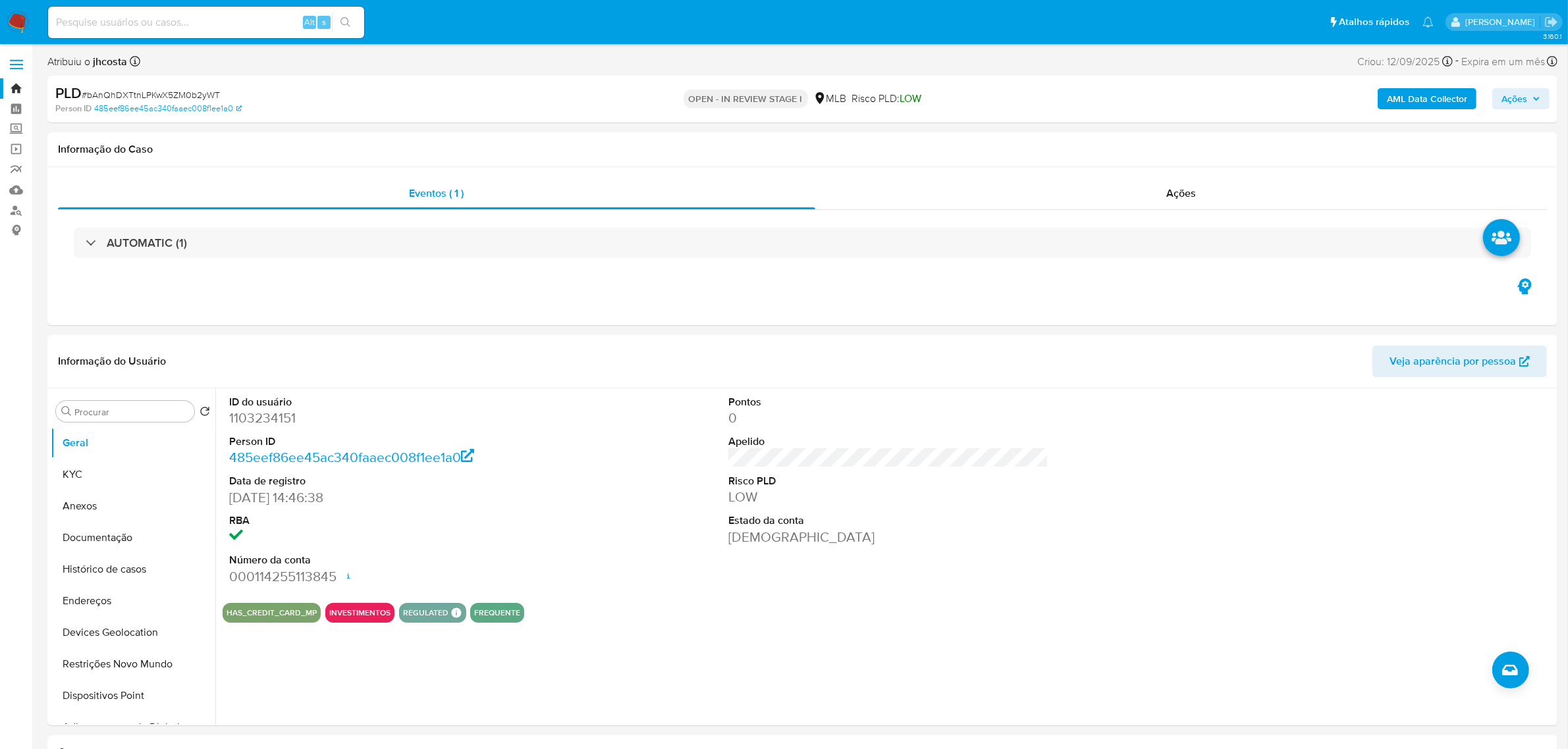
click at [15, 19] on img at bounding box center [18, 23] width 23 height 23
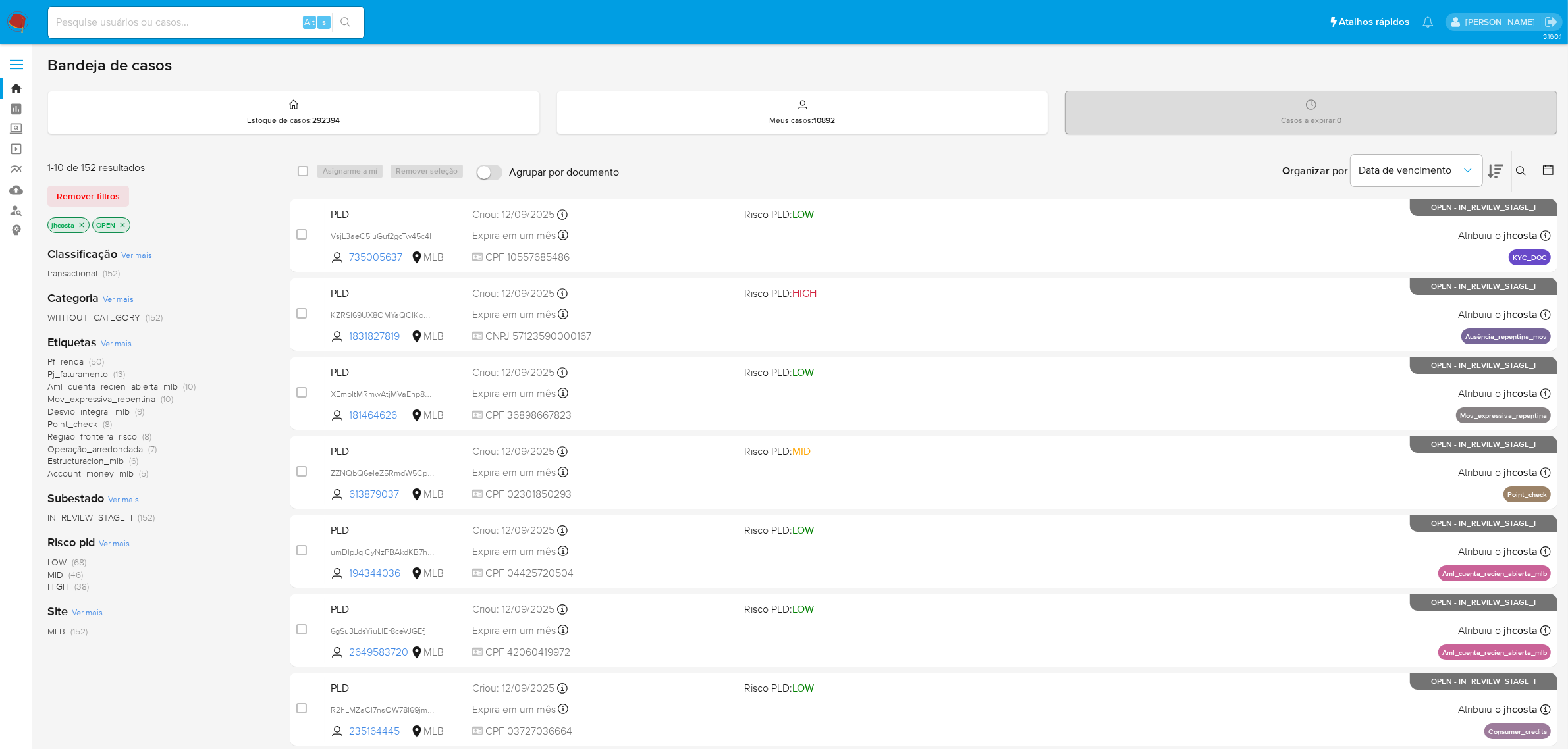
click at [81, 227] on icon "close-filter" at bounding box center [81, 225] width 8 height 8
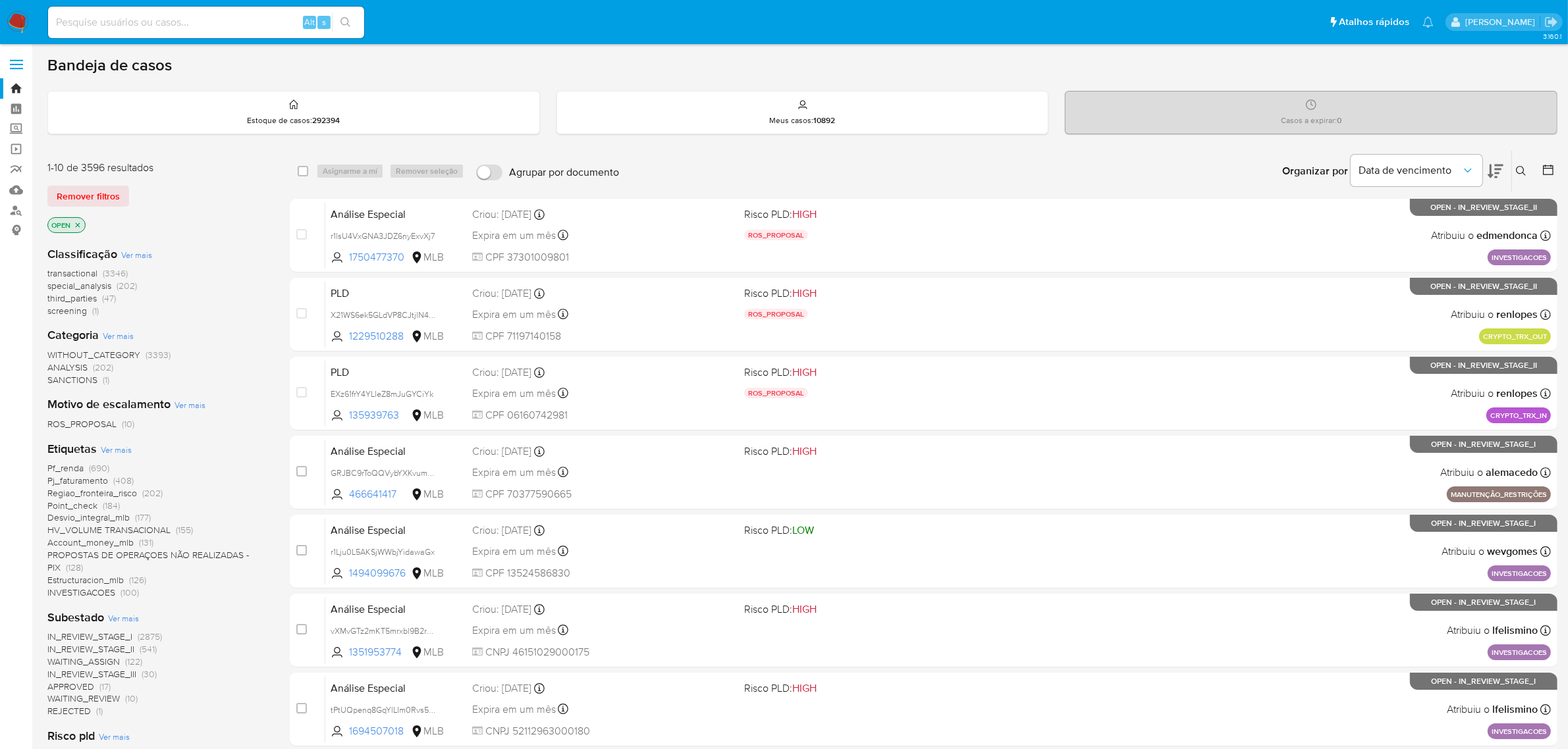
click at [1514, 165] on button at bounding box center [1523, 172] width 22 height 16
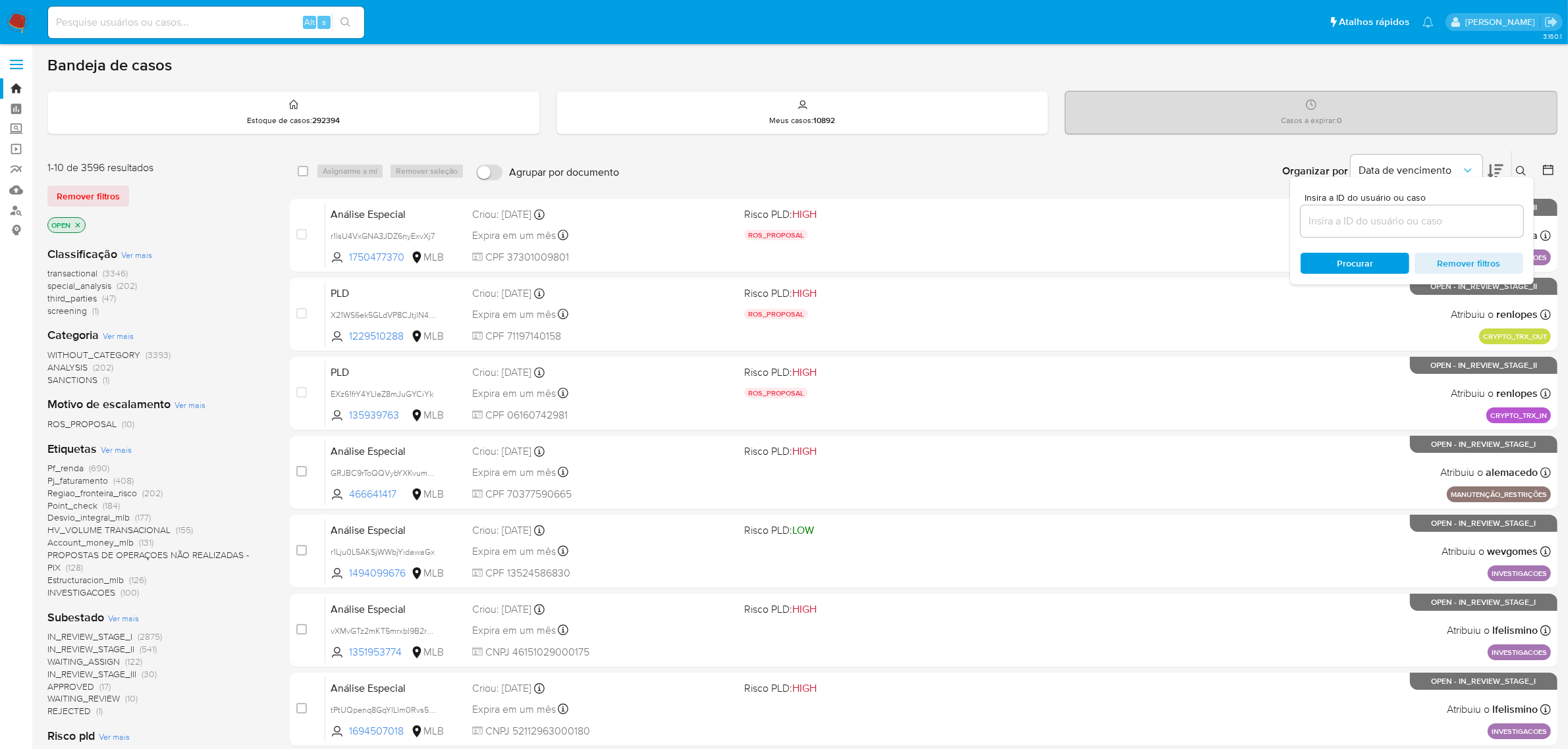
click at [1397, 228] on input at bounding box center [1412, 221] width 223 height 17
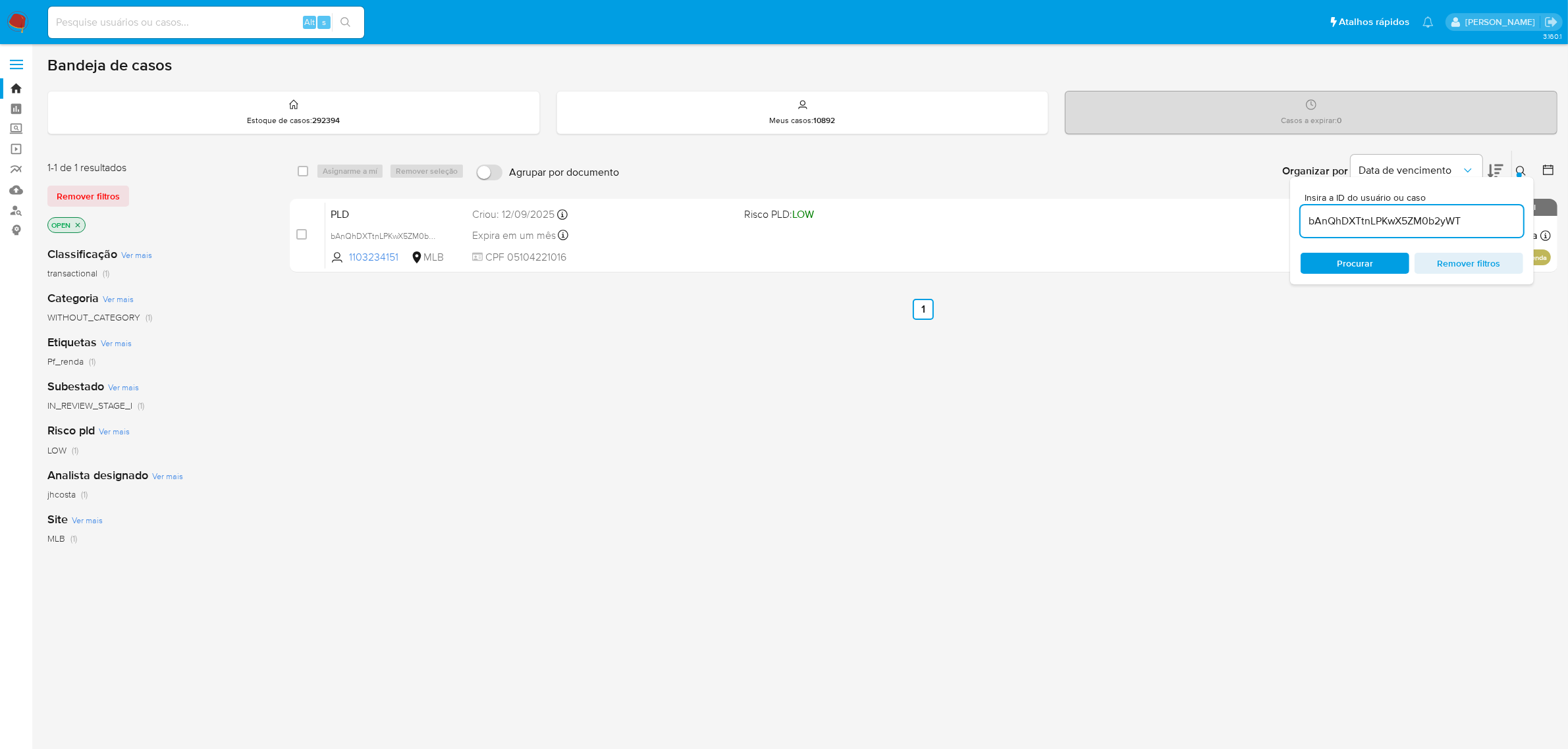
click at [719, 422] on div "select-all-cases-checkbox Asignarme a mí Remover seleção Agrupar por documento …" at bounding box center [924, 448] width 1268 height 597
click at [1468, 169] on icon "Organizar por" at bounding box center [1468, 170] width 13 height 13
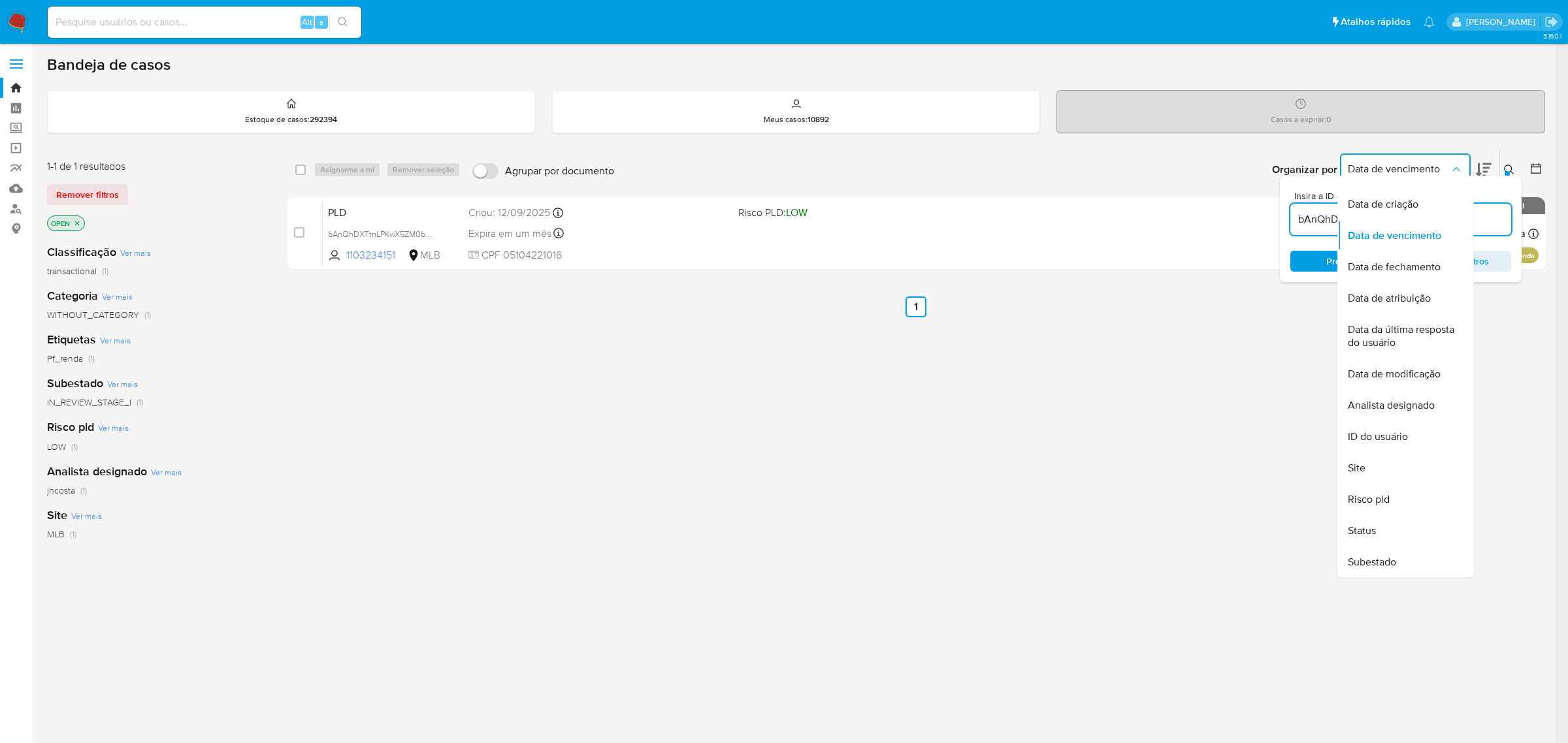
click at [1456, 167] on icon "Organizar por" at bounding box center [1455, 169] width 7 height 4
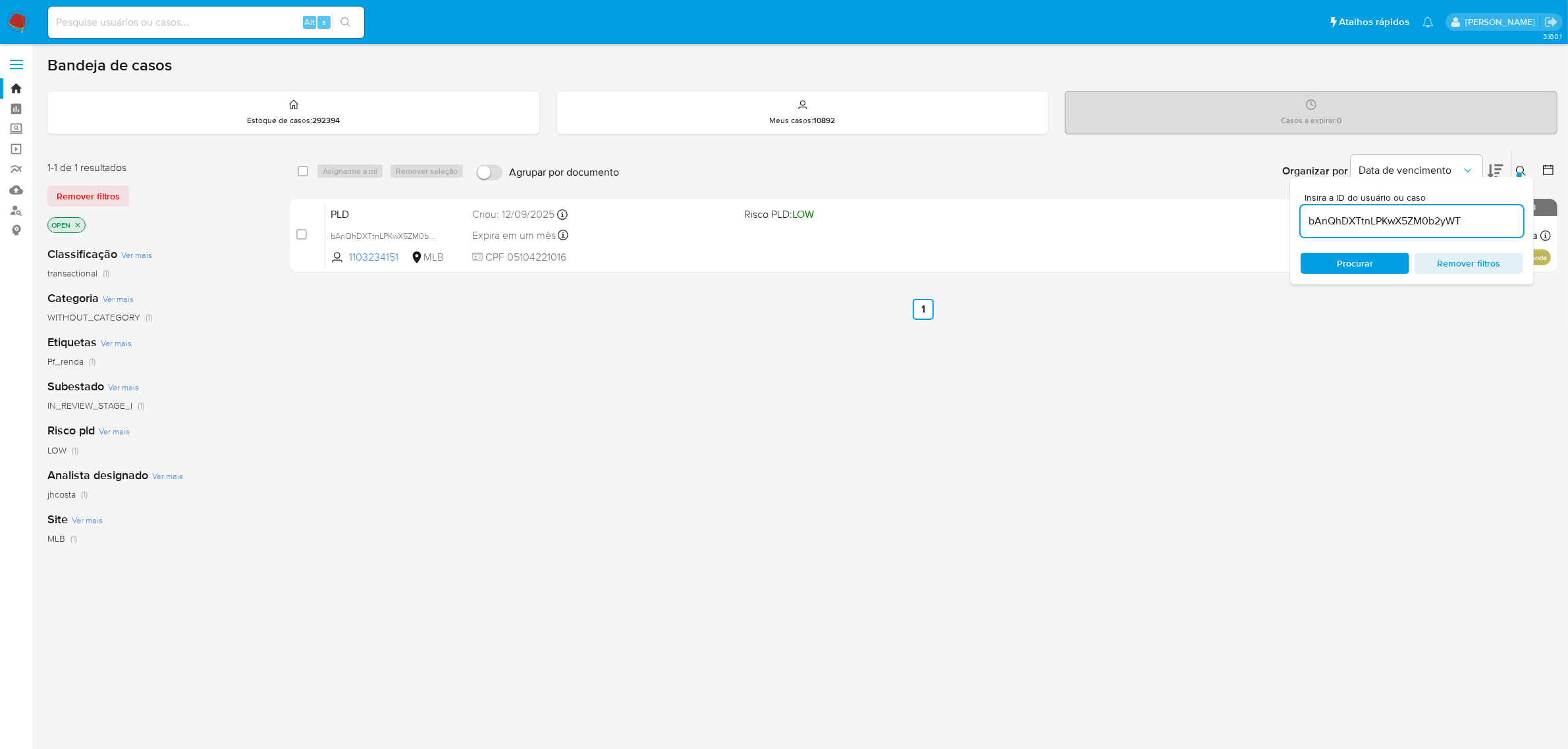
click at [1540, 327] on div "select-all-cases-checkbox Asignarme a mí Remover seleção Agrupar por documento …" at bounding box center [924, 448] width 1268 height 597
click at [1331, 225] on input "bAnQhDXTtnLPKwX5ZM0b2yWT" at bounding box center [1412, 221] width 223 height 17
paste input "cfmu7VvrZr6HZ5zcjtl7vYf1"
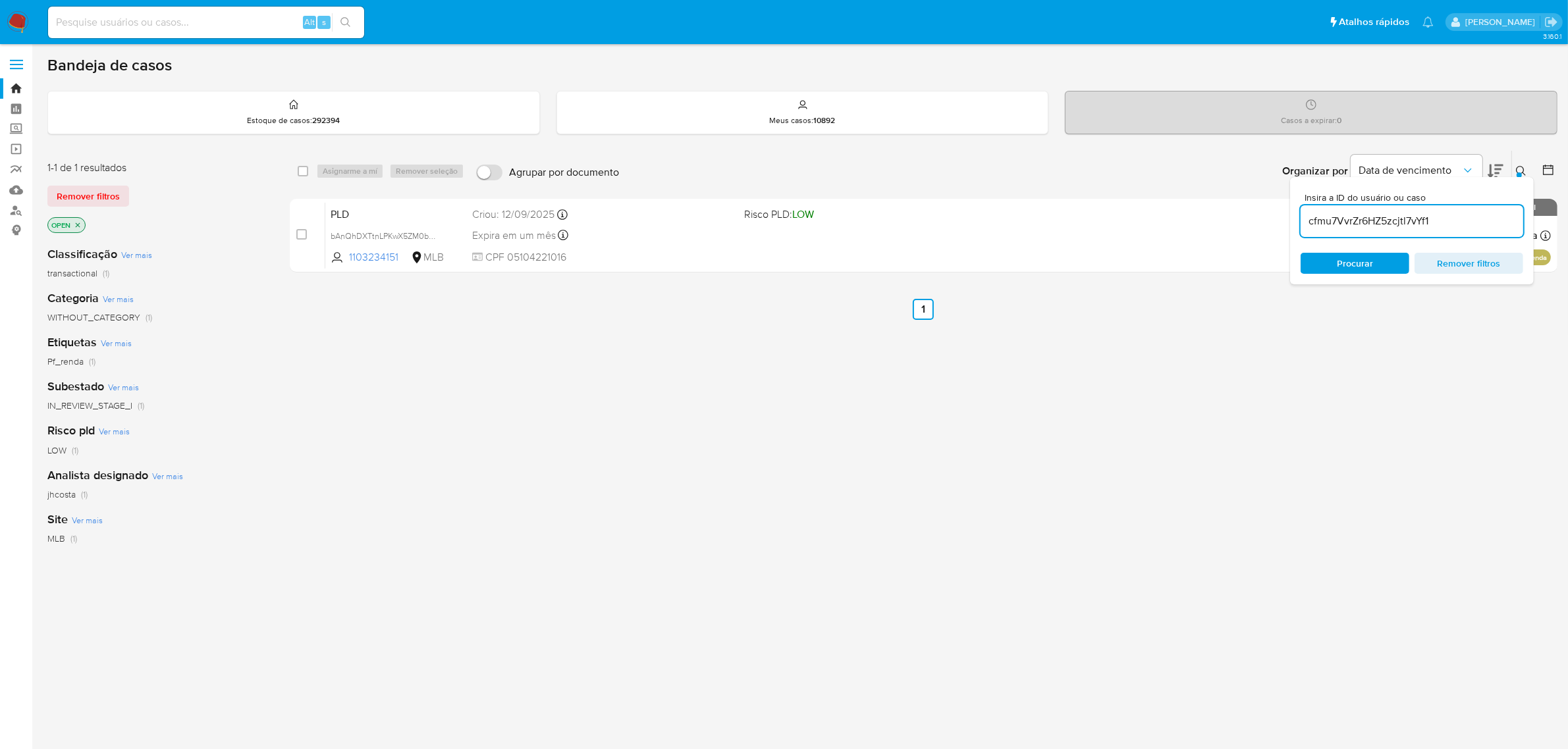
type input "cfmu7VvrZr6HZ5zcjtl7vYf1"
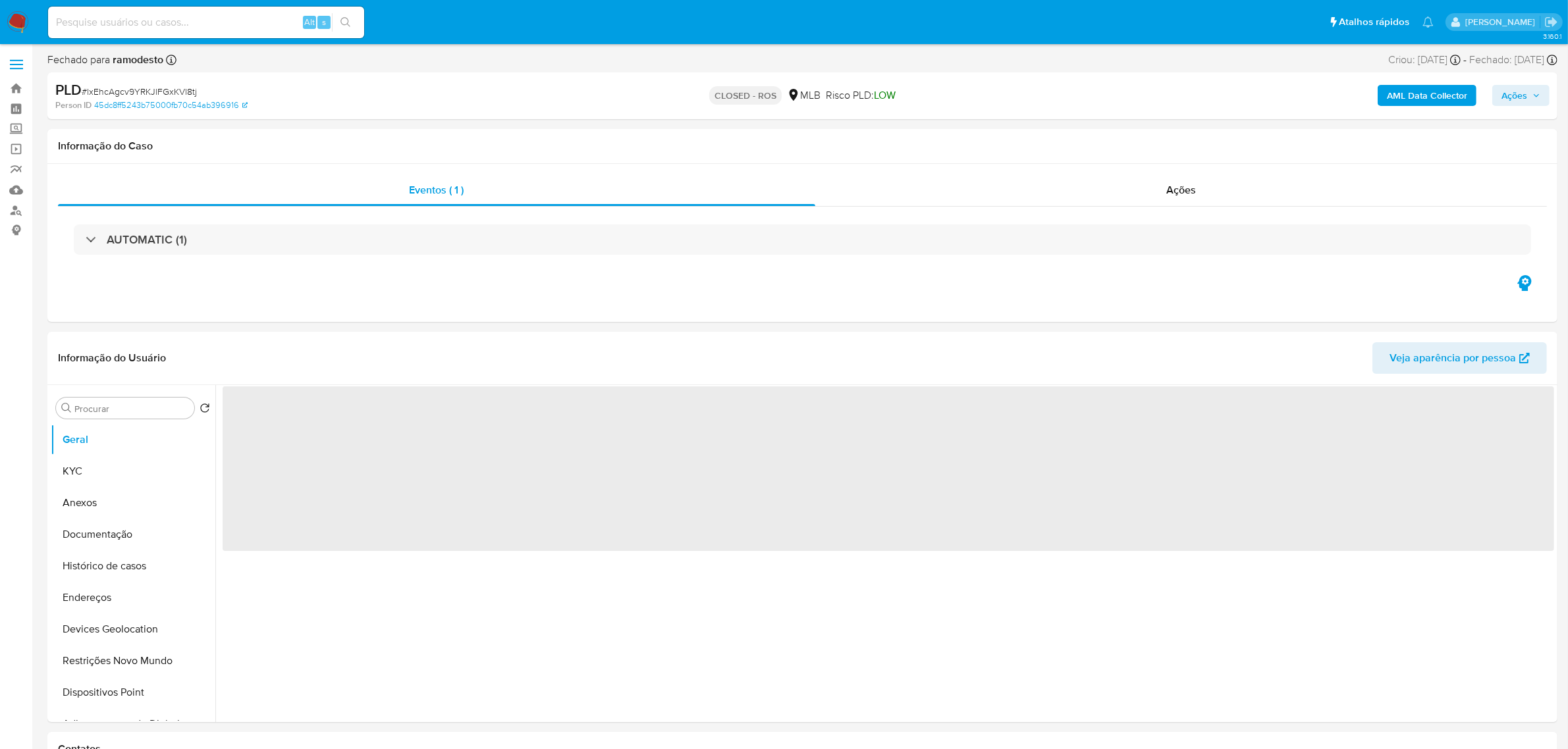
select select "10"
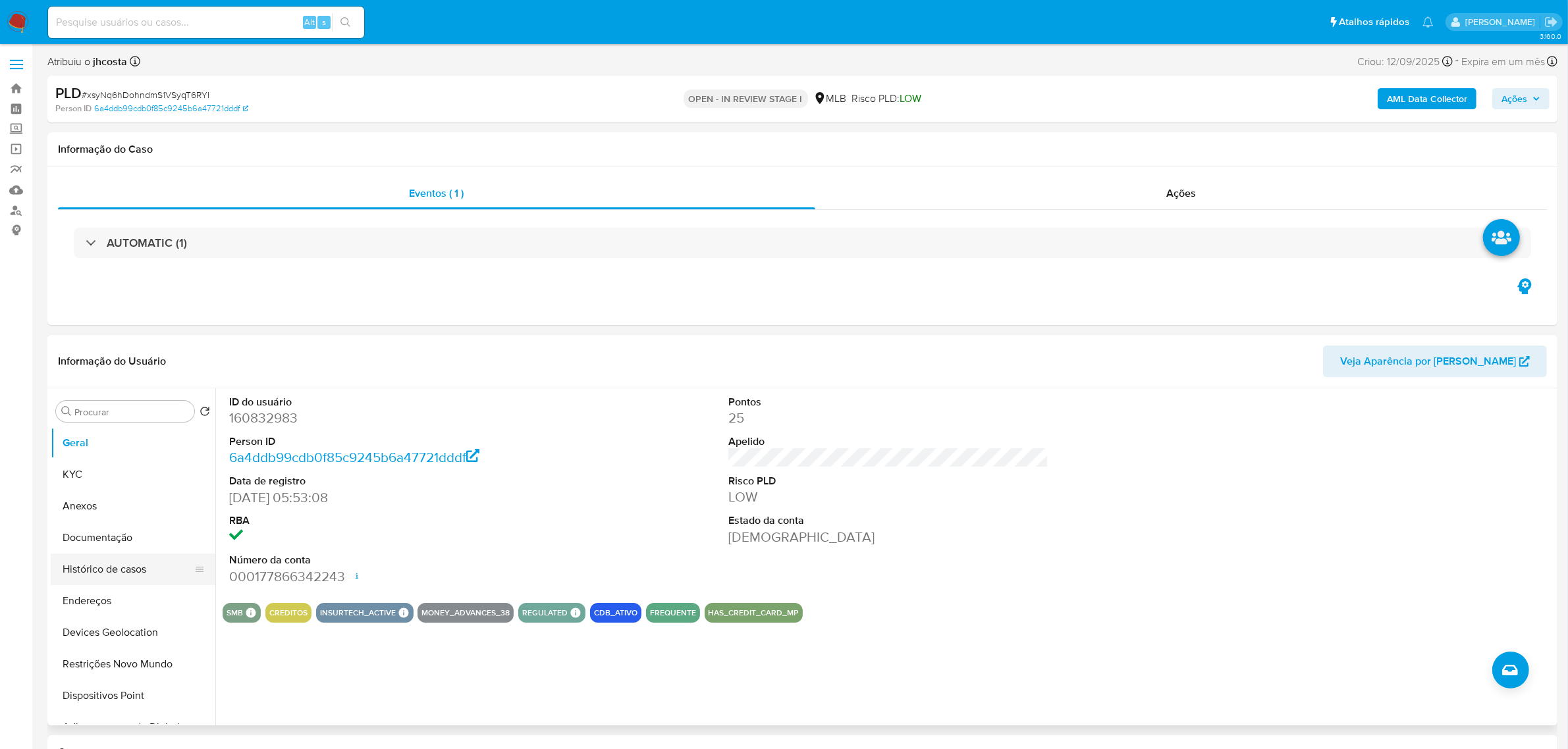
click at [96, 566] on button "Histórico de casos" at bounding box center [127, 569] width 154 height 31
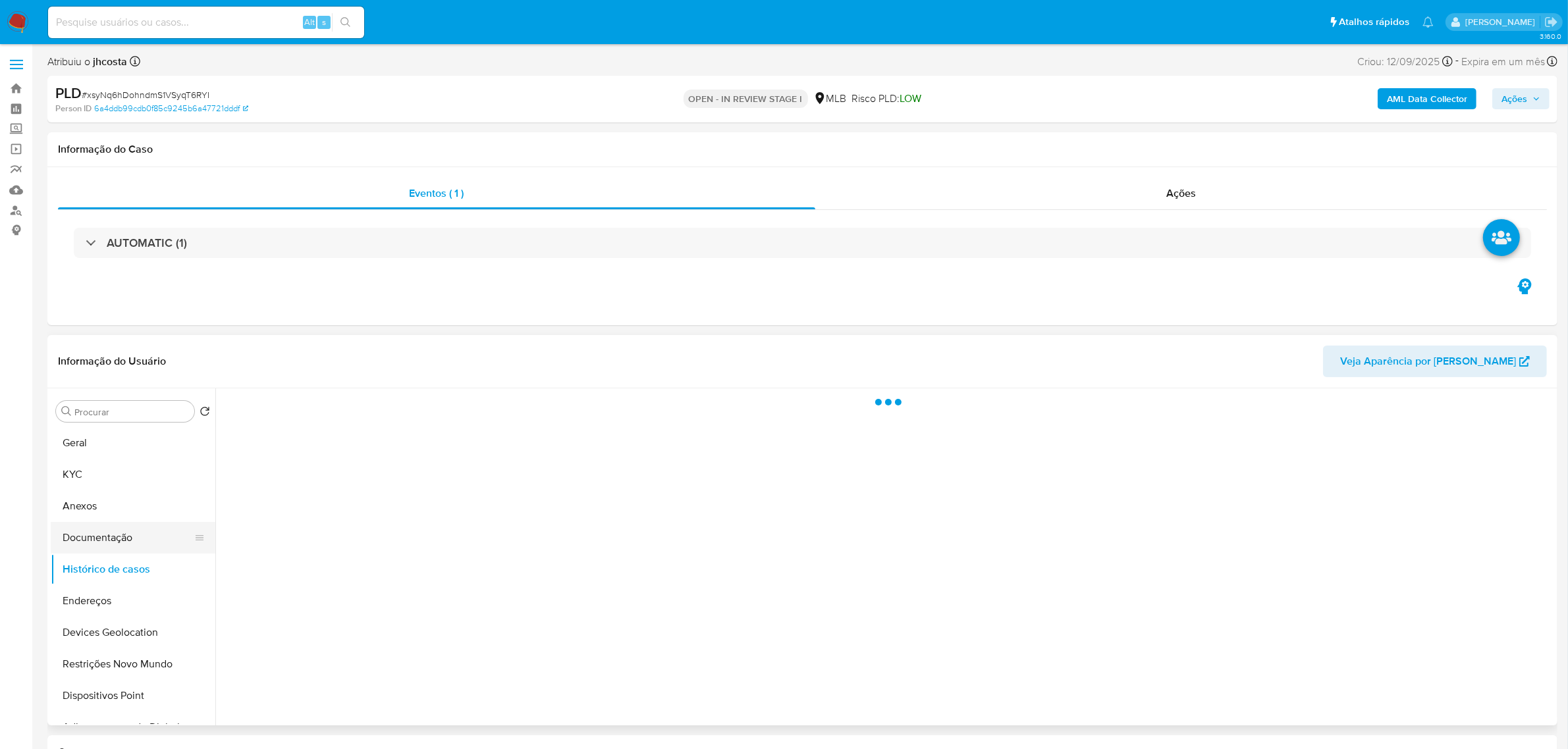
click at [99, 534] on button "Documentação" at bounding box center [127, 538] width 154 height 31
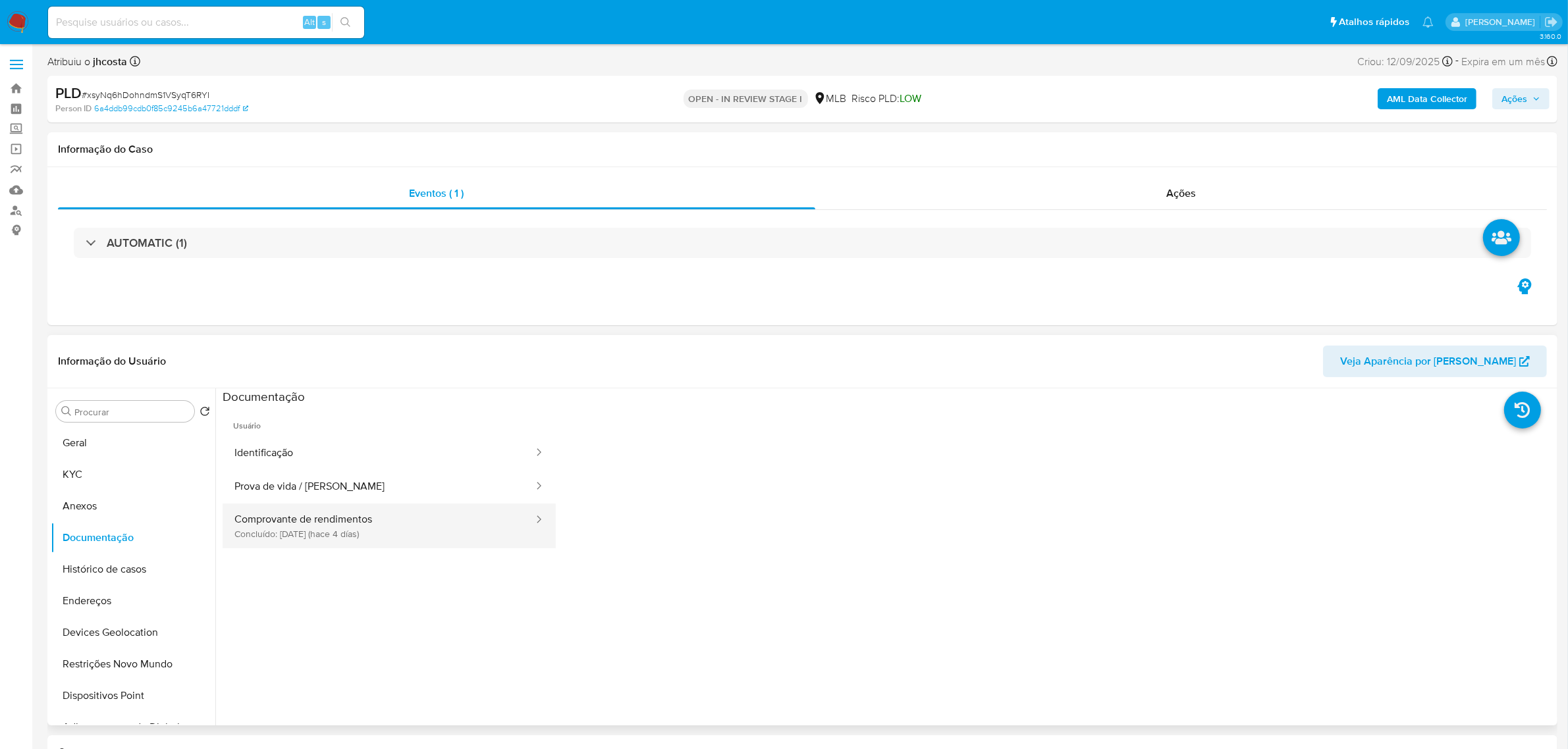
click at [448, 529] on button "Comprovante de rendimentos Concluído: [DATE] (hace 4 días)" at bounding box center [378, 526] width 312 height 45
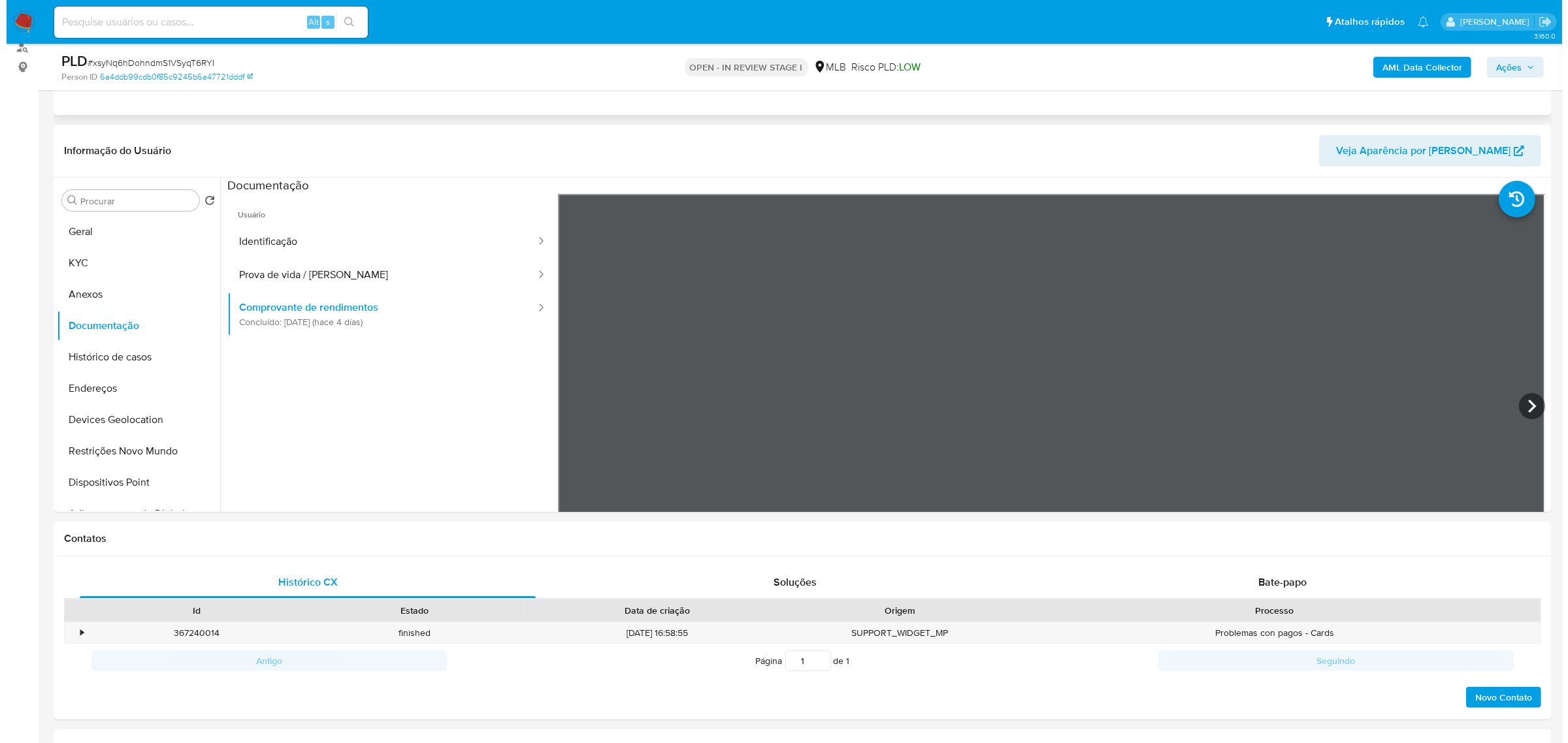
scroll to position [163, 0]
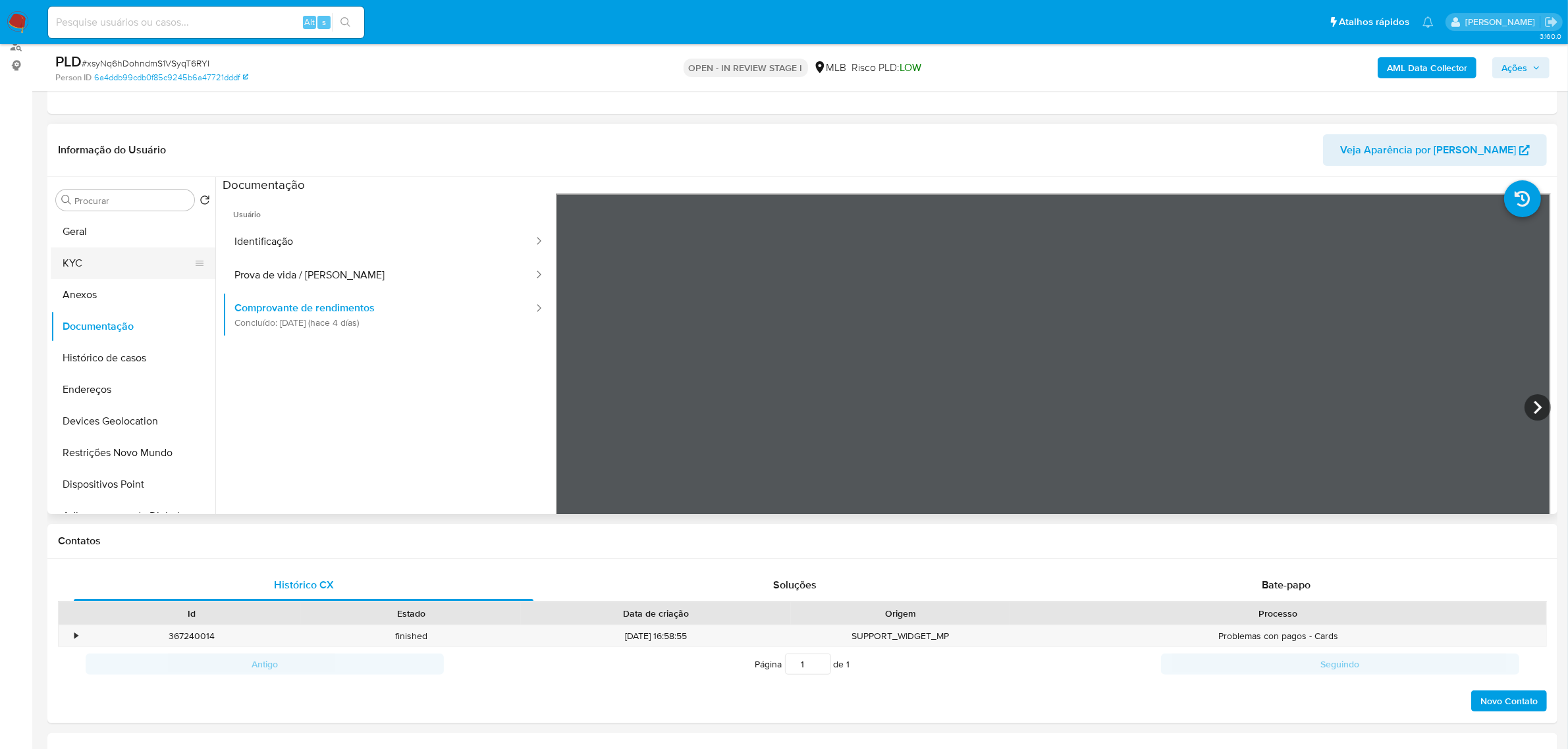
click at [88, 259] on button "KYC" at bounding box center [127, 263] width 154 height 31
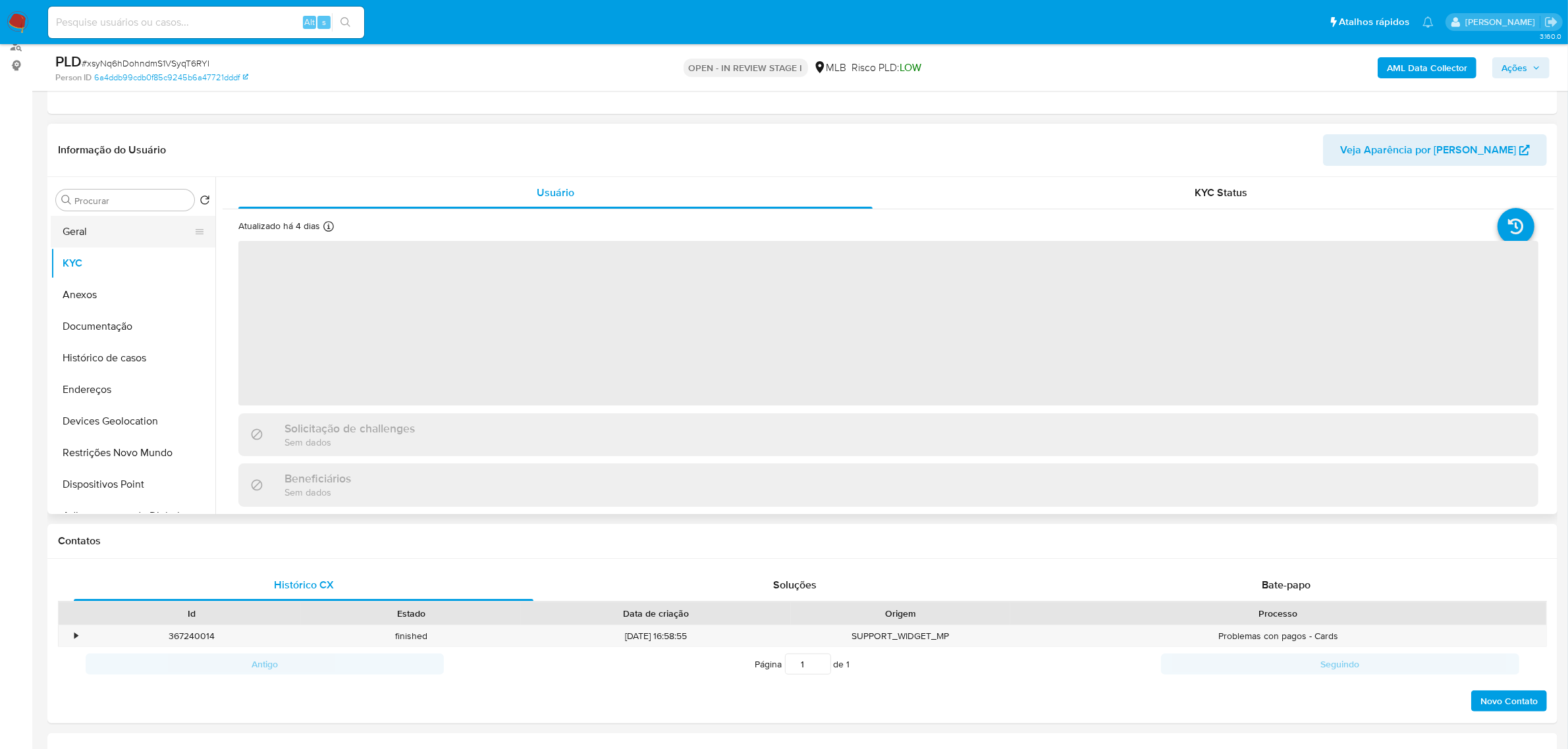
click at [87, 231] on button "Geral" at bounding box center [127, 231] width 154 height 31
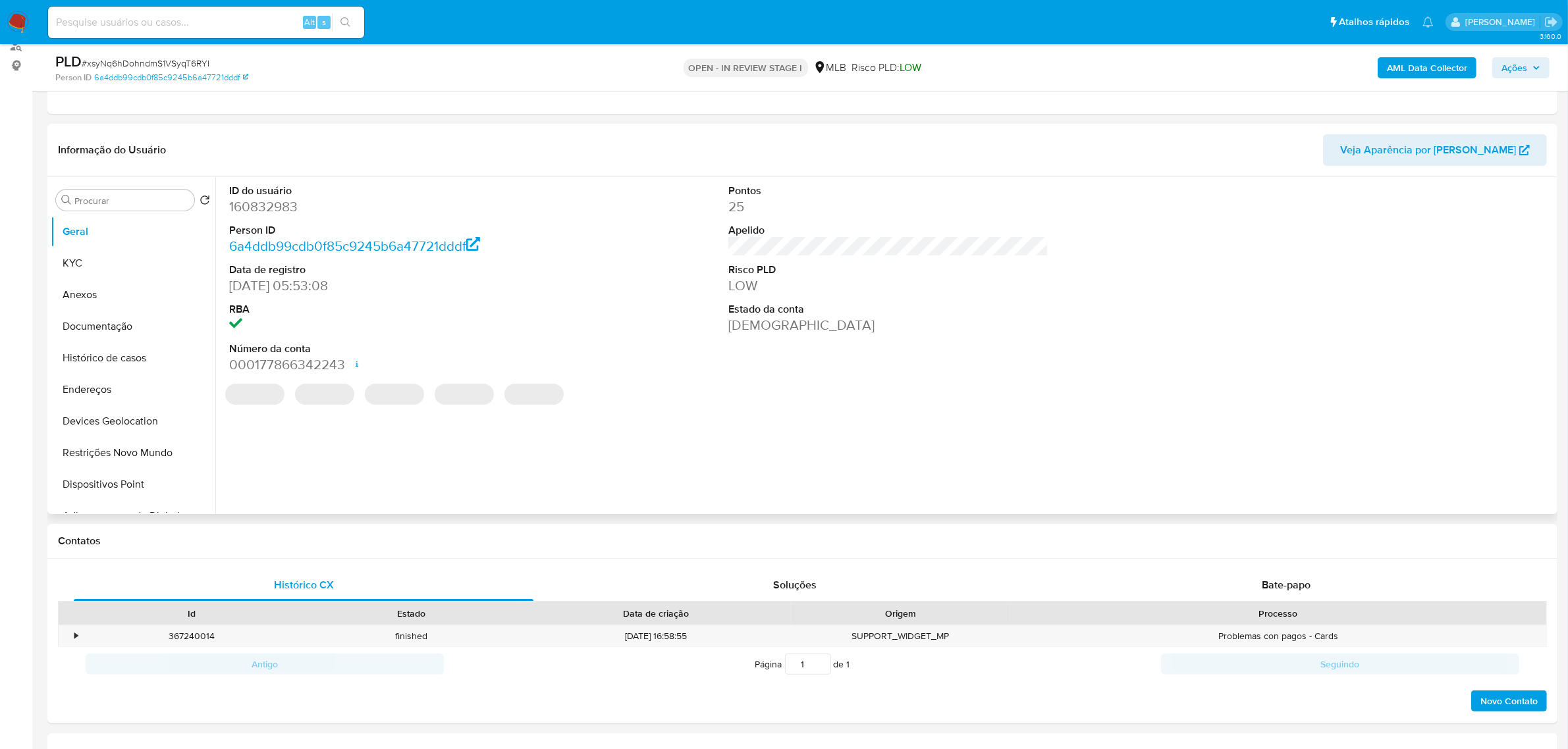
click at [257, 209] on dd "160832983" at bounding box center [389, 206] width 320 height 19
click at [257, 208] on dd "160832983" at bounding box center [389, 206] width 320 height 19
copy dd "160832983"
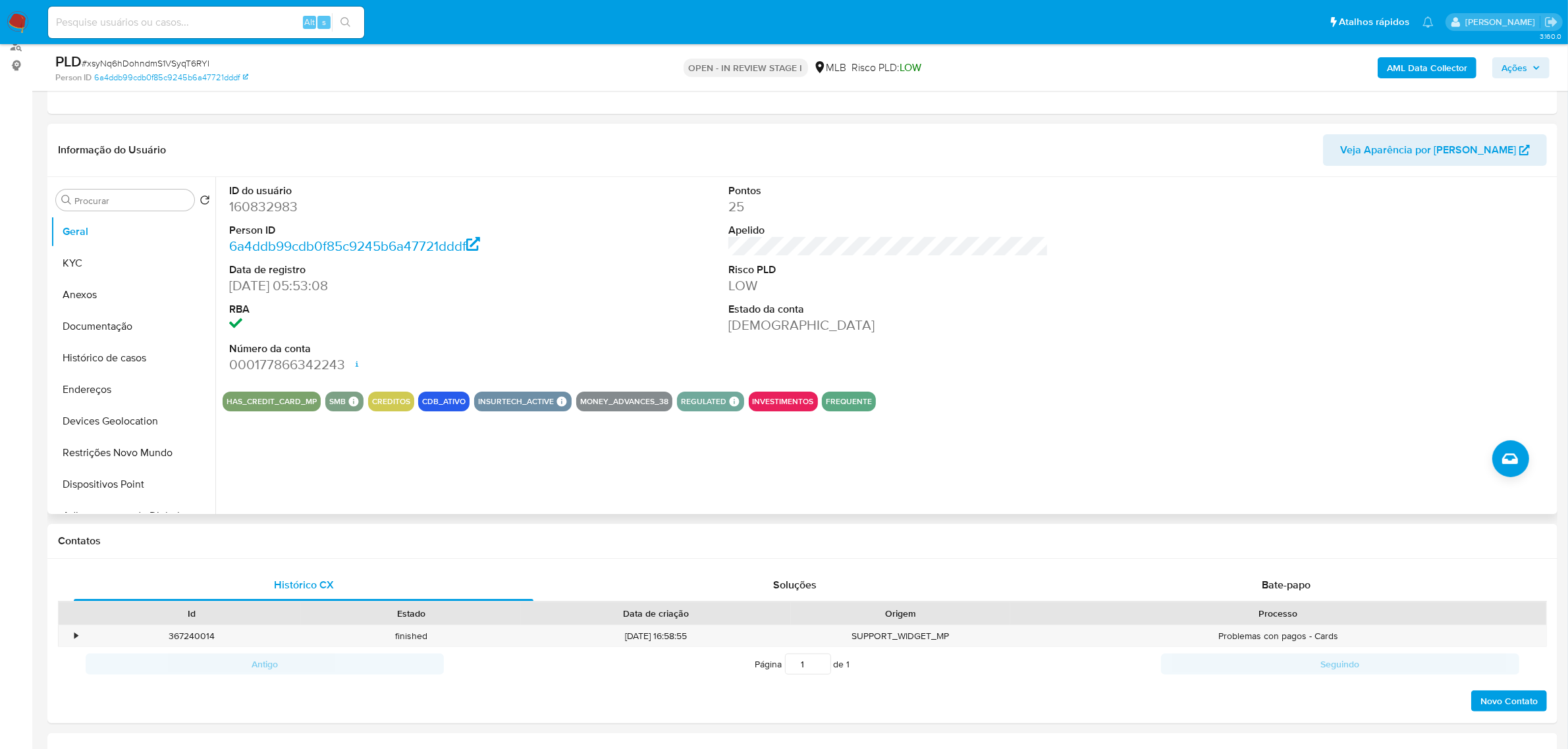
click at [653, 289] on div "ID do usuário 160832983 Person ID 6a4ddb99cdb0f85c9245b6a47721dddf Data de regi…" at bounding box center [888, 279] width 1332 height 204
click at [110, 257] on button "KYC" at bounding box center [127, 263] width 154 height 31
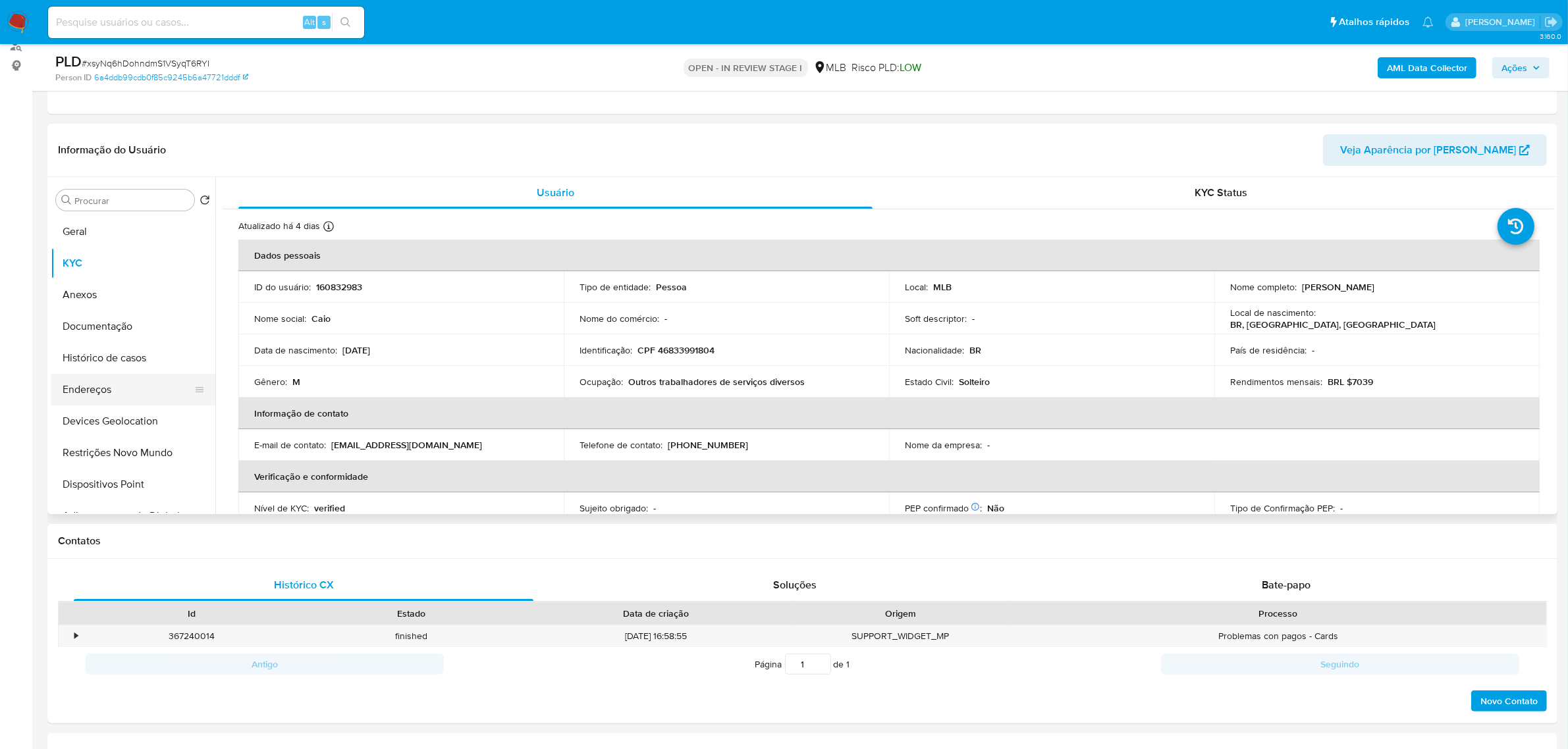
click at [123, 382] on button "Endereços" at bounding box center [127, 389] width 154 height 31
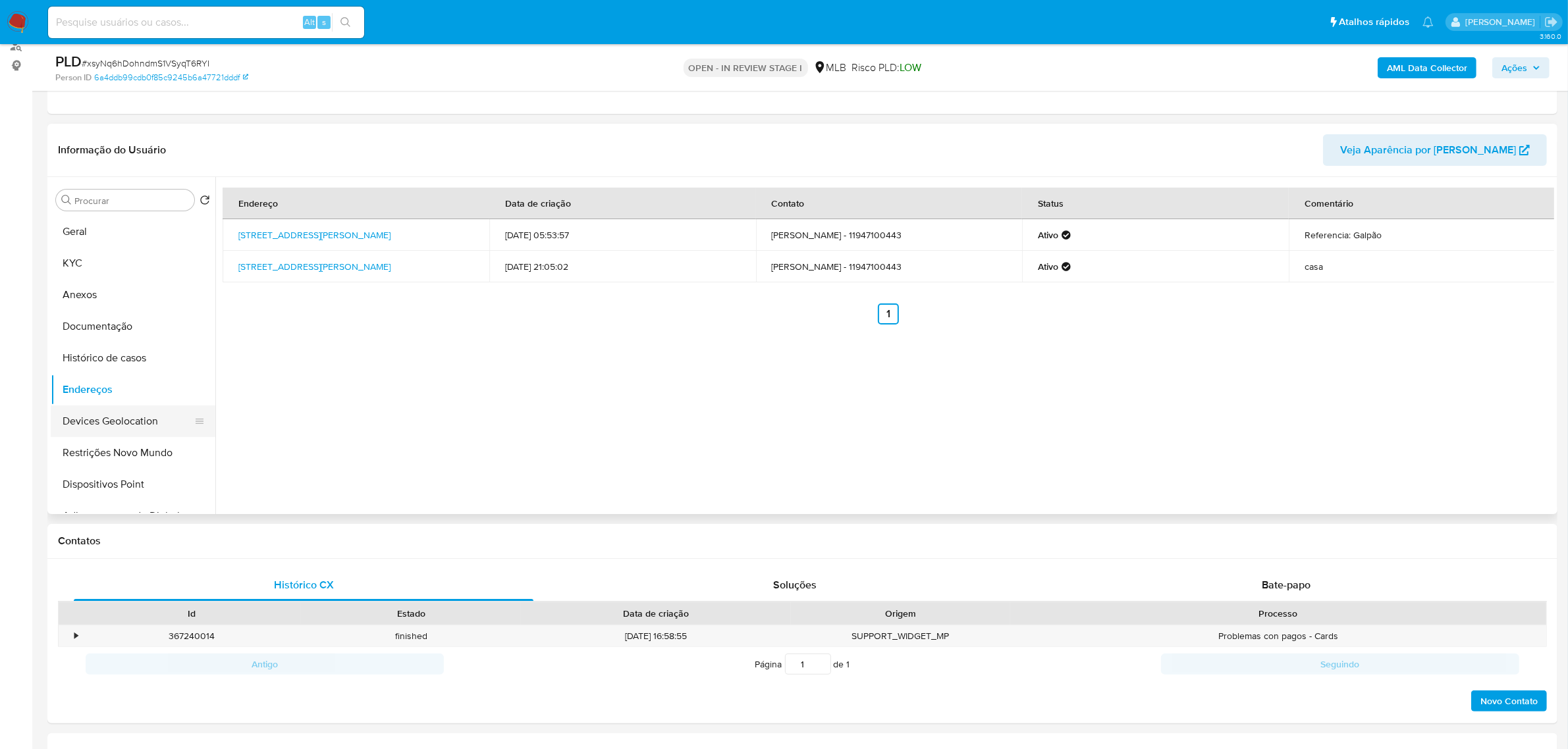
click at [143, 426] on button "Devices Geolocation" at bounding box center [127, 421] width 154 height 31
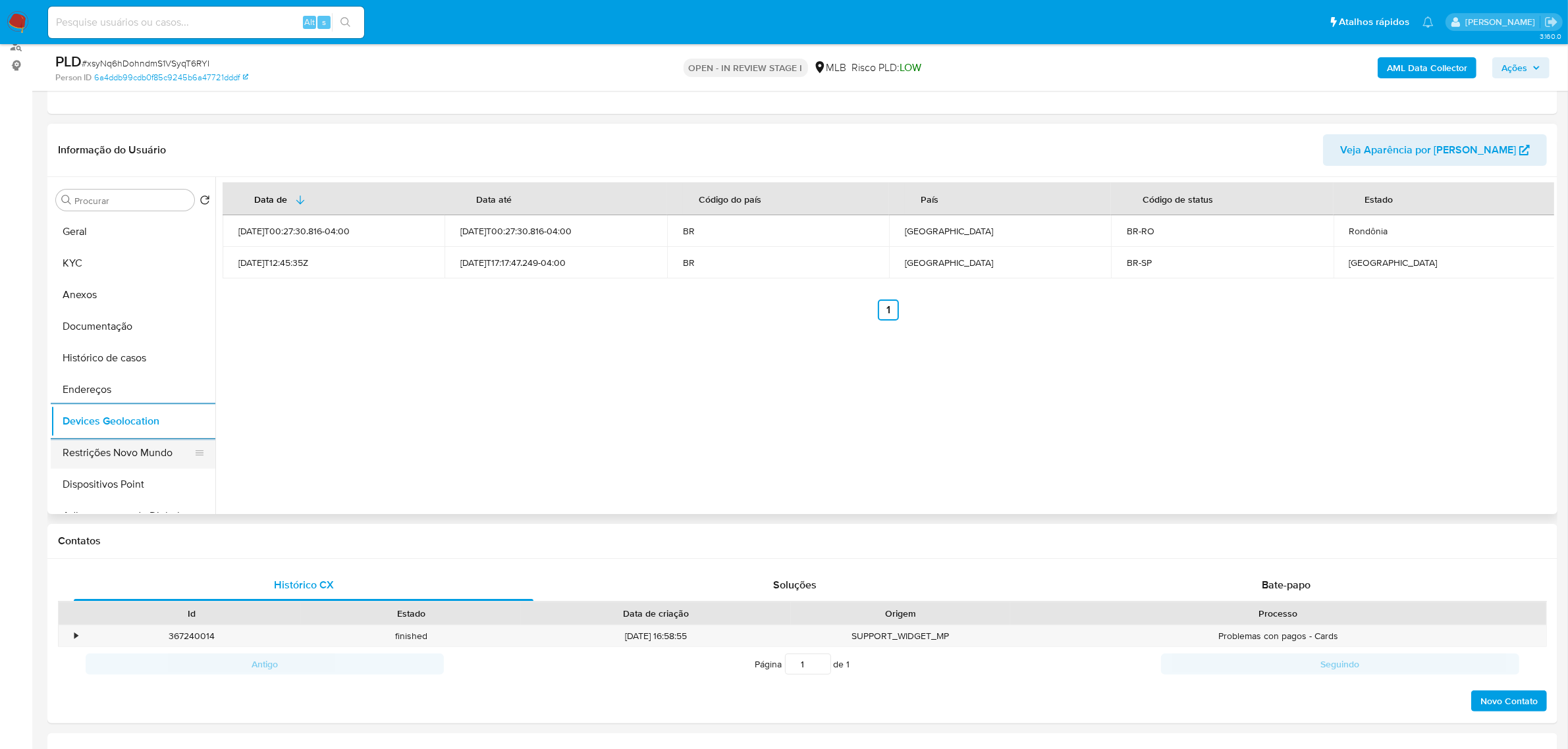
click at [163, 443] on button "Restrições Novo Mundo" at bounding box center [127, 452] width 154 height 31
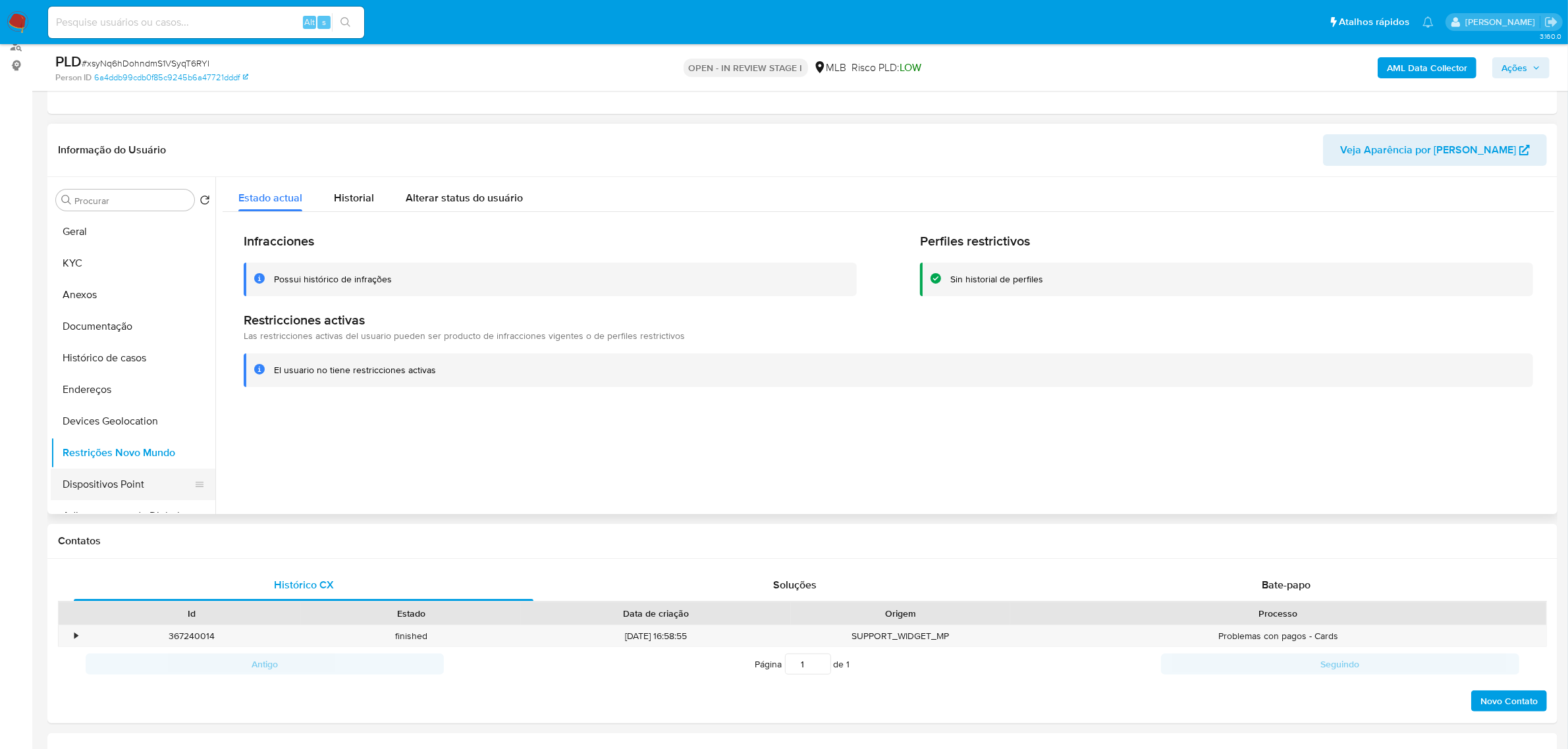
click at [136, 487] on button "Dispositivos Point" at bounding box center [127, 484] width 154 height 31
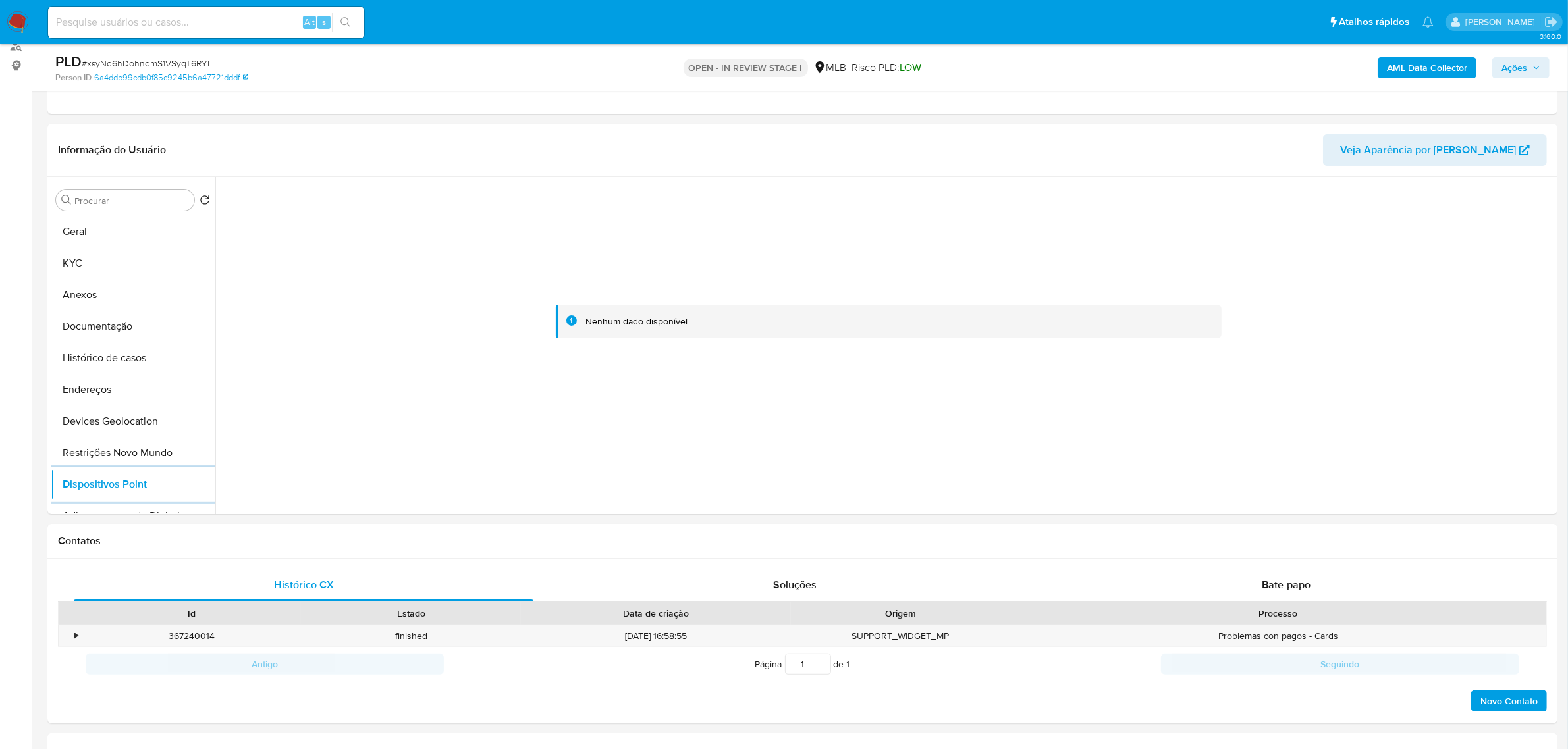
click at [1444, 70] on b "AML Data Collector" at bounding box center [1428, 68] width 81 height 21
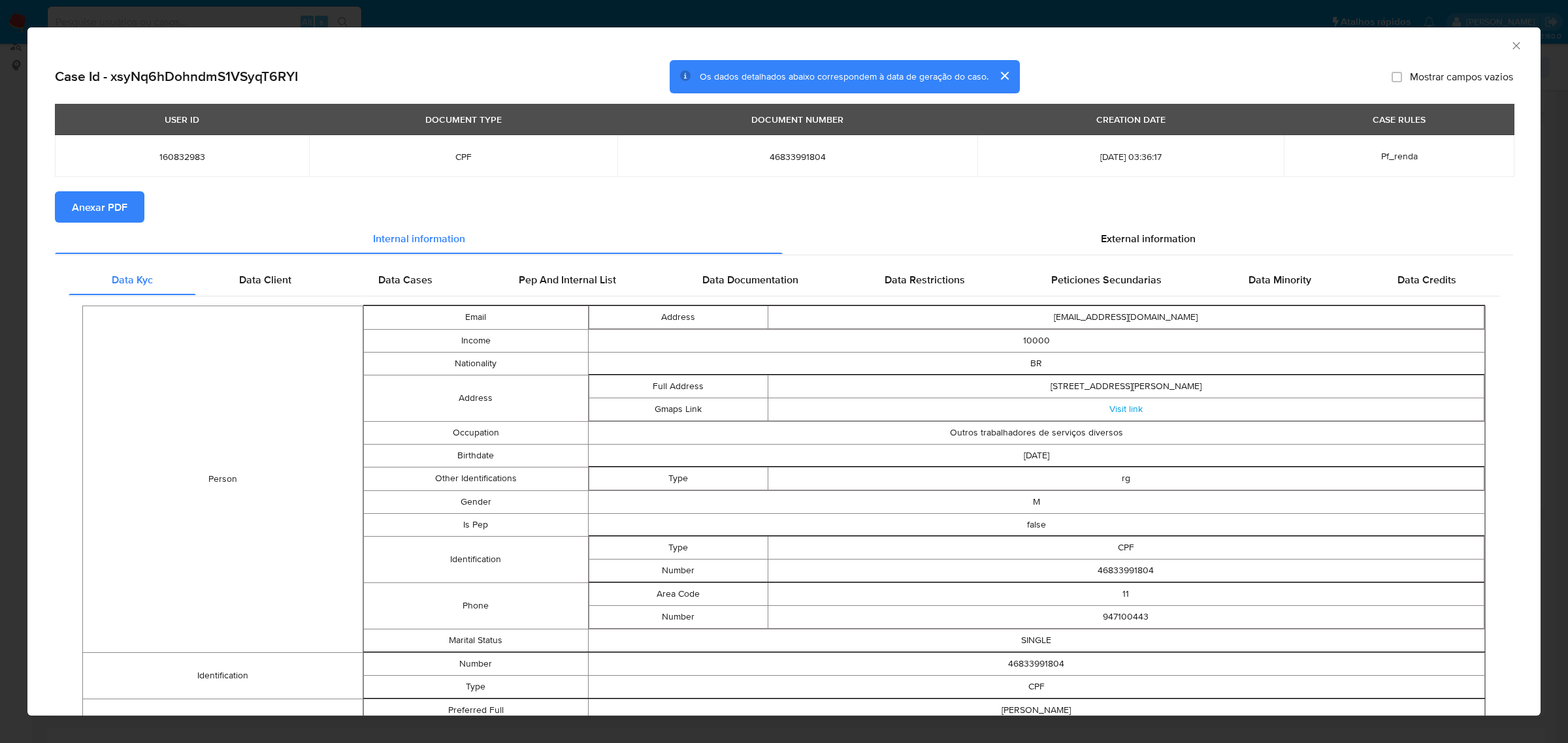
click at [103, 199] on span "Anexar PDF" at bounding box center [99, 207] width 55 height 29
click at [1152, 235] on span "External information" at bounding box center [1148, 241] width 94 height 15
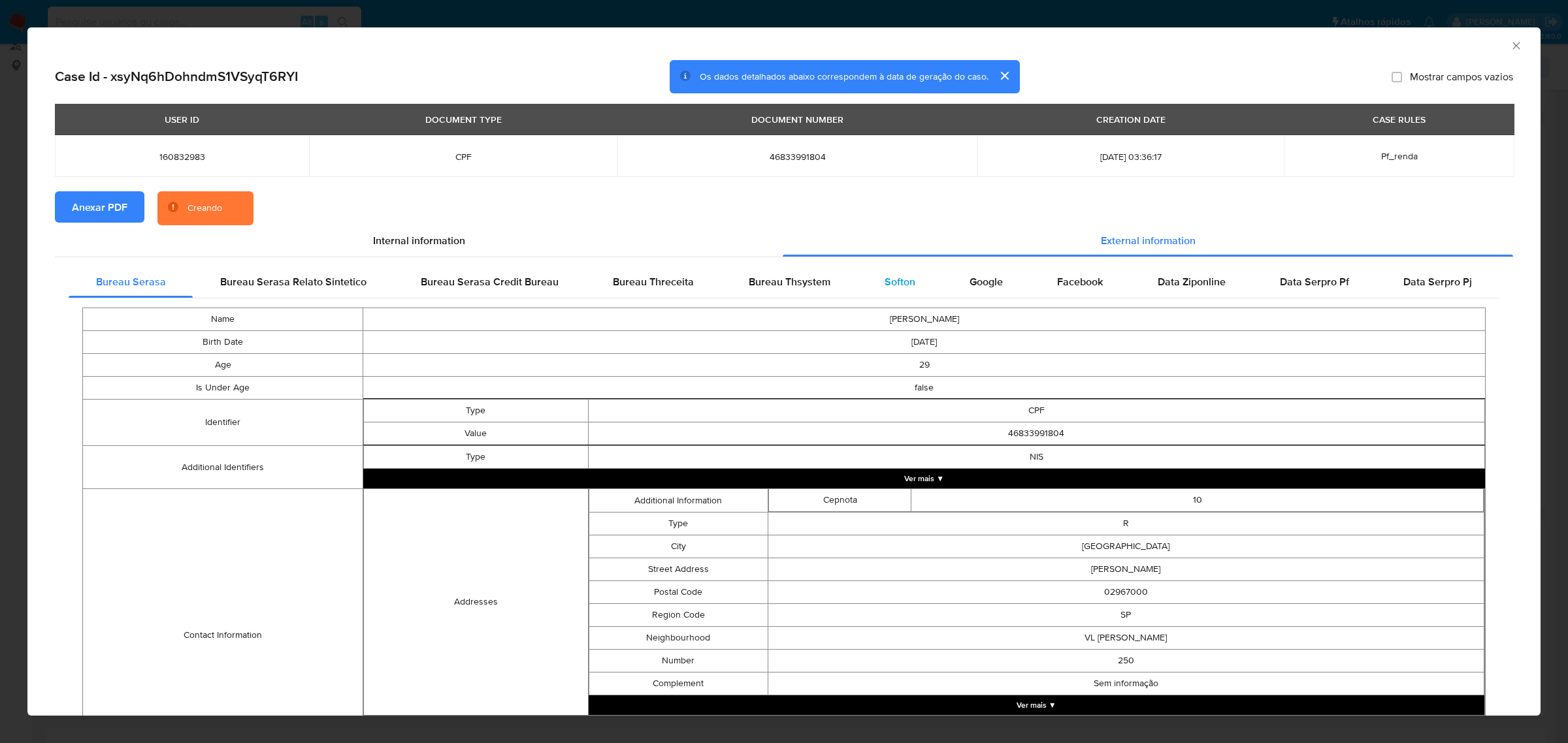
click at [882, 290] on div "Softon" at bounding box center [899, 282] width 85 height 31
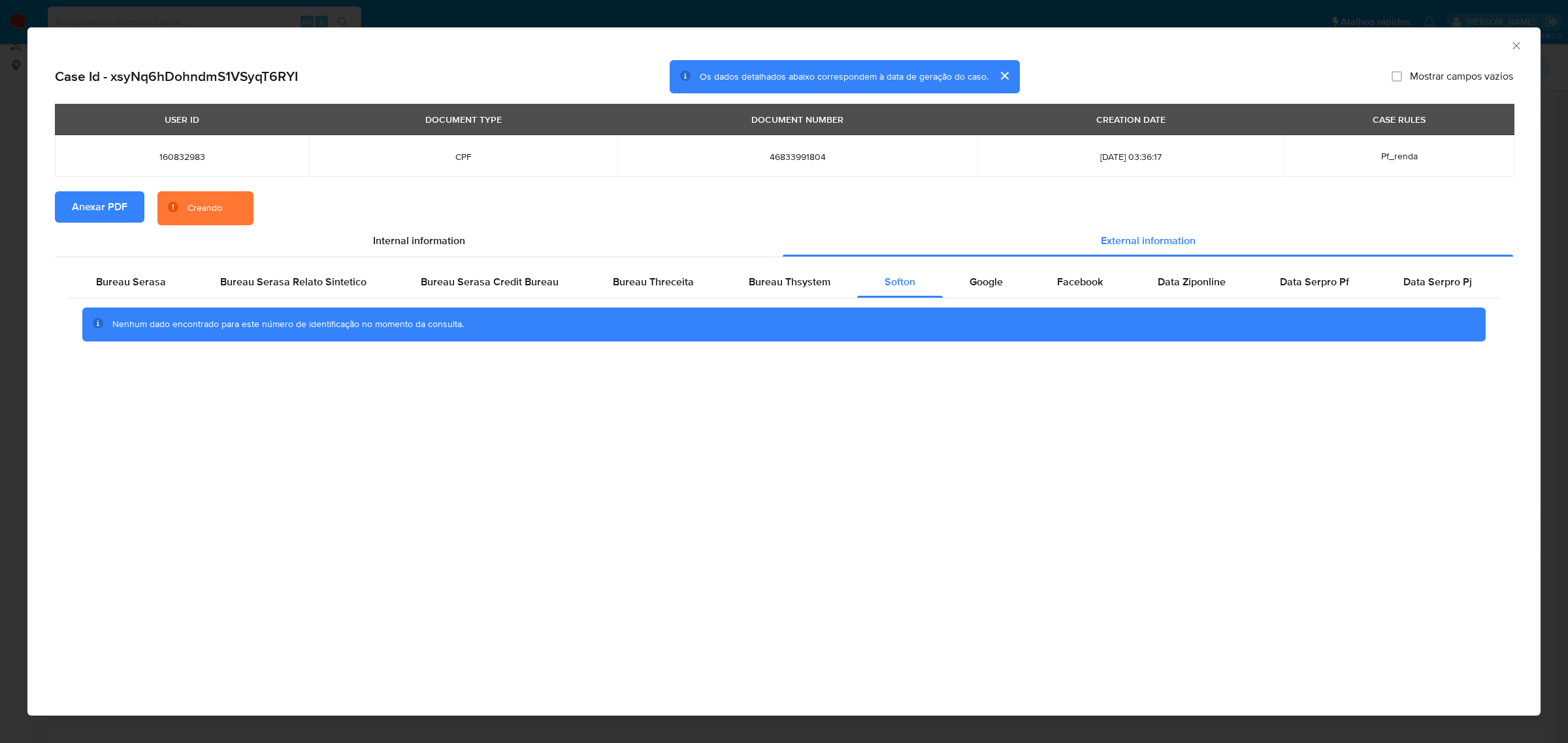
click at [1510, 48] on icon "Fechar a janela" at bounding box center [1516, 46] width 13 height 13
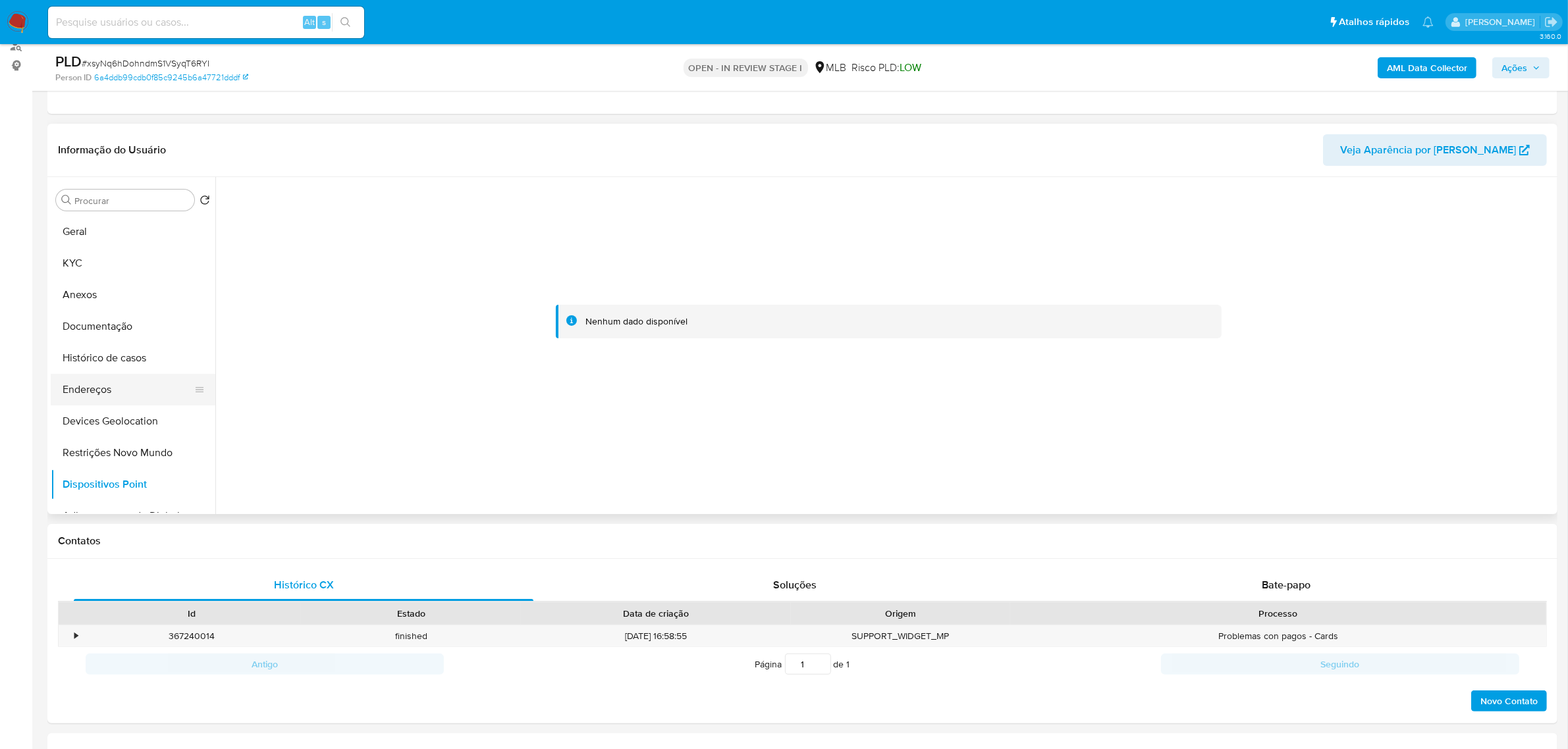
click at [87, 389] on button "Endereços" at bounding box center [127, 389] width 154 height 31
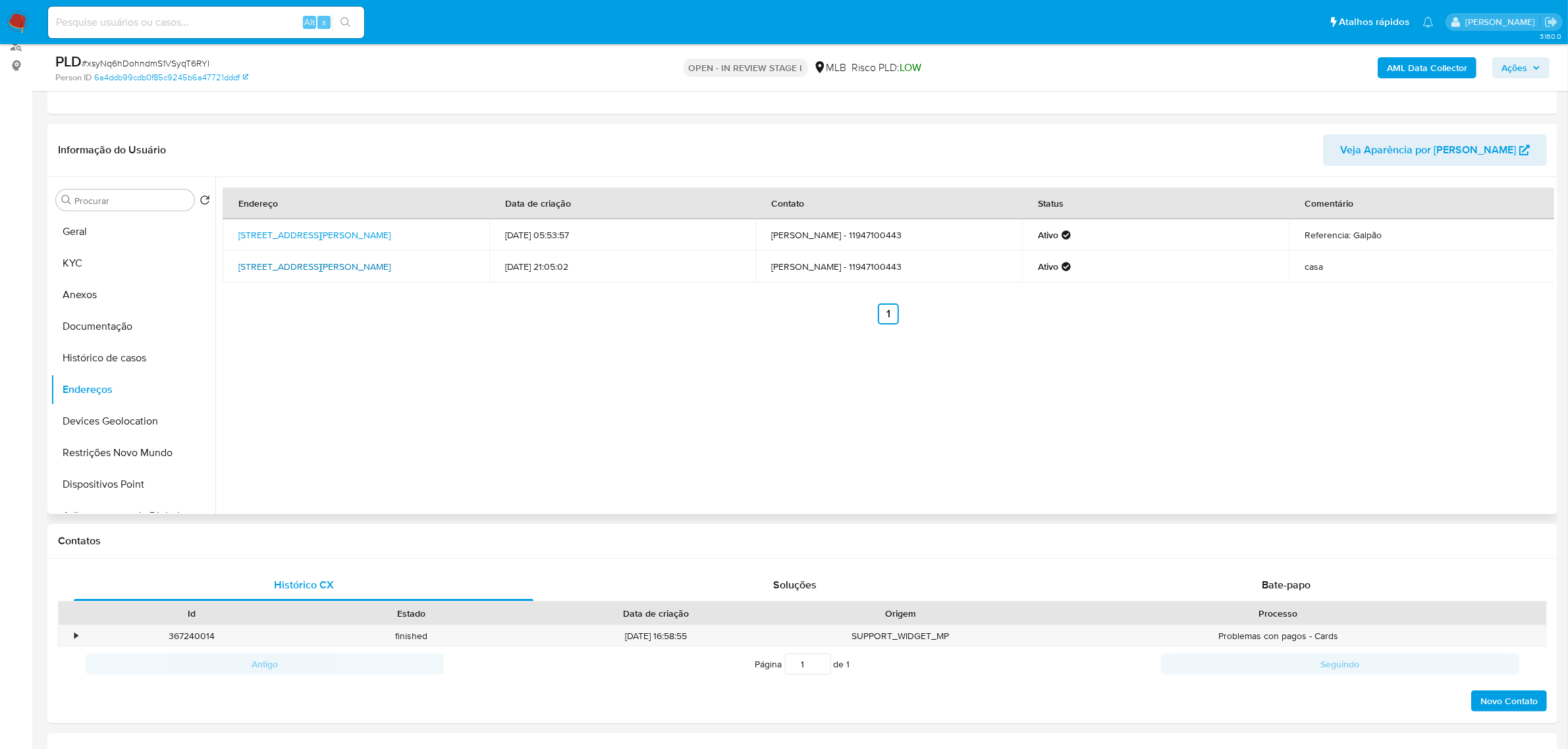
drag, startPoint x: 232, startPoint y: 261, endPoint x: 281, endPoint y: 272, distance: 50.2
click at [281, 272] on td "Rua Professor Belfort Roxo 246, São Paulo, São Paulo, 02936030, Brasil 246" at bounding box center [356, 266] width 267 height 31
copy link "Rua Professor Belfort Roxo 246, São Paulo, São Paulo, 02936030"
click at [270, 270] on link "Rua Professor Belfort Roxo 246, São Paulo, São Paulo, 02936030, Brasil 246" at bounding box center [315, 267] width 152 height 13
click at [52, 261] on button "KYC" at bounding box center [127, 263] width 154 height 31
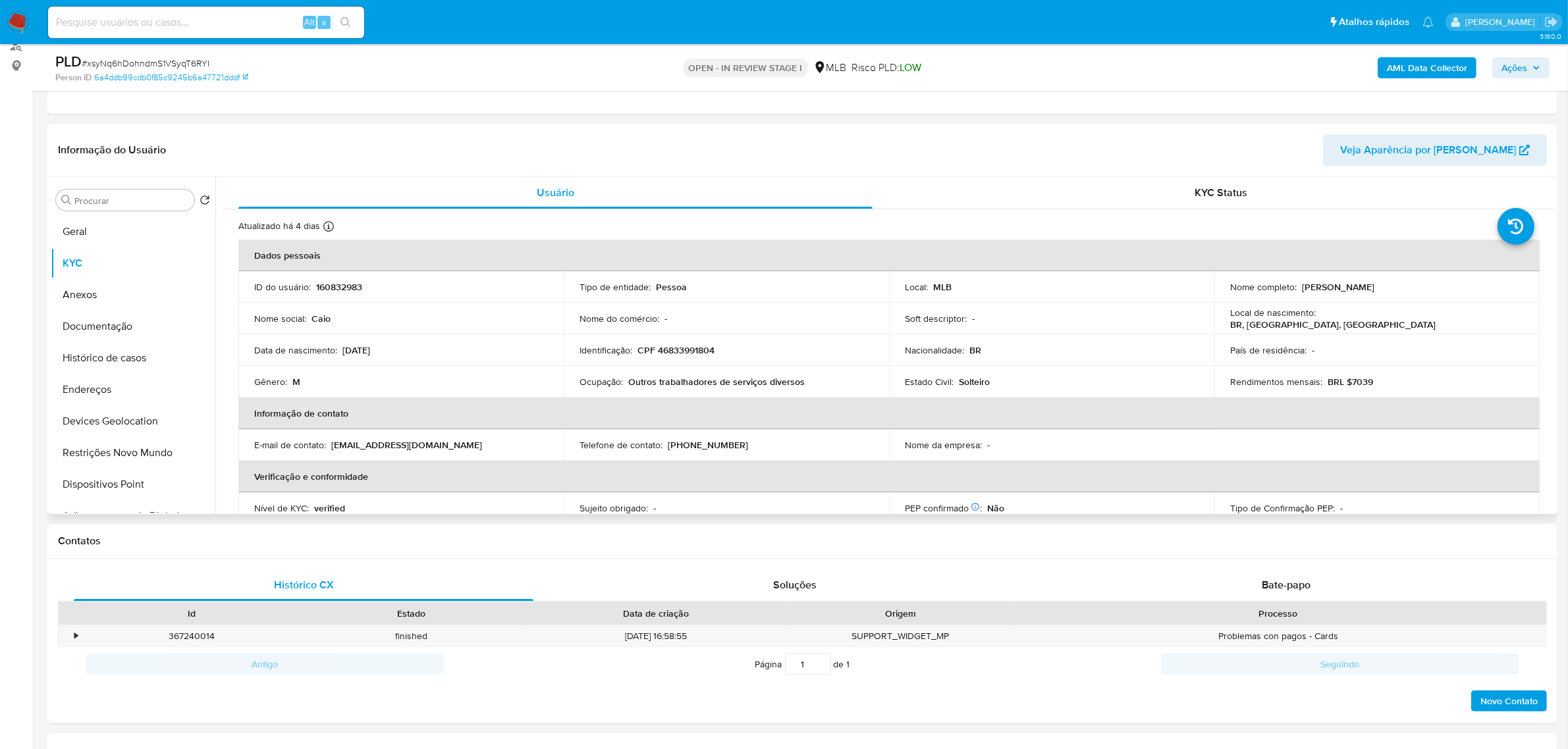
click at [690, 354] on p "CPF 46833991804" at bounding box center [677, 350] width 77 height 12
copy p "46833991804"
click at [690, 346] on p "CPF 46833991804" at bounding box center [677, 350] width 77 height 12
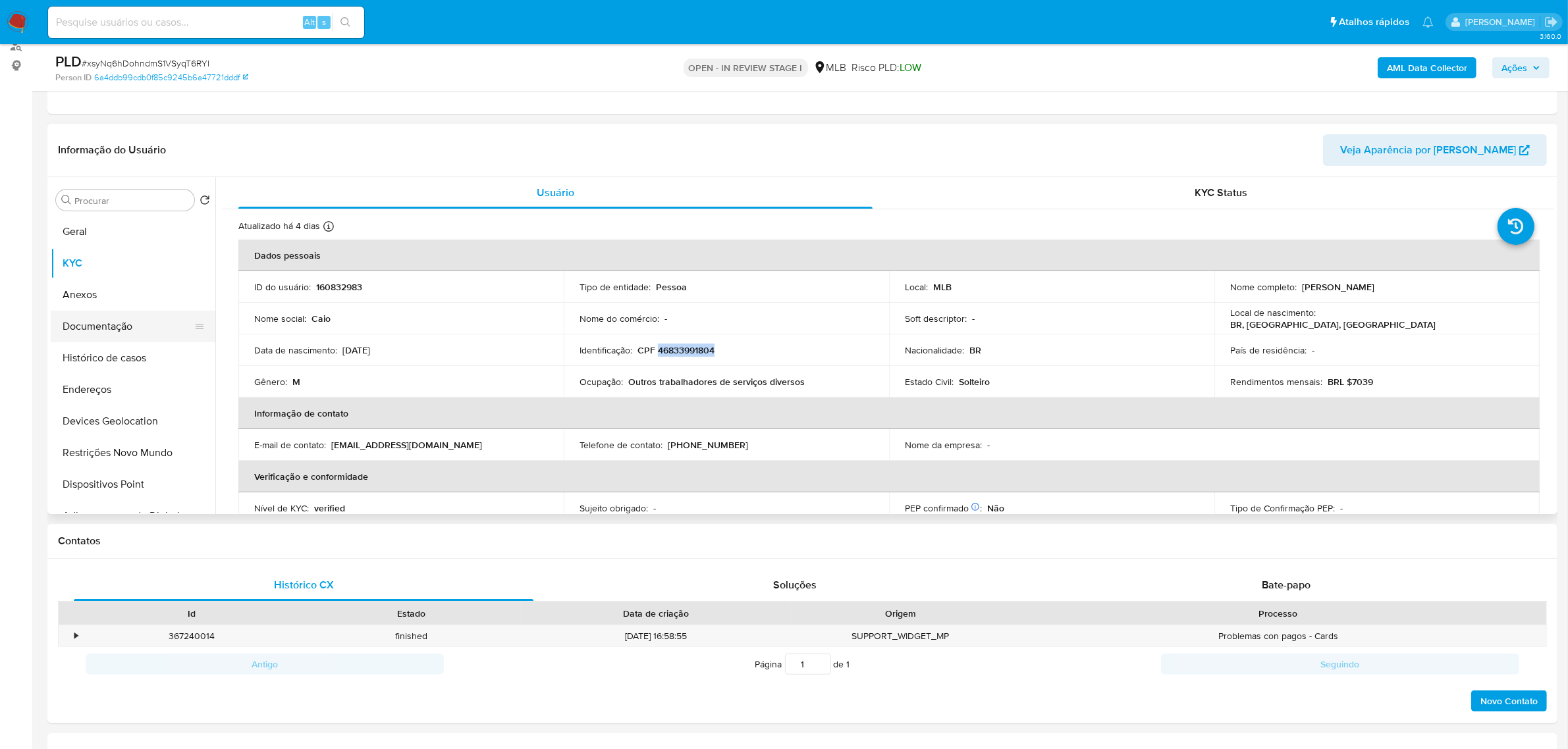
click at [86, 325] on button "Documentação" at bounding box center [127, 326] width 154 height 31
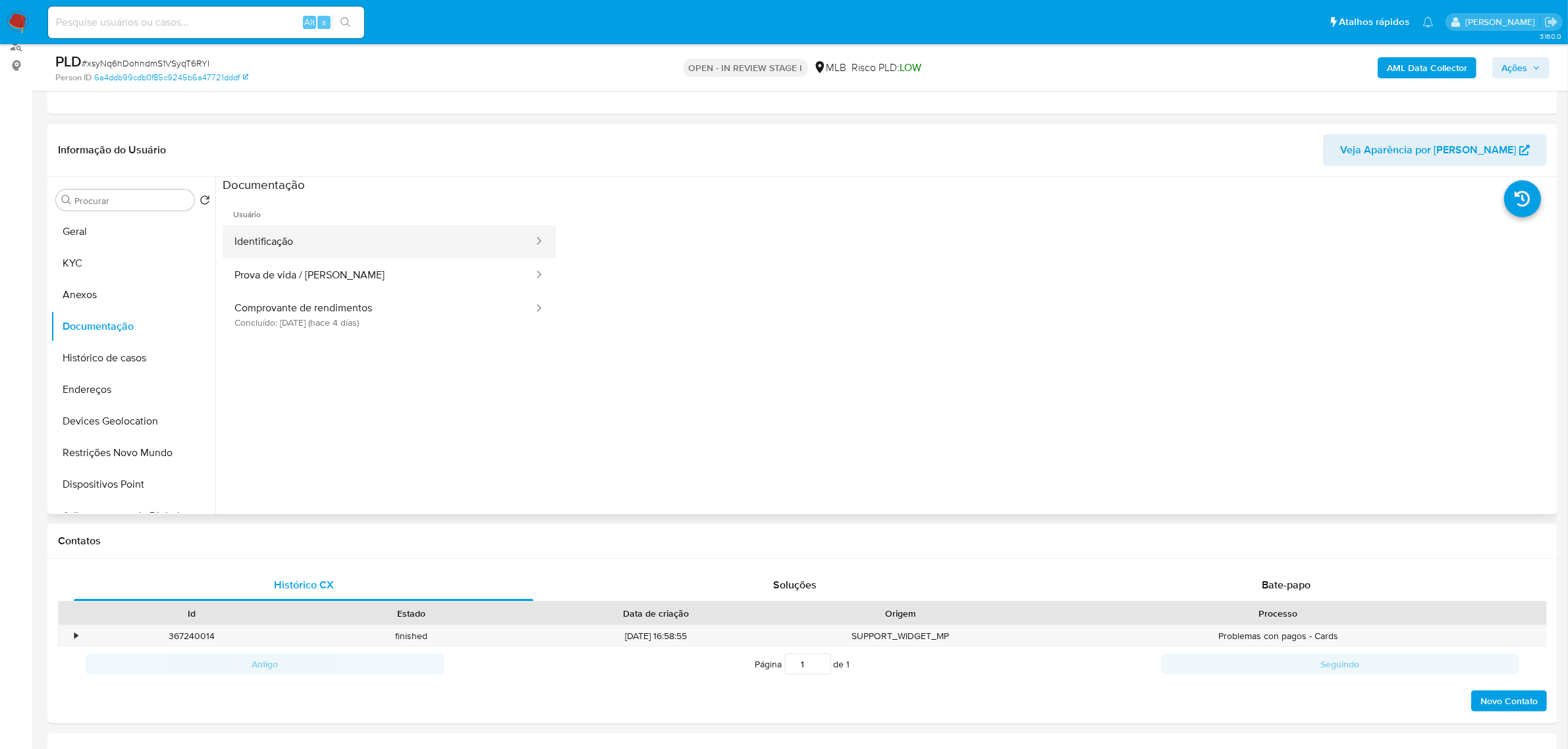
click at [281, 243] on button "Identificação" at bounding box center [378, 242] width 312 height 34
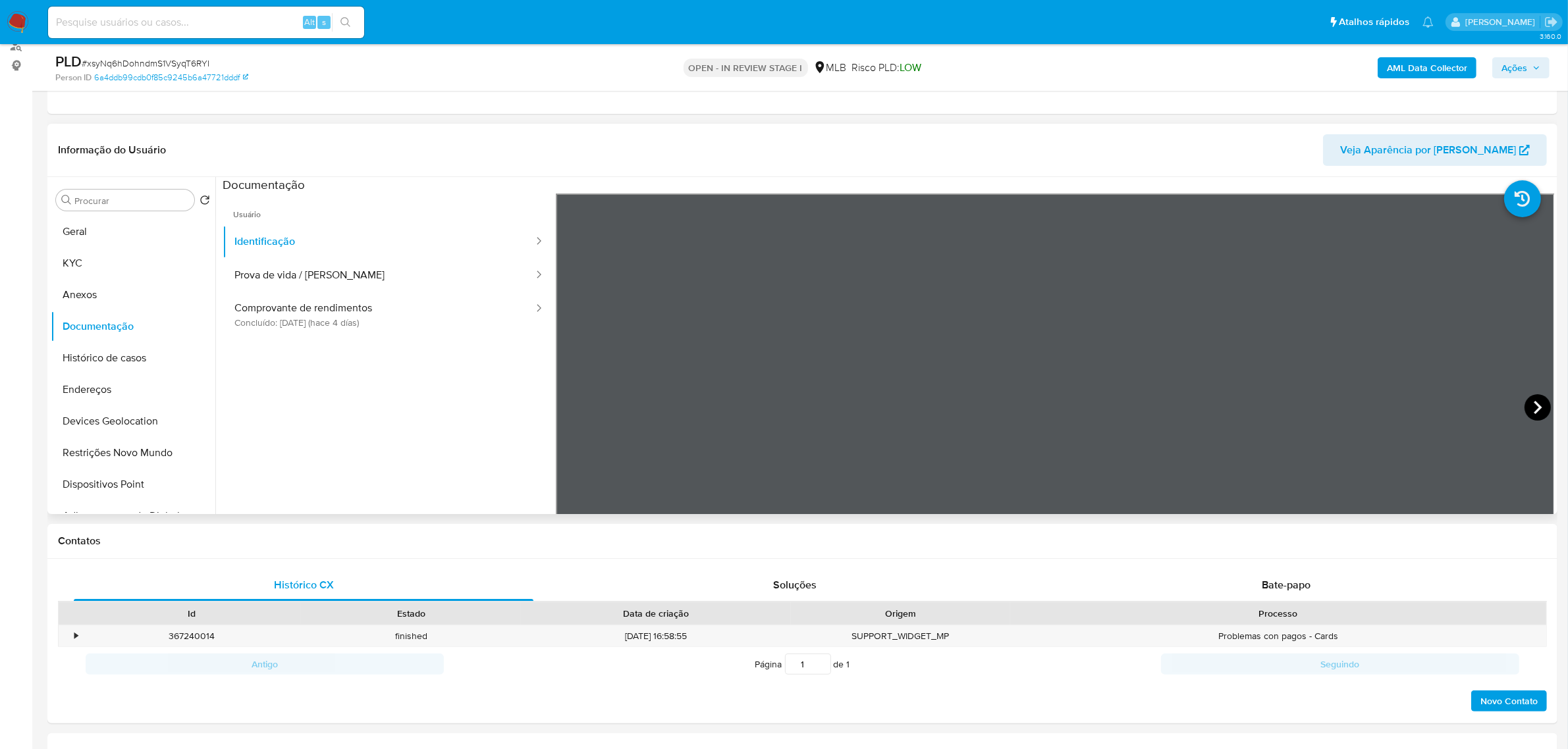
click at [1533, 414] on icon at bounding box center [1538, 407] width 27 height 27
click at [123, 251] on button "KYC" at bounding box center [127, 263] width 154 height 31
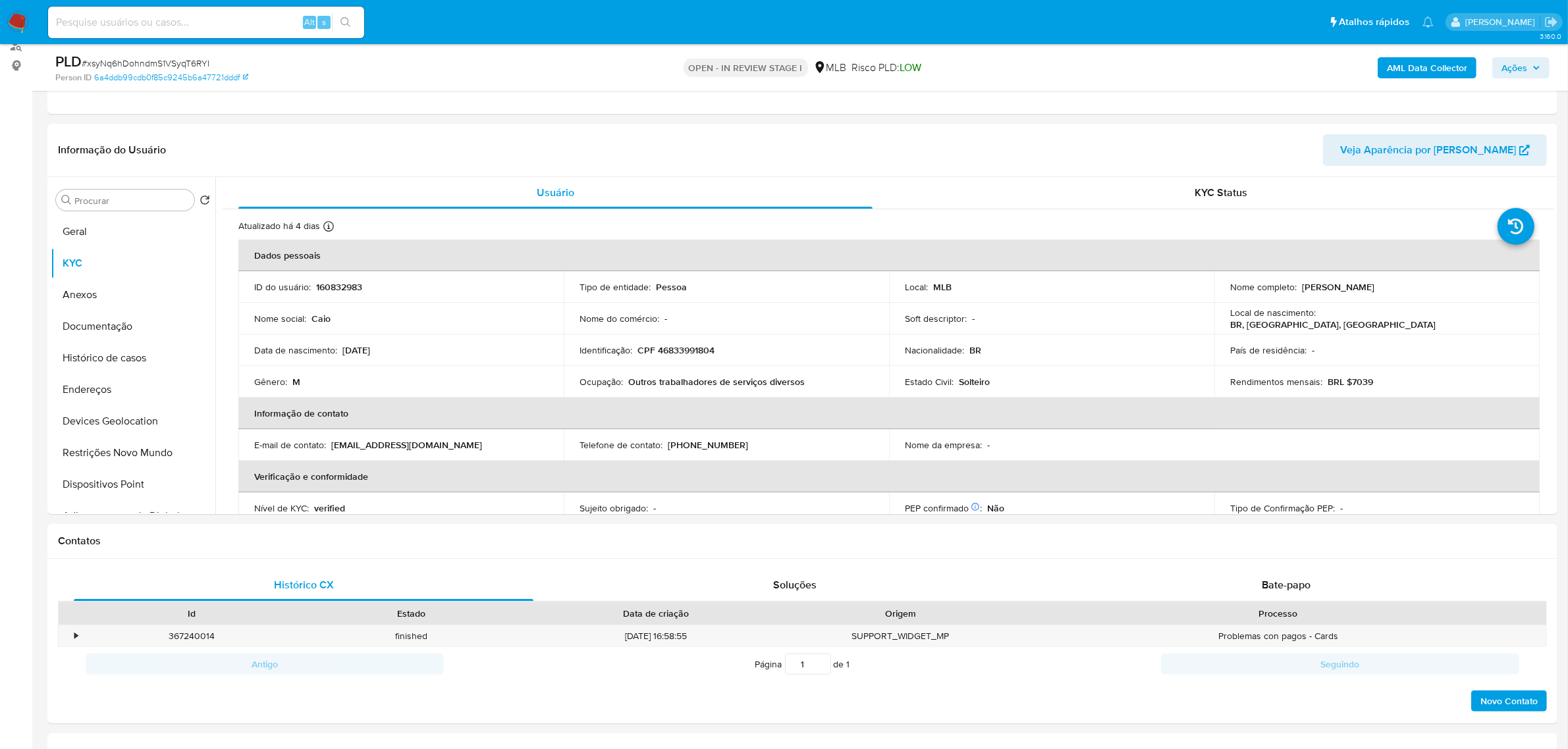
drag, startPoint x: 1299, startPoint y: 289, endPoint x: 1385, endPoint y: 290, distance: 86.0
click at [1385, 290] on div "Nome completo : Caio Fiorin Lima" at bounding box center [1378, 287] width 294 height 12
copy p "[PERSON_NAME]"
click at [131, 323] on button "Documentação" at bounding box center [127, 326] width 154 height 31
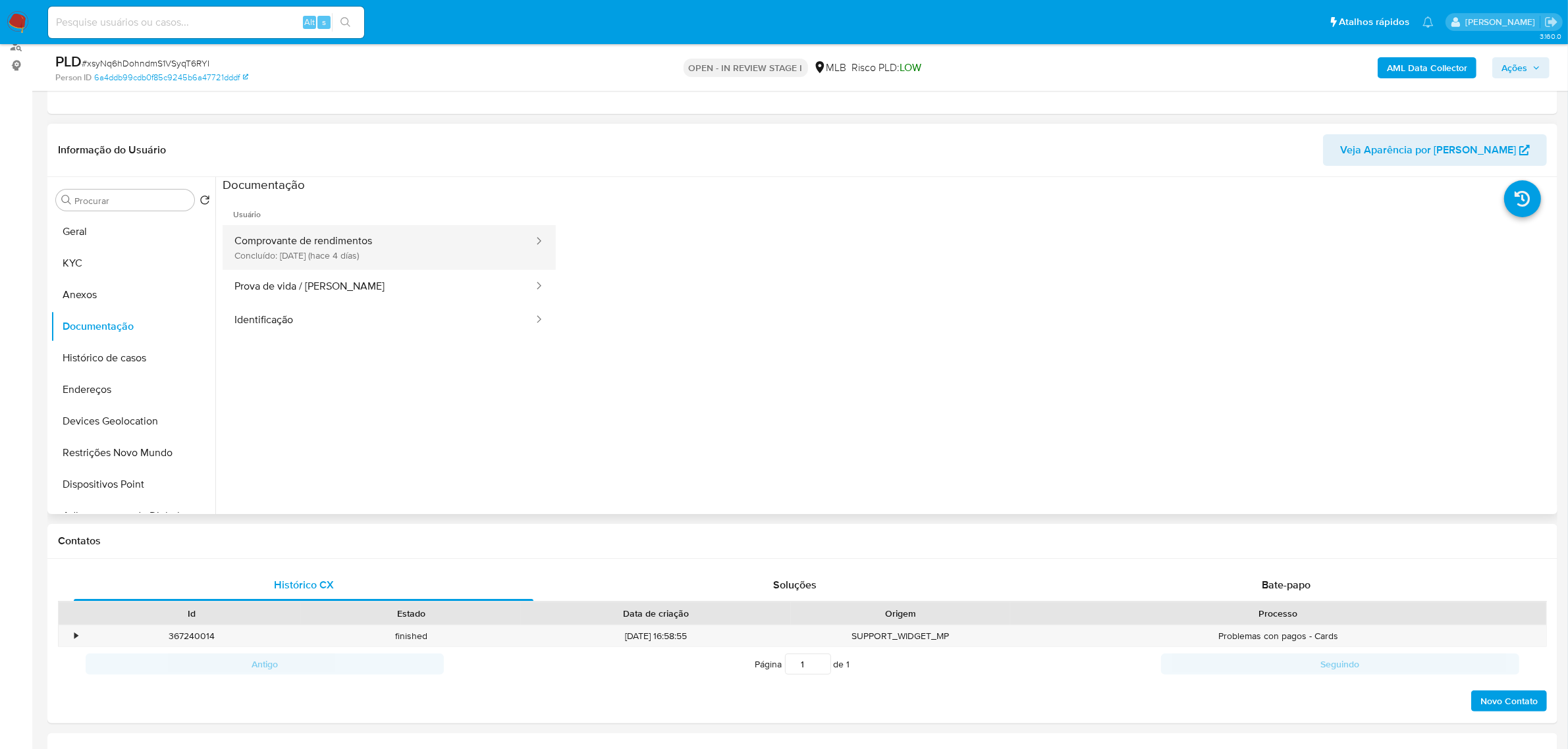
click at [407, 258] on button "Comprovante de rendimentos Concluído: 18/09/2025 (hace 4 días)" at bounding box center [378, 248] width 312 height 45
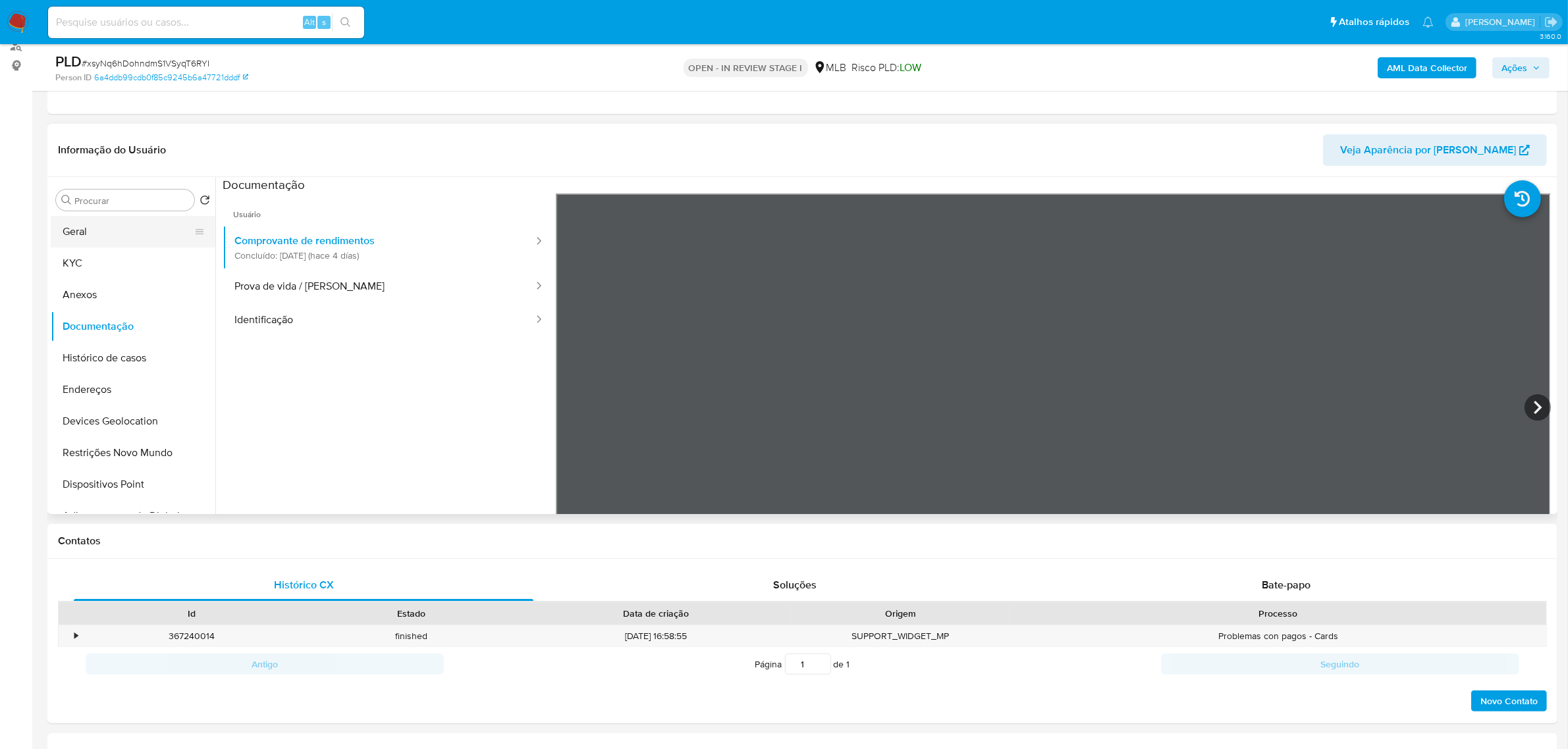
click at [73, 246] on button "Geral" at bounding box center [127, 231] width 154 height 31
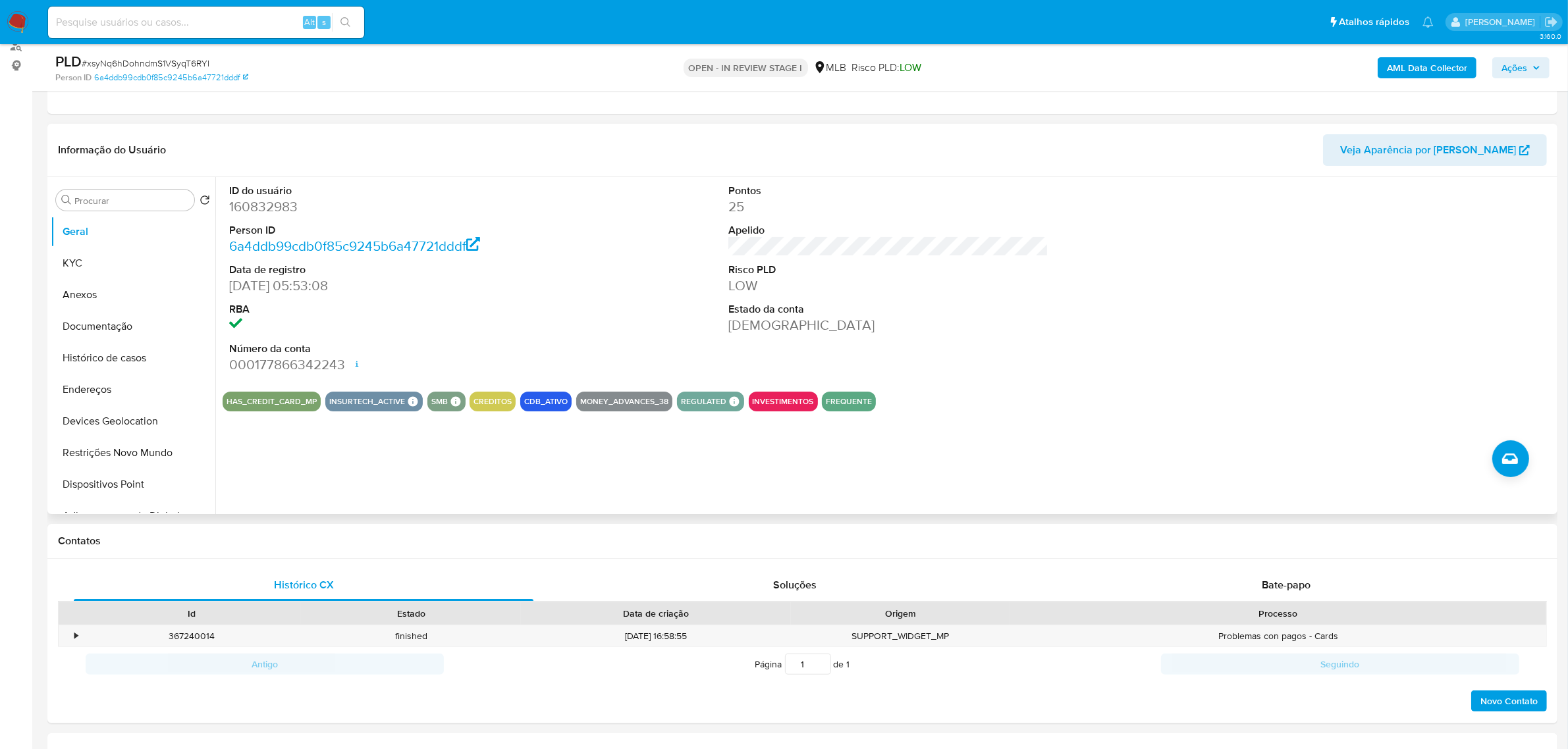
click at [310, 468] on div "ID do usuário 160832983 Person ID 6a4ddb99cdb0f85c9245b6a47721dddf Data de regi…" at bounding box center [885, 346] width 1339 height 337
click at [116, 268] on button "KYC" at bounding box center [127, 263] width 154 height 31
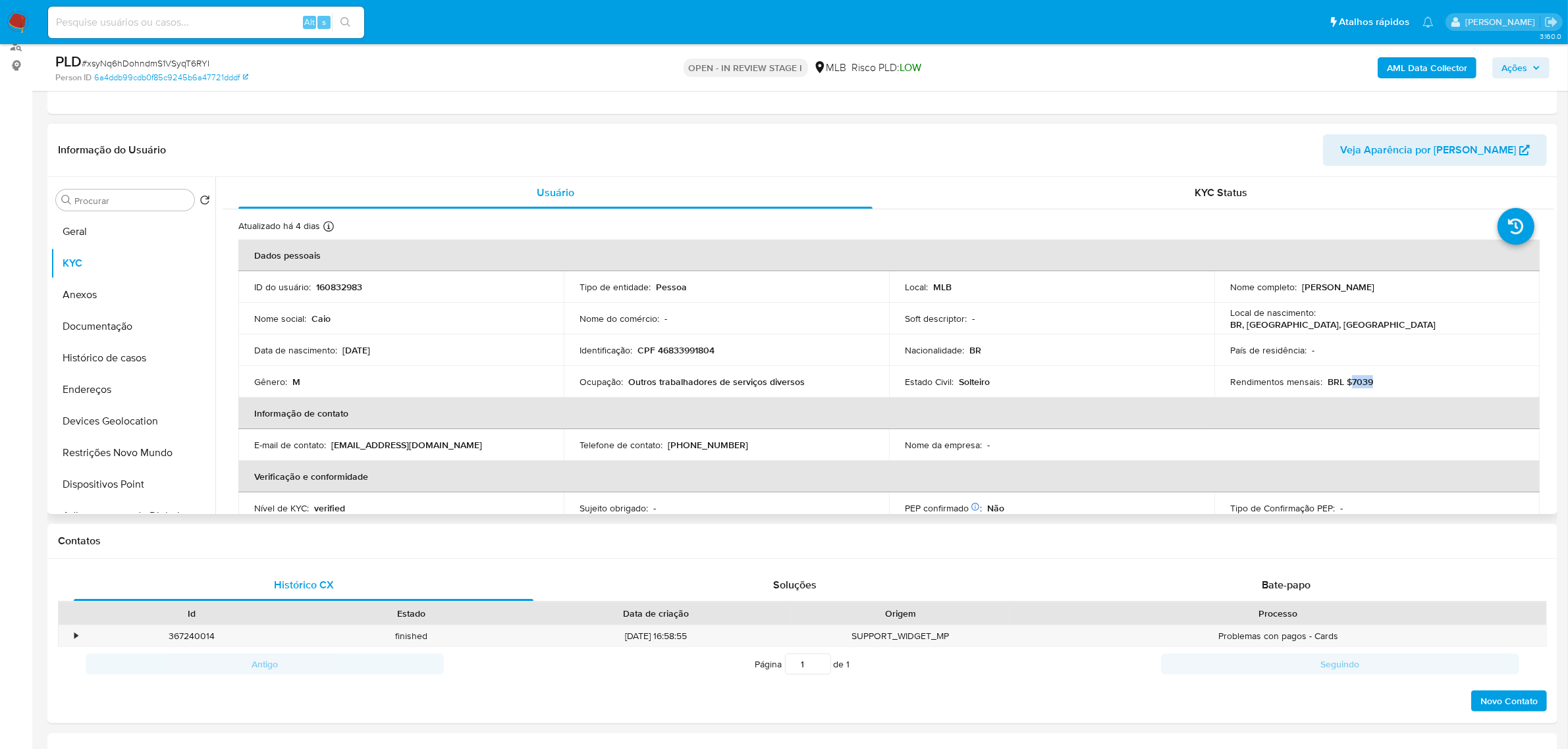
drag, startPoint x: 1345, startPoint y: 385, endPoint x: 1383, endPoint y: 387, distance: 38.1
click at [1383, 387] on div "Rendimentos mensais : BRL $7039" at bounding box center [1378, 381] width 294 height 12
copy p "7039"
click at [1523, 60] on span "Ações" at bounding box center [1515, 68] width 26 height 21
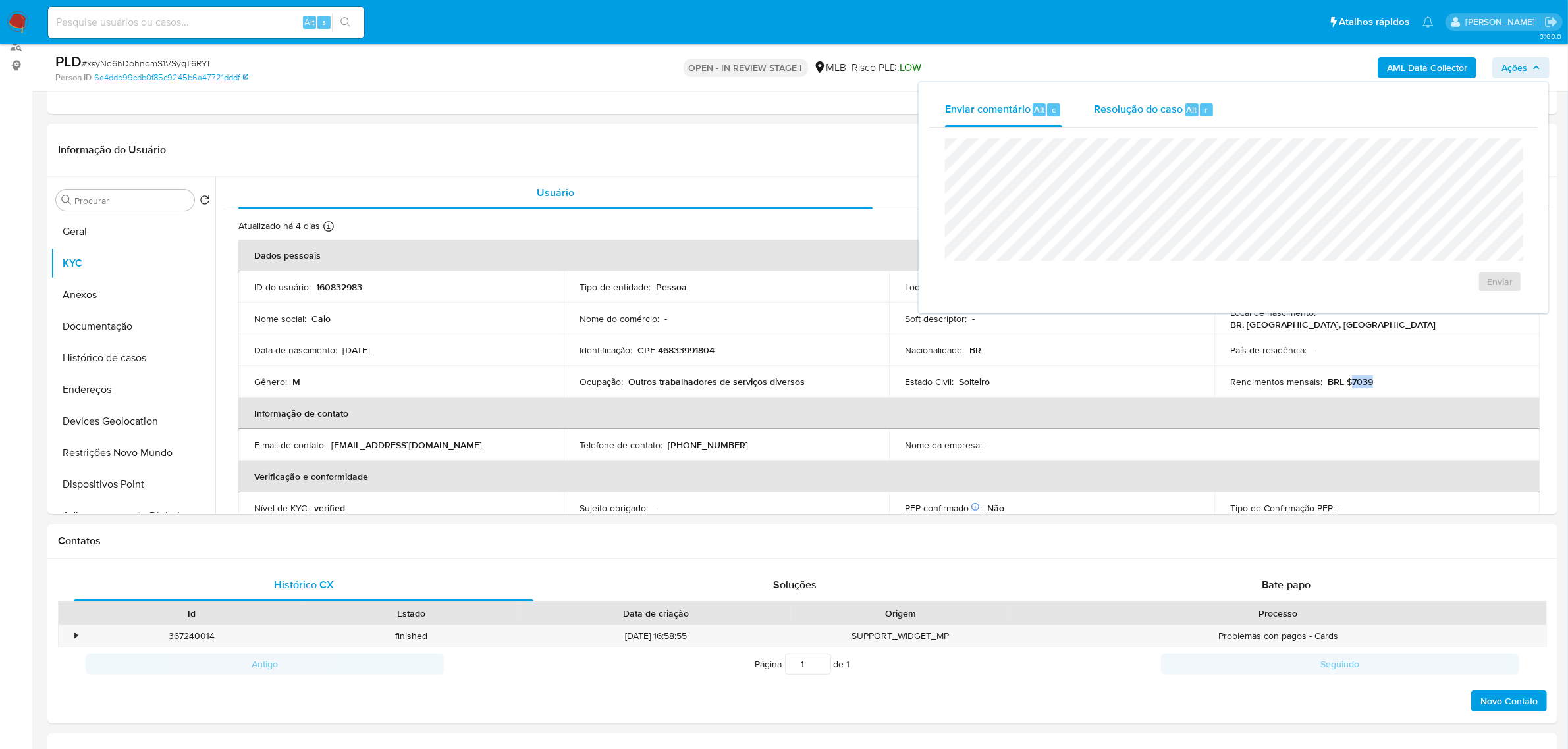
click at [1134, 106] on span "Resolução do caso" at bounding box center [1138, 109] width 89 height 15
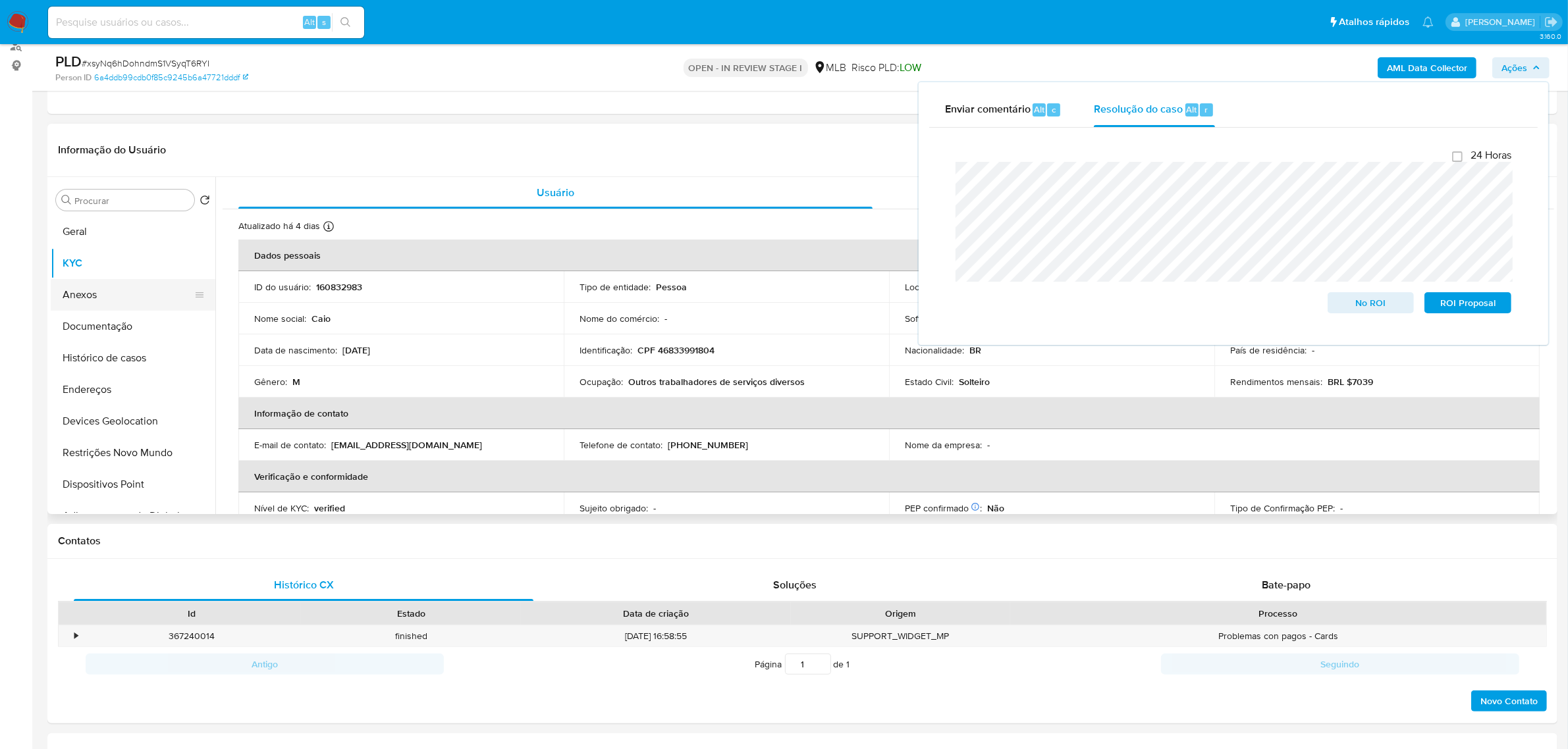
click at [111, 303] on button "Anexos" at bounding box center [127, 294] width 154 height 31
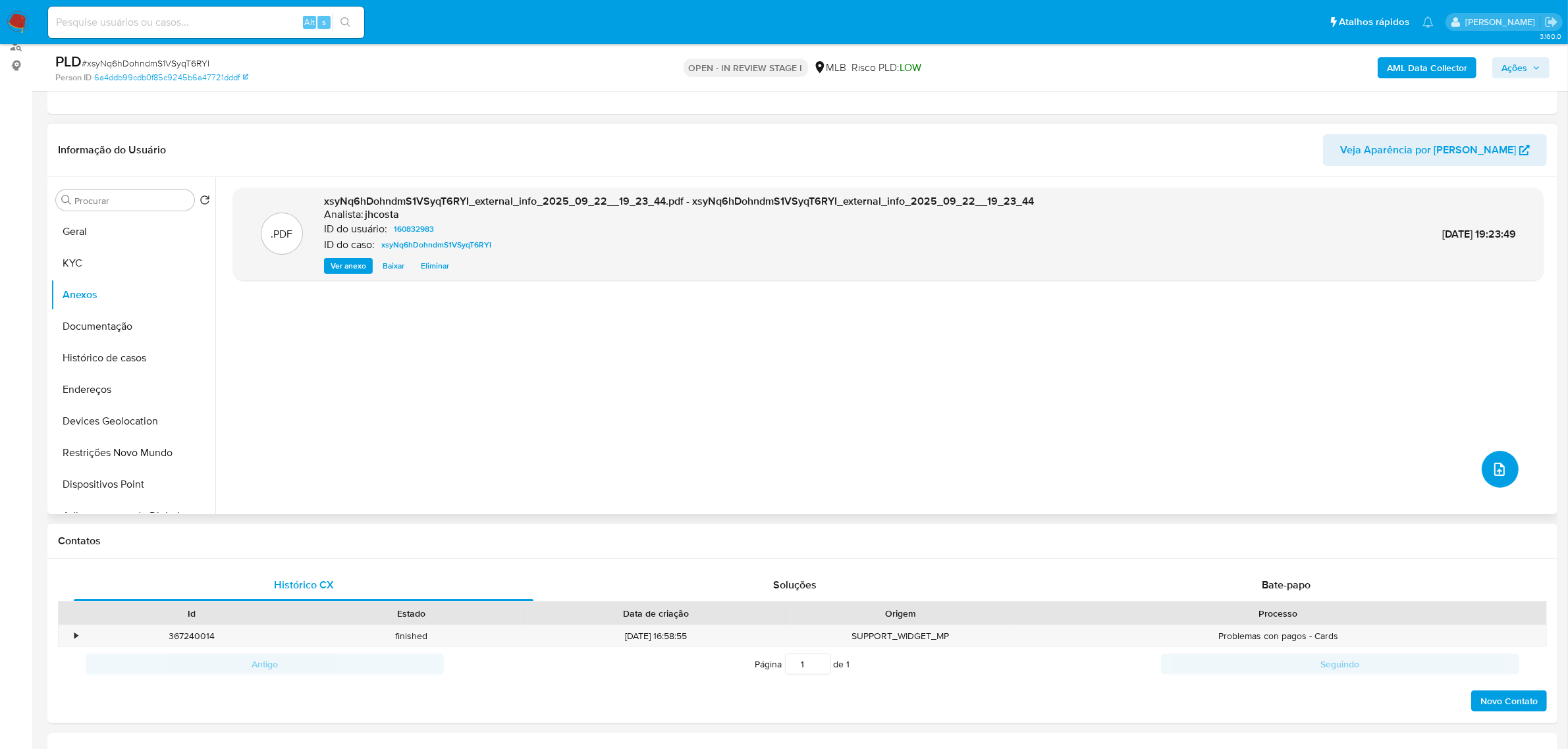
click at [1494, 472] on icon "upload-file" at bounding box center [1500, 469] width 16 height 16
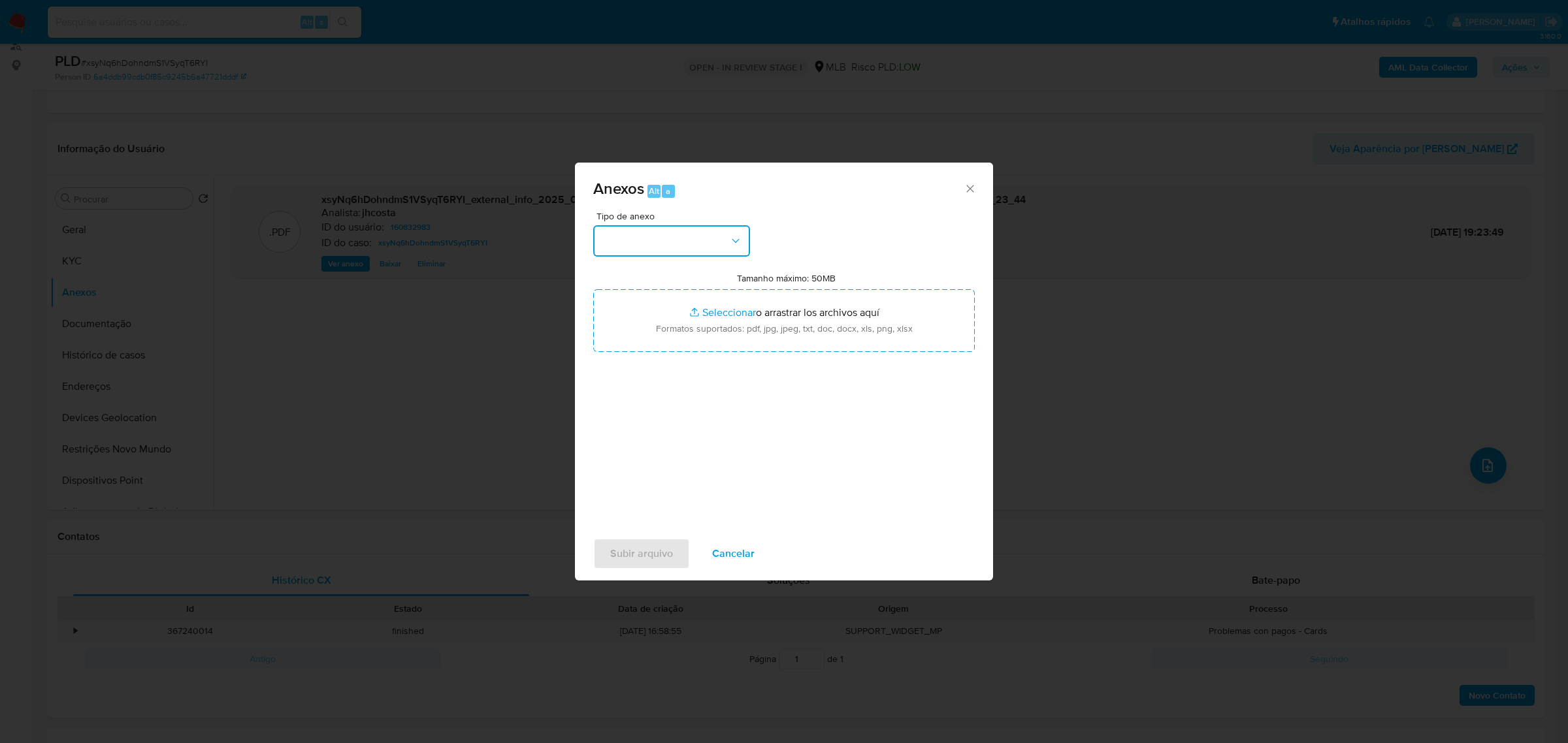
click at [690, 240] on button "button" at bounding box center [672, 241] width 157 height 31
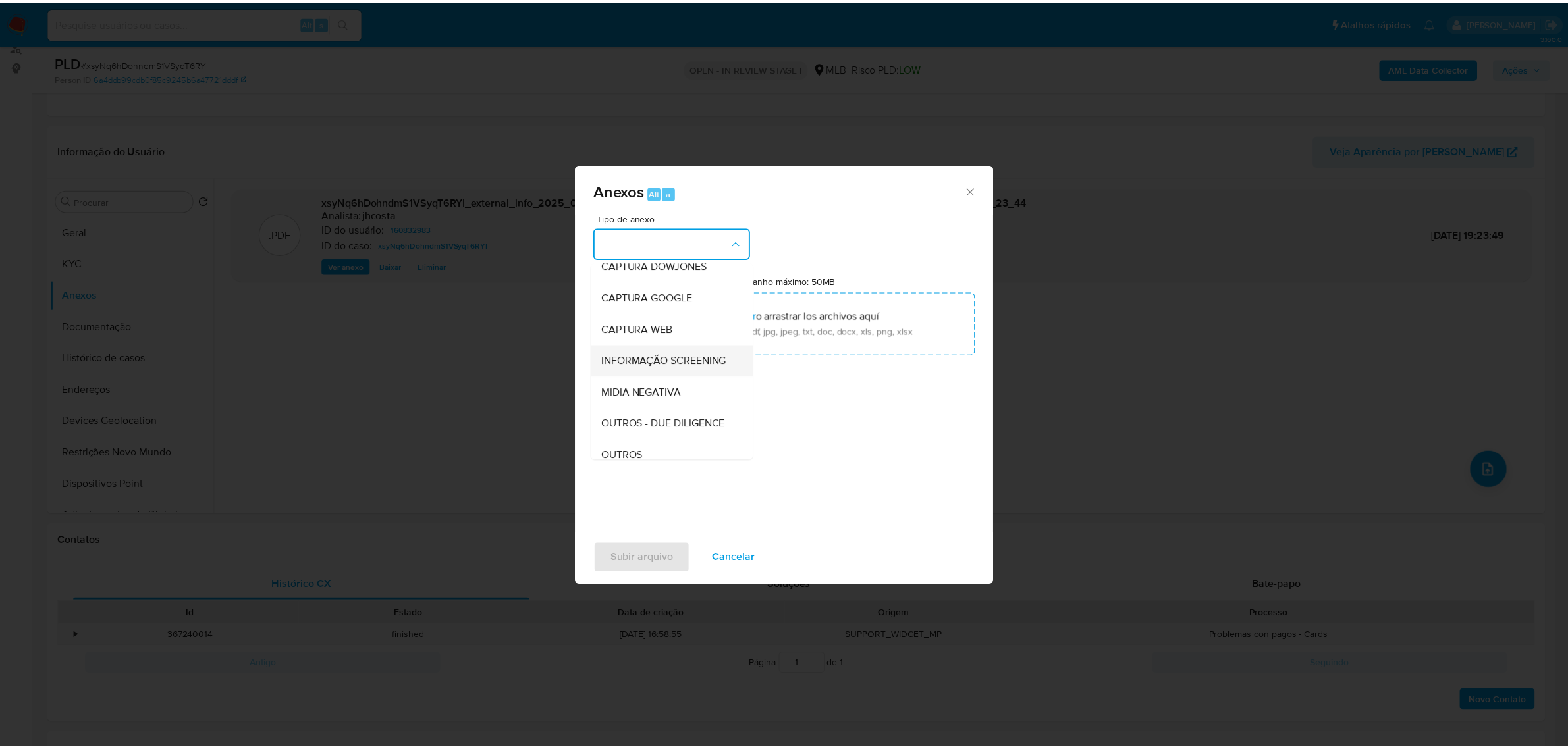
scroll to position [82, 0]
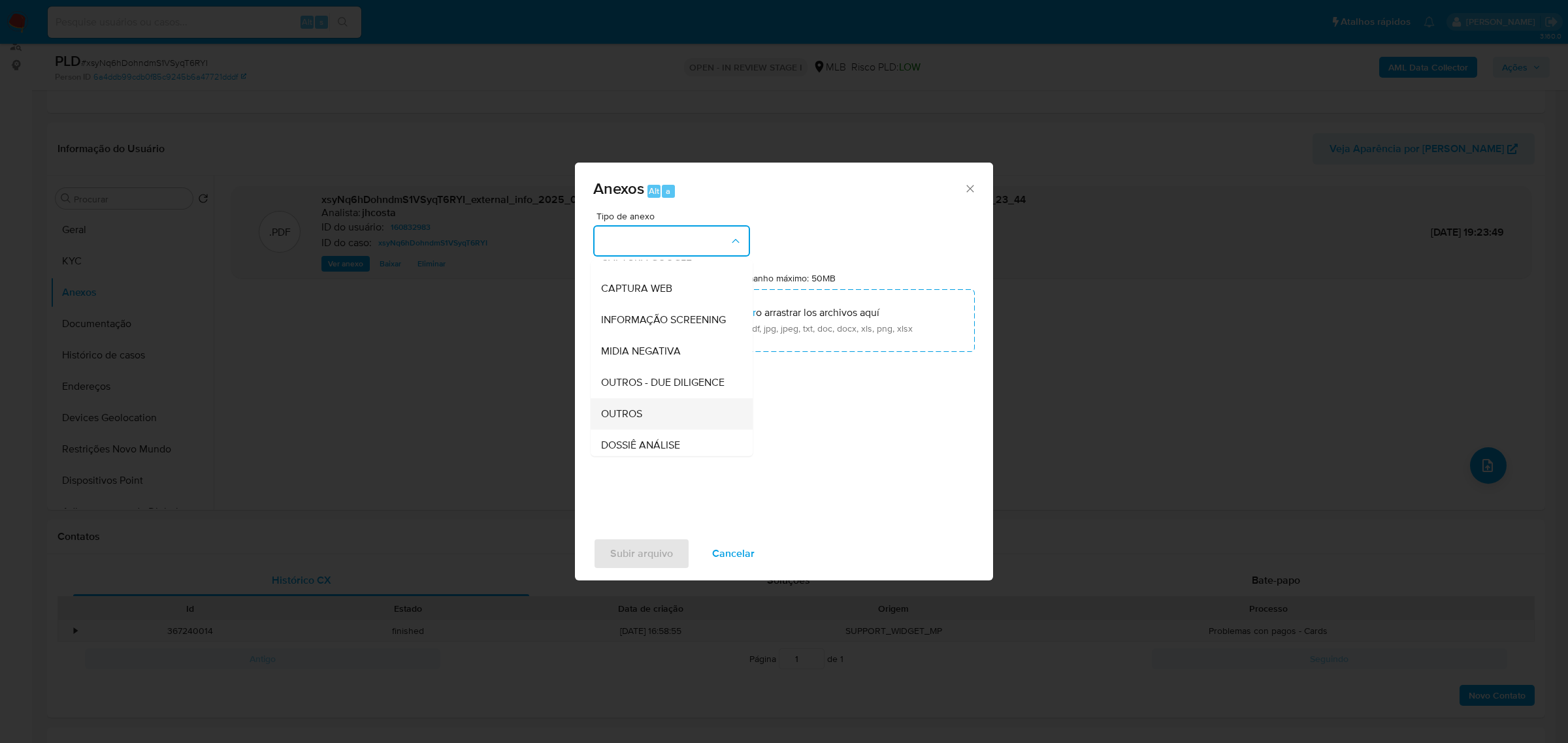
click at [644, 429] on div "OUTROS" at bounding box center [667, 413] width 134 height 31
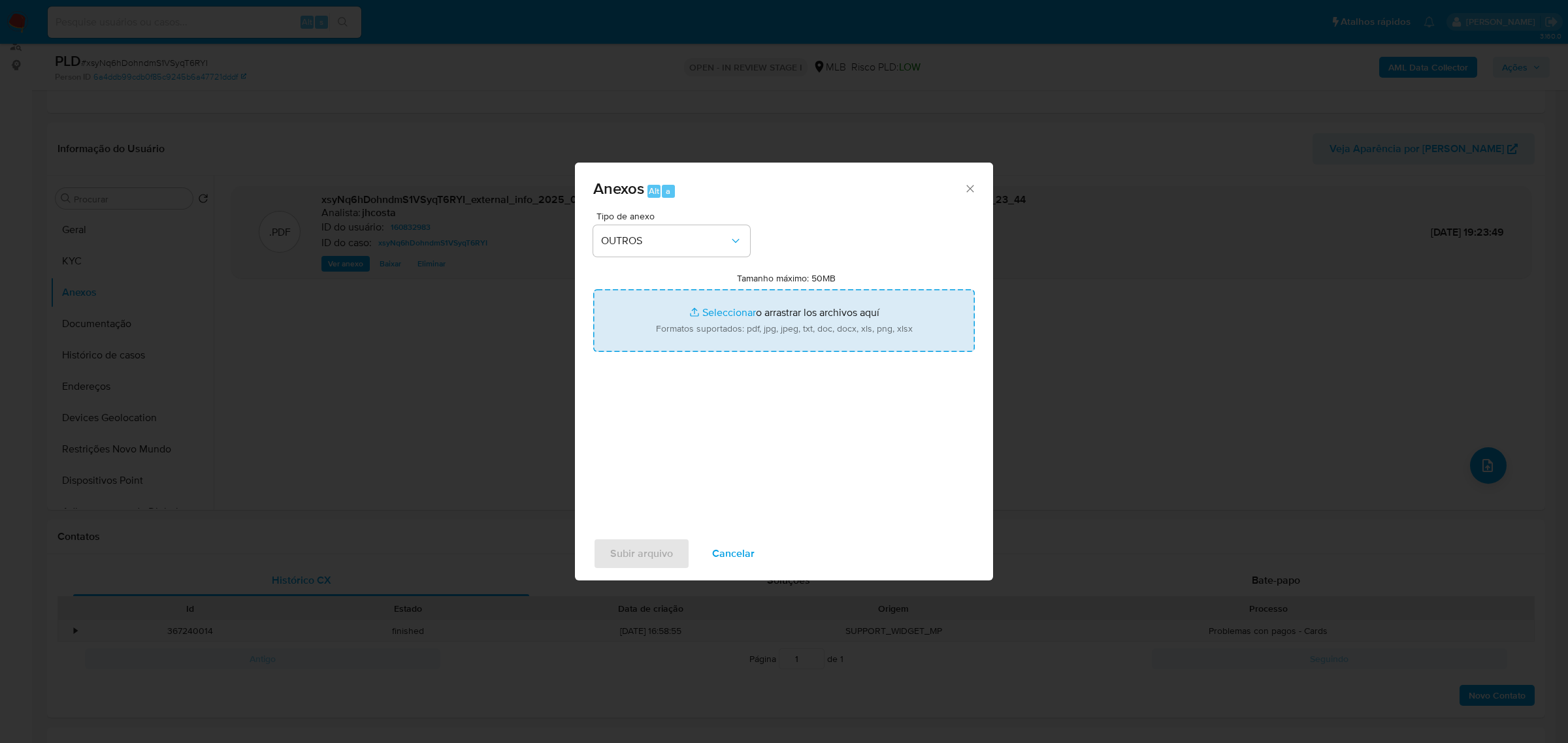
click at [751, 326] on input "Tamanho máximo: 50MB Seleccionar archivos" at bounding box center [784, 321] width 382 height 62
type input "C:\fakepath\Mulan 160832983_2025_09_22_08_22_07.xlsx"
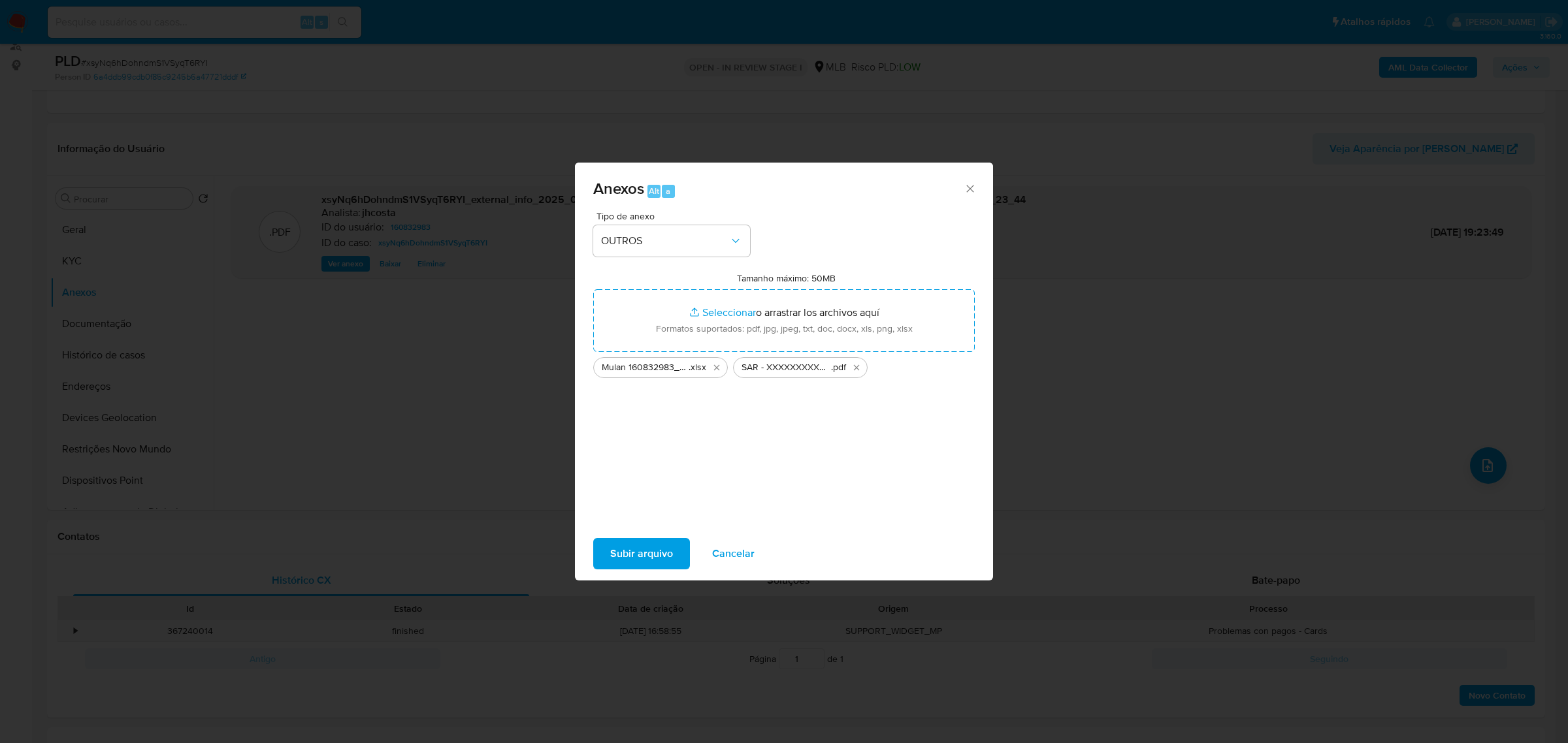
click at [642, 553] on span "Subir arquivo" at bounding box center [642, 554] width 62 height 29
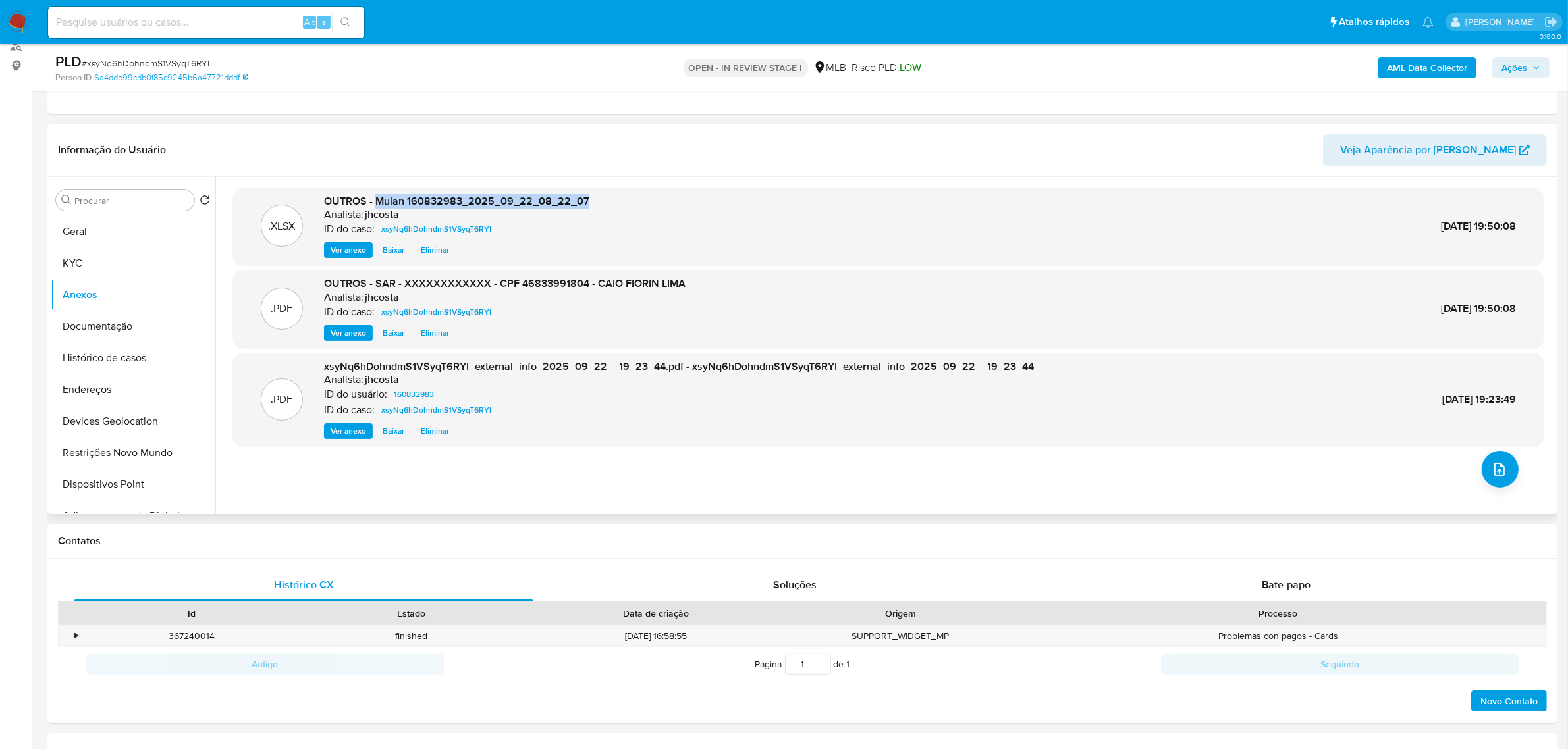
drag, startPoint x: 376, startPoint y: 202, endPoint x: 629, endPoint y: 198, distance: 253.0
click at [629, 198] on div ".XLSX OUTROS - Mulan 160832983_2025_09_22_08_22_07 Analista: jhcosta ID do caso…" at bounding box center [888, 227] width 1298 height 64
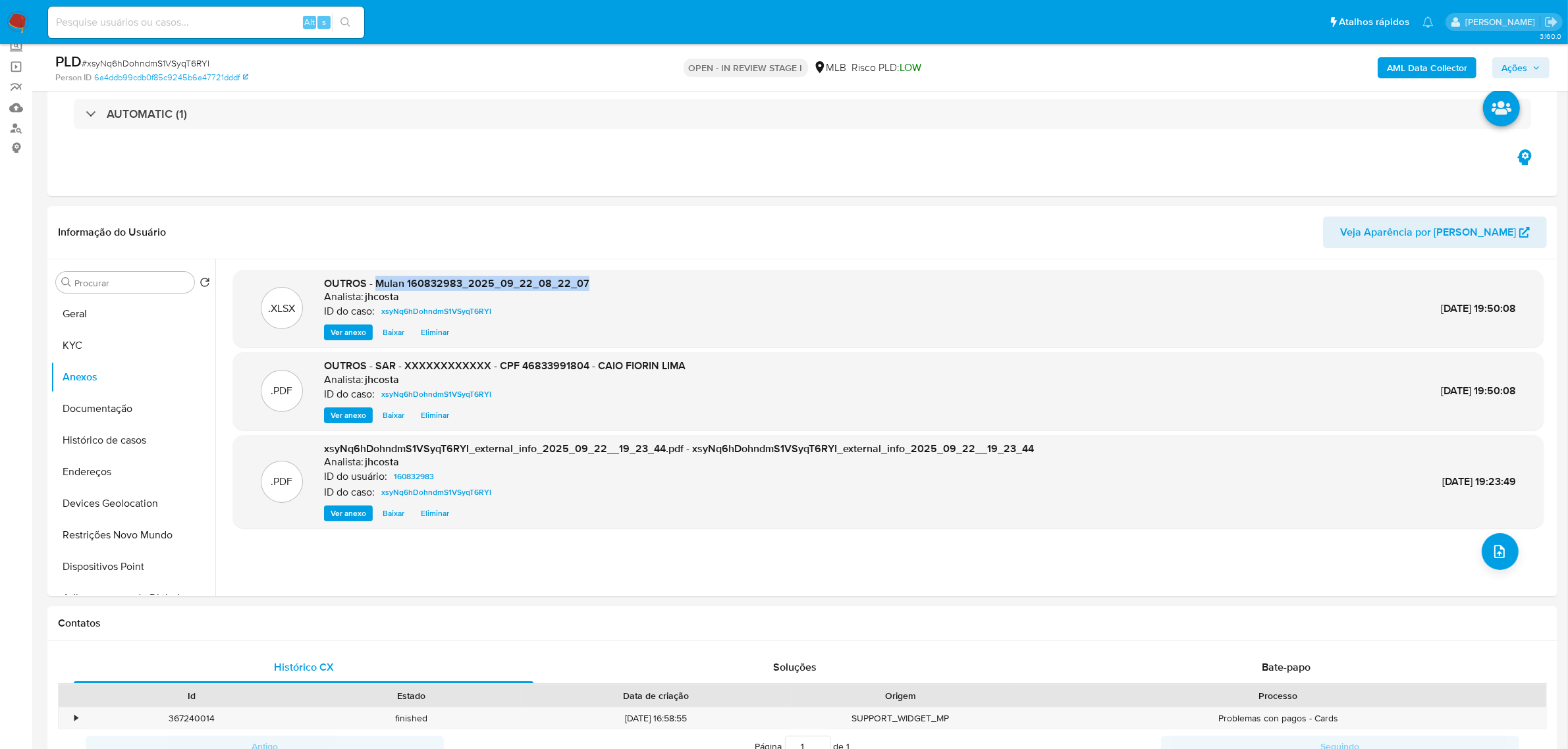
click at [1527, 71] on span "Ações" at bounding box center [1515, 68] width 26 height 21
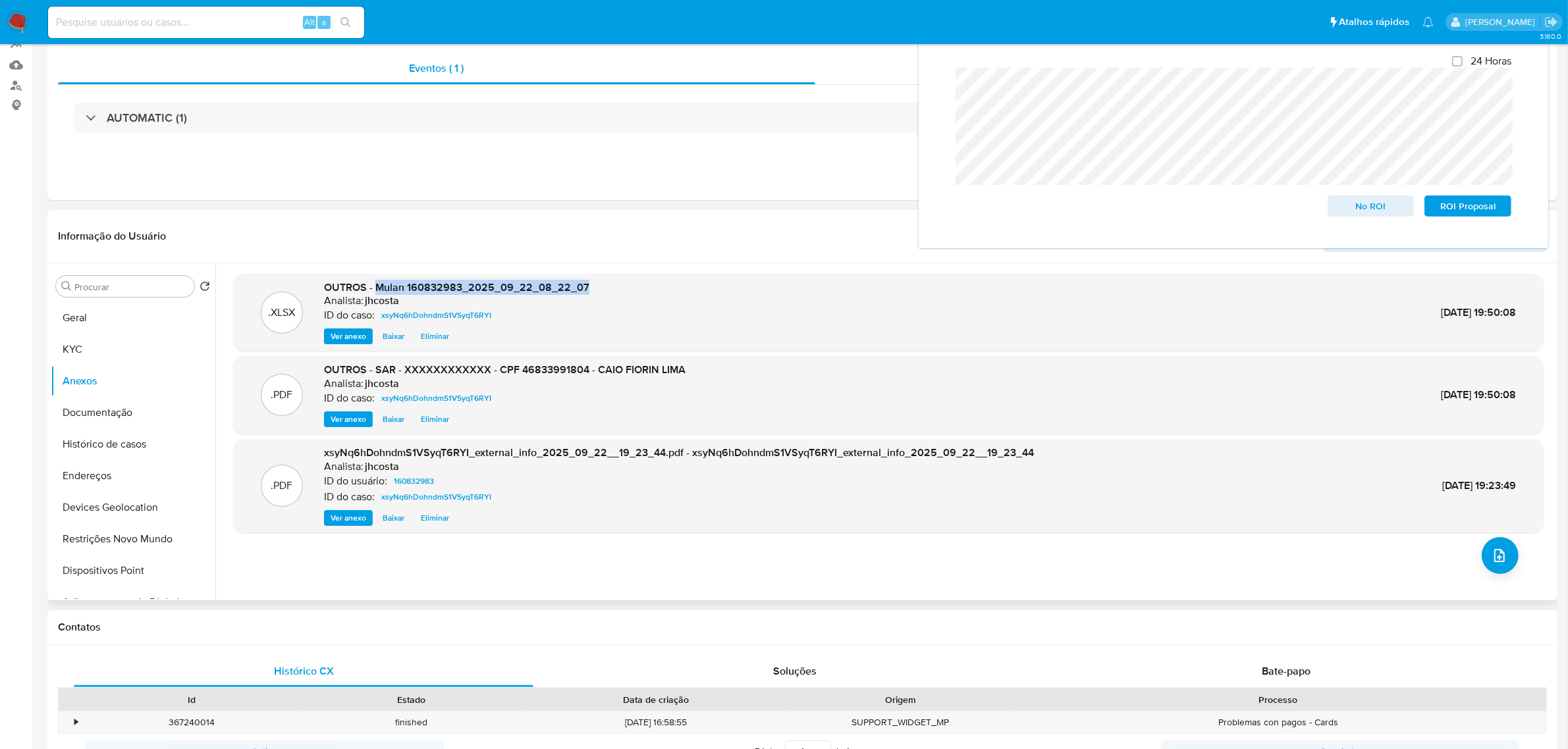
scroll to position [0, 0]
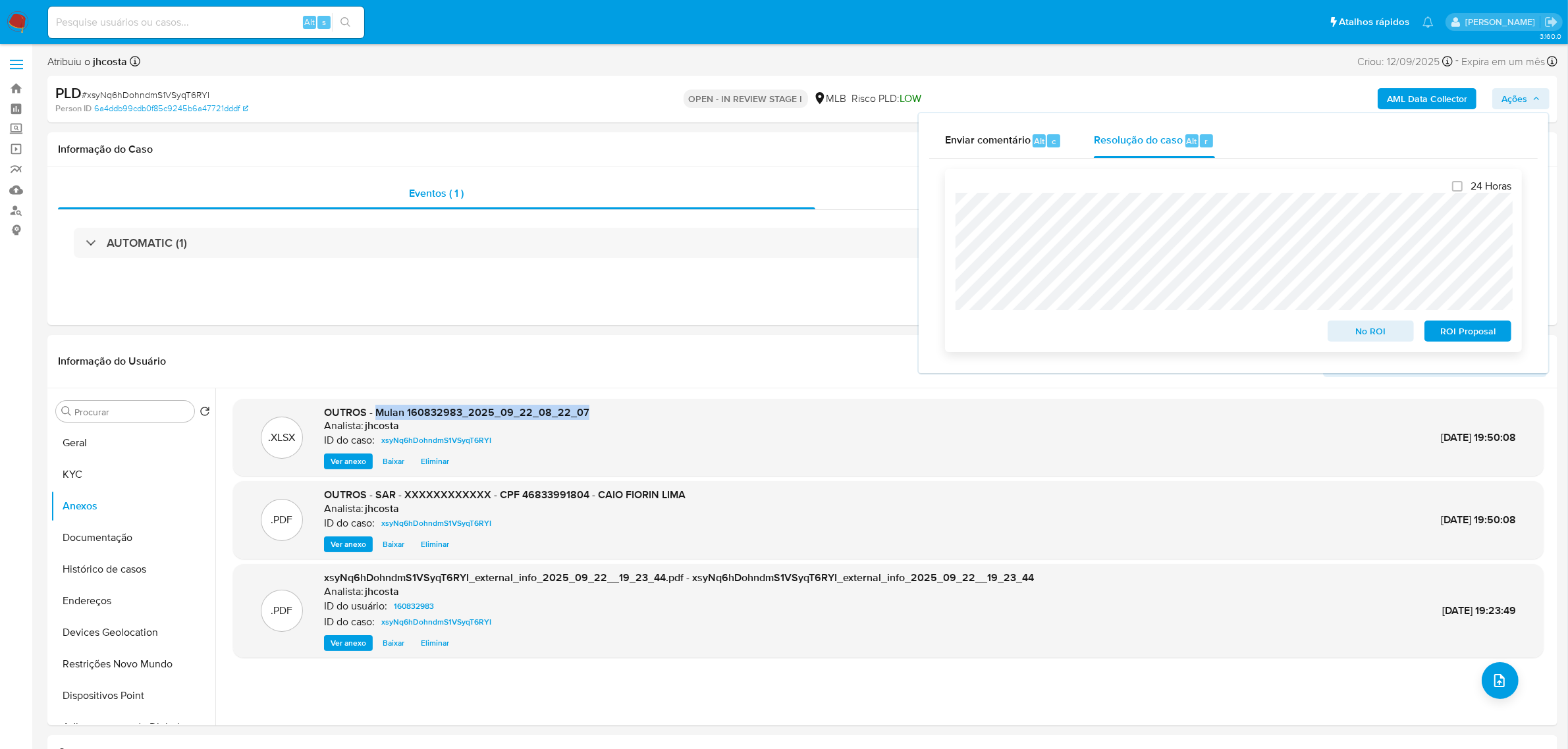
click at [1516, 198] on div "24 Horas No ROI ROI Proposal" at bounding box center [1233, 260] width 577 height 183
click at [1463, 331] on span "ROI Proposal" at bounding box center [1468, 331] width 69 height 19
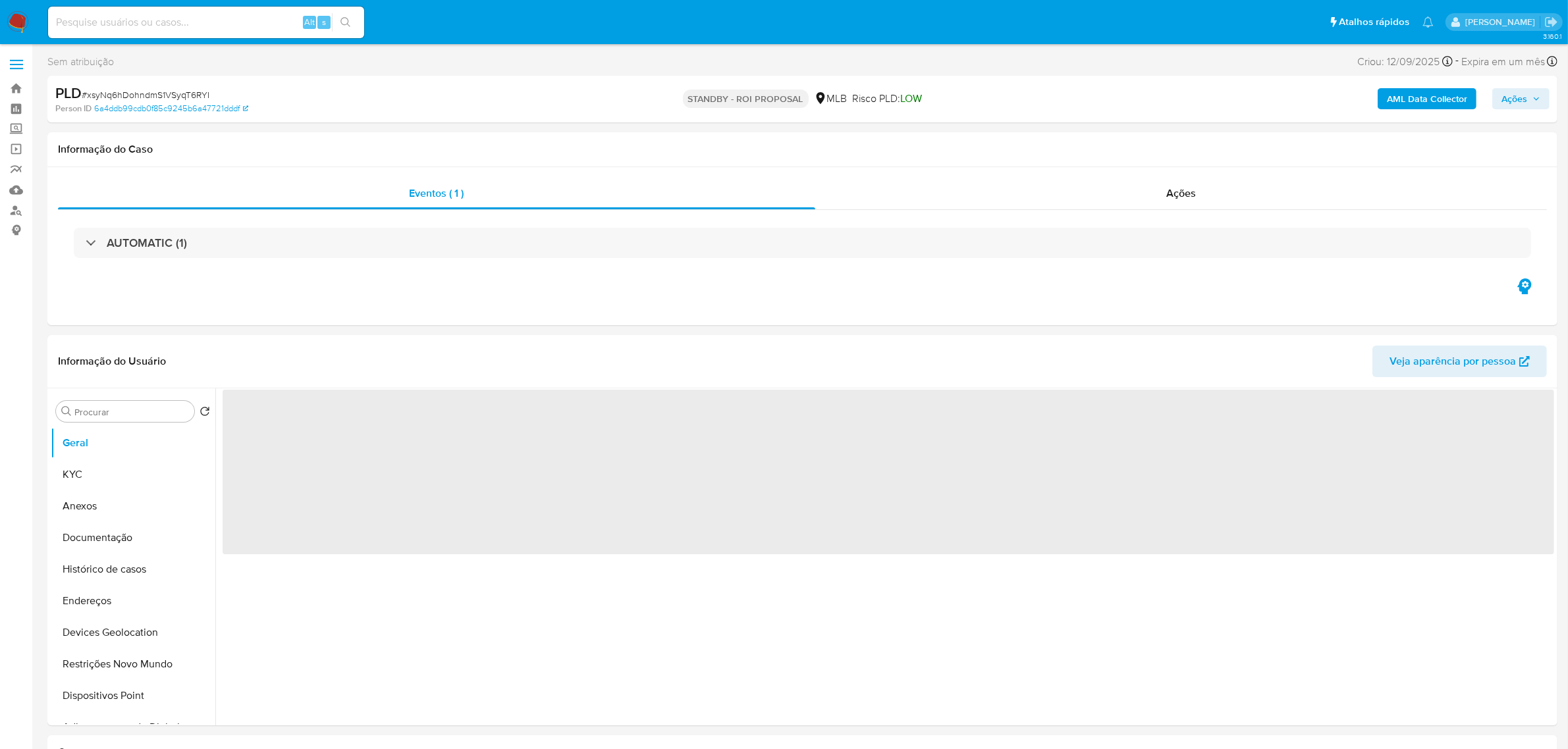
select select "10"
